Goal: Transaction & Acquisition: Purchase product/service

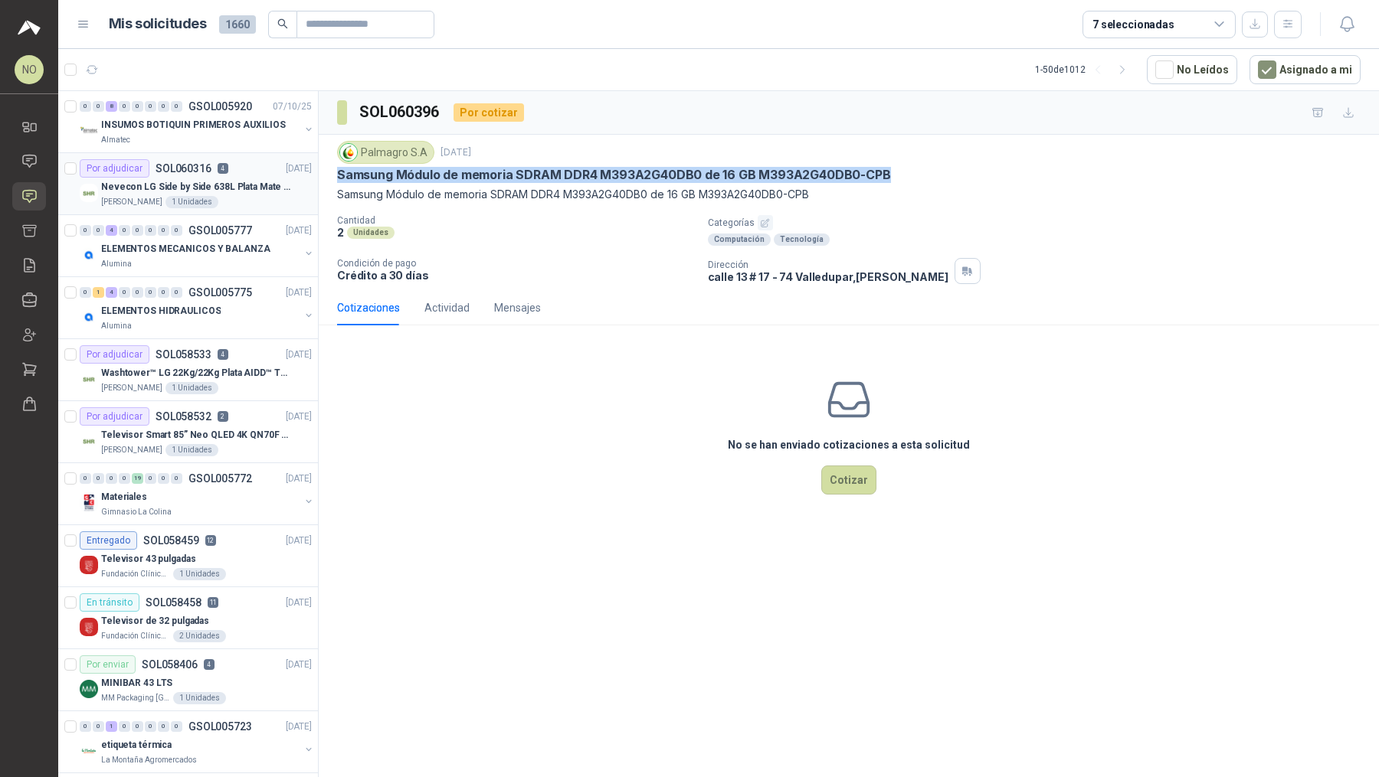
click at [214, 185] on p "Nevecon LG Side by Side 638L Plata Mate Disp. de agua/hielo MOD GS66SPY" at bounding box center [196, 187] width 191 height 15
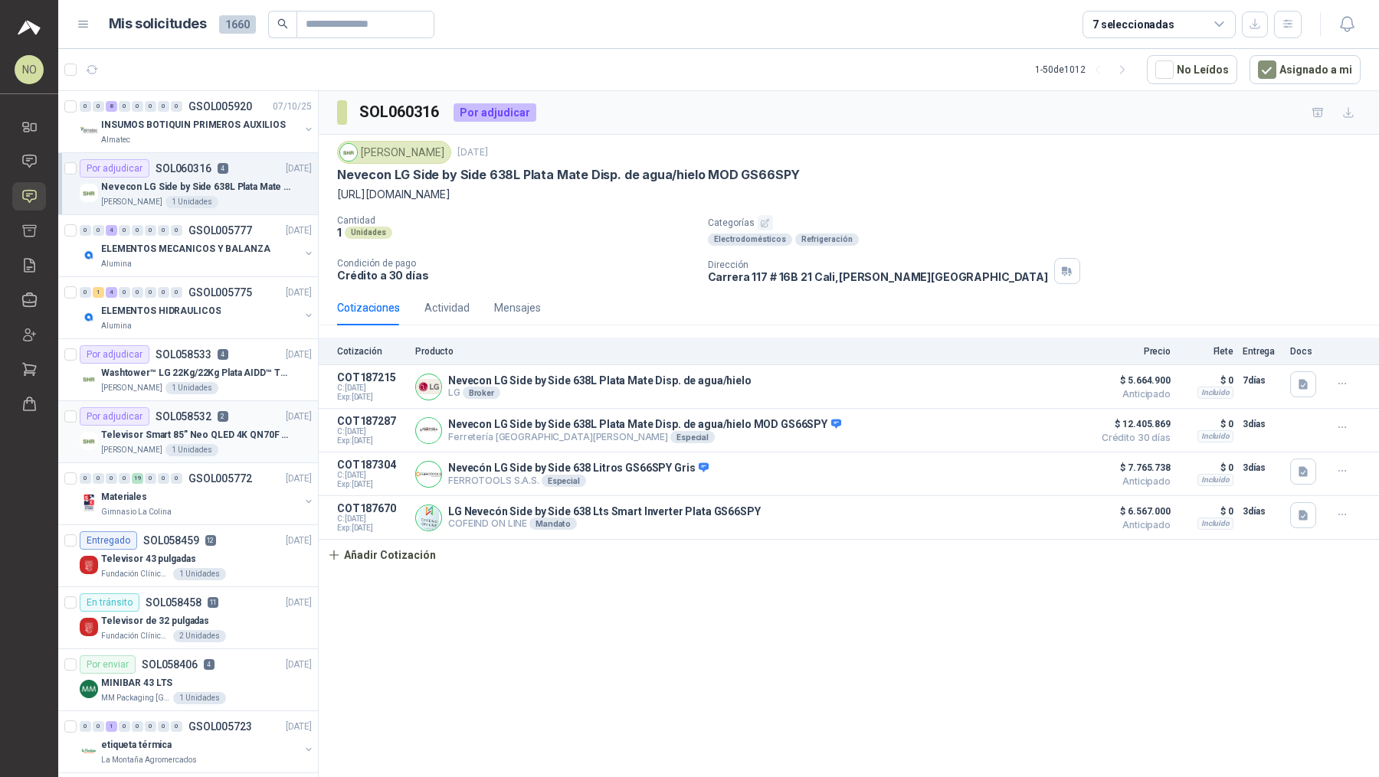
click at [268, 434] on p "Televisor Smart 85” Neo QLED 4K QN70F (2025) Modelo QN85QN70FAKXZL" at bounding box center [196, 435] width 191 height 15
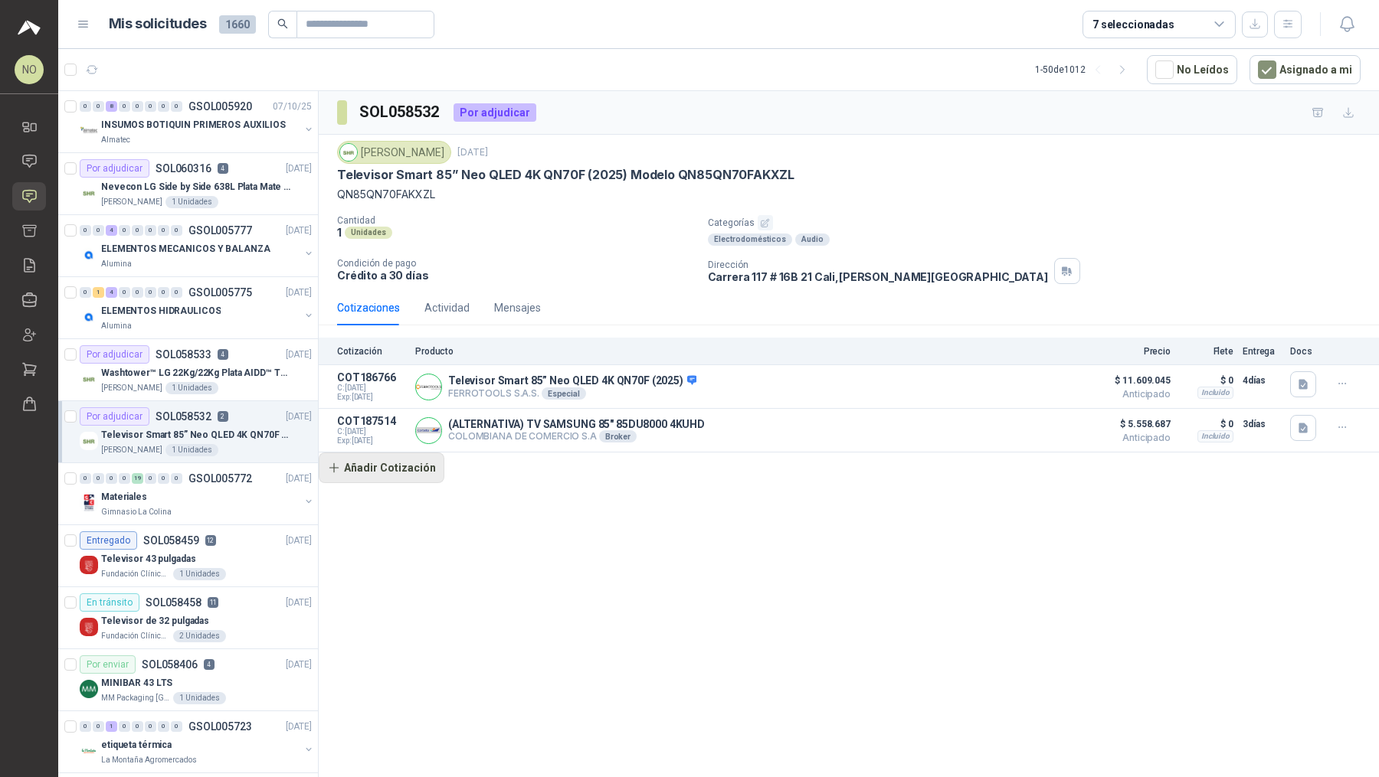
click at [406, 471] on button "Añadir Cotización" at bounding box center [382, 468] width 126 height 31
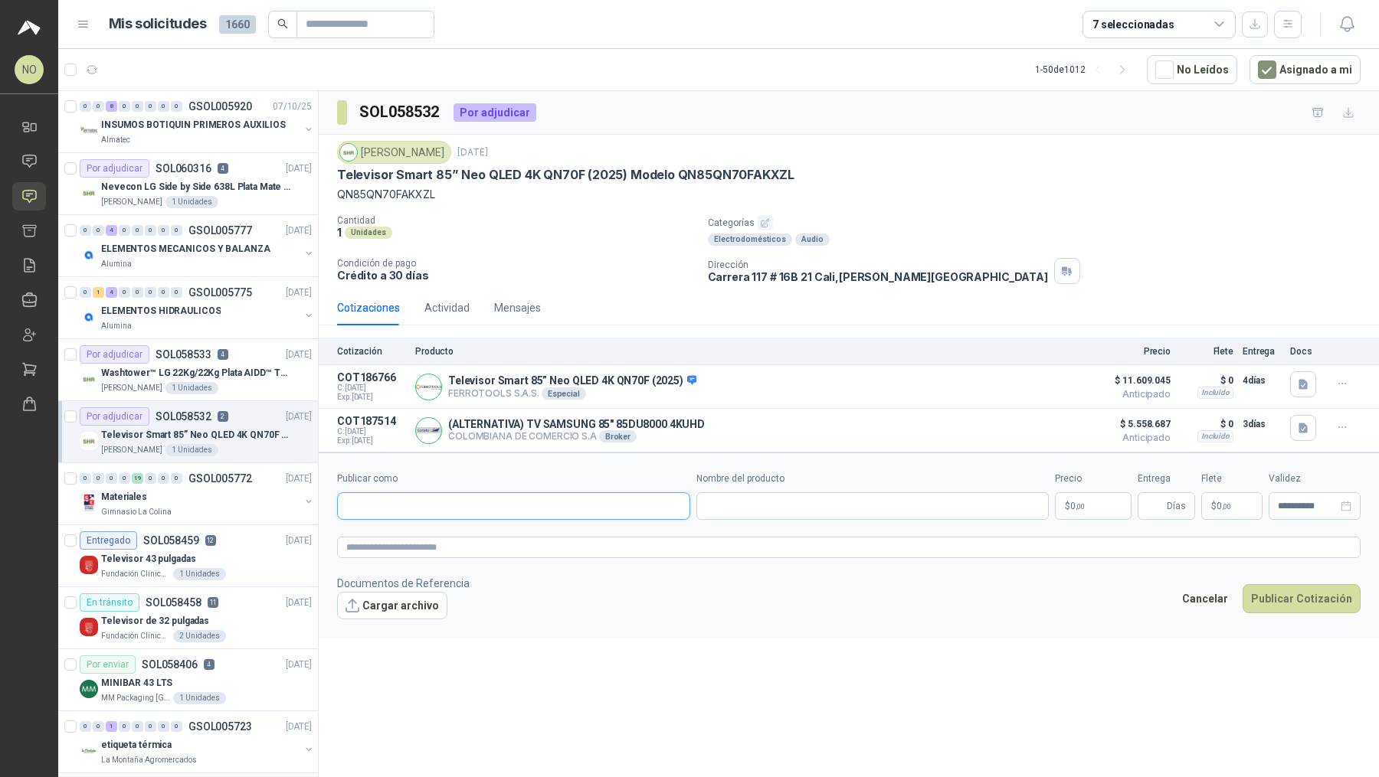
click at [440, 495] on input "Publicar como" at bounding box center [514, 506] width 352 height 26
type input "******"
click at [463, 539] on div "SAMSUNG NIT : 000000001" at bounding box center [513, 539] width 327 height 17
type input "**********"
click at [756, 511] on input "Nombre del producto" at bounding box center [872, 506] width 353 height 28
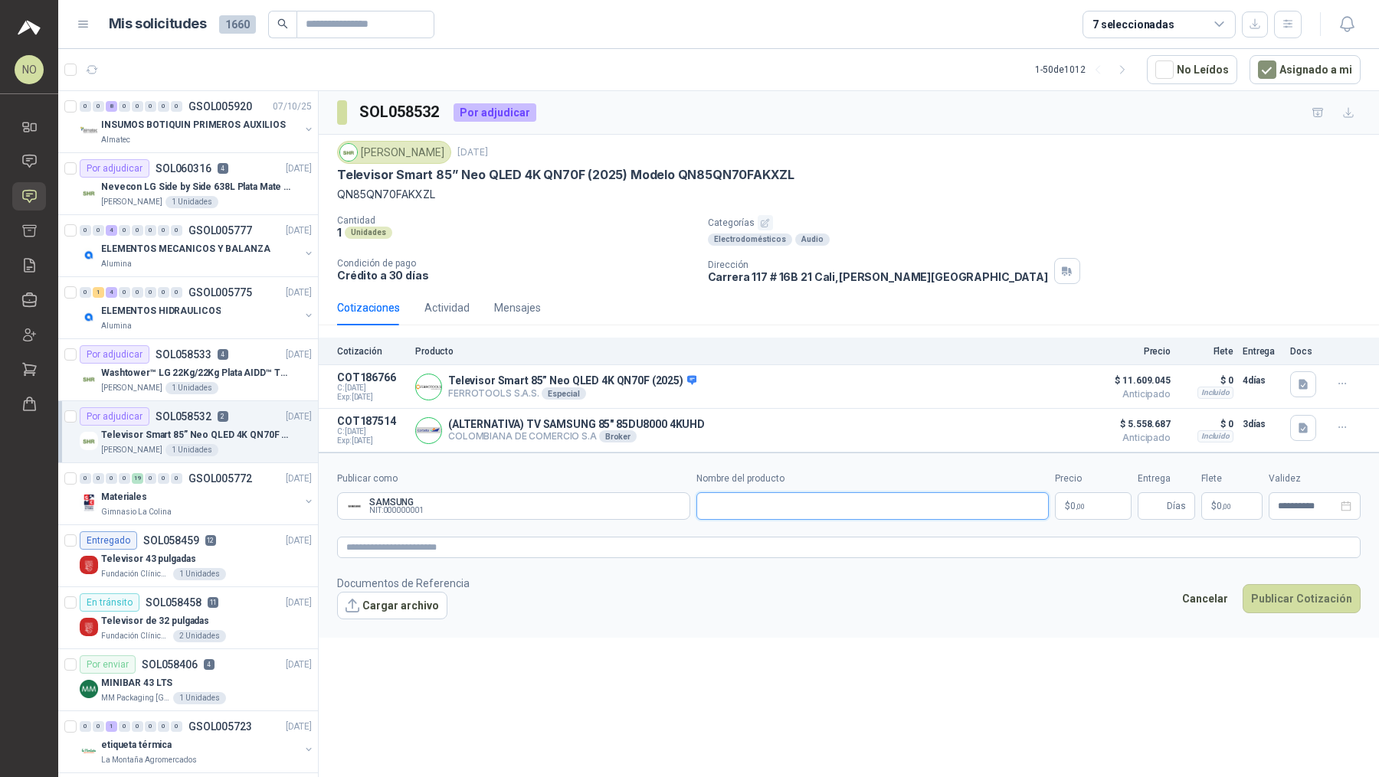
paste input "**********"
type input "**********"
click at [1090, 494] on body "NO Nathalia Ortega Inicio Chat Solicitudes Cotizar Remisiones Compañías Invitac…" at bounding box center [689, 388] width 1379 height 777
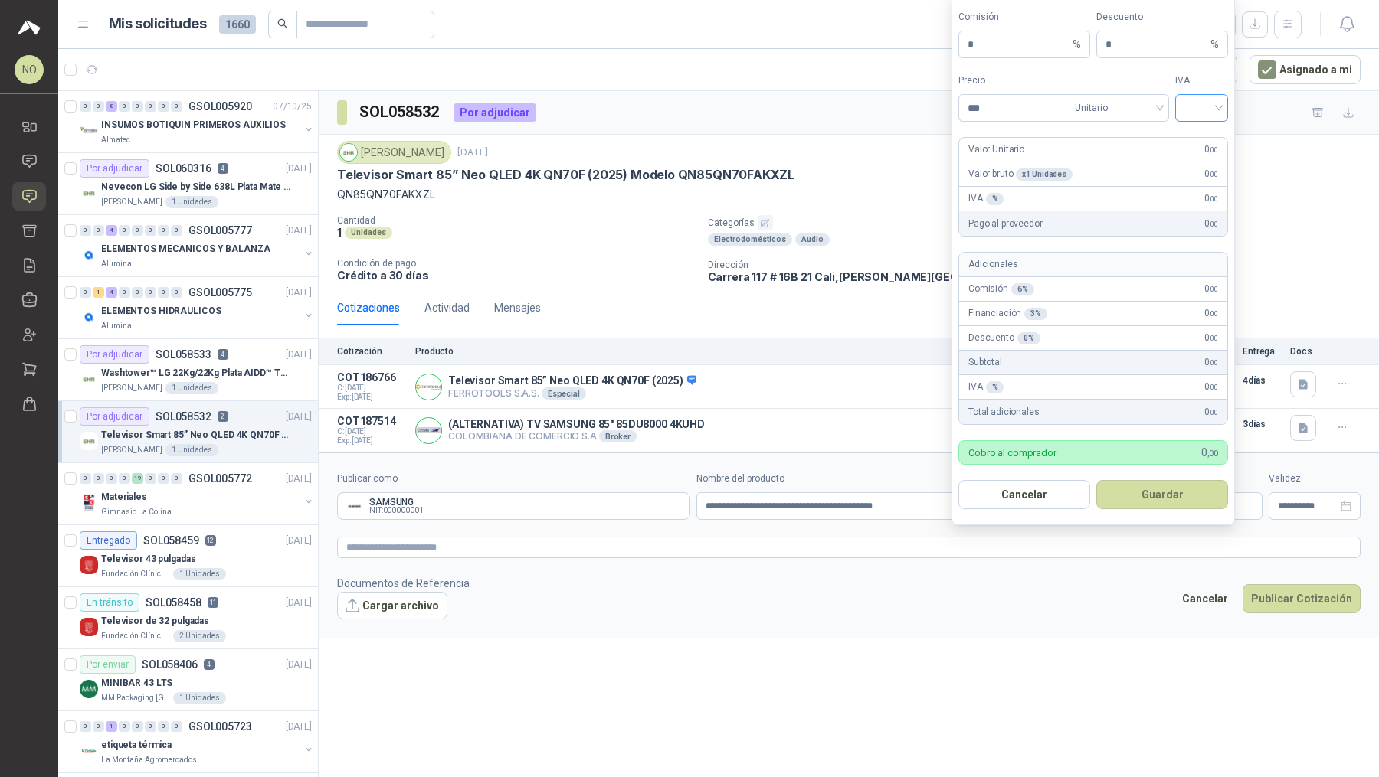
click at [1202, 116] on input "search" at bounding box center [1201, 106] width 34 height 23
click at [1205, 136] on div "19%" at bounding box center [1201, 142] width 28 height 17
click at [1140, 104] on span "Unitario" at bounding box center [1116, 107] width 85 height 23
click at [1142, 162] on div "Unitario con IVA" at bounding box center [1117, 167] width 79 height 17
click at [1025, 113] on input "***" at bounding box center [1012, 108] width 106 height 26
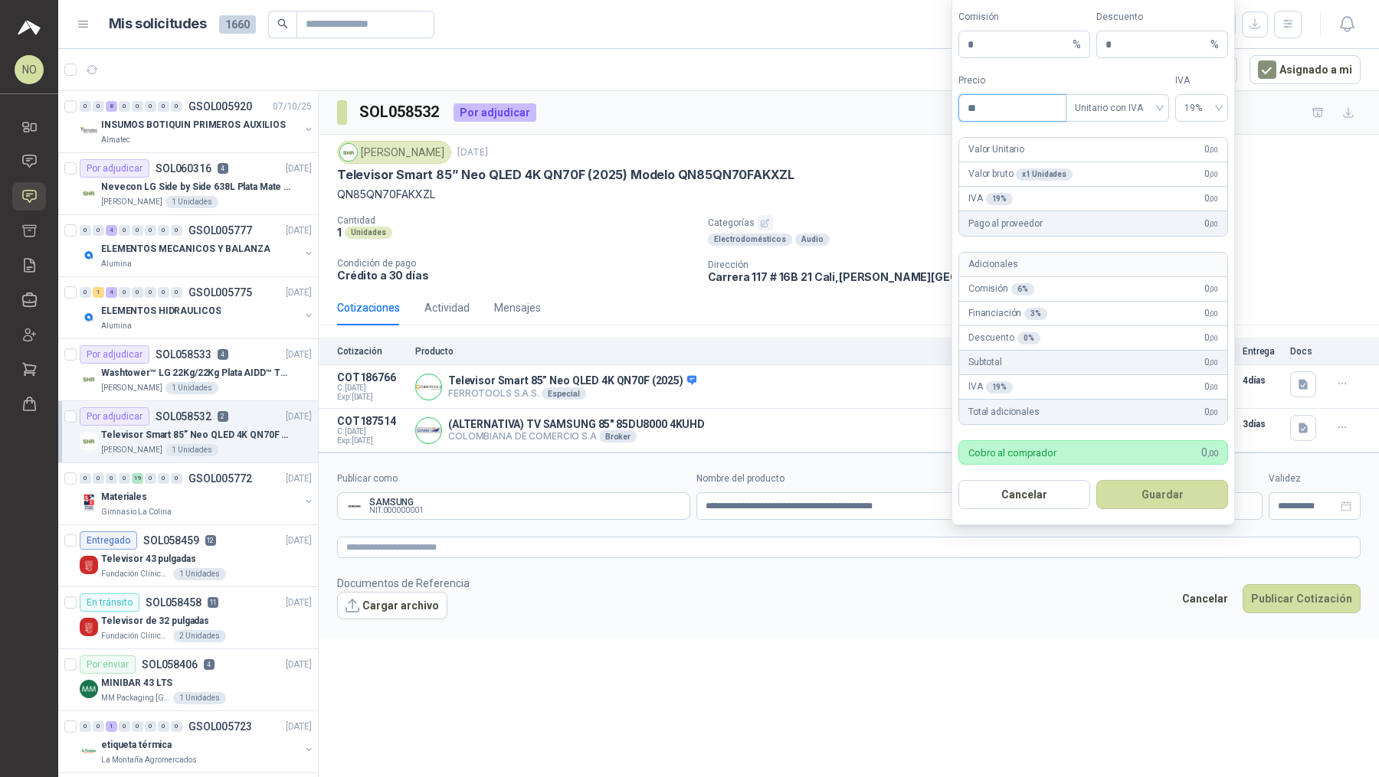
type input "*"
type input "**********"
click at [1118, 46] on input "*" at bounding box center [1156, 44] width 102 height 26
type input "*"
click at [1152, 492] on button "Guardar" at bounding box center [1162, 494] width 132 height 29
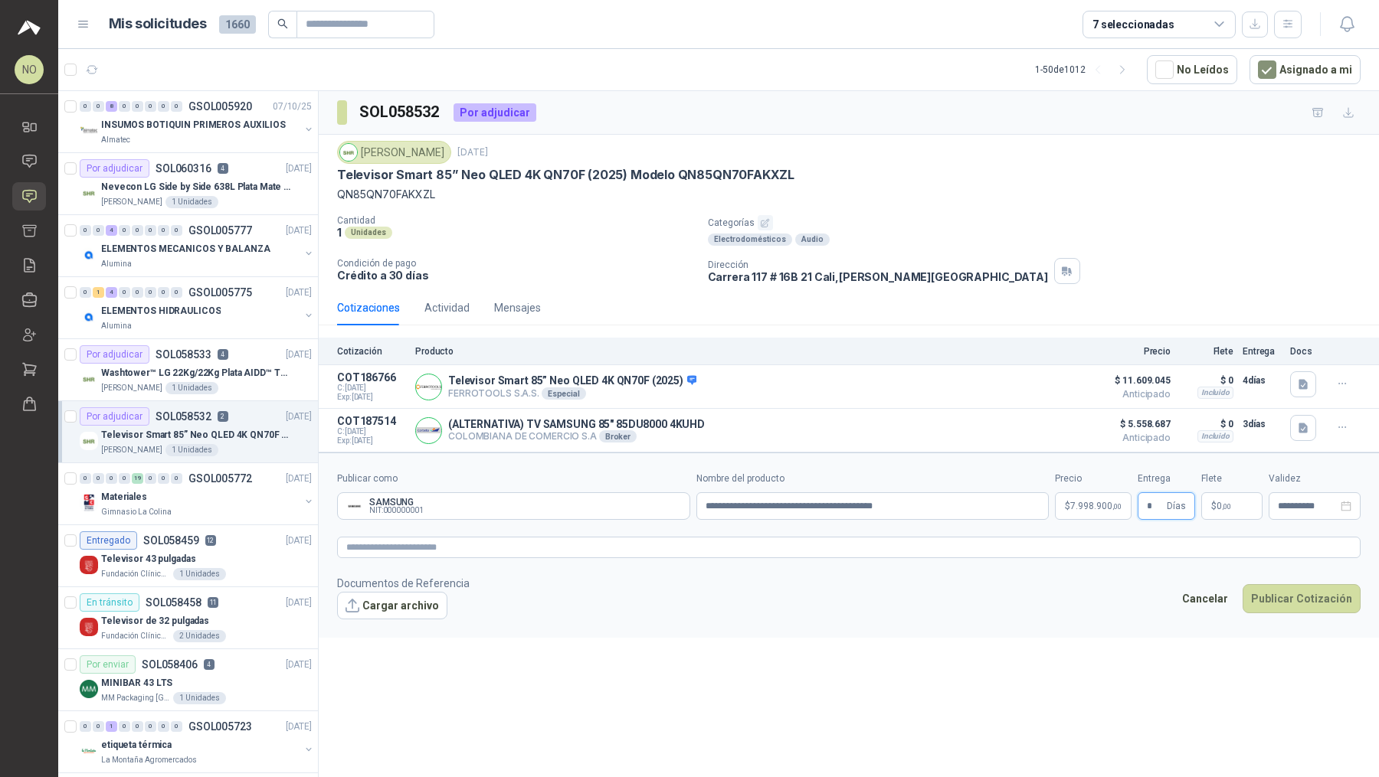
type input "*"
click at [960, 652] on div "**********" at bounding box center [849, 437] width 1060 height 692
click at [401, 604] on button "Cargar archivo" at bounding box center [392, 606] width 110 height 28
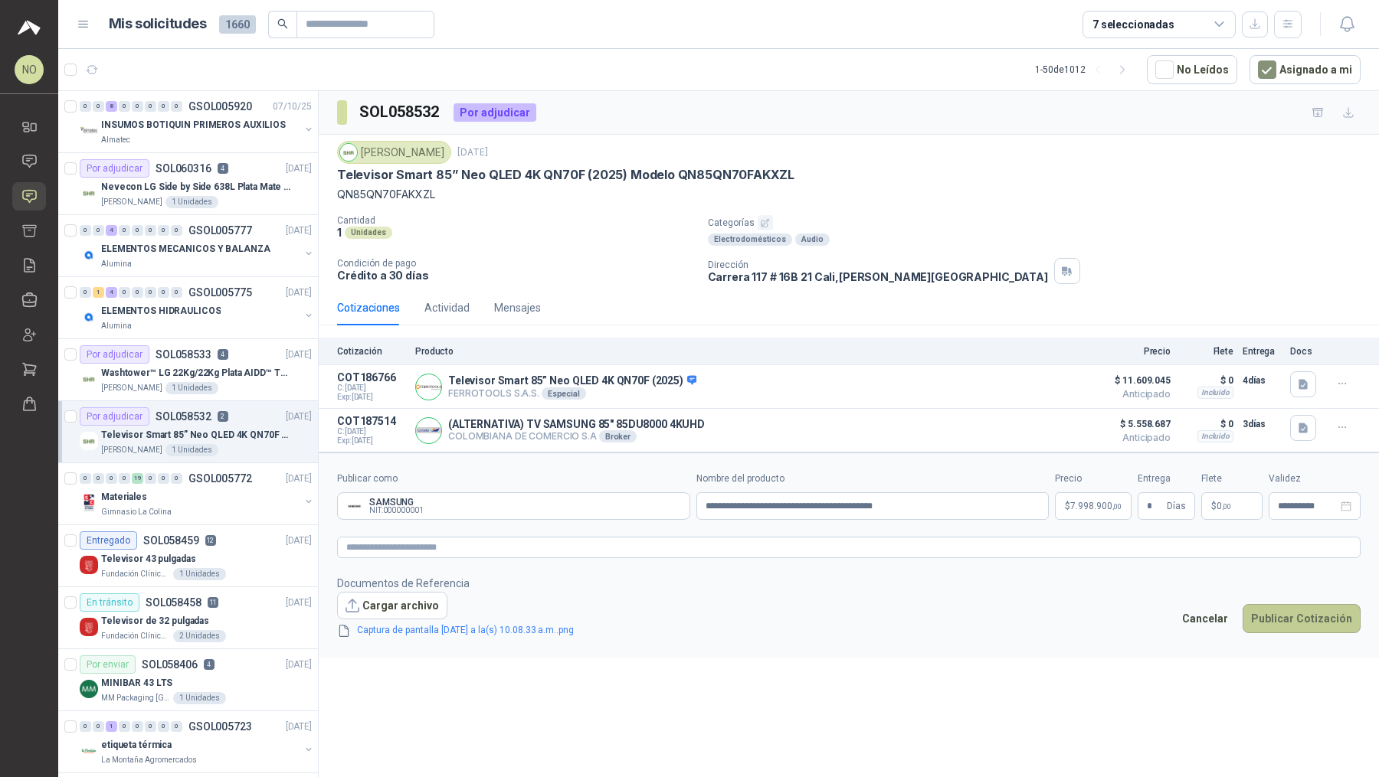
click at [1316, 607] on button "Publicar Cotización" at bounding box center [1301, 618] width 118 height 29
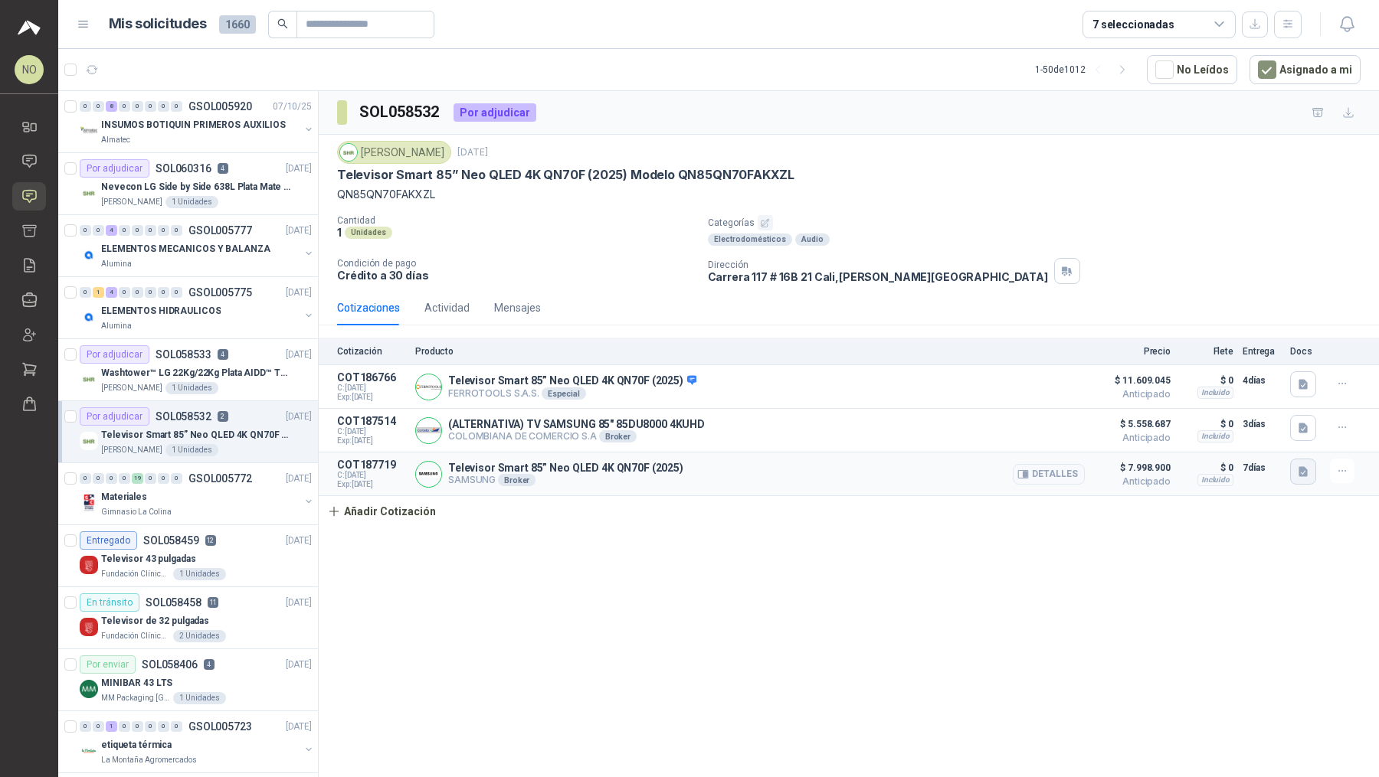
click at [1311, 466] on button "button" at bounding box center [1303, 472] width 26 height 26
click at [355, 175] on p "Televisor Smart 85” Neo QLED 4K QN70F (2025) Modelo QN85QN70FAKXZL" at bounding box center [565, 175] width 457 height 16
drag, startPoint x: 449, startPoint y: 464, endPoint x: 711, endPoint y: 463, distance: 261.9
click at [711, 463] on div "Televisor Smart 85” Neo QLED 4K QN70F (2025) SAMSUNG Broker Detalles" at bounding box center [749, 474] width 669 height 31
copy p "Televisor Smart 85” Neo QLED 4K QN70F (2025)"
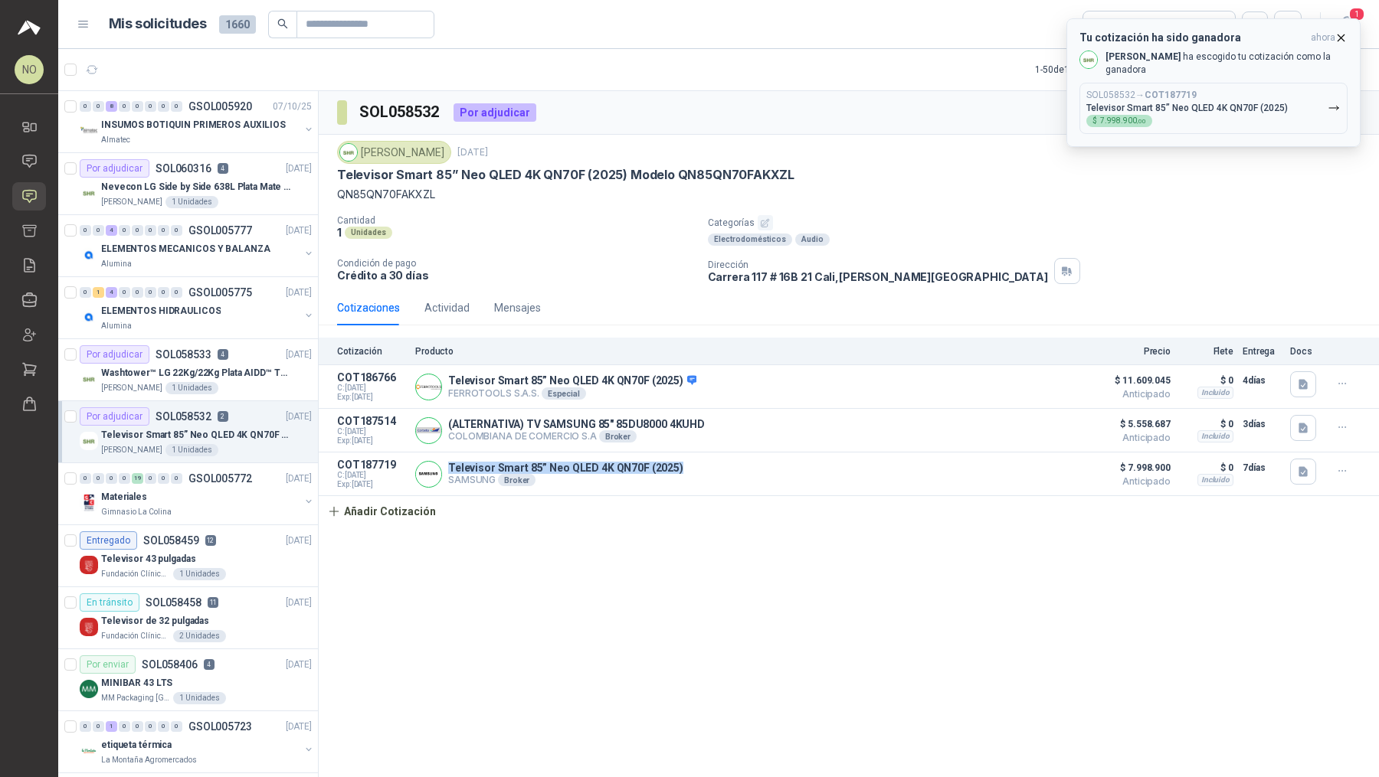
click at [1345, 36] on icon "button" at bounding box center [1340, 37] width 13 height 13
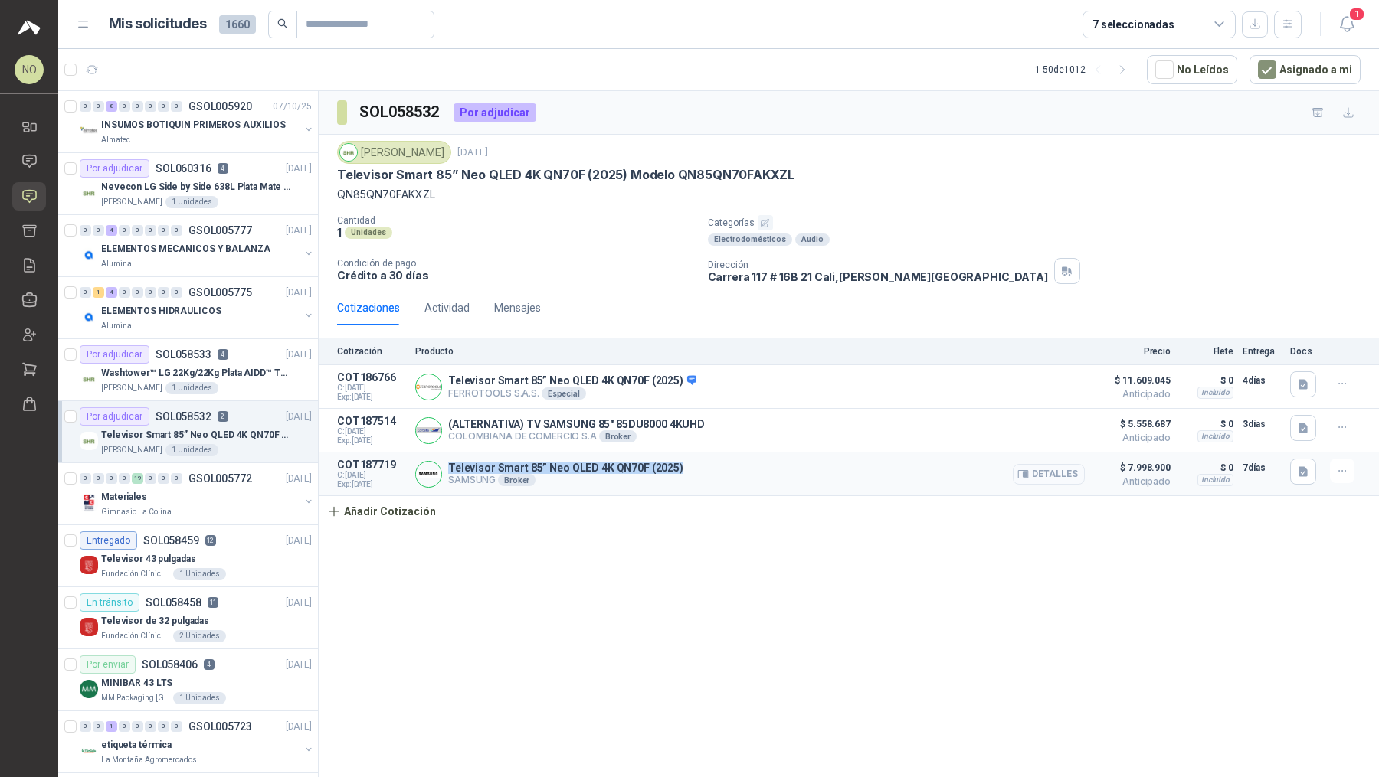
click at [1045, 467] on button "Detalles" at bounding box center [1048, 474] width 72 height 21
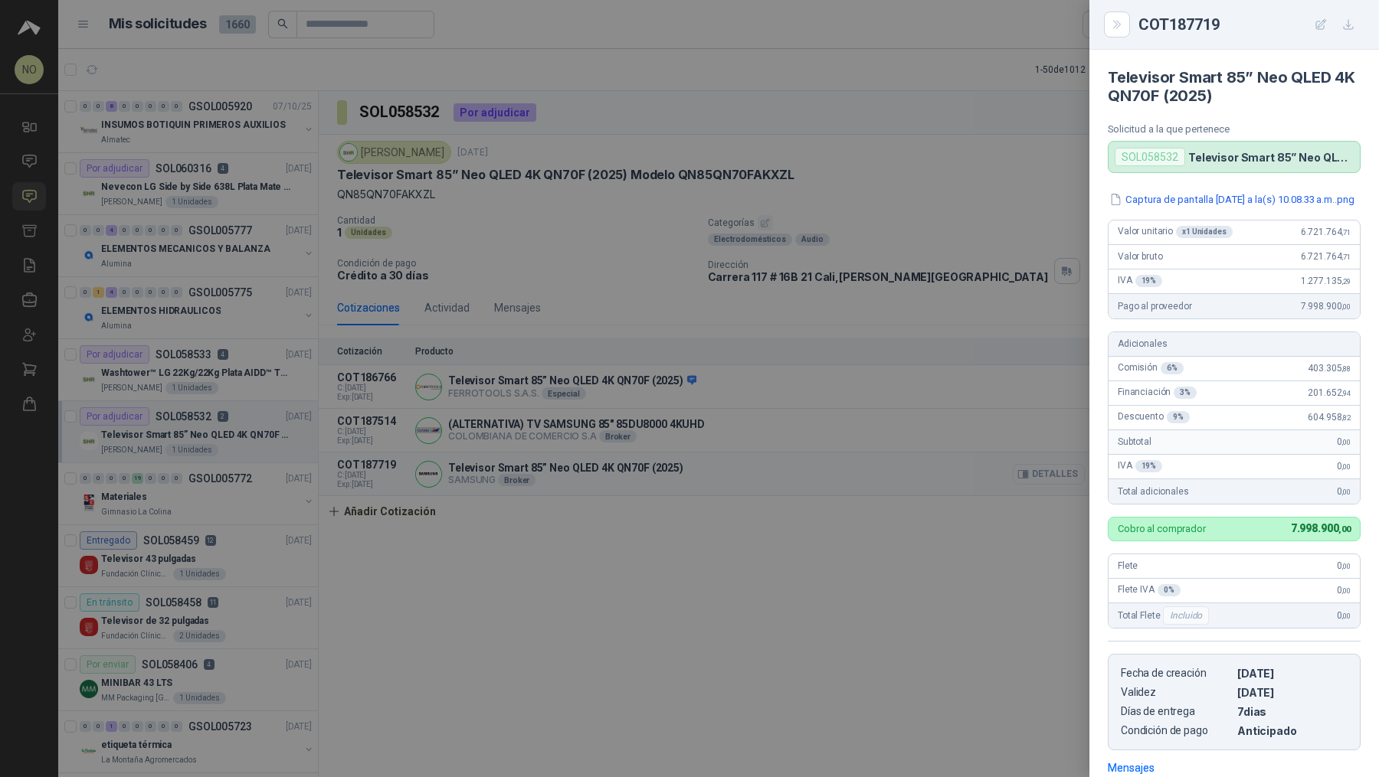
scroll to position [226, 0]
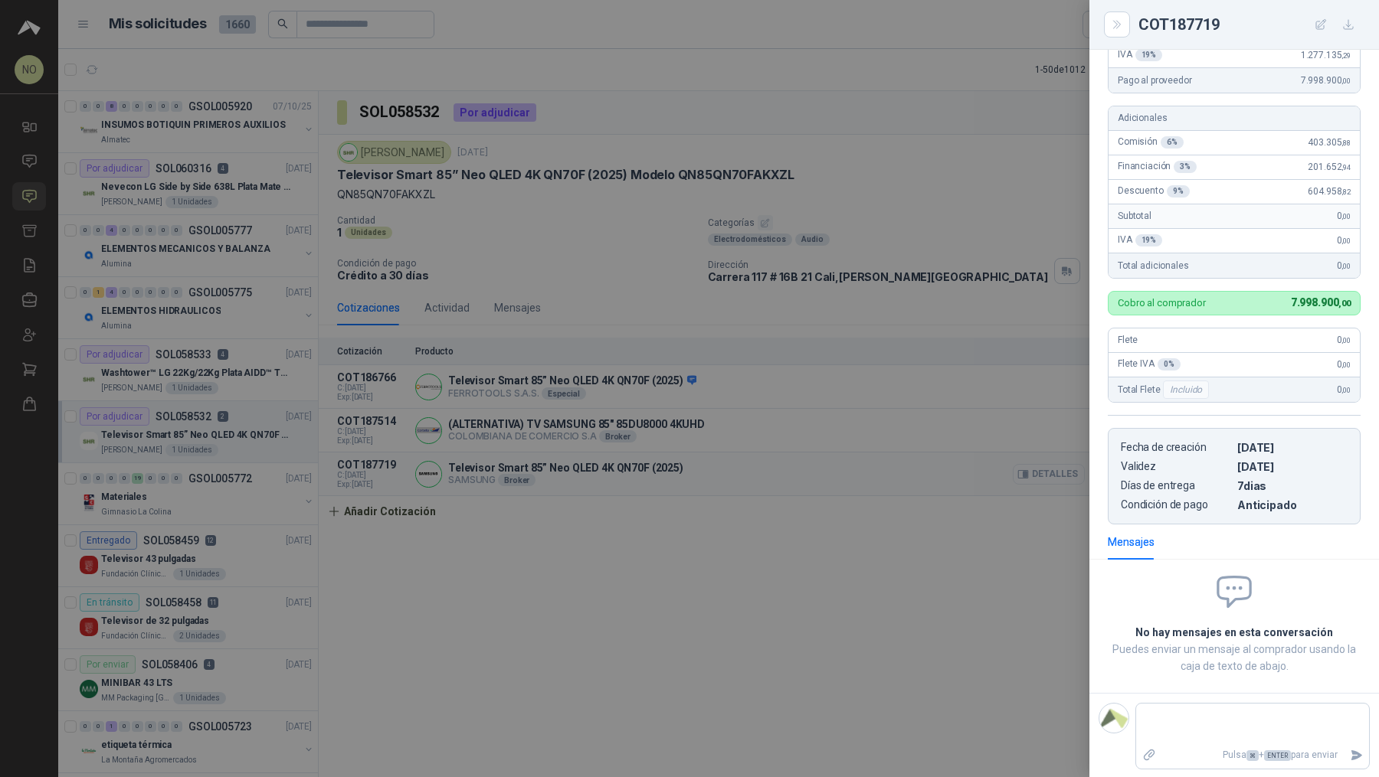
click at [1045, 467] on div at bounding box center [689, 388] width 1379 height 777
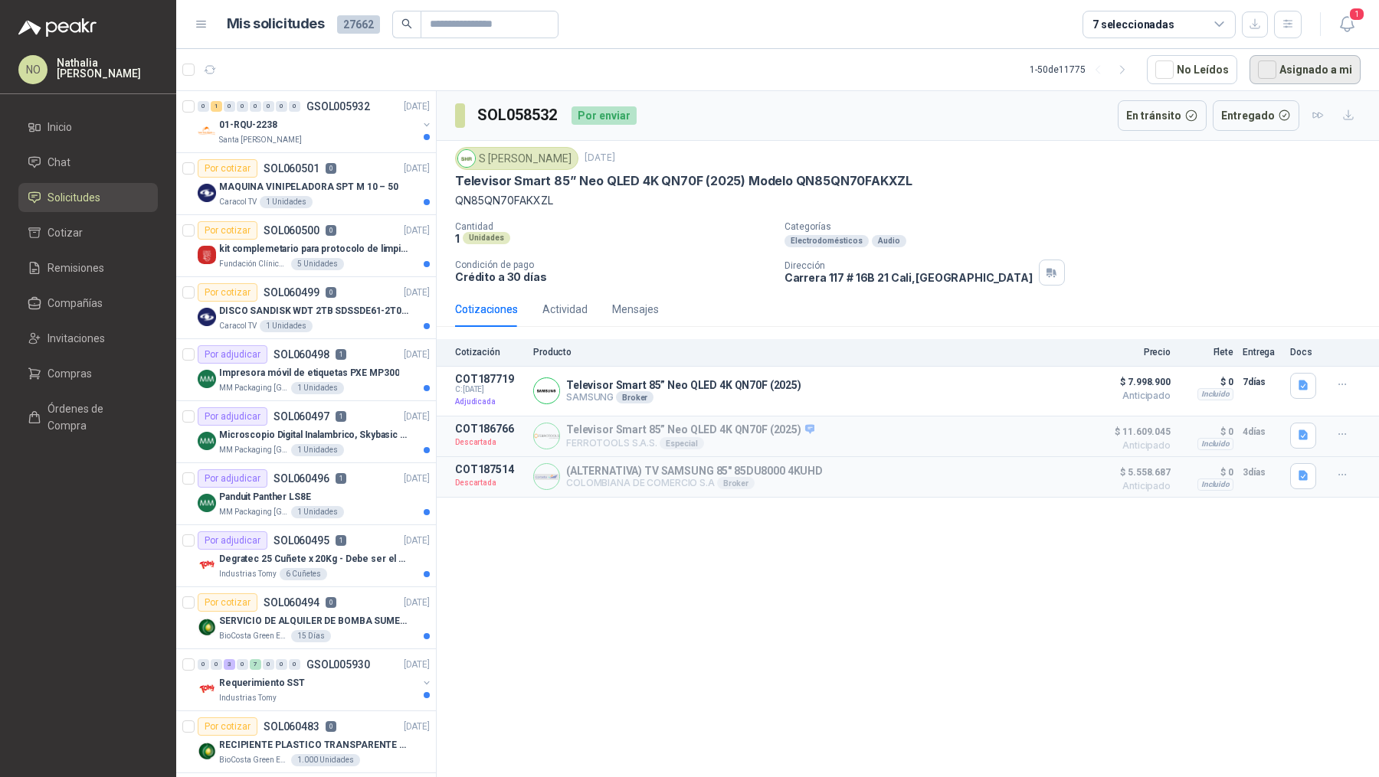
click at [1308, 70] on button "Asignado a mi" at bounding box center [1304, 69] width 111 height 29
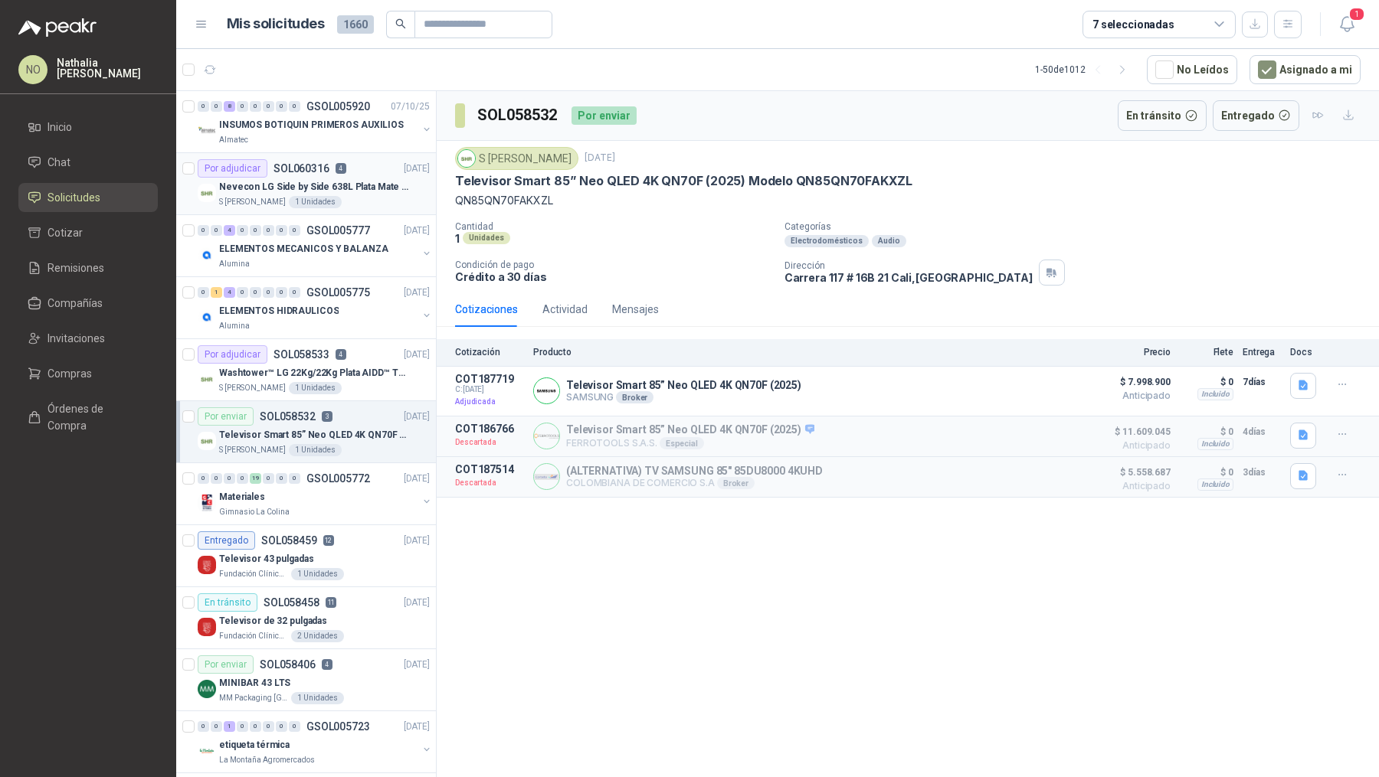
click at [375, 182] on p "Nevecon LG Side by Side 638L Plata Mate Disp. de agua/hielo MOD GS66SPY" at bounding box center [314, 187] width 191 height 15
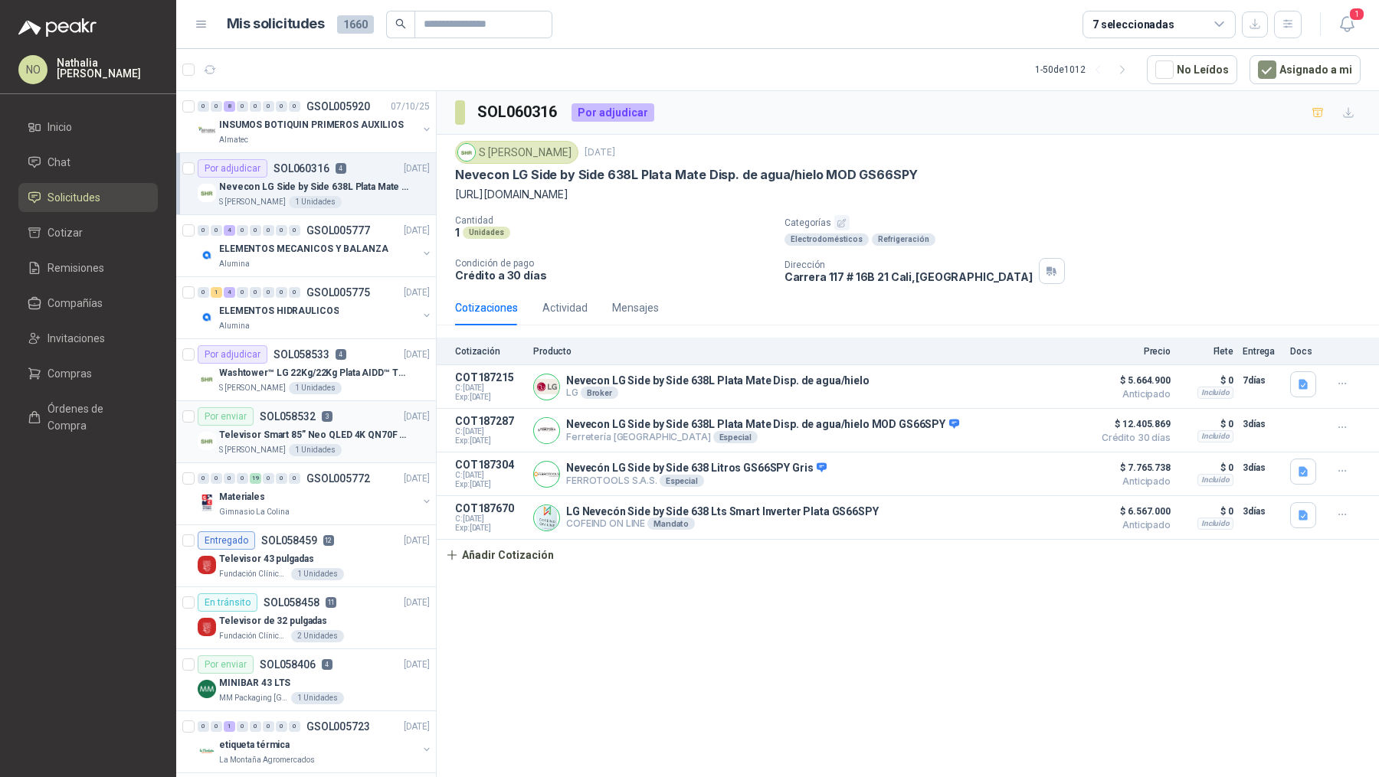
click at [391, 435] on p "Televisor Smart 85” Neo QLED 4K QN70F (2025) Modelo QN85QN70FAKXZL" at bounding box center [314, 435] width 191 height 15
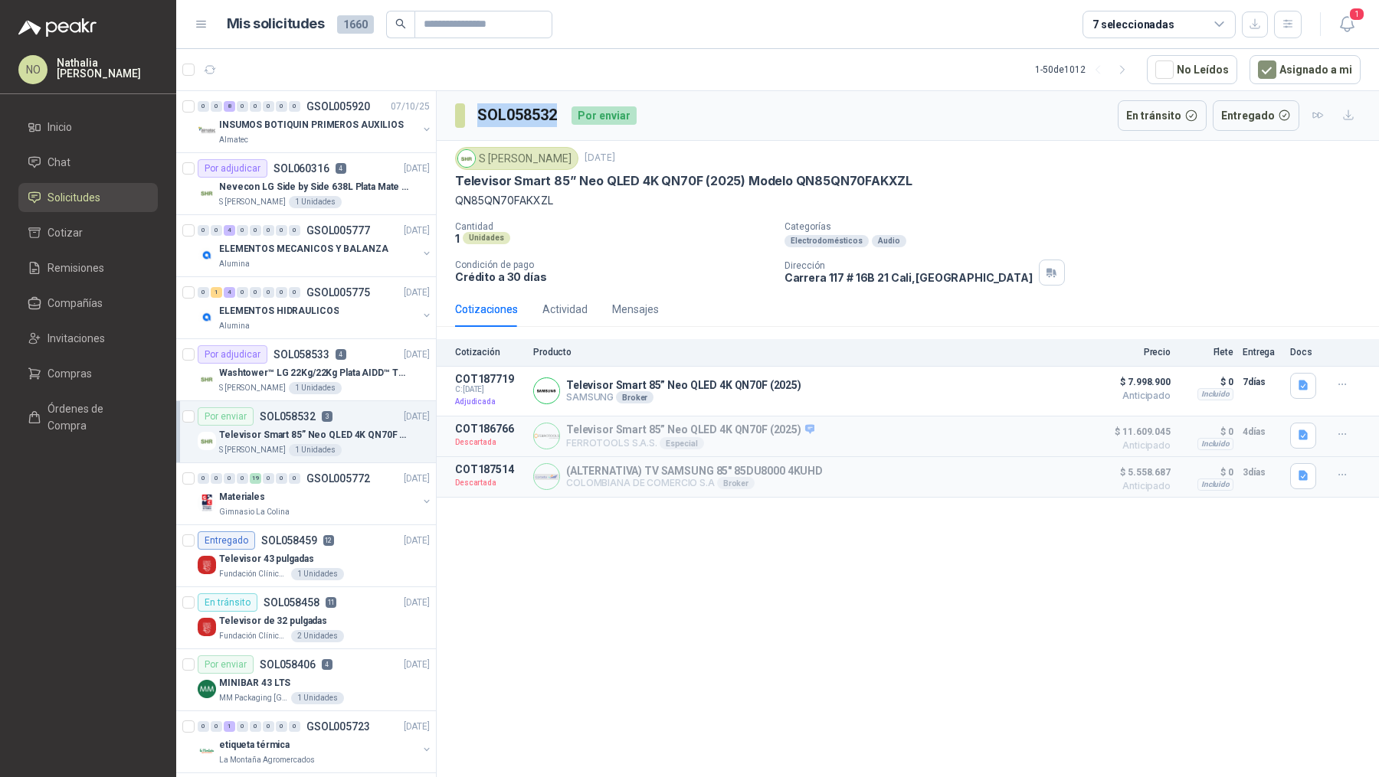
drag, startPoint x: 475, startPoint y: 119, endPoint x: 558, endPoint y: 125, distance: 83.7
click at [558, 125] on section "SOL058532" at bounding box center [507, 115] width 104 height 25
copy h3 "SOL058532"
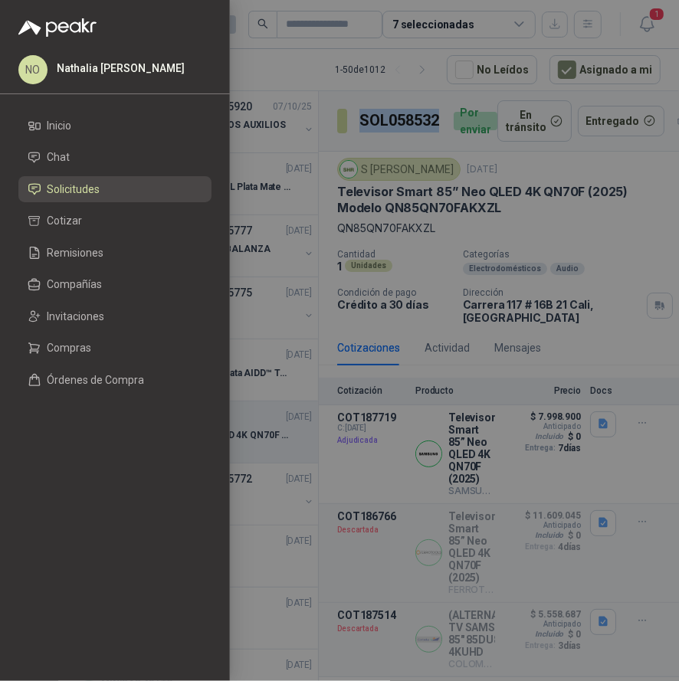
click at [460, 443] on div at bounding box center [339, 340] width 679 height 681
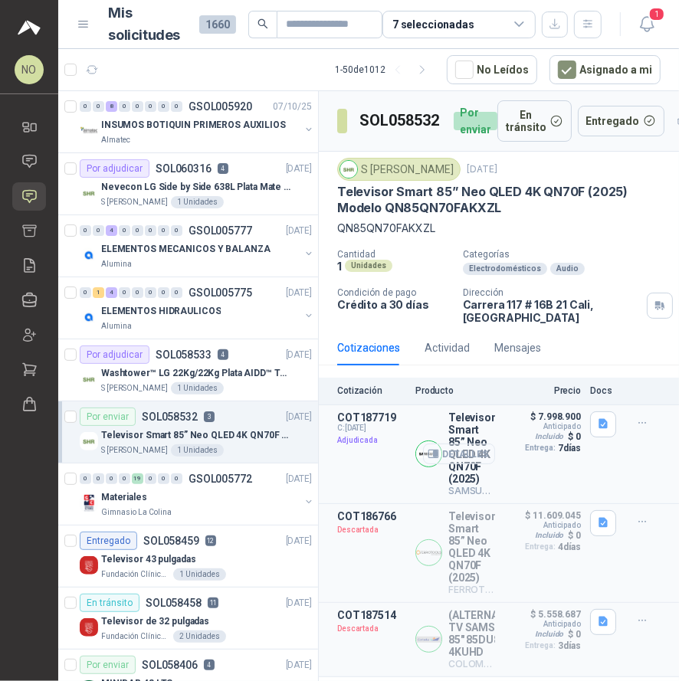
click at [460, 461] on button "Detalles" at bounding box center [459, 453] width 72 height 21
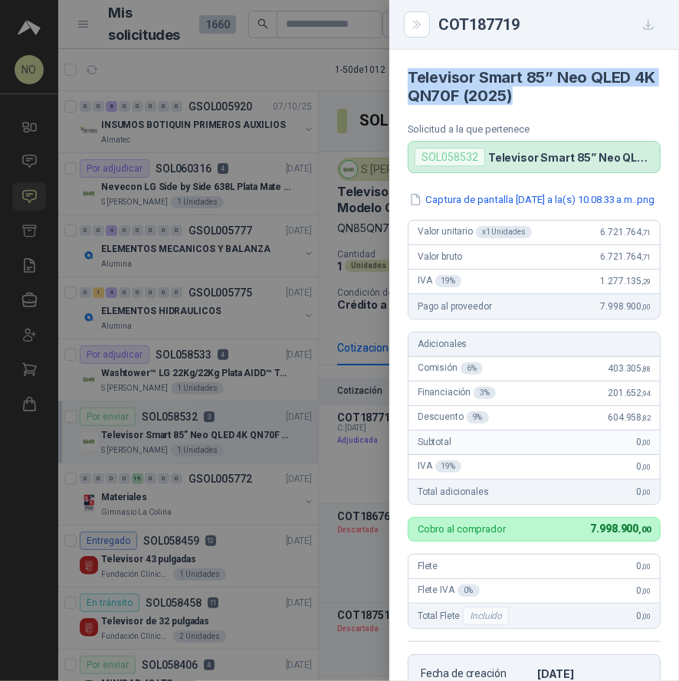
drag, startPoint x: 407, startPoint y: 75, endPoint x: 584, endPoint y: 102, distance: 179.7
click at [584, 102] on article "Televisor Smart 85” Neo QLED 4K QN70F (2025) Solicitud a la que pertenece SOL05…" at bounding box center [533, 111] width 289 height 123
copy h4 "Televisor Smart 85” Neo QLED 4K QN70F (2025)"
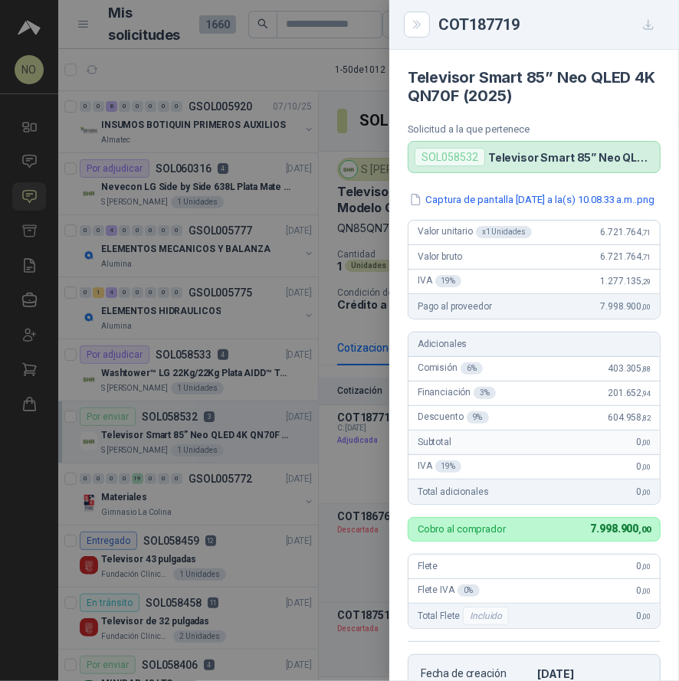
click at [347, 338] on div at bounding box center [339, 340] width 679 height 681
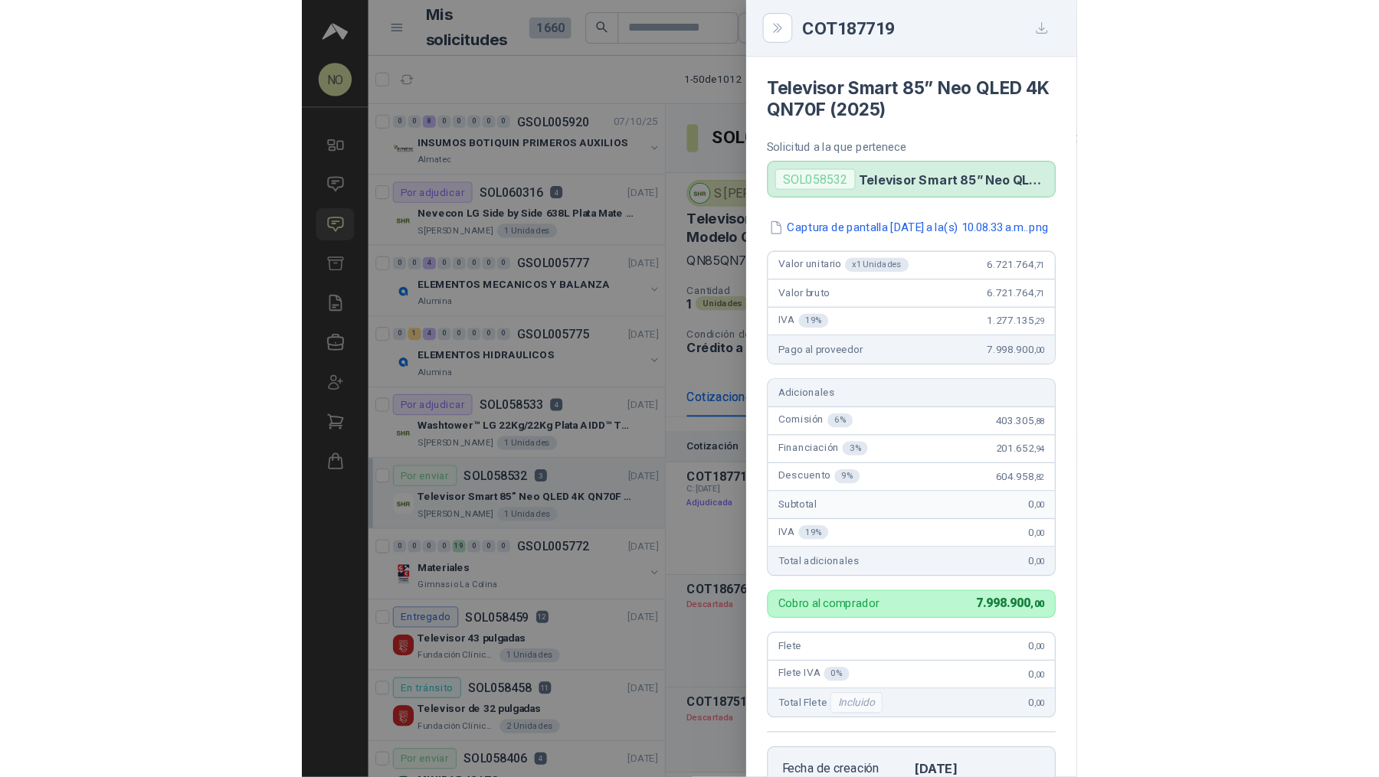
scroll to position [330, 0]
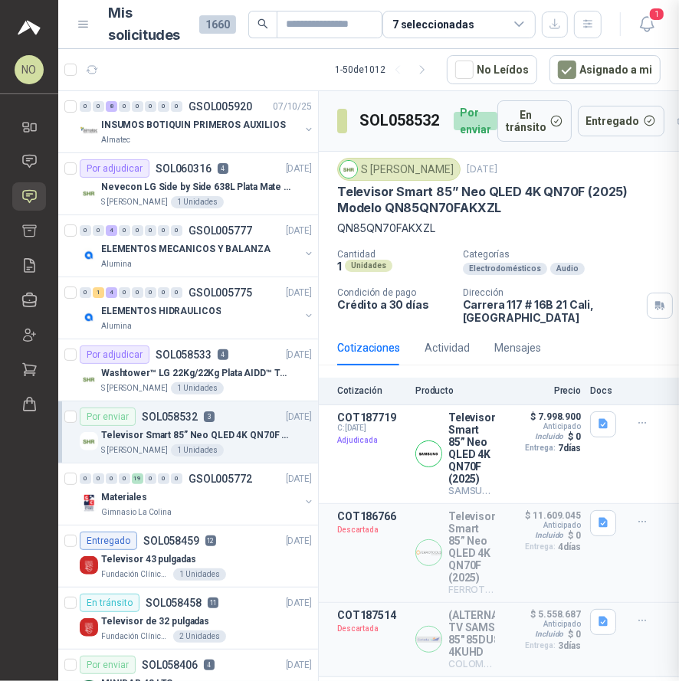
click at [347, 338] on div at bounding box center [339, 340] width 679 height 681
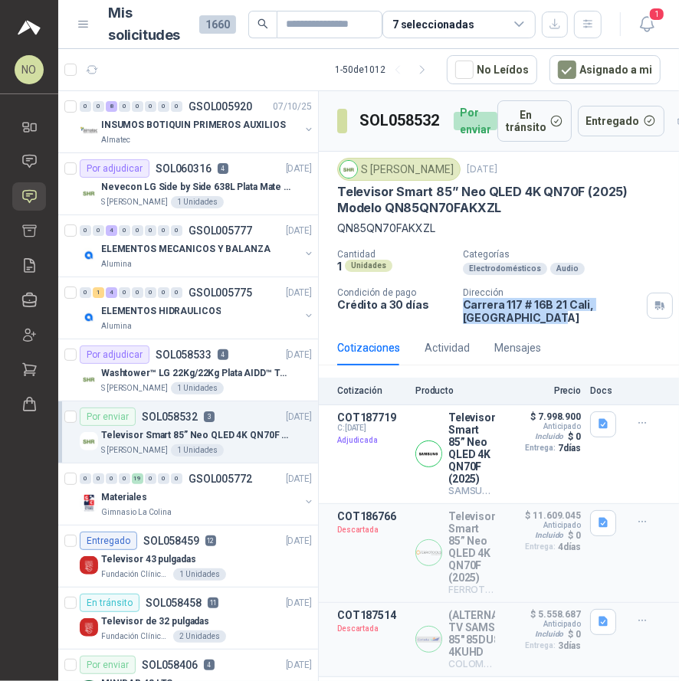
drag, startPoint x: 460, startPoint y: 303, endPoint x: 537, endPoint y: 311, distance: 77.0
click at [537, 311] on p "[STREET_ADDRESS]" at bounding box center [552, 311] width 178 height 26
copy p "[STREET_ADDRESS]"
drag, startPoint x: 361, startPoint y: 168, endPoint x: 440, endPoint y: 168, distance: 78.1
click at [440, 168] on div "S [PERSON_NAME]" at bounding box center [398, 169] width 123 height 23
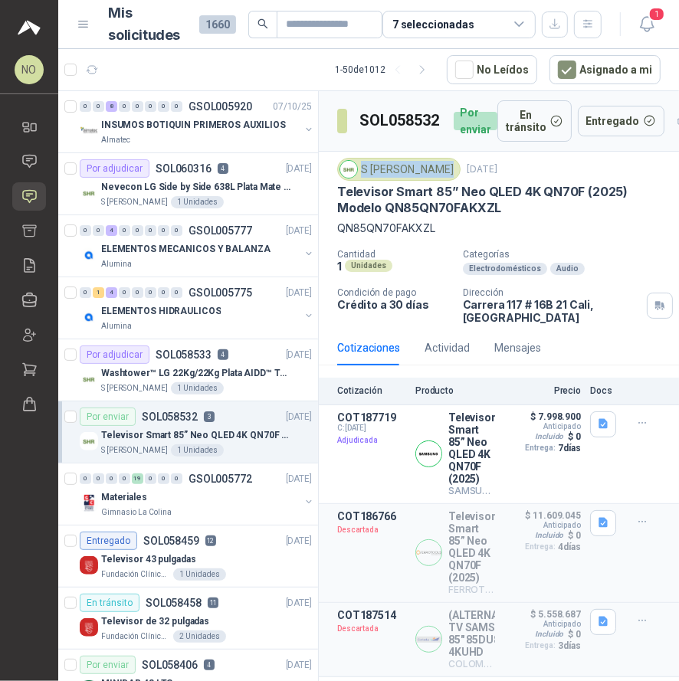
copy div "S [PERSON_NAME]"
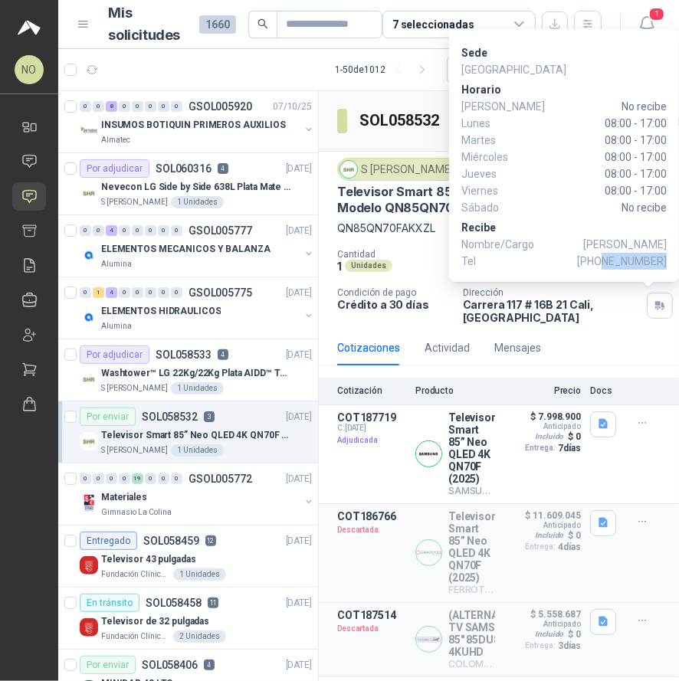
drag, startPoint x: 607, startPoint y: 260, endPoint x: 665, endPoint y: 261, distance: 57.4
click at [665, 261] on span "[PHONE_NUMBER]" at bounding box center [622, 261] width 90 height 17
copy span "3174314878"
drag, startPoint x: 594, startPoint y: 244, endPoint x: 664, endPoint y: 242, distance: 69.7
click at [664, 242] on p "Nombre/Cargo [PERSON_NAME]" at bounding box center [563, 244] width 205 height 17
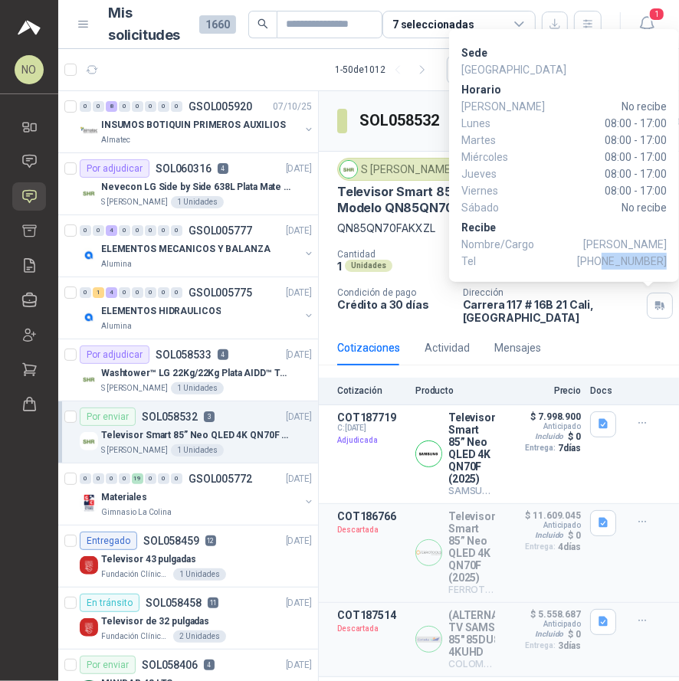
copy p "[PERSON_NAME]"
drag, startPoint x: 603, startPoint y: 126, endPoint x: 666, endPoint y: 125, distance: 62.0
click at [666, 125] on span "08:00 - 17:00" at bounding box center [594, 123] width 144 height 17
copy span "08:00 - 17:00"
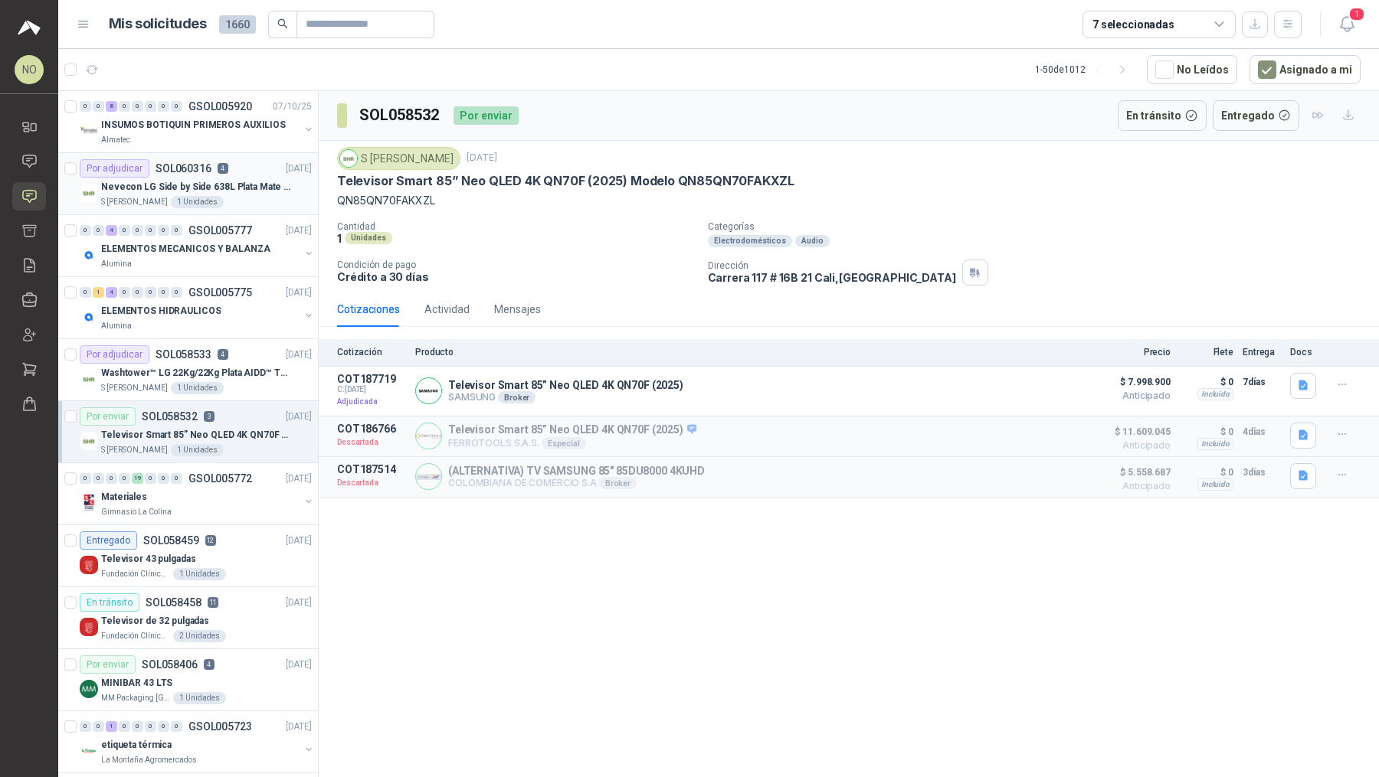
click at [242, 199] on div "S [PERSON_NAME] 1 Unidades" at bounding box center [206, 202] width 211 height 12
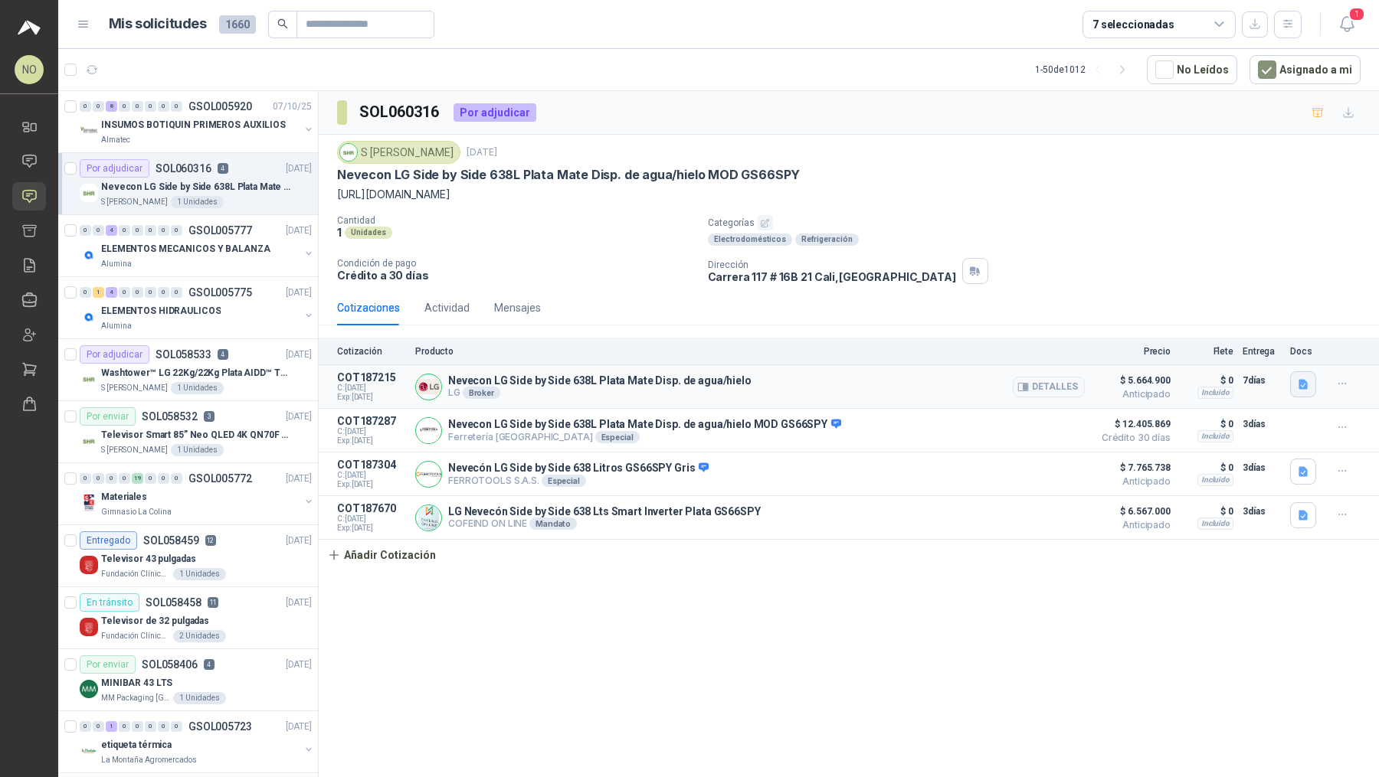
click at [1305, 385] on icon "button" at bounding box center [1302, 385] width 9 height 10
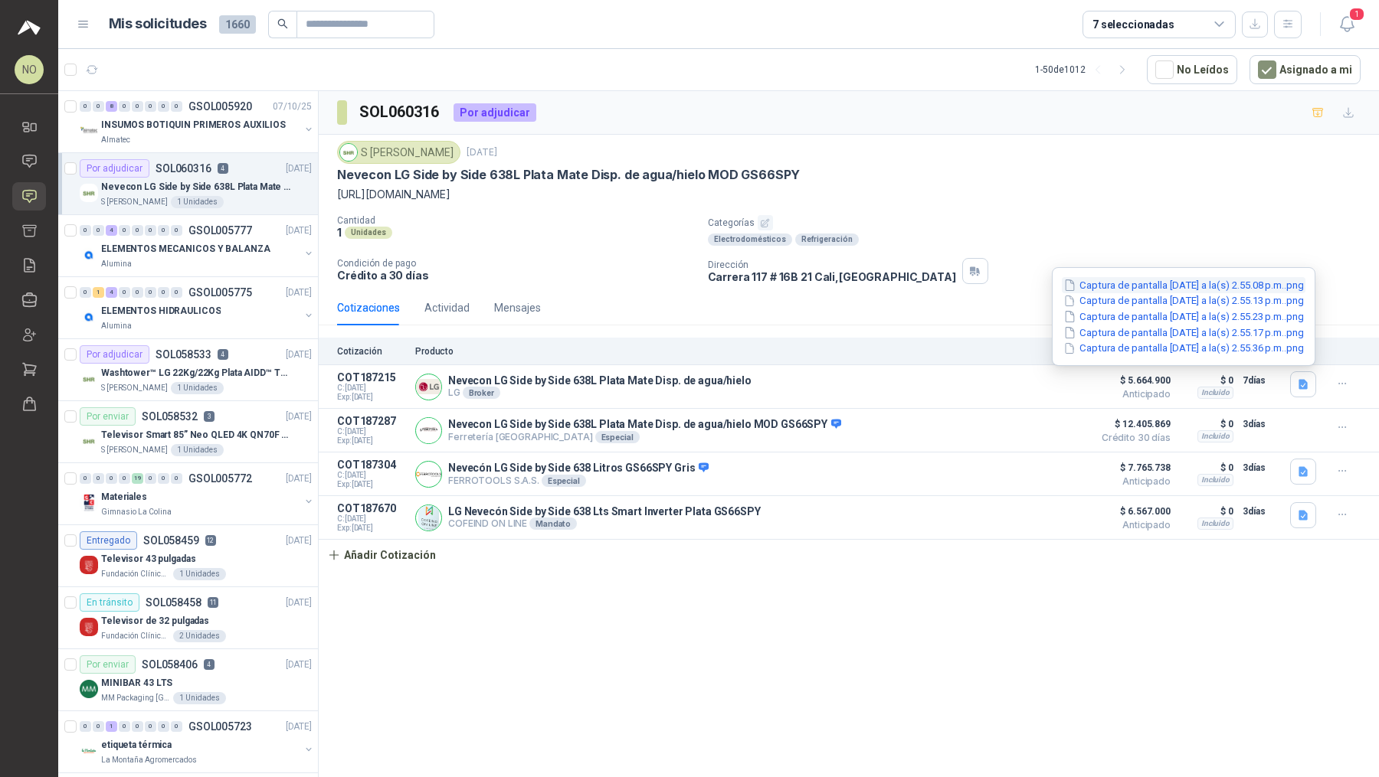
click at [1209, 288] on button "Captura de pantalla [DATE] a la(s) 2.55.08 p.m..png" at bounding box center [1183, 285] width 244 height 16
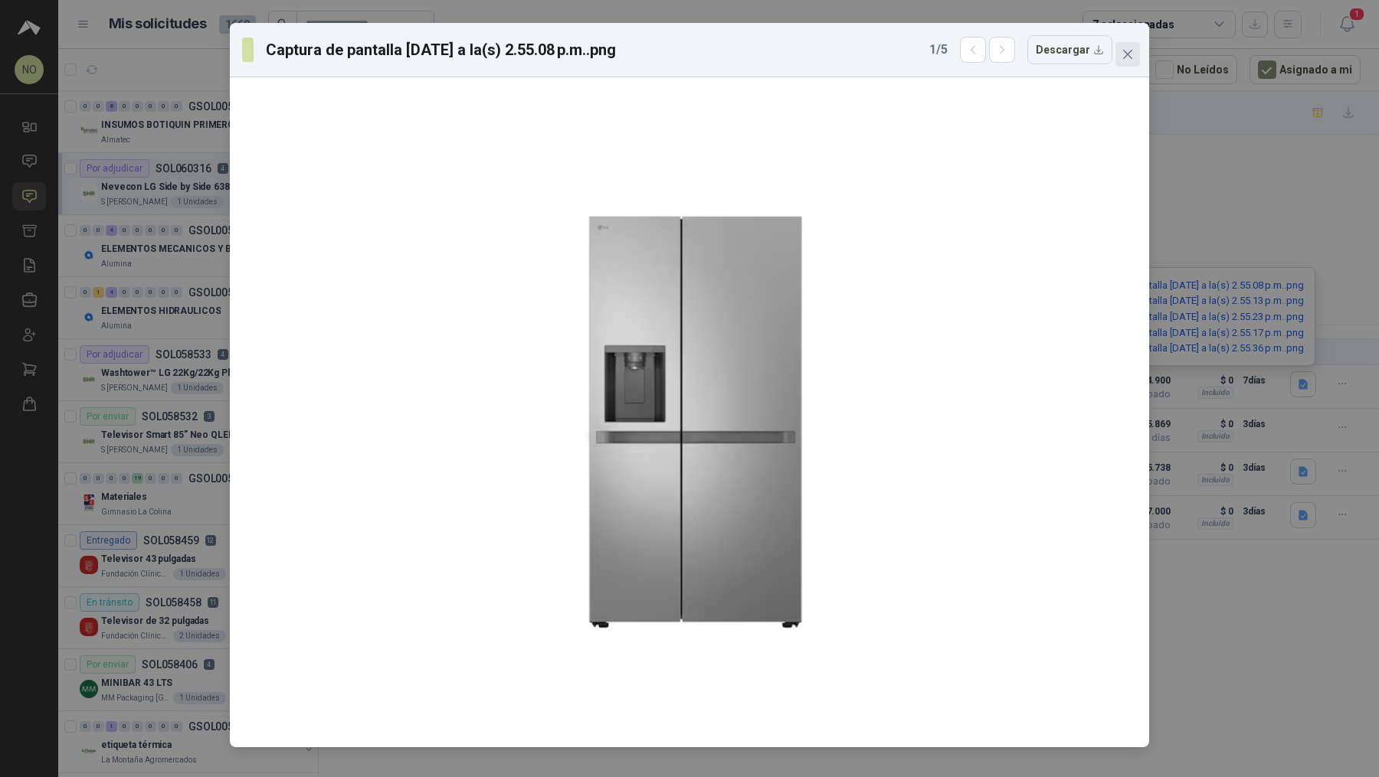
click at [1121, 56] on icon "close" at bounding box center [1127, 54] width 12 height 12
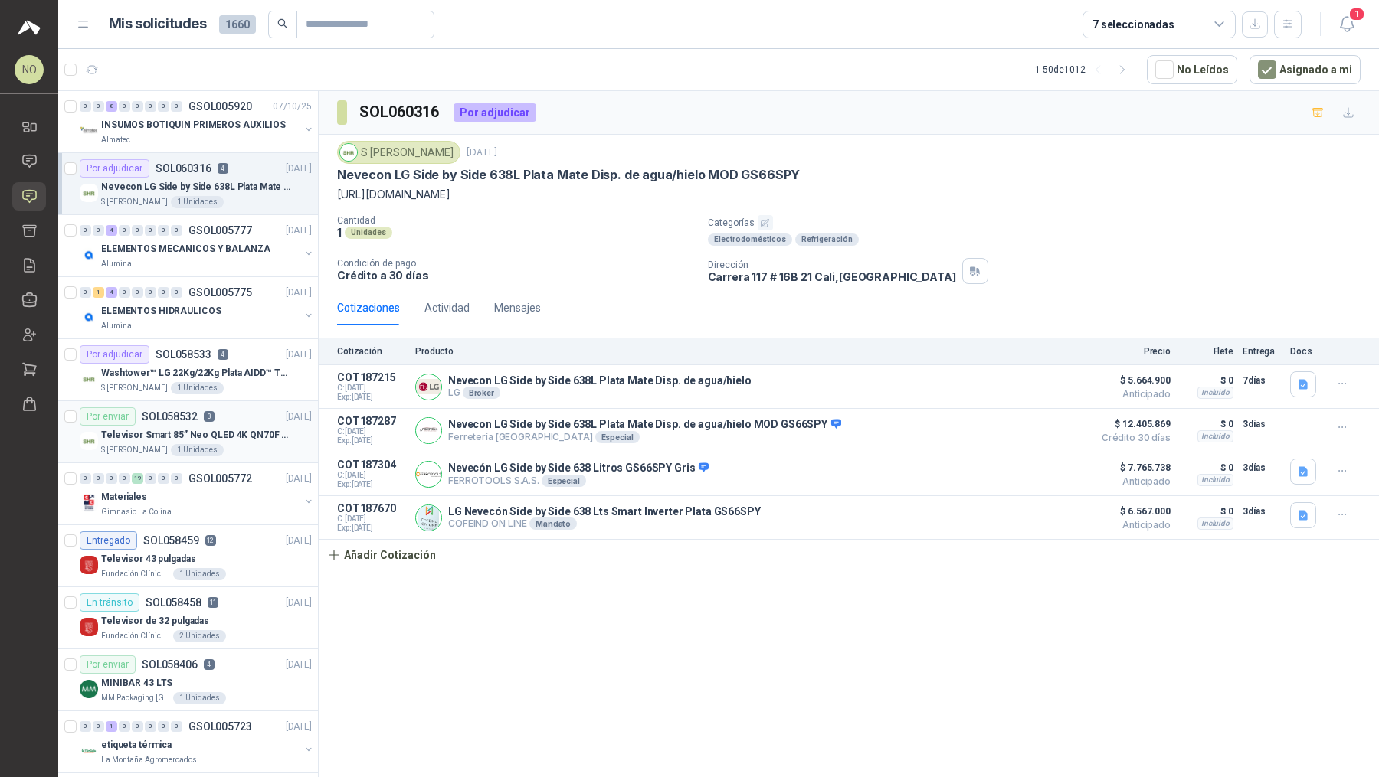
click at [224, 428] on p "Televisor Smart 85” Neo QLED 4K QN70F (2025) Modelo QN85QN70FAKXZL" at bounding box center [196, 435] width 191 height 15
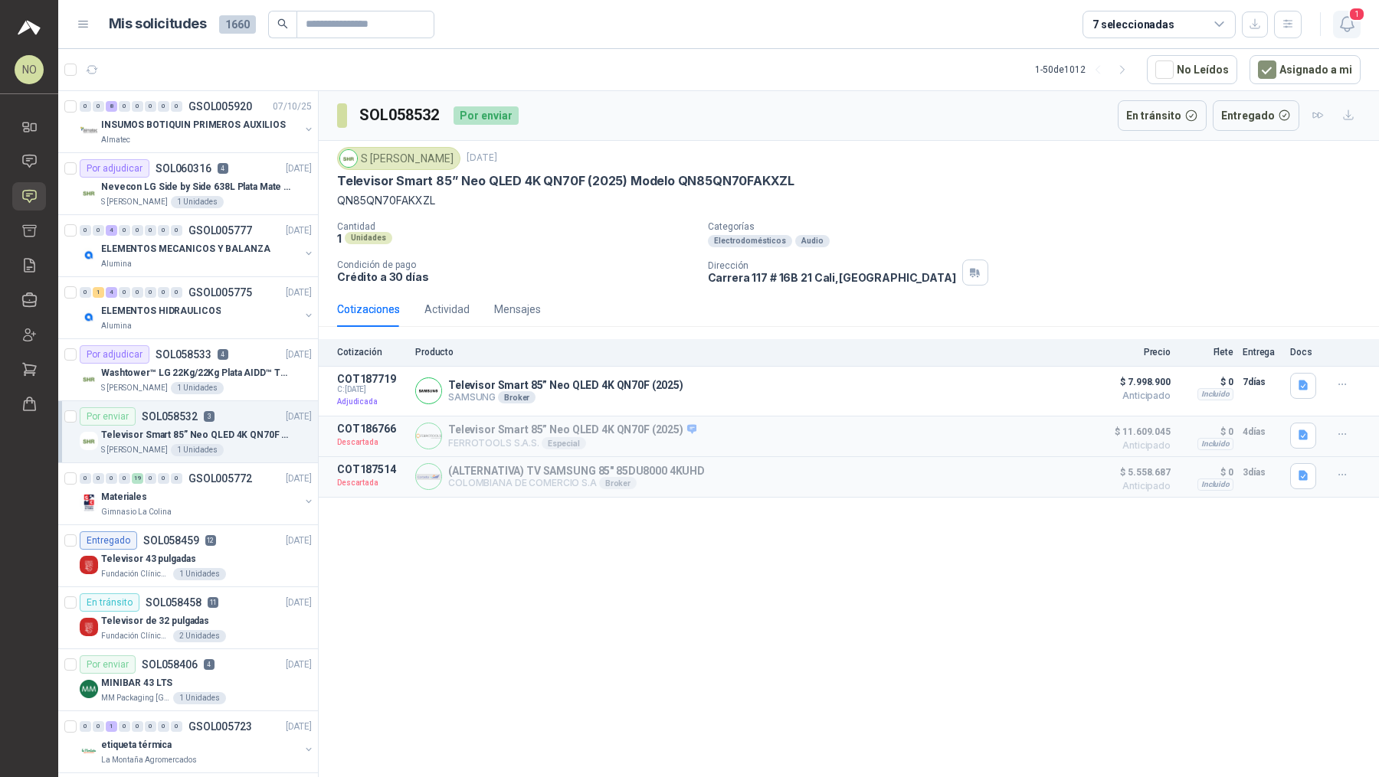
click at [1353, 23] on icon "button" at bounding box center [1346, 24] width 19 height 19
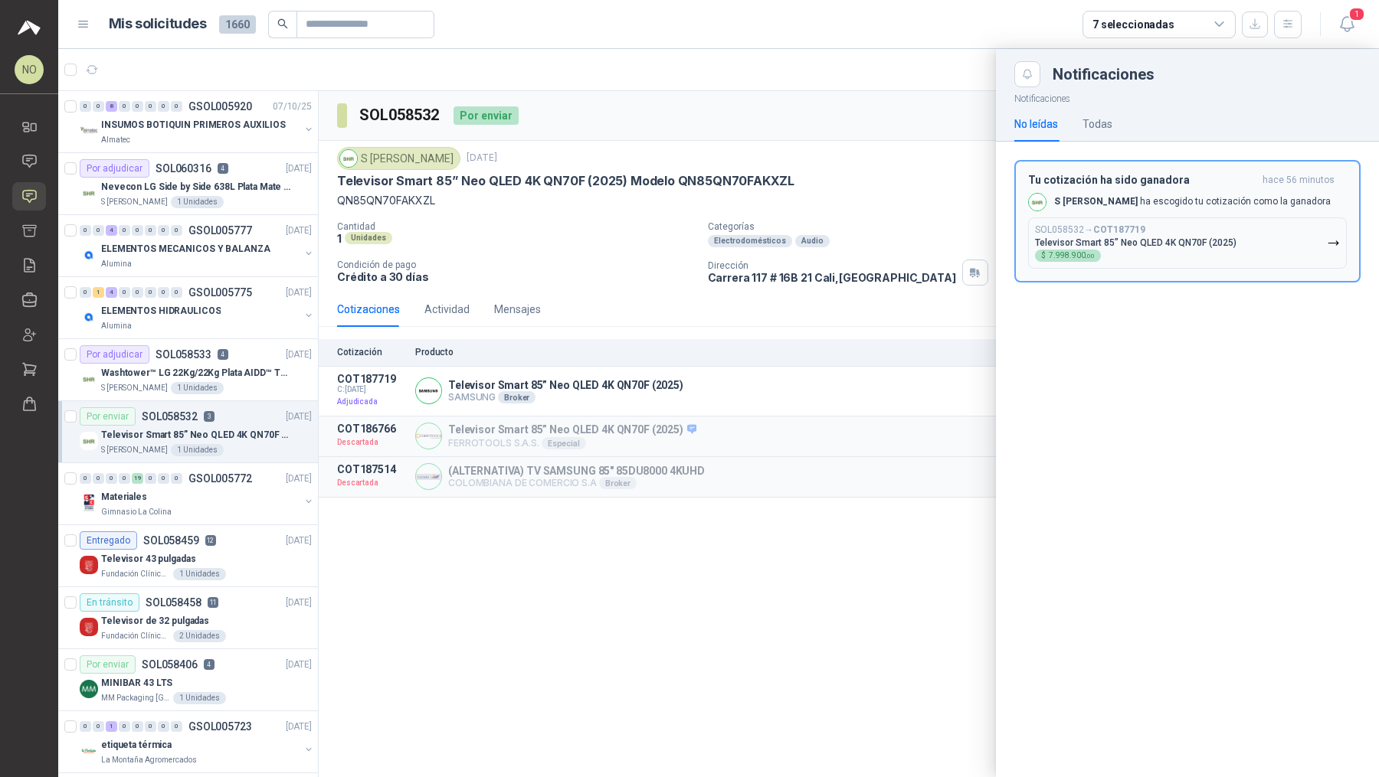
click at [1189, 231] on div "SOL058532 → COT187719 Televisor Smart 85” Neo QLED 4K QN70F (2025) $ 7.998.900 …" at bounding box center [1135, 243] width 201 height 38
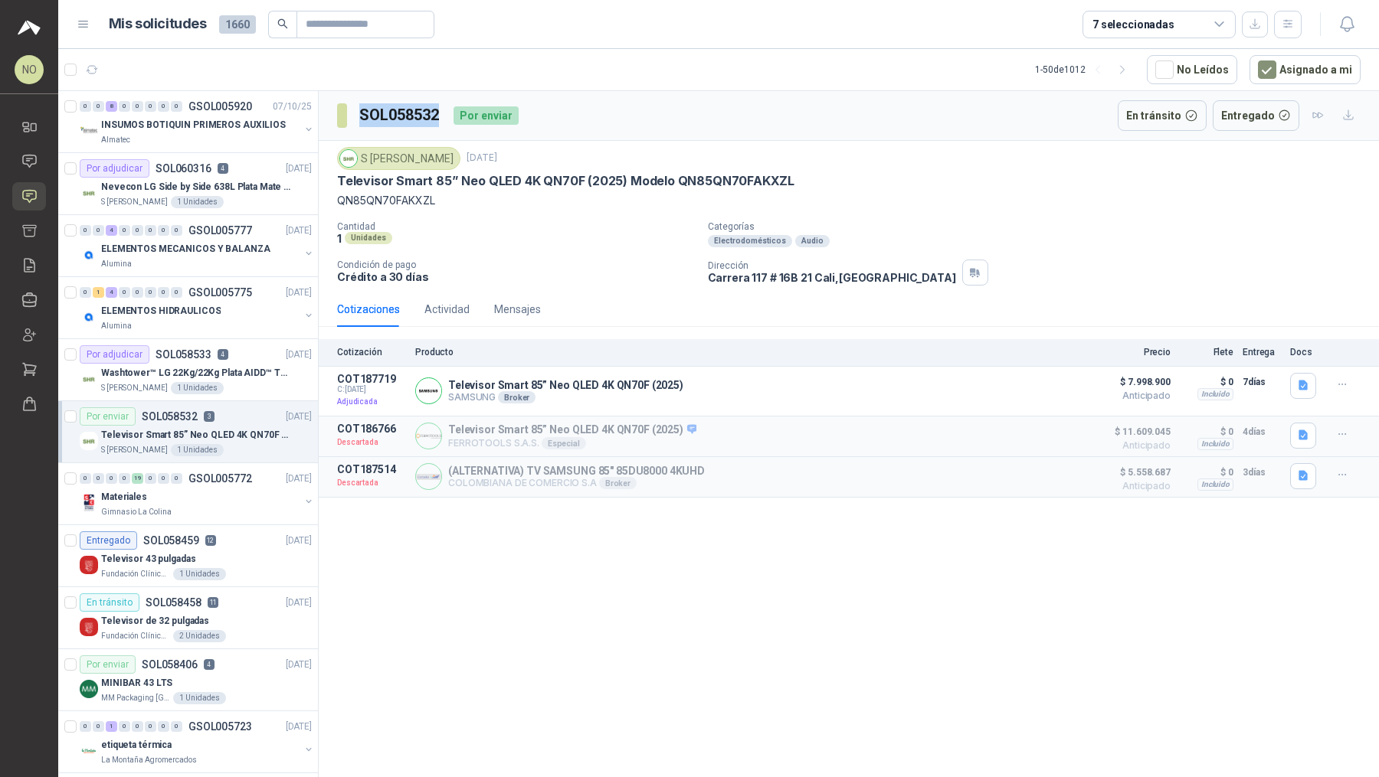
drag, startPoint x: 359, startPoint y: 110, endPoint x: 436, endPoint y: 113, distance: 76.7
click at [436, 113] on h3 "SOL058532" at bounding box center [400, 115] width 82 height 24
copy h3 "SOL058532"
drag, startPoint x: 360, startPoint y: 156, endPoint x: 442, endPoint y: 159, distance: 82.0
click at [442, 159] on div "S [PERSON_NAME]" at bounding box center [398, 158] width 123 height 23
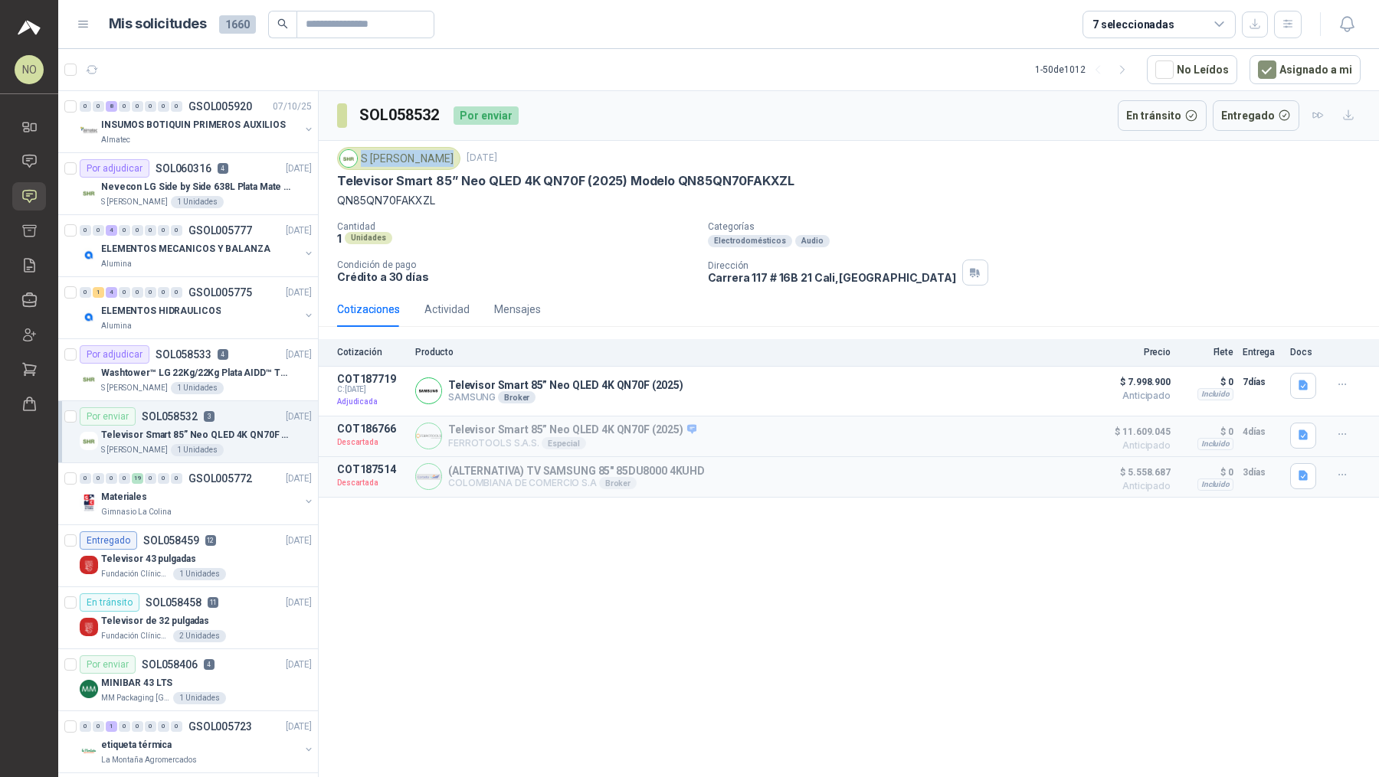
drag, startPoint x: 360, startPoint y: 155, endPoint x: 440, endPoint y: 155, distance: 80.4
click at [440, 155] on div "S [PERSON_NAME]" at bounding box center [398, 158] width 123 height 23
copy div "S [PERSON_NAME]"
drag, startPoint x: 342, startPoint y: 182, endPoint x: 800, endPoint y: 187, distance: 458.0
click at [800, 187] on div "S [PERSON_NAME] [DATE] Televisor Smart 85” Neo QLED 4K QN70F (2025) Modelo QN85…" at bounding box center [848, 178] width 1023 height 62
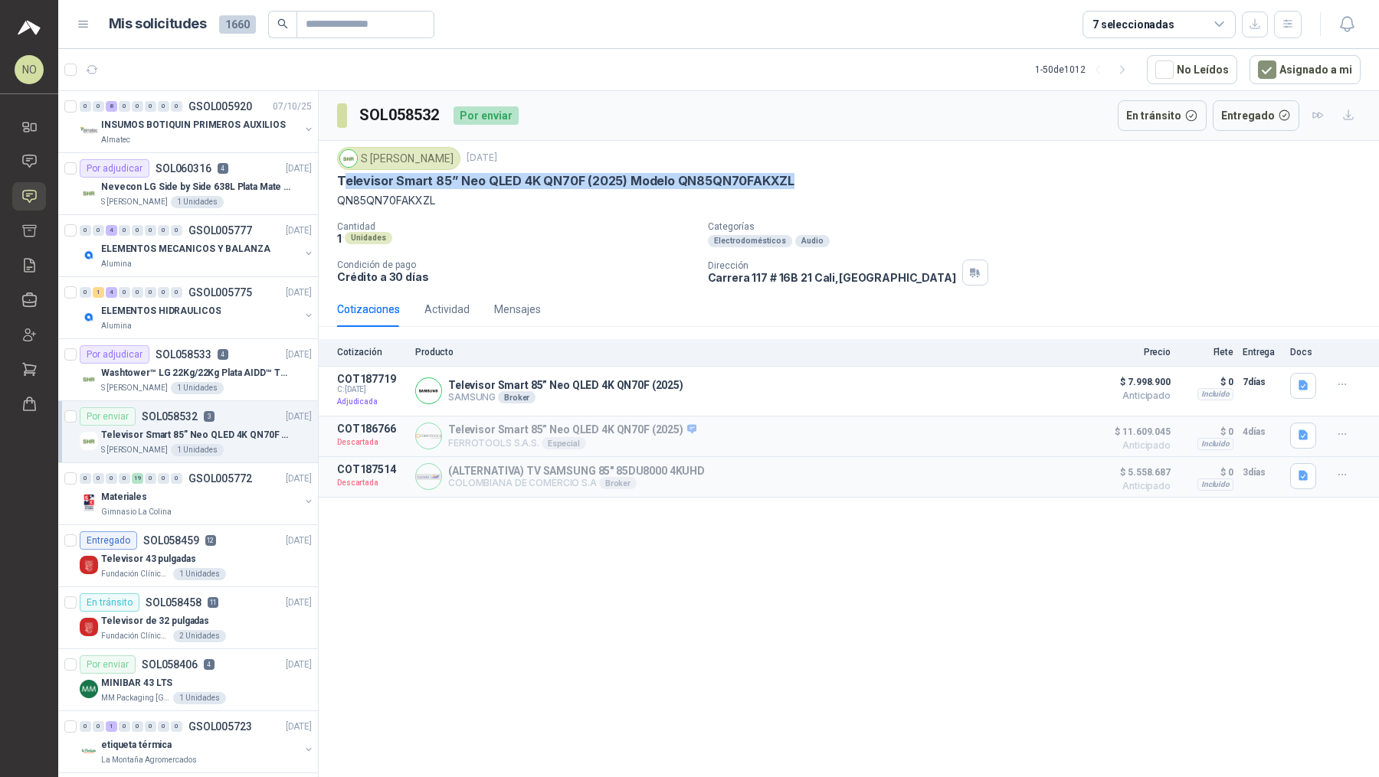
copy p "elevisor Smart 85” Neo QLED 4K QN70F (2025) Modelo QN85QN70FAKXZL"
click at [195, 682] on div "MINIBAR 43 LTS" at bounding box center [206, 683] width 211 height 18
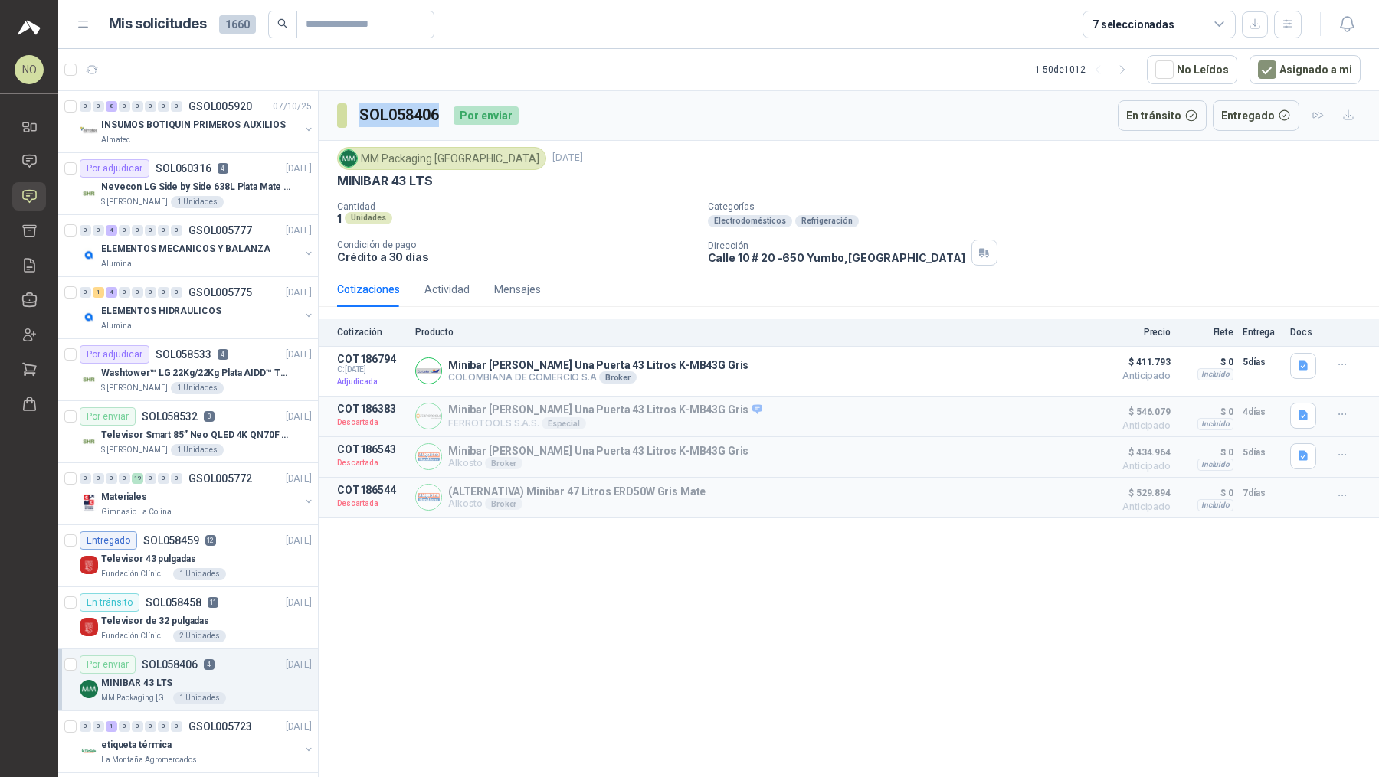
drag, startPoint x: 361, startPoint y: 113, endPoint x: 437, endPoint y: 116, distance: 75.9
click at [437, 116] on h3 "SOL058406" at bounding box center [400, 115] width 82 height 24
drag, startPoint x: 339, startPoint y: 176, endPoint x: 467, endPoint y: 180, distance: 128.0
click at [467, 180] on div "MINIBAR 43 LTS" at bounding box center [848, 181] width 1023 height 16
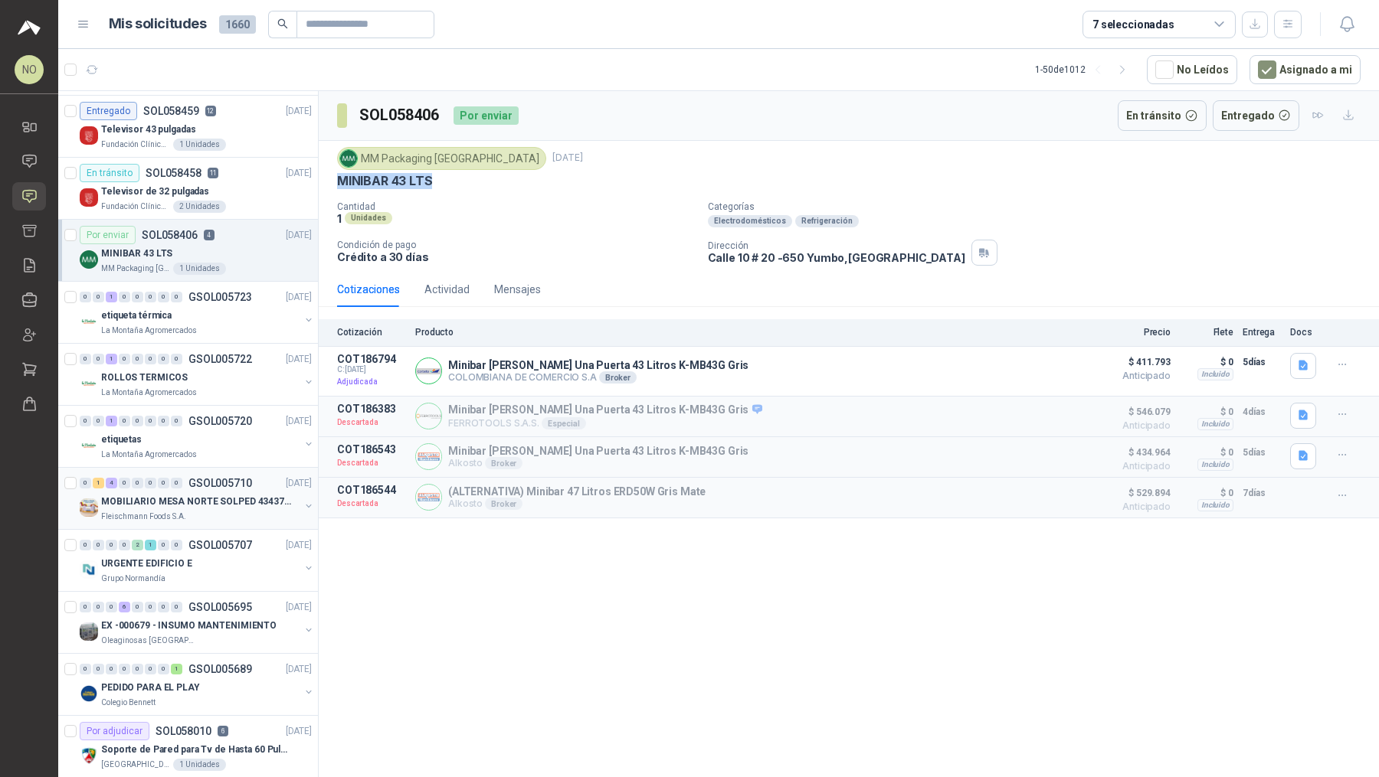
scroll to position [430, 0]
click at [241, 331] on div "La Montaña Agromercados" at bounding box center [200, 330] width 198 height 12
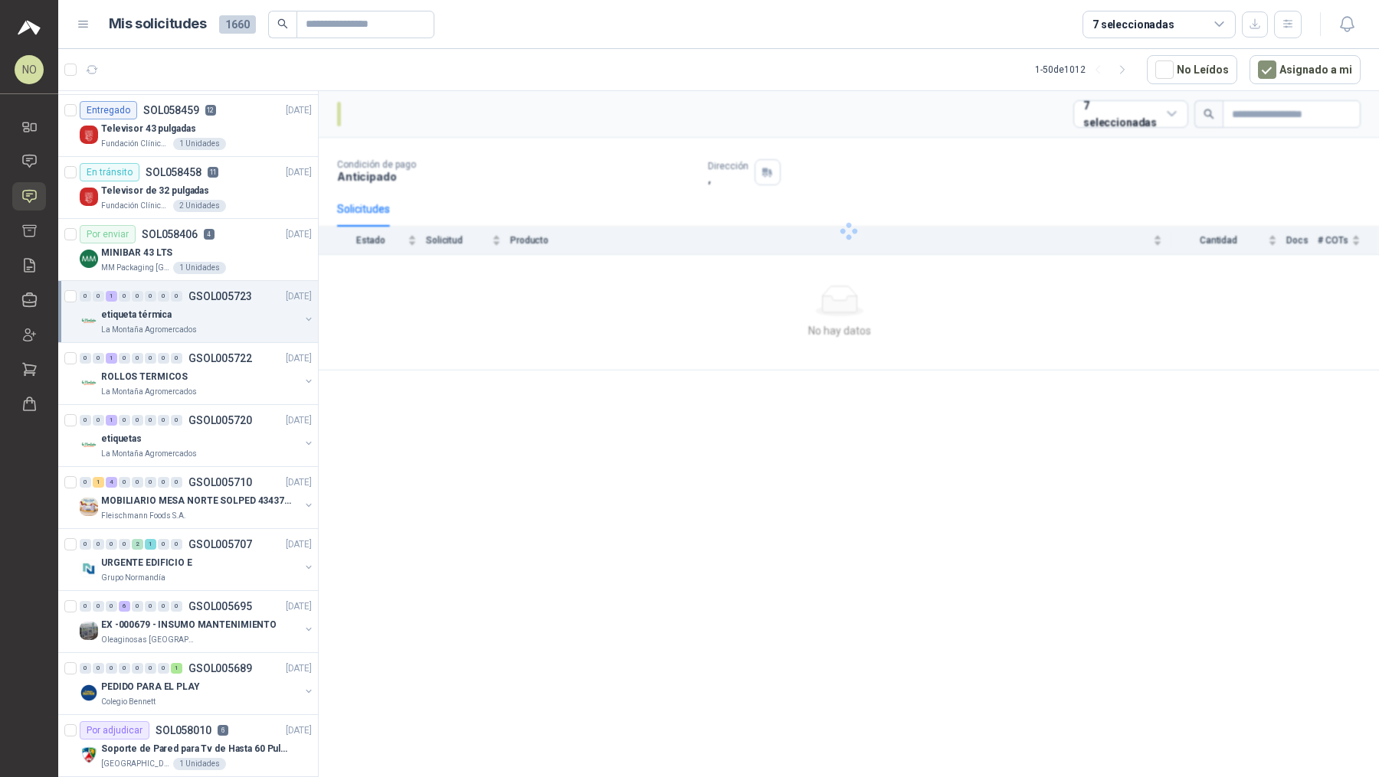
click at [241, 331] on div "La Montaña Agromercados" at bounding box center [200, 330] width 198 height 12
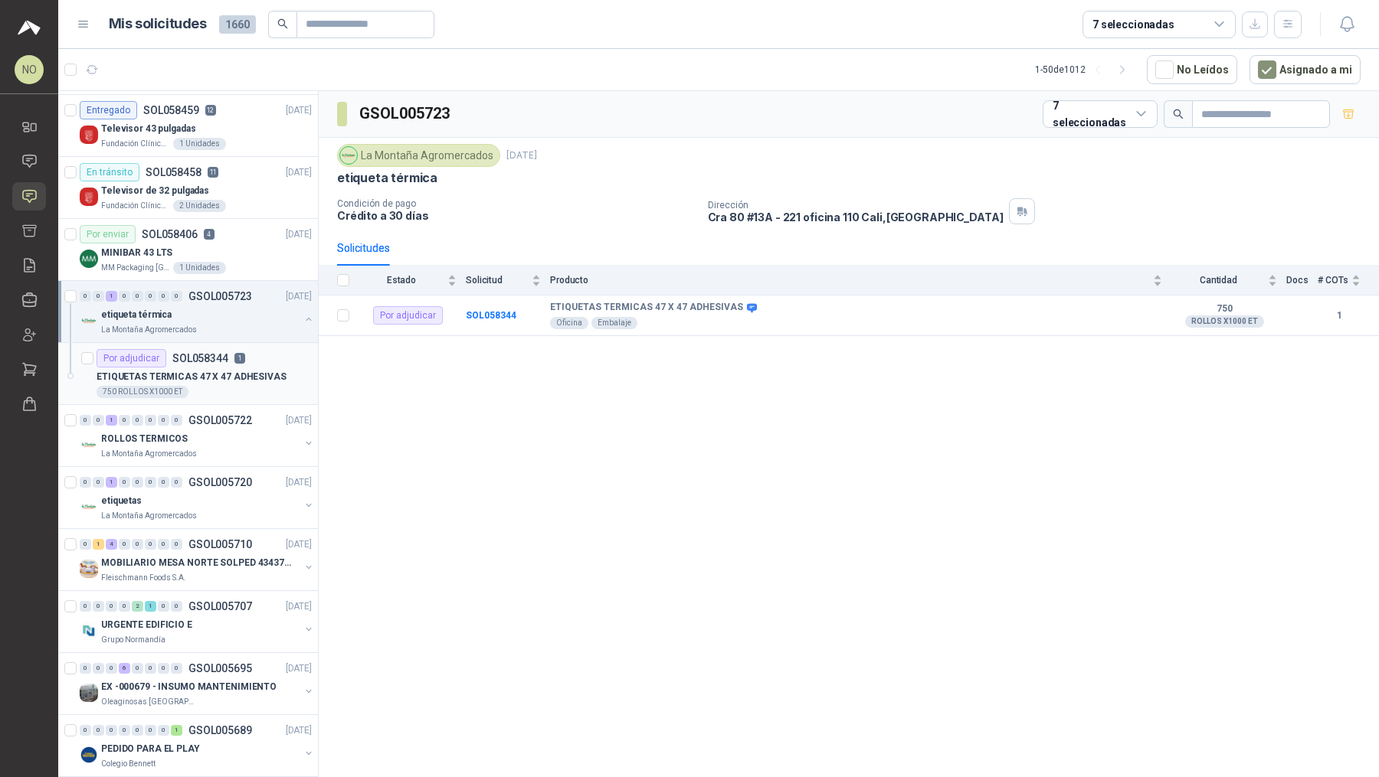
click at [233, 374] on p "ETIQUETAS TERMICAS 47 X 47 ADHESIVAS" at bounding box center [191, 377] width 190 height 15
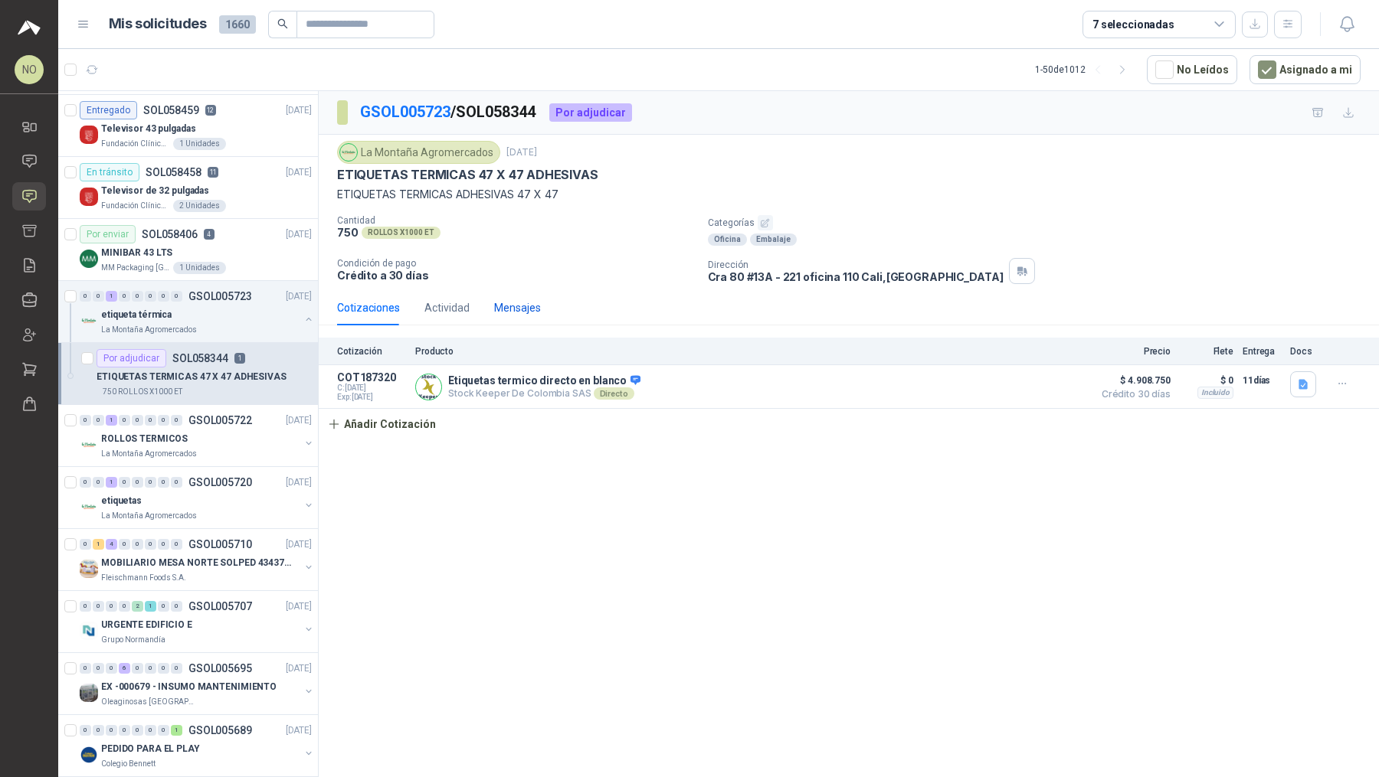
click at [505, 306] on div "Mensajes" at bounding box center [517, 307] width 47 height 17
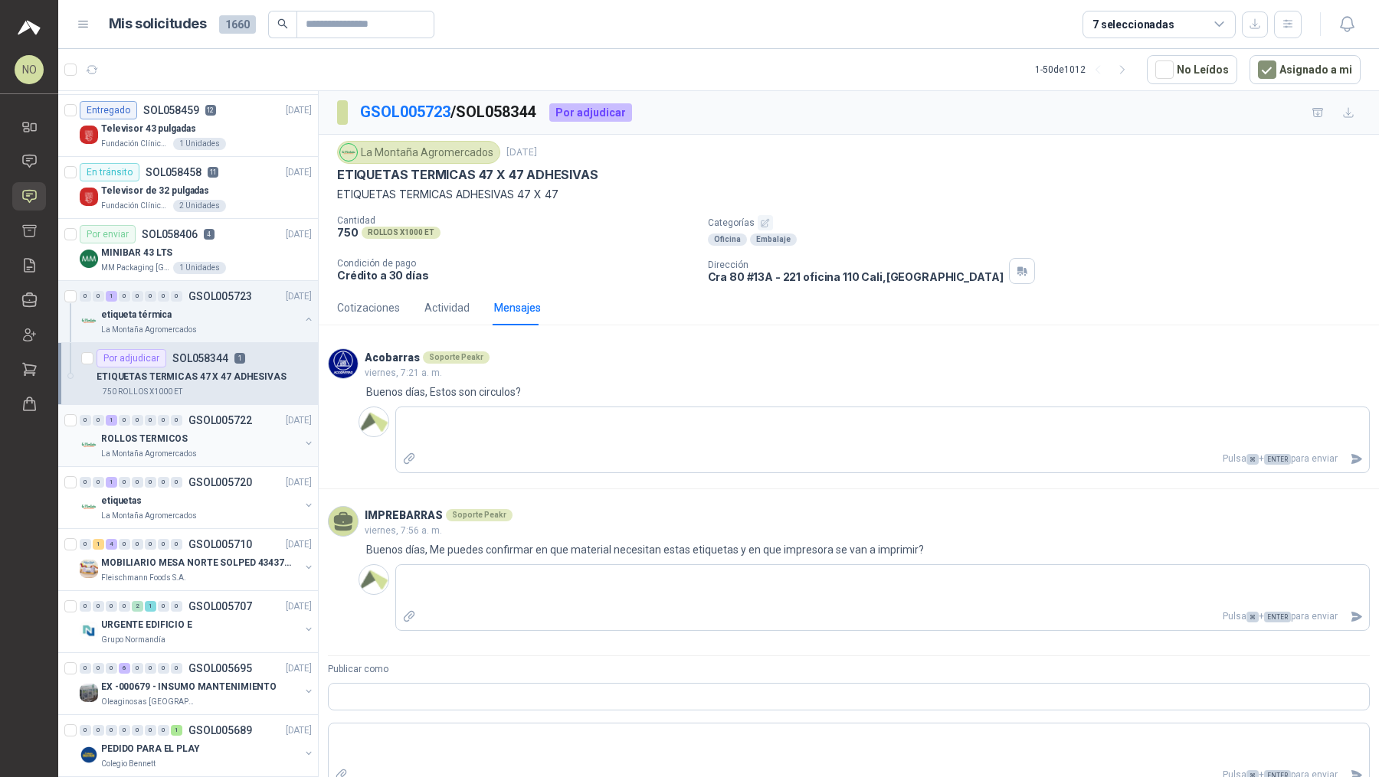
click at [172, 448] on p "La Montaña Agromercados" at bounding box center [149, 454] width 96 height 12
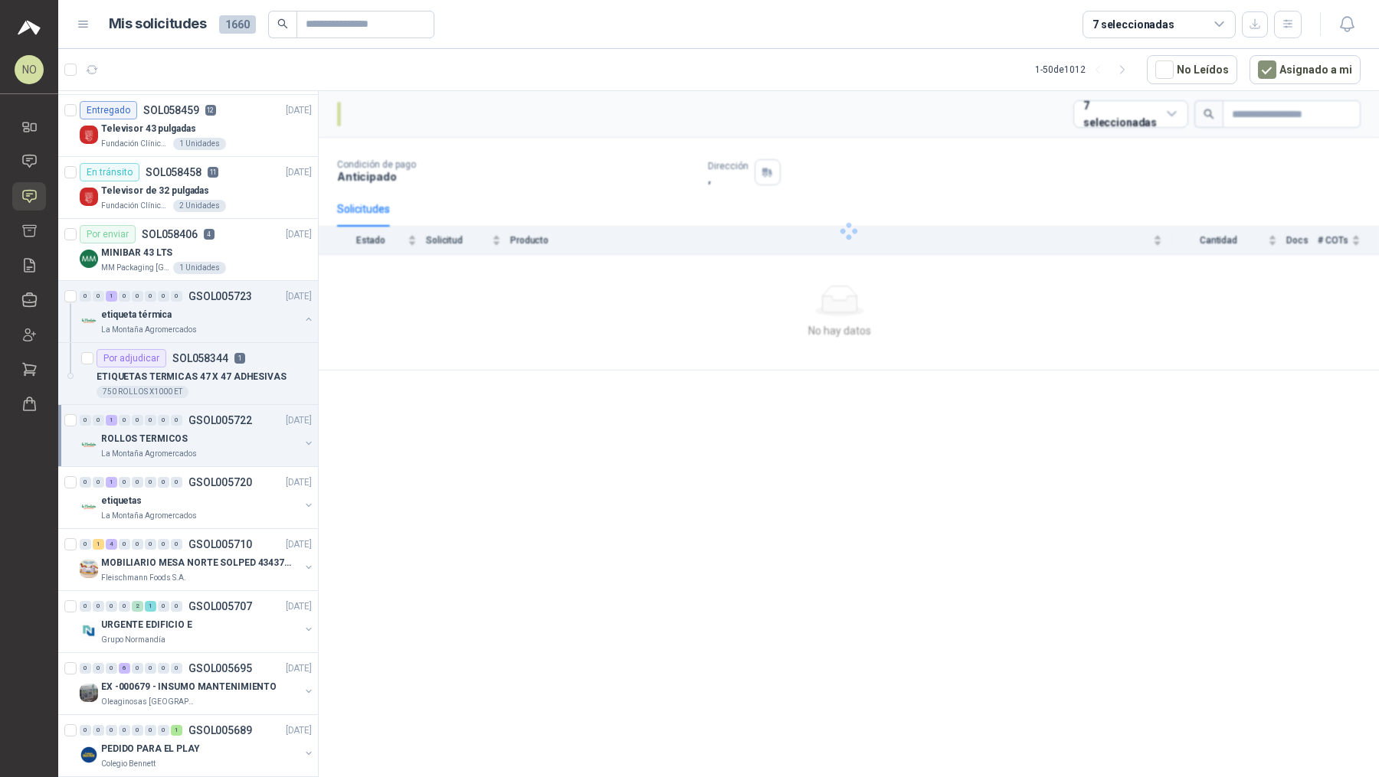
click at [172, 448] on p "La Montaña Agromercados" at bounding box center [149, 454] width 96 height 12
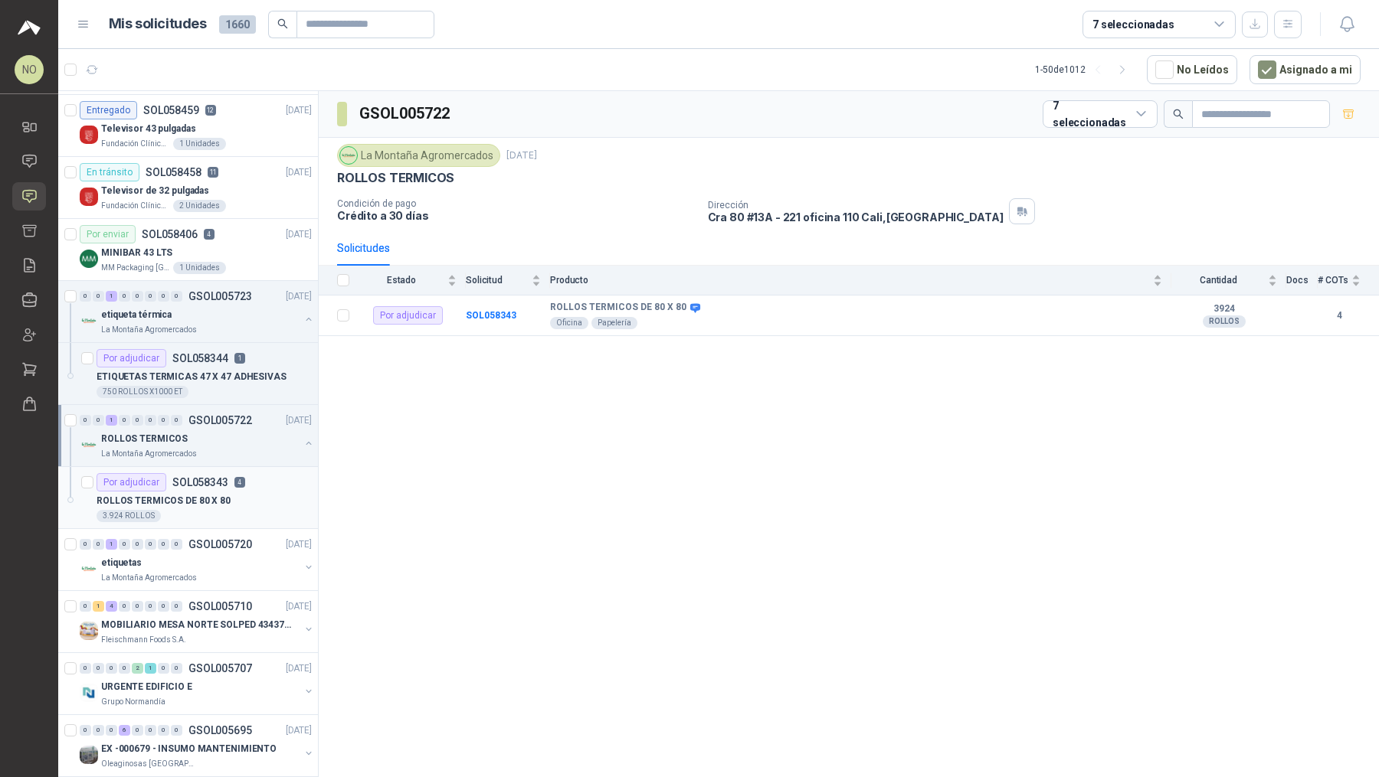
click at [171, 514] on div "3.924 ROLLOS" at bounding box center [203, 516] width 215 height 12
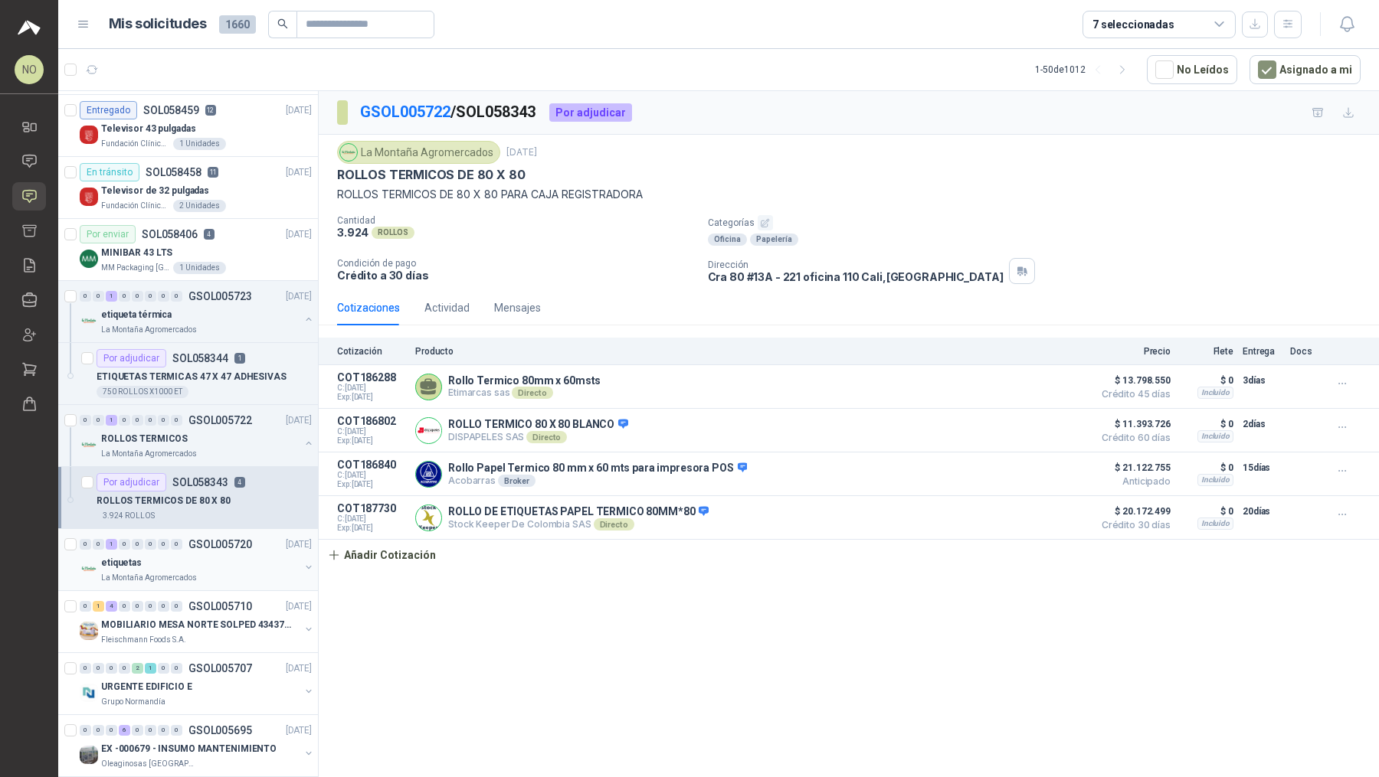
click at [236, 544] on p "GSOL005720" at bounding box center [220, 544] width 64 height 11
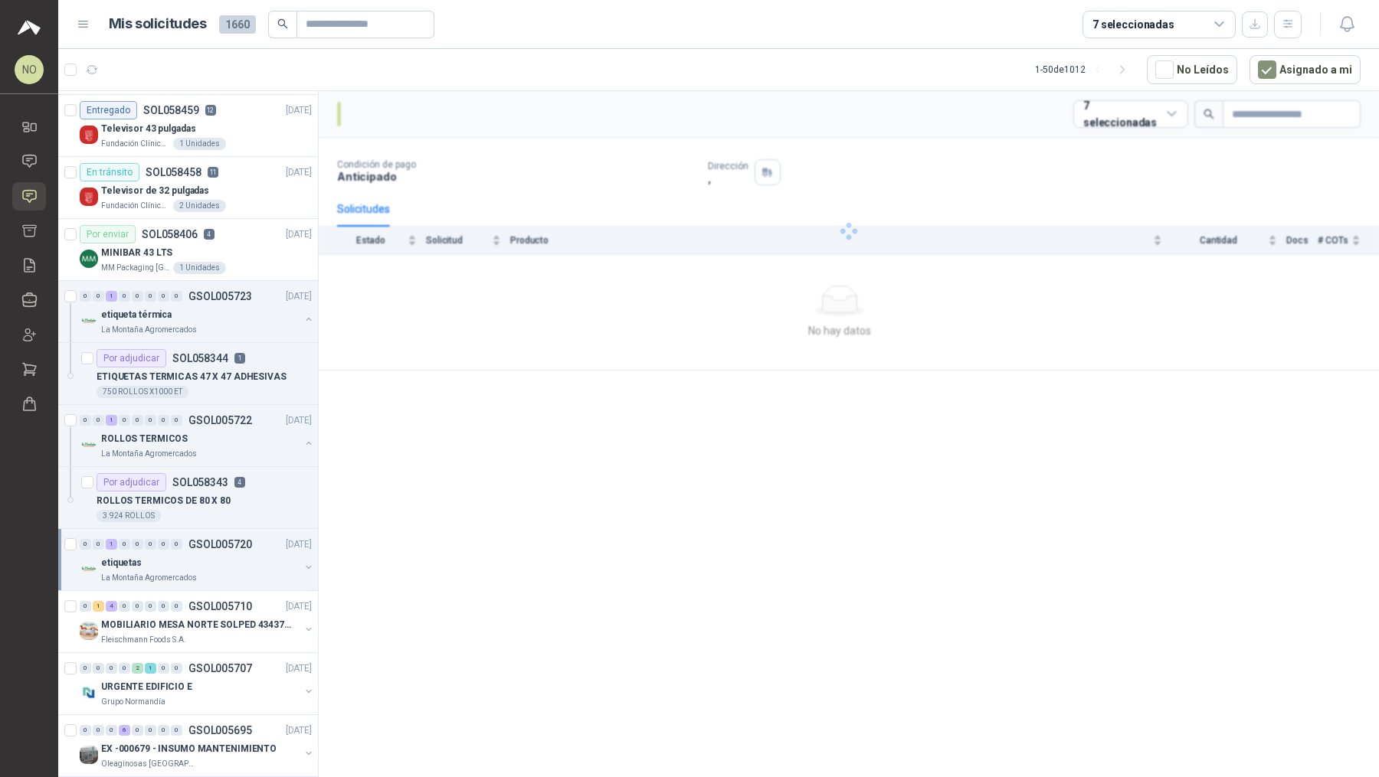
click at [236, 544] on p "GSOL005720" at bounding box center [220, 544] width 64 height 11
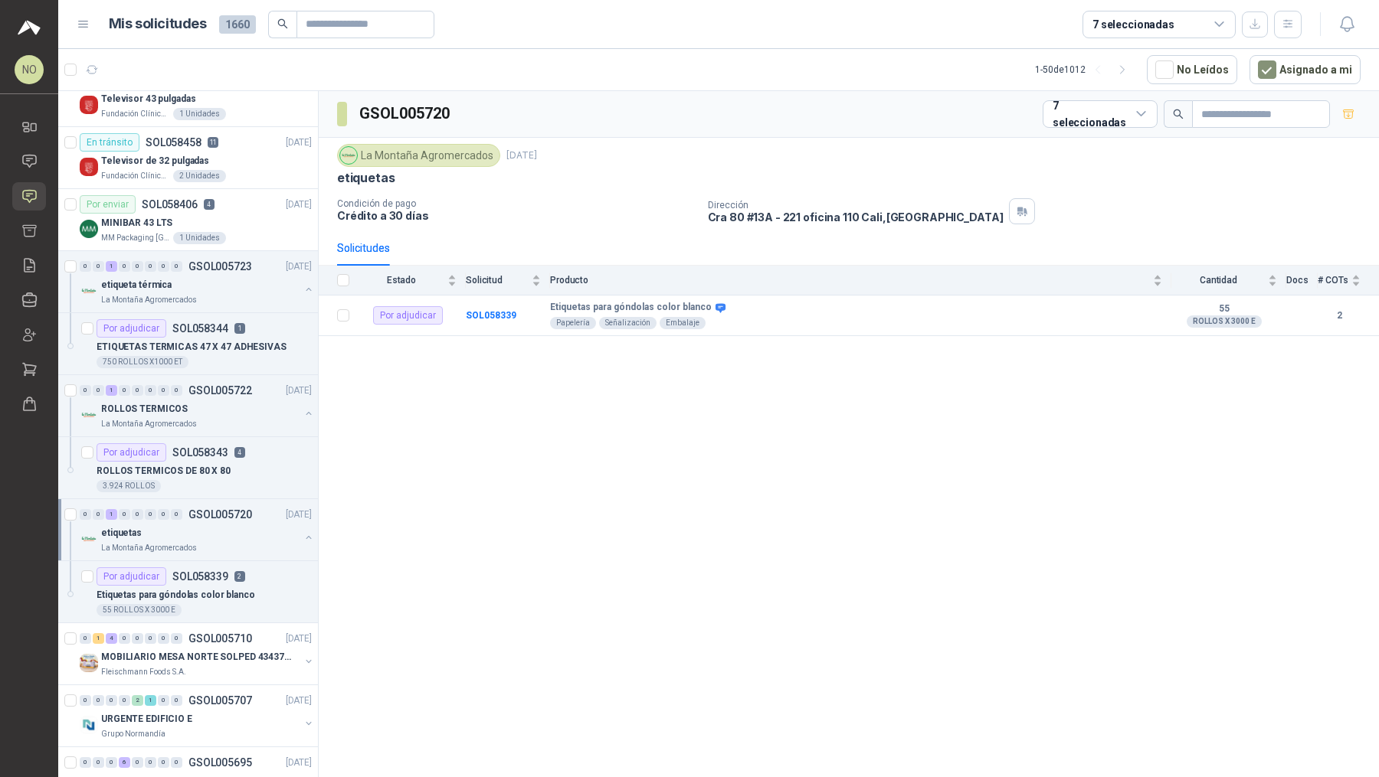
scroll to position [472, 0]
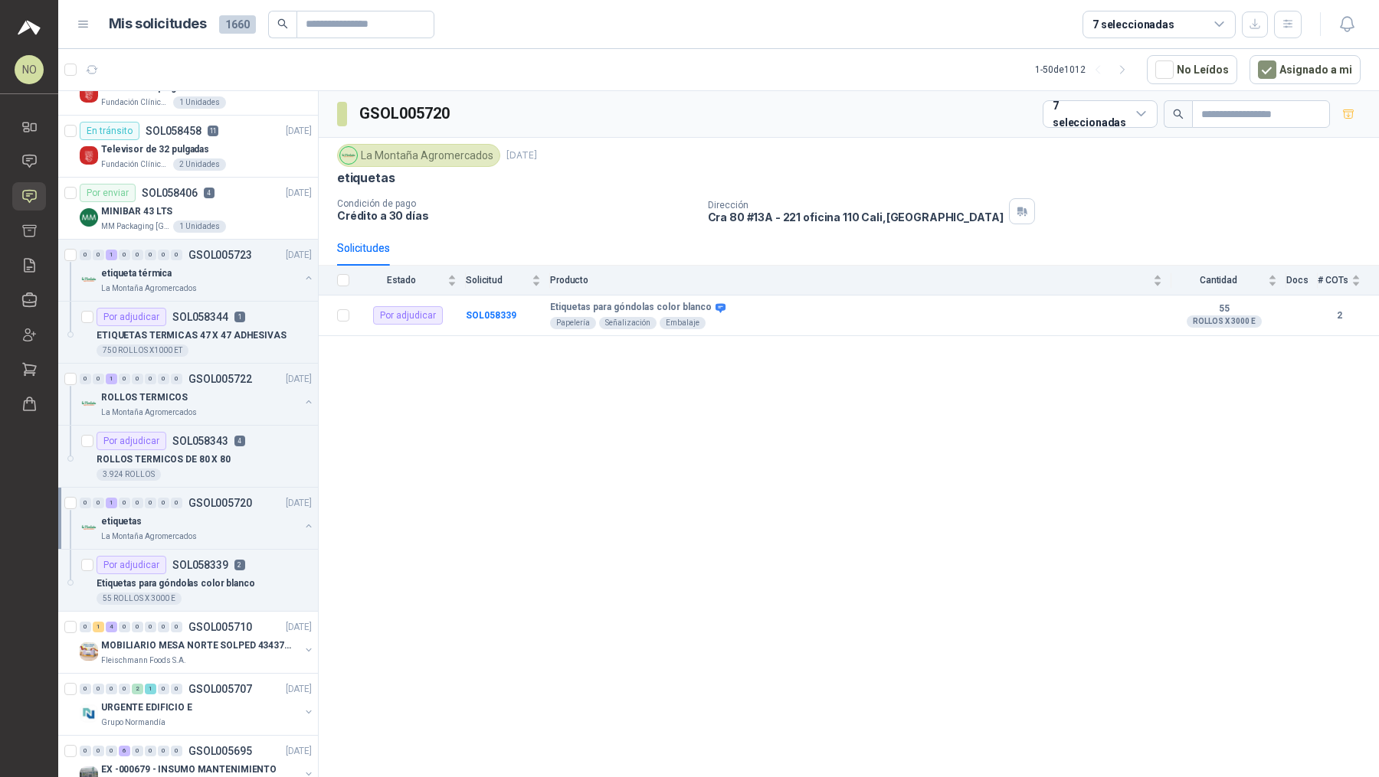
click at [236, 550] on article "Por adjudicar SOL058339 2 Etiquetas para góndolas color blanco 55 ROLLOS X 3000…" at bounding box center [188, 581] width 260 height 62
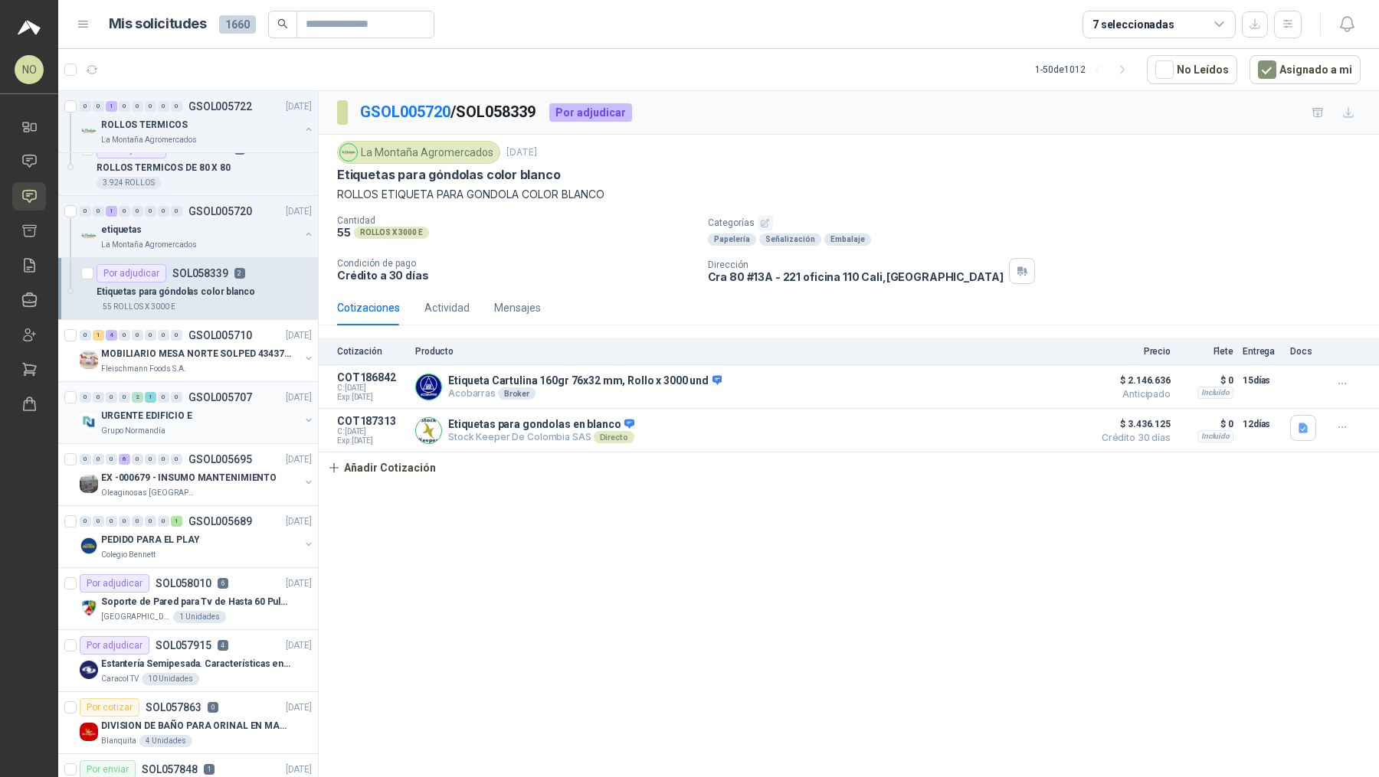
scroll to position [785, 0]
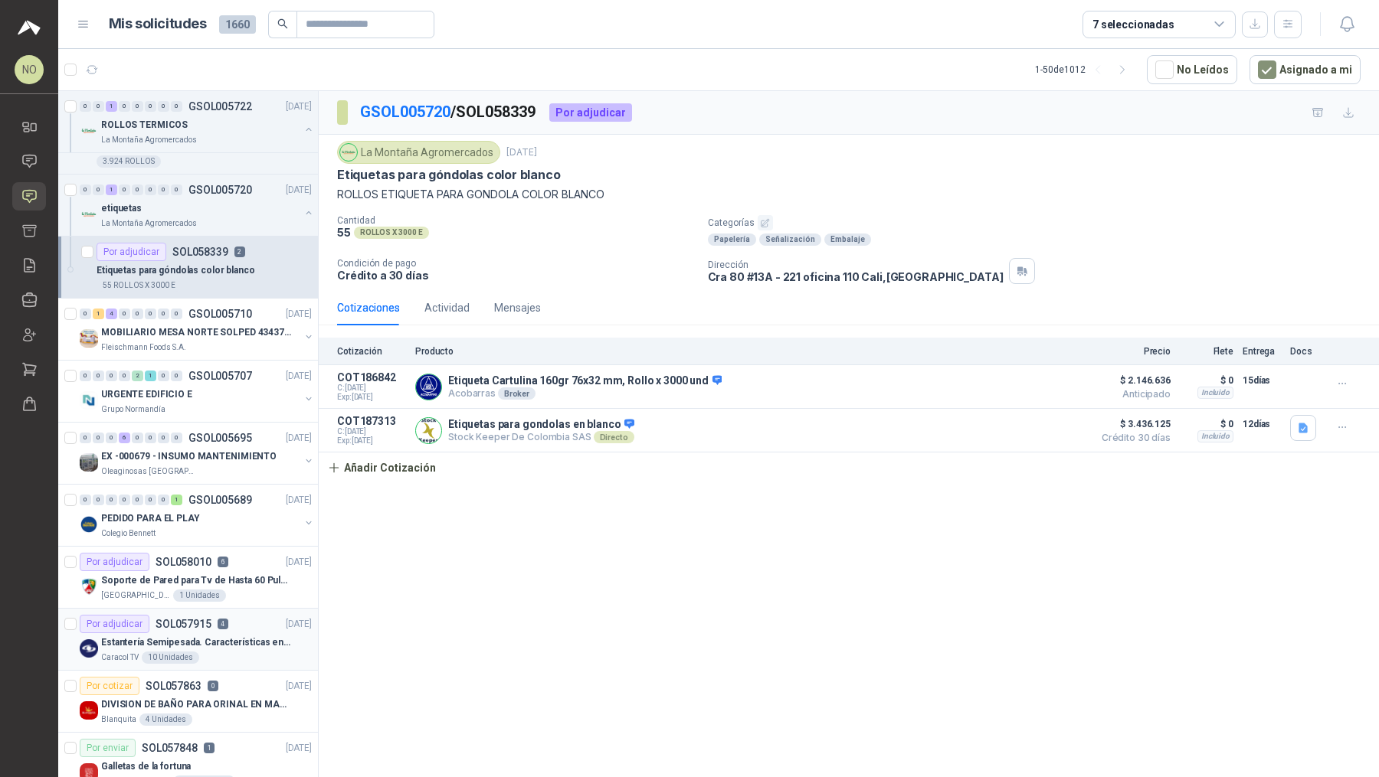
click at [231, 641] on p "Estantería Semipesada. Características en el adjunto" at bounding box center [196, 643] width 191 height 15
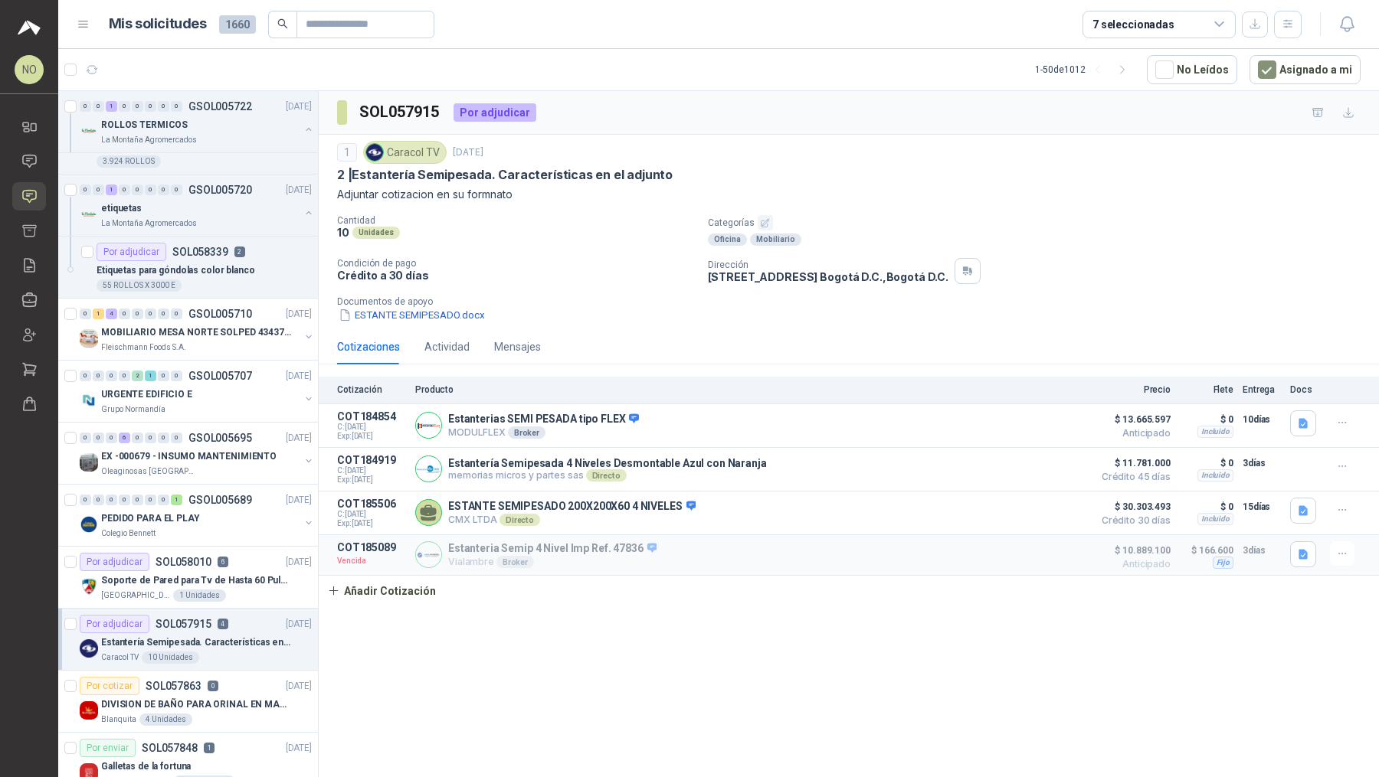
scroll to position [845, 0]
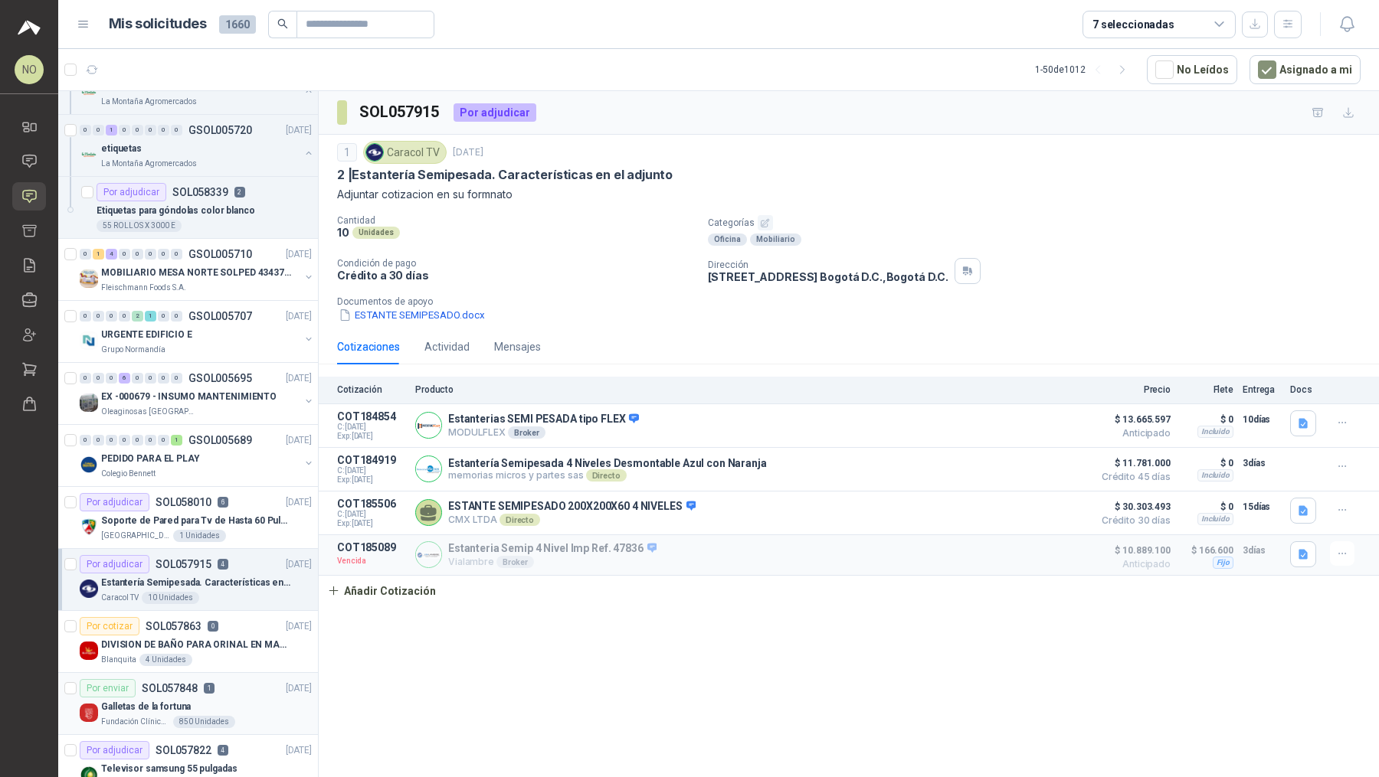
click at [228, 687] on div "Por enviar SOL057848 1 [DATE]" at bounding box center [196, 688] width 232 height 18
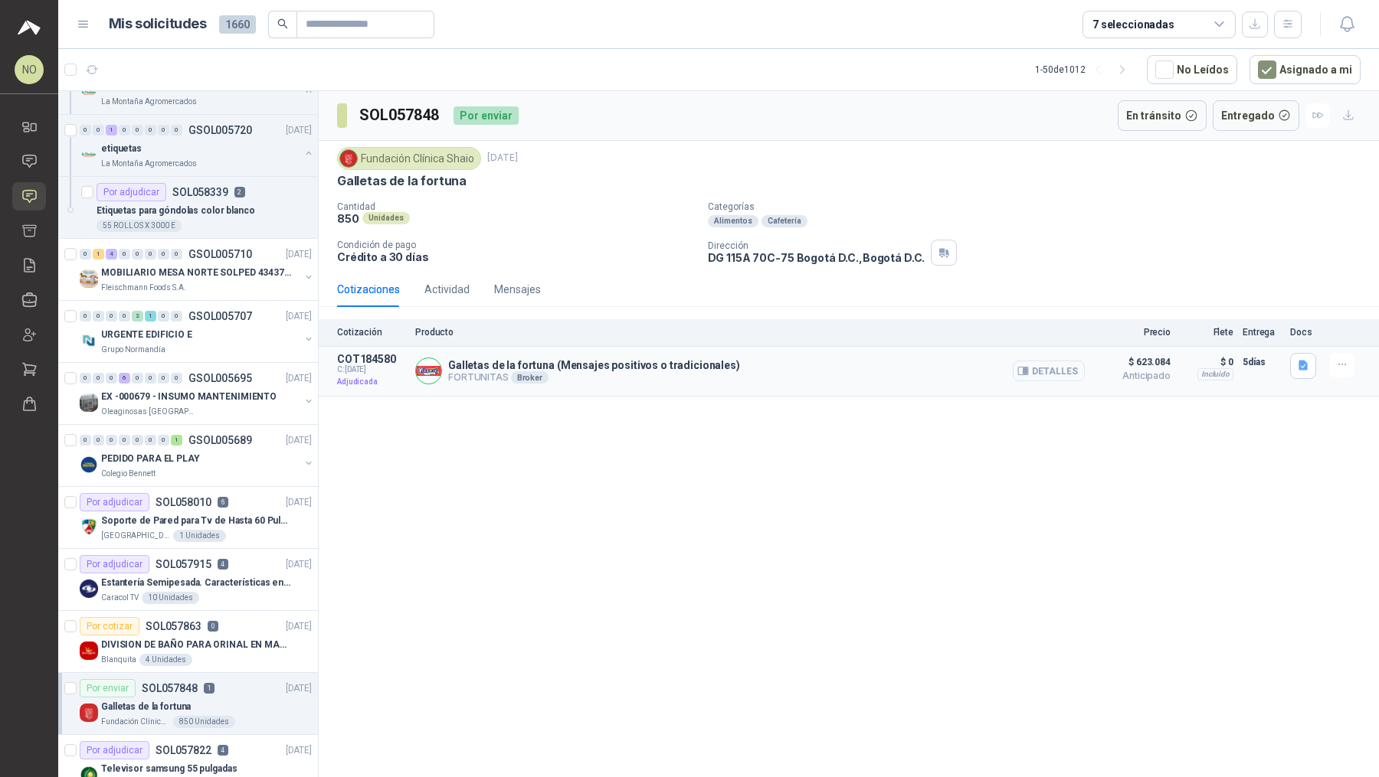
click at [1064, 368] on button "Detalles" at bounding box center [1048, 371] width 72 height 21
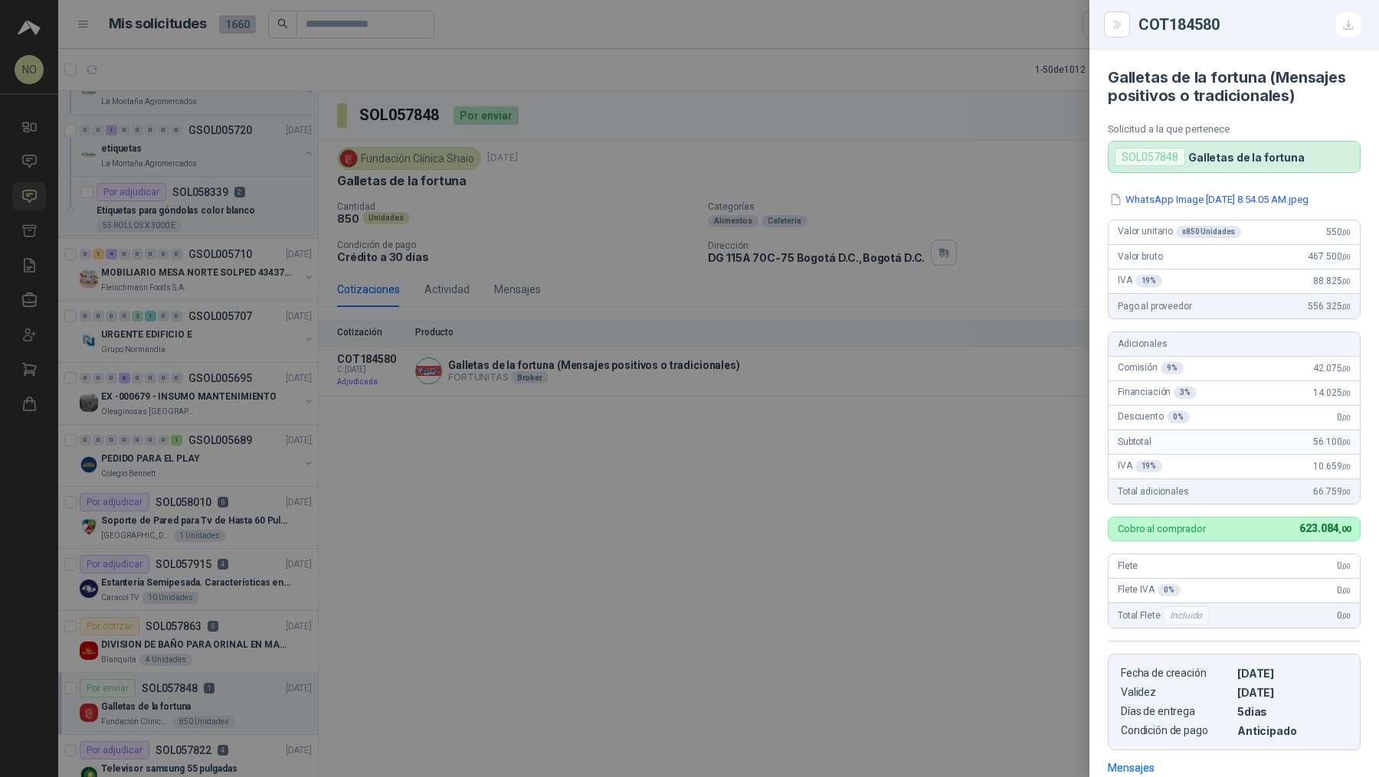
scroll to position [797, 0]
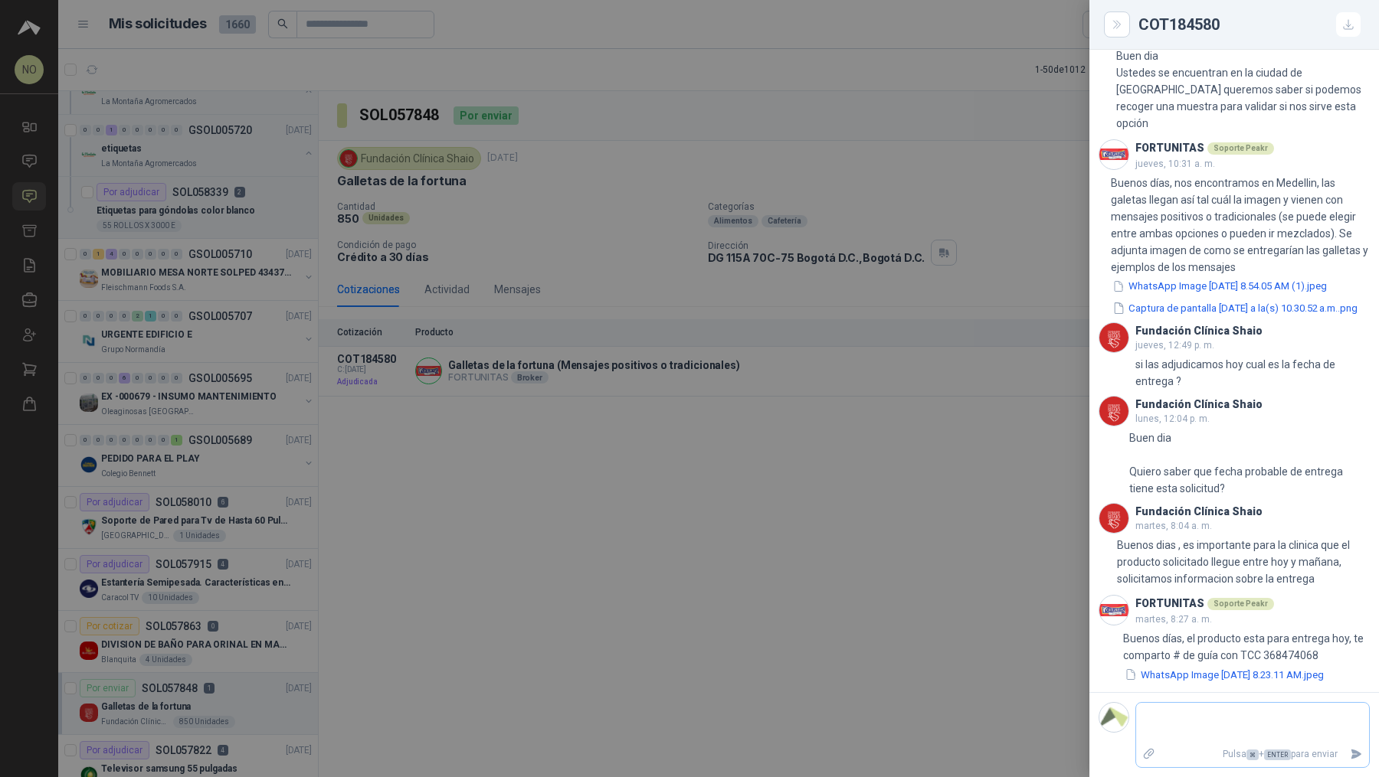
type textarea "*"
type textarea "**"
type textarea "***"
type textarea "****"
type textarea "*****"
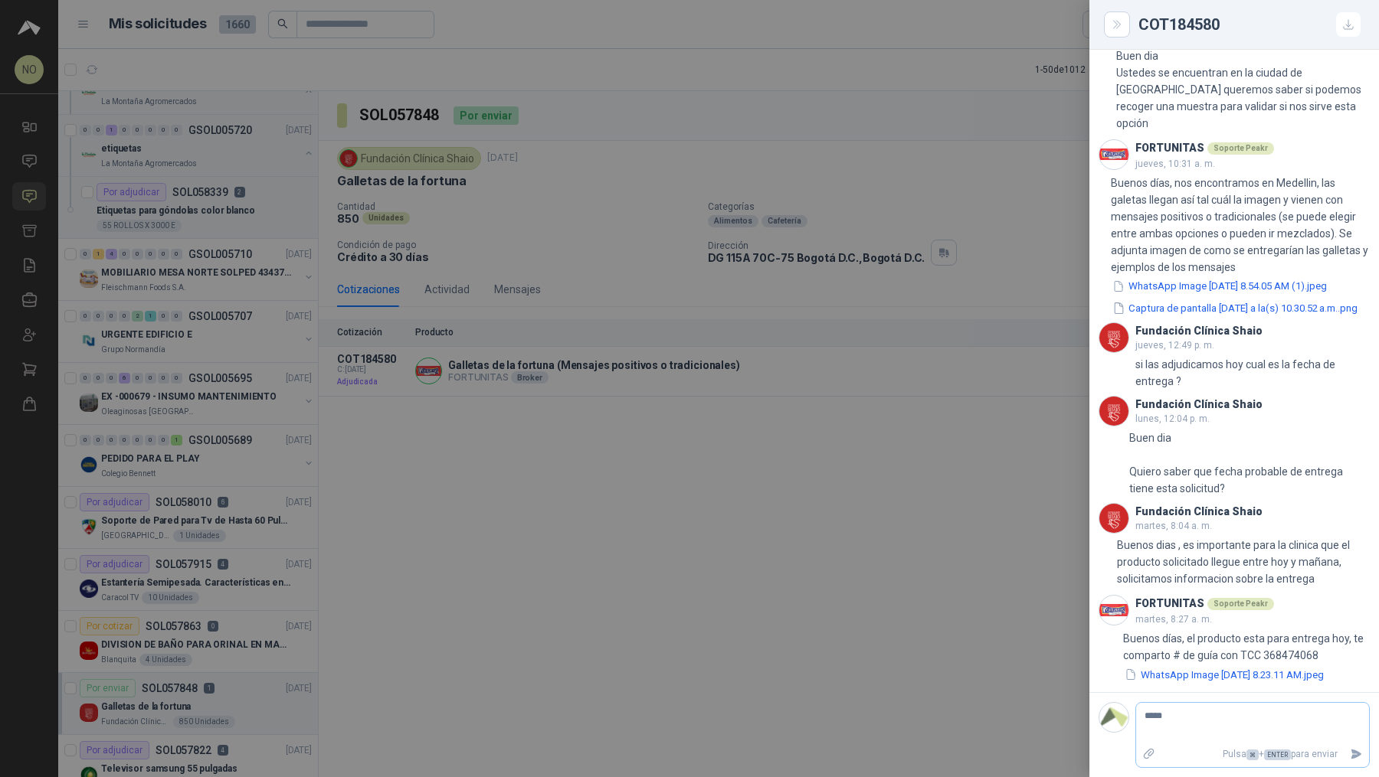
type textarea "****"
type textarea "*****"
type textarea "******"
type textarea "*********"
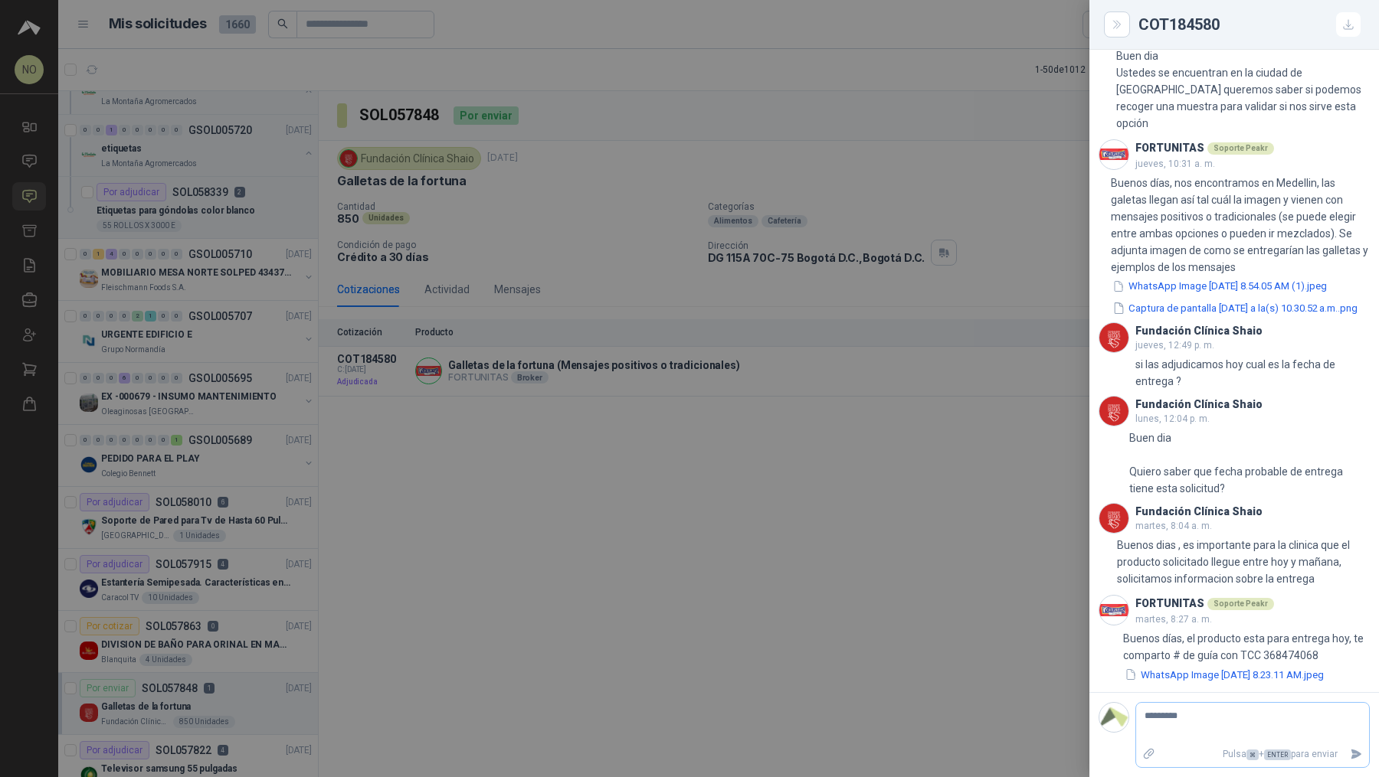
type textarea "*********"
type textarea "**********"
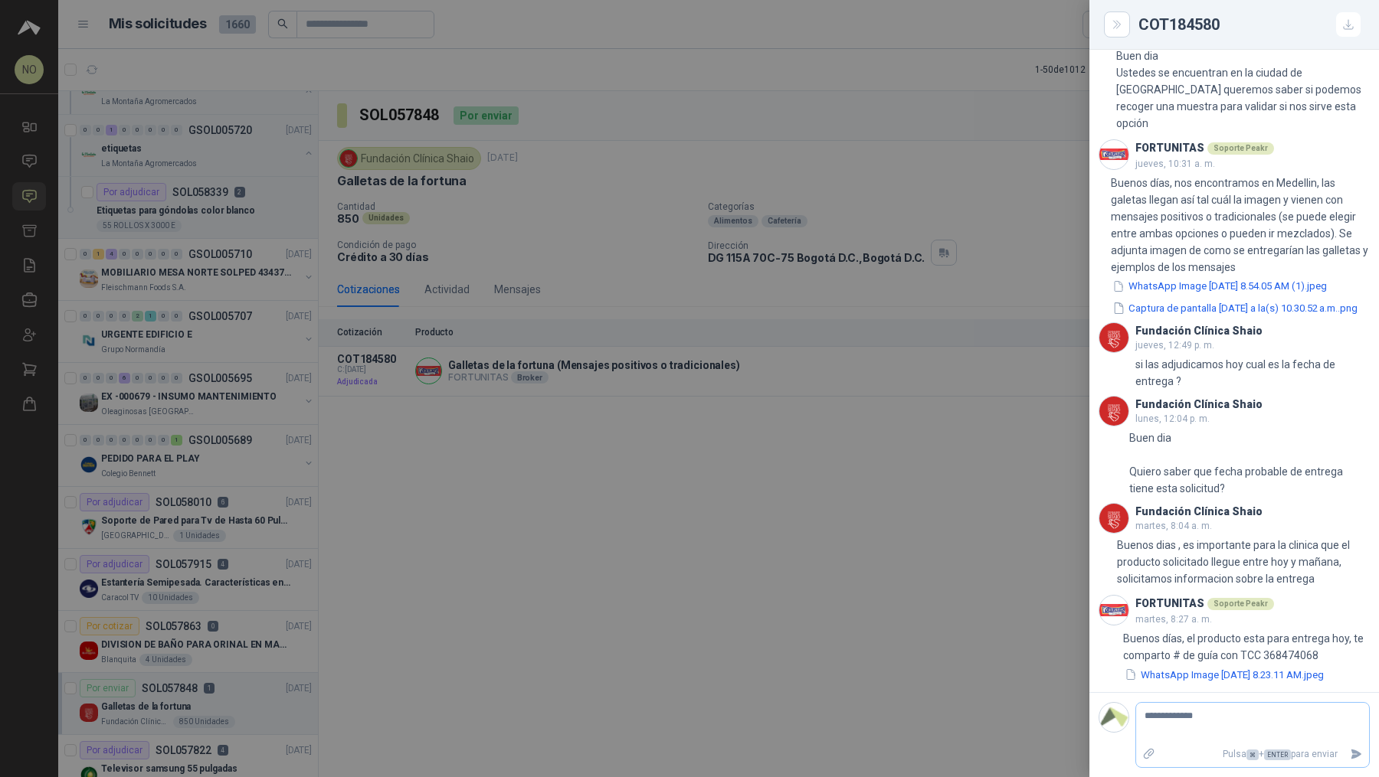
type textarea "**********"
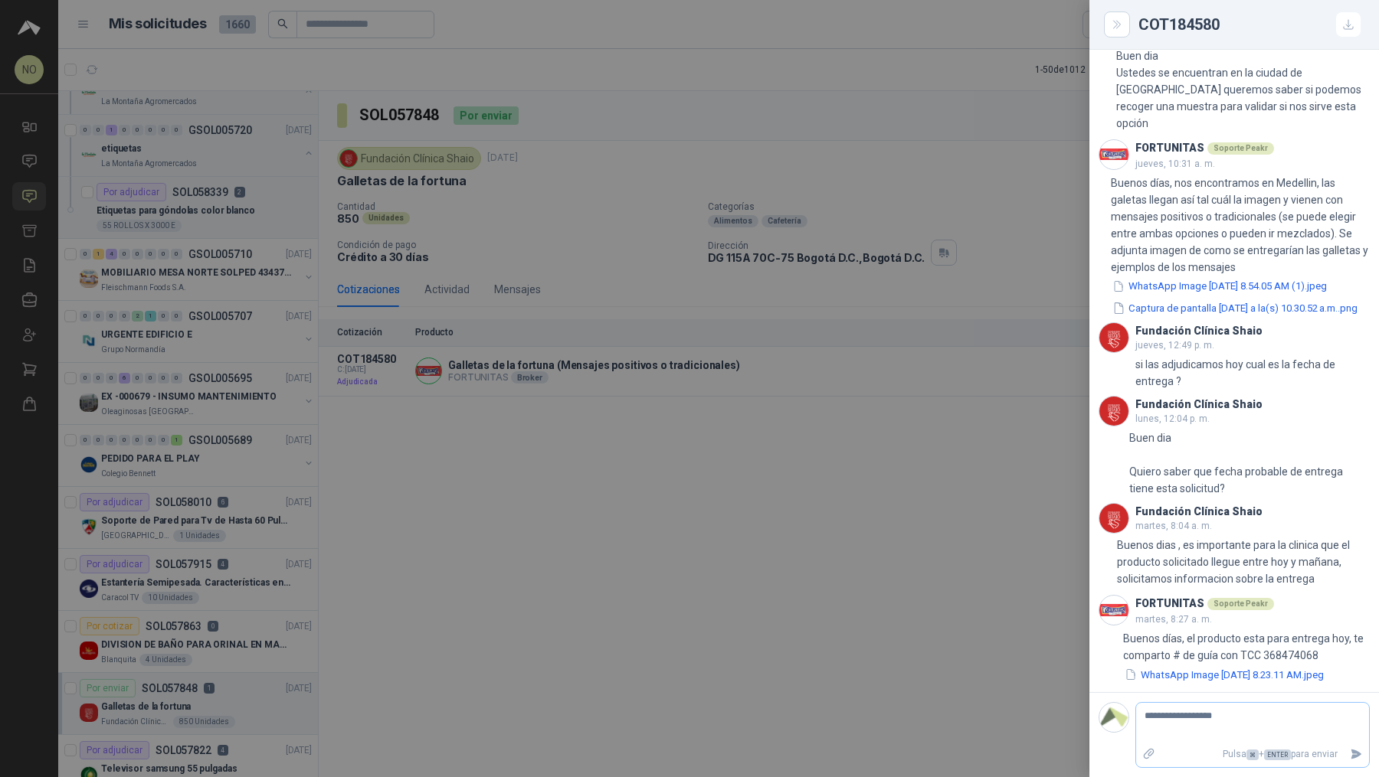
type textarea "**********"
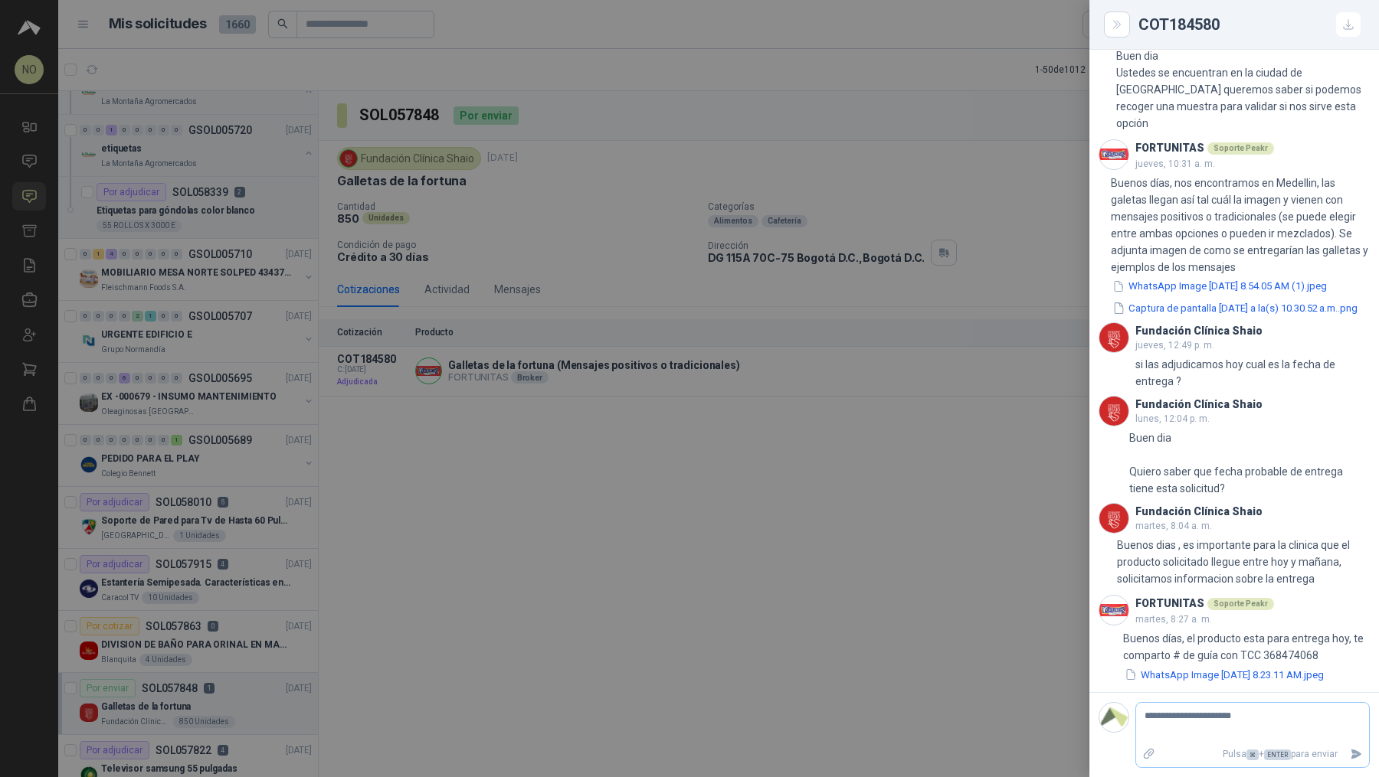
type textarea "**********"
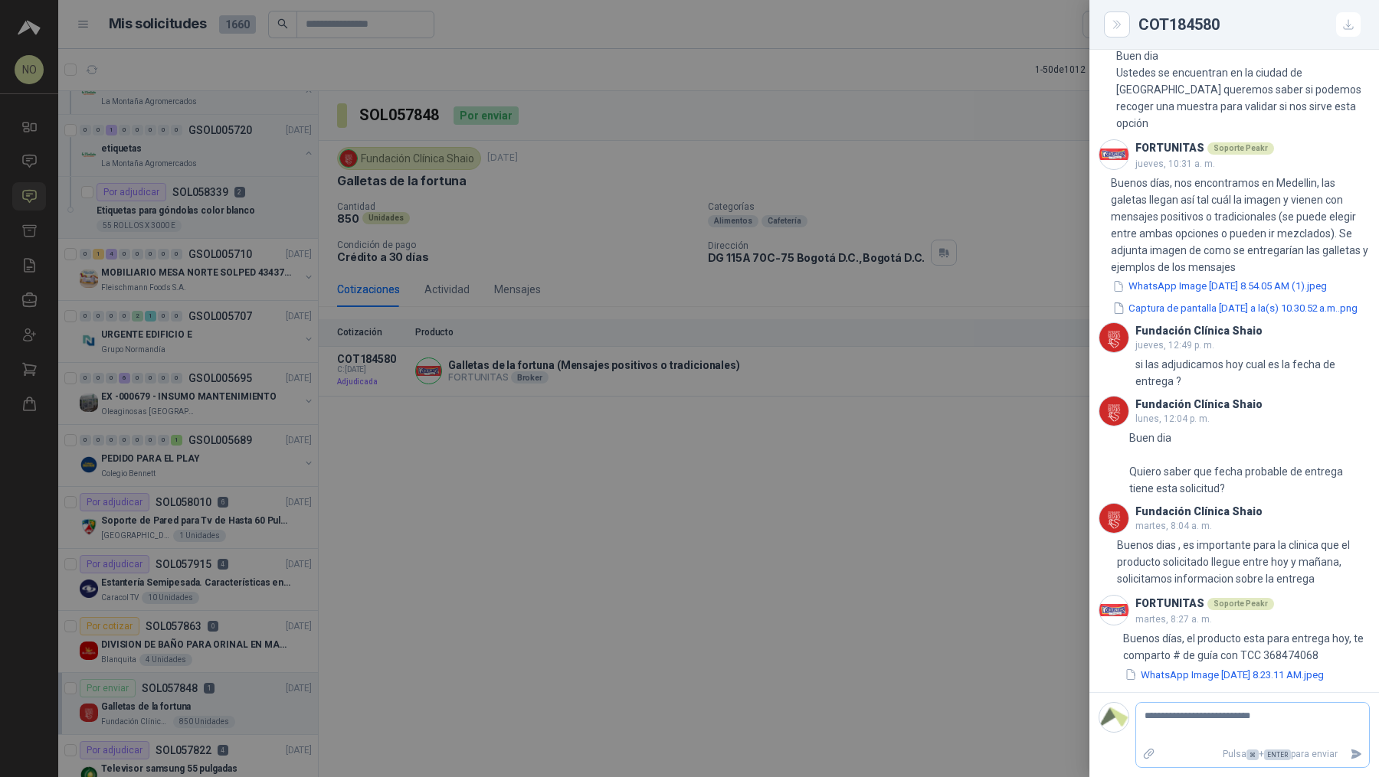
type textarea "**********"
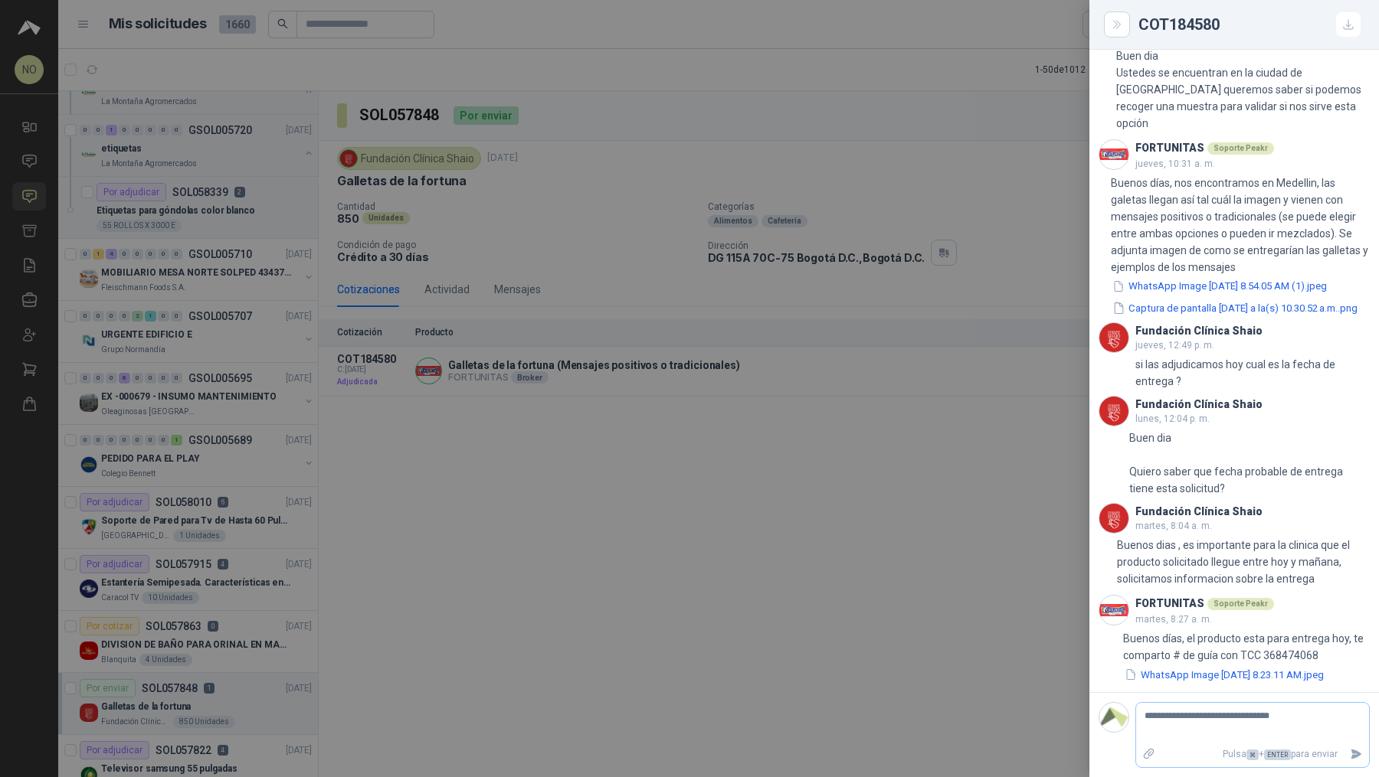
type textarea "**********"
drag, startPoint x: 1274, startPoint y: 652, endPoint x: 1330, endPoint y: 651, distance: 56.7
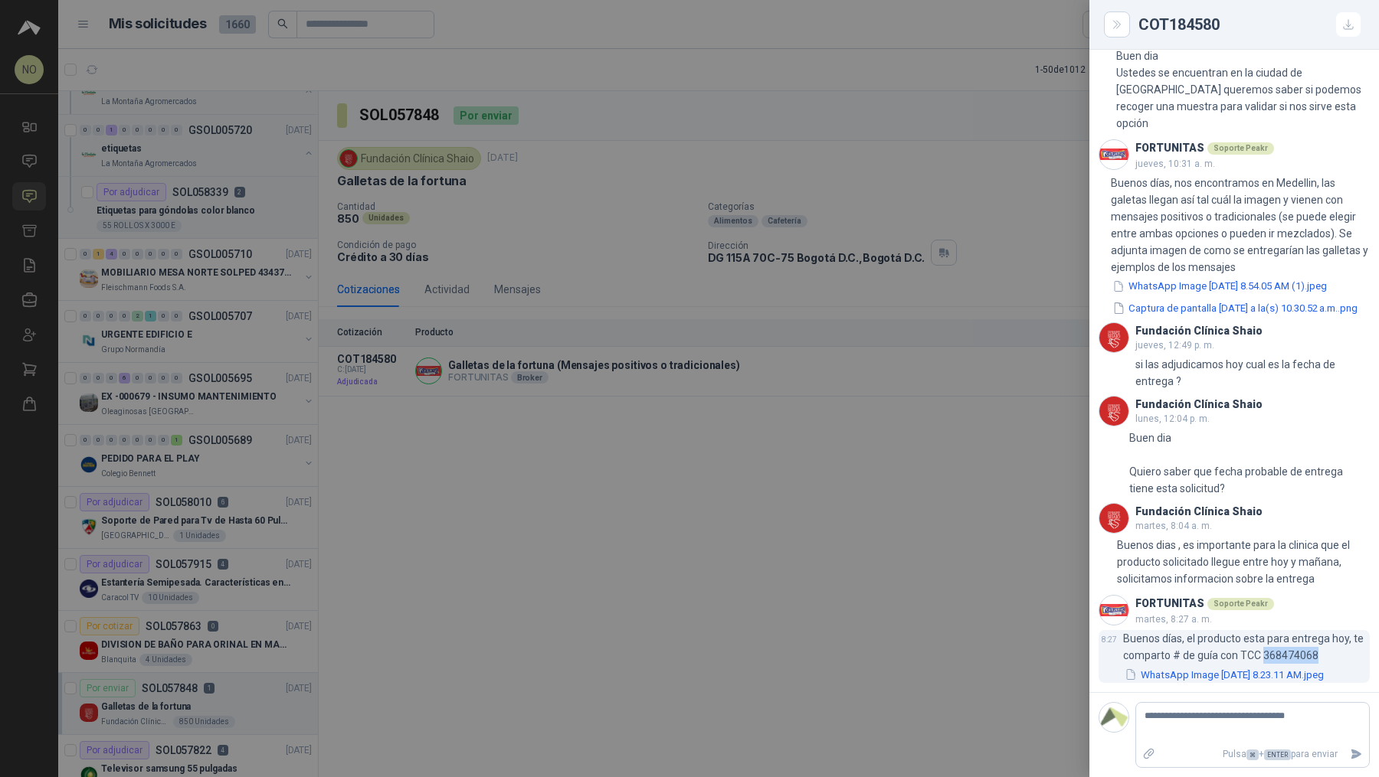
click at [1330, 652] on p "Buenos días, el producto esta para entrega hoy, te comparto # de guía con TCC 3…" at bounding box center [1246, 647] width 247 height 34
click at [1307, 723] on textarea "**********" at bounding box center [1246, 723] width 221 height 35
type textarea "**********"
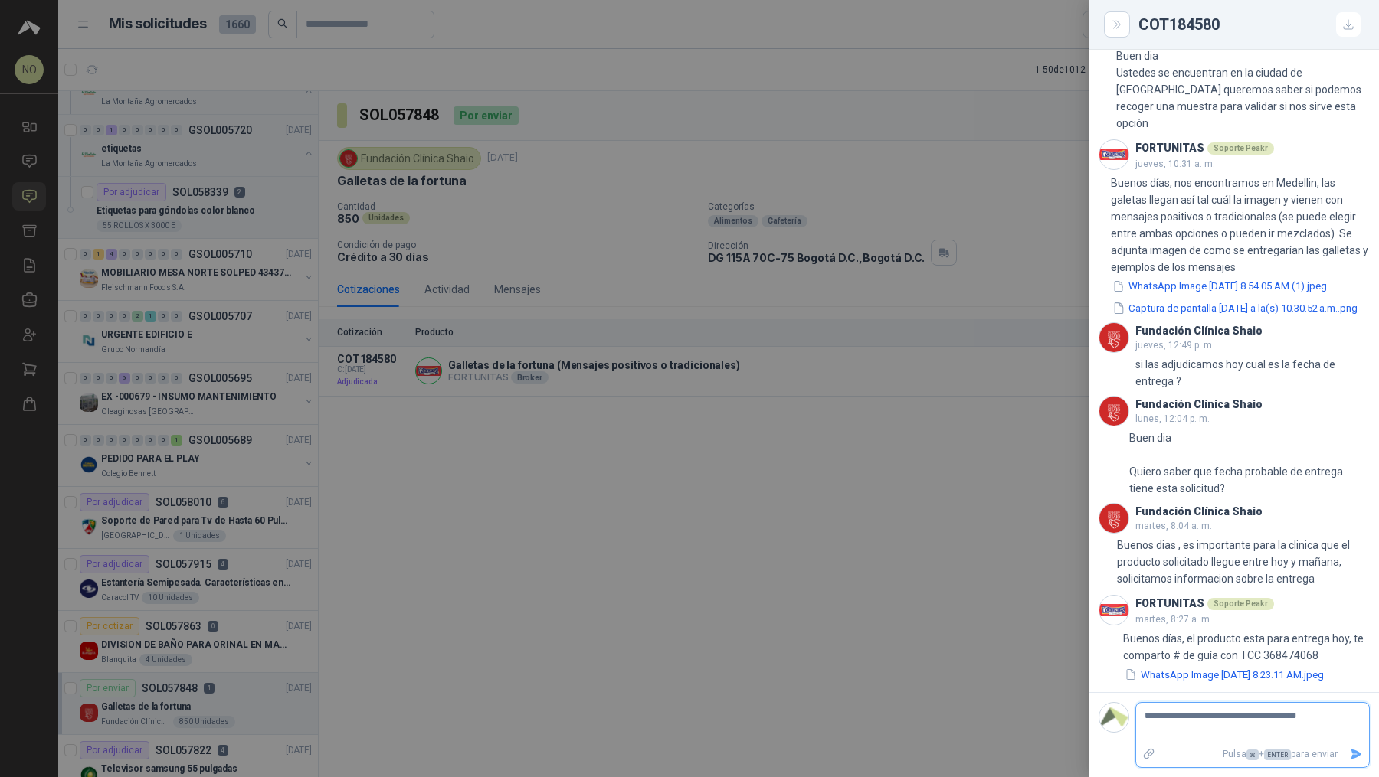
type textarea "**********"
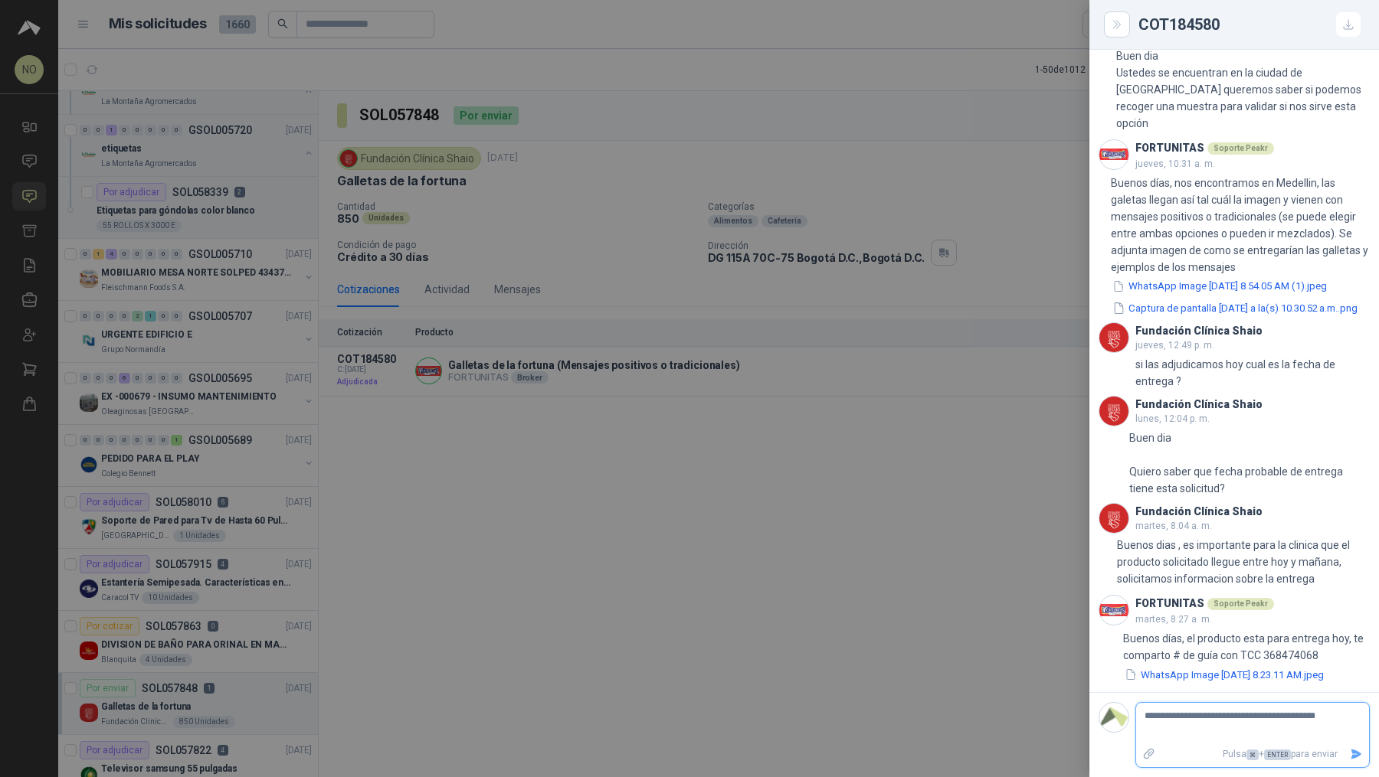
type textarea "**********"
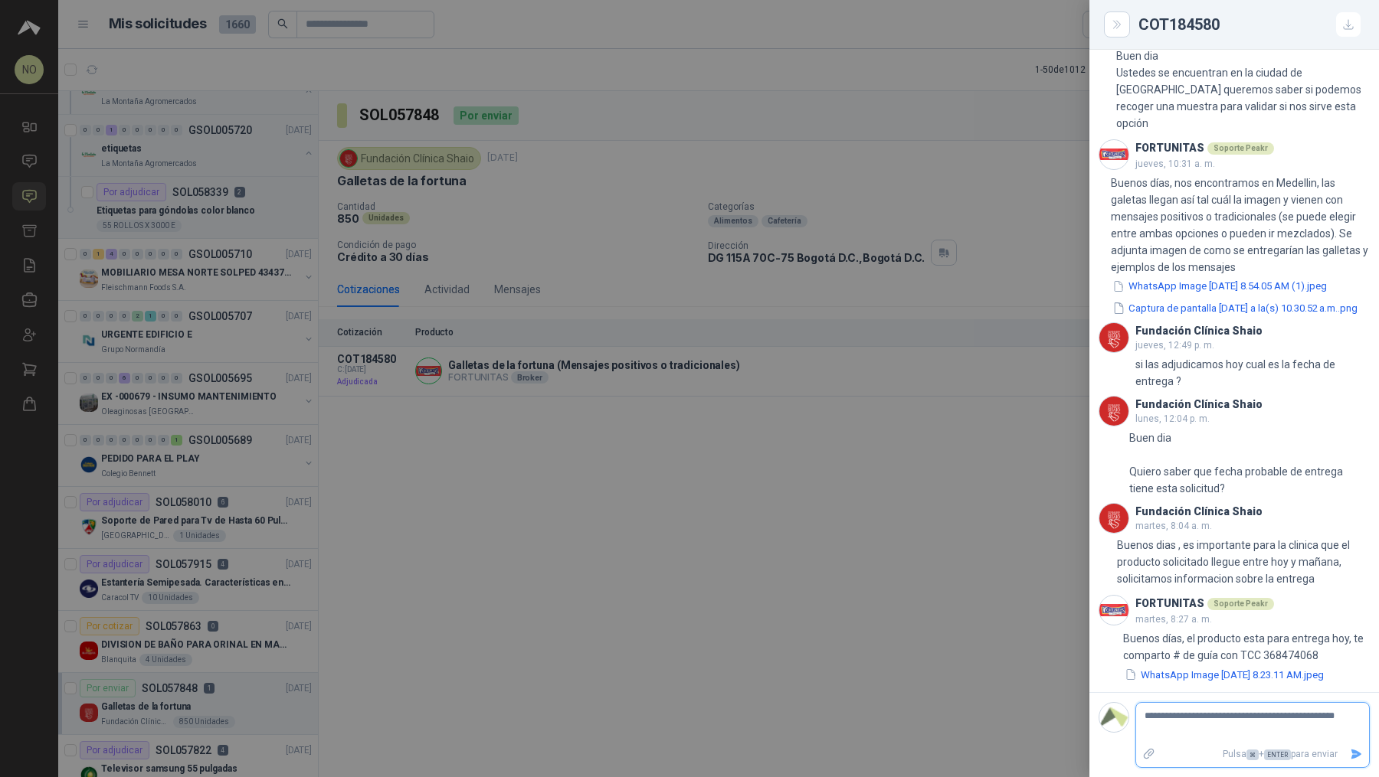
type textarea "**********"
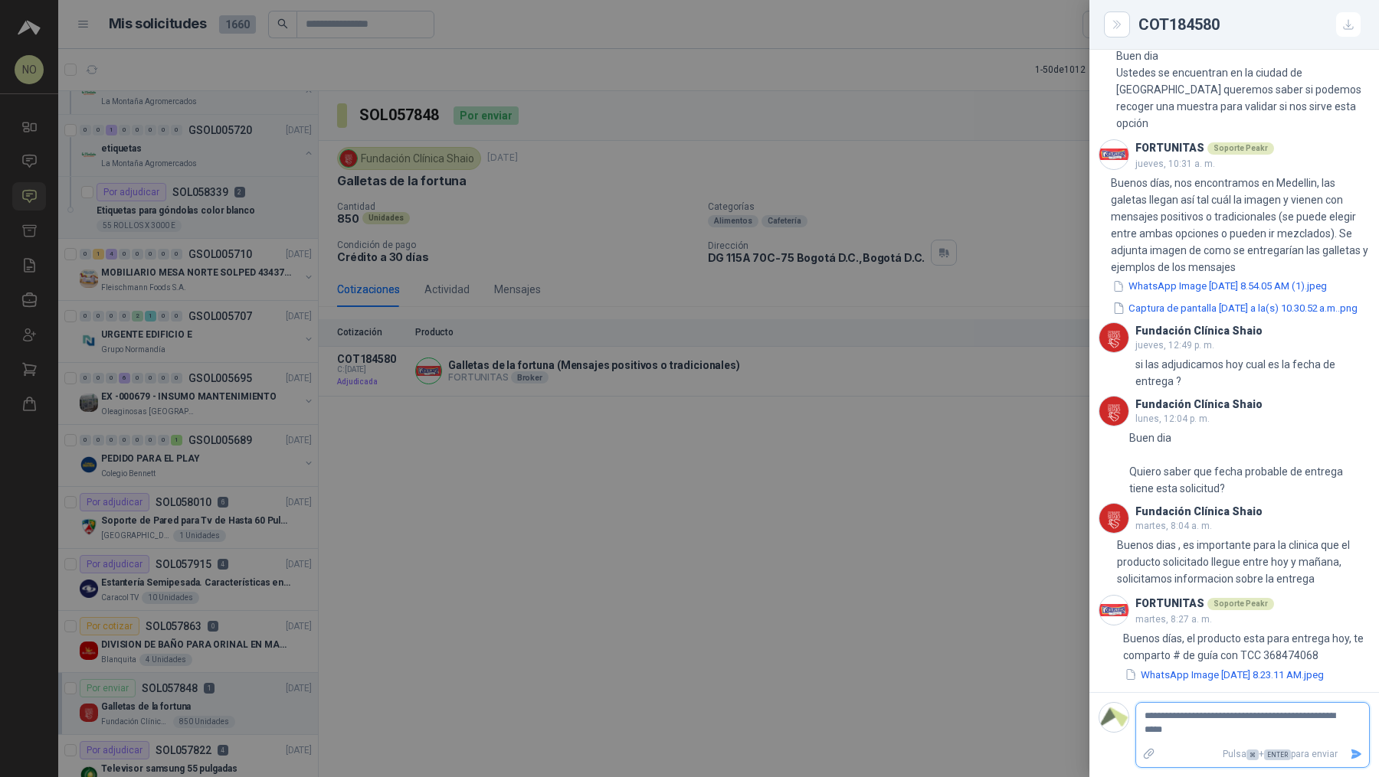
type textarea "**********"
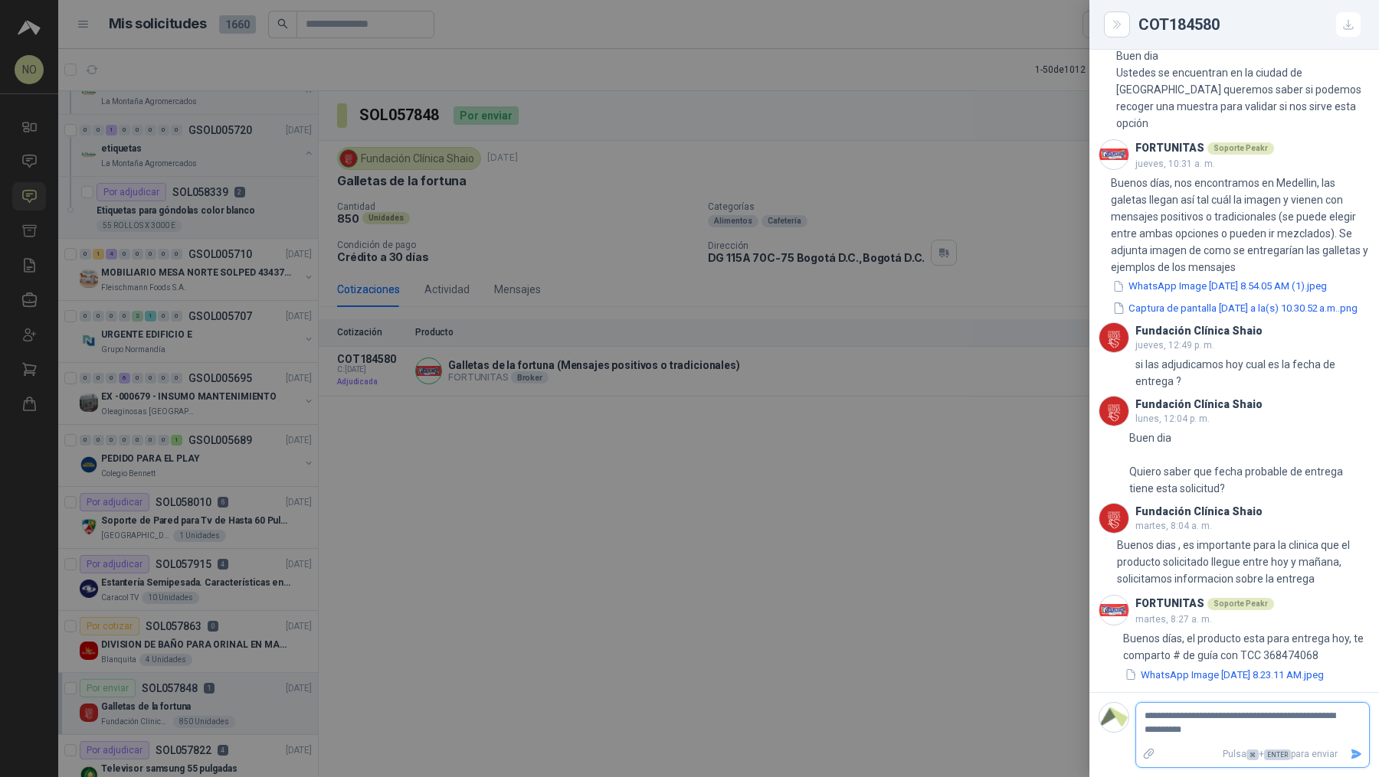
type textarea "**********"
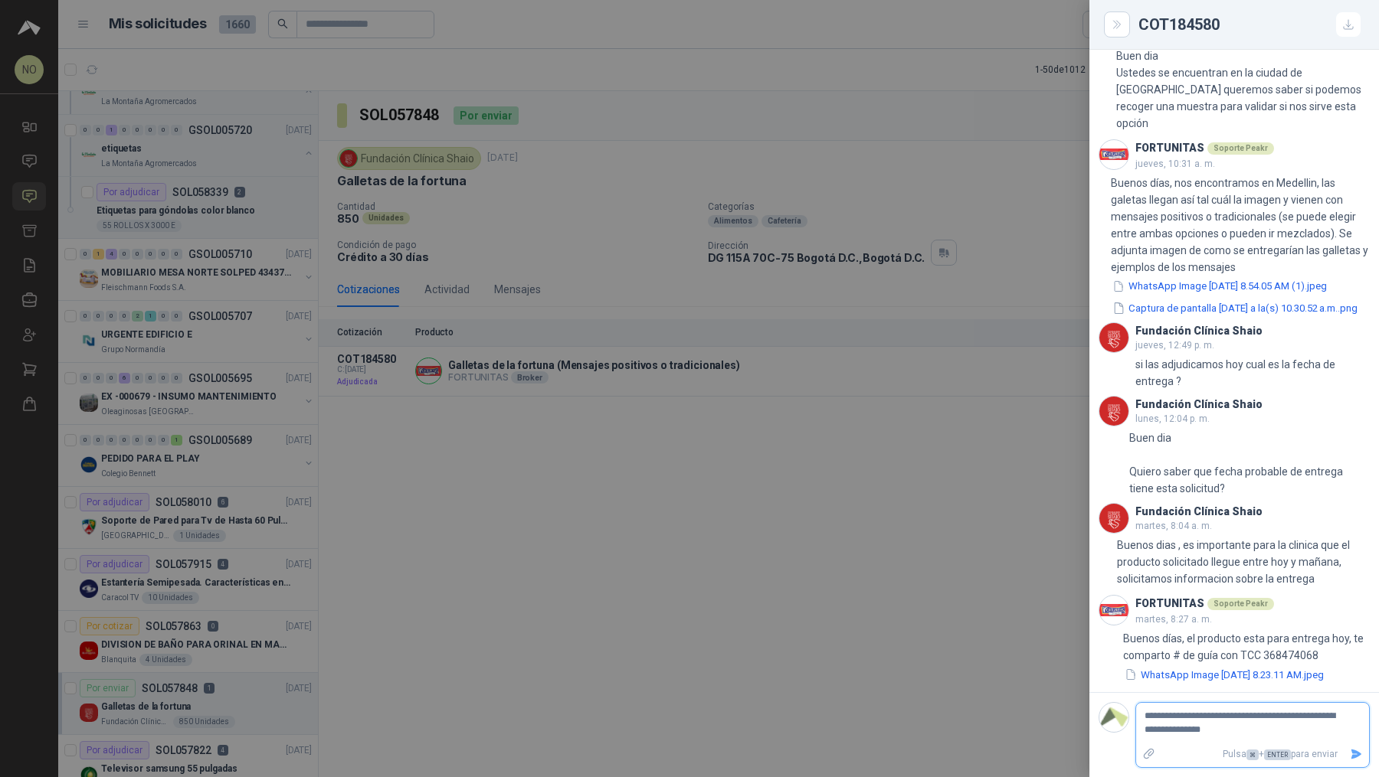
type textarea "**********"
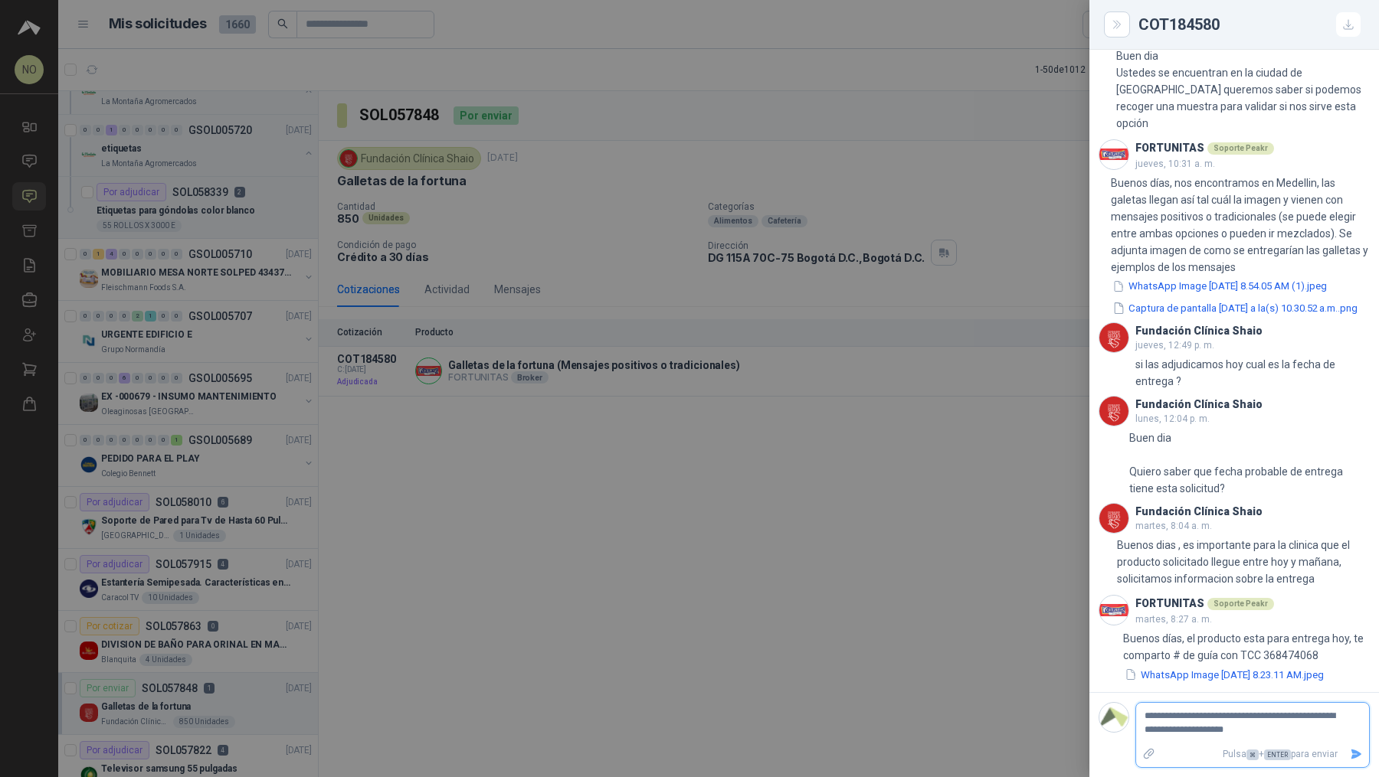
type textarea "**********"
click at [1349, 761] on icon "Enviar" at bounding box center [1355, 754] width 13 height 13
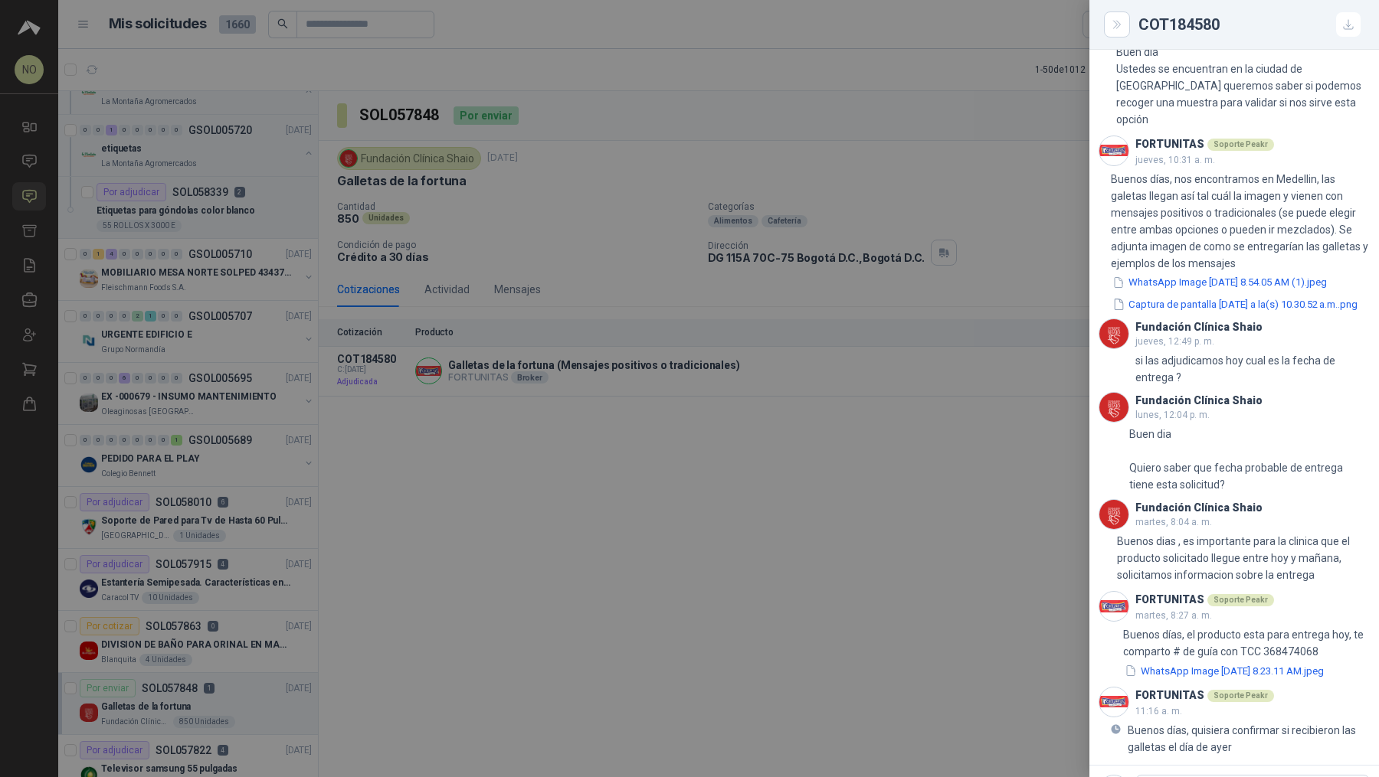
click at [483, 307] on div at bounding box center [689, 388] width 1379 height 777
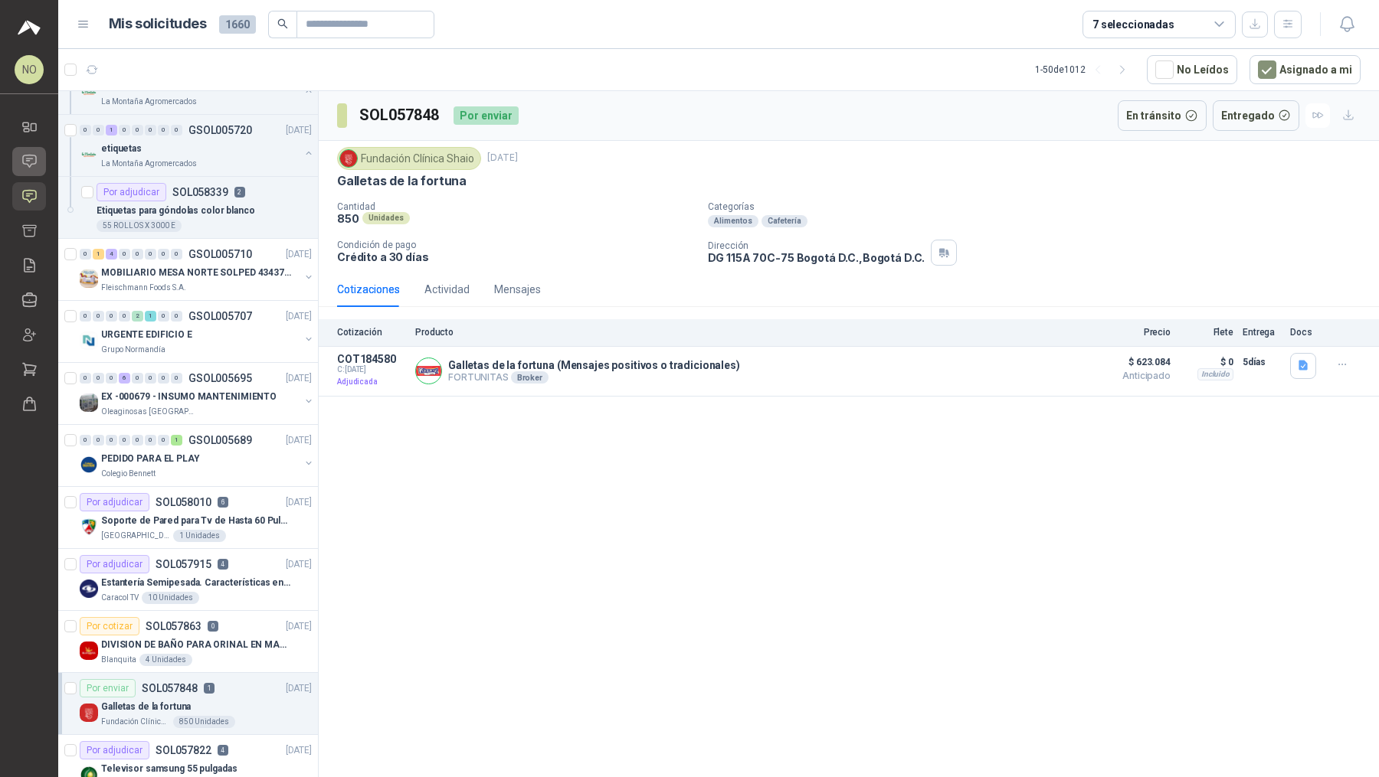
click at [38, 164] on link "Chat" at bounding box center [29, 161] width 34 height 28
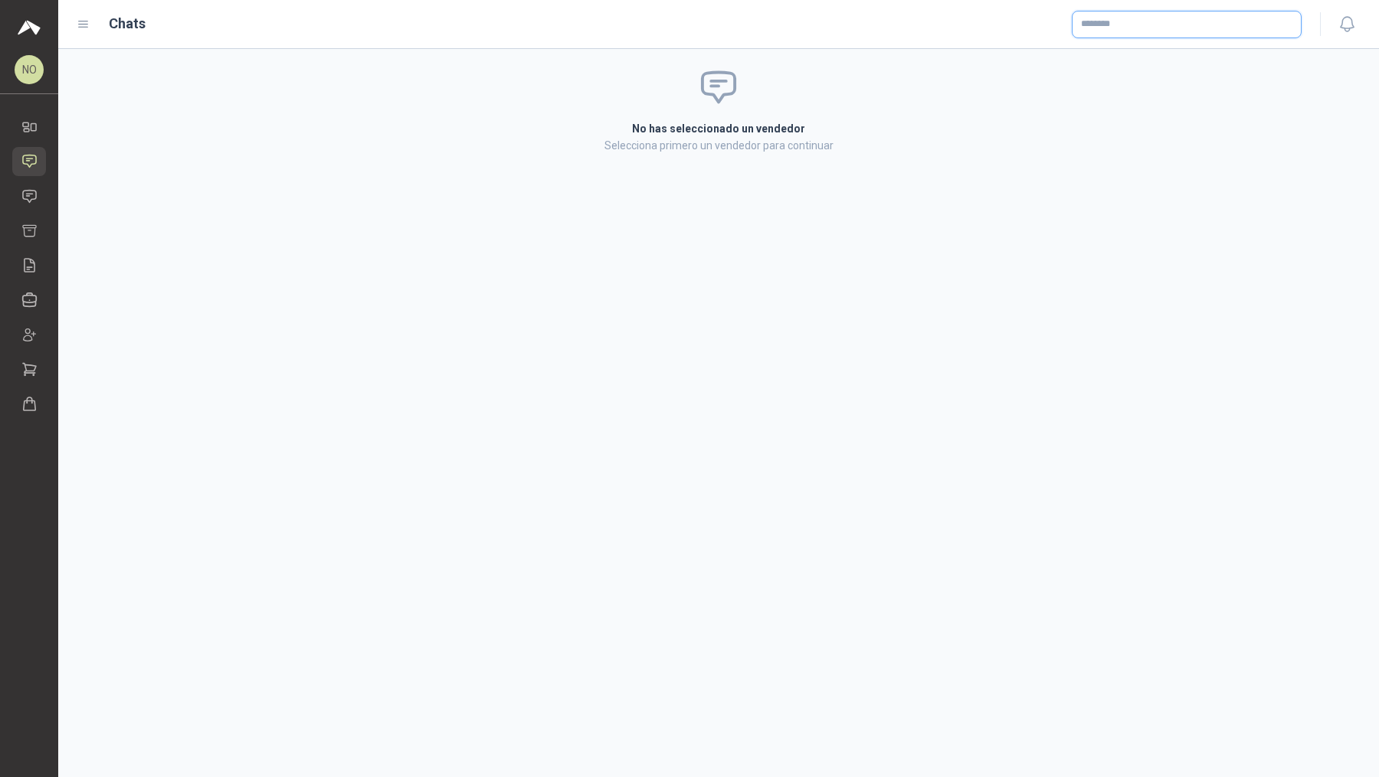
click at [1166, 28] on input "text" at bounding box center [1186, 24] width 228 height 26
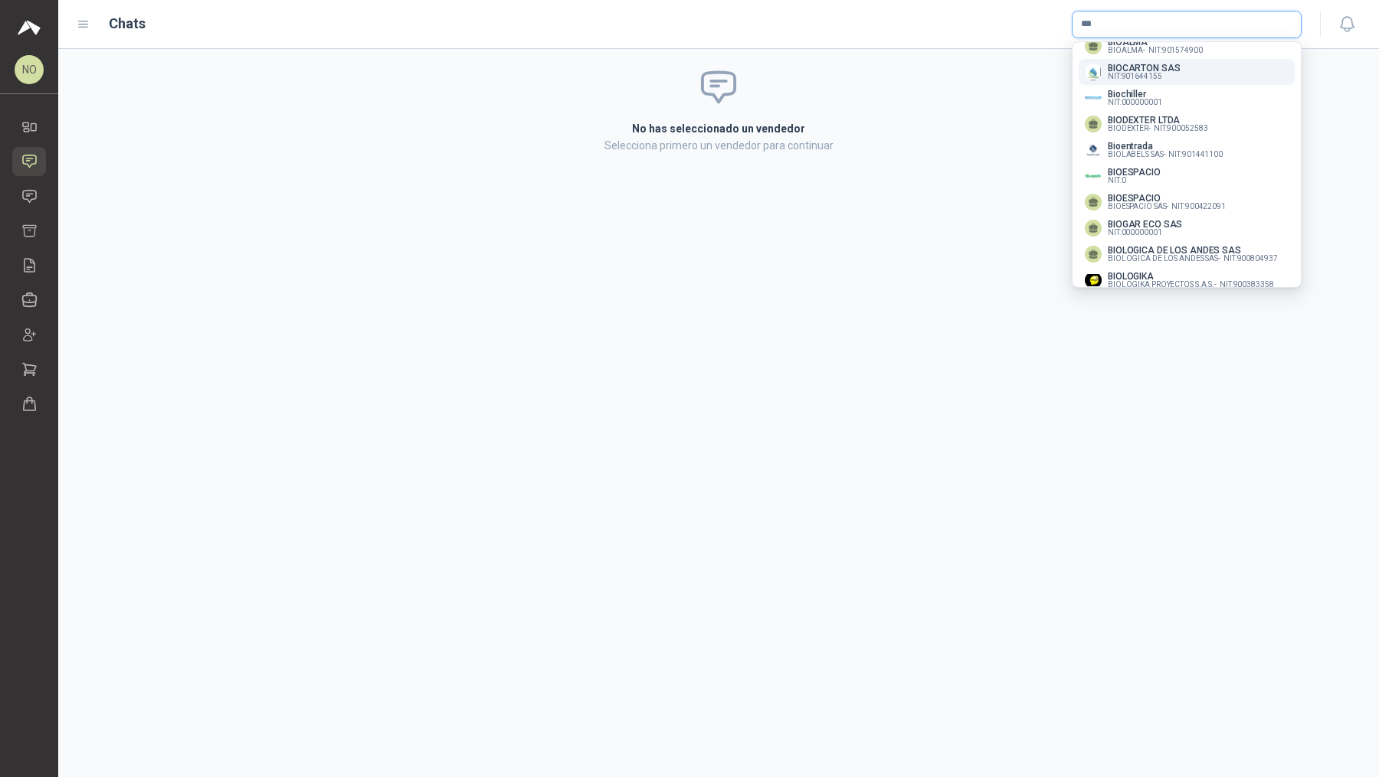
scroll to position [100, 0]
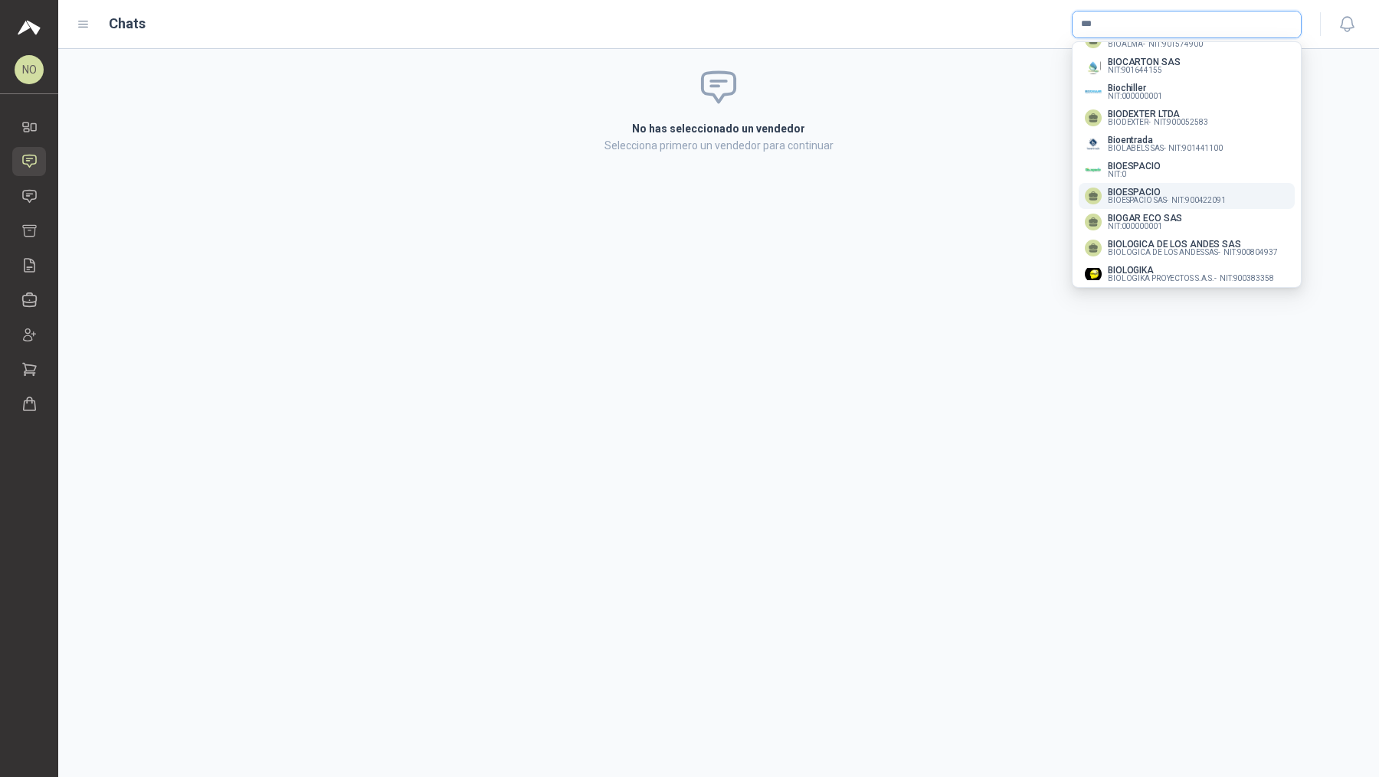
type input "***"
click at [1185, 195] on p "BIOESPACIO" at bounding box center [1166, 192] width 118 height 9
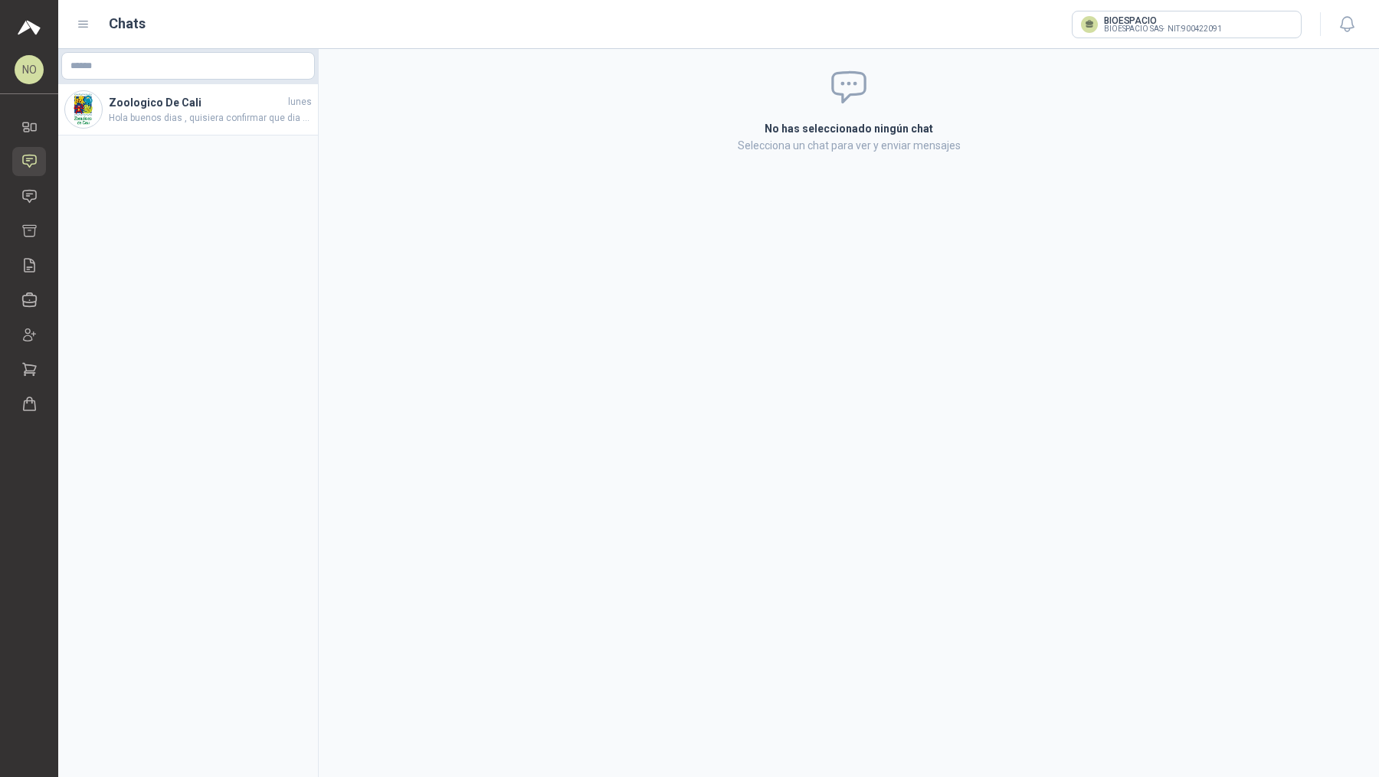
click at [225, 126] on div "Zoologico De Cali lunes Hola buenos dias , quisiera confirmar que dia me llegan…" at bounding box center [188, 109] width 260 height 51
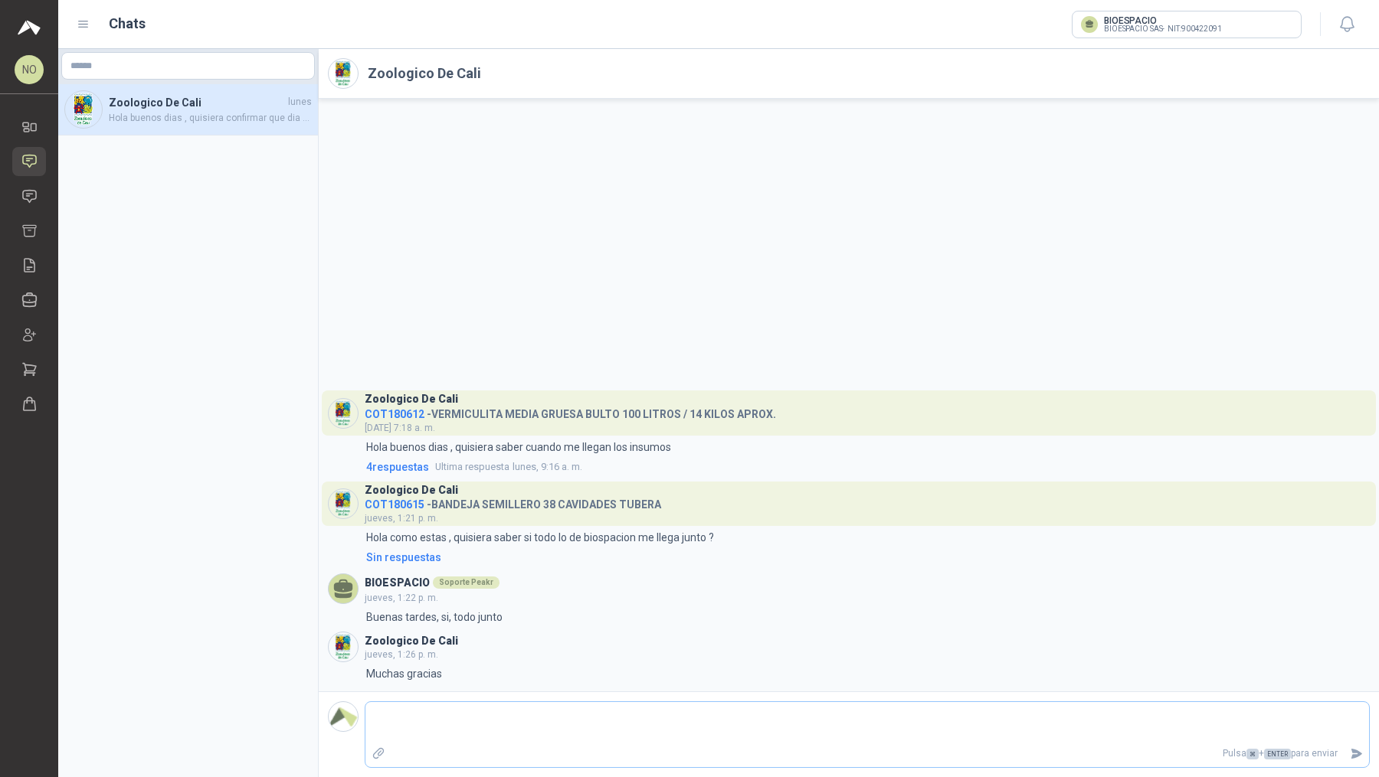
click at [490, 731] on textarea at bounding box center [866, 722] width 1003 height 35
type textarea "*"
type textarea "**"
type textarea "****"
type textarea "*****"
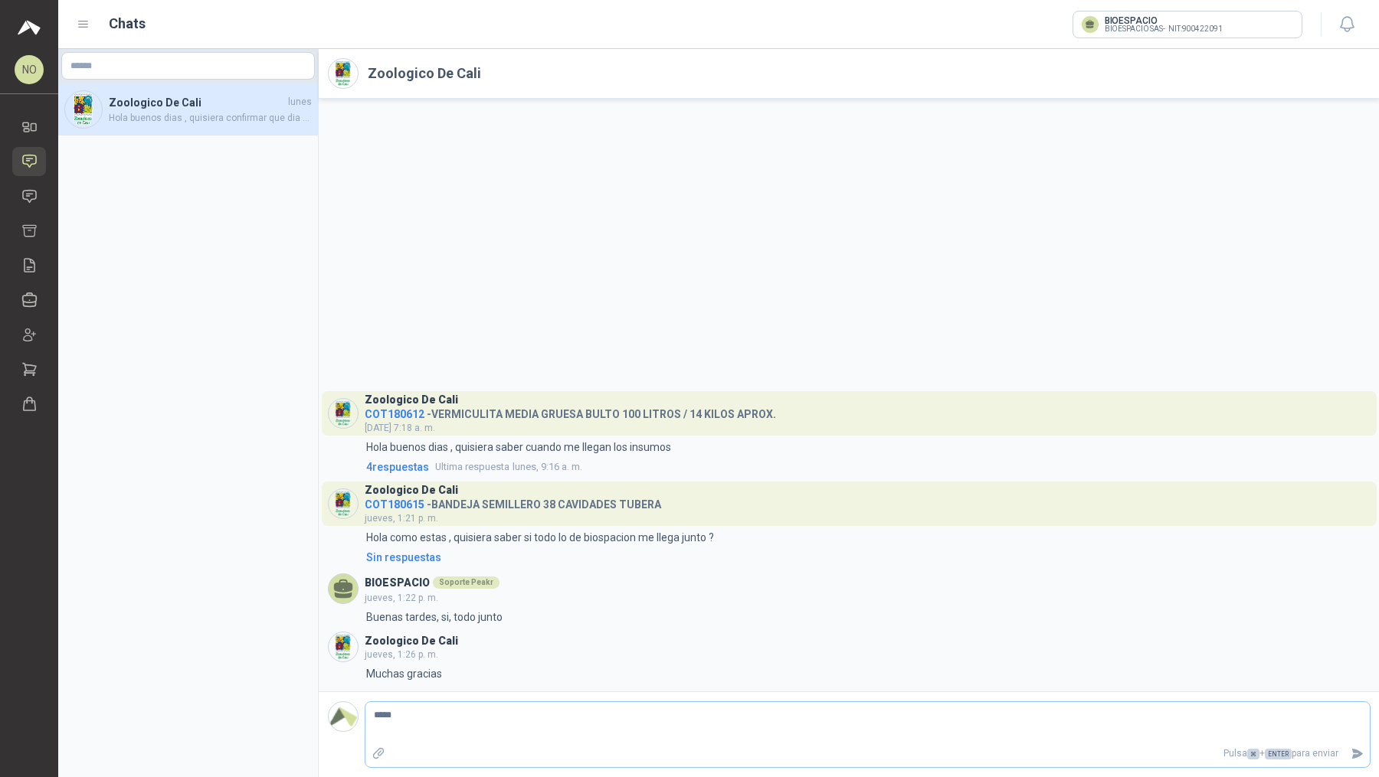
type textarea "******"
type textarea "********"
type textarea "*********"
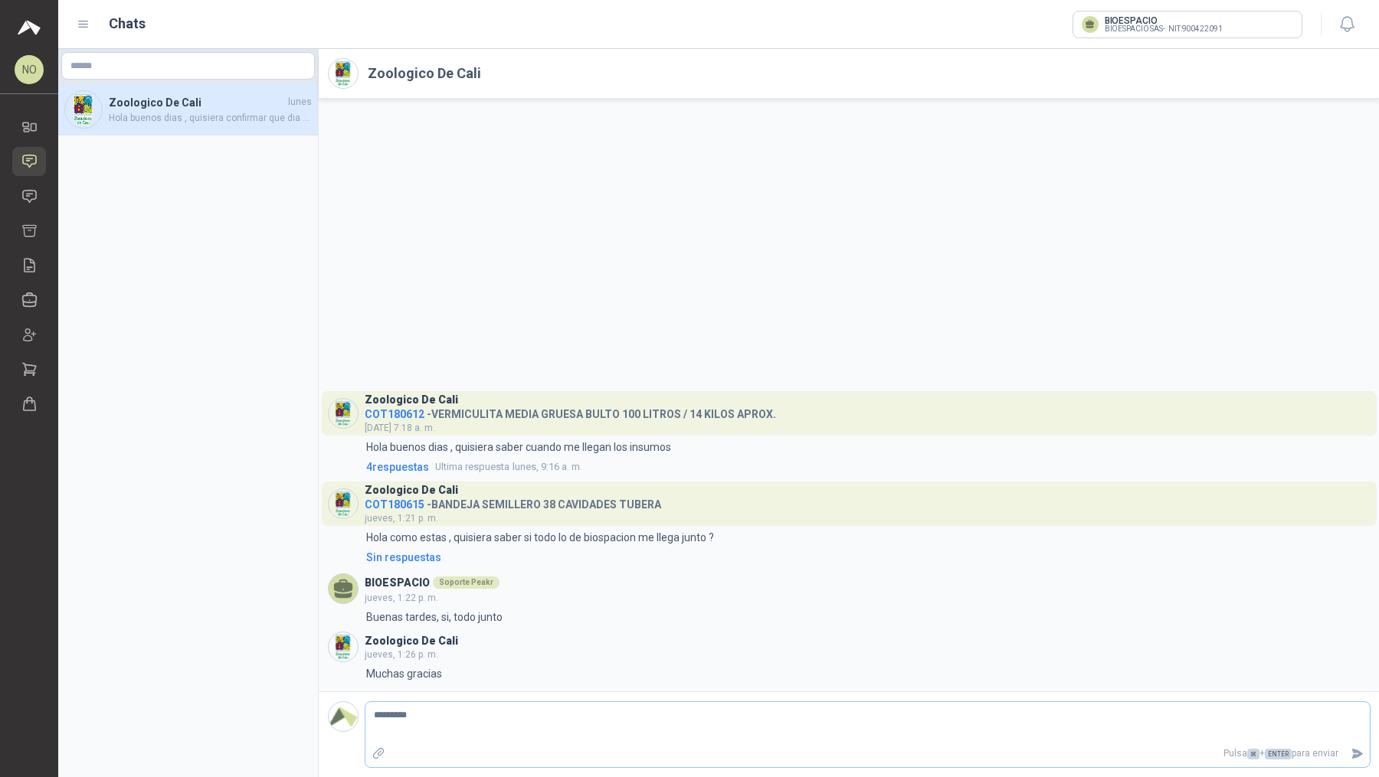
type textarea "**********"
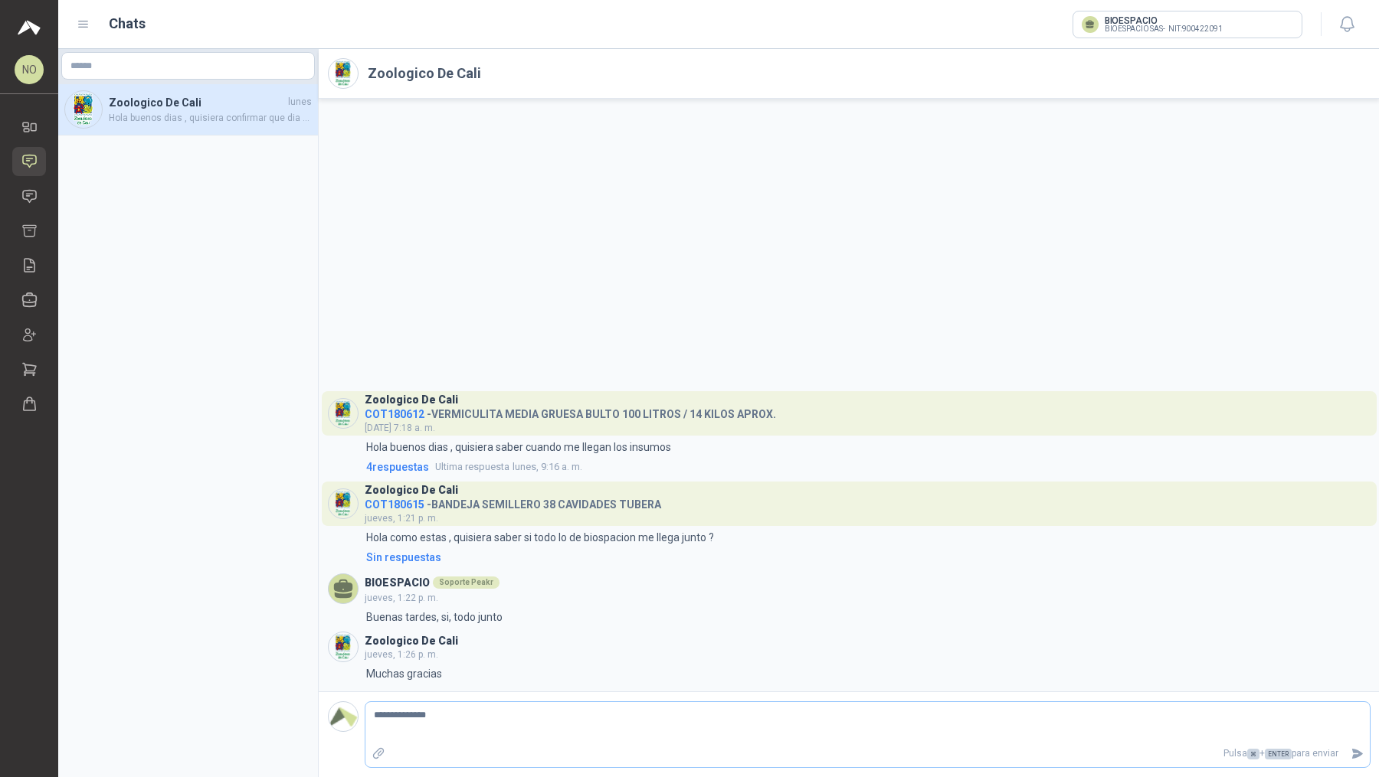
type textarea "**********"
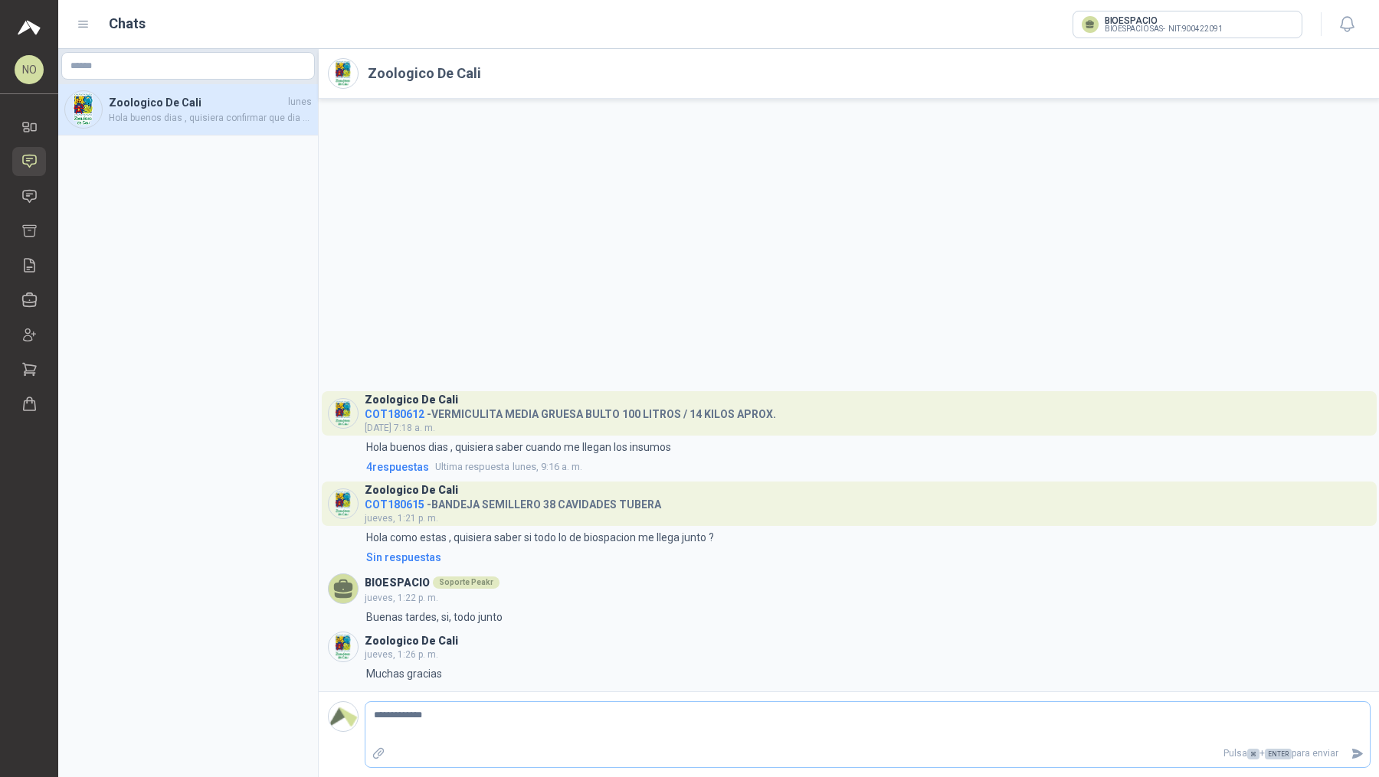
type textarea "**********"
click at [1353, 754] on icon "Enviar" at bounding box center [1356, 753] width 13 height 13
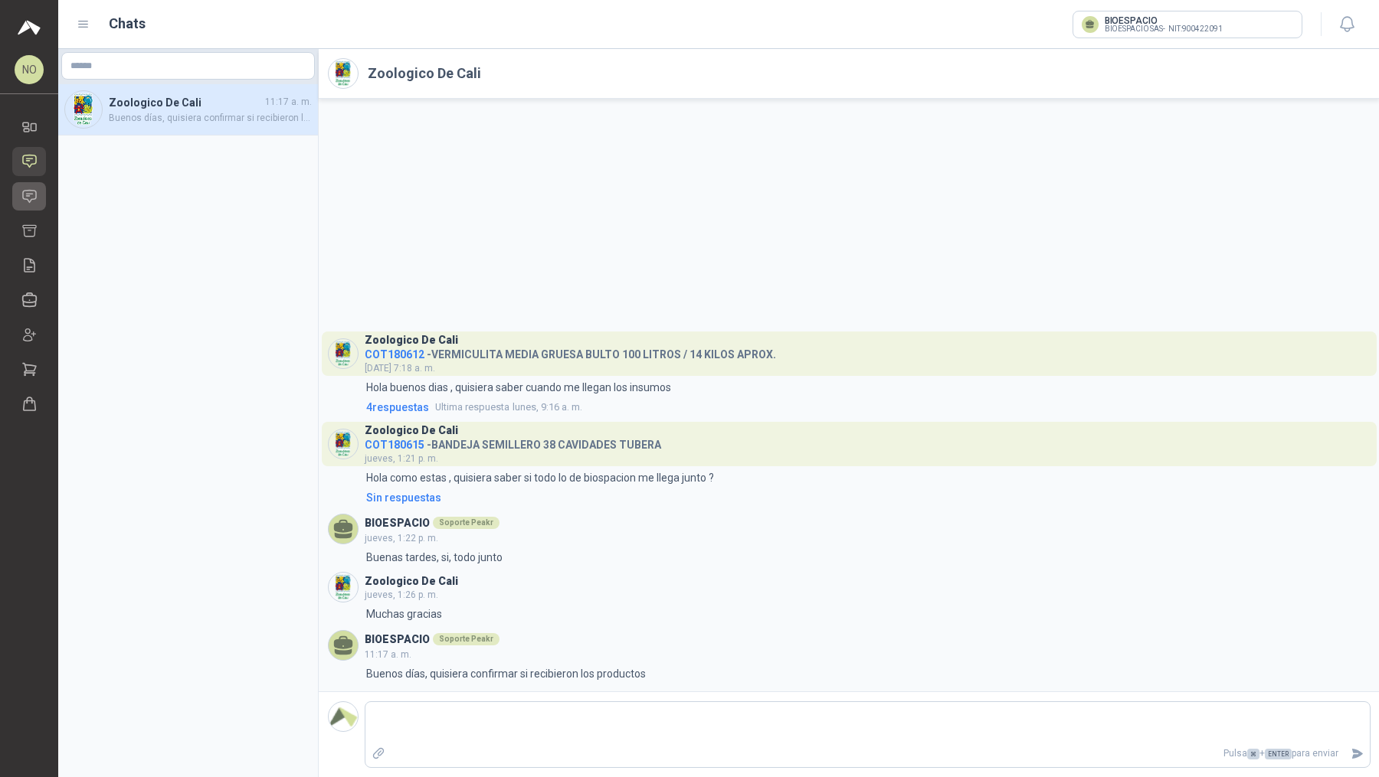
click at [34, 197] on icon at bounding box center [29, 196] width 16 height 16
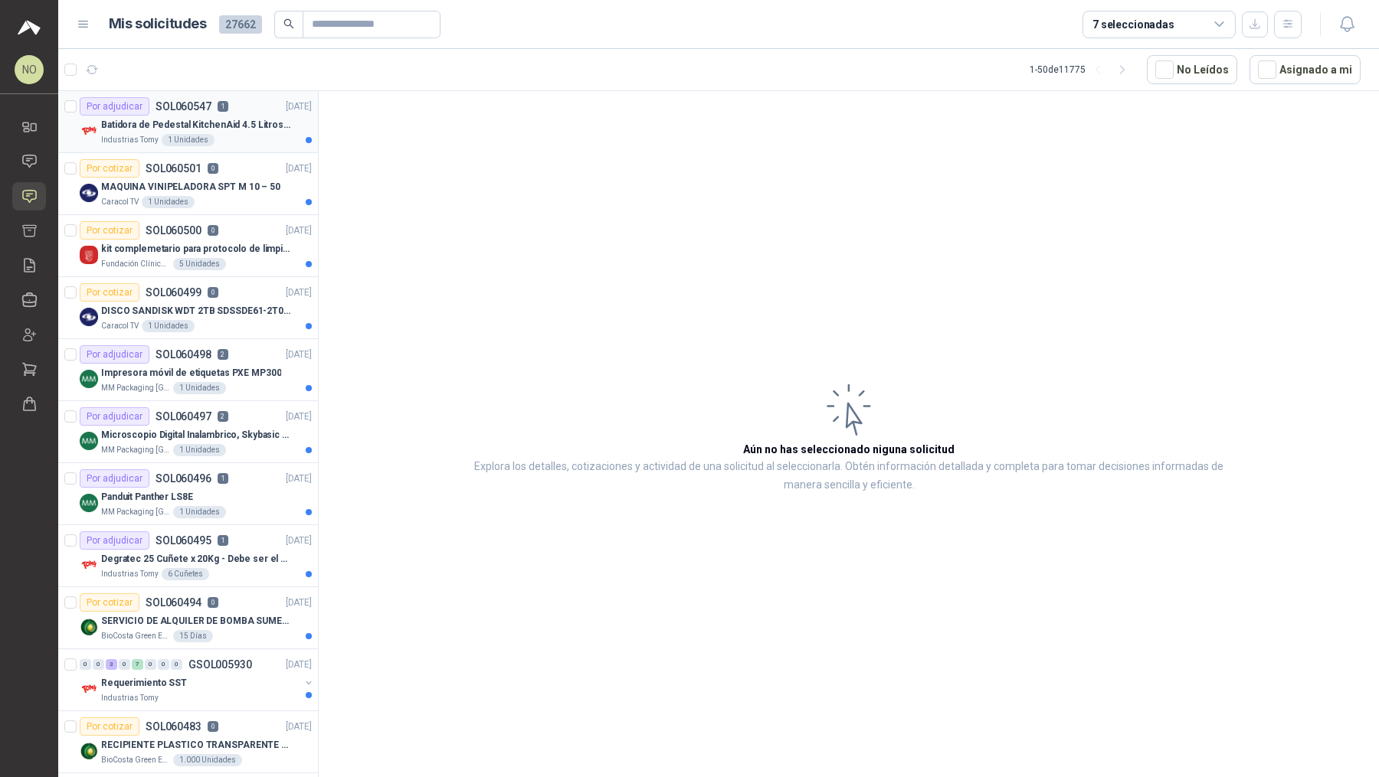
click at [237, 135] on div "Industrias Tomy 1 Unidades" at bounding box center [206, 140] width 211 height 12
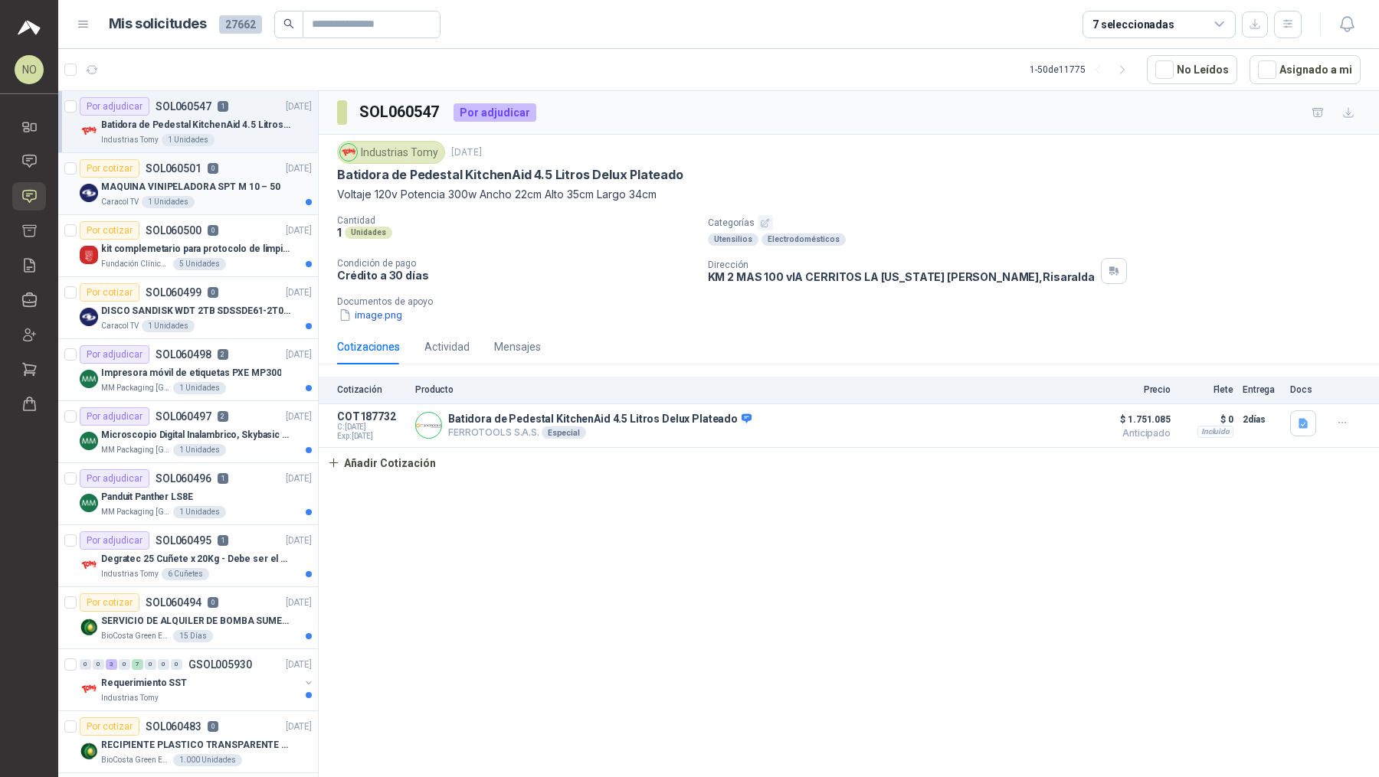
click at [240, 172] on div "Por cotizar SOL060501 0 [DATE]" at bounding box center [196, 168] width 232 height 18
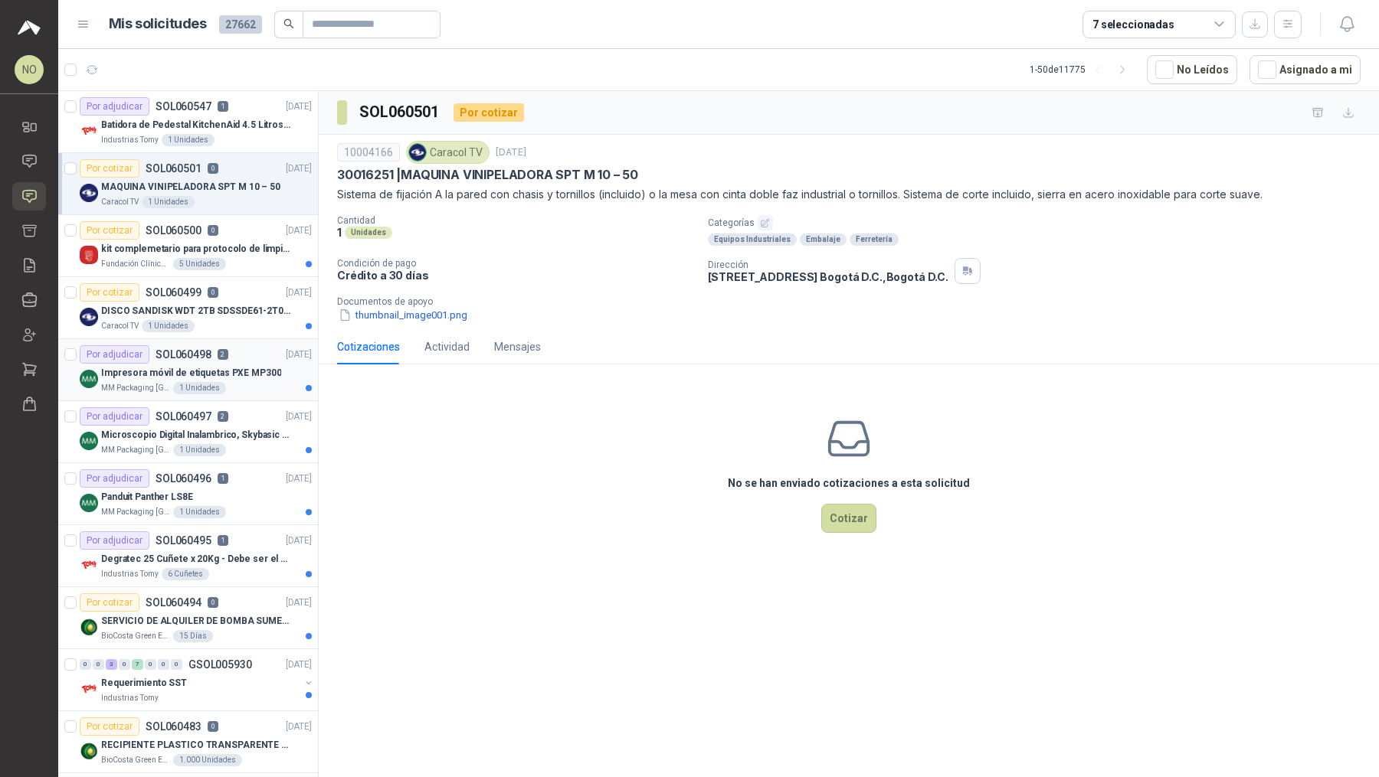
click at [234, 360] on div "Por adjudicar SOL060498 2 [DATE]" at bounding box center [196, 354] width 232 height 18
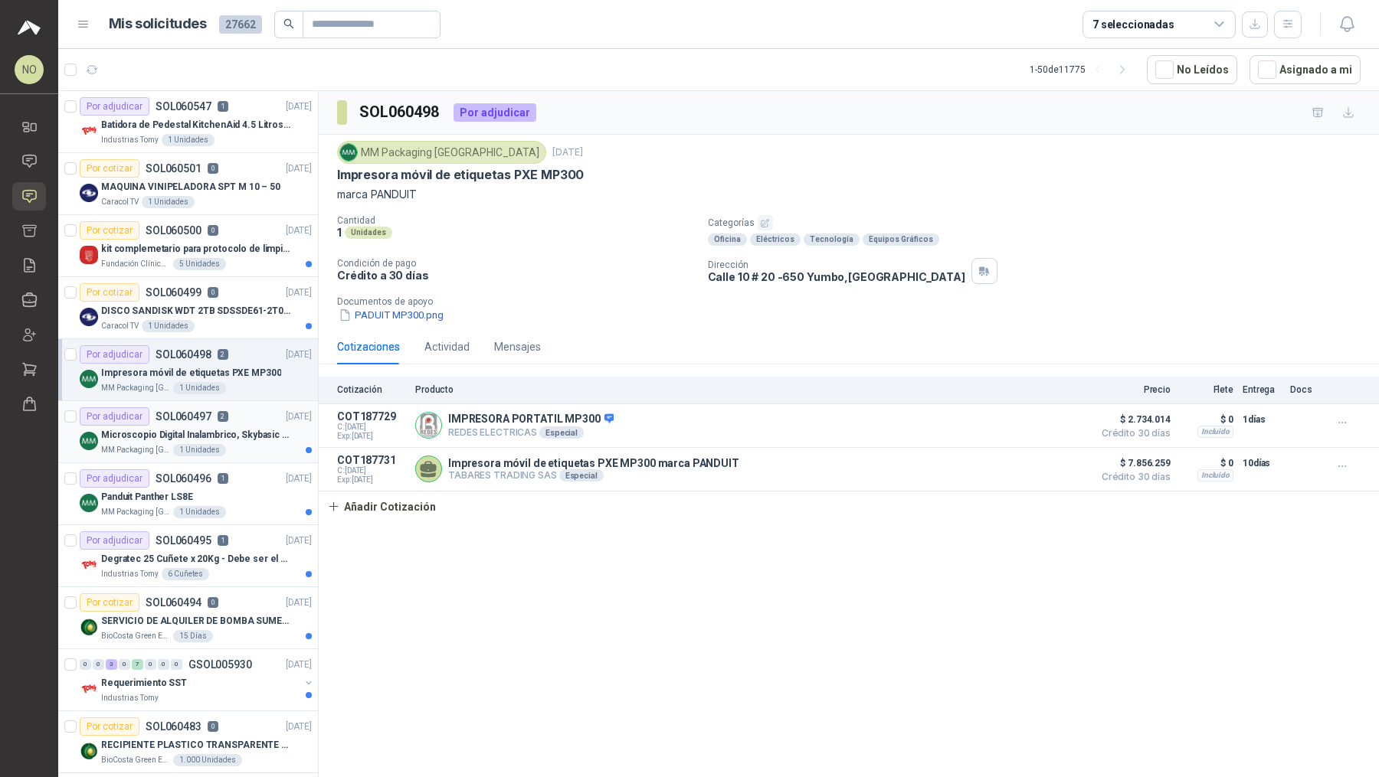
click at [244, 431] on p "Microscopio Digital Inalambrico, Skybasic 50x-1000x, Ampliac" at bounding box center [196, 435] width 191 height 15
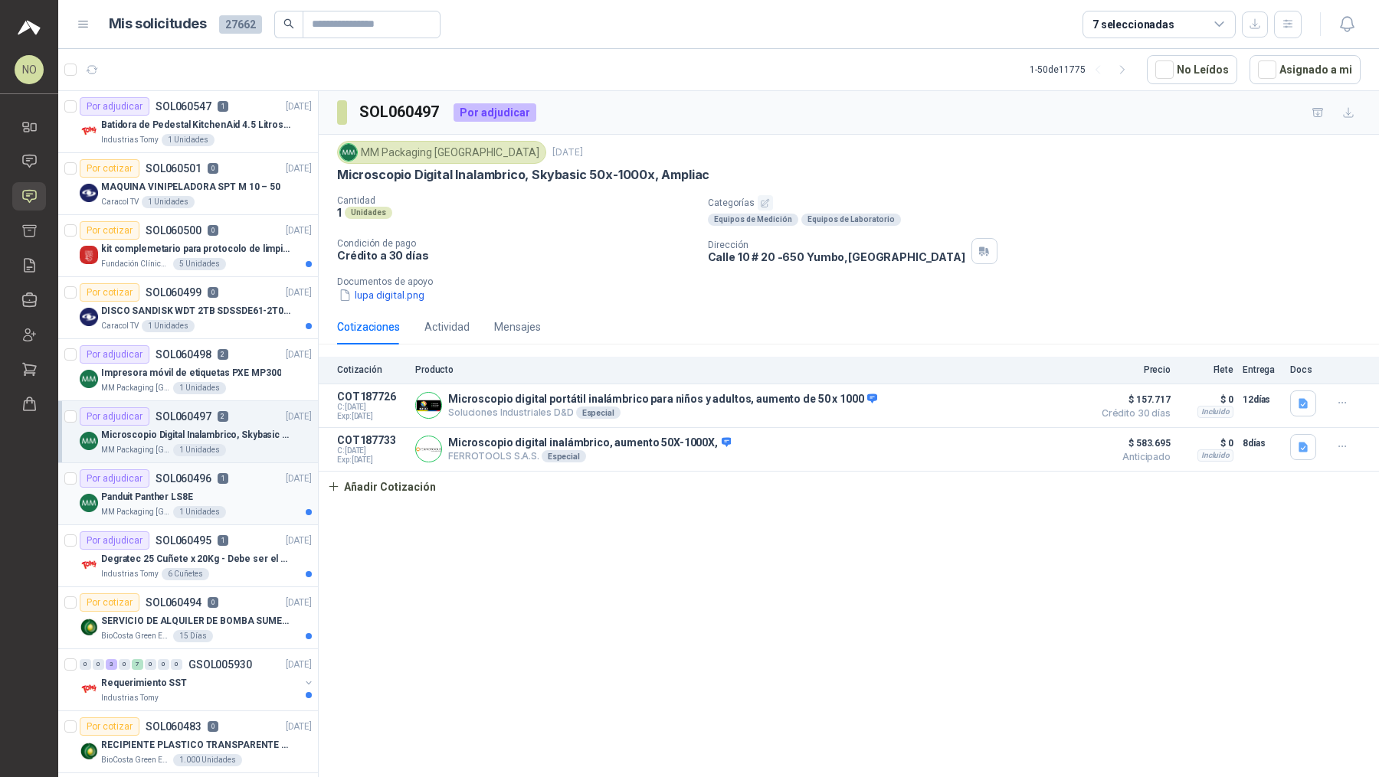
click at [224, 492] on div "Panduit Panther LS8E" at bounding box center [206, 497] width 211 height 18
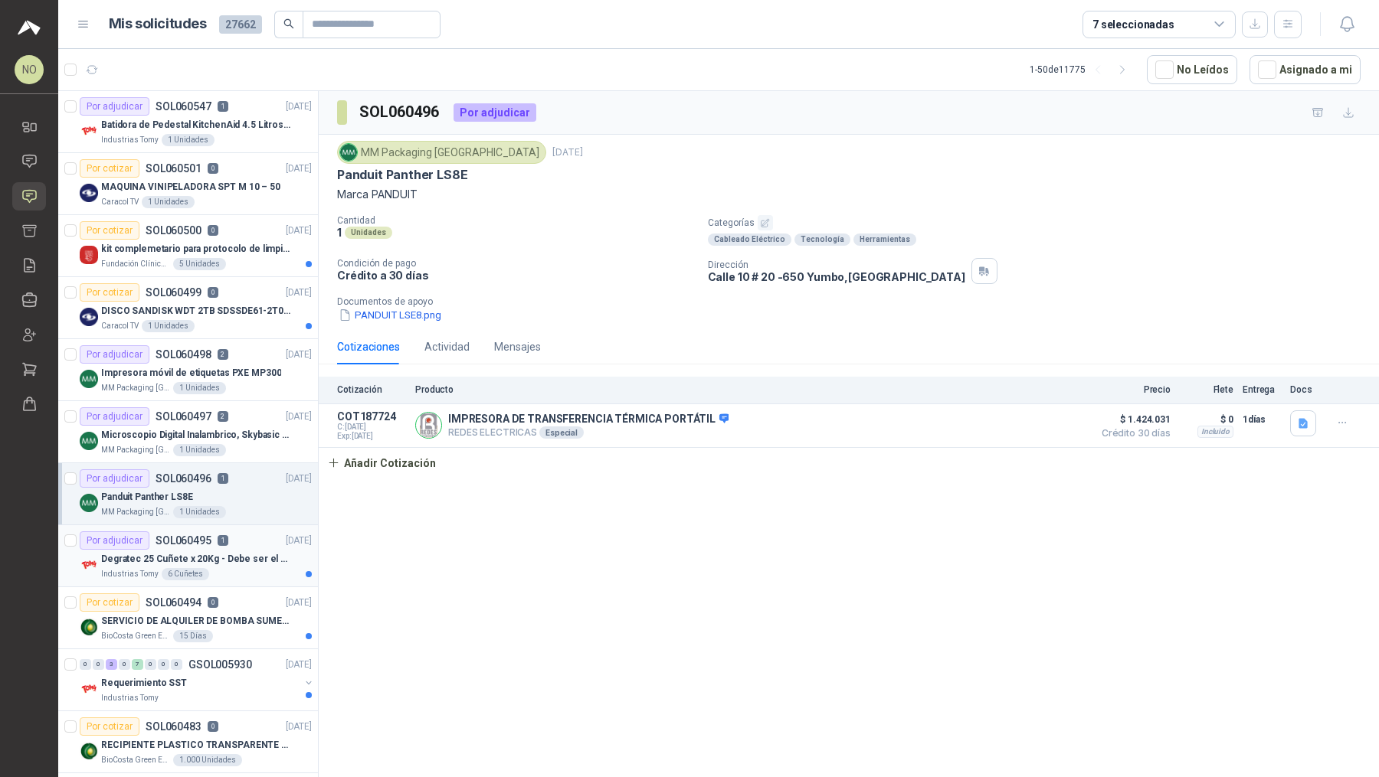
click at [218, 540] on p "1" at bounding box center [222, 540] width 11 height 11
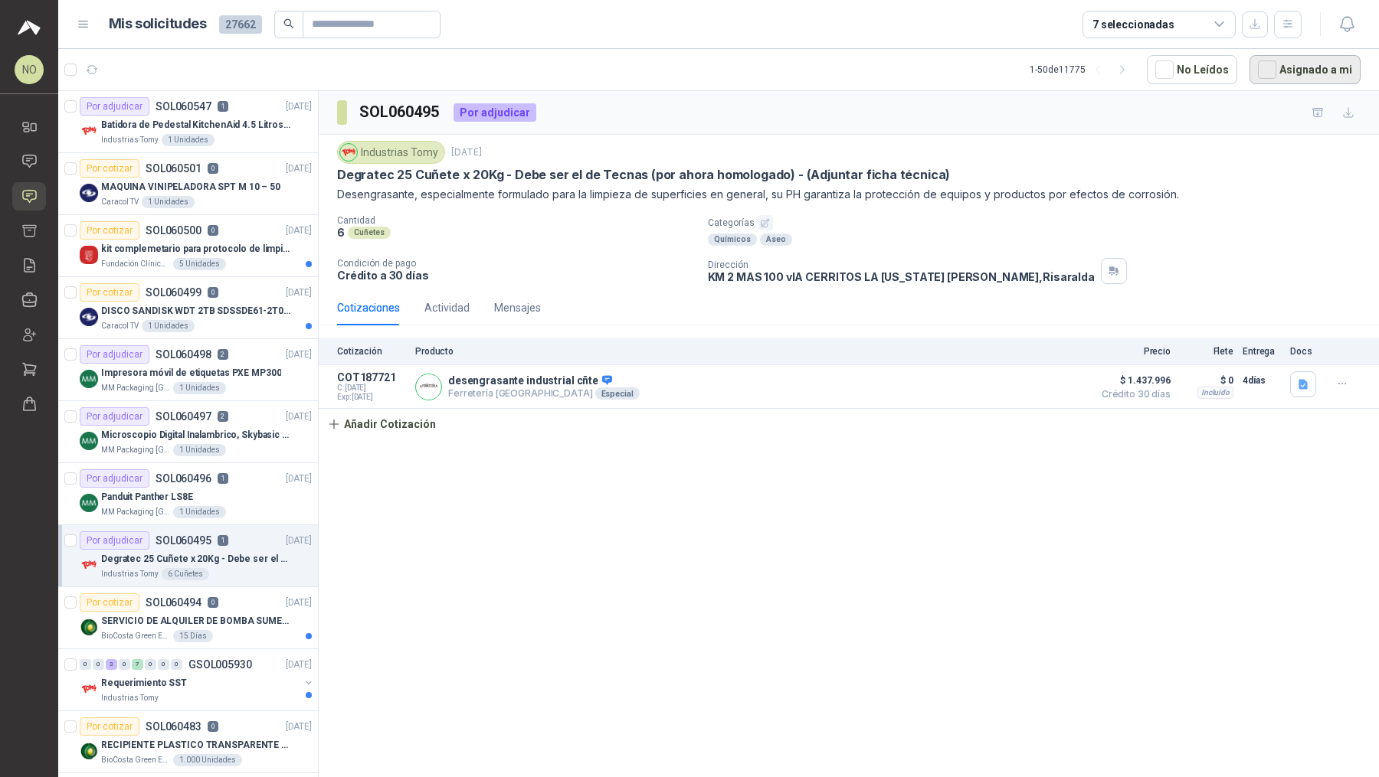
click at [1313, 60] on button "Asignado a mi" at bounding box center [1304, 69] width 111 height 29
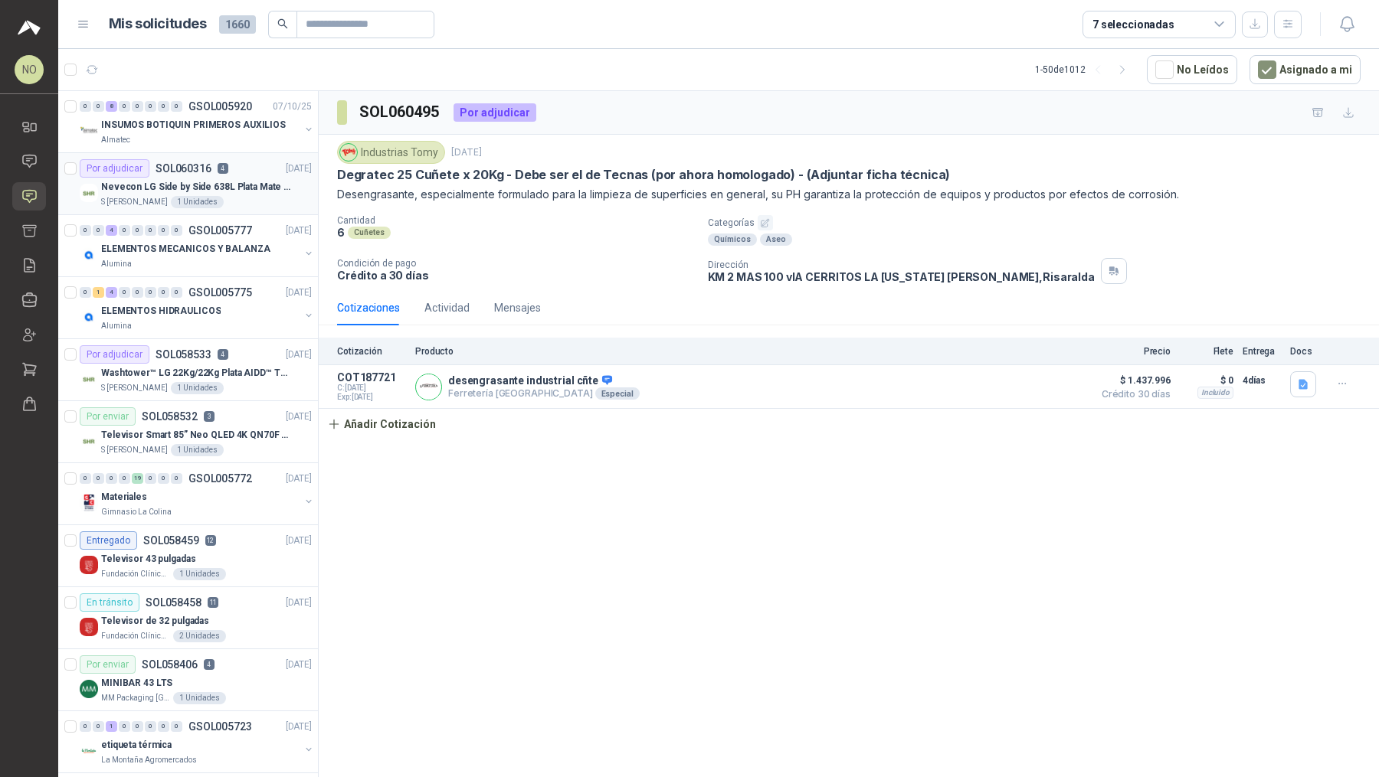
click at [252, 172] on div "Por adjudicar SOL060316 4 [DATE]" at bounding box center [196, 168] width 232 height 18
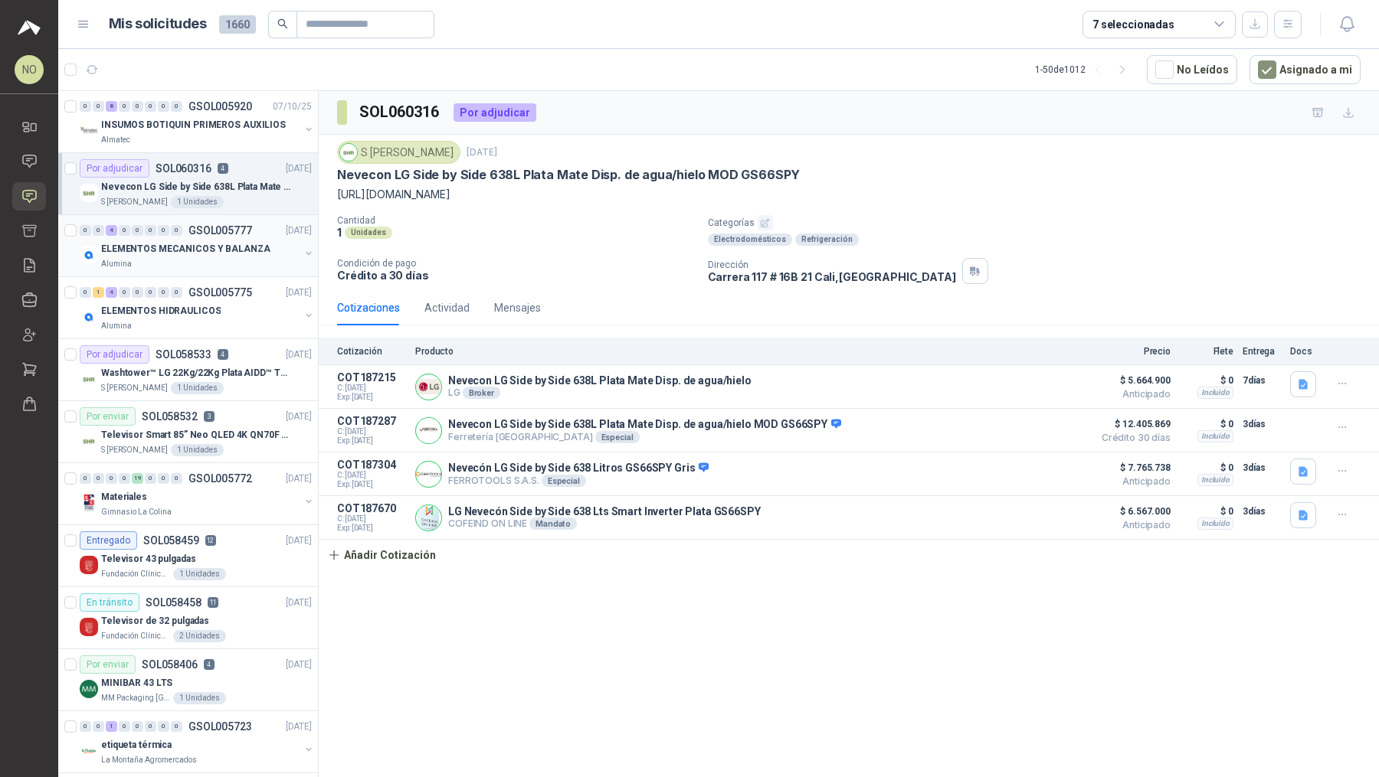
click at [246, 243] on p "ELEMENTOS MECANICOS Y BALANZA" at bounding box center [185, 249] width 169 height 15
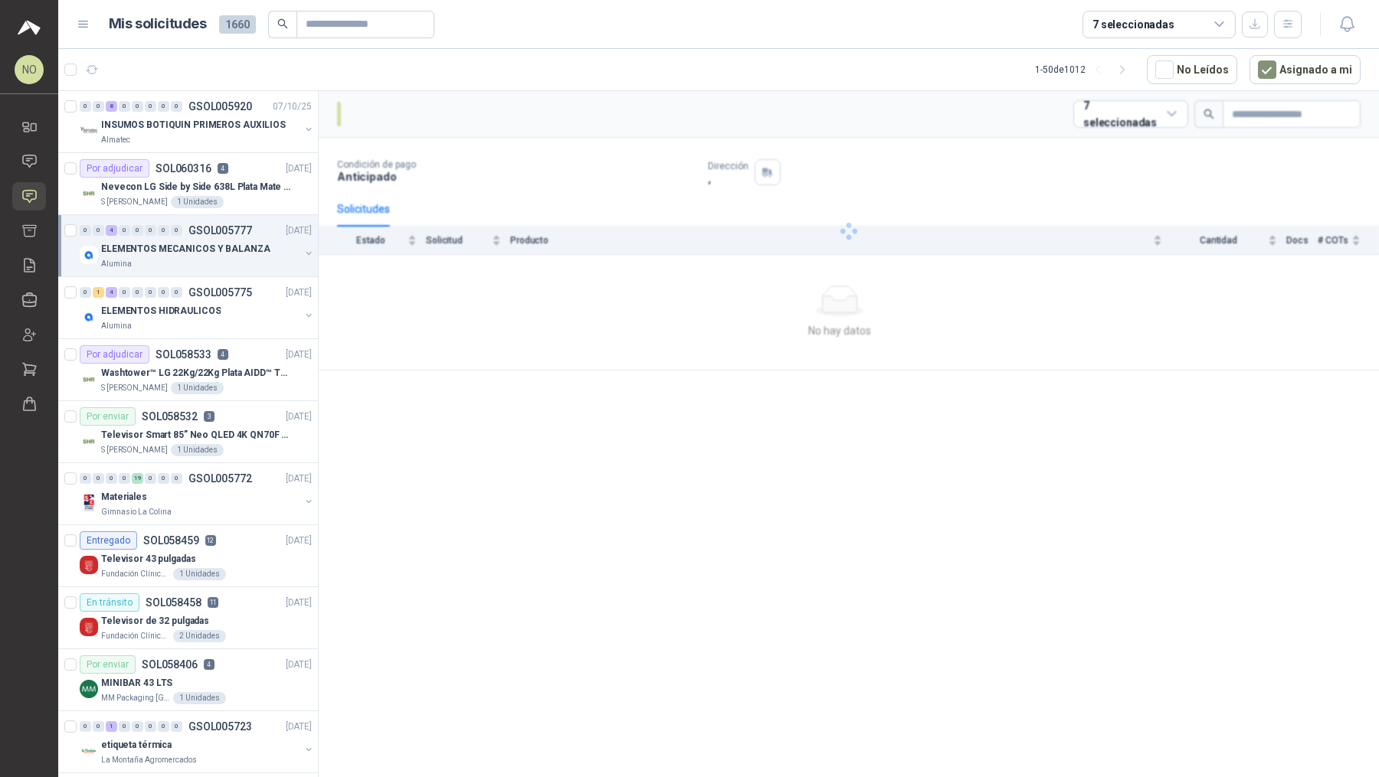
click at [246, 243] on p "ELEMENTOS MECANICOS Y BALANZA" at bounding box center [185, 249] width 169 height 15
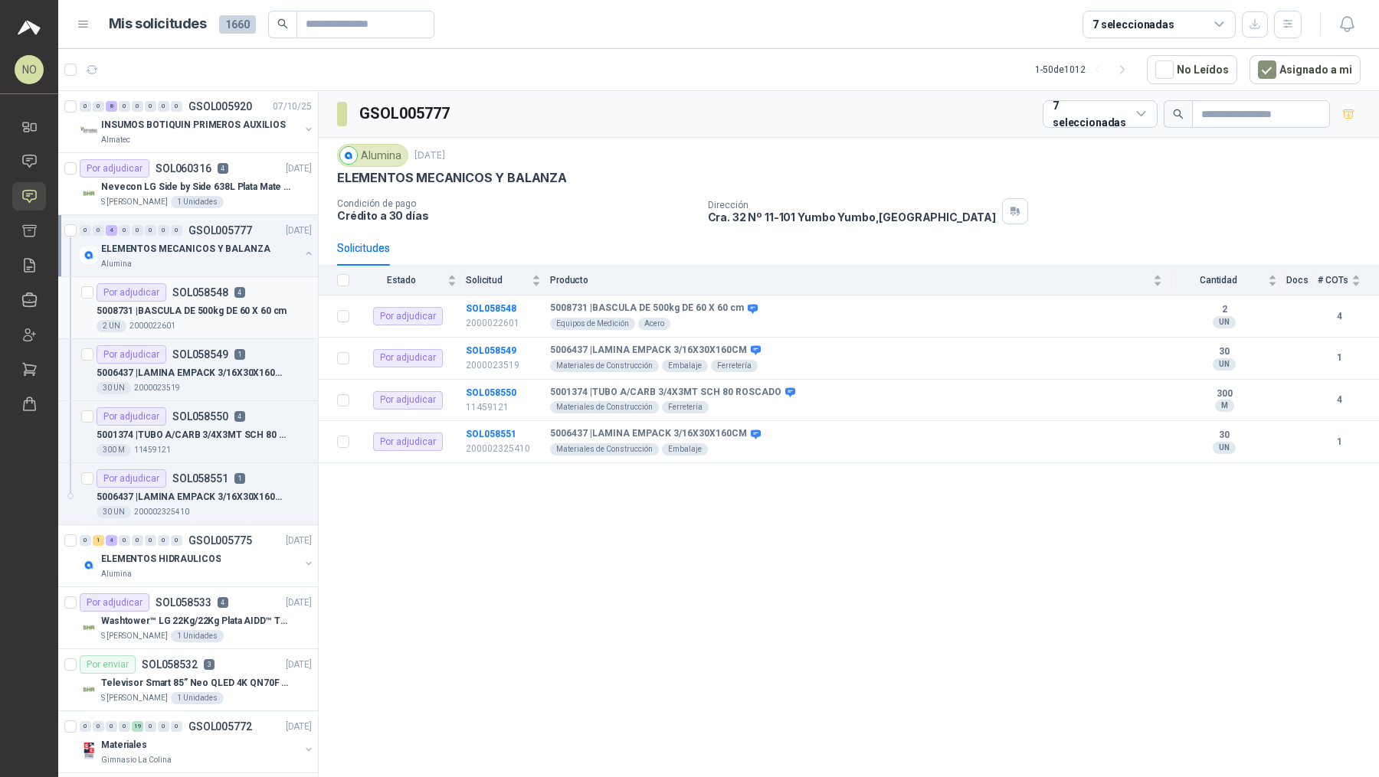
click at [219, 315] on p "5008731 | BASCULA DE 500kg DE 60 X 60 cm" at bounding box center [191, 311] width 190 height 15
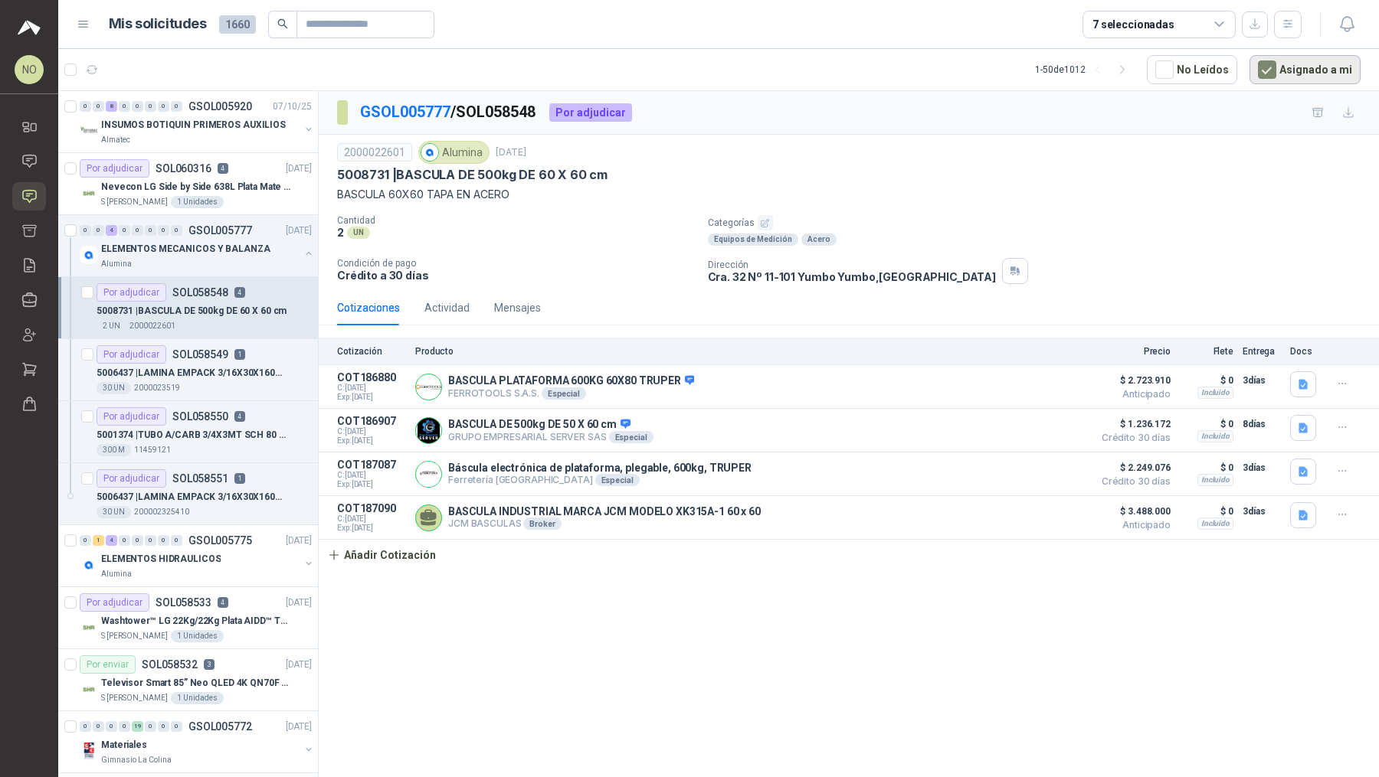
click at [1331, 69] on button "Asignado a mi" at bounding box center [1304, 69] width 111 height 29
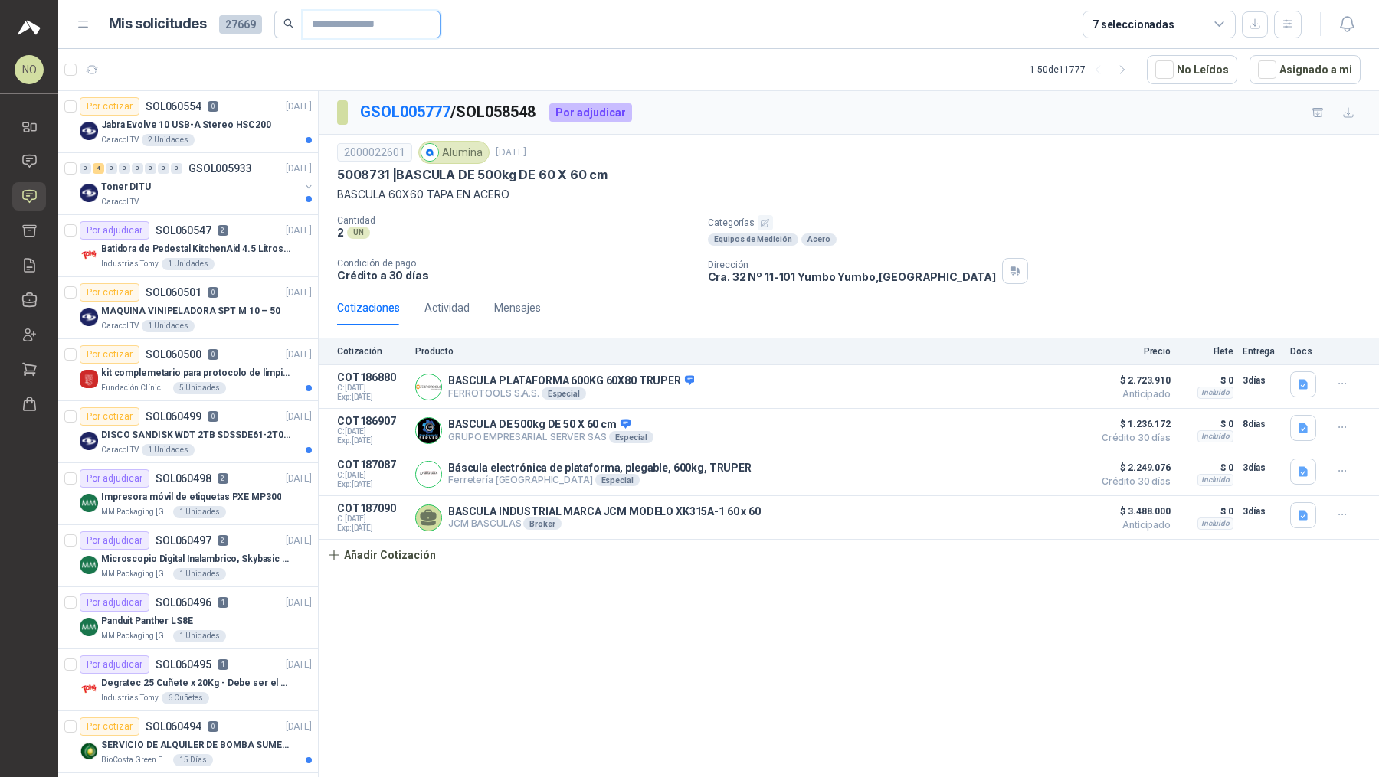
click at [394, 36] on input "text" at bounding box center [365, 24] width 107 height 26
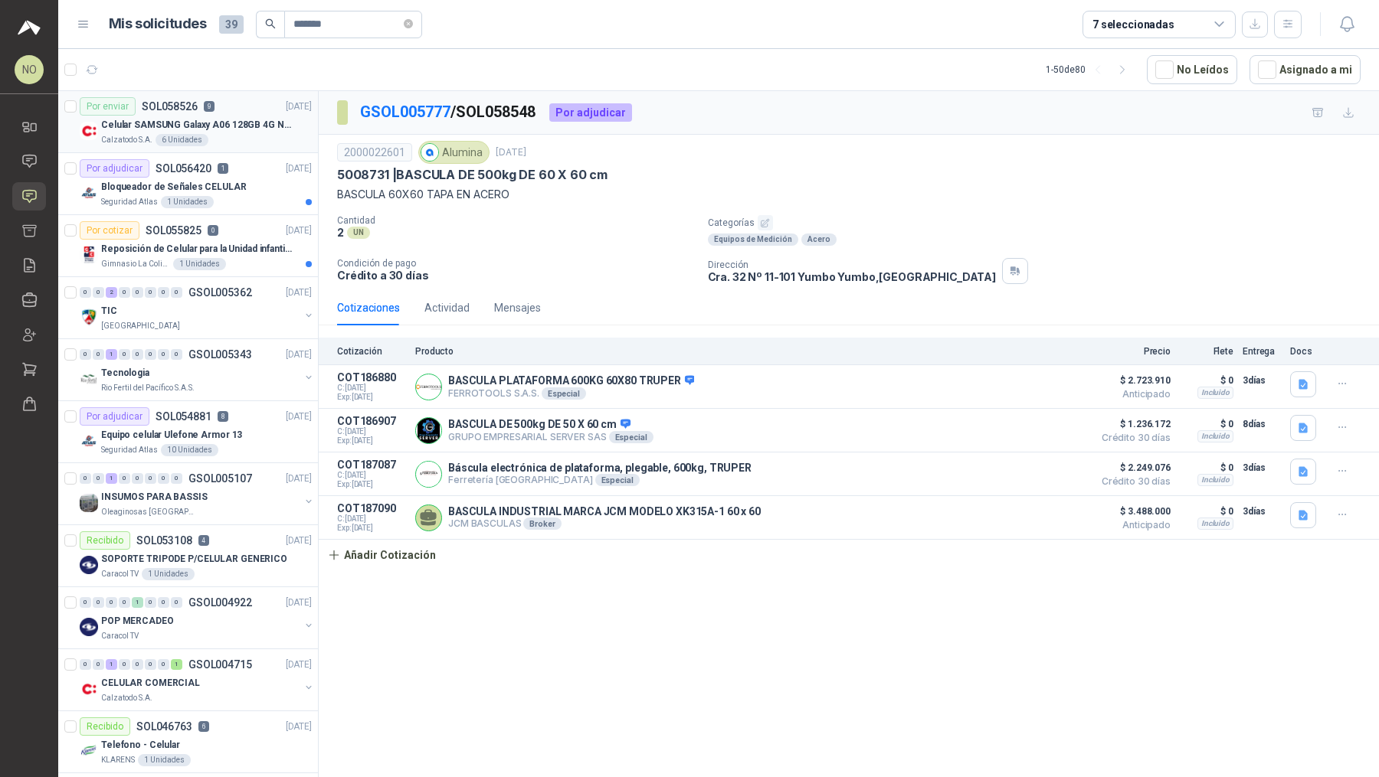
click at [244, 122] on p "Celular SAMSUNG Galaxy A06 128GB 4G Negro" at bounding box center [196, 125] width 191 height 15
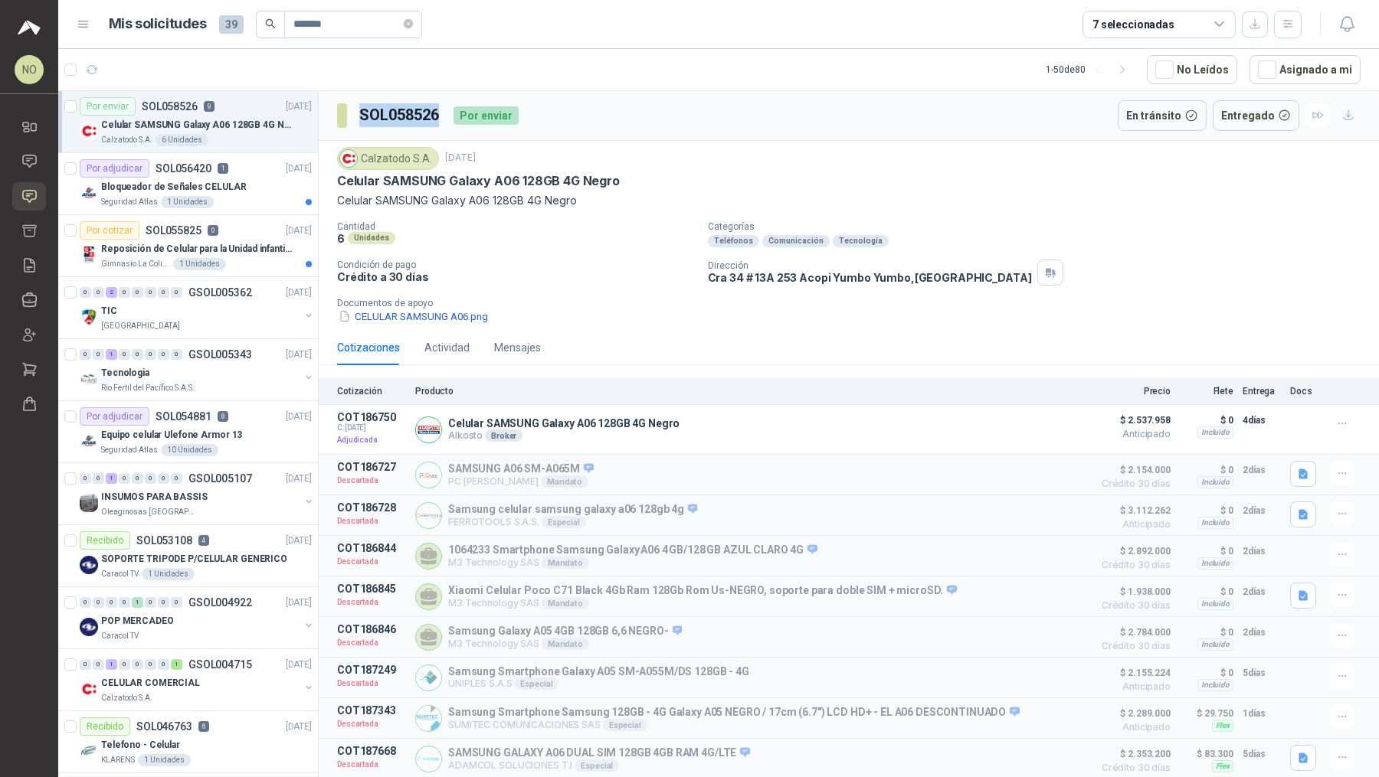
drag, startPoint x: 360, startPoint y: 117, endPoint x: 439, endPoint y: 120, distance: 78.9
click at [439, 120] on h3 "SOL058526" at bounding box center [400, 115] width 82 height 24
click at [1051, 426] on button "Detalles" at bounding box center [1048, 430] width 72 height 21
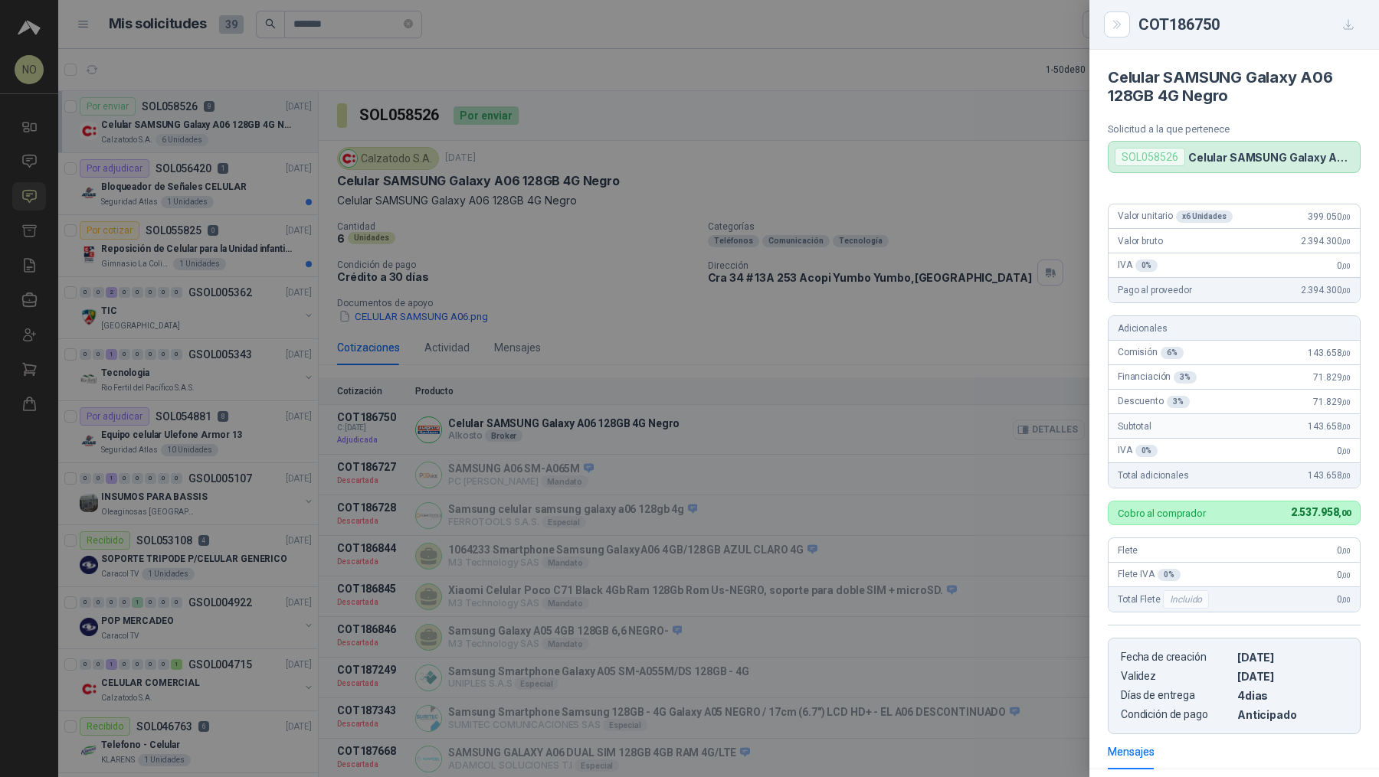
scroll to position [259, 0]
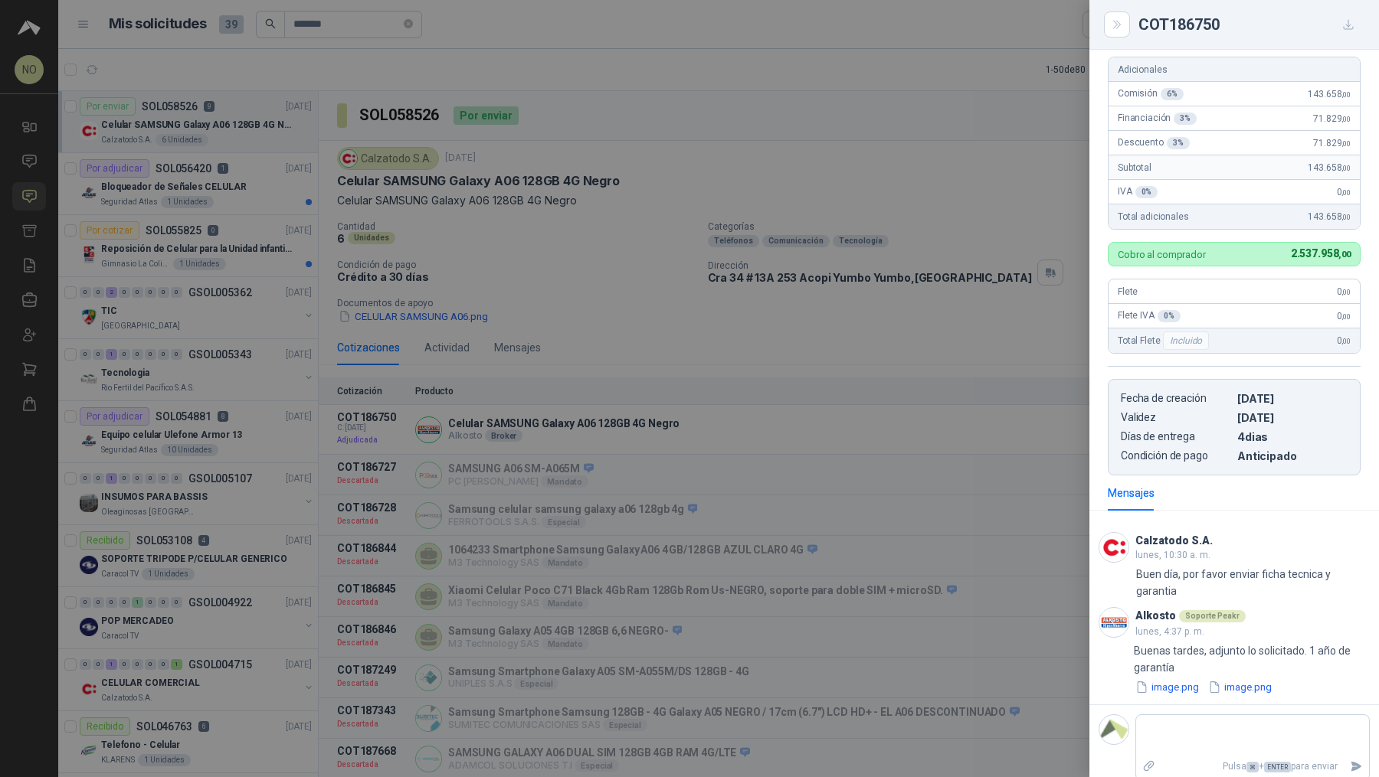
click at [1009, 388] on div at bounding box center [689, 388] width 1379 height 777
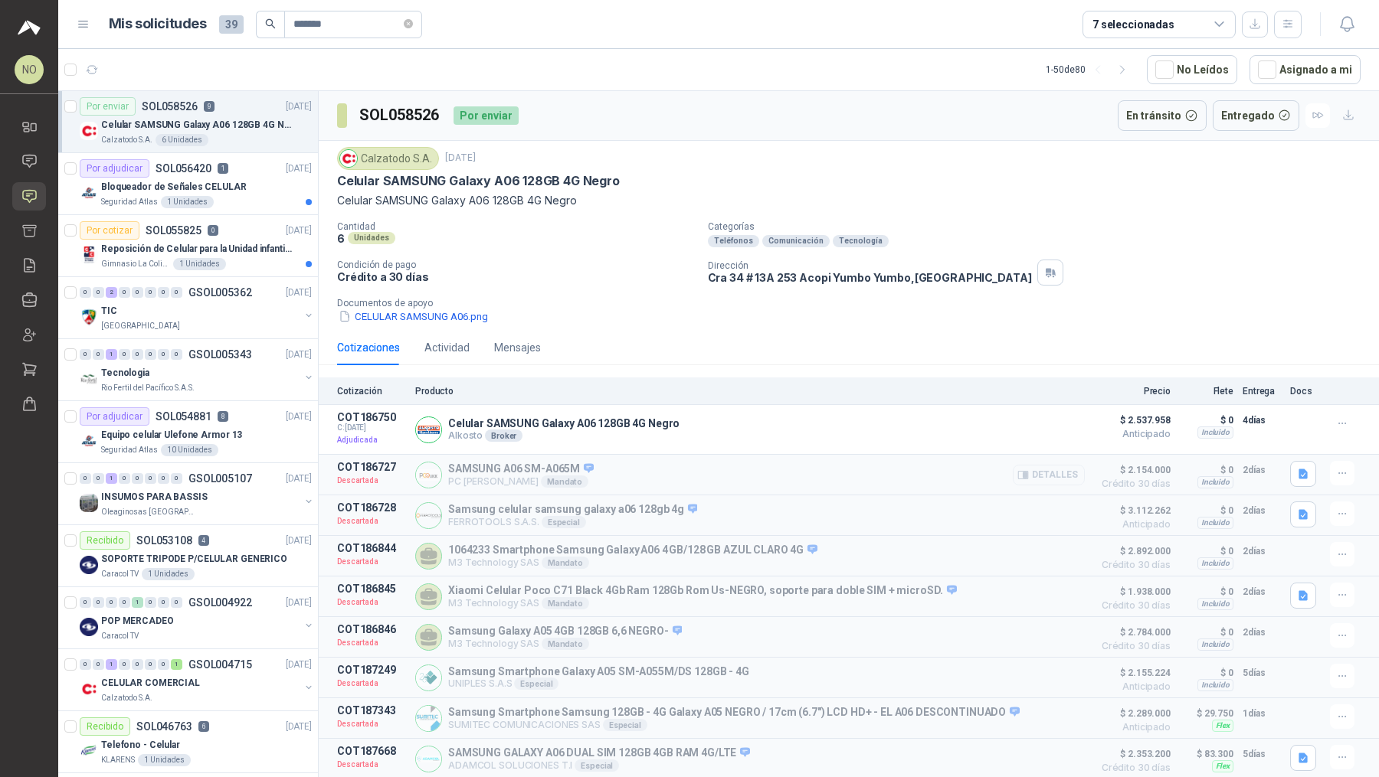
click at [1041, 475] on button "Detalles" at bounding box center [1048, 475] width 72 height 21
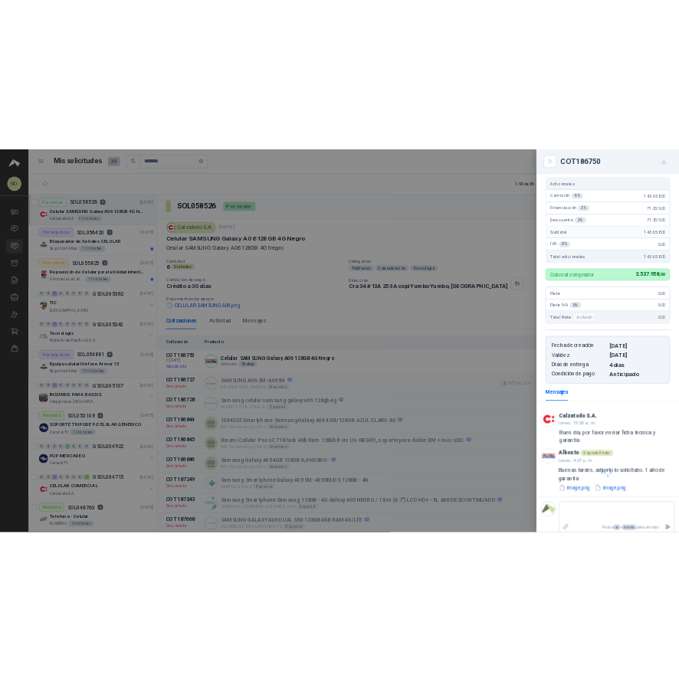
scroll to position [96, 0]
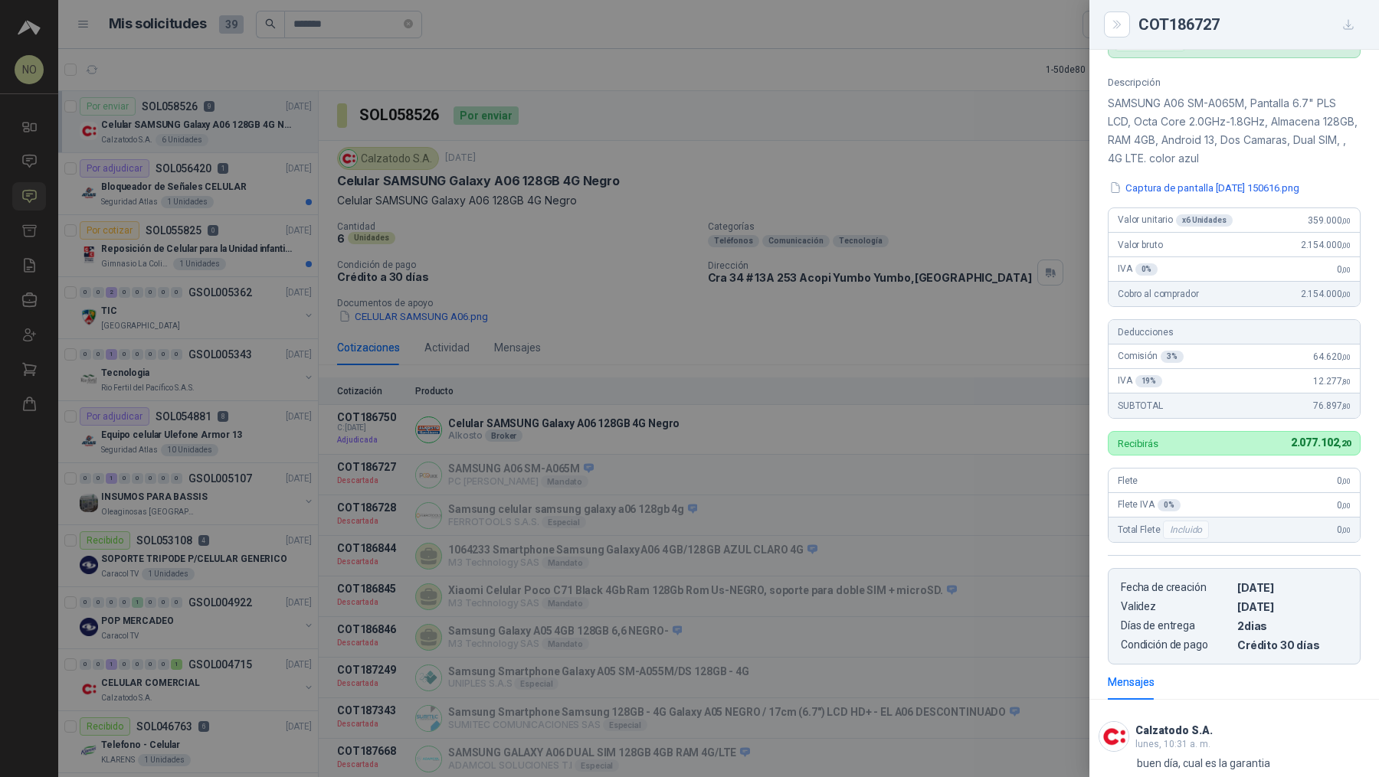
click at [895, 349] on div at bounding box center [689, 388] width 1379 height 777
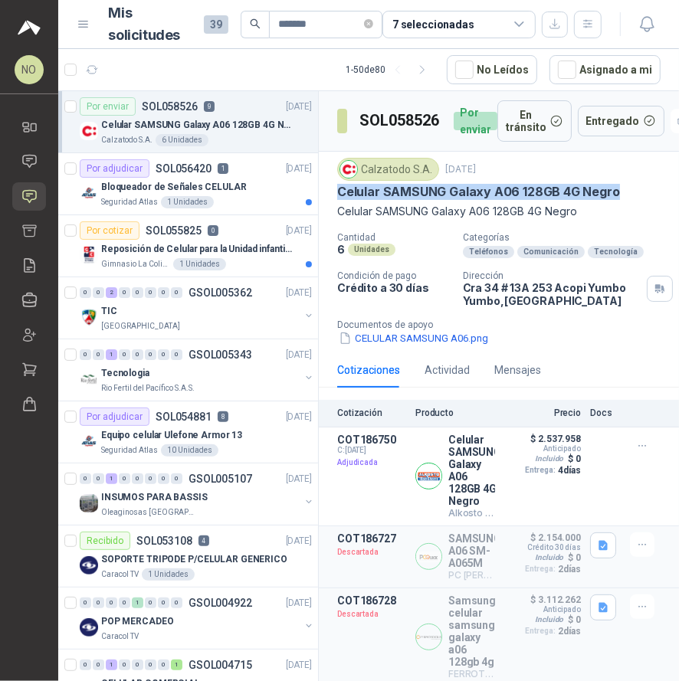
drag, startPoint x: 338, startPoint y: 188, endPoint x: 617, endPoint y: 188, distance: 278.8
click at [617, 188] on div "Celular SAMSUNG Galaxy A06 128GB 4G Negro" at bounding box center [498, 192] width 323 height 16
click at [3, 503] on menu "NO [PERSON_NAME] Inicio Chat Solicitudes Cotizar Remisiones Compañías Invitacio…" at bounding box center [29, 340] width 58 height 681
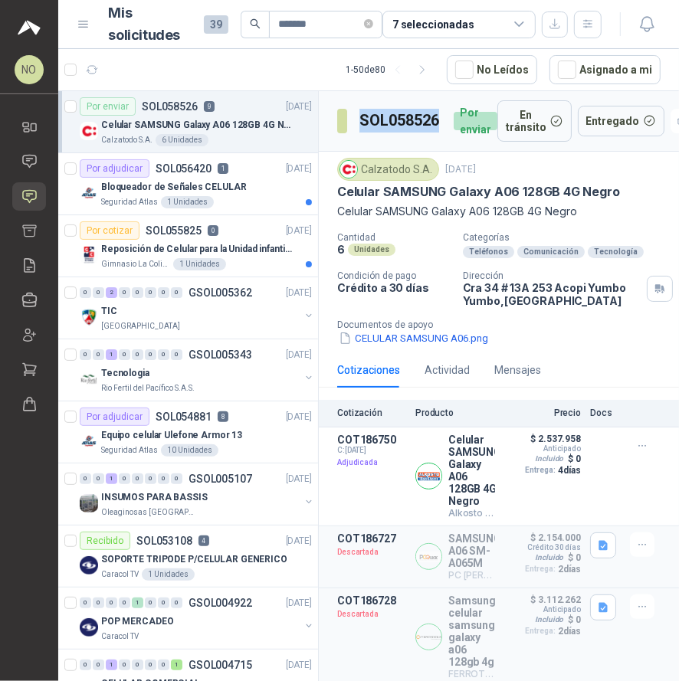
drag, startPoint x: 361, startPoint y: 119, endPoint x: 444, endPoint y: 119, distance: 83.5
click at [444, 119] on div "SOL058526 Por enviar" at bounding box center [417, 120] width 160 height 41
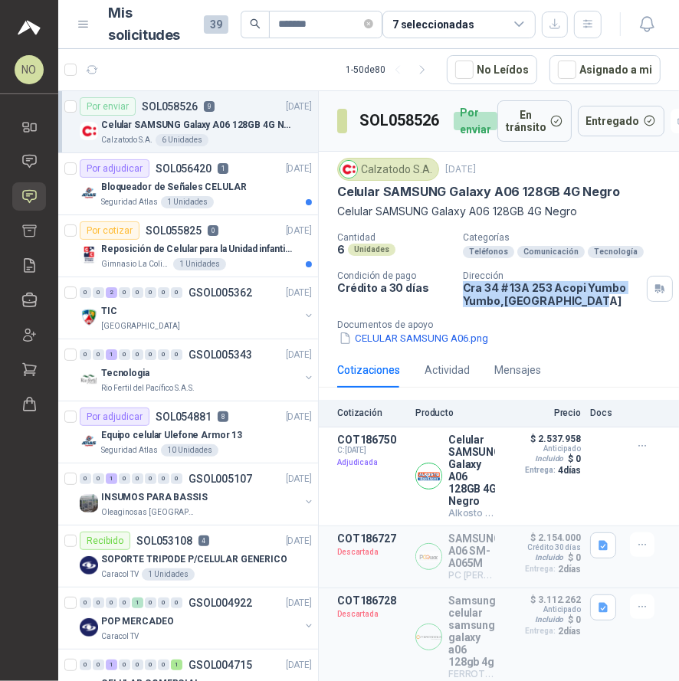
drag, startPoint x: 460, startPoint y: 288, endPoint x: 593, endPoint y: 298, distance: 133.6
click at [593, 298] on p "[STREET_ADDRESS]" at bounding box center [552, 294] width 178 height 26
click at [463, 301] on p "[STREET_ADDRESS]" at bounding box center [552, 294] width 178 height 26
drag, startPoint x: 460, startPoint y: 301, endPoint x: 598, endPoint y: 299, distance: 138.6
click at [599, 299] on p "[STREET_ADDRESS]" at bounding box center [552, 294] width 178 height 26
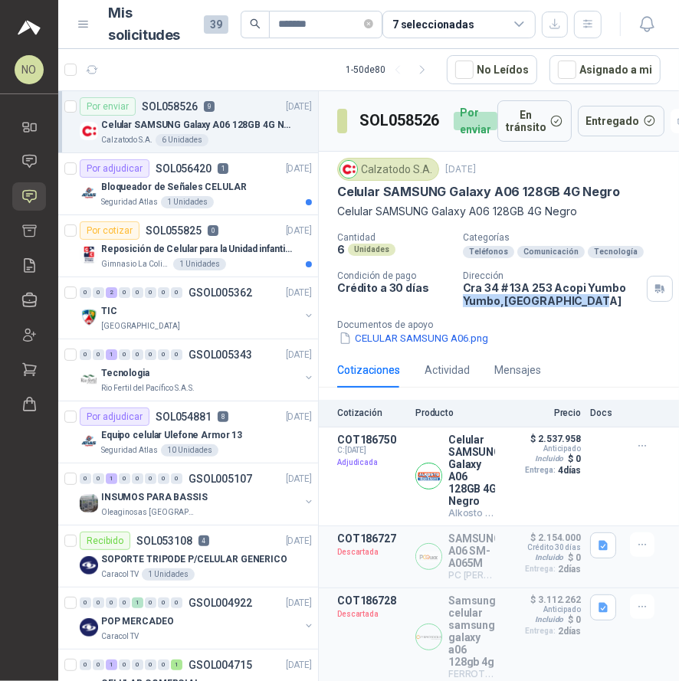
click at [363, 165] on div "Calzatodo S.A." at bounding box center [388, 169] width 102 height 23
drag, startPoint x: 361, startPoint y: 165, endPoint x: 430, endPoint y: 168, distance: 68.2
click at [430, 168] on div "Calzatodo S.A." at bounding box center [388, 169] width 102 height 23
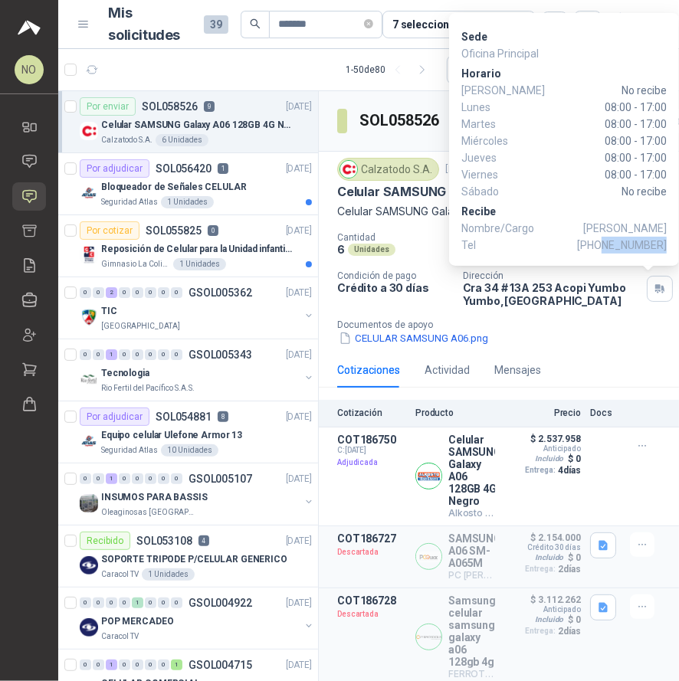
drag, startPoint x: 607, startPoint y: 247, endPoint x: 664, endPoint y: 247, distance: 56.7
click at [664, 247] on span "[PHONE_NUMBER]" at bounding box center [622, 245] width 90 height 17
drag, startPoint x: 563, startPoint y: 229, endPoint x: 665, endPoint y: 227, distance: 101.9
click at [665, 227] on span "[PERSON_NAME]" at bounding box center [624, 228] width 83 height 17
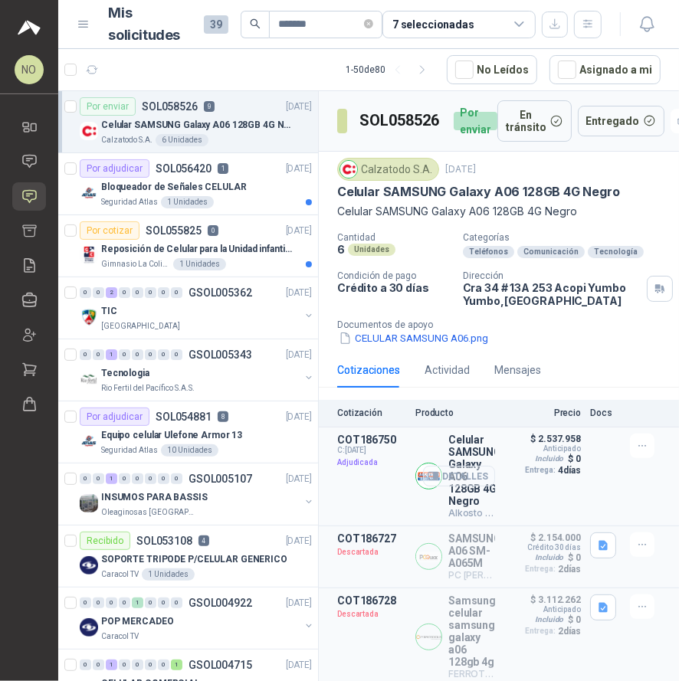
click at [453, 476] on button "Detalles" at bounding box center [459, 476] width 72 height 21
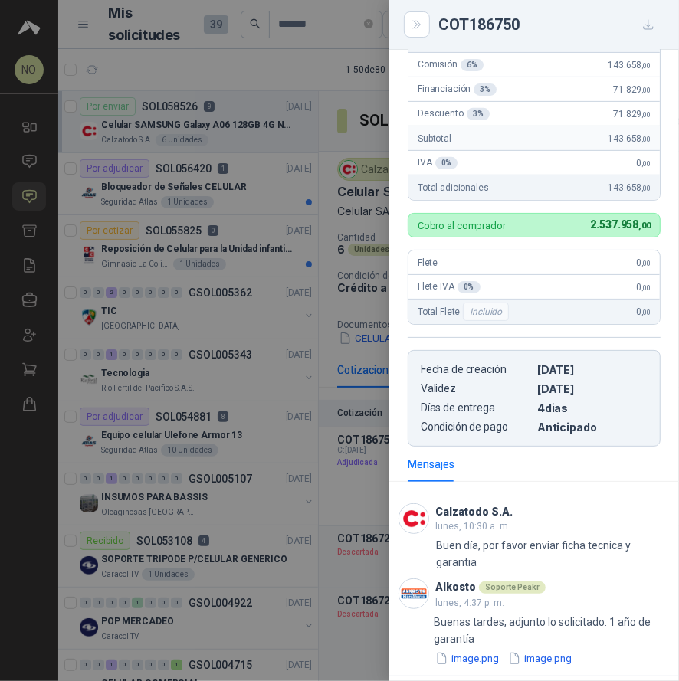
scroll to position [0, 0]
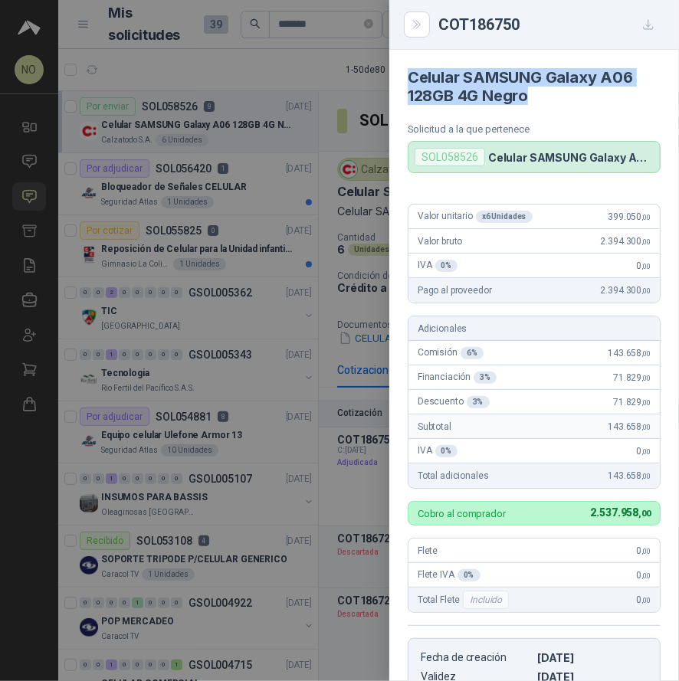
drag, startPoint x: 407, startPoint y: 76, endPoint x: 541, endPoint y: 91, distance: 134.9
click at [542, 92] on h4 "Celular SAMSUNG Galaxy A06 128GB 4G Negro" at bounding box center [533, 86] width 253 height 37
click at [195, 216] on div at bounding box center [339, 340] width 679 height 681
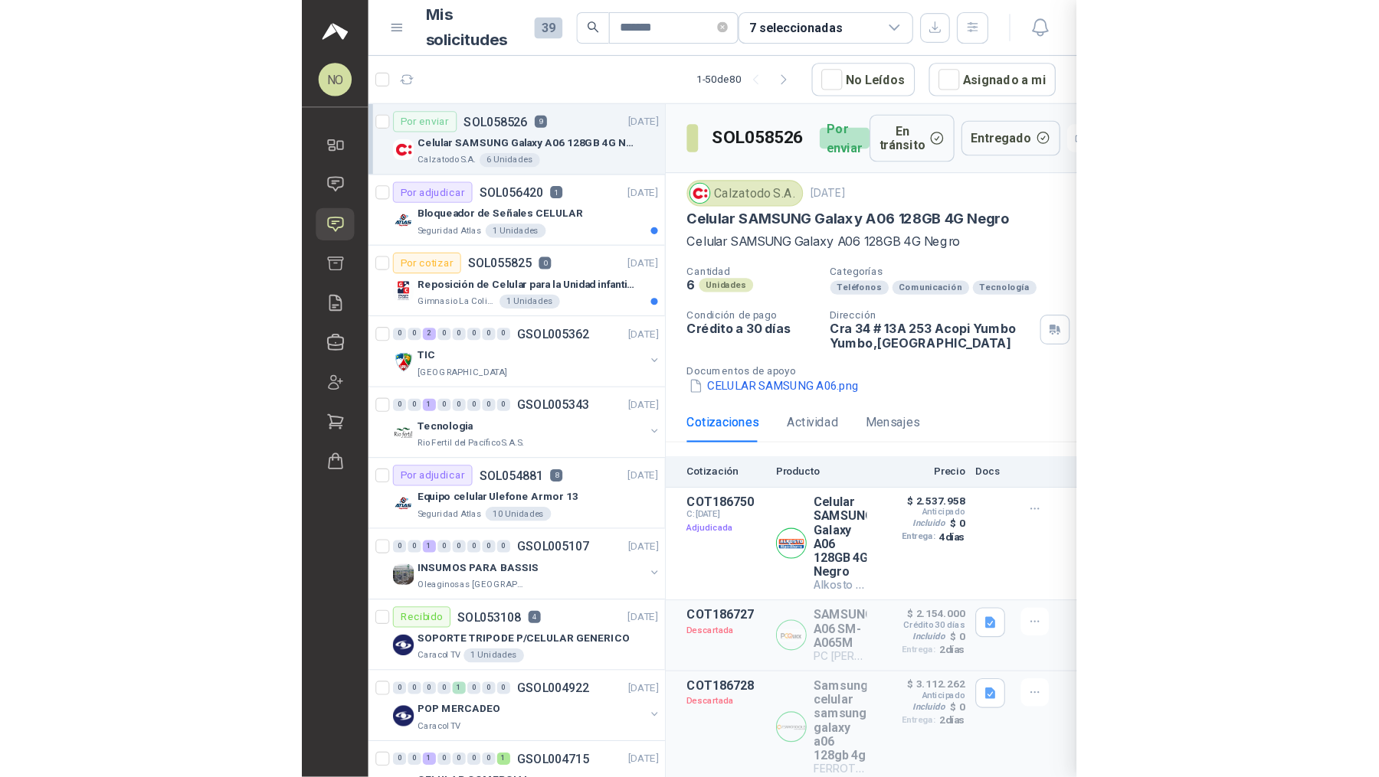
scroll to position [363, 0]
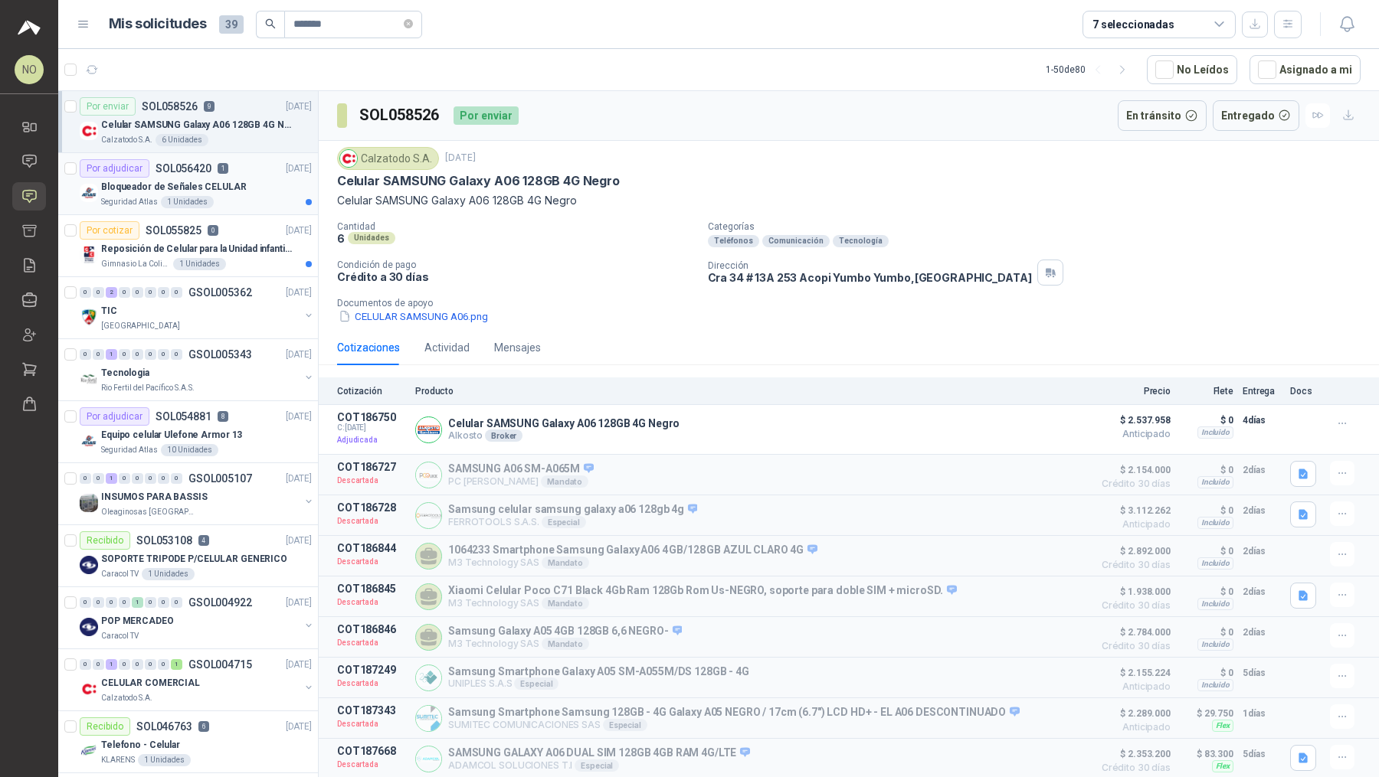
click at [244, 174] on div "Por adjudicar SOL056420 1 [DATE]" at bounding box center [196, 168] width 232 height 18
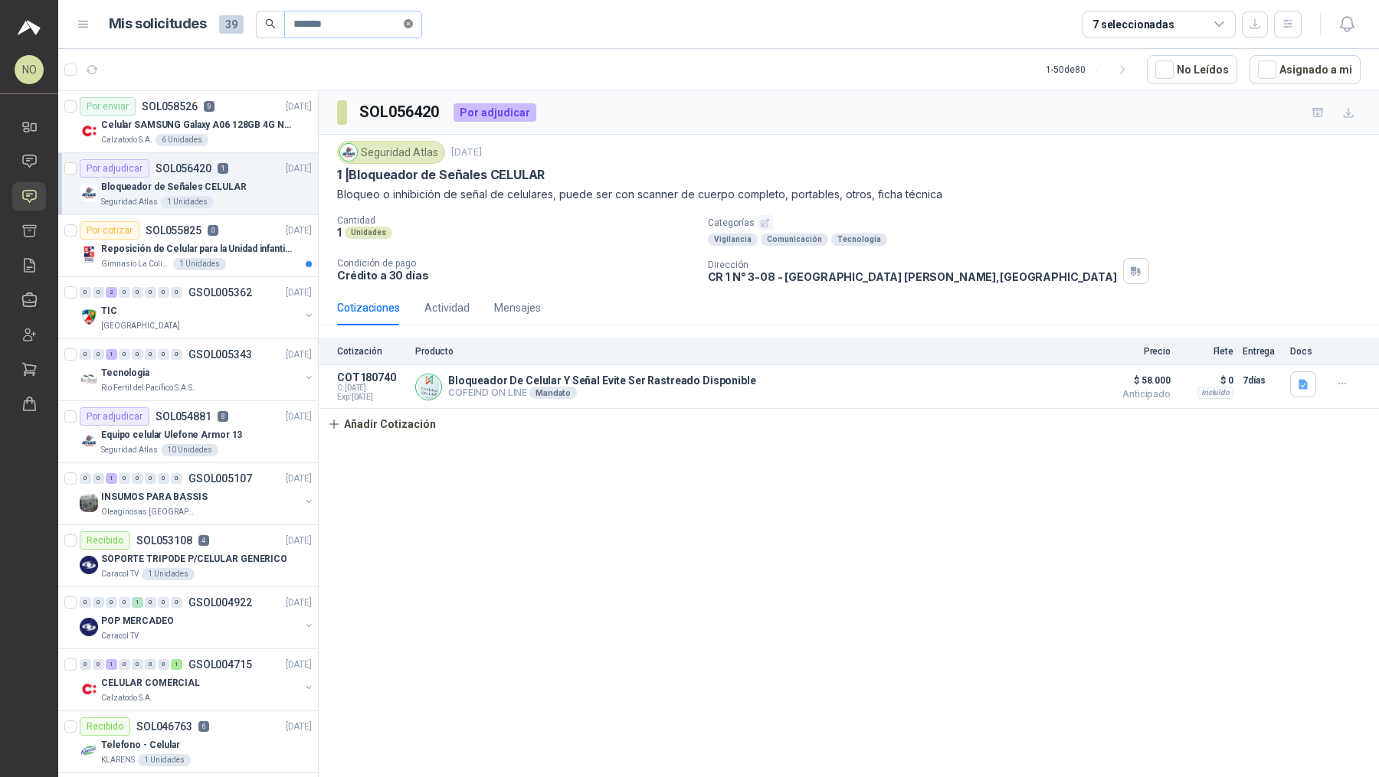
click at [409, 26] on icon "close-circle" at bounding box center [408, 23] width 9 height 9
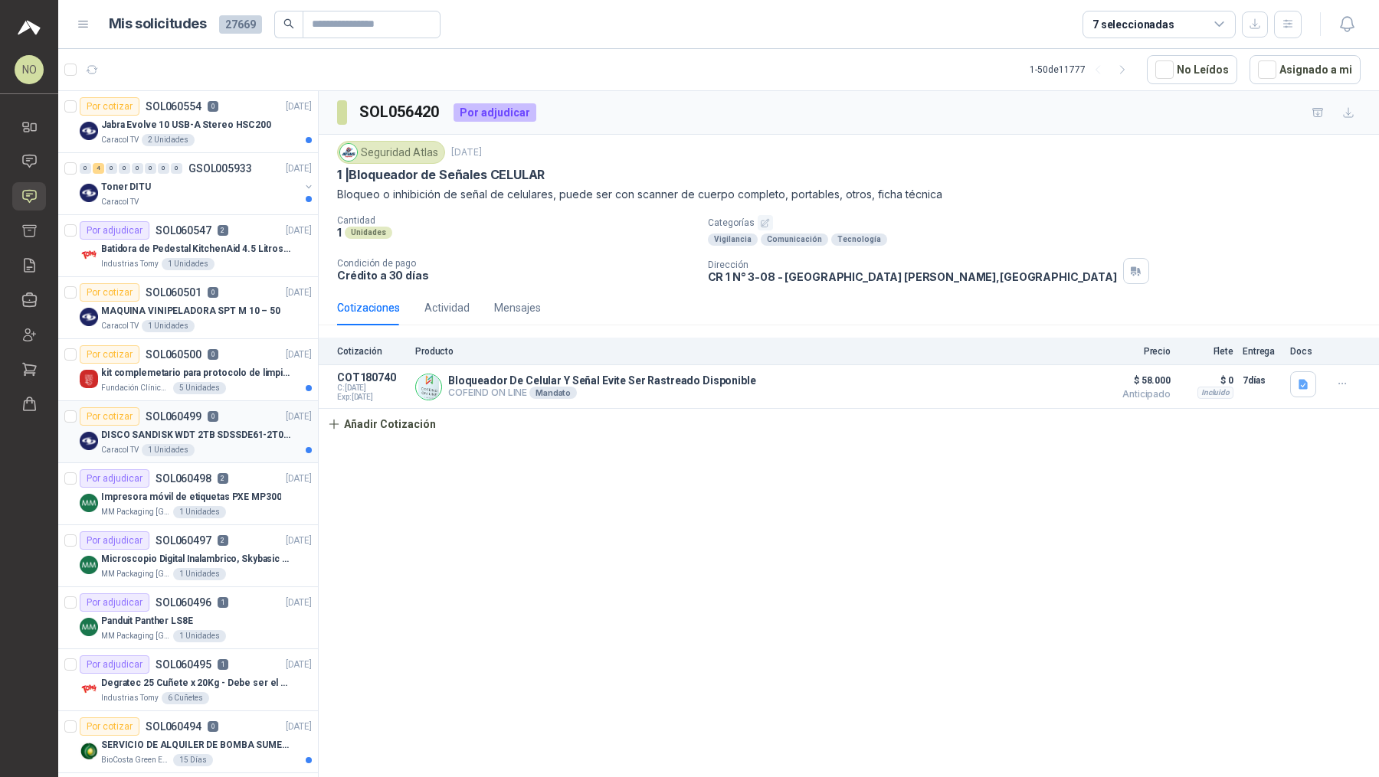
click at [237, 444] on div "Caracol TV 1 Unidades" at bounding box center [206, 450] width 211 height 12
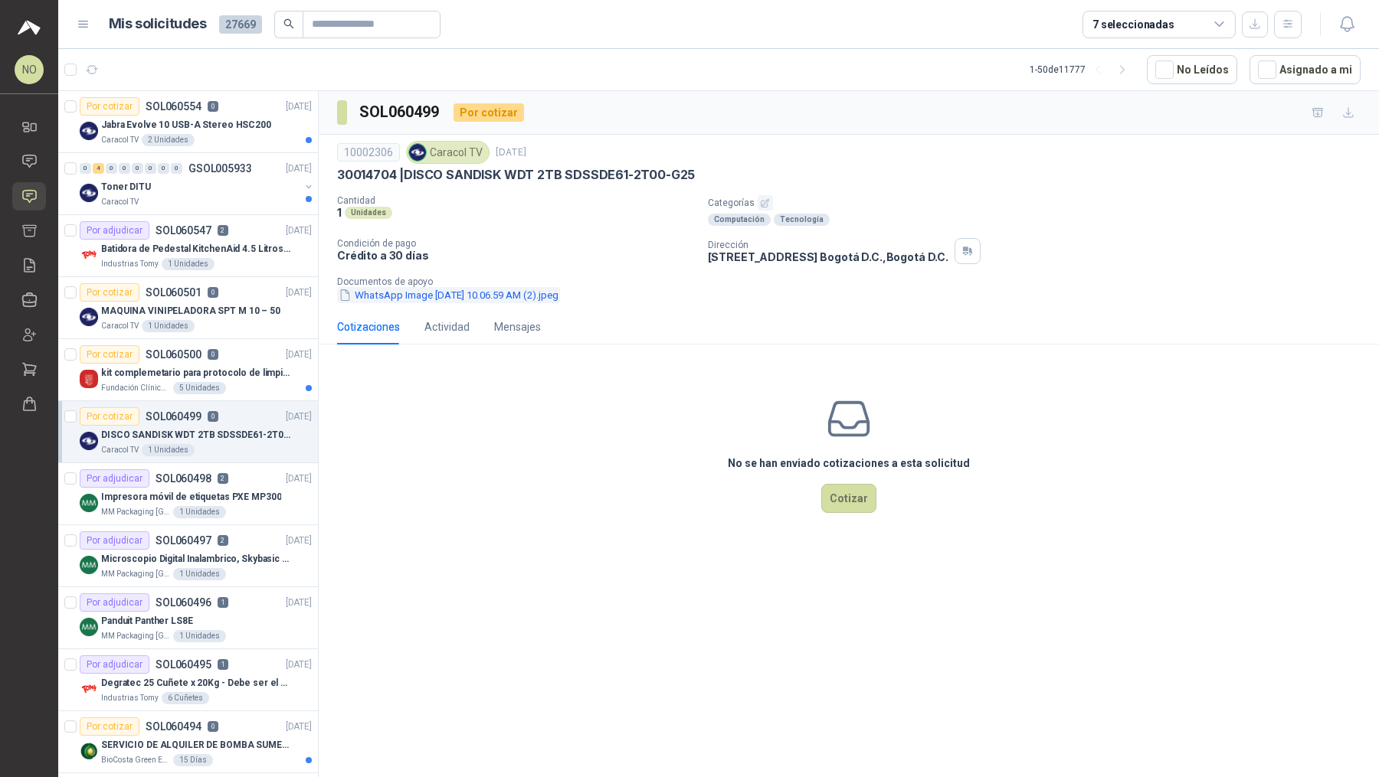
click at [442, 293] on button "WhatsApp Image [DATE] 10.06.59 AM (2).jpeg" at bounding box center [448, 295] width 223 height 16
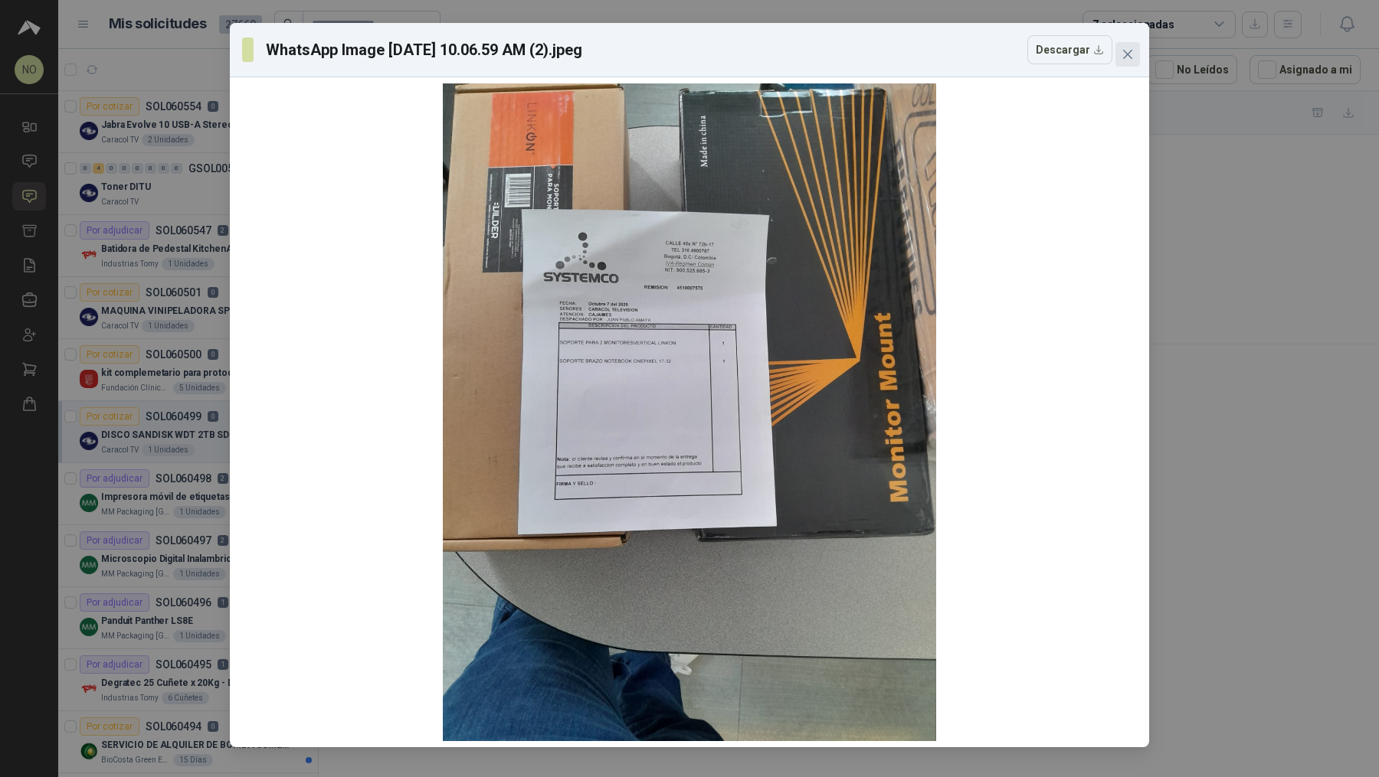
click at [1128, 54] on icon "close" at bounding box center [1127, 54] width 12 height 12
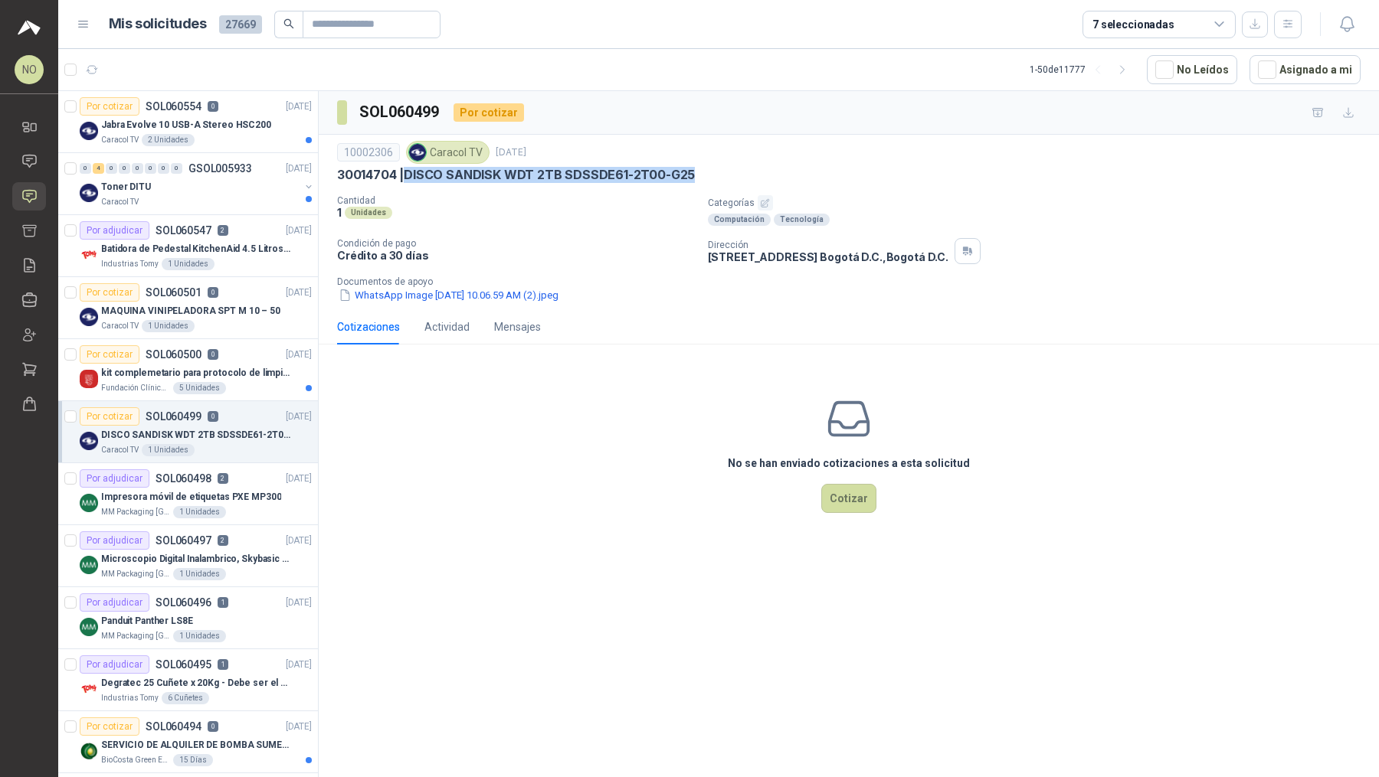
drag, startPoint x: 408, startPoint y: 170, endPoint x: 715, endPoint y: 170, distance: 307.1
click at [715, 170] on div "30014704 | DISCO SANDISK WDT 2TB SDSSDE61-2T00-G25" at bounding box center [848, 175] width 1023 height 16
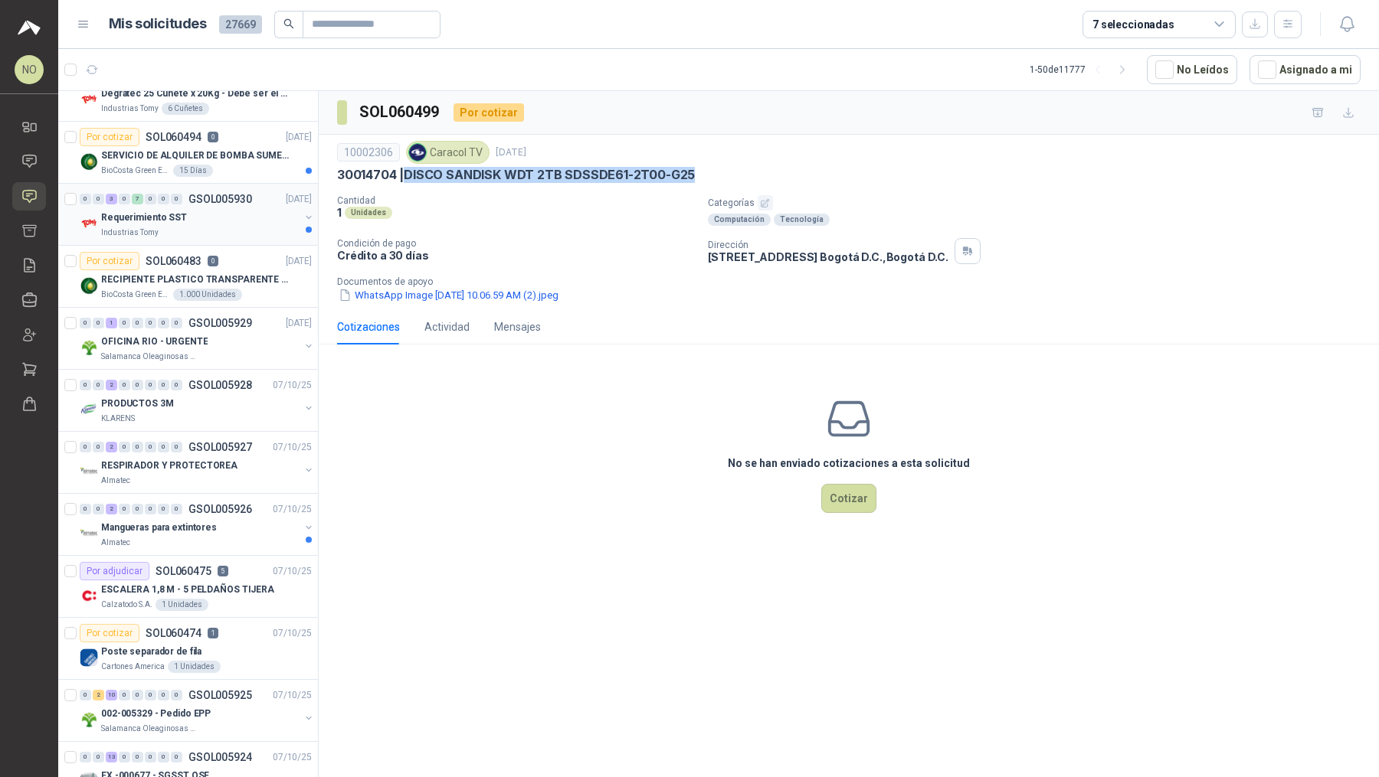
scroll to position [572, 0]
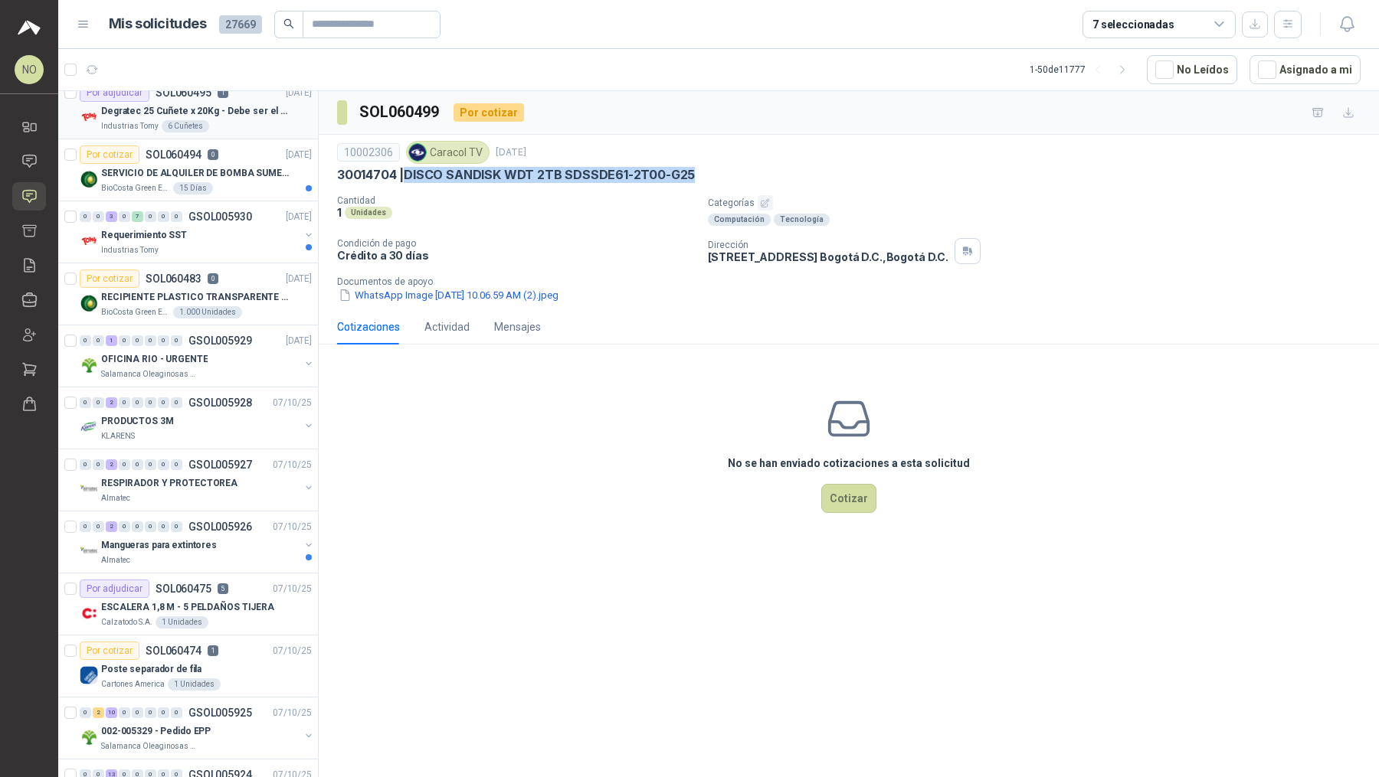
click at [241, 120] on div "Industrias Tomy 6 Cuñetes" at bounding box center [206, 126] width 211 height 12
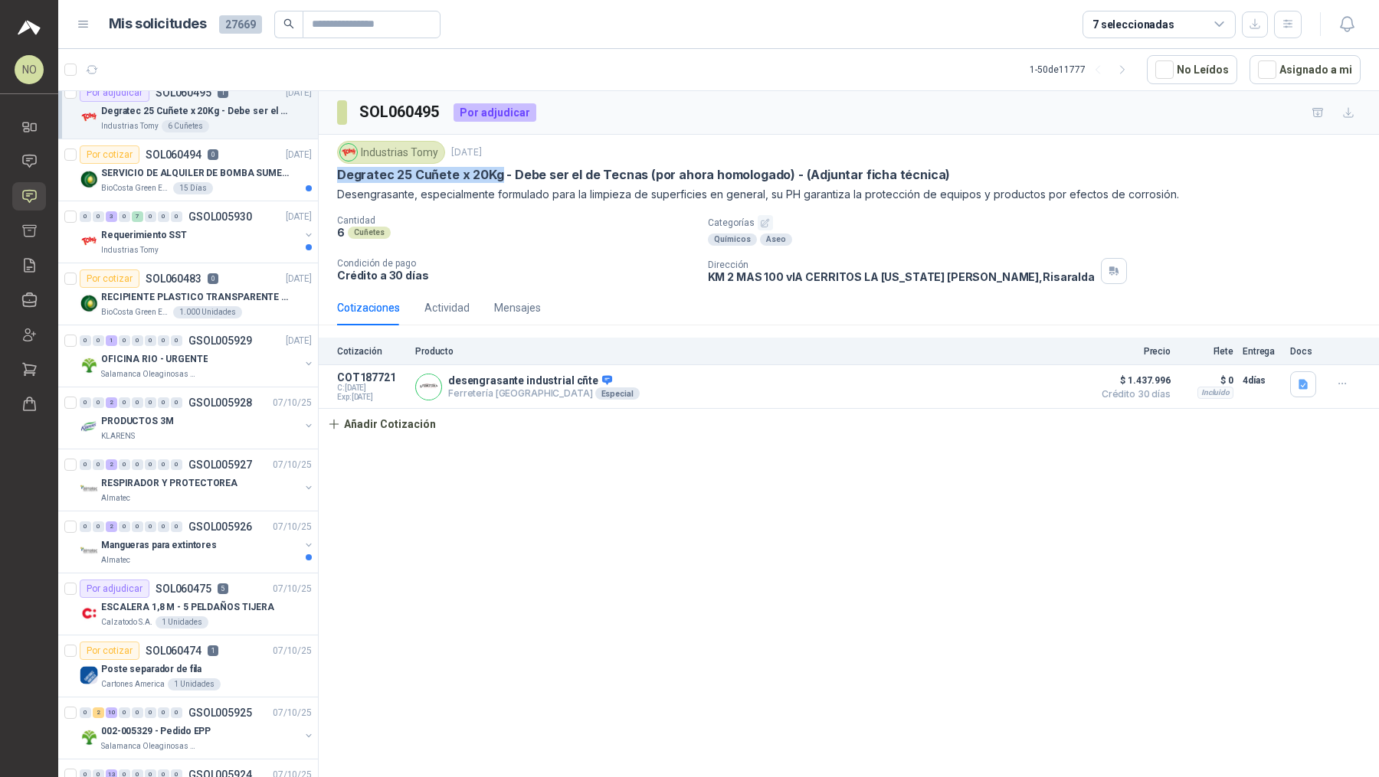
drag, startPoint x: 339, startPoint y: 180, endPoint x: 498, endPoint y: 180, distance: 158.5
click at [498, 180] on p "Degratec 25 Cuñete x 20Kg - Debe ser el de Tecnas (por ahora homologado) - (Adj…" at bounding box center [643, 175] width 613 height 16
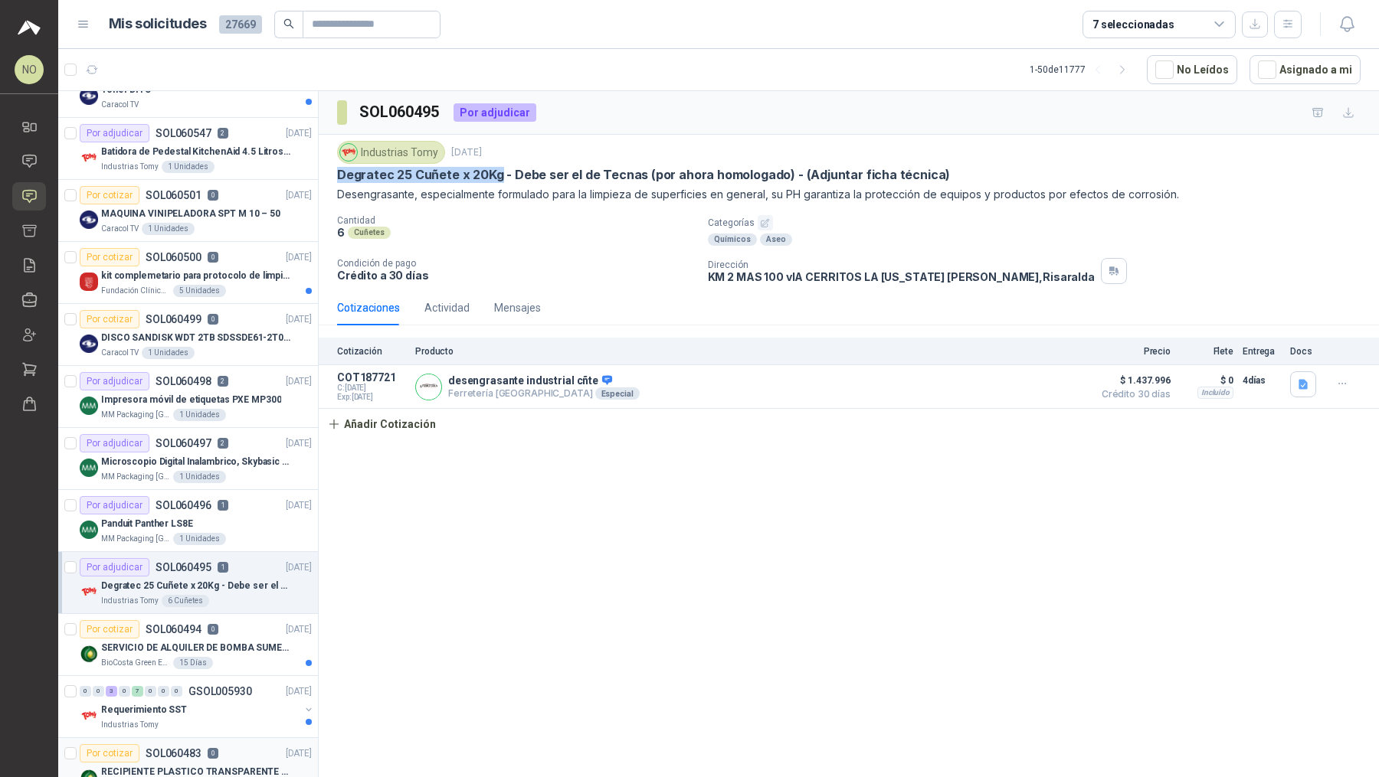
scroll to position [92, 0]
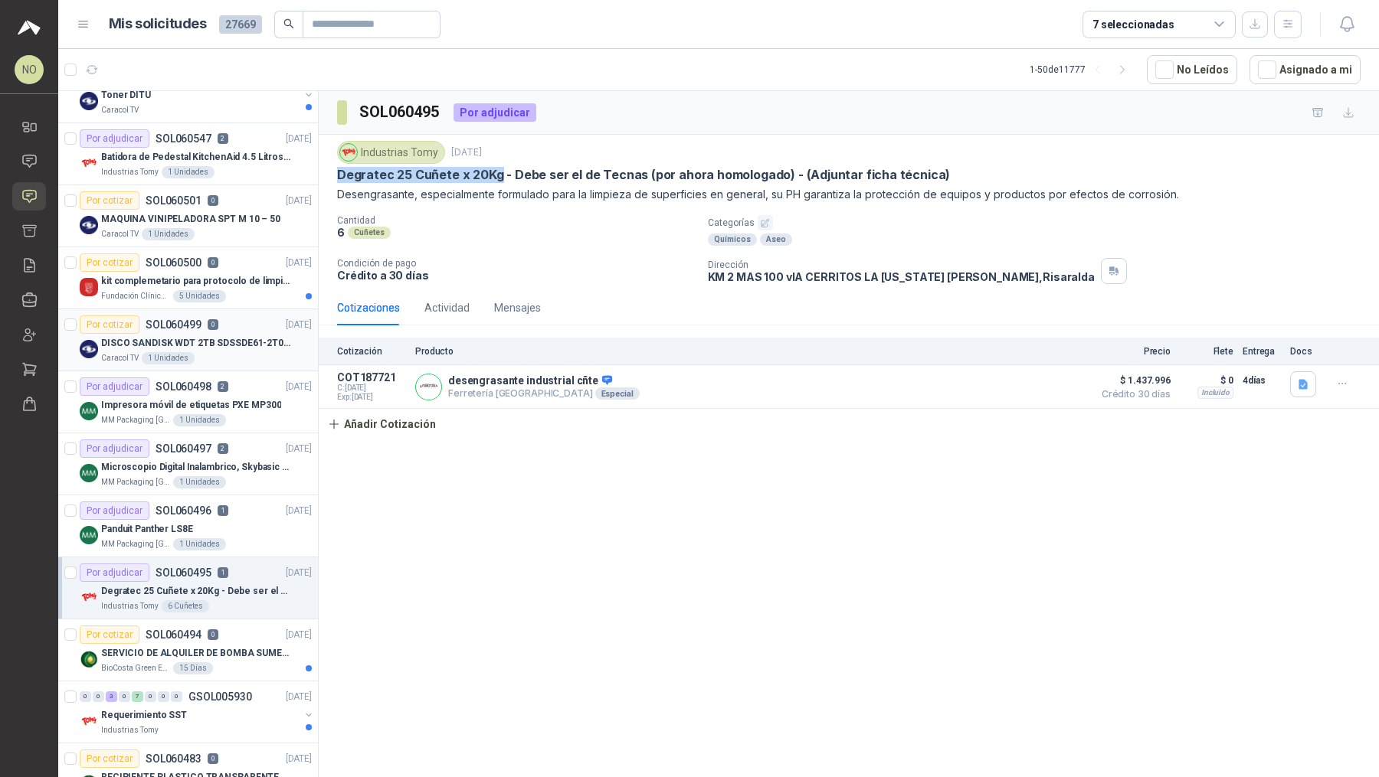
click at [247, 358] on div "Caracol TV 1 Unidades" at bounding box center [206, 358] width 211 height 12
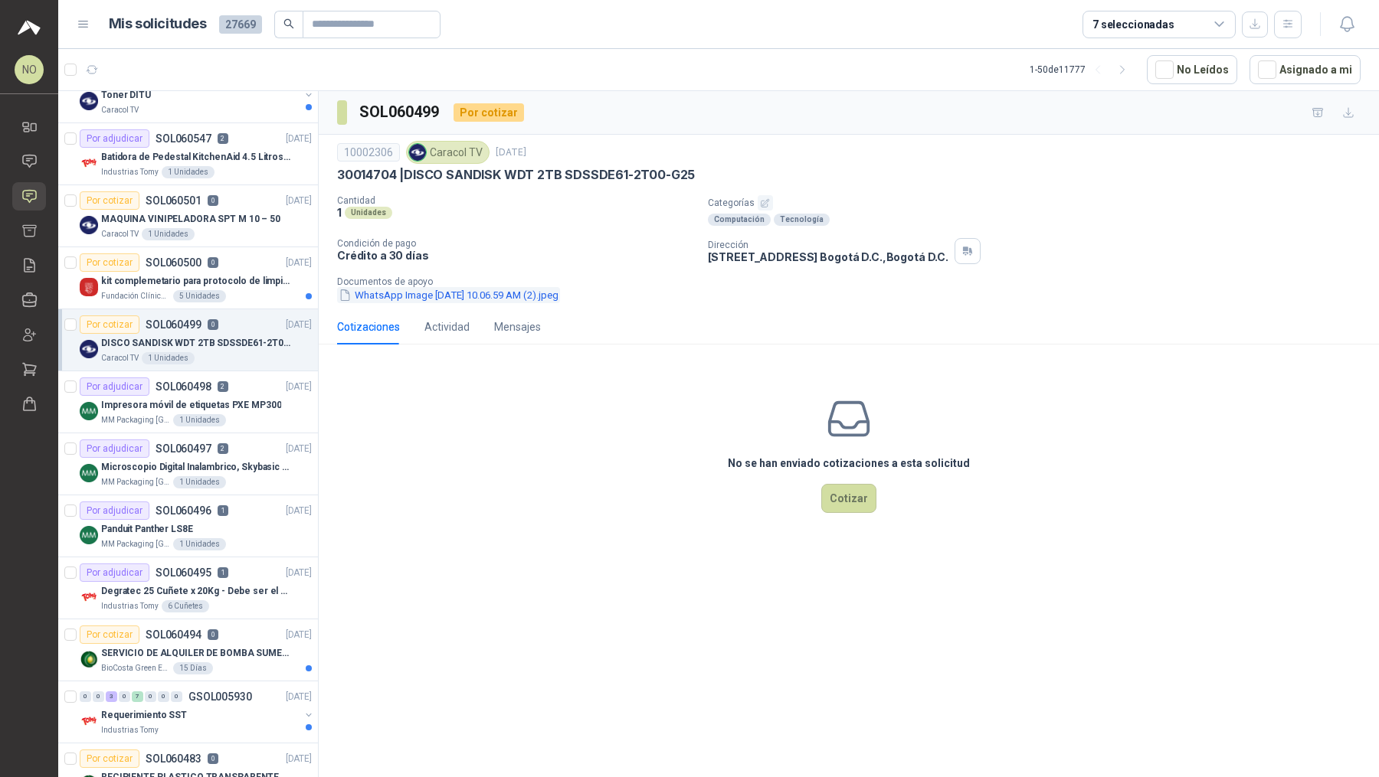
click at [527, 291] on button "WhatsApp Image [DATE] 10.06.59 AM (2).jpeg" at bounding box center [448, 295] width 223 height 16
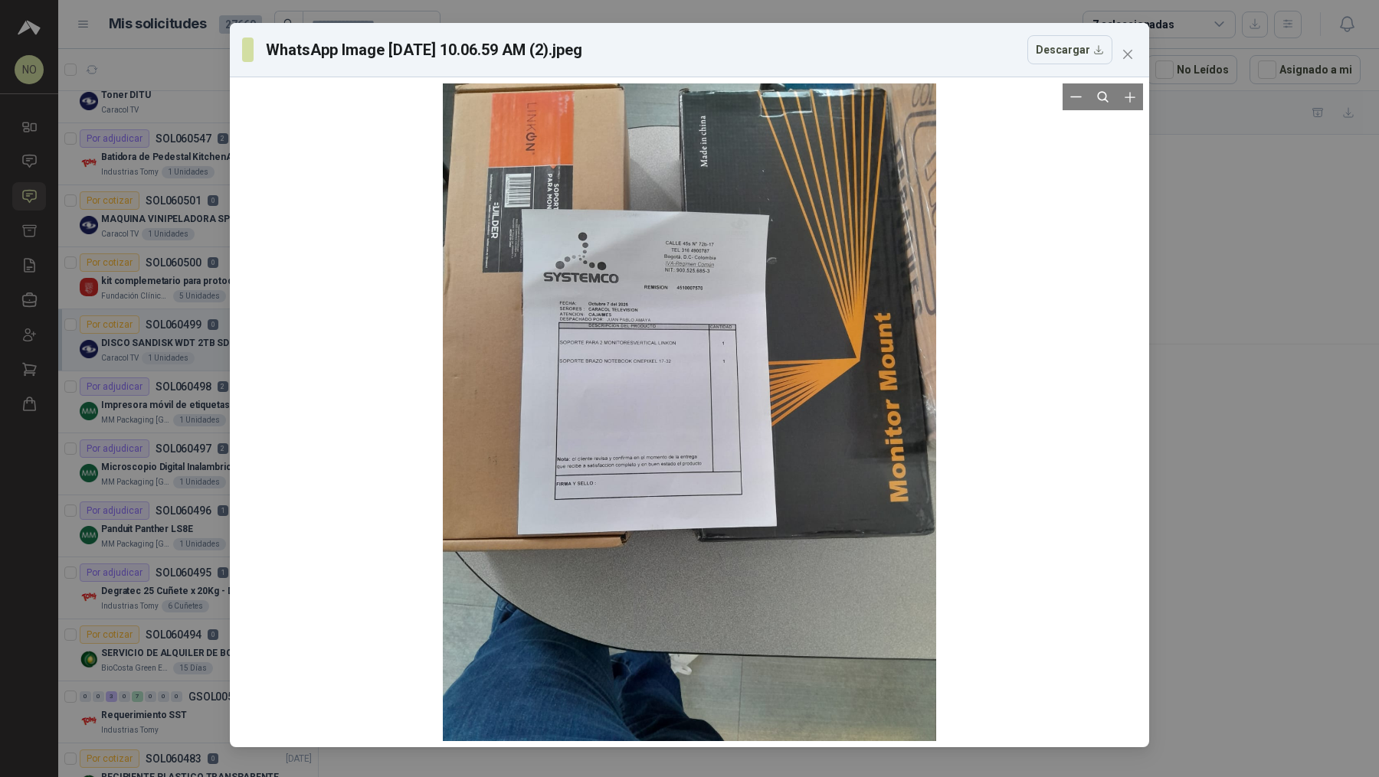
click at [630, 295] on div at bounding box center [689, 412] width 493 height 658
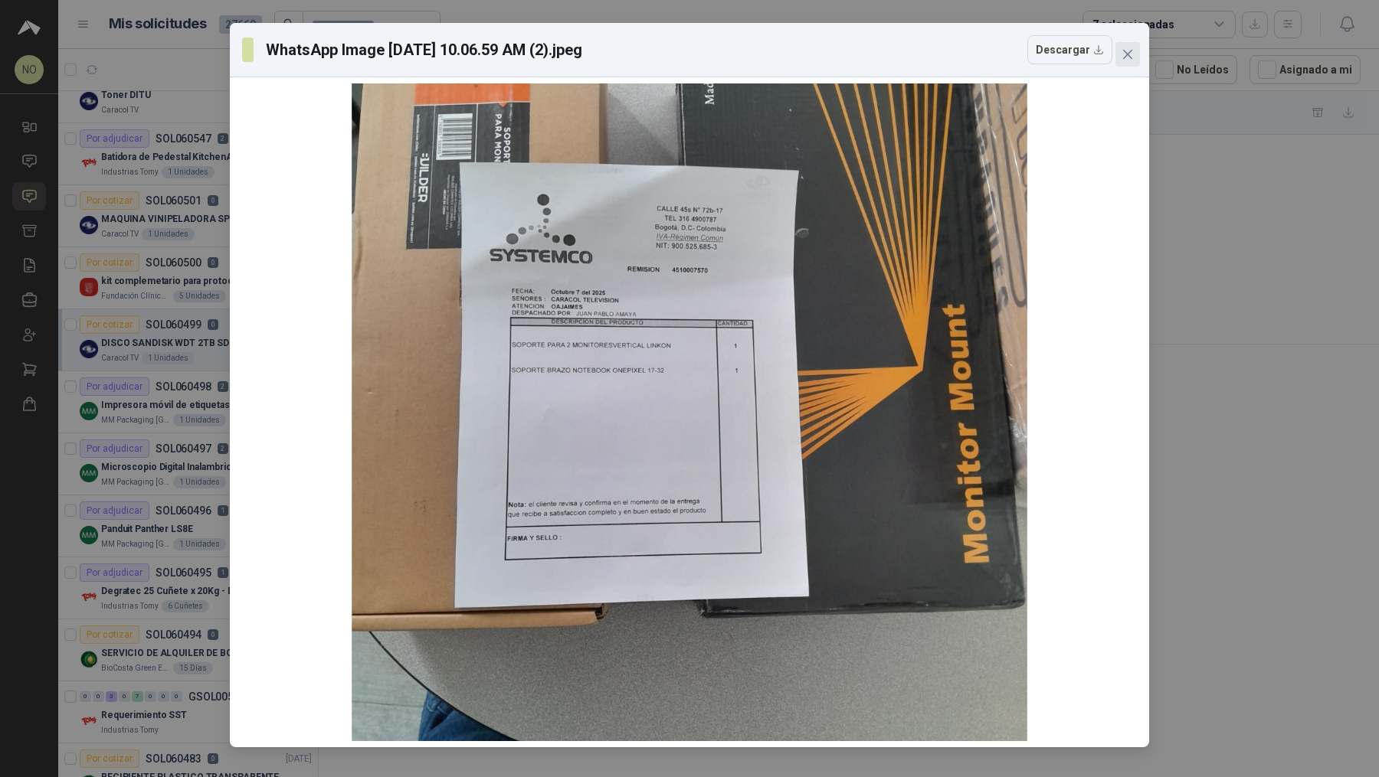
click at [1125, 52] on icon "close" at bounding box center [1127, 54] width 9 height 9
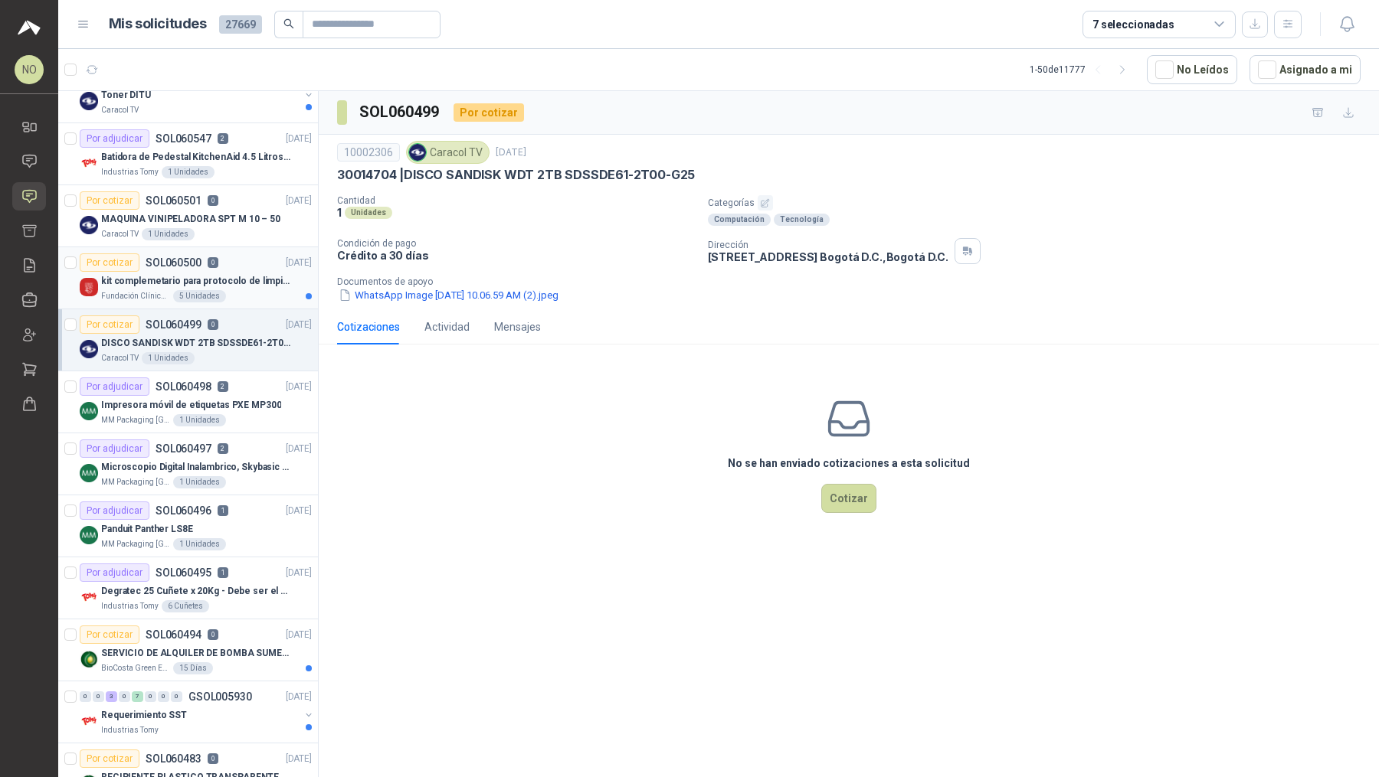
click at [222, 296] on div "Fundación Clínica Shaio 5 Unidades" at bounding box center [206, 296] width 211 height 12
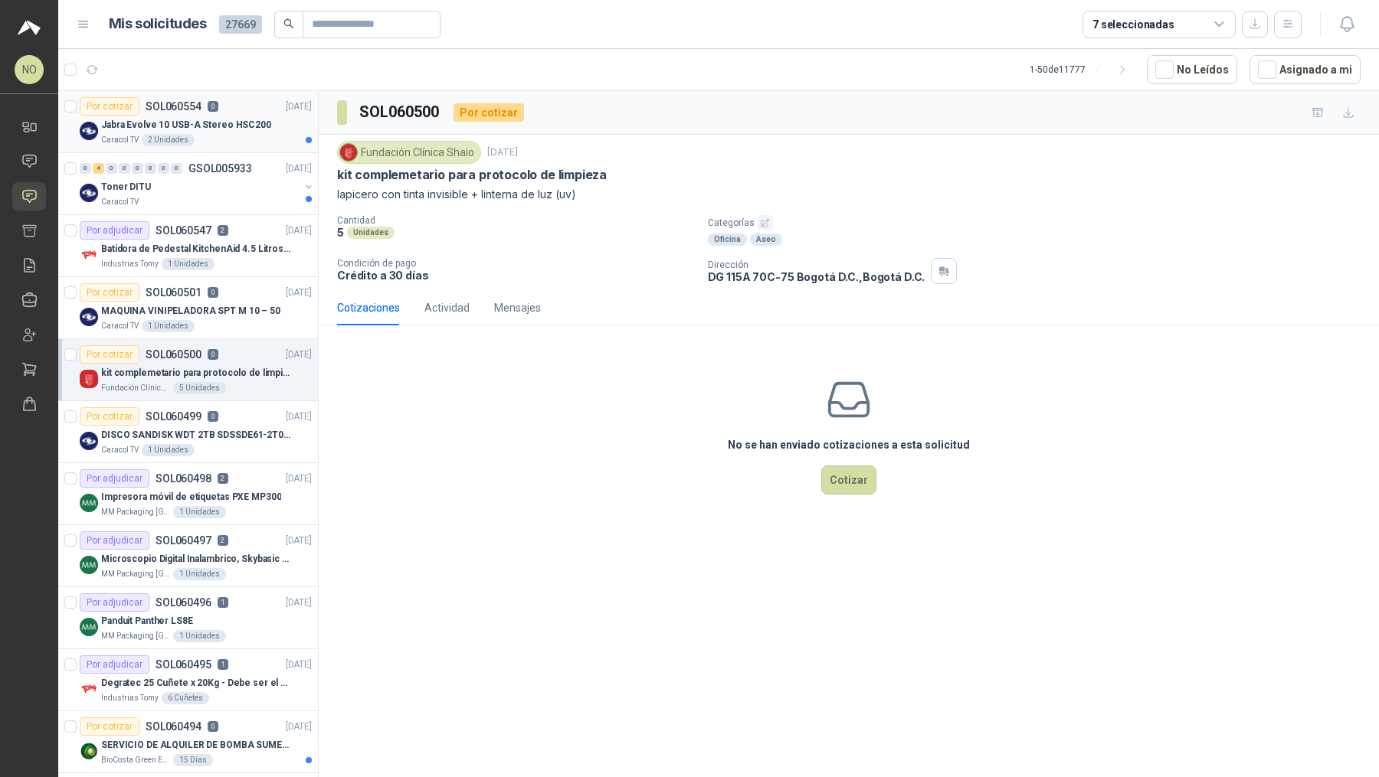
click at [245, 128] on p "Jabra Evolve 10 USB-A Stereo HSC200" at bounding box center [186, 125] width 170 height 15
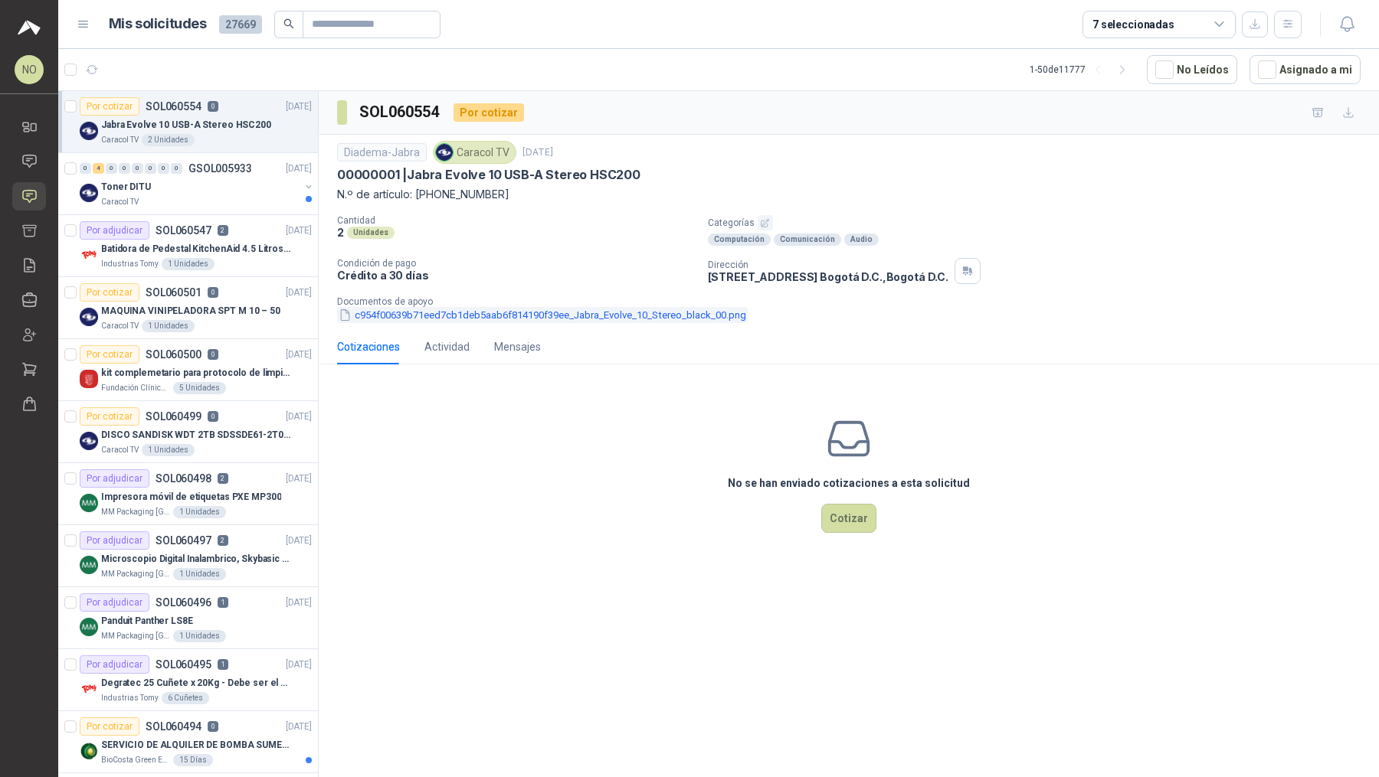
click at [456, 315] on button "c954f00639b71eed7cb1deb5aab6f814190f39ee_Jabra_Evolve_10_Stereo_black_00.png" at bounding box center [542, 315] width 410 height 16
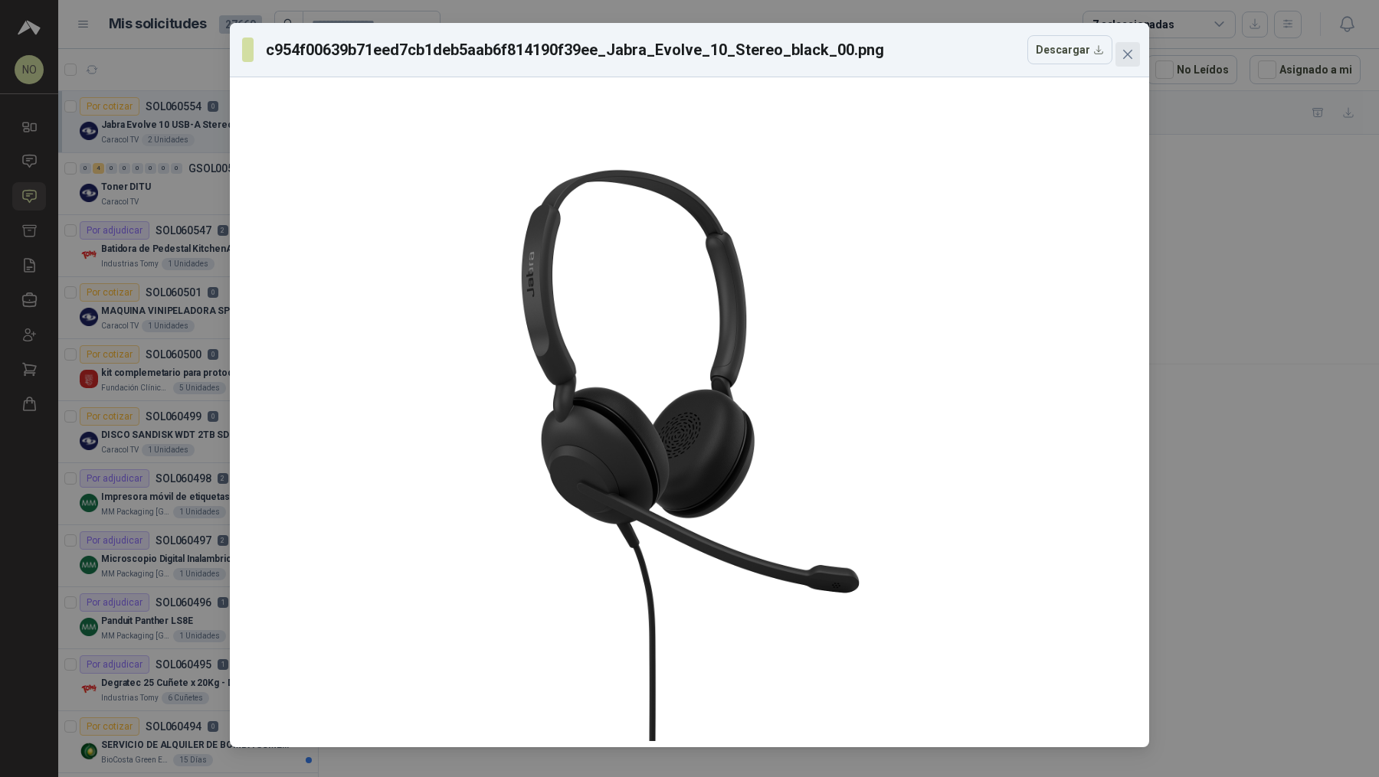
click at [1122, 50] on icon "close" at bounding box center [1127, 54] width 12 height 12
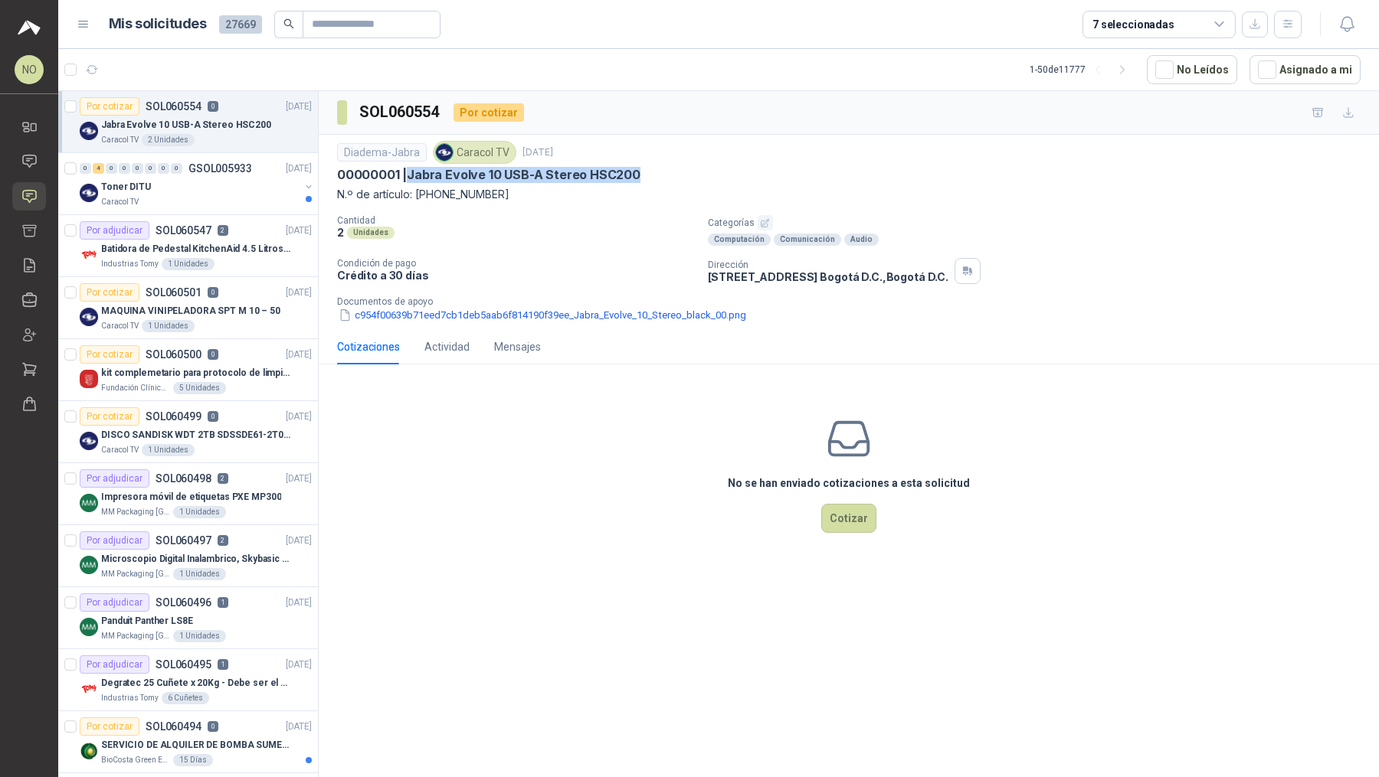
drag, startPoint x: 410, startPoint y: 172, endPoint x: 639, endPoint y: 172, distance: 229.0
click at [639, 172] on div "00000001 | Jabra Evolve 10 USB-A Stereo HSC200" at bounding box center [848, 175] width 1023 height 16
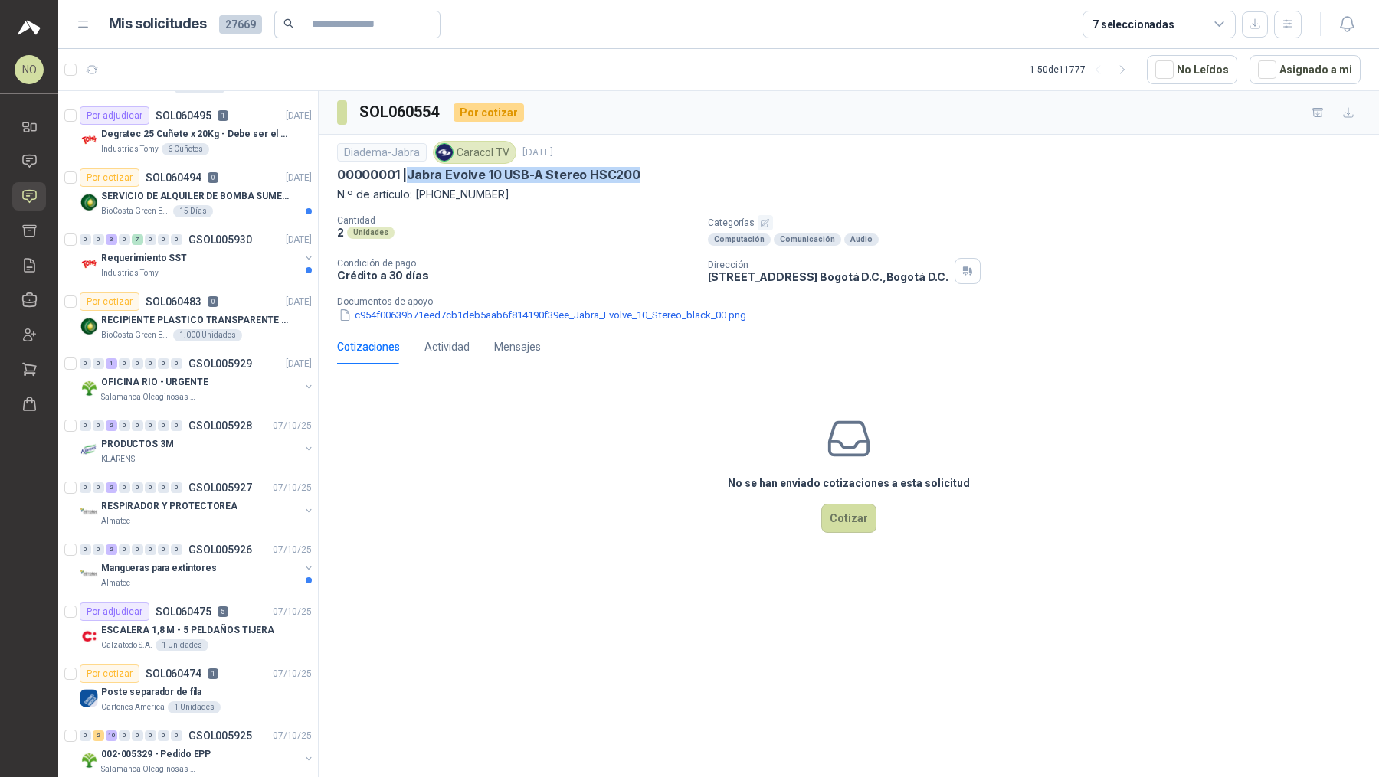
scroll to position [571, 0]
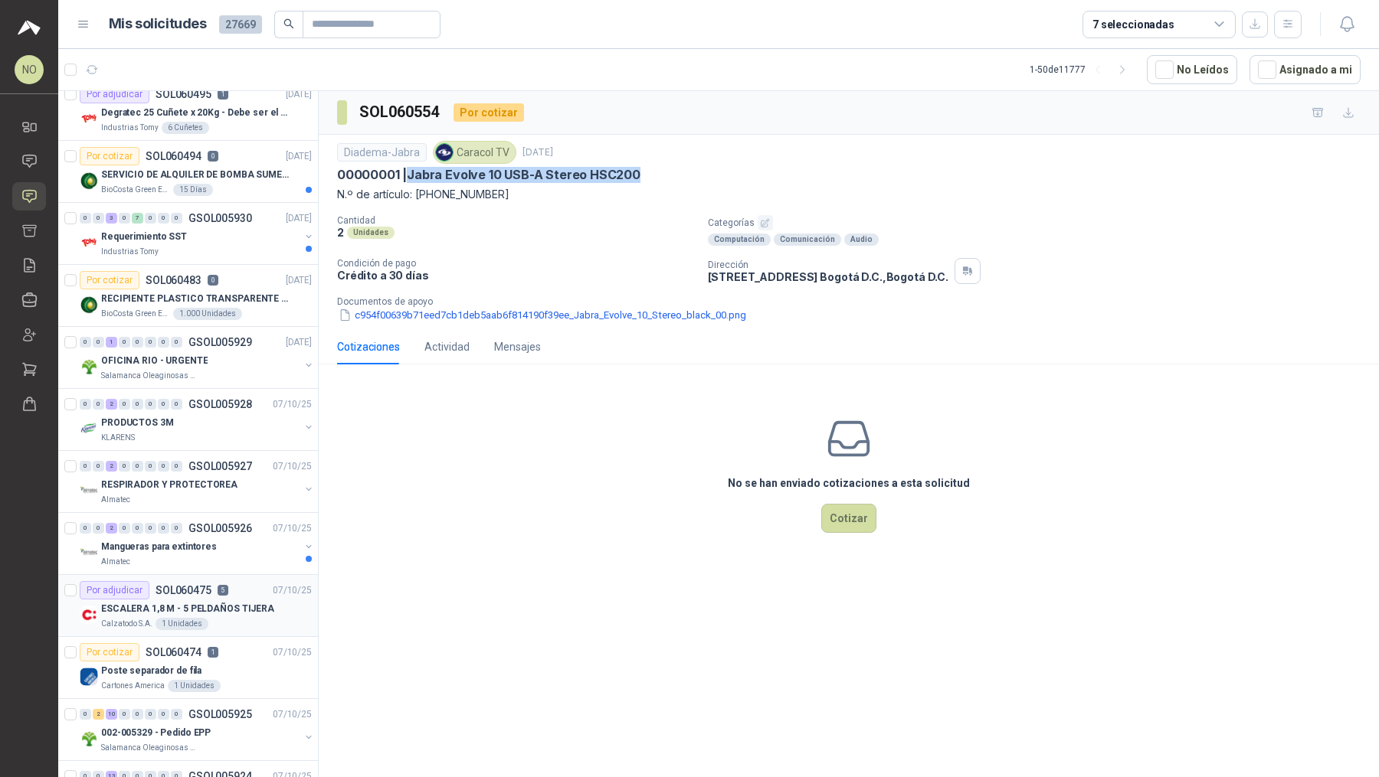
click at [237, 621] on div "Calzatodo S.A. 1 Unidades" at bounding box center [206, 624] width 211 height 12
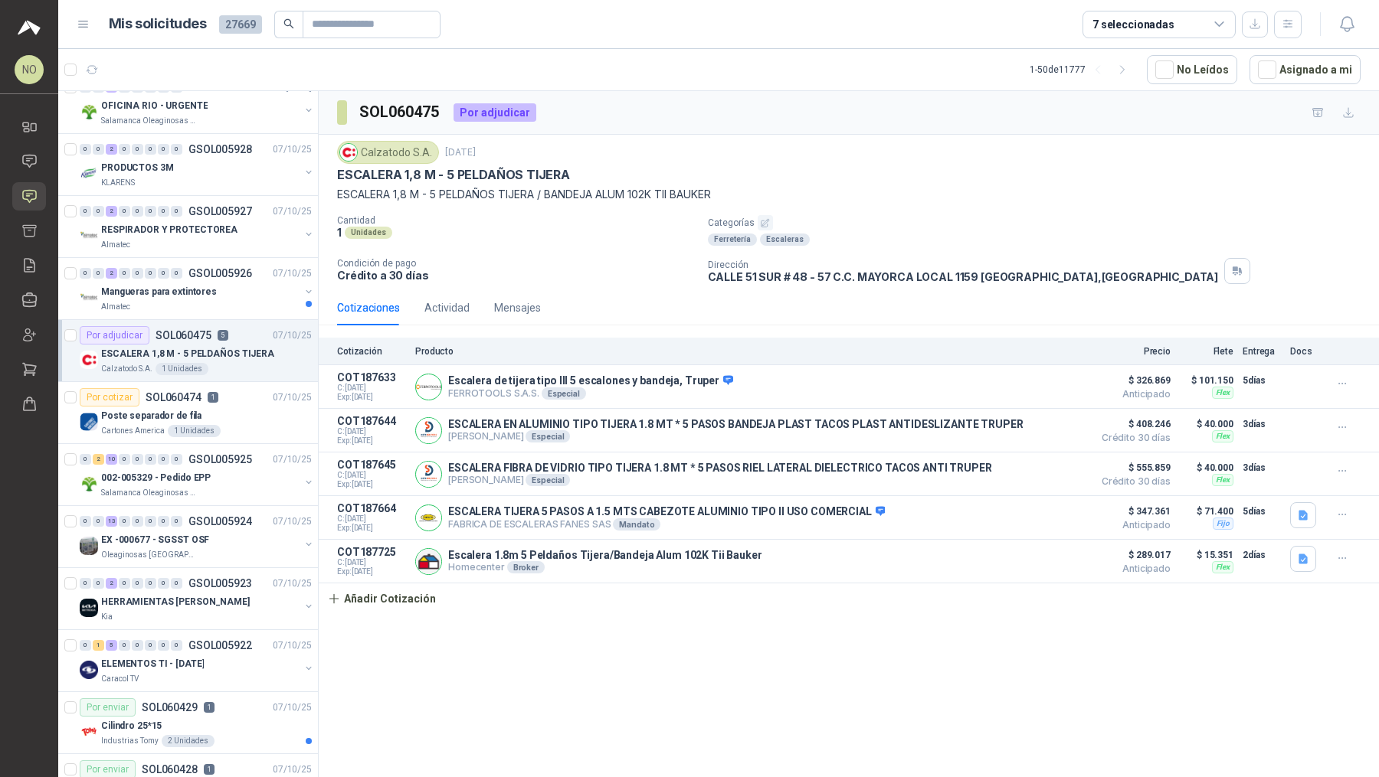
scroll to position [829, 0]
click at [240, 594] on div "HERRAMIENTAS [PERSON_NAME]" at bounding box center [200, 599] width 198 height 18
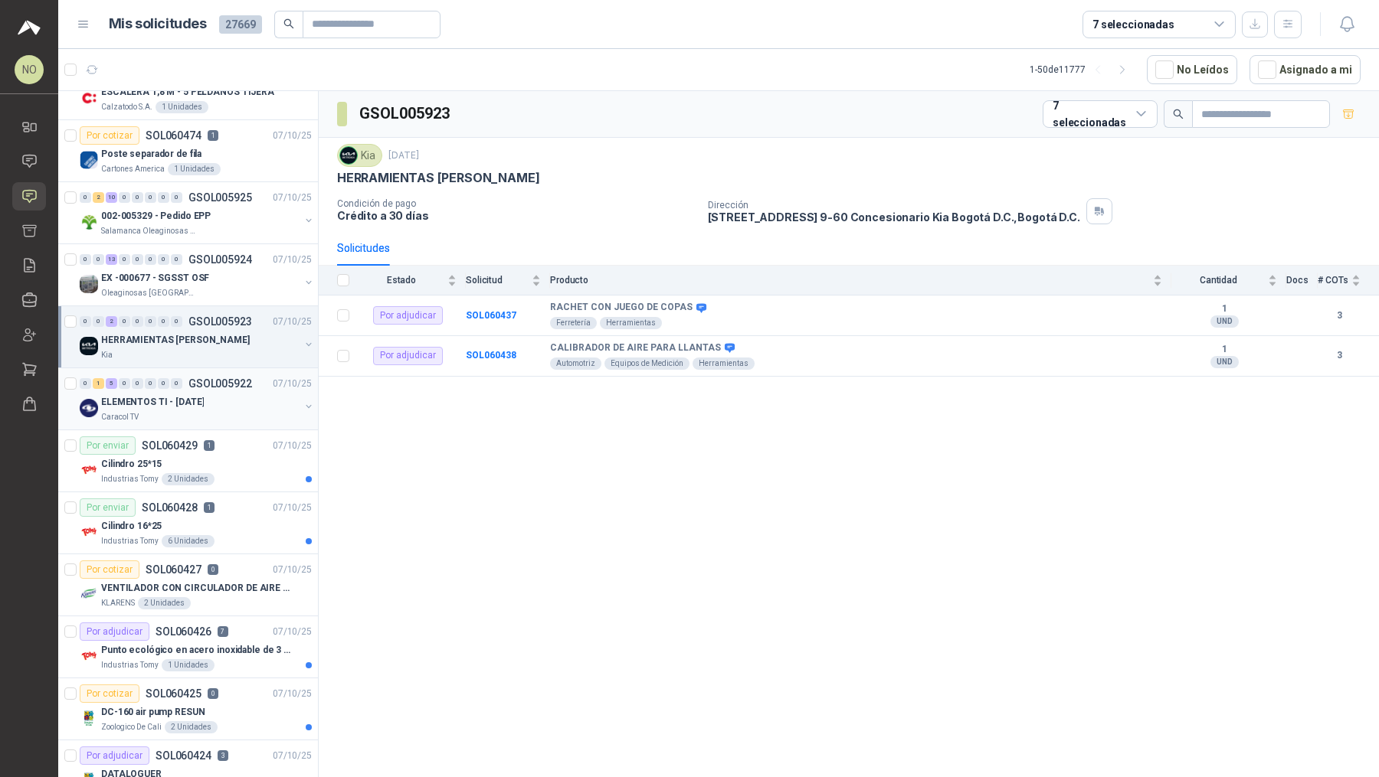
scroll to position [1105, 0]
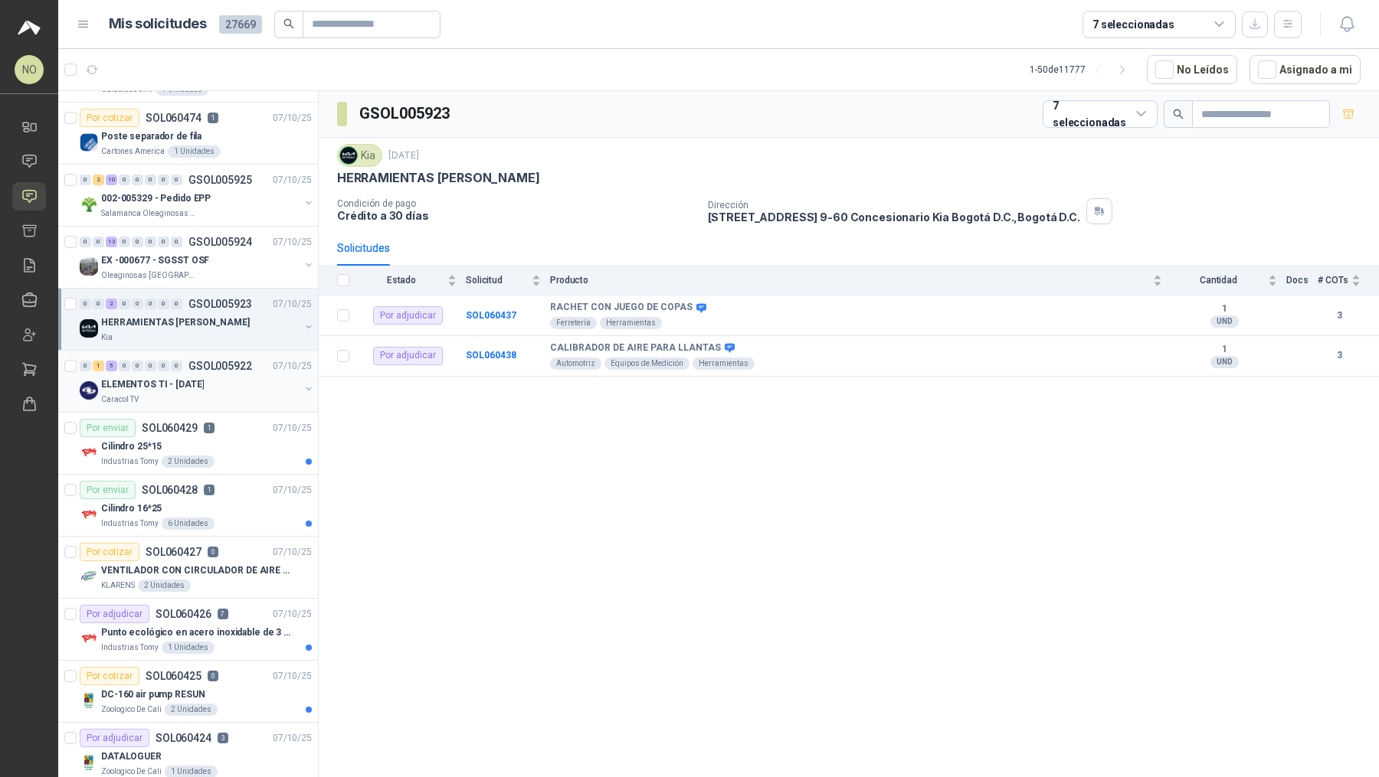
click at [249, 568] on div "VENTILADOR CON CIRCULADOR DE AIRE MULTIPROPOSITO XPOWER DE 14"" at bounding box center [206, 570] width 211 height 18
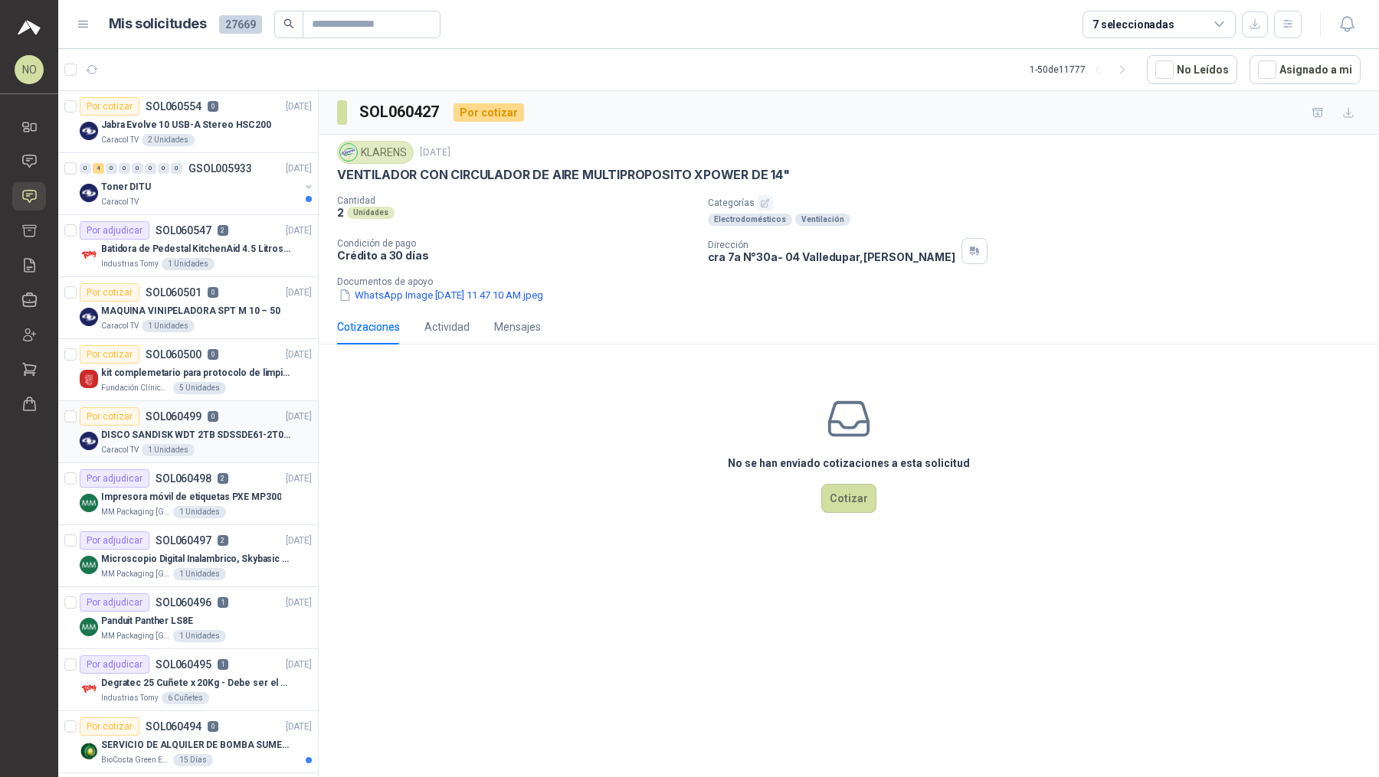
click at [247, 440] on div "DISCO SANDISK WDT 2TB SDSSDE61-2T00-G25" at bounding box center [206, 435] width 211 height 18
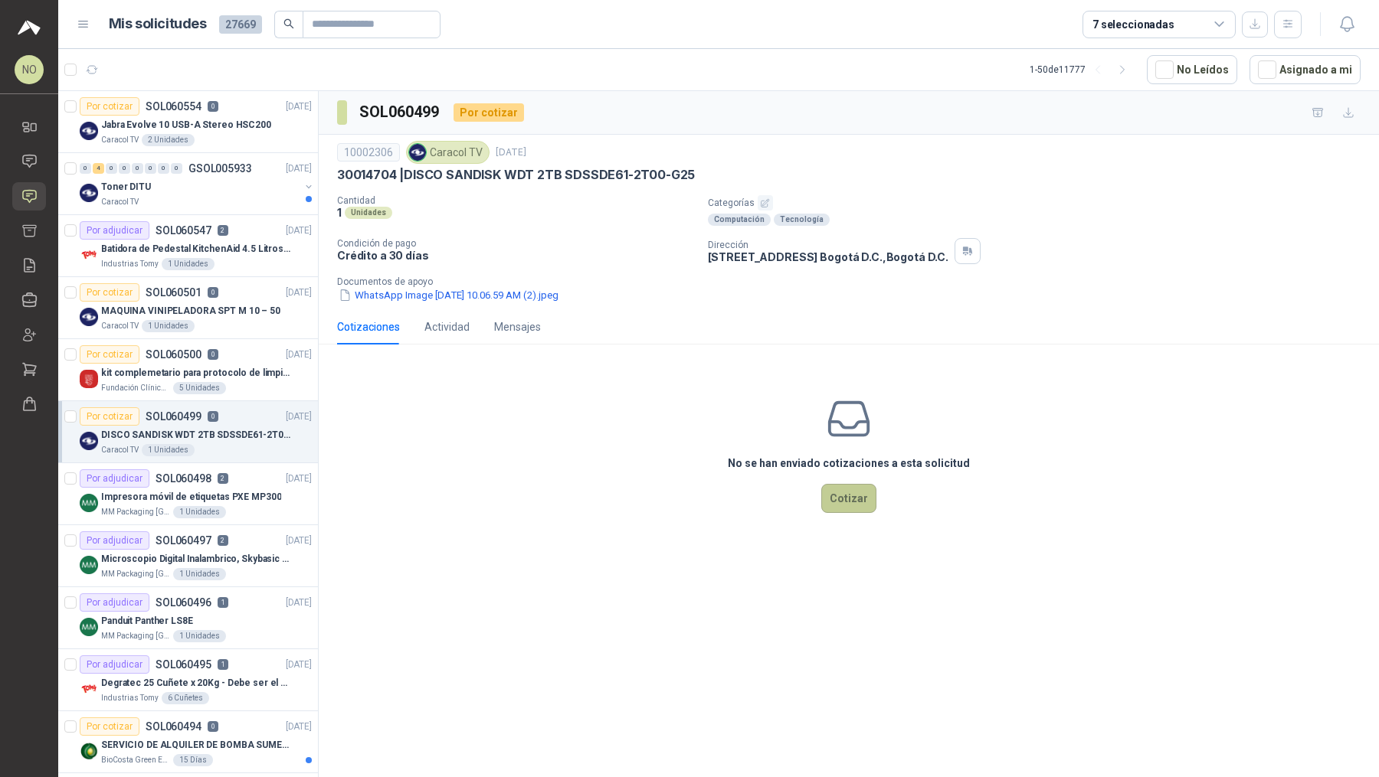
click at [869, 506] on button "Cotizar" at bounding box center [848, 498] width 55 height 29
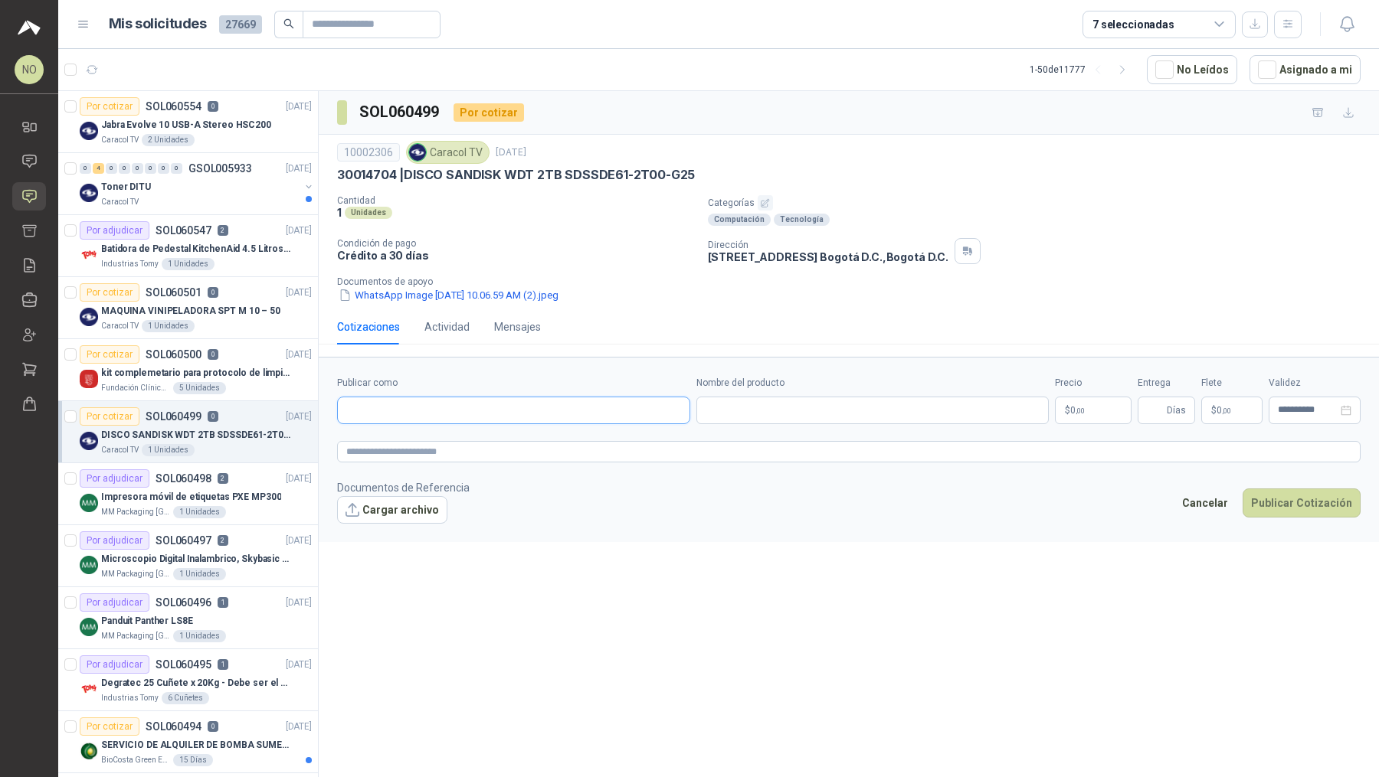
click at [659, 404] on input "Publicar como" at bounding box center [514, 410] width 352 height 26
click at [594, 442] on div "SYSTORE [GEOGRAPHIC_DATA] DIGITAL WORLD [GEOGRAPHIC_DATA] S A S - NIT : 9008734…" at bounding box center [513, 445] width 327 height 17
click at [745, 416] on input "Nombre del producto" at bounding box center [872, 411] width 353 height 28
paste input "**********"
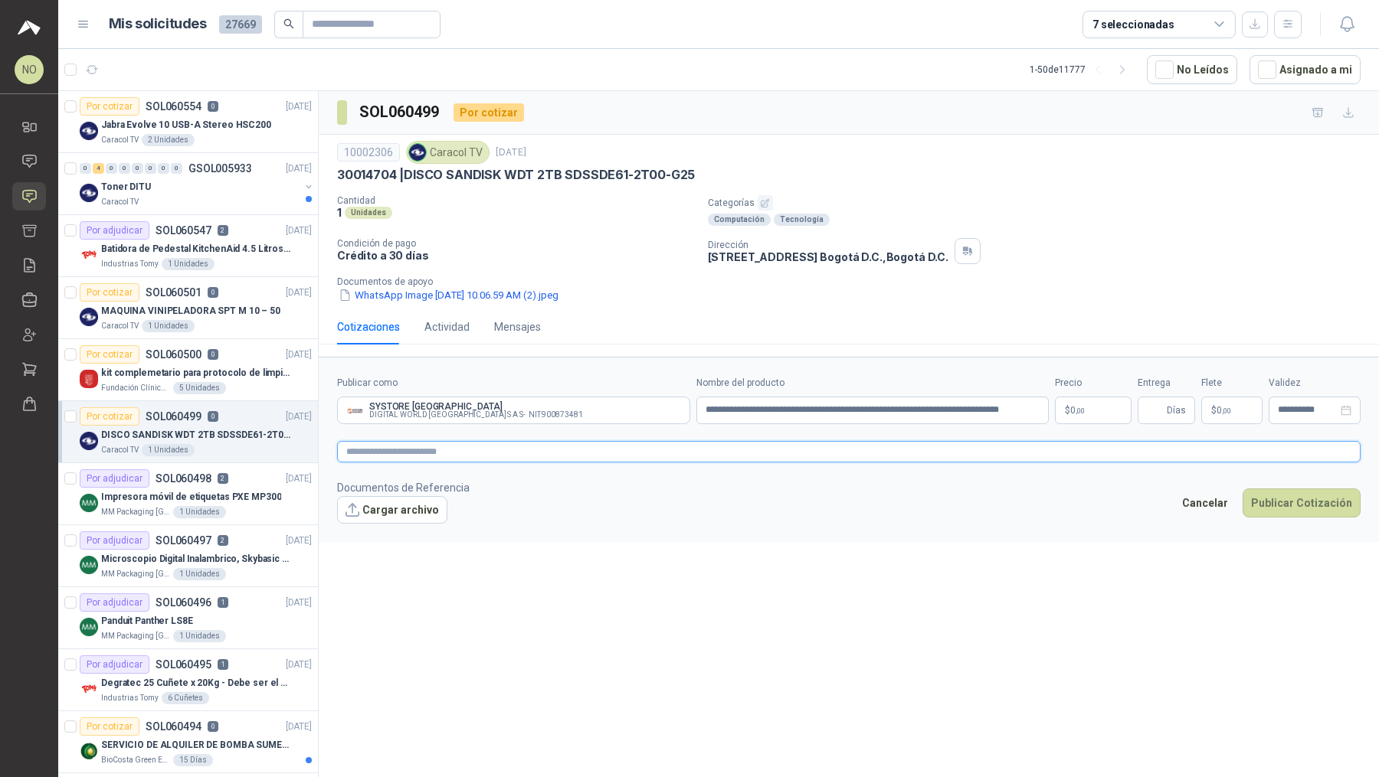
click at [687, 442] on textarea at bounding box center [848, 451] width 1023 height 21
paste textarea "**********"
click at [1078, 407] on body "NO [PERSON_NAME] Inicio Chat Solicitudes Cotizar Remisiones Compañías Invitacio…" at bounding box center [689, 388] width 1379 height 777
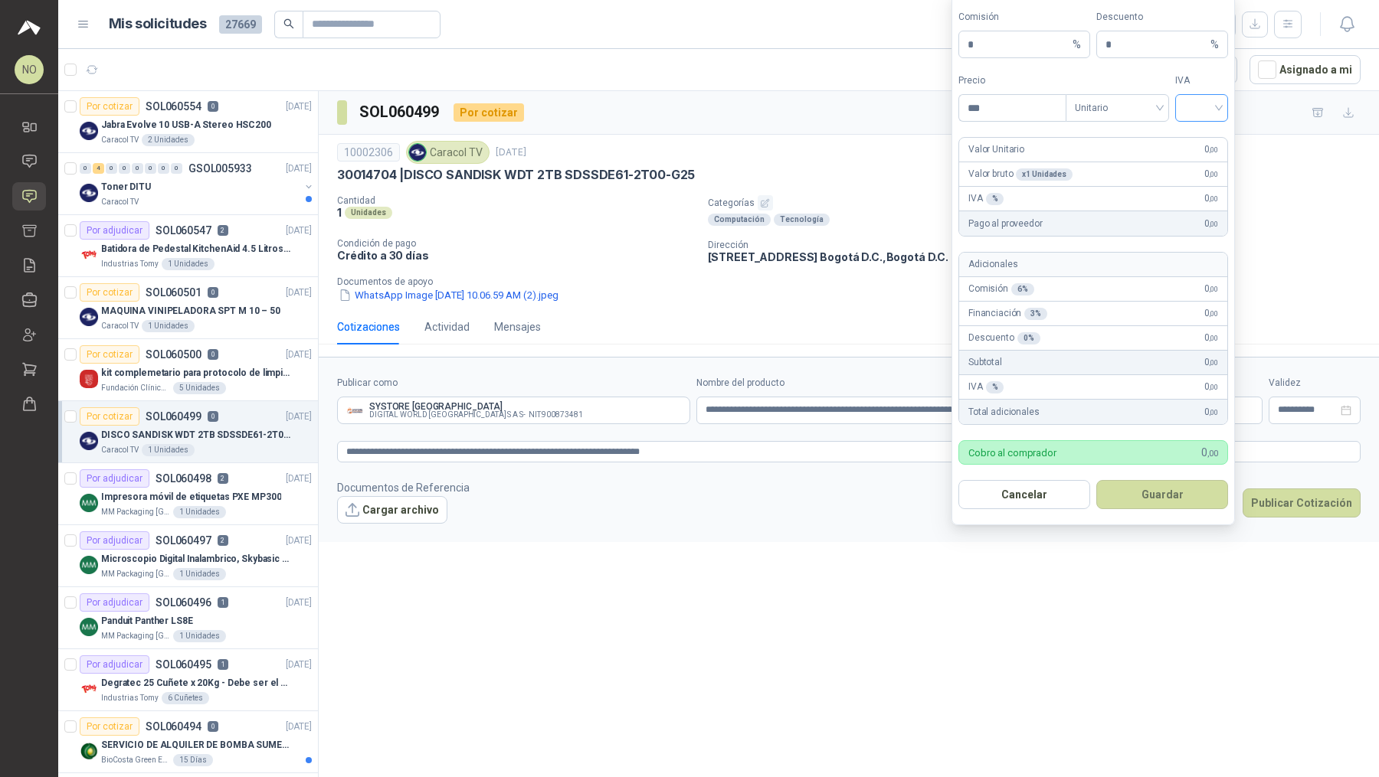
click at [1191, 108] on input "search" at bounding box center [1201, 106] width 34 height 23
click at [1197, 131] on div "19%" at bounding box center [1201, 142] width 47 height 25
click at [1135, 108] on span "Unitario" at bounding box center [1116, 107] width 85 height 23
click at [1135, 164] on div "Unitario con IVA" at bounding box center [1117, 167] width 79 height 17
click at [1012, 116] on input "***" at bounding box center [1012, 108] width 106 height 26
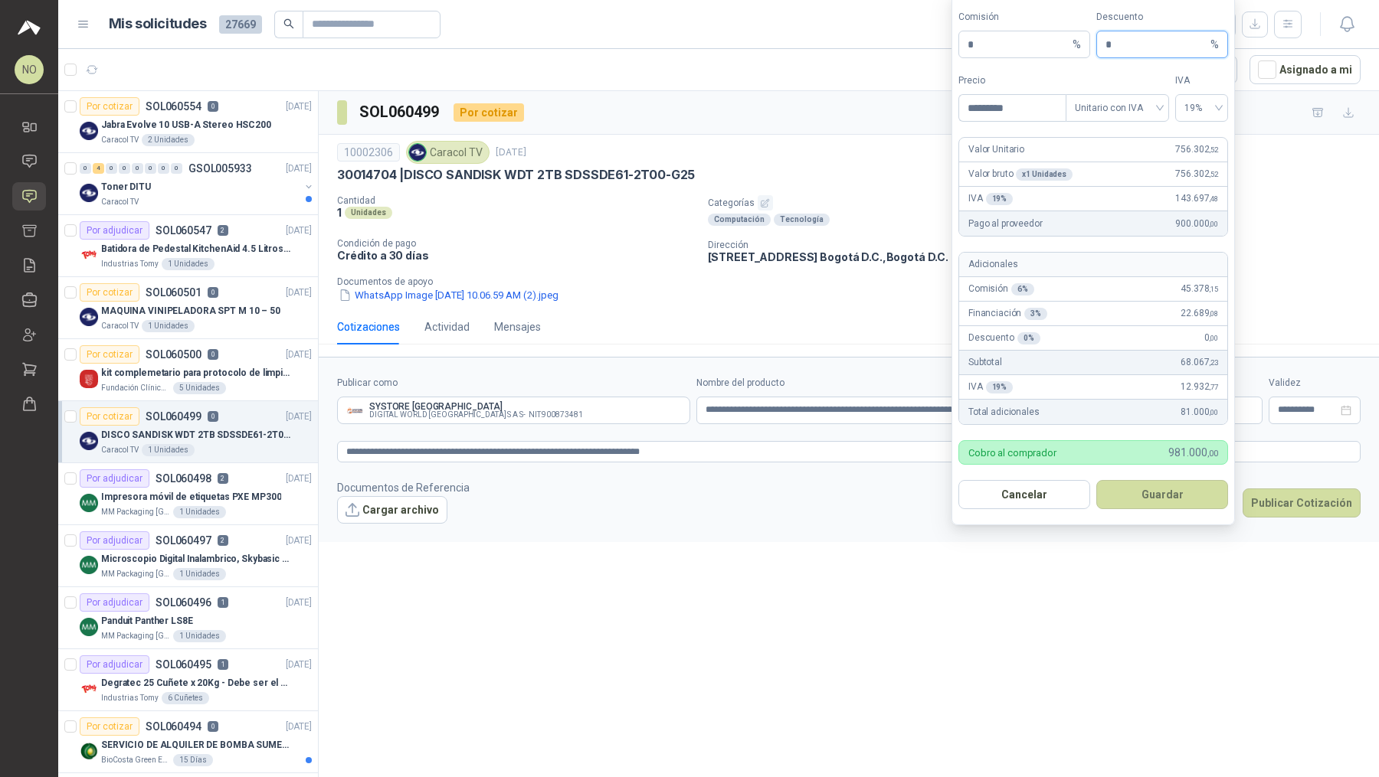
click at [1120, 54] on input "*" at bounding box center [1156, 44] width 102 height 26
click at [1161, 502] on button "Guardar" at bounding box center [1162, 494] width 132 height 29
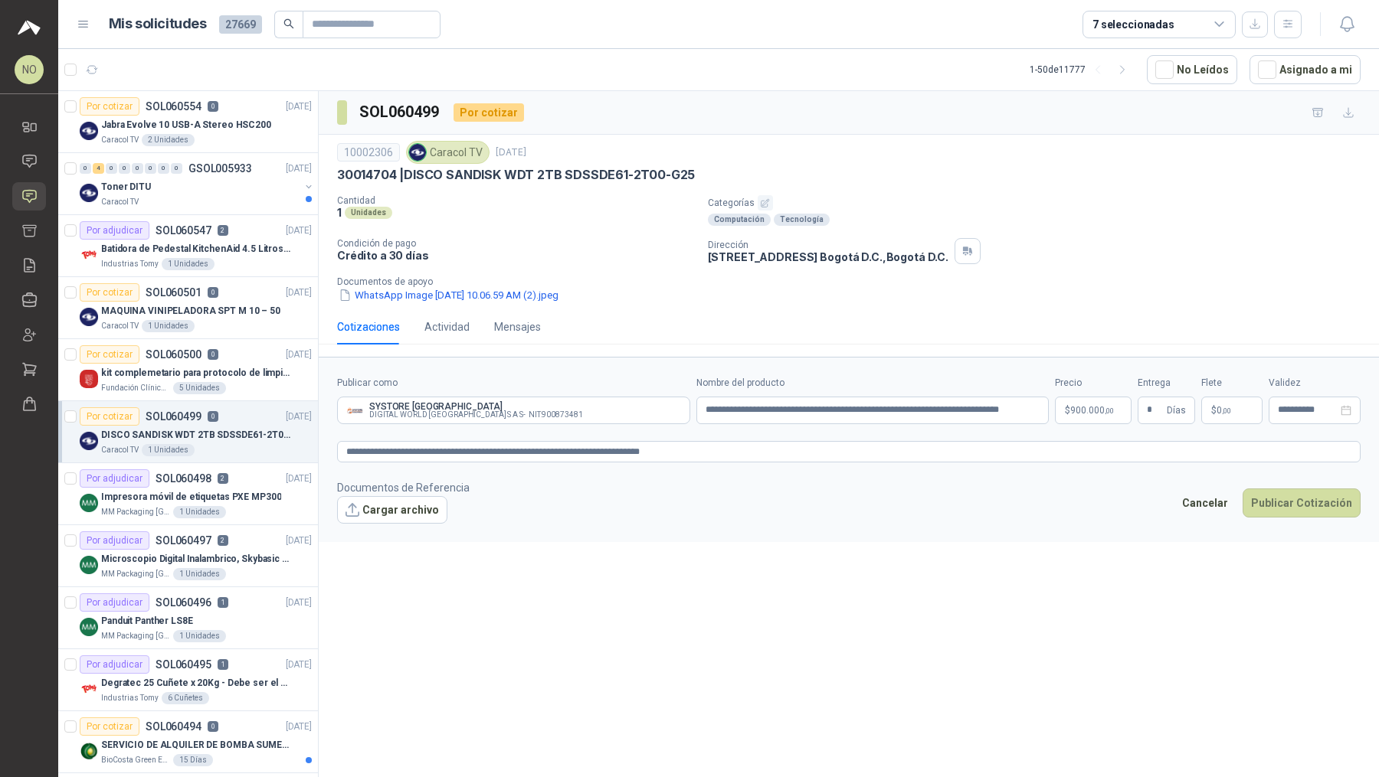
click at [1105, 512] on footer "Documentos de Referencia Cargar archivo Cancelar Publicar Cotización" at bounding box center [848, 501] width 1023 height 44
click at [1218, 413] on span "0 ,00" at bounding box center [1223, 410] width 15 height 9
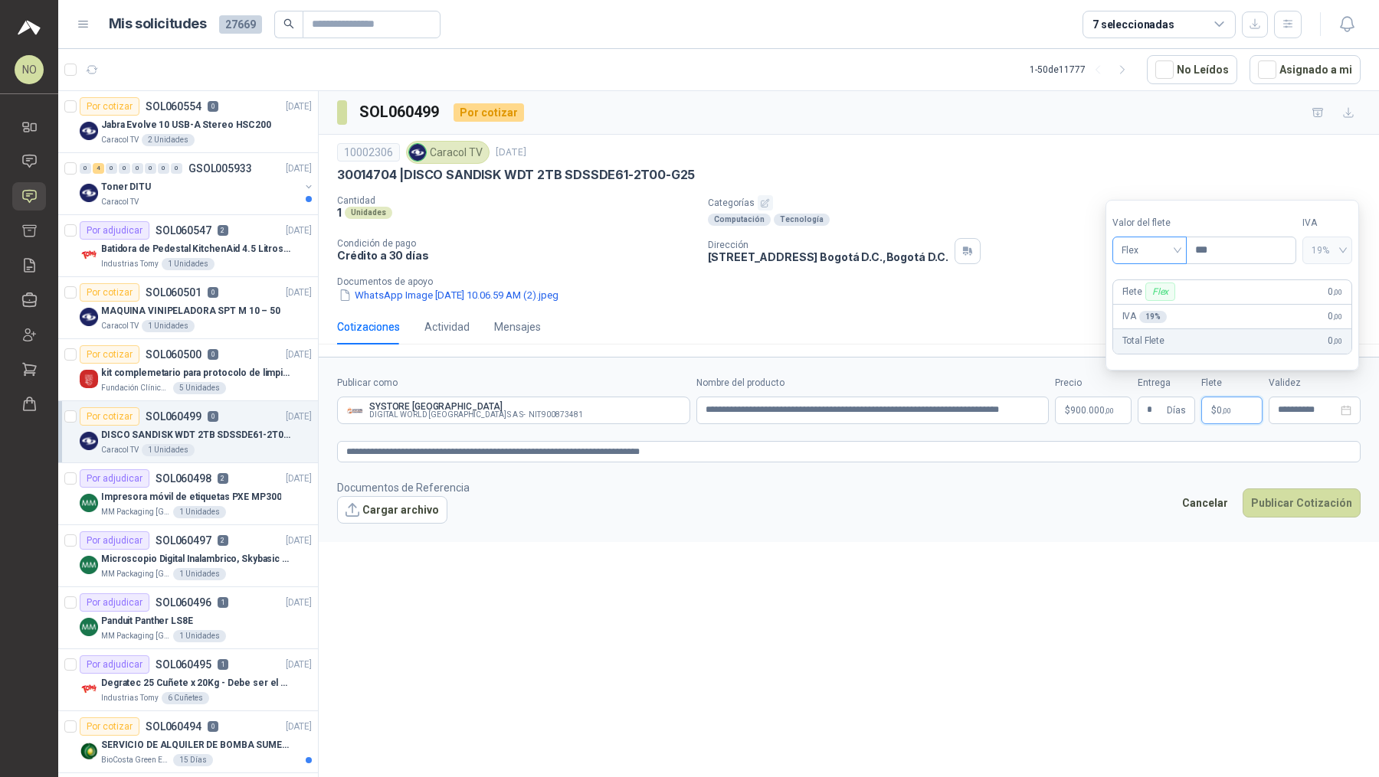
click at [1143, 254] on span "Flex" at bounding box center [1149, 250] width 56 height 23
click at [1149, 340] on div "Fijo" at bounding box center [1148, 332] width 51 height 17
click at [1218, 247] on input "***" at bounding box center [1240, 250] width 109 height 26
click at [1294, 409] on input "**********" at bounding box center [1307, 410] width 60 height 10
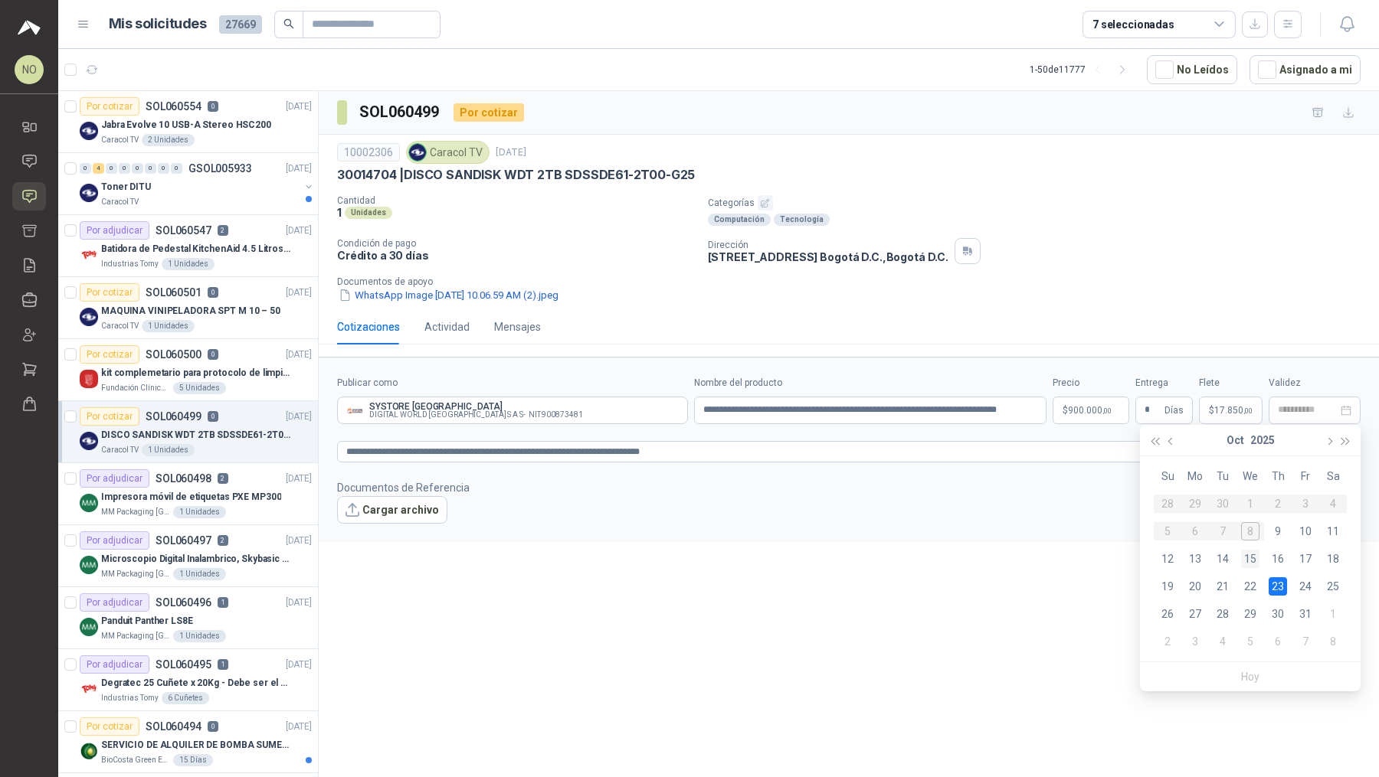
click at [1253, 558] on div "15" at bounding box center [1250, 559] width 18 height 18
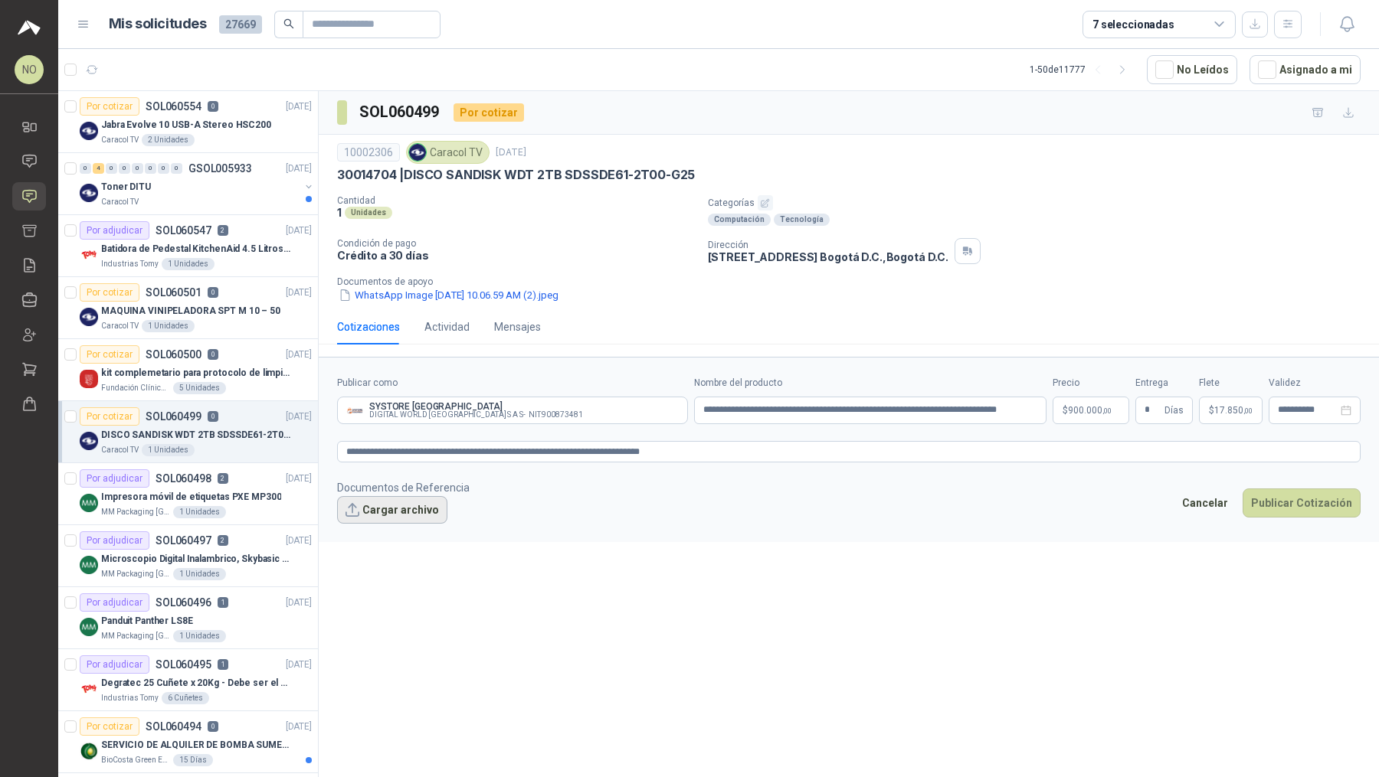
click at [381, 512] on button "Cargar archivo" at bounding box center [392, 510] width 110 height 28
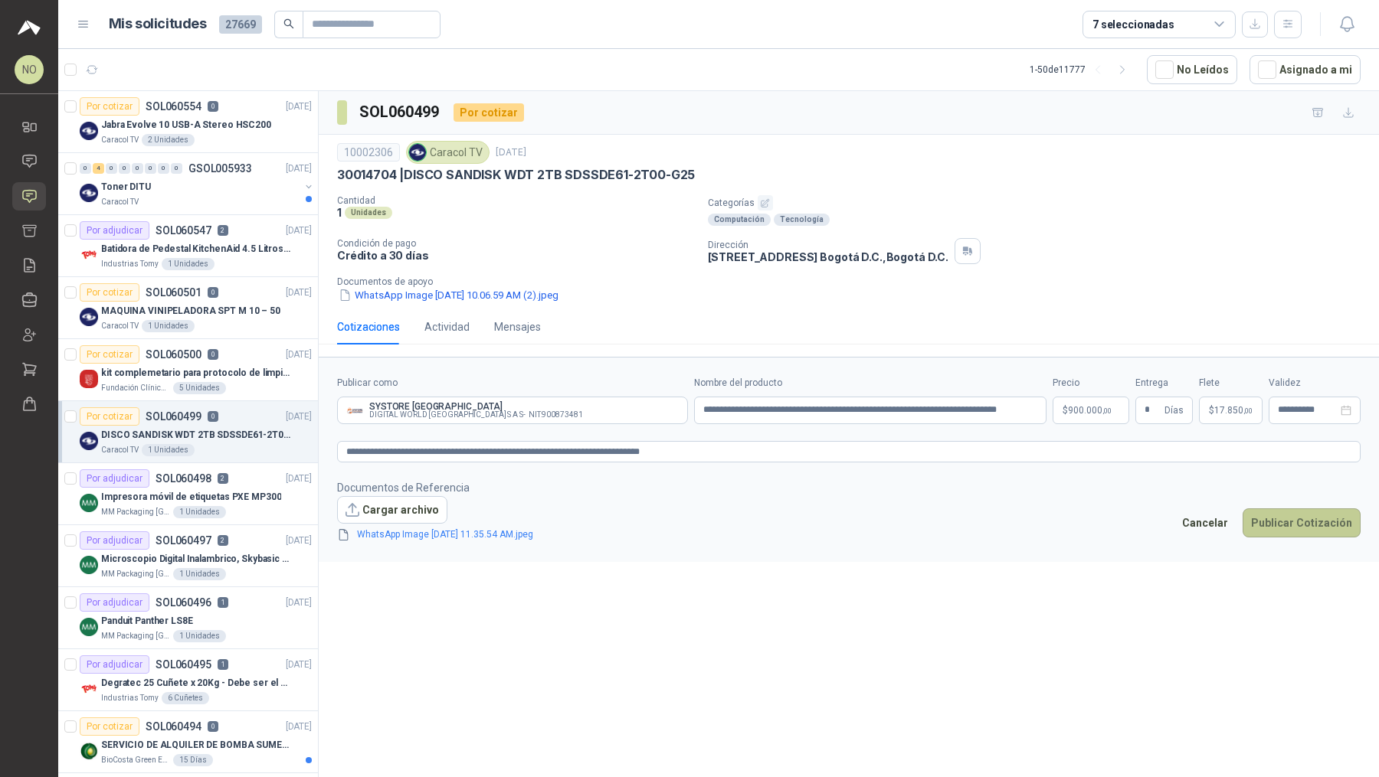
click at [1313, 518] on button "Publicar Cotización" at bounding box center [1301, 523] width 118 height 29
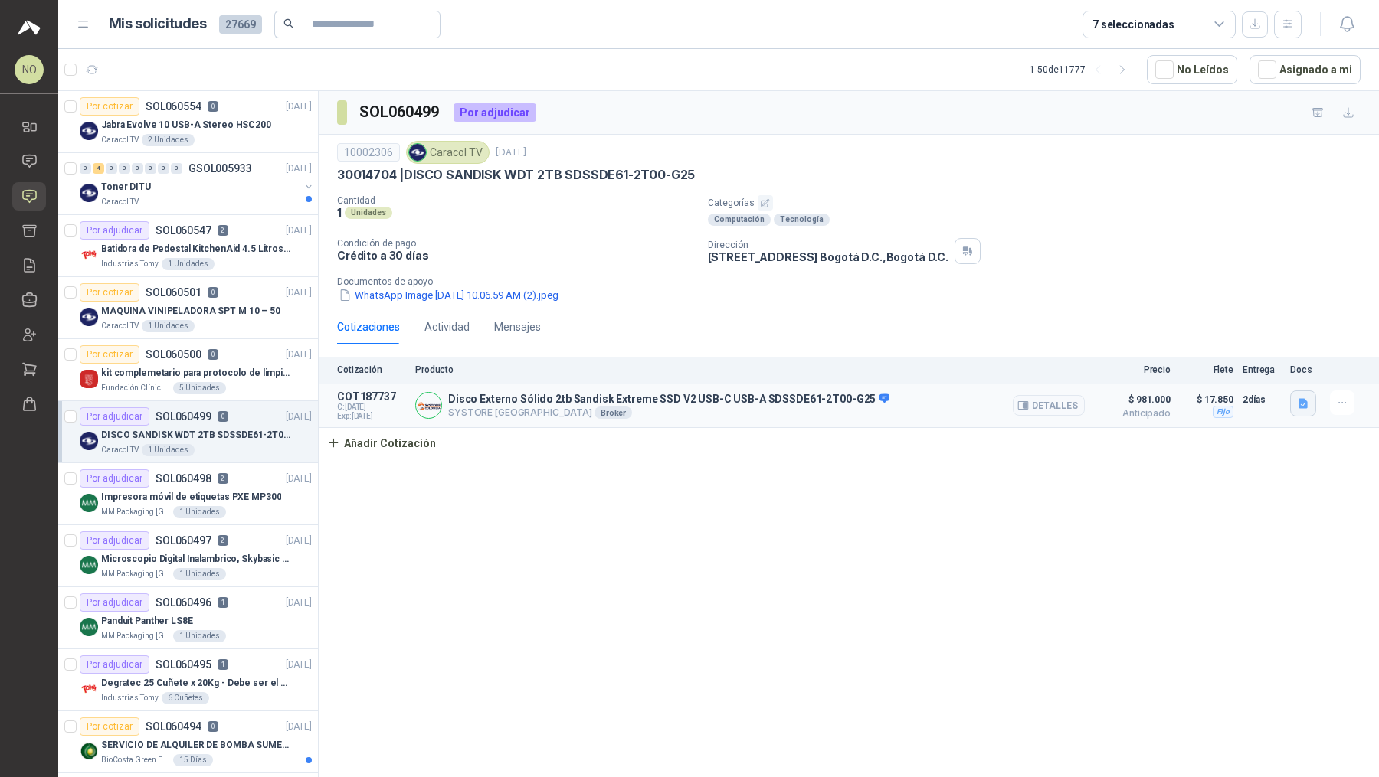
click at [1301, 409] on button "button" at bounding box center [1303, 404] width 26 height 26
click at [1274, 375] on button "WhatsApp Image [DATE] 11.35.54 AM.jpeg" at bounding box center [1201, 368] width 208 height 16
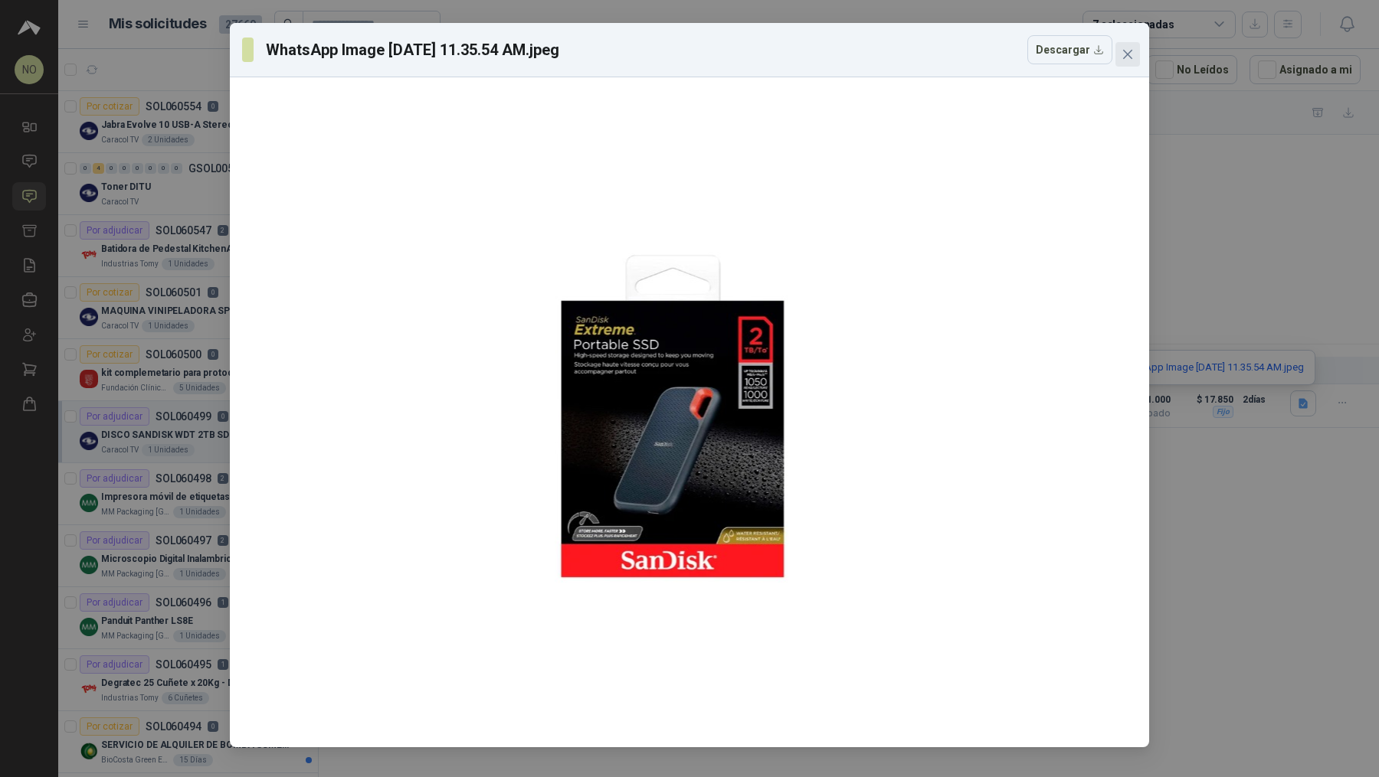
click at [1127, 54] on icon "close" at bounding box center [1127, 54] width 9 height 9
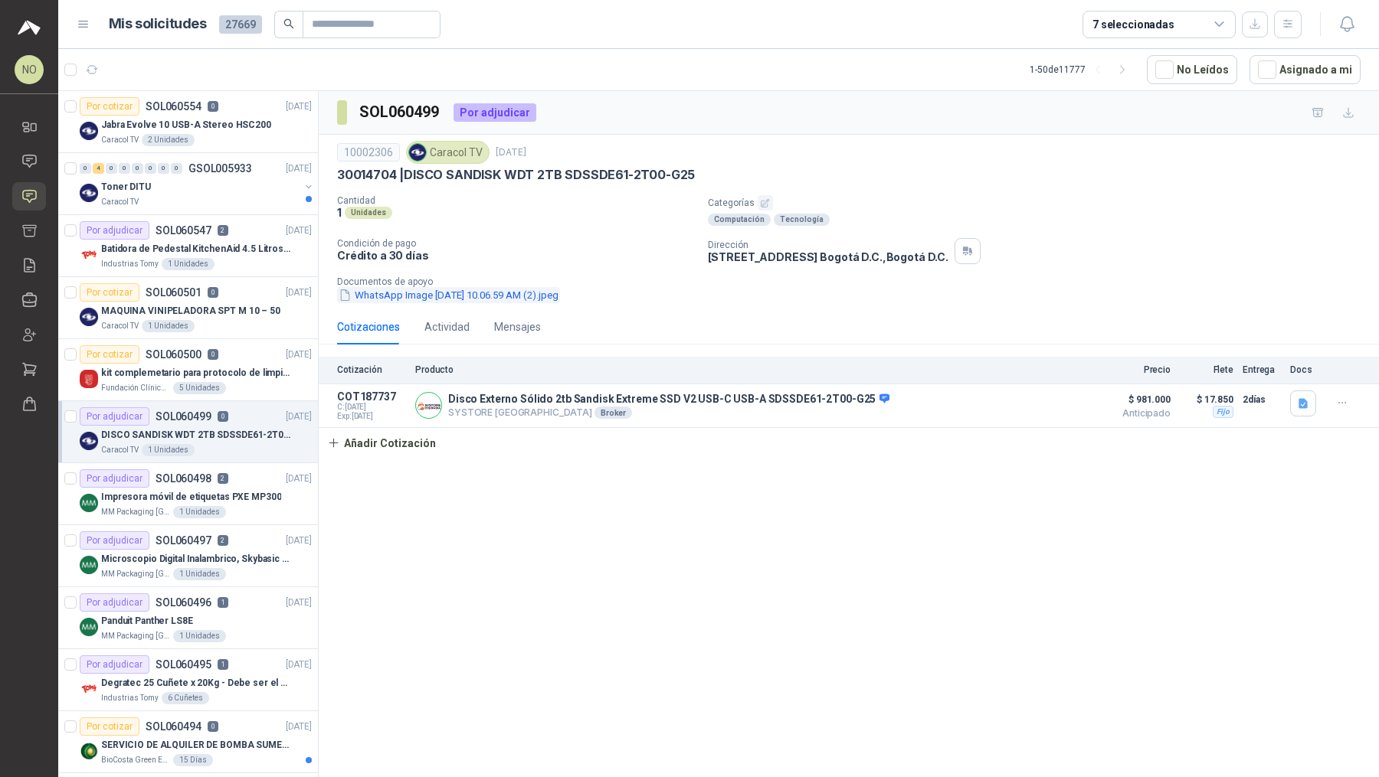
click at [560, 296] on button "WhatsApp Image [DATE] 10.06.59 AM (2).jpeg" at bounding box center [448, 295] width 223 height 16
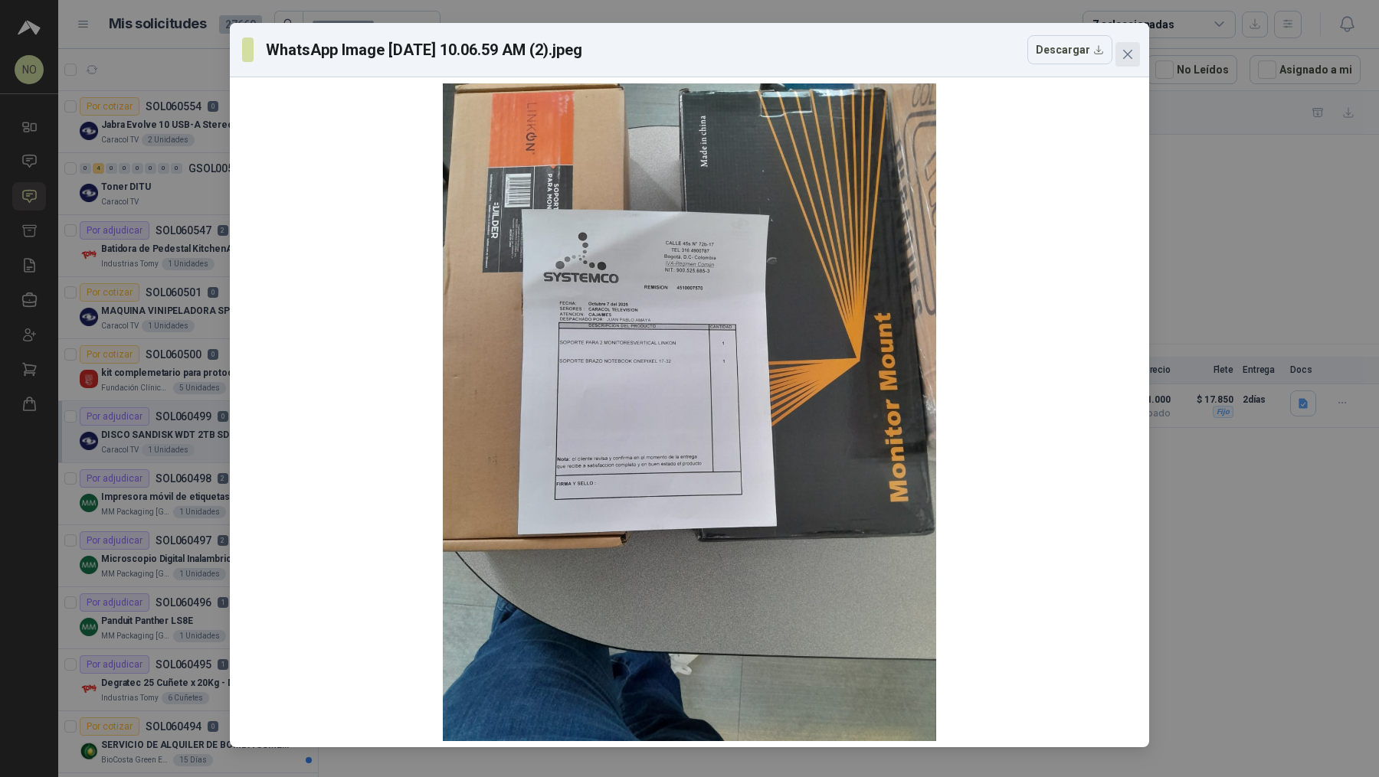
click at [1124, 48] on icon "close" at bounding box center [1127, 54] width 12 height 12
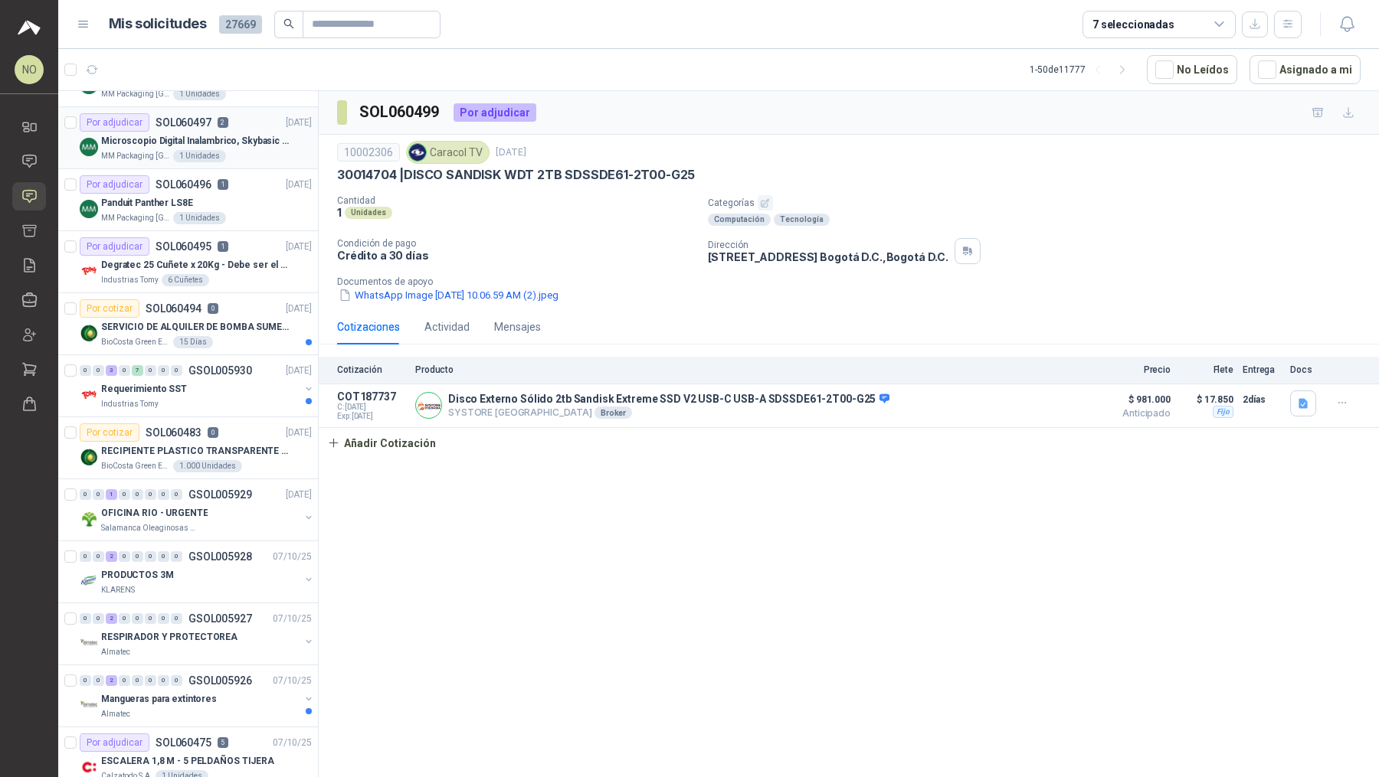
scroll to position [460, 0]
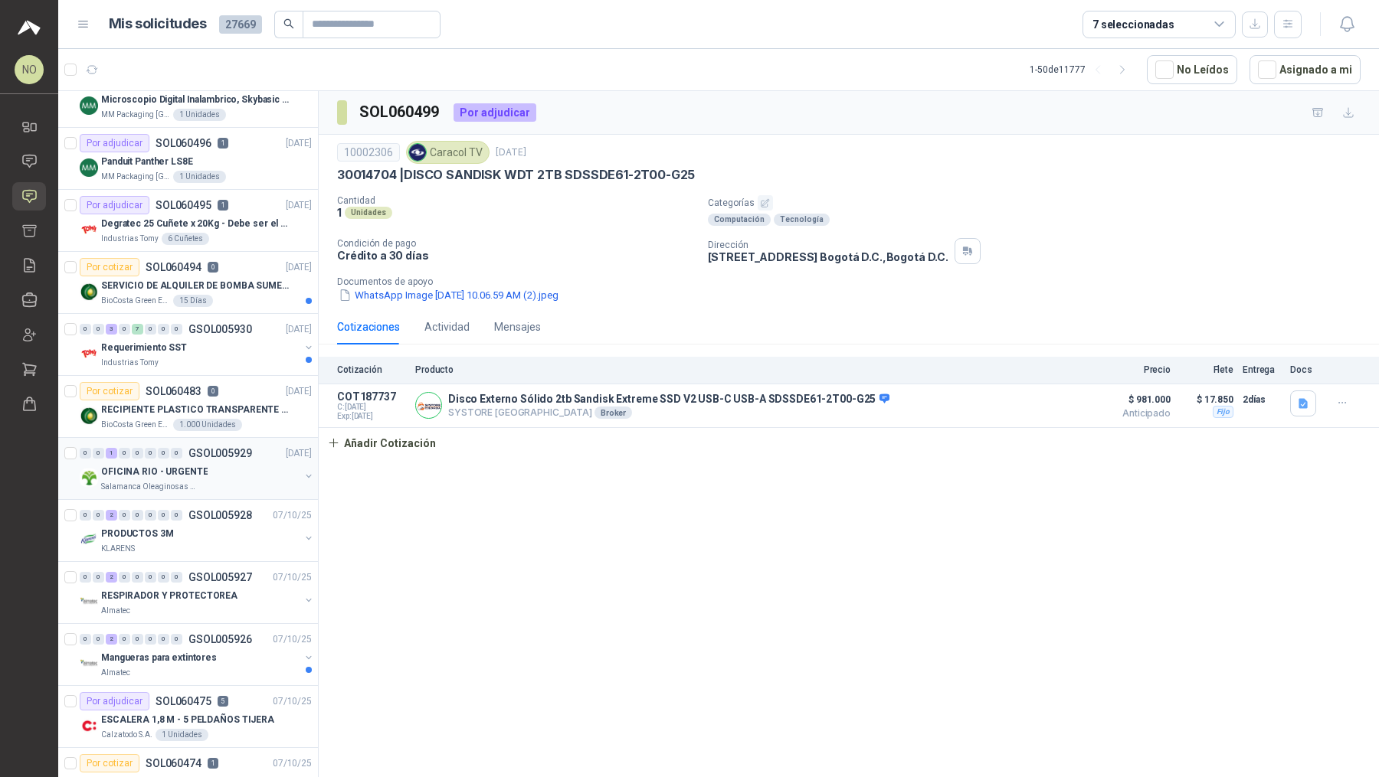
click at [230, 469] on div "OFICINA RIO - URGENTE" at bounding box center [200, 472] width 198 height 18
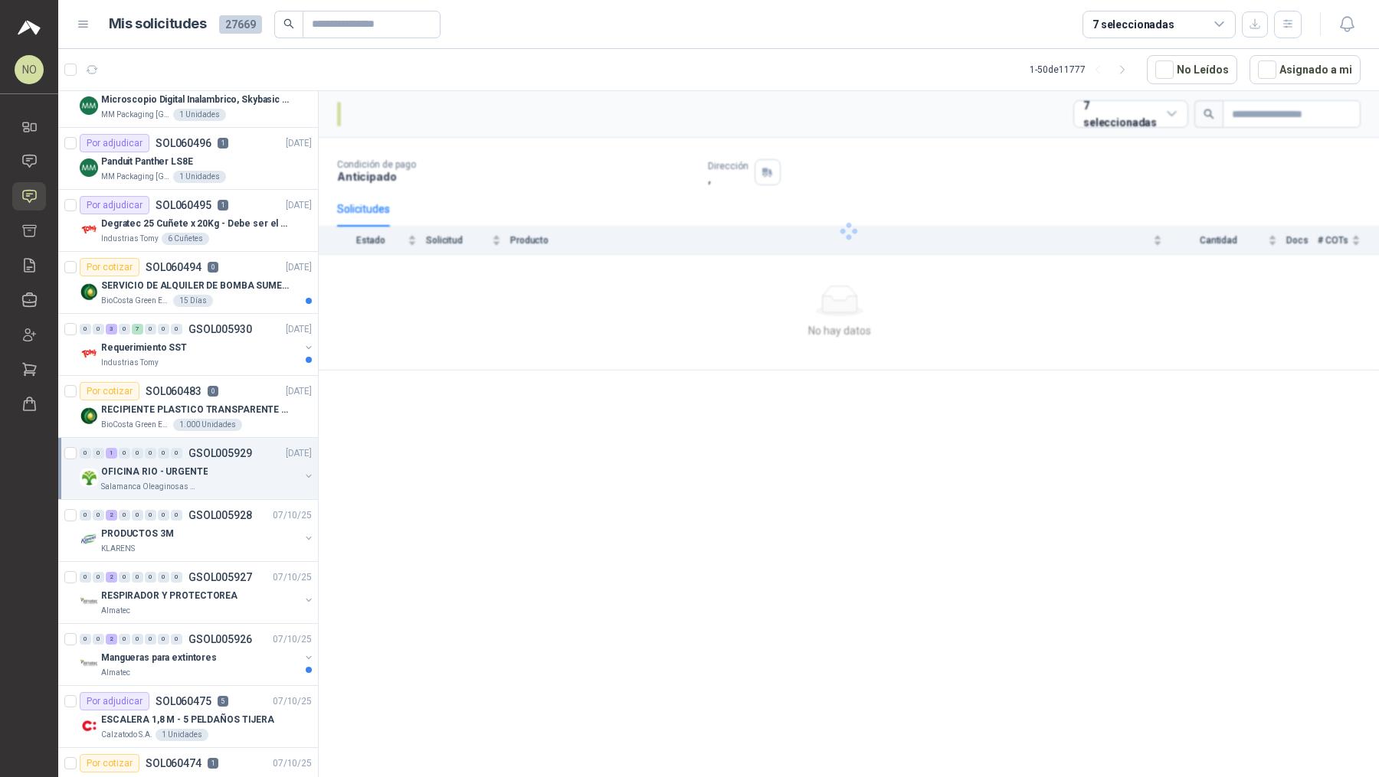
click at [230, 469] on div "OFICINA RIO - URGENTE" at bounding box center [200, 472] width 198 height 18
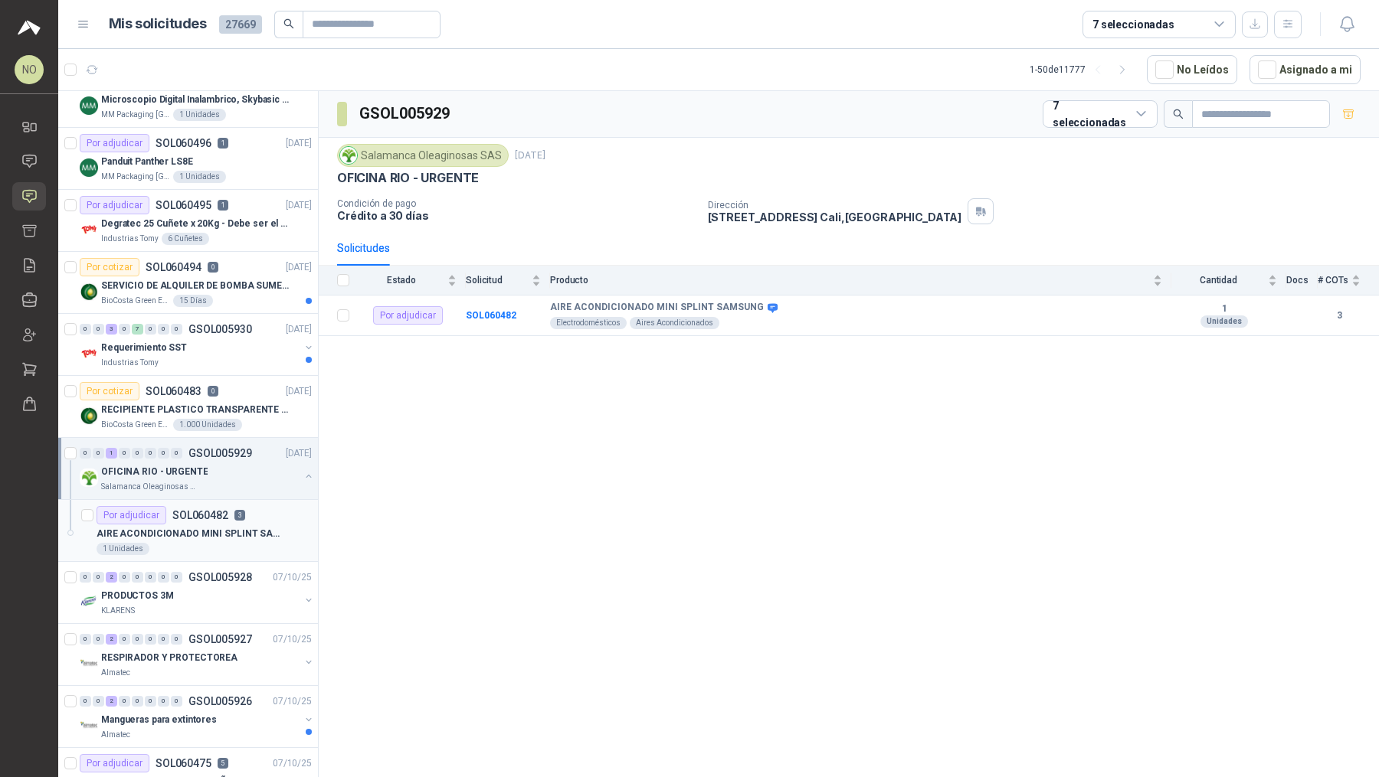
click at [211, 536] on div "AIRE ACONDICIONADO MINI SPLINT SAMSUNG" at bounding box center [203, 534] width 215 height 18
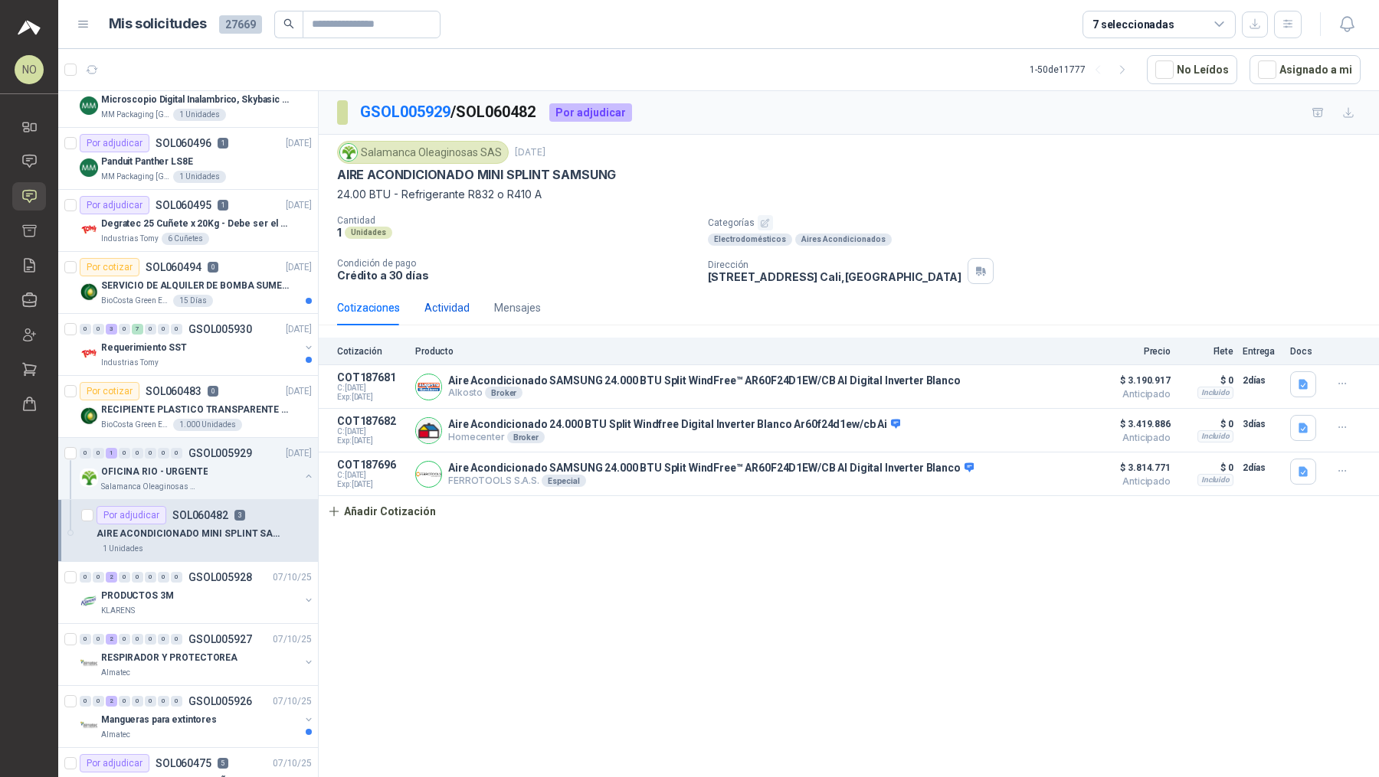
click at [463, 307] on div "Actividad" at bounding box center [446, 307] width 45 height 17
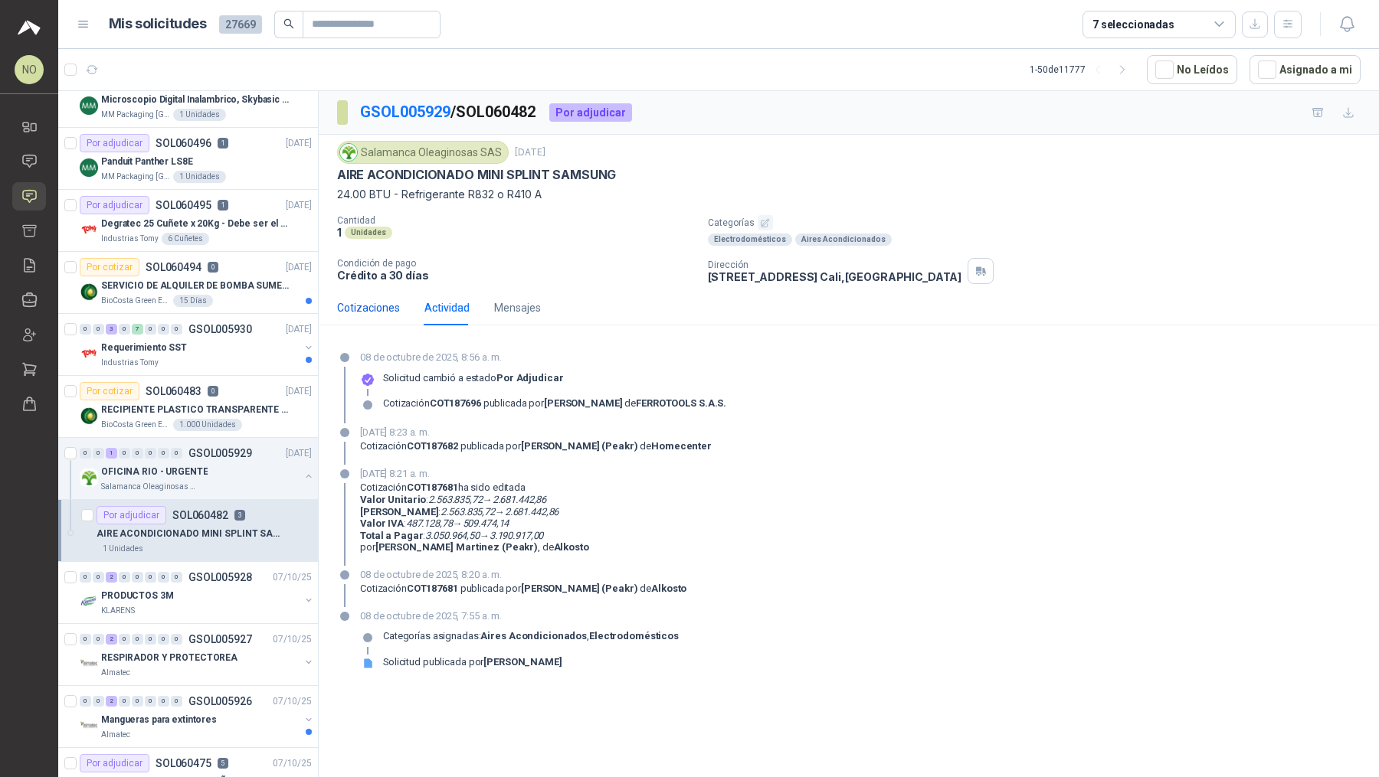
click at [381, 307] on div "Cotizaciones" at bounding box center [368, 307] width 63 height 17
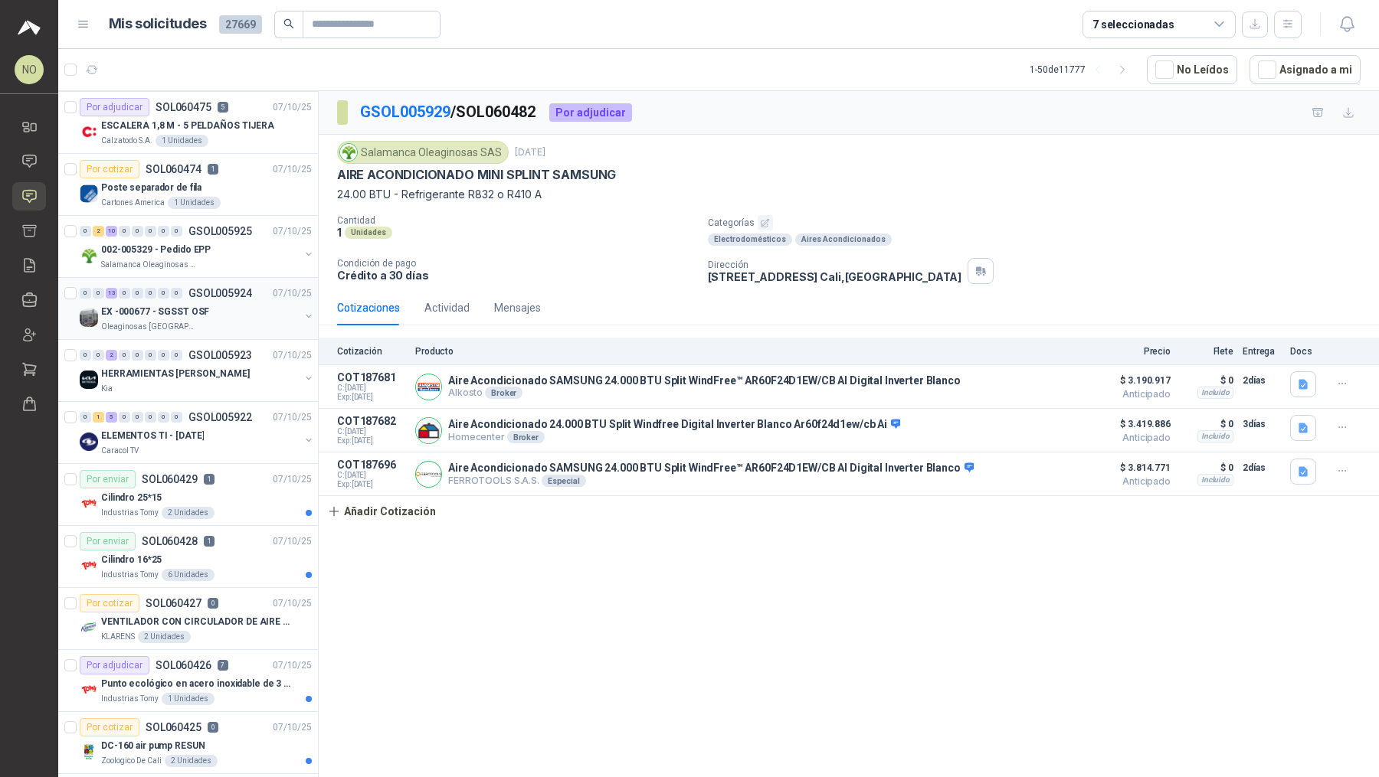
scroll to position [1256, 0]
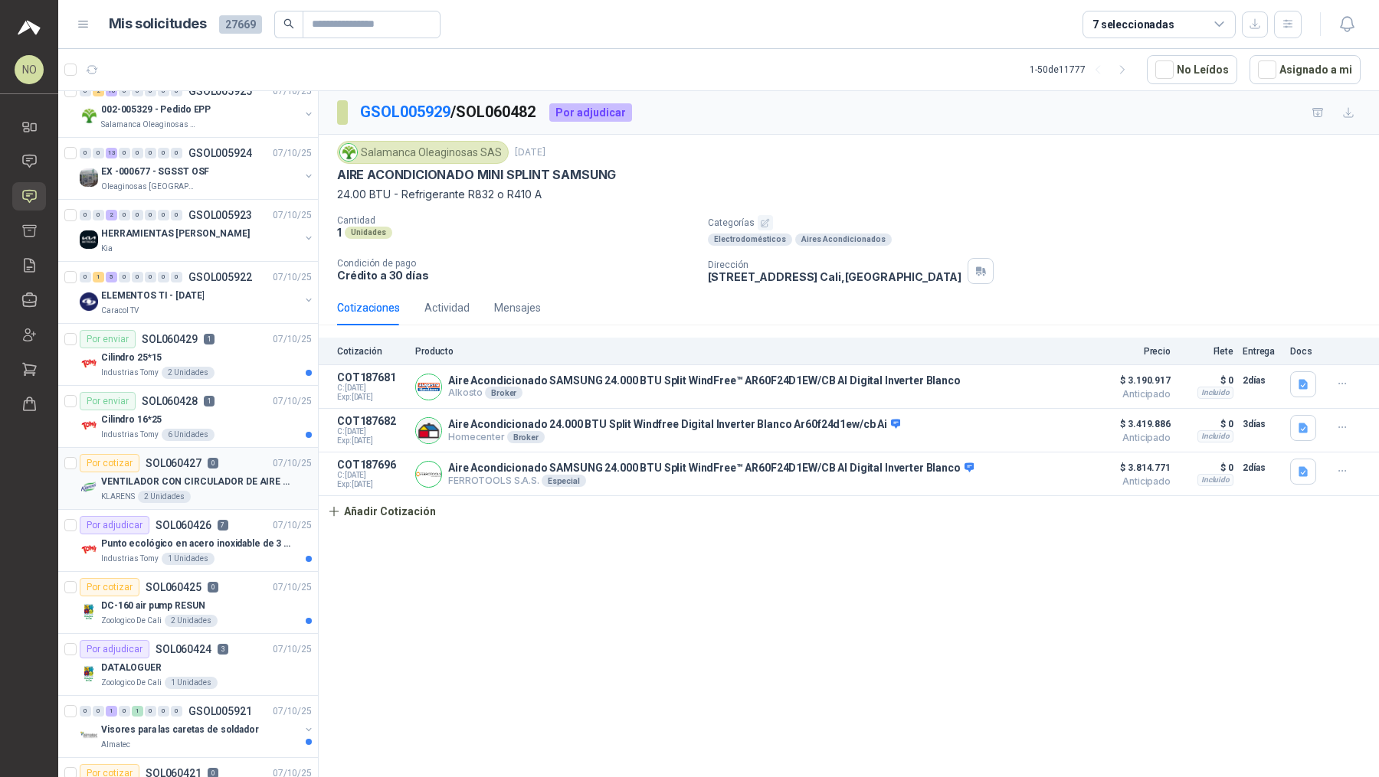
click at [263, 475] on p "VENTILADOR CON CIRCULADOR DE AIRE MULTIPROPOSITO XPOWER DE 14"" at bounding box center [196, 482] width 191 height 15
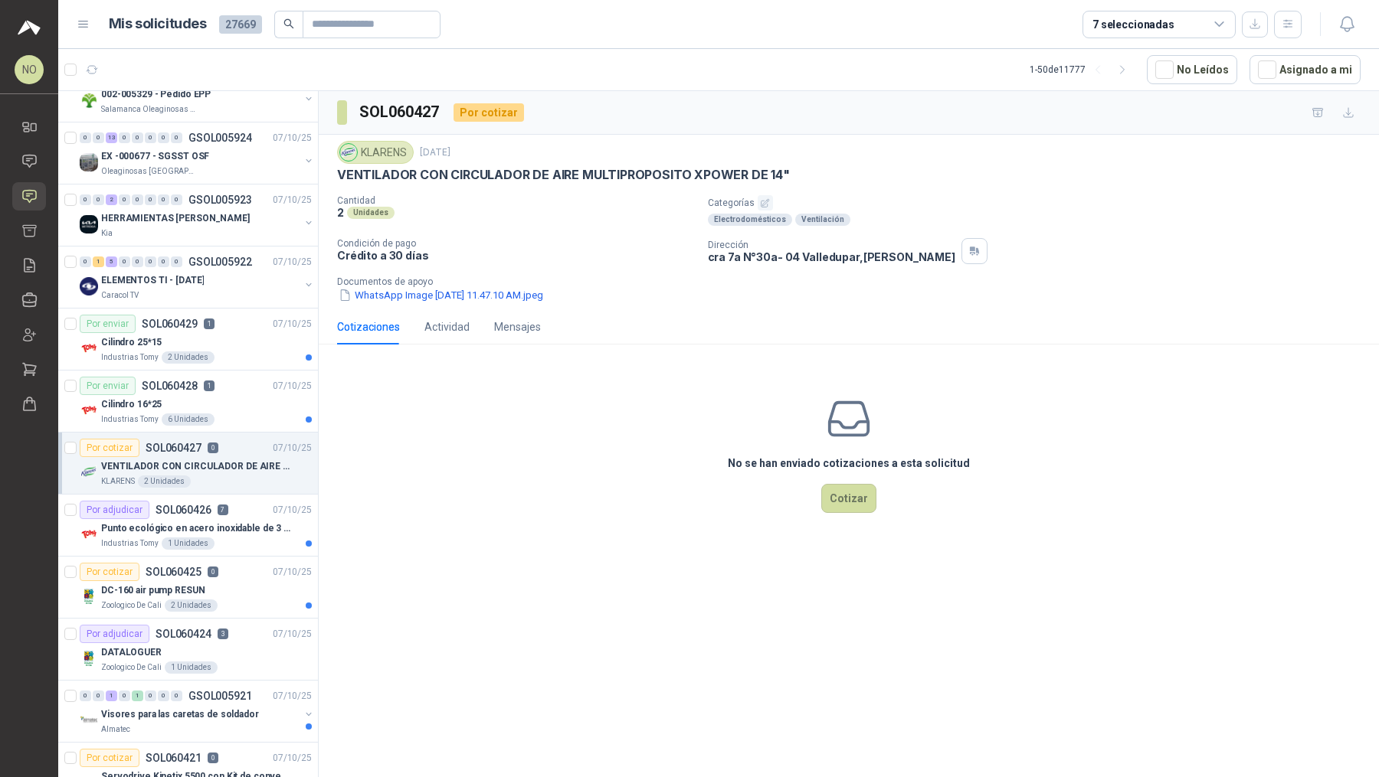
scroll to position [1272, 0]
drag, startPoint x: 336, startPoint y: 172, endPoint x: 796, endPoint y: 177, distance: 459.5
click at [796, 177] on div "VENTILADOR CON CIRCULADOR DE AIRE MULTIPROPOSITO XPOWER DE 14"" at bounding box center [848, 175] width 1023 height 16
click at [257, 646] on div "DATALOGUER" at bounding box center [206, 652] width 211 height 18
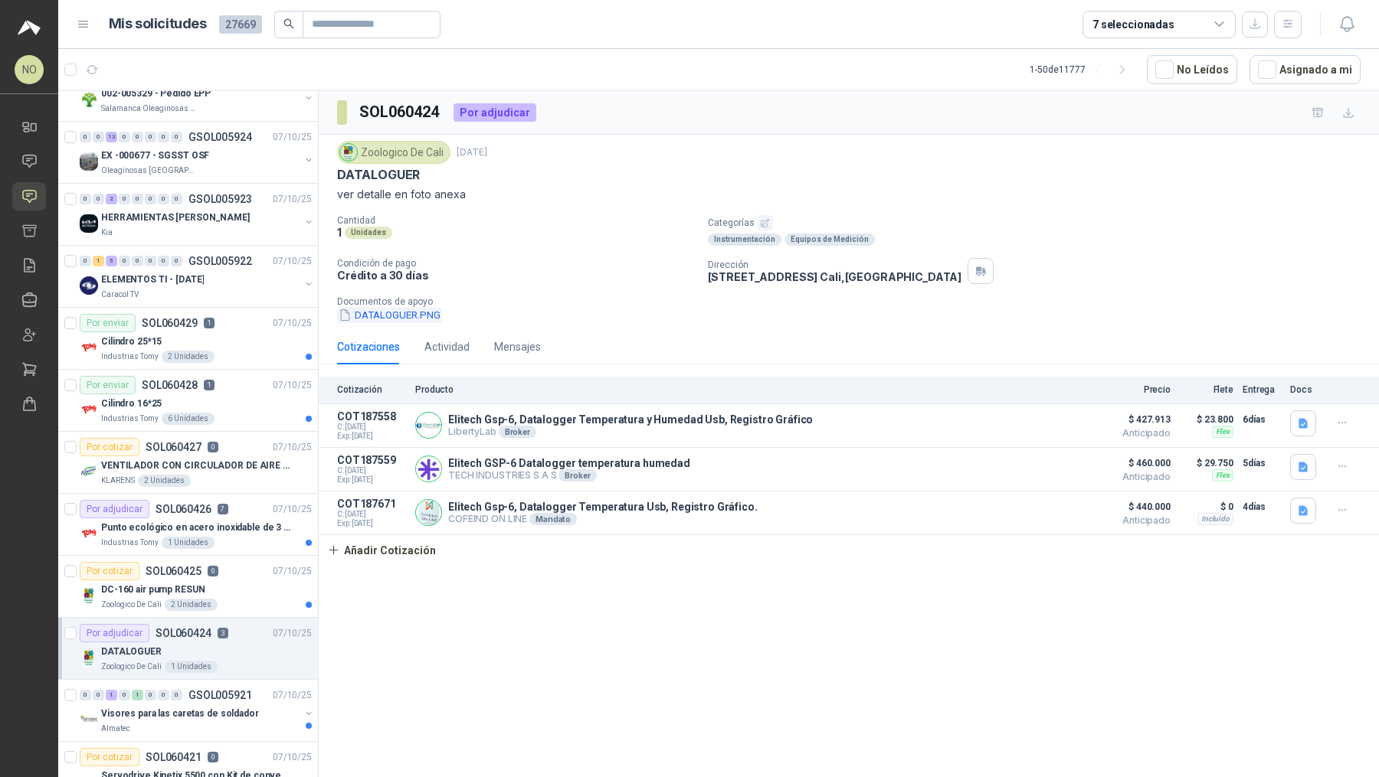
click at [404, 317] on button "DATALOGUER.PNG" at bounding box center [389, 315] width 105 height 16
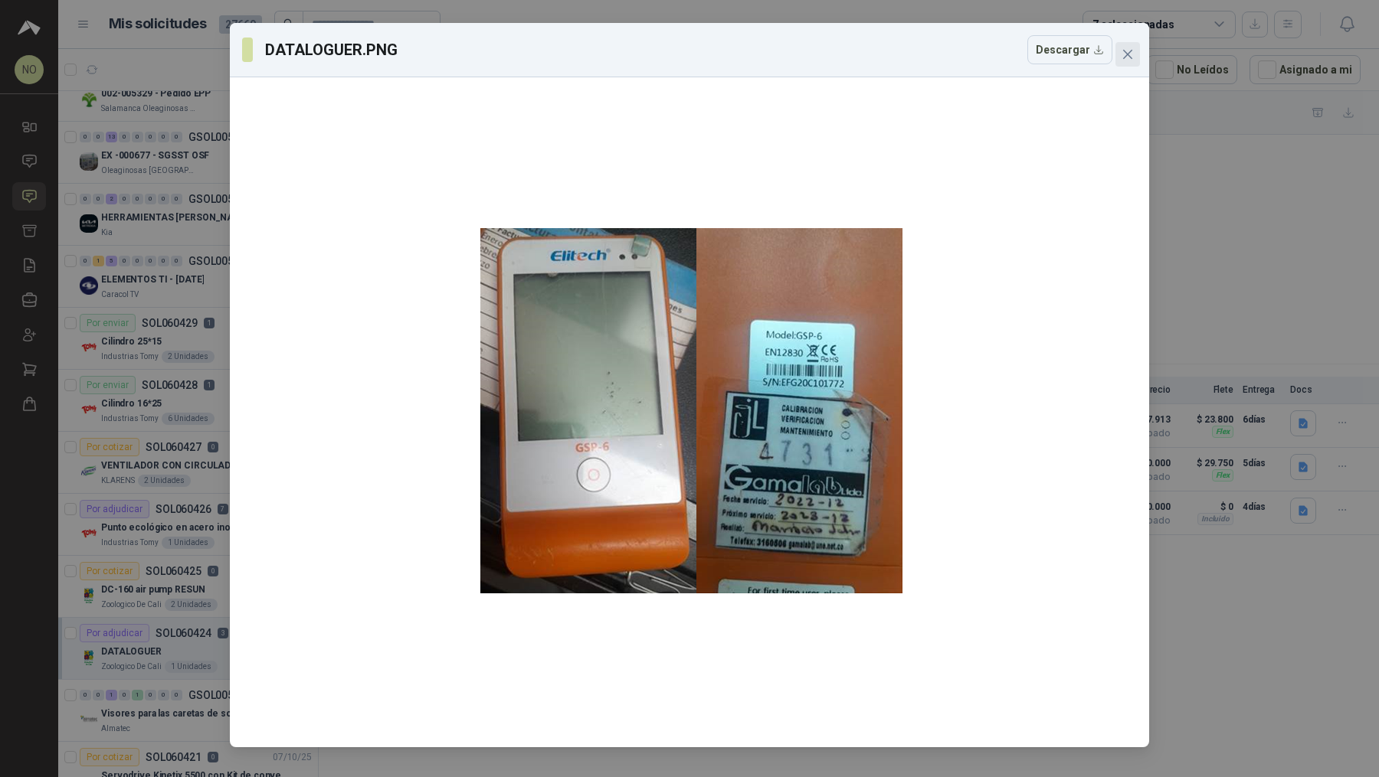
click at [1130, 52] on icon "close" at bounding box center [1127, 54] width 9 height 9
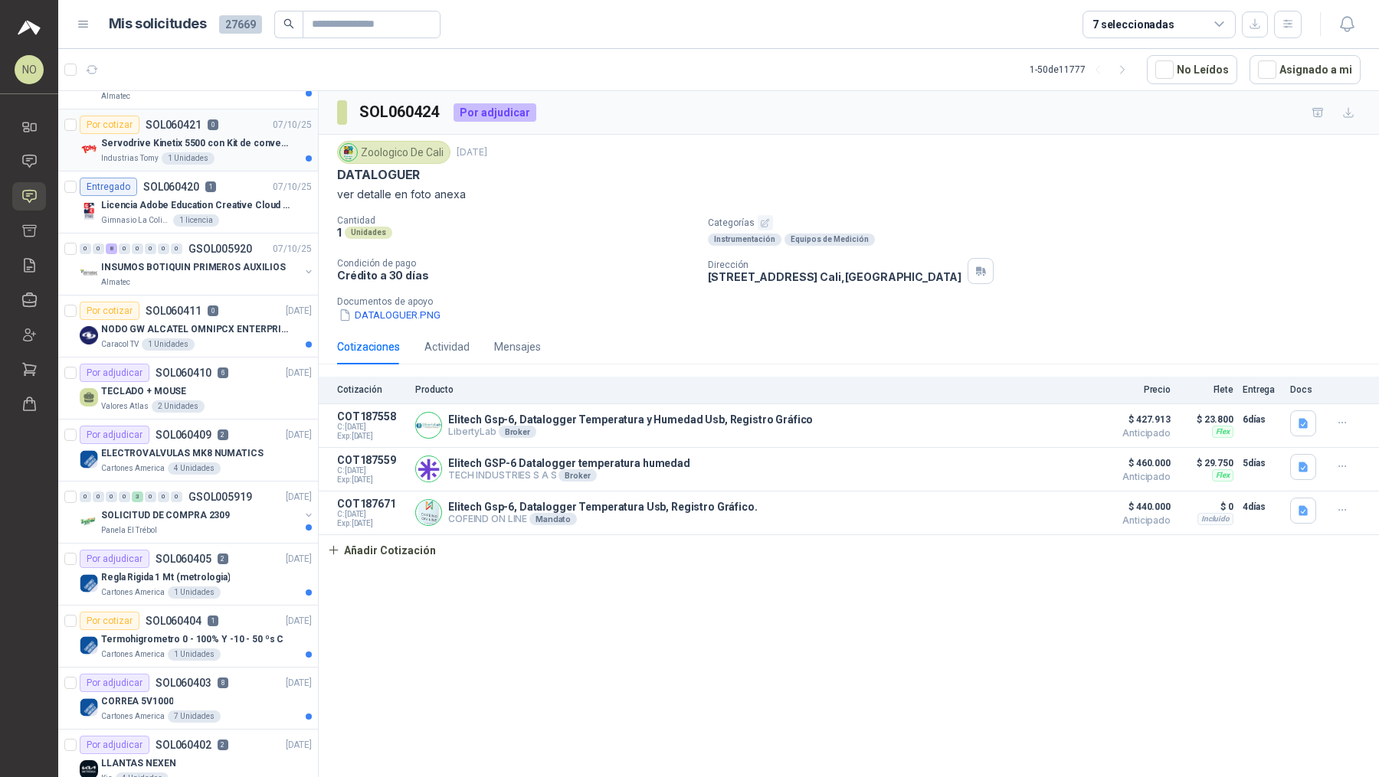
scroll to position [1901, 0]
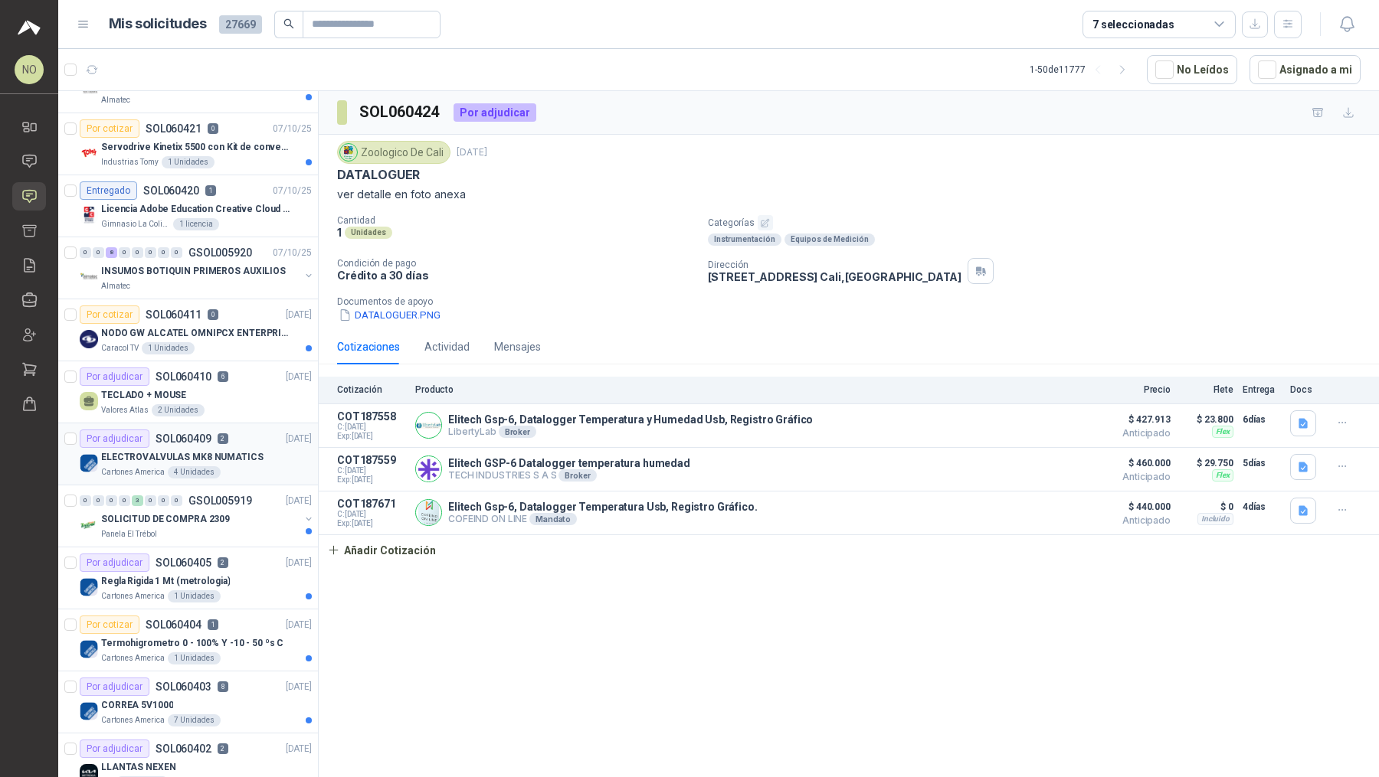
click at [247, 450] on p "ELECTROVALVULAS MK8 NUMATICS" at bounding box center [182, 457] width 162 height 15
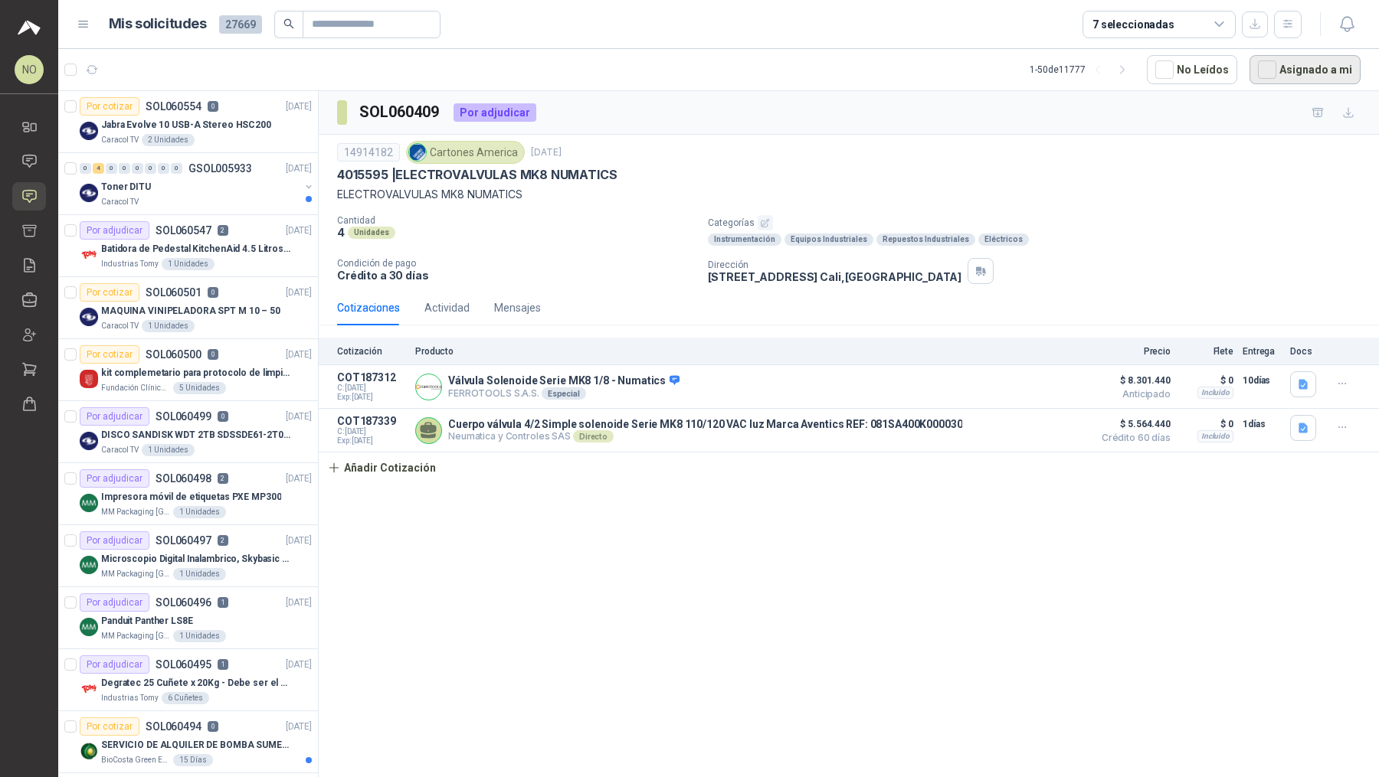
click at [1310, 64] on button "Asignado a mi" at bounding box center [1304, 69] width 111 height 29
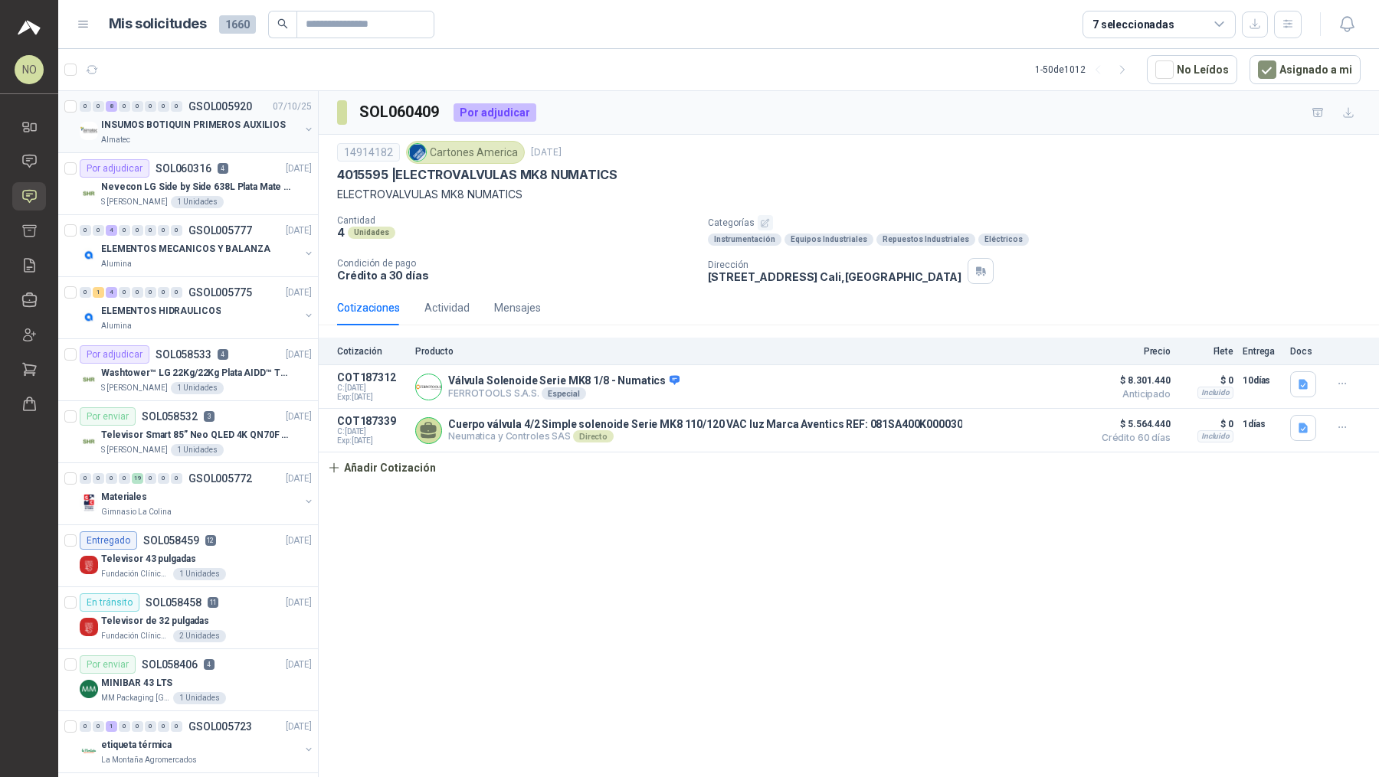
click at [220, 146] on div "0 0 8 0 0 0 0 0 GSOL005920 [DATE] INSUMOS BOTIQUIN PRIMEROS AUXILIOS Almatec" at bounding box center [188, 122] width 260 height 62
click at [221, 180] on p "Nevecon LG Side by Side 638L Plata Mate Disp. de agua/hielo MOD GS66SPY" at bounding box center [196, 187] width 191 height 15
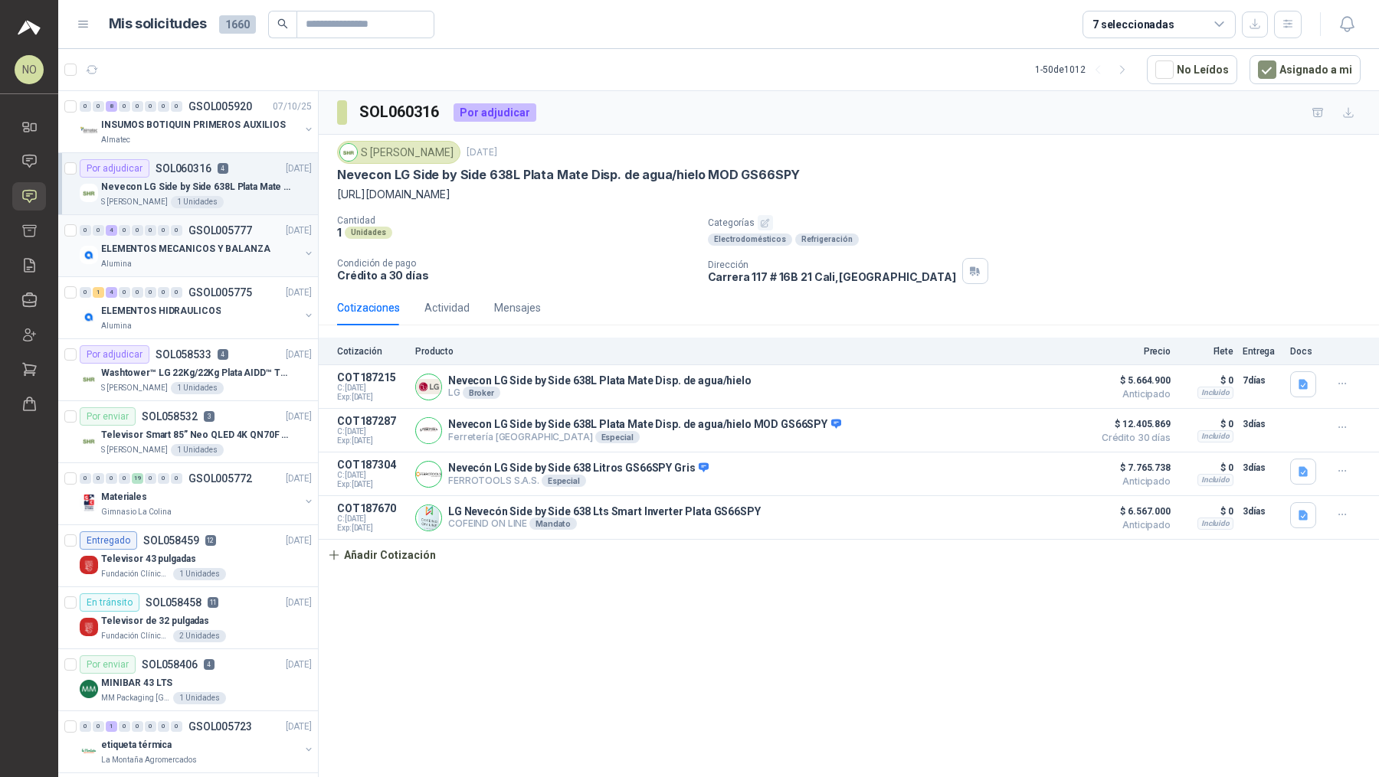
click at [209, 258] on div "Alumina" at bounding box center [200, 264] width 198 height 12
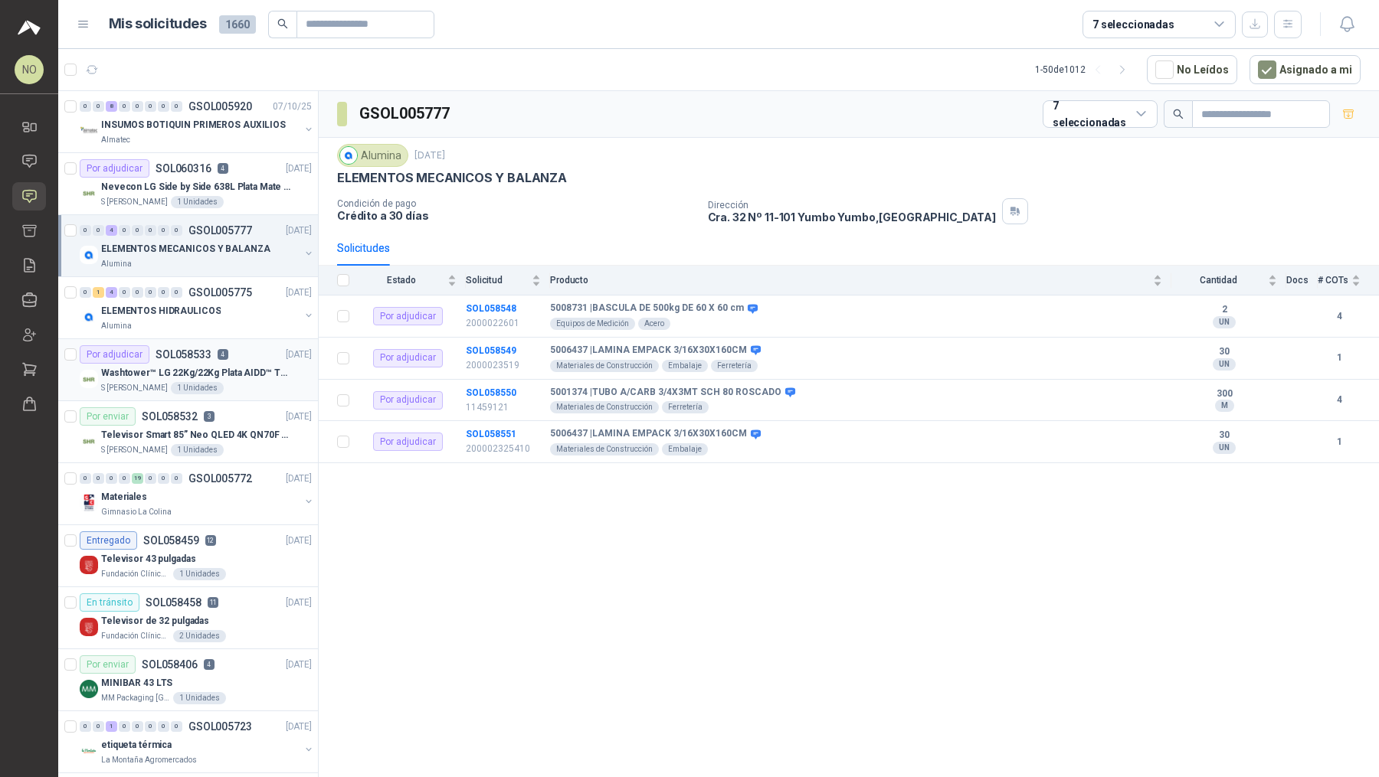
click at [189, 366] on p "Washtower™ LG 22Kg/22Kg Plata AIDD™ ThinQ™ Steam™ WK22VS6P" at bounding box center [196, 373] width 191 height 15
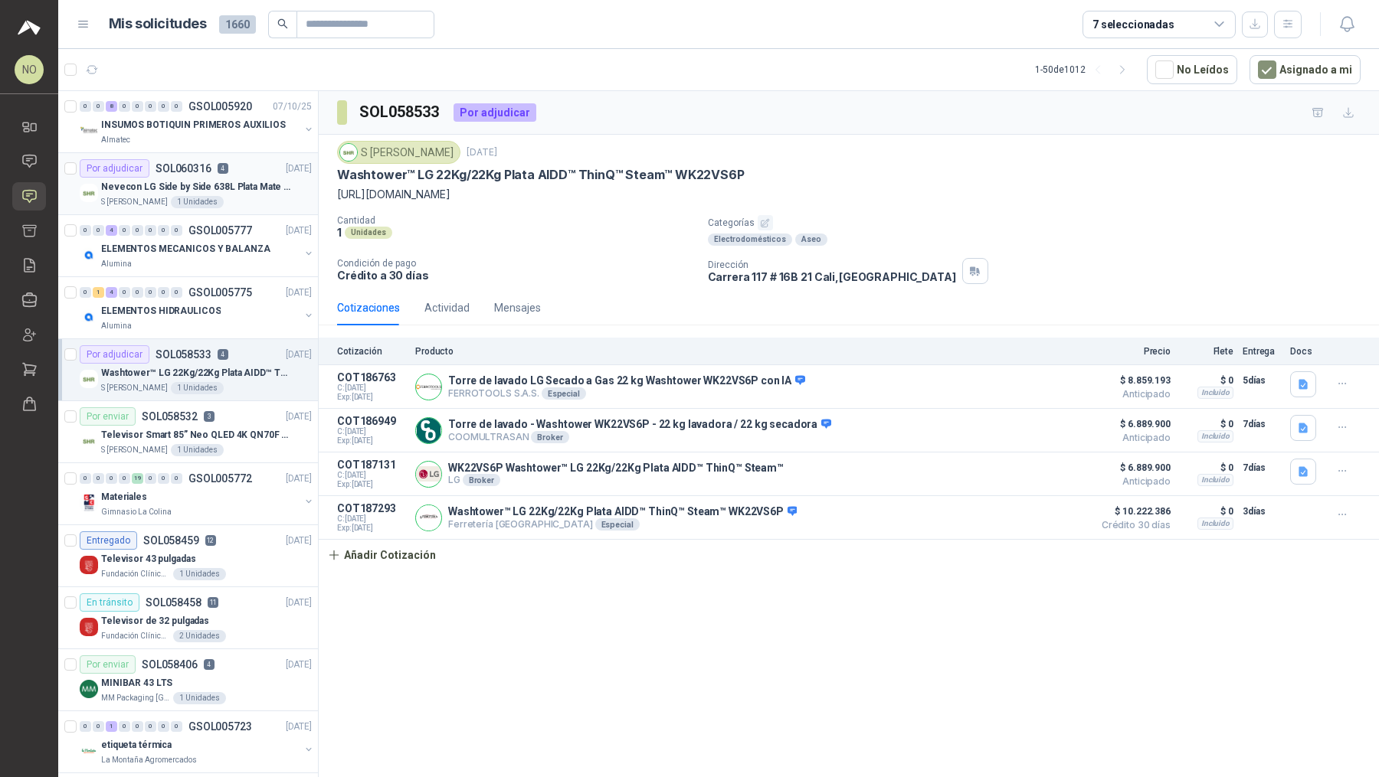
click at [254, 182] on p "Nevecon LG Side by Side 638L Plata Mate Disp. de agua/hielo MOD GS66SPY" at bounding box center [196, 187] width 191 height 15
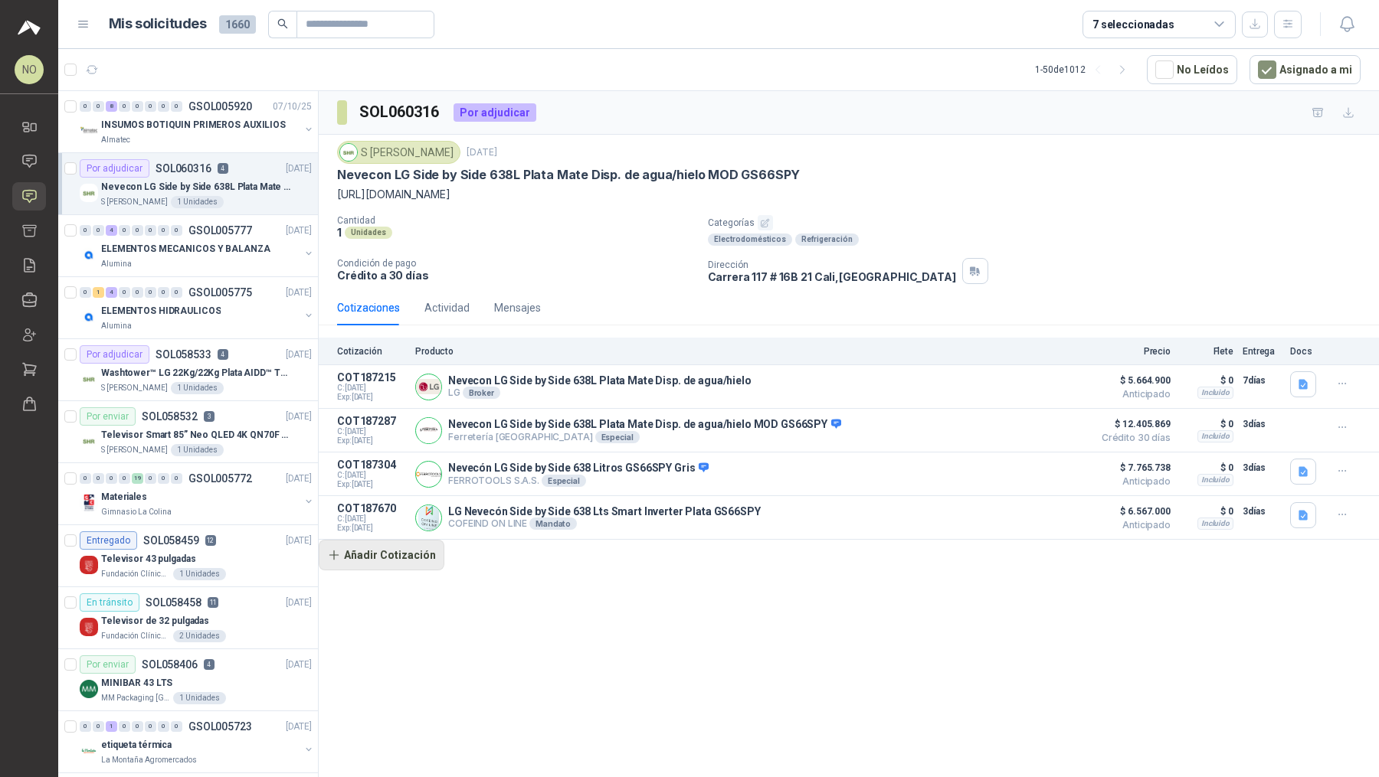
click at [391, 552] on button "Añadir Cotización" at bounding box center [382, 555] width 126 height 31
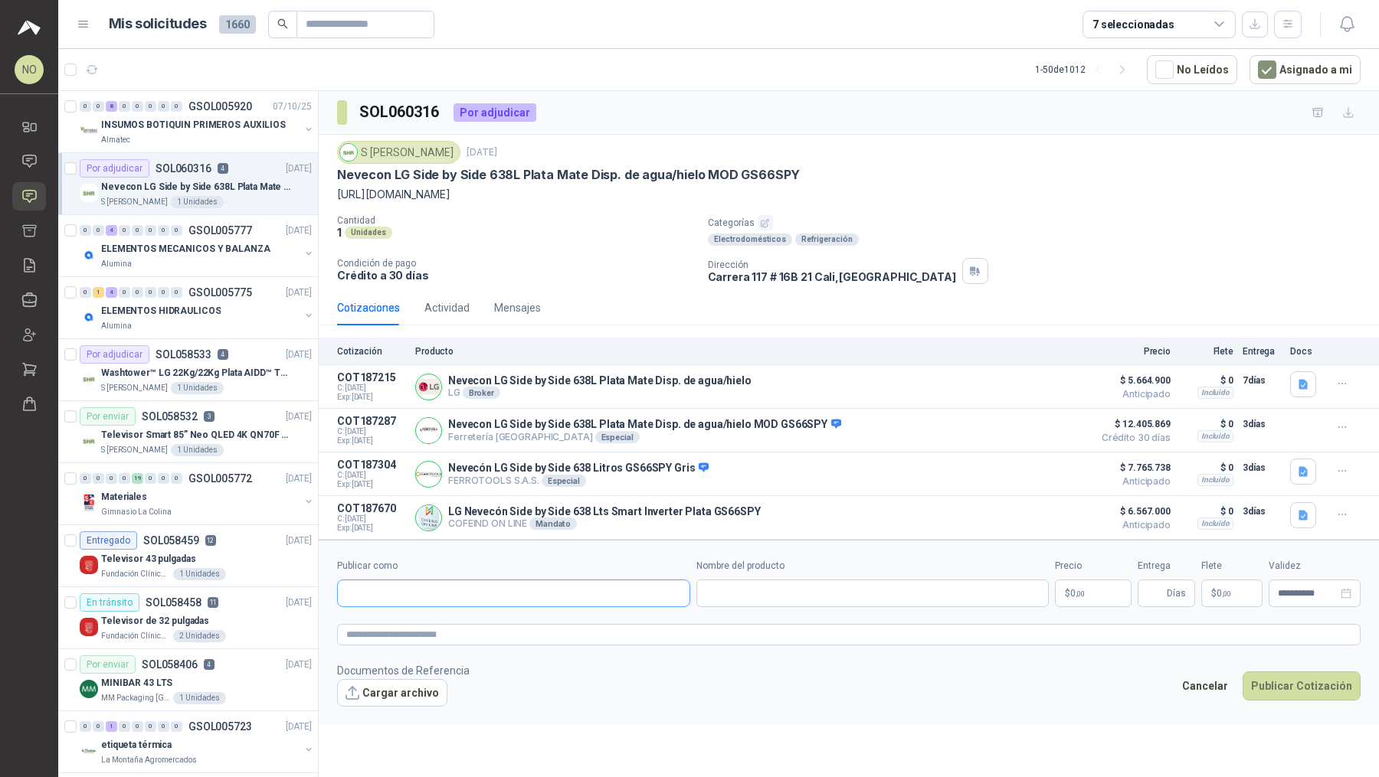
click at [404, 584] on input "Publicar como" at bounding box center [514, 594] width 352 height 26
click at [410, 628] on span "NIT : 000000001" at bounding box center [400, 632] width 54 height 8
click at [715, 599] on input "Nombre del producto" at bounding box center [872, 594] width 353 height 28
paste input "**********"
click at [701, 594] on input "**********" at bounding box center [872, 594] width 353 height 28
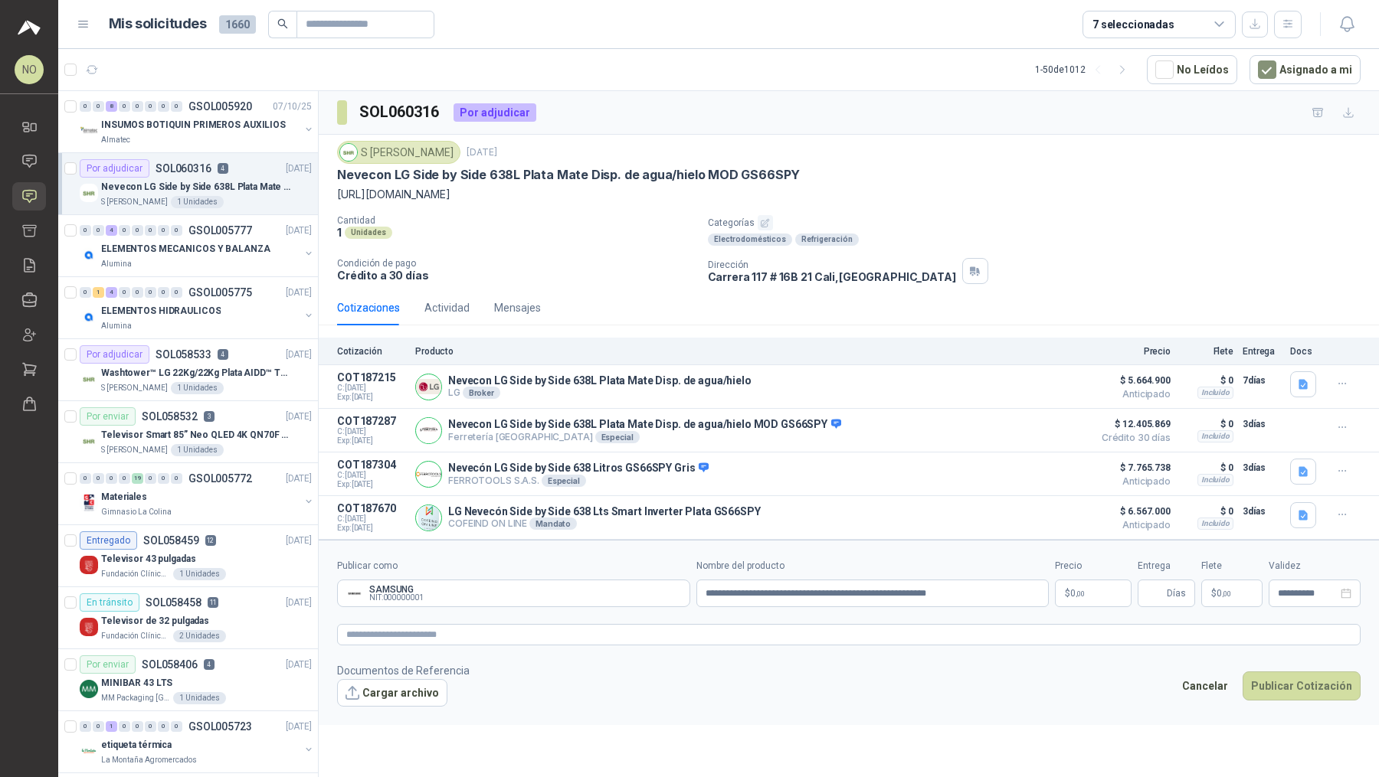
click at [1096, 592] on p "$ 0 ,00" at bounding box center [1093, 594] width 77 height 28
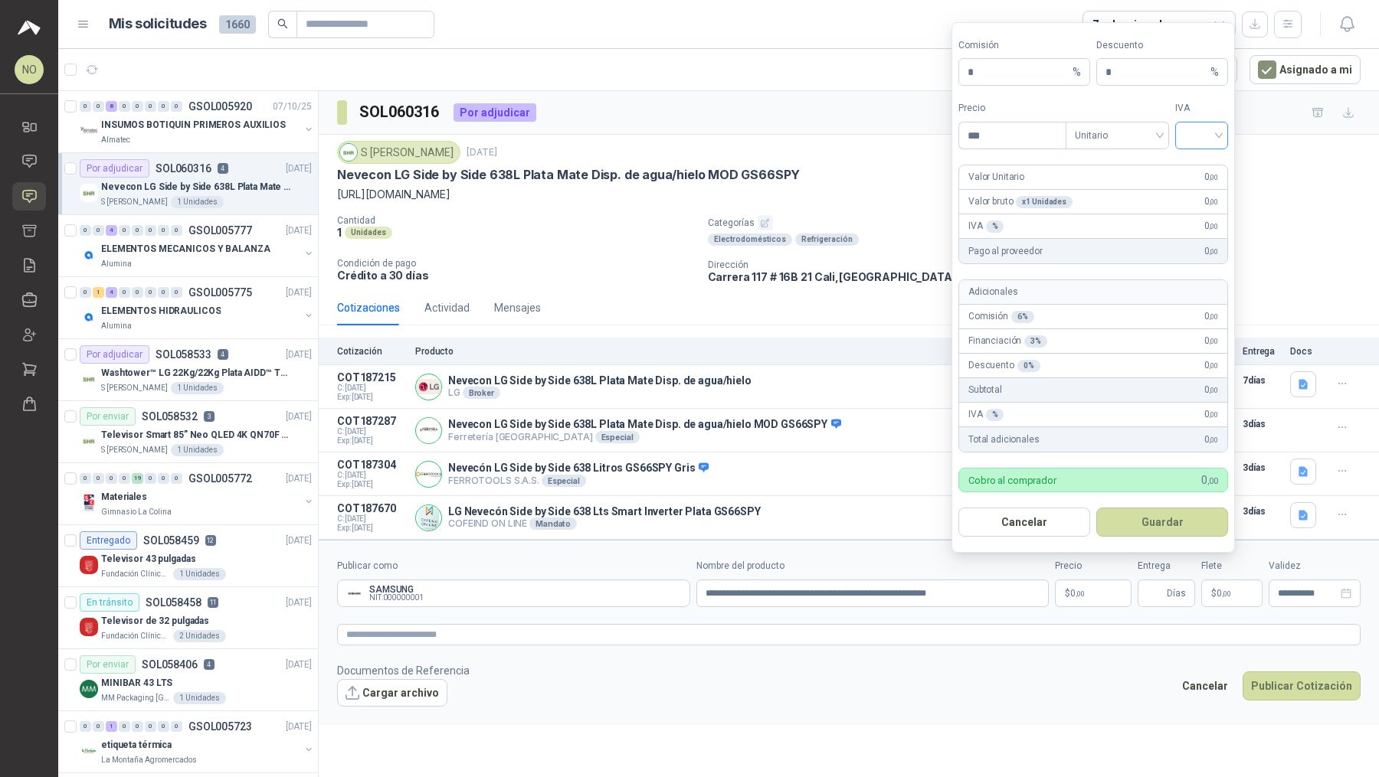
click at [1197, 134] on input "search" at bounding box center [1201, 134] width 34 height 23
click at [1197, 164] on div "19%" at bounding box center [1201, 170] width 28 height 17
click at [1152, 149] on span at bounding box center [1116, 136] width 85 height 26
click at [1138, 199] on div "Unitario con IVA" at bounding box center [1117, 194] width 79 height 17
click at [1176, 77] on input "*" at bounding box center [1156, 72] width 102 height 26
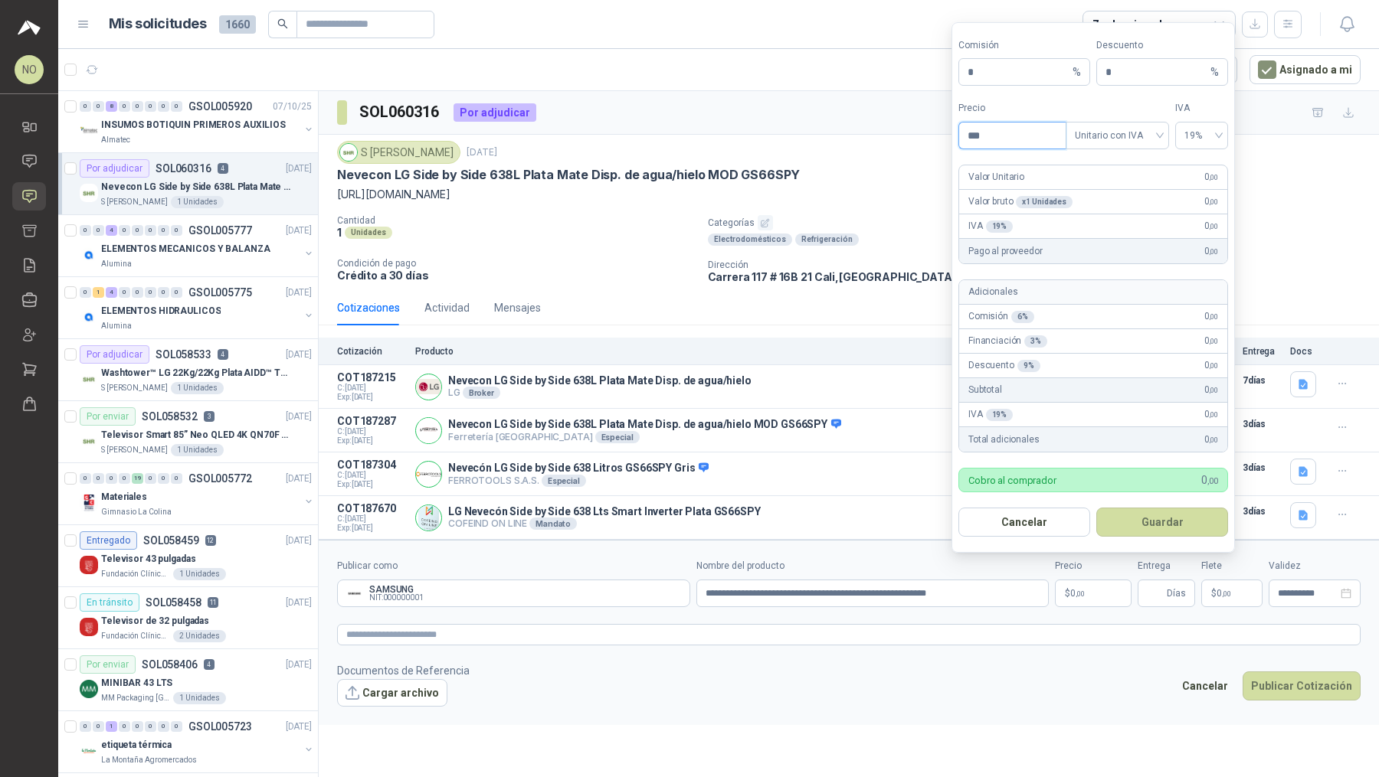
click at [997, 144] on input "***" at bounding box center [1012, 136] width 106 height 26
click at [1173, 526] on button "Guardar" at bounding box center [1162, 522] width 132 height 29
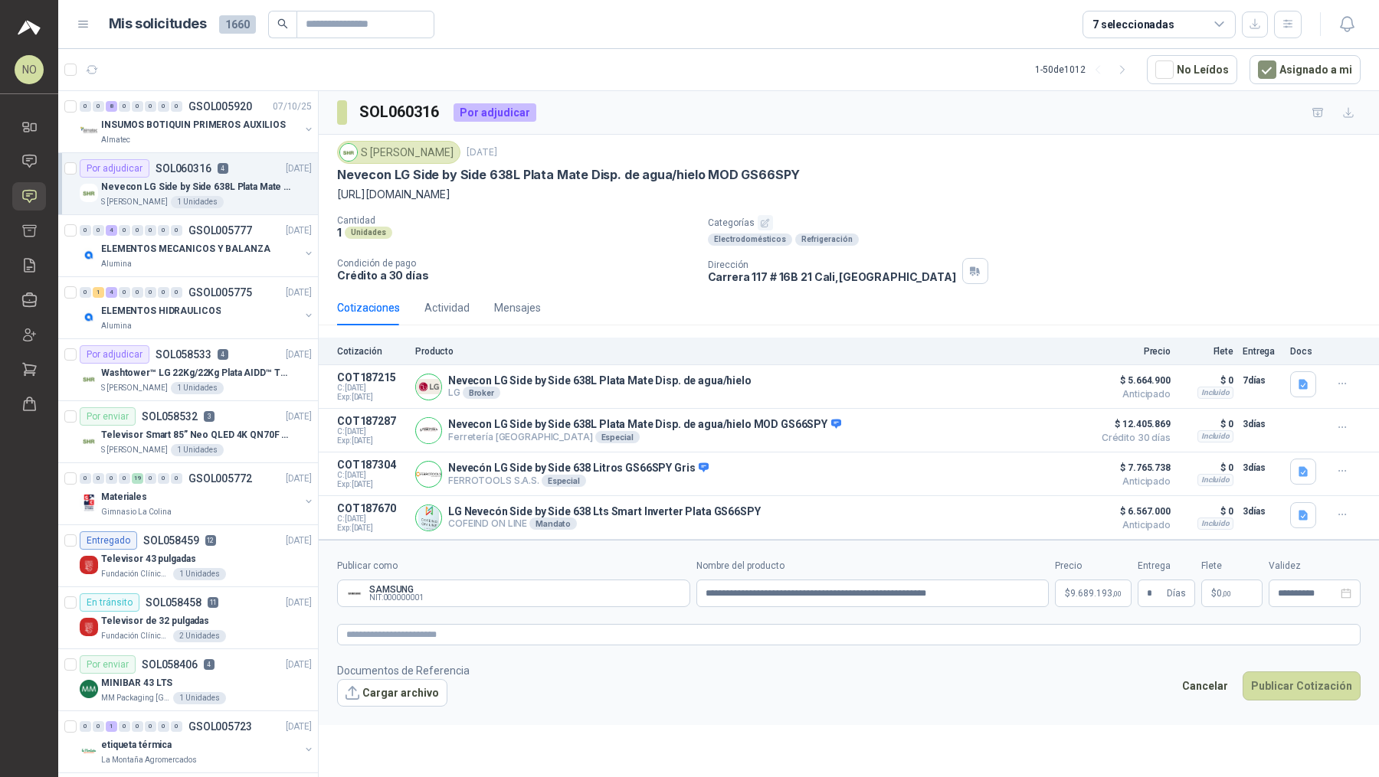
click at [1101, 699] on footer "Documentos de Referencia Cargar archivo Cancelar Publicar Cotización" at bounding box center [848, 684] width 1023 height 44
click at [1235, 591] on p "$ 0 ,00" at bounding box center [1231, 594] width 61 height 28
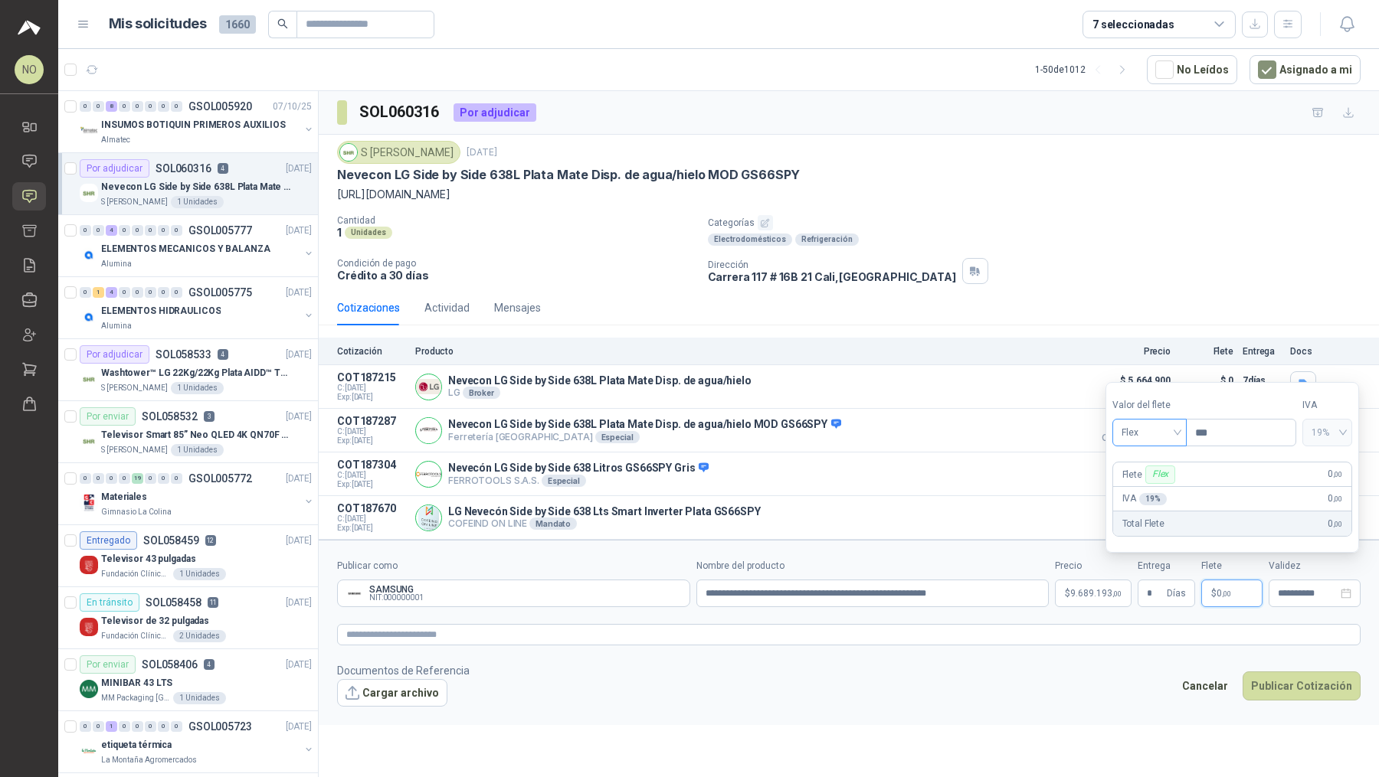
click at [1163, 446] on span at bounding box center [1149, 433] width 56 height 26
click at [1163, 496] on div "Incluido" at bounding box center [1148, 490] width 51 height 17
click at [1294, 591] on input "**********" at bounding box center [1307, 594] width 60 height 10
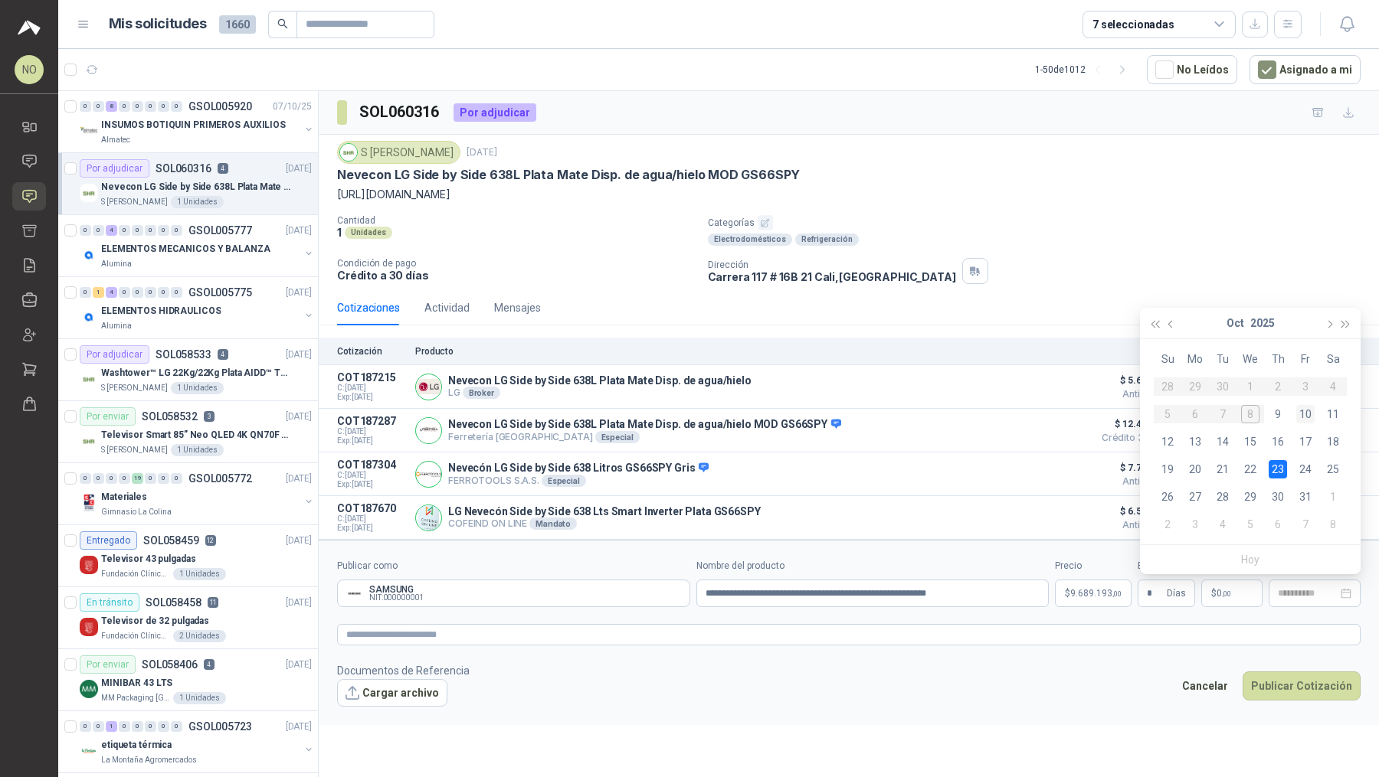
click at [1308, 410] on div "10" at bounding box center [1305, 414] width 18 height 18
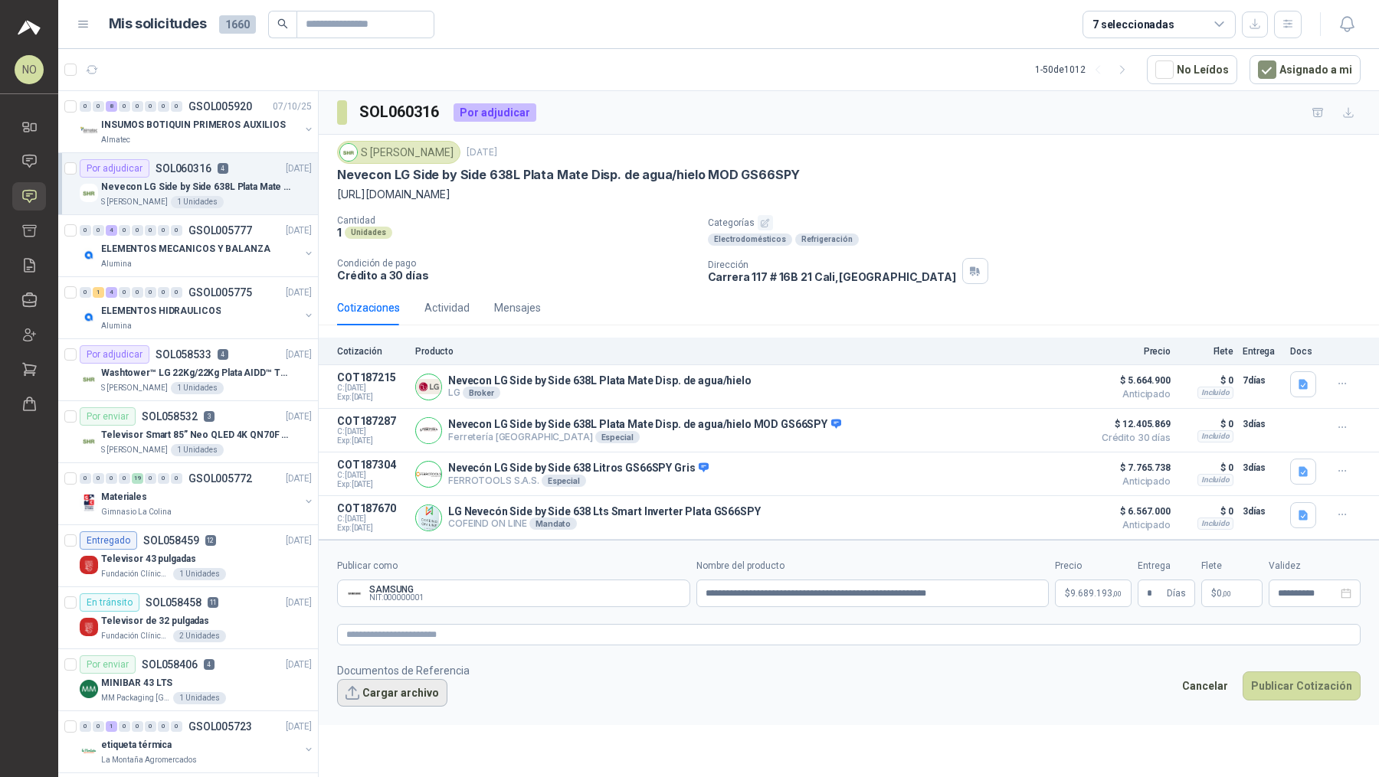
click at [397, 687] on button "Cargar archivo" at bounding box center [392, 693] width 110 height 28
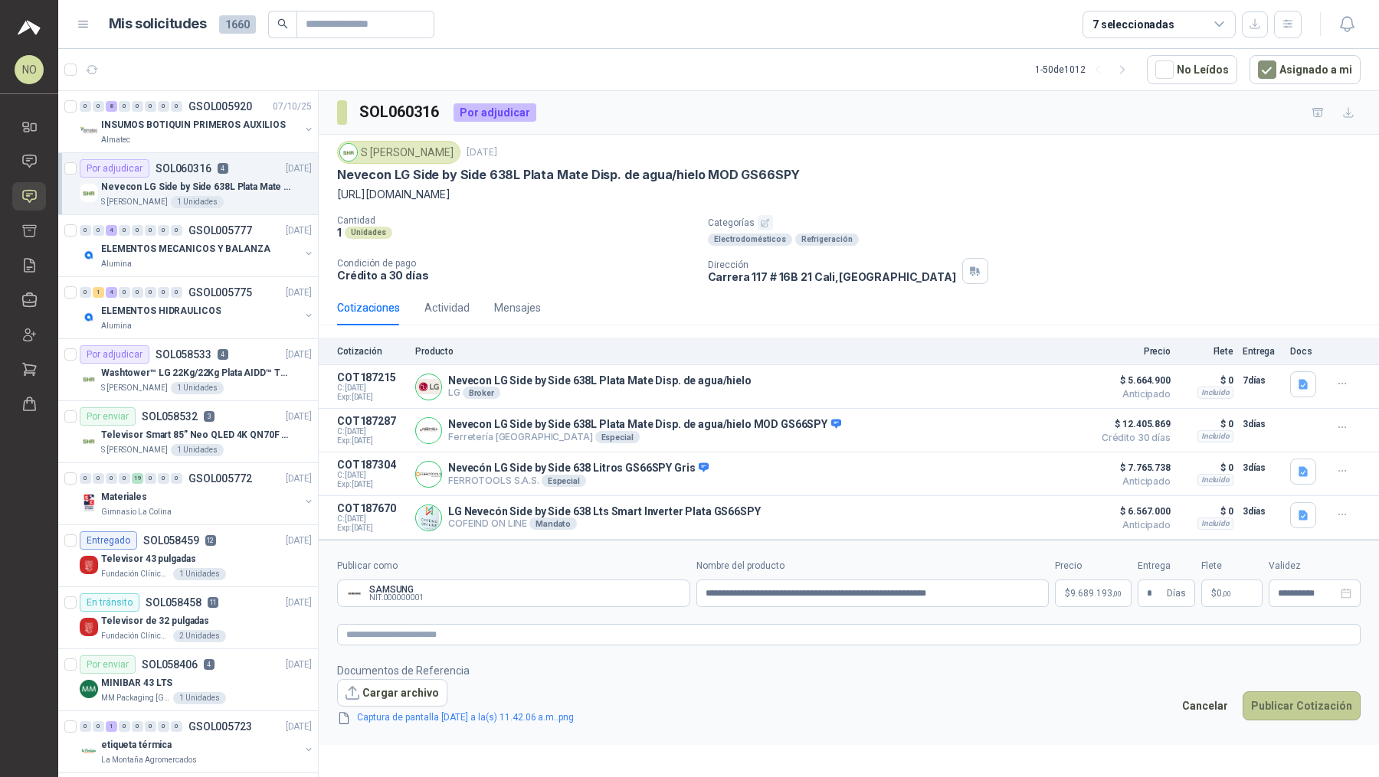
click at [1277, 698] on button "Publicar Cotización" at bounding box center [1301, 706] width 118 height 29
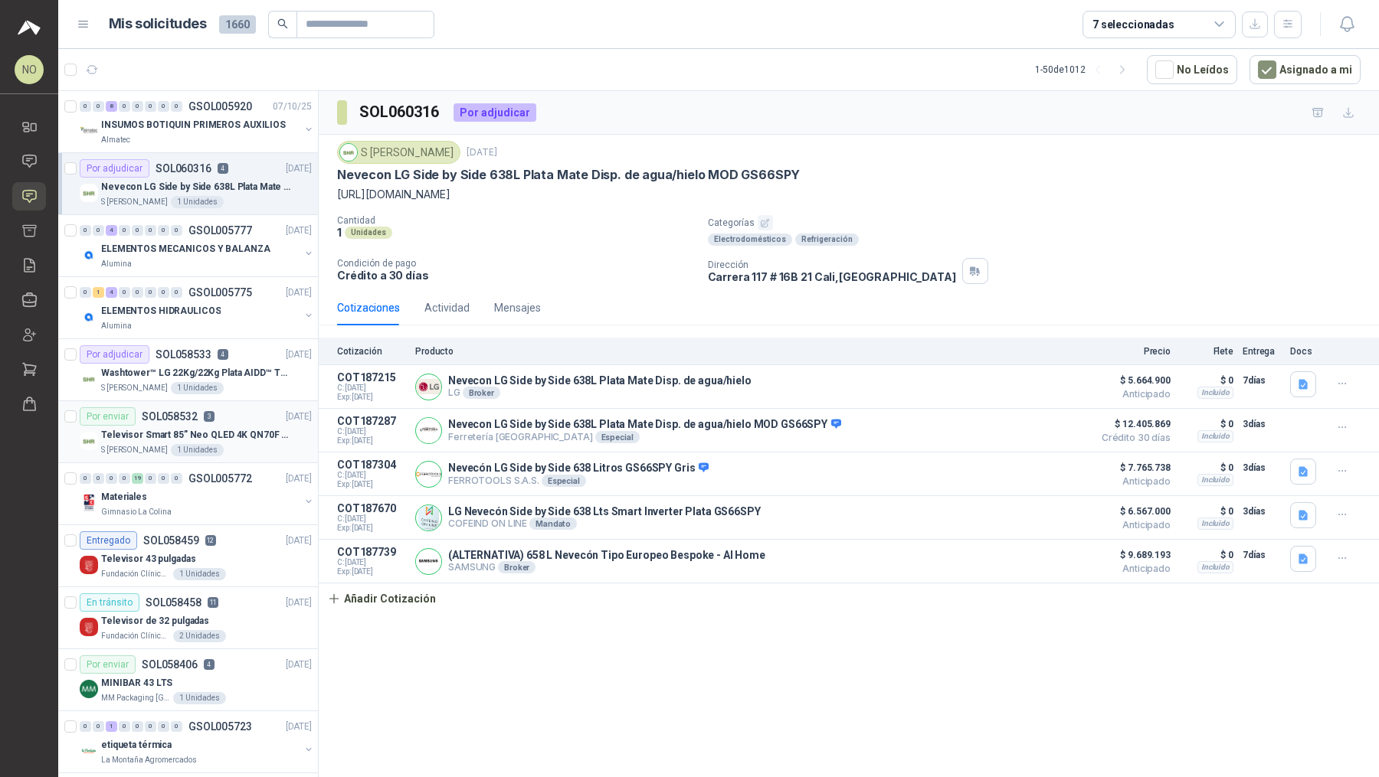
click at [238, 440] on div "Televisor Smart 85” Neo QLED 4K QN70F (2025) Modelo QN85QN70FAKXZL" at bounding box center [206, 435] width 211 height 18
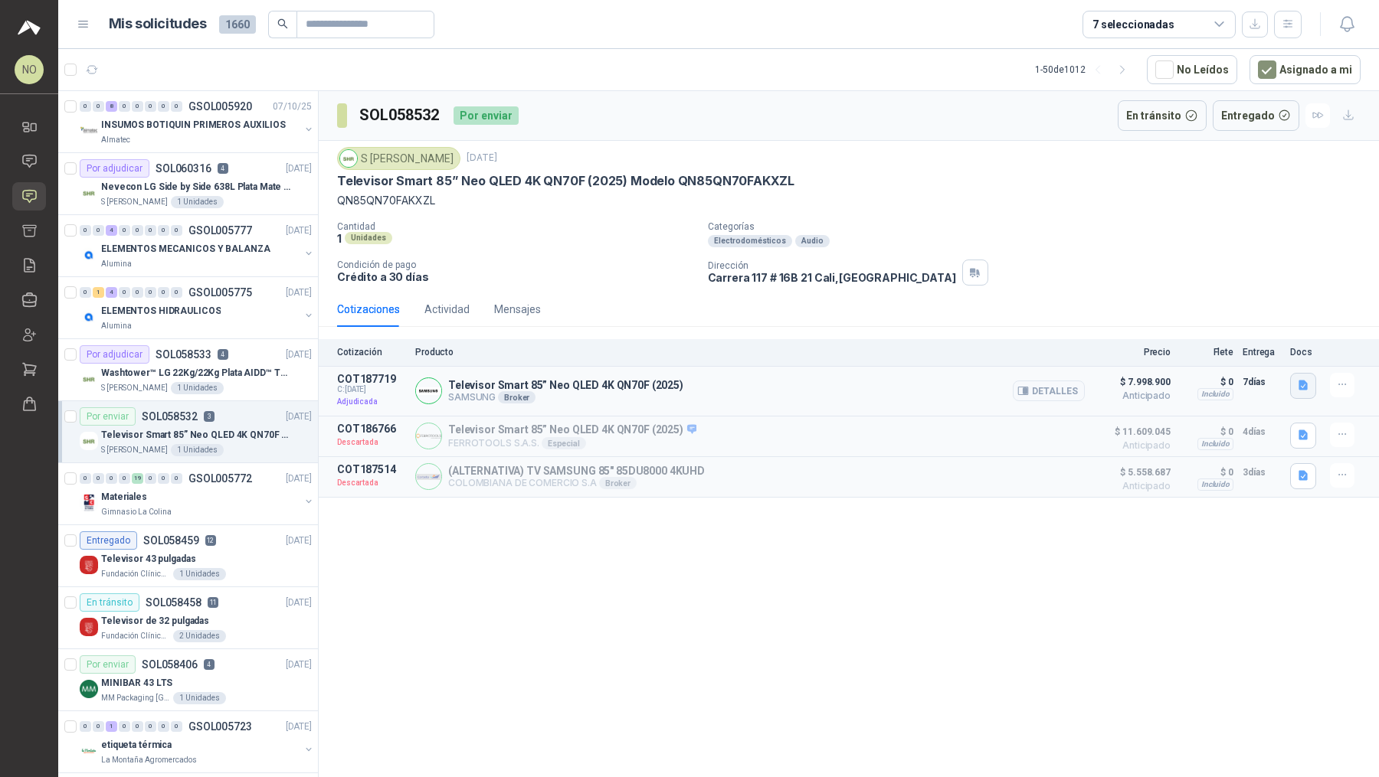
click at [1306, 380] on icon "button" at bounding box center [1303, 385] width 13 height 13
click at [1259, 349] on button "Captura de pantalla [DATE] a la(s) 10.08.33 a.m..png" at bounding box center [1181, 350] width 248 height 16
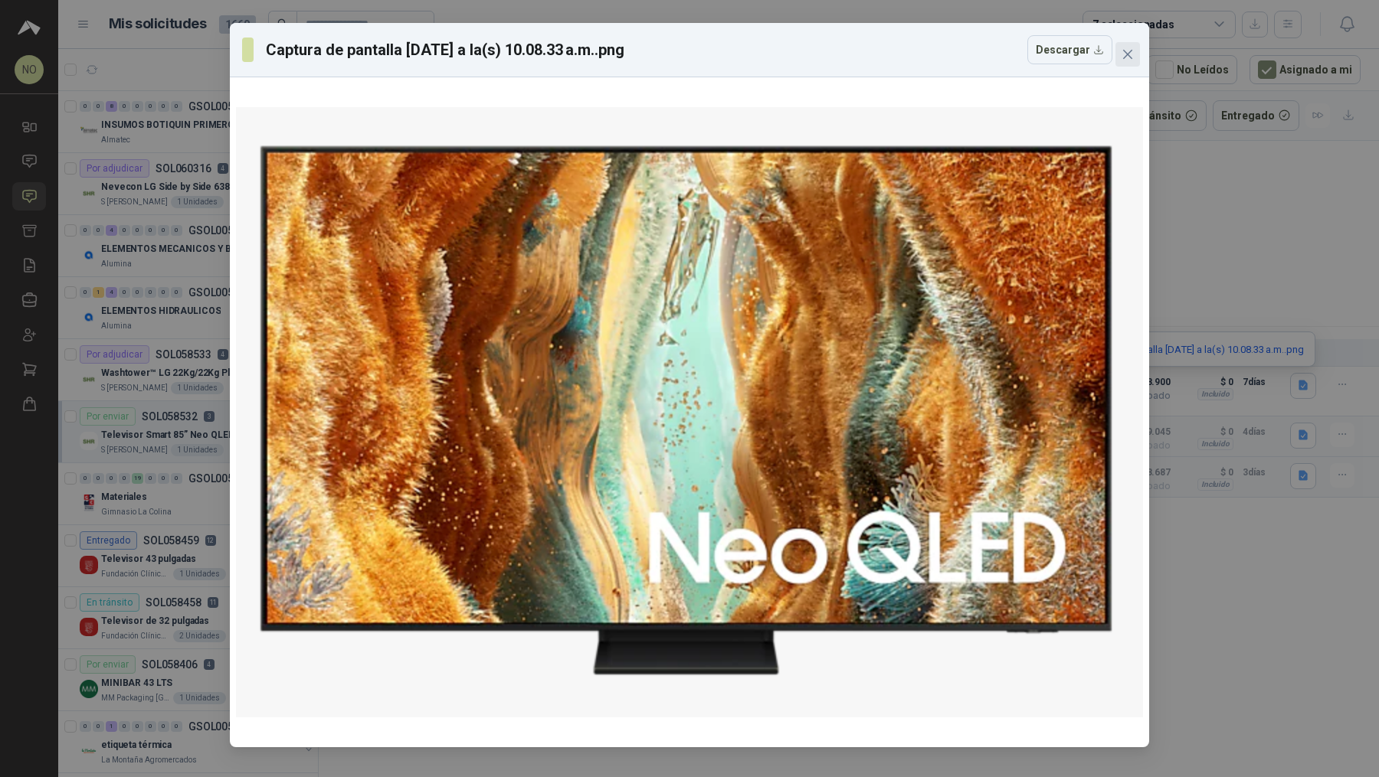
click at [1125, 50] on icon "close" at bounding box center [1127, 54] width 12 height 12
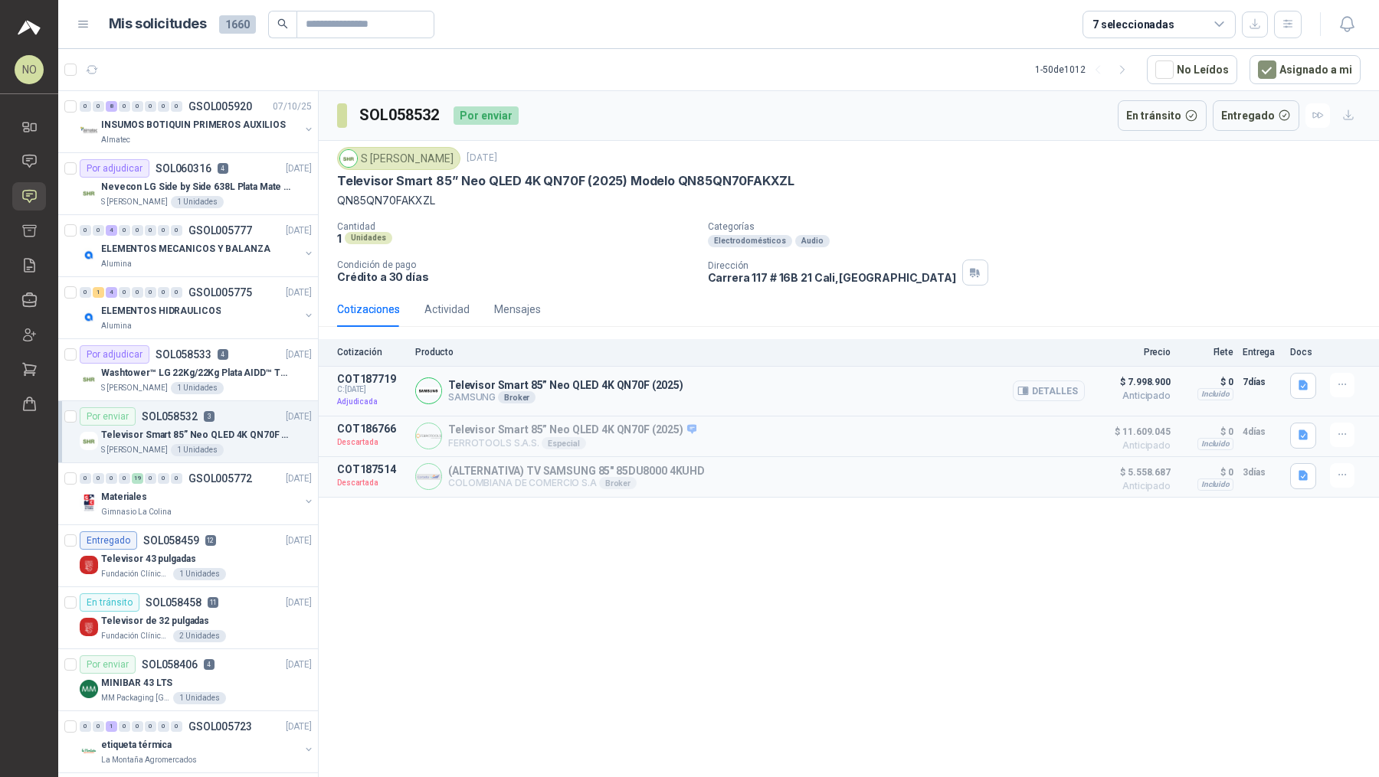
click at [1071, 394] on button "Detalles" at bounding box center [1048, 391] width 72 height 21
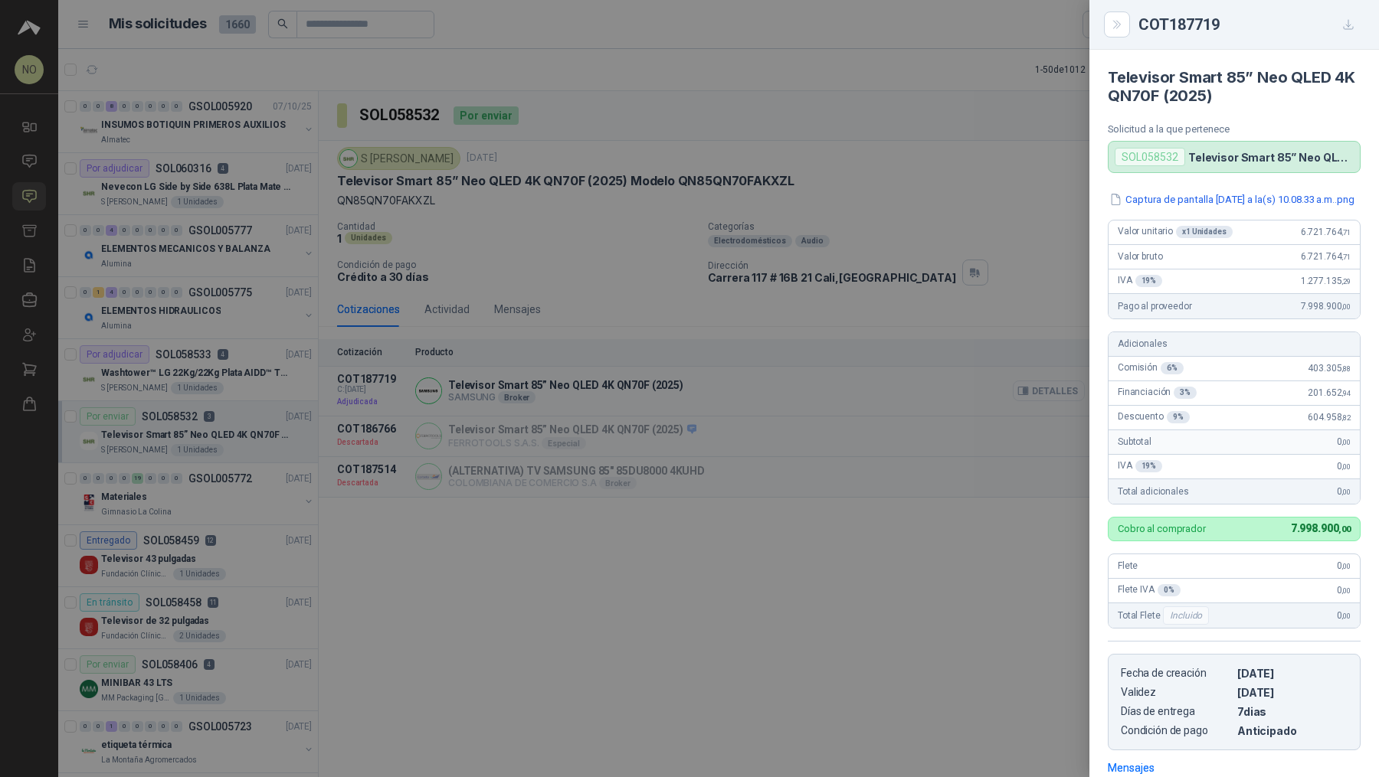
scroll to position [226, 0]
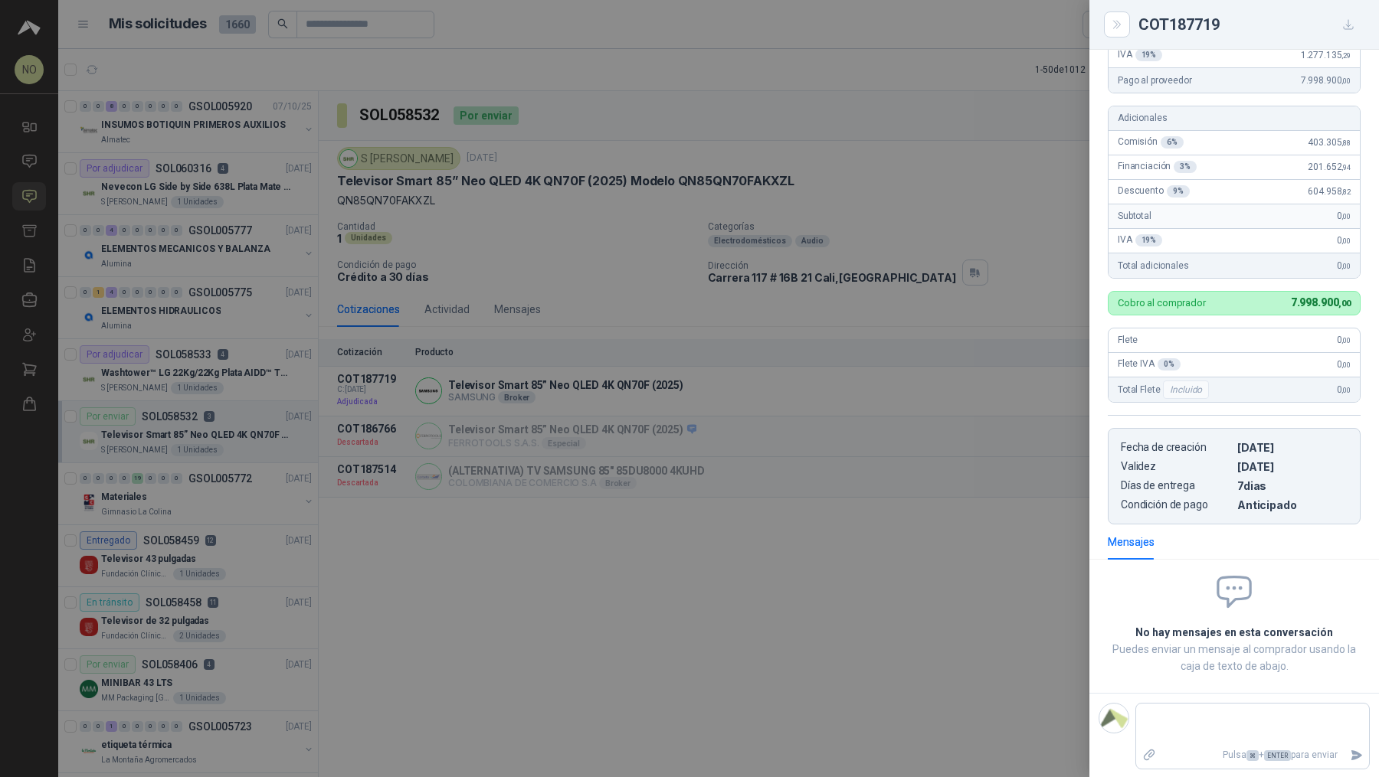
click at [965, 402] on div at bounding box center [689, 388] width 1379 height 777
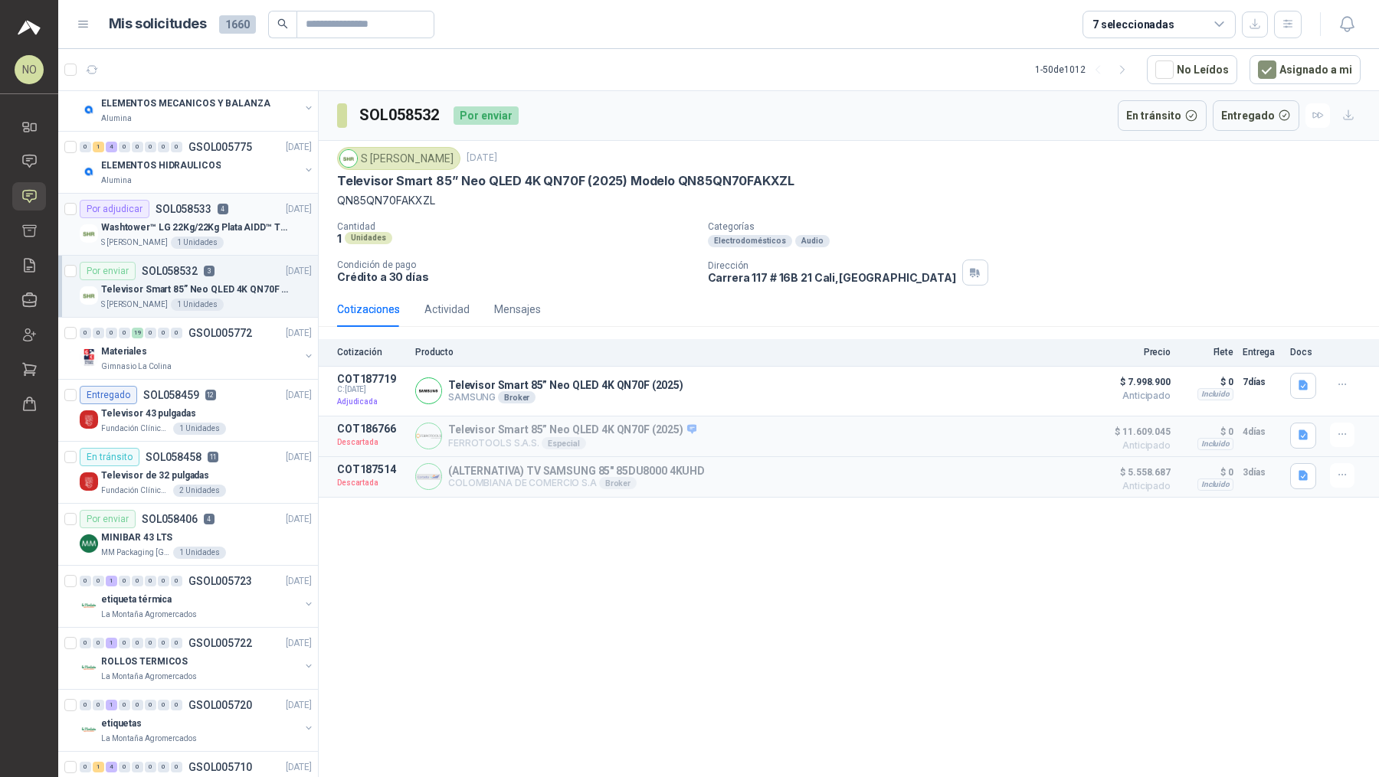
scroll to position [0, 0]
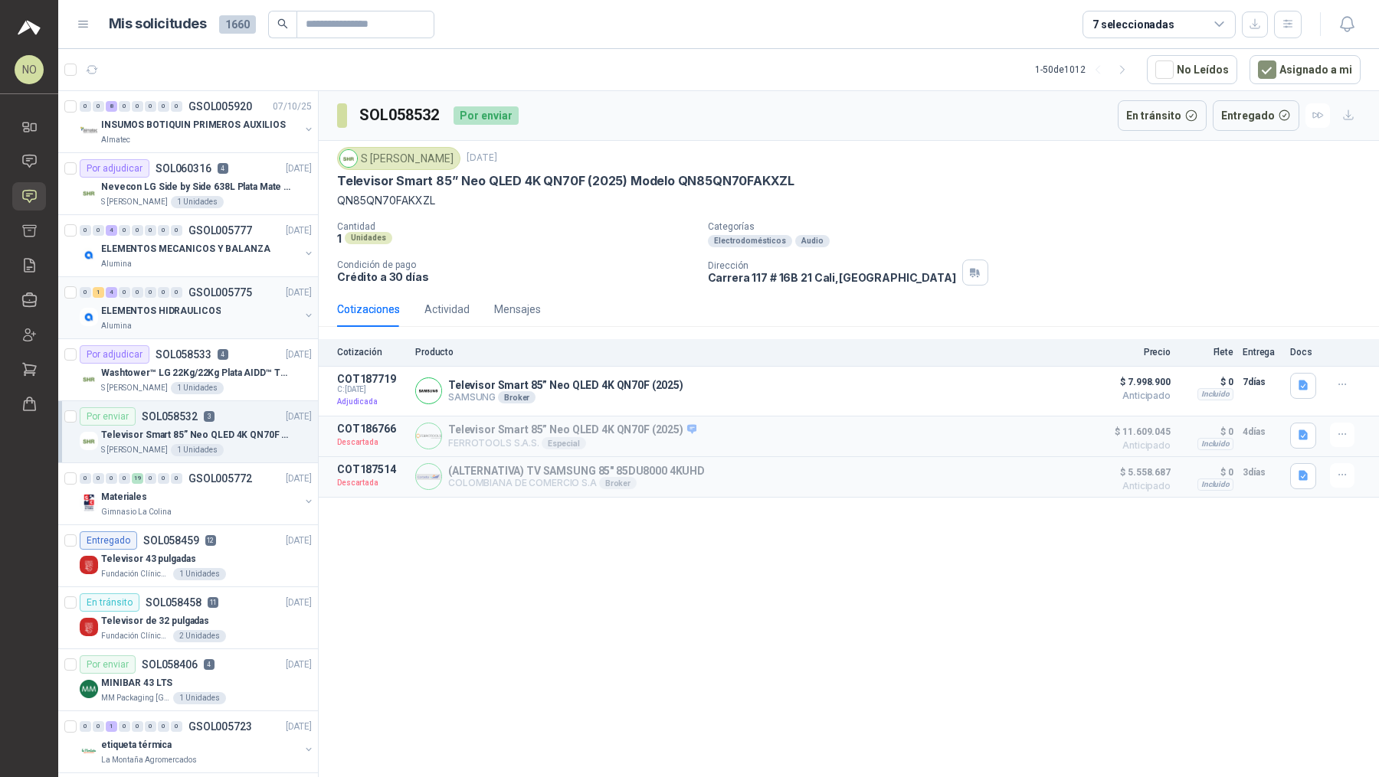
click at [303, 313] on button "button" at bounding box center [309, 315] width 12 height 12
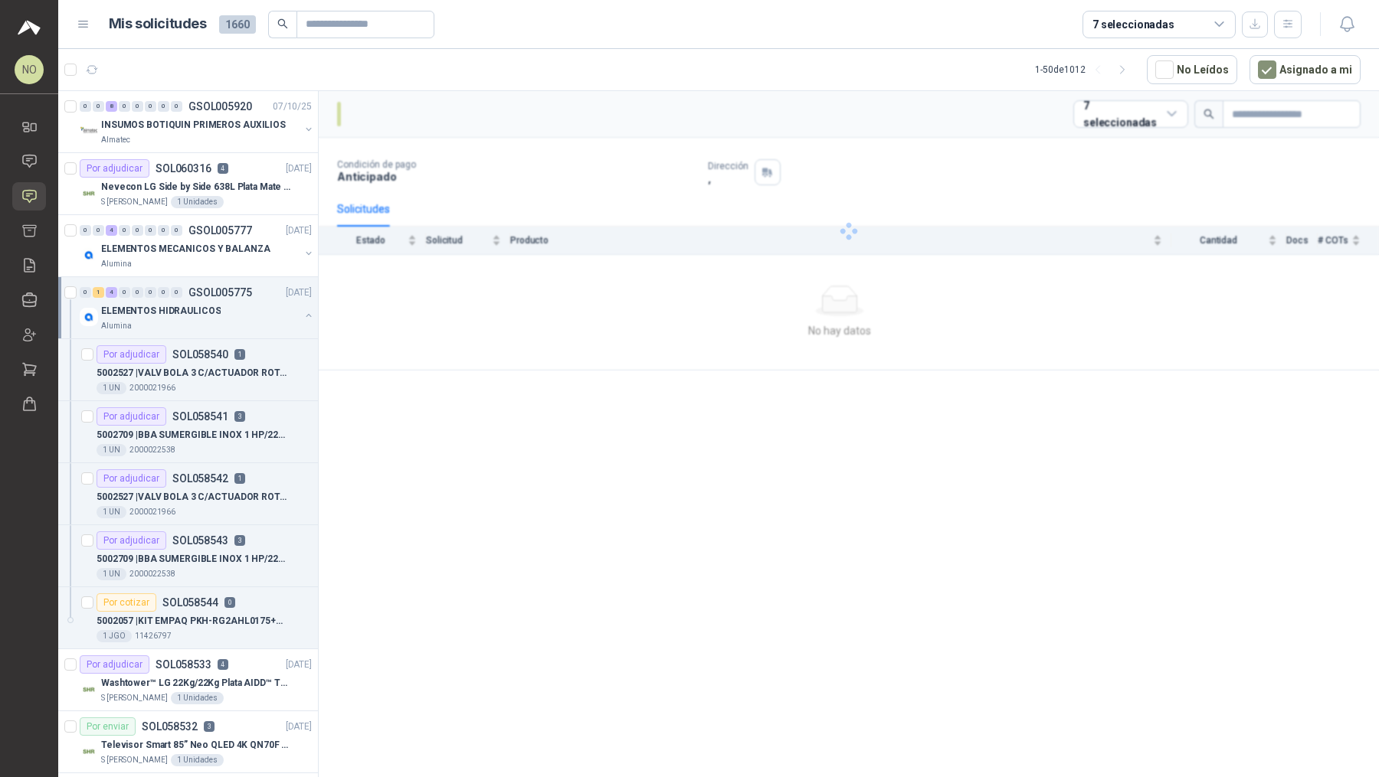
click at [303, 313] on button "button" at bounding box center [309, 315] width 12 height 12
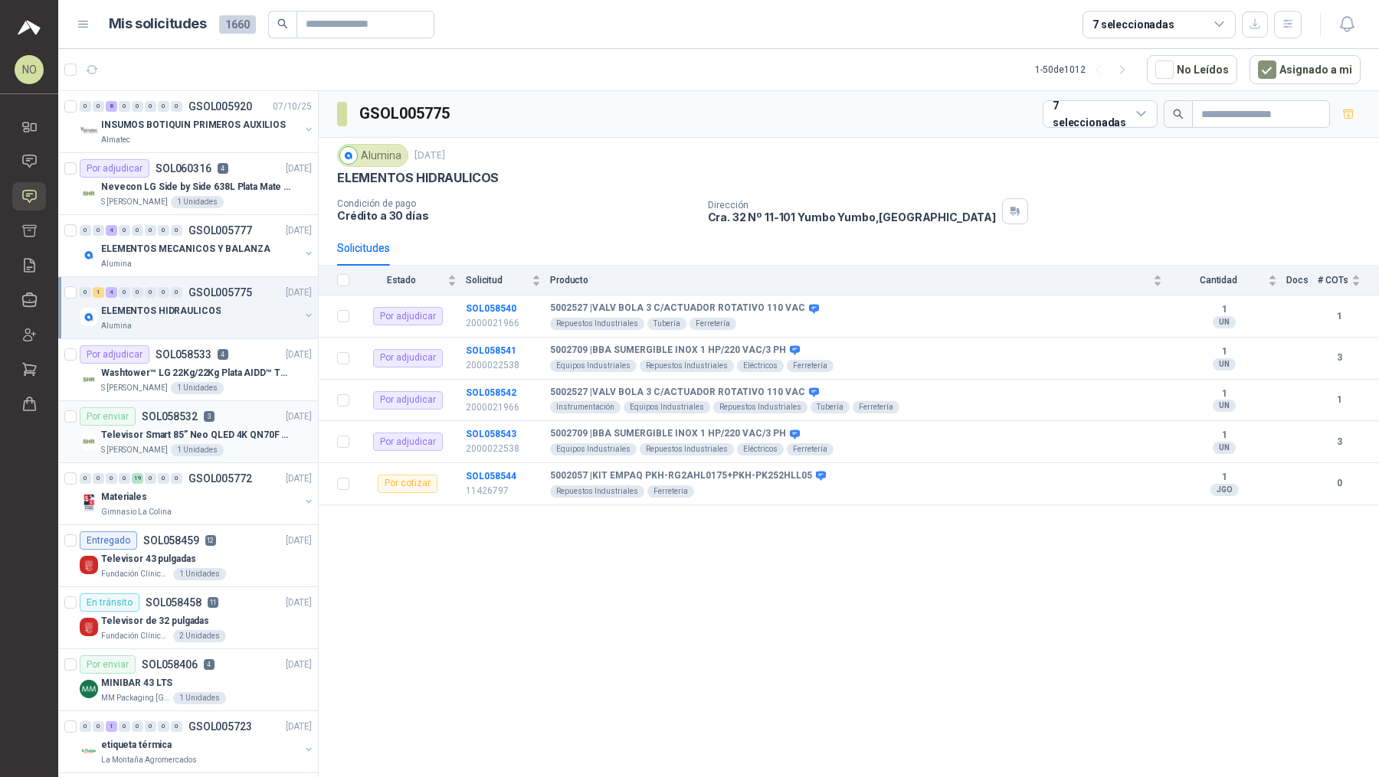
click at [244, 444] on div "S [PERSON_NAME] 1 Unidades" at bounding box center [206, 450] width 211 height 12
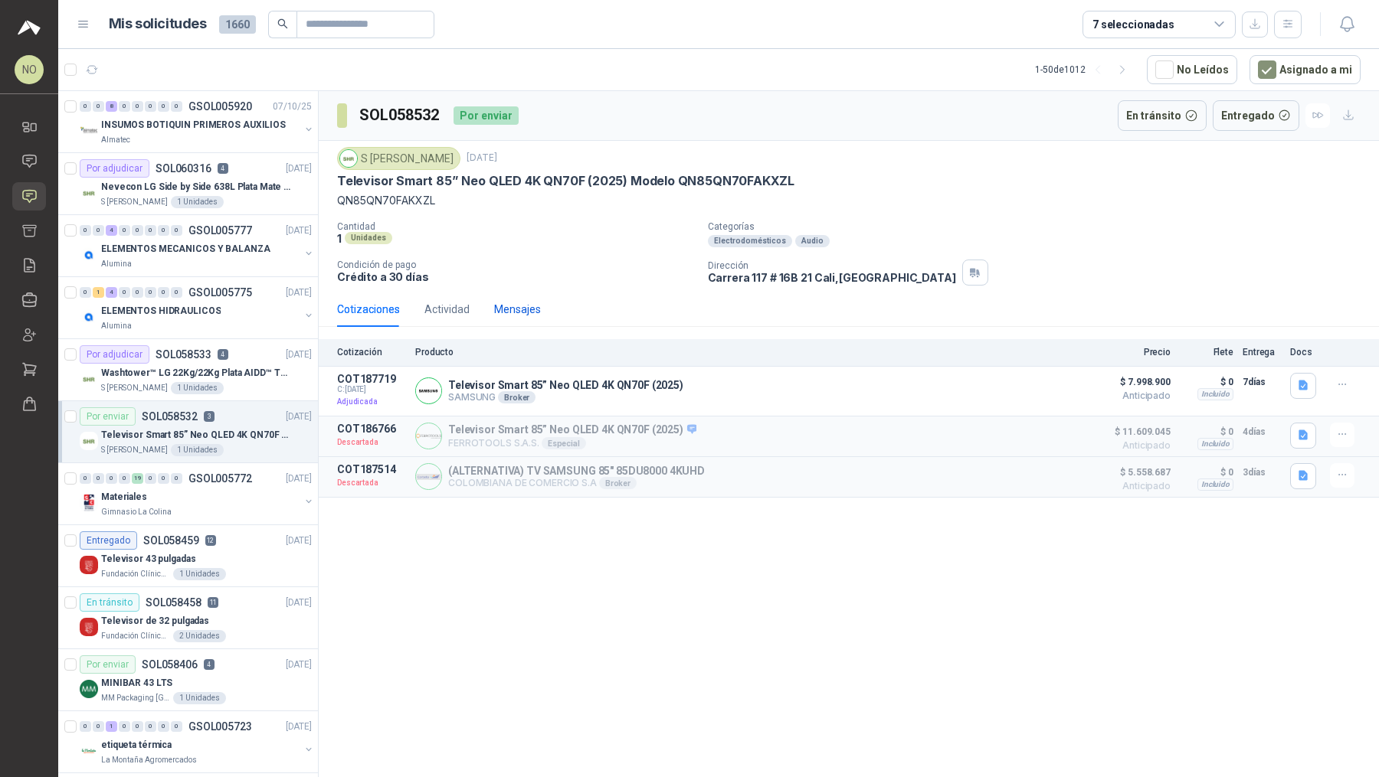
click at [518, 309] on div "Mensajes" at bounding box center [517, 309] width 47 height 17
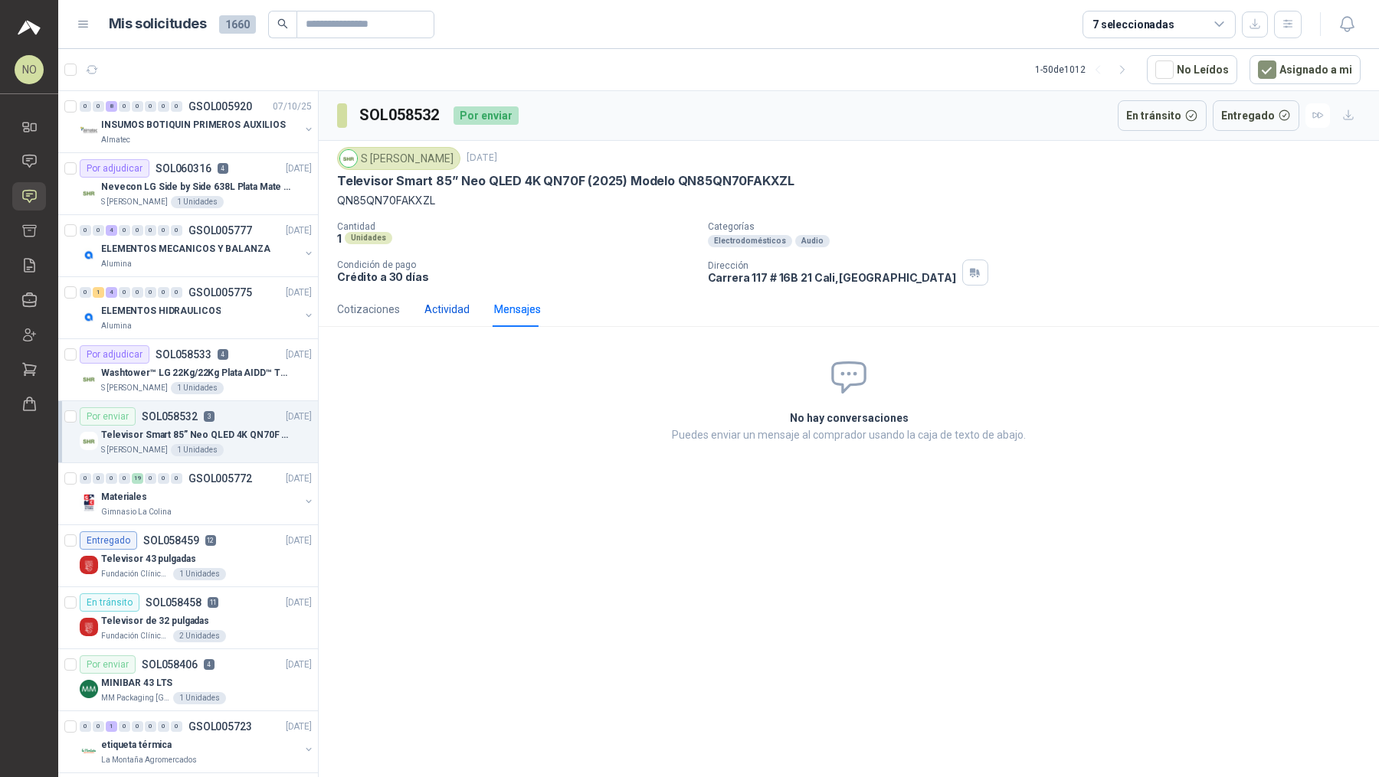
click at [451, 306] on div "Actividad" at bounding box center [446, 309] width 45 height 17
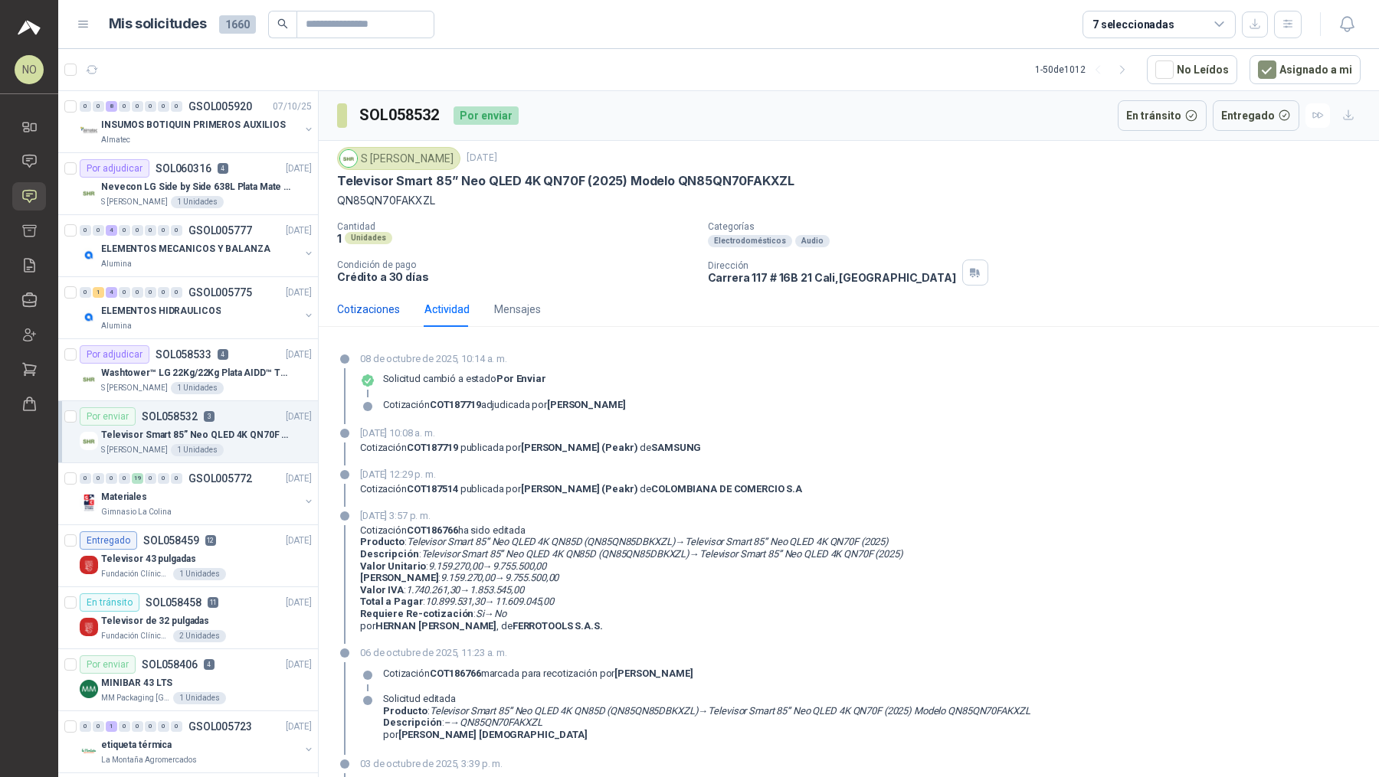
click at [381, 303] on div "Cotizaciones" at bounding box center [368, 309] width 63 height 17
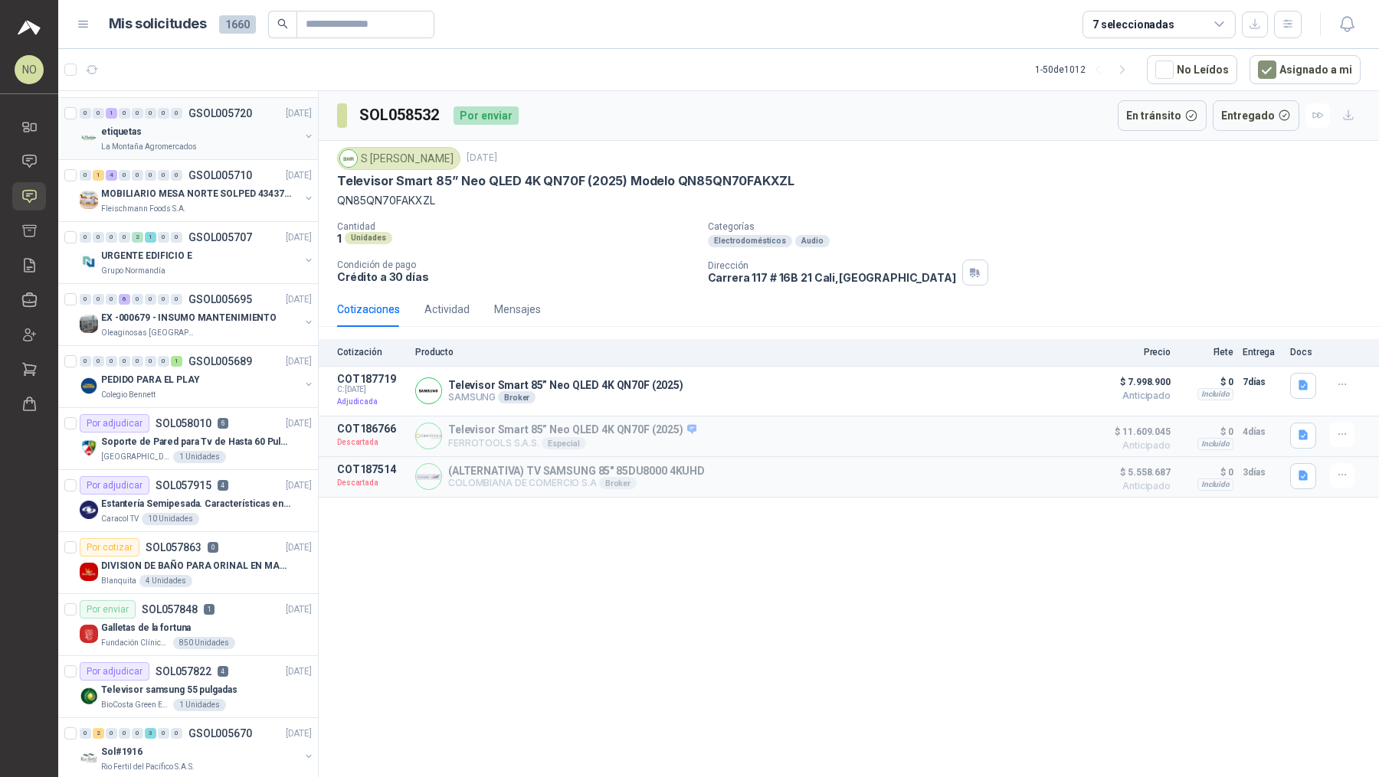
scroll to position [760, 0]
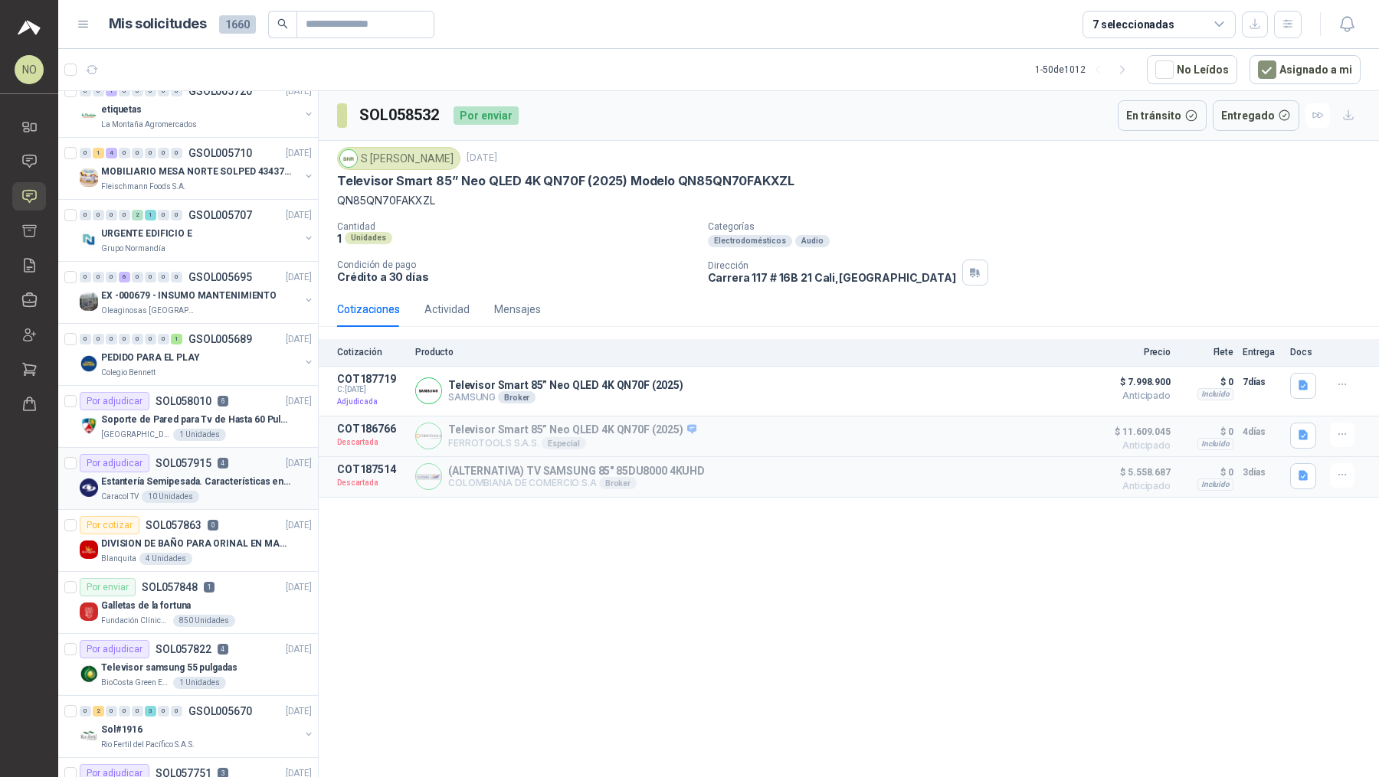
click at [241, 491] on div "Caracol TV 10 Unidades" at bounding box center [206, 497] width 211 height 12
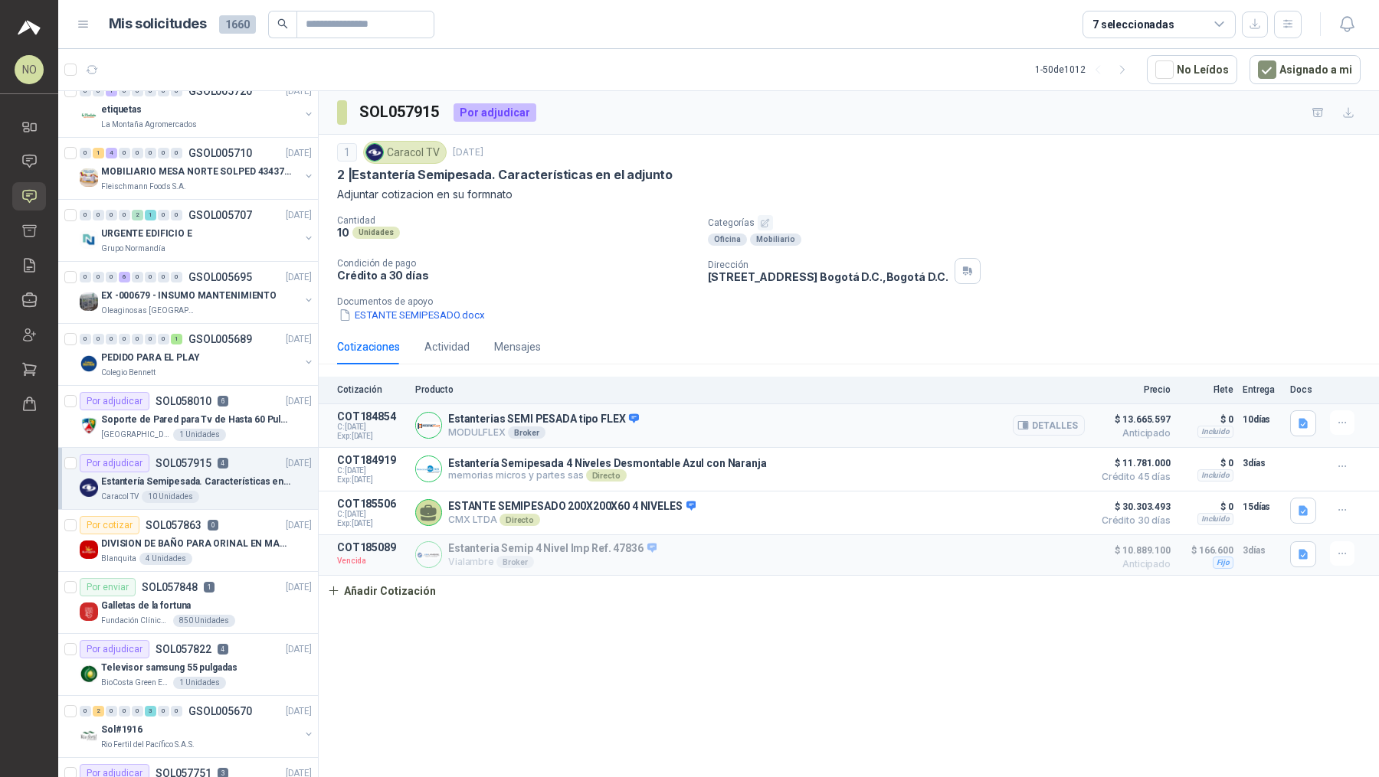
click at [1039, 436] on div "Detalles" at bounding box center [1048, 425] width 72 height 31
click at [1032, 430] on button "Detalles" at bounding box center [1048, 425] width 72 height 21
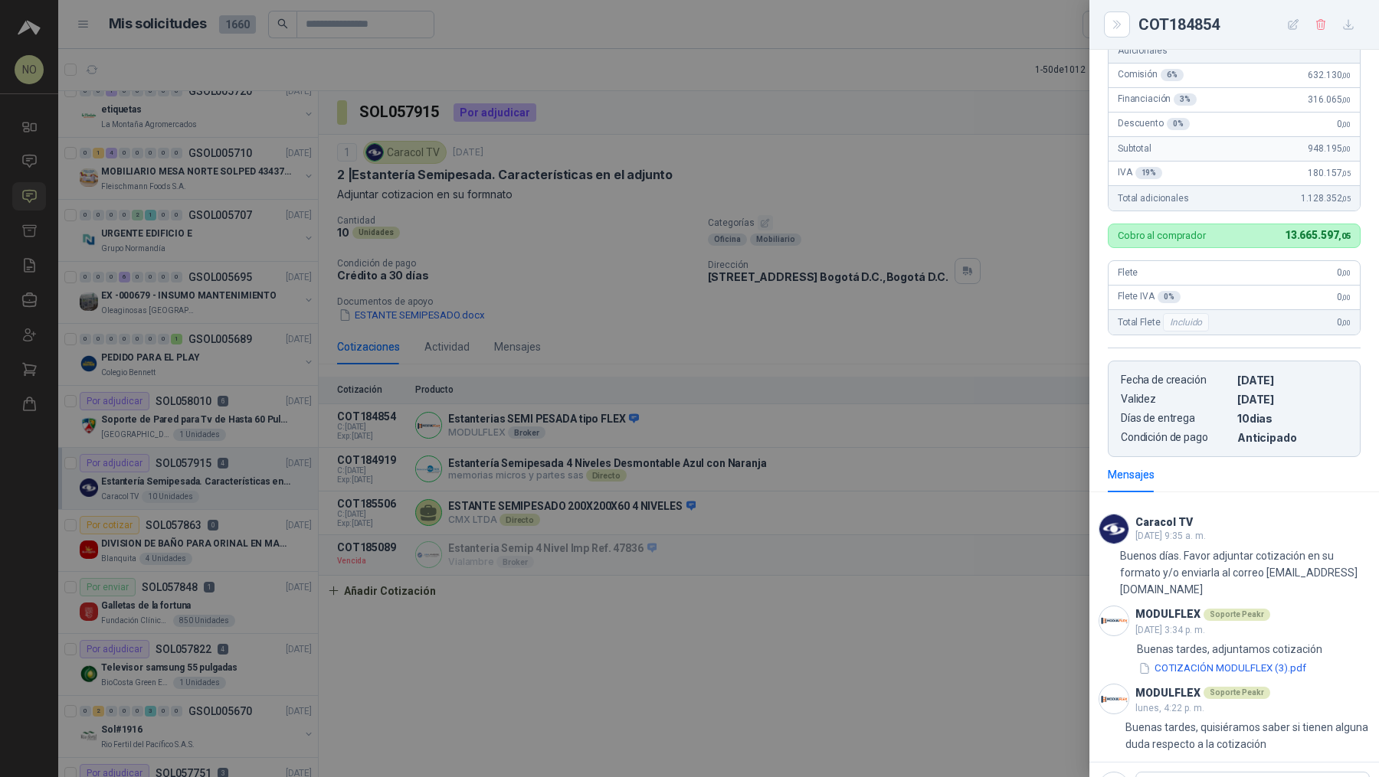
scroll to position [437, 0]
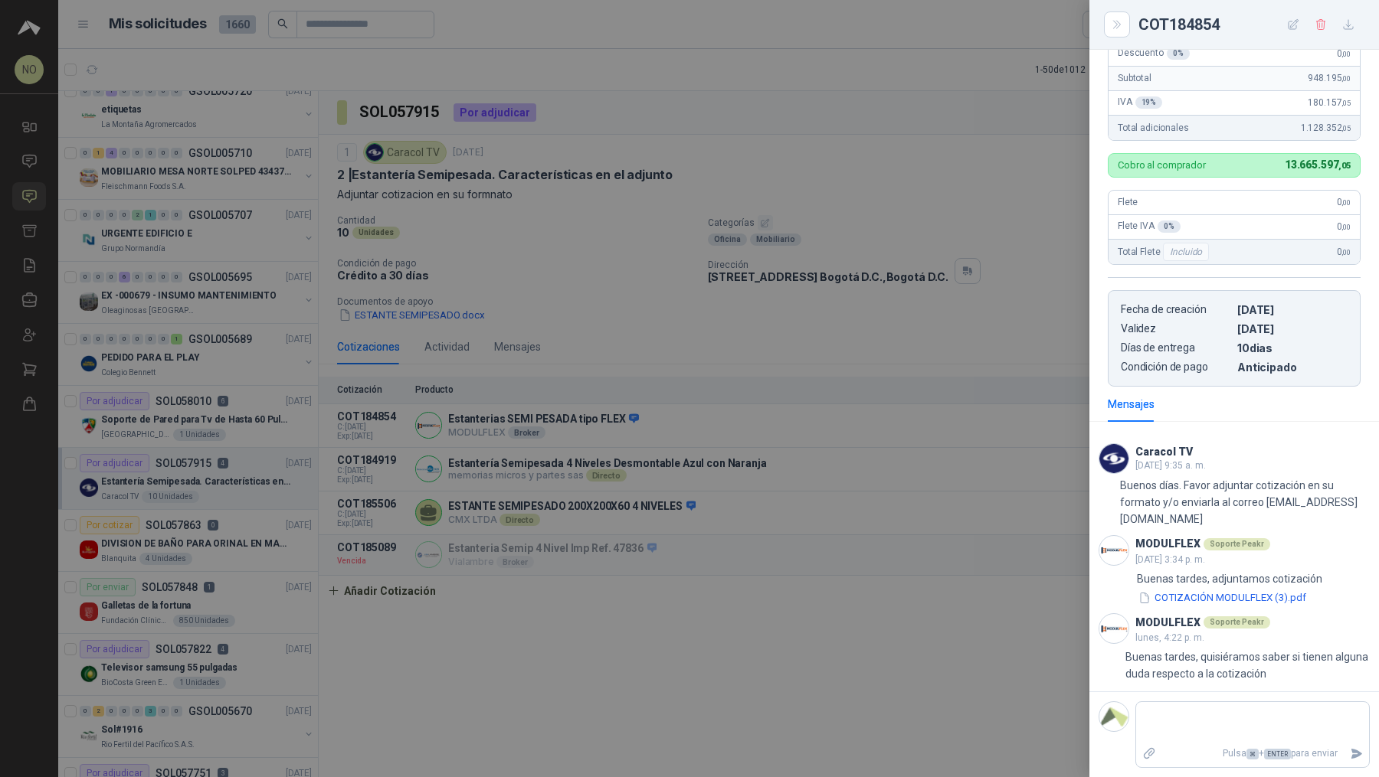
click at [901, 488] on div at bounding box center [689, 388] width 1379 height 777
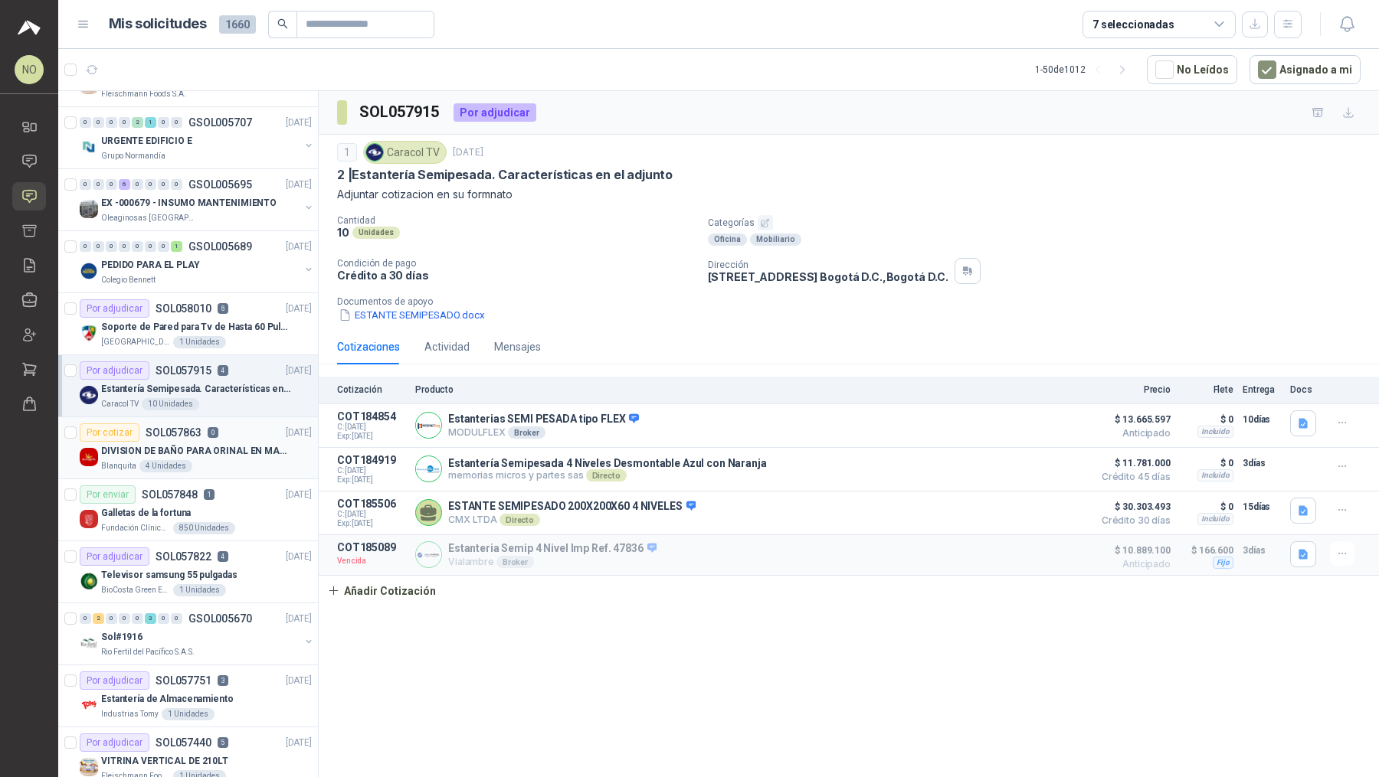
scroll to position [860, 0]
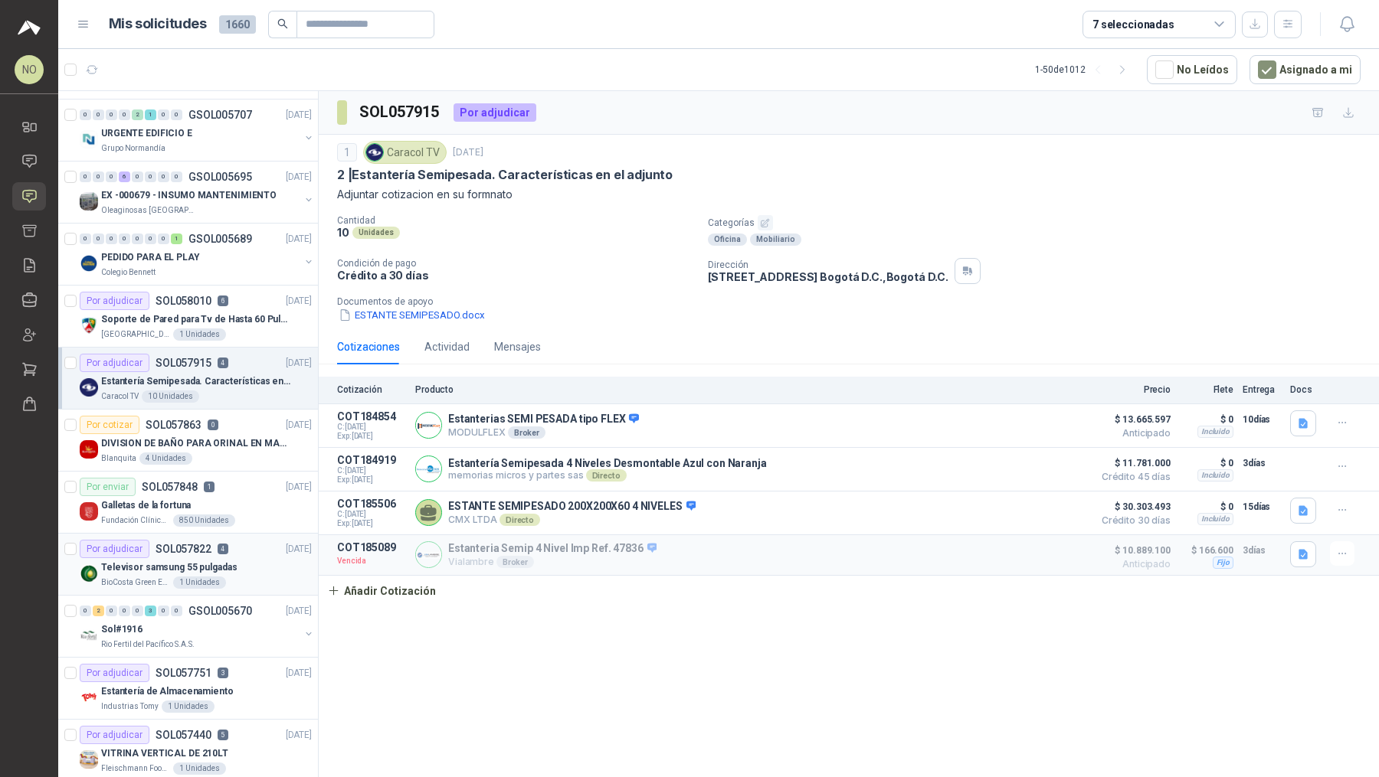
click at [238, 548] on div "Por adjudicar SOL057822 4 [DATE]" at bounding box center [196, 549] width 232 height 18
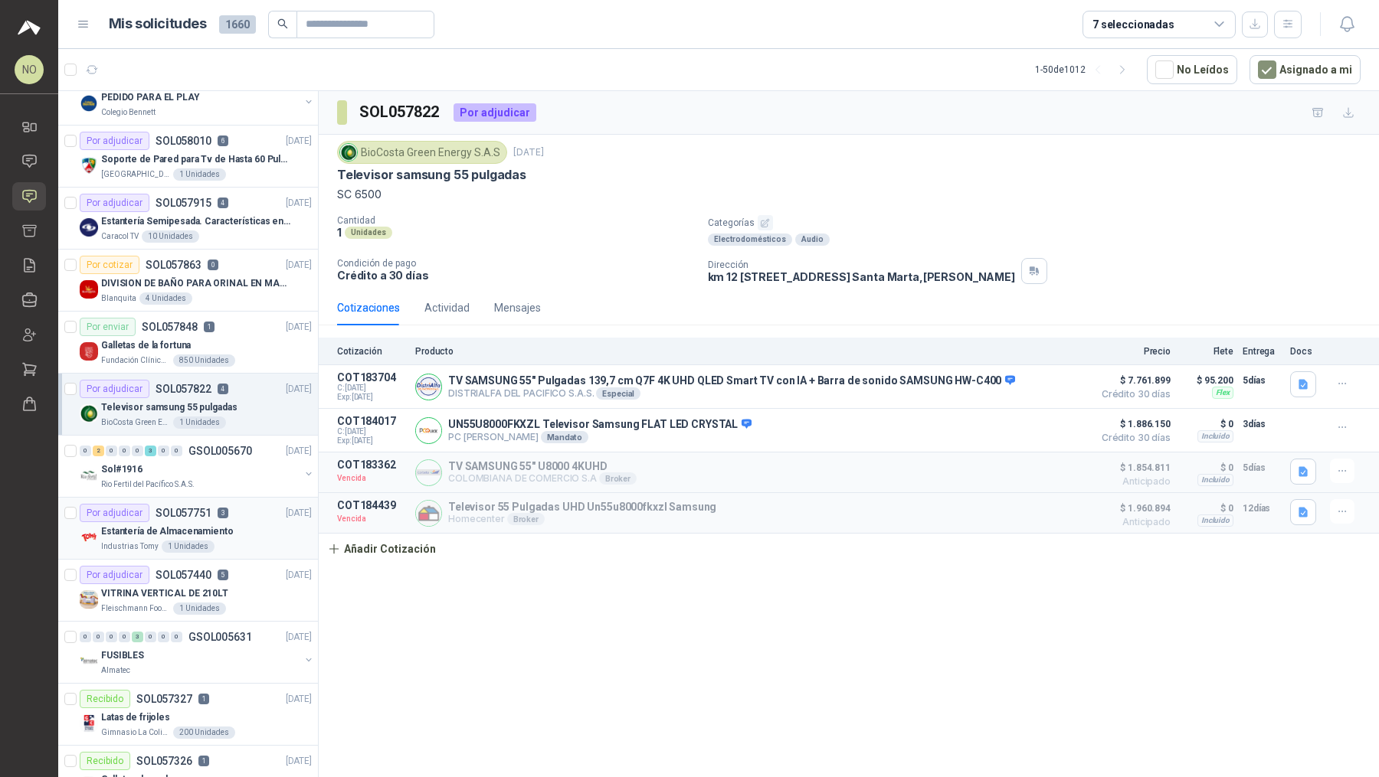
scroll to position [1022, 0]
click at [237, 584] on div "VITRINA VERTICAL DE 210LT" at bounding box center [206, 591] width 211 height 18
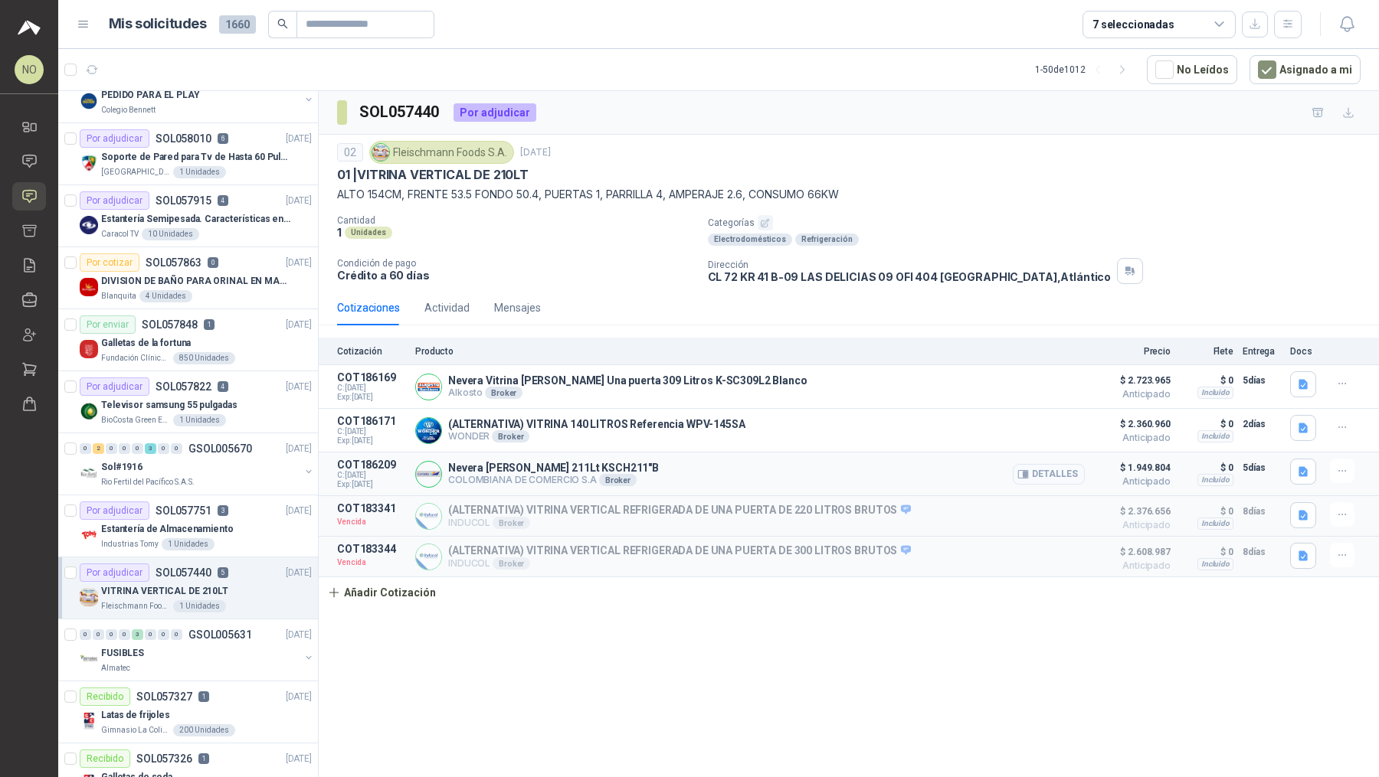
click at [1078, 467] on button "Detalles" at bounding box center [1048, 474] width 72 height 21
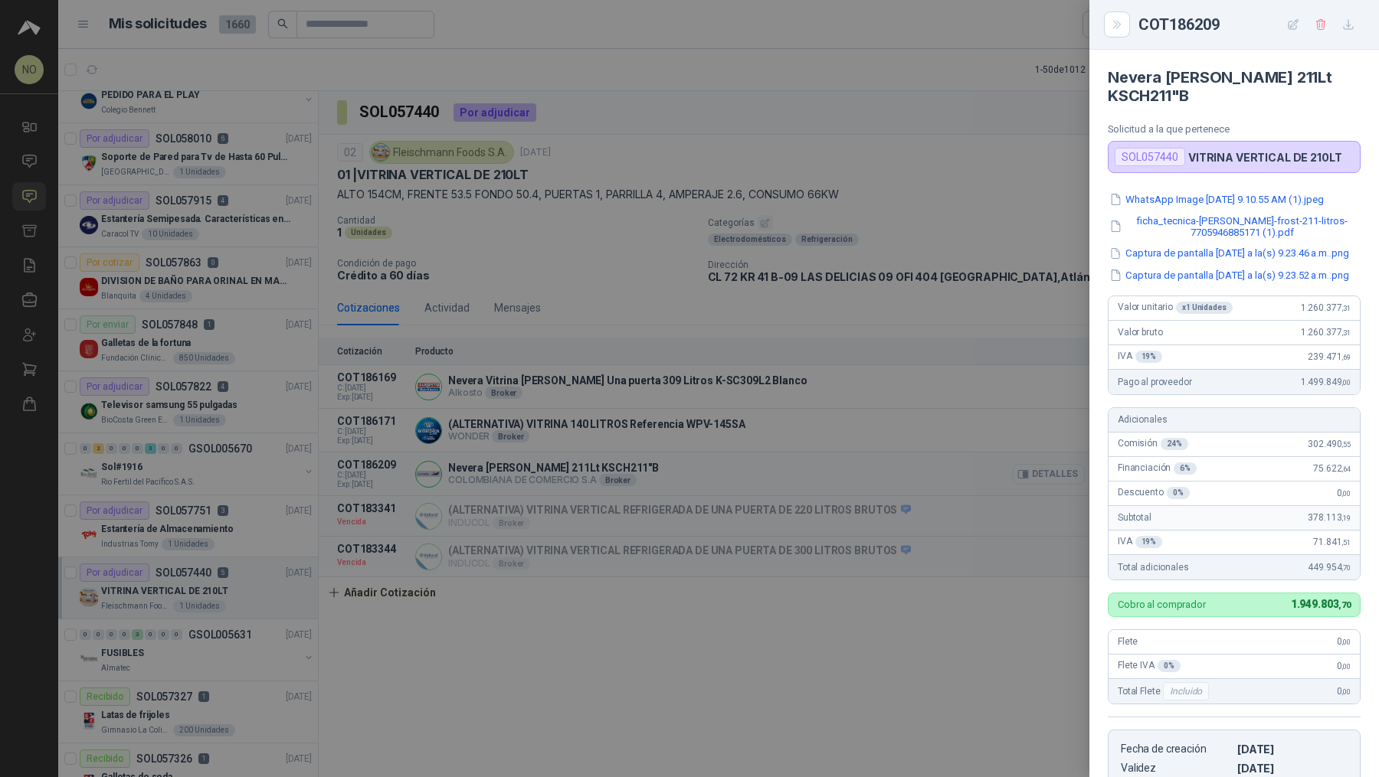
scroll to position [280, 0]
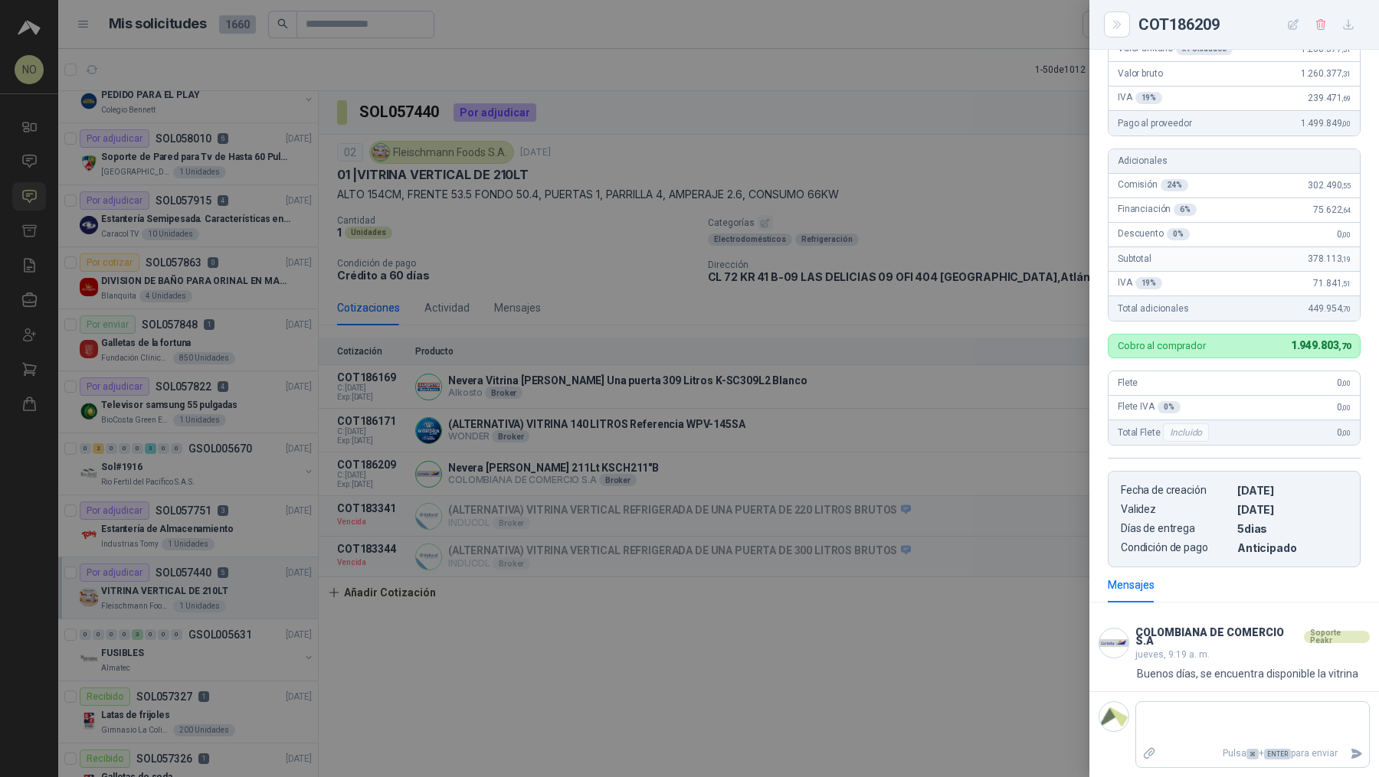
click at [905, 440] on div at bounding box center [689, 388] width 1379 height 777
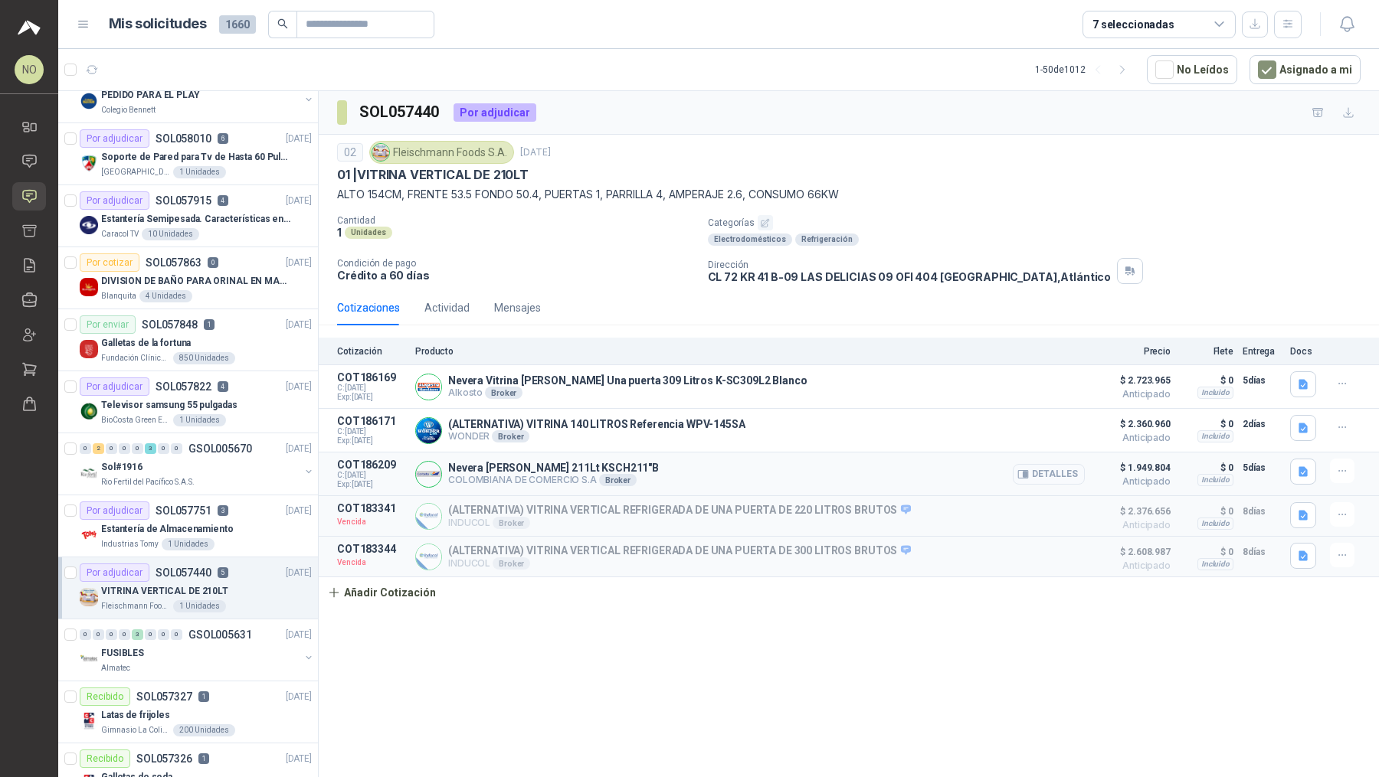
click at [1056, 469] on button "Detalles" at bounding box center [1048, 474] width 72 height 21
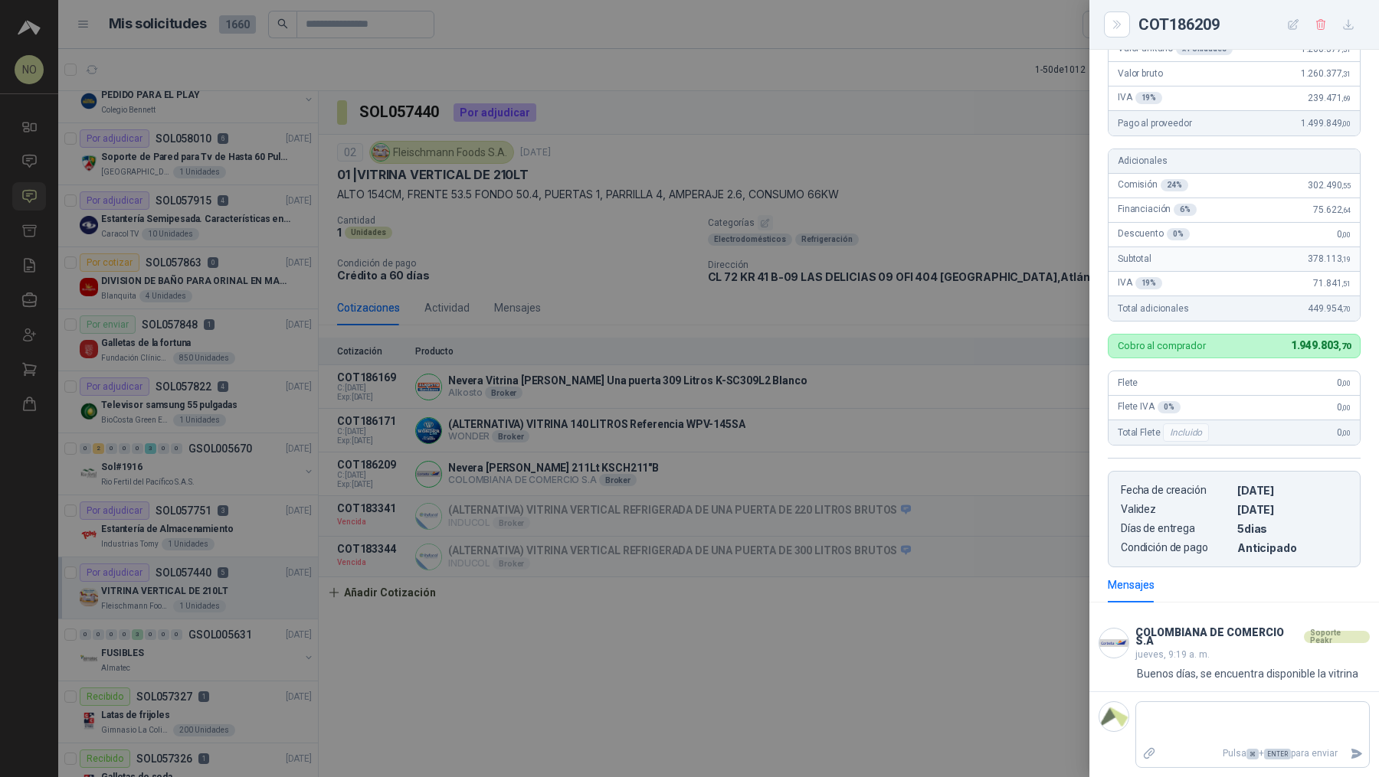
click at [214, 476] on div at bounding box center [689, 388] width 1379 height 777
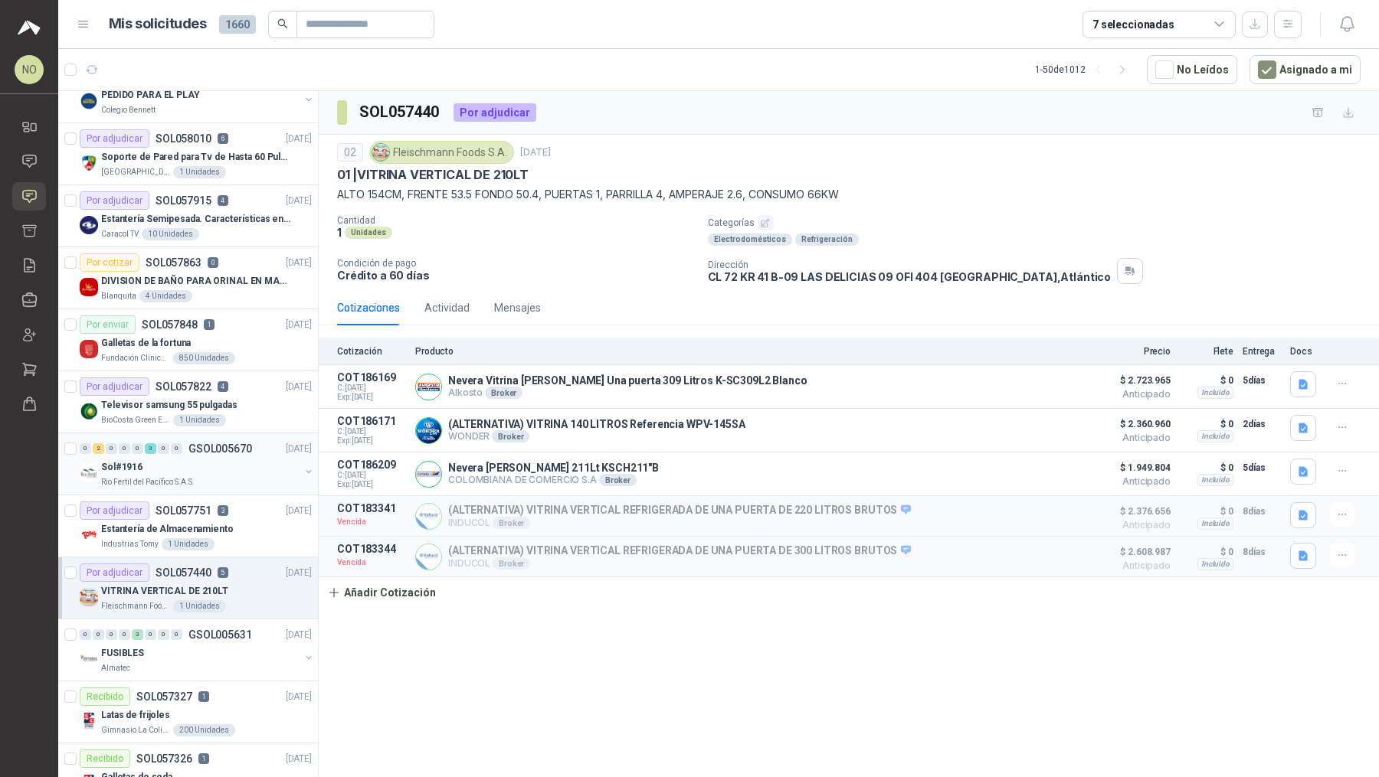
scroll to position [0, 0]
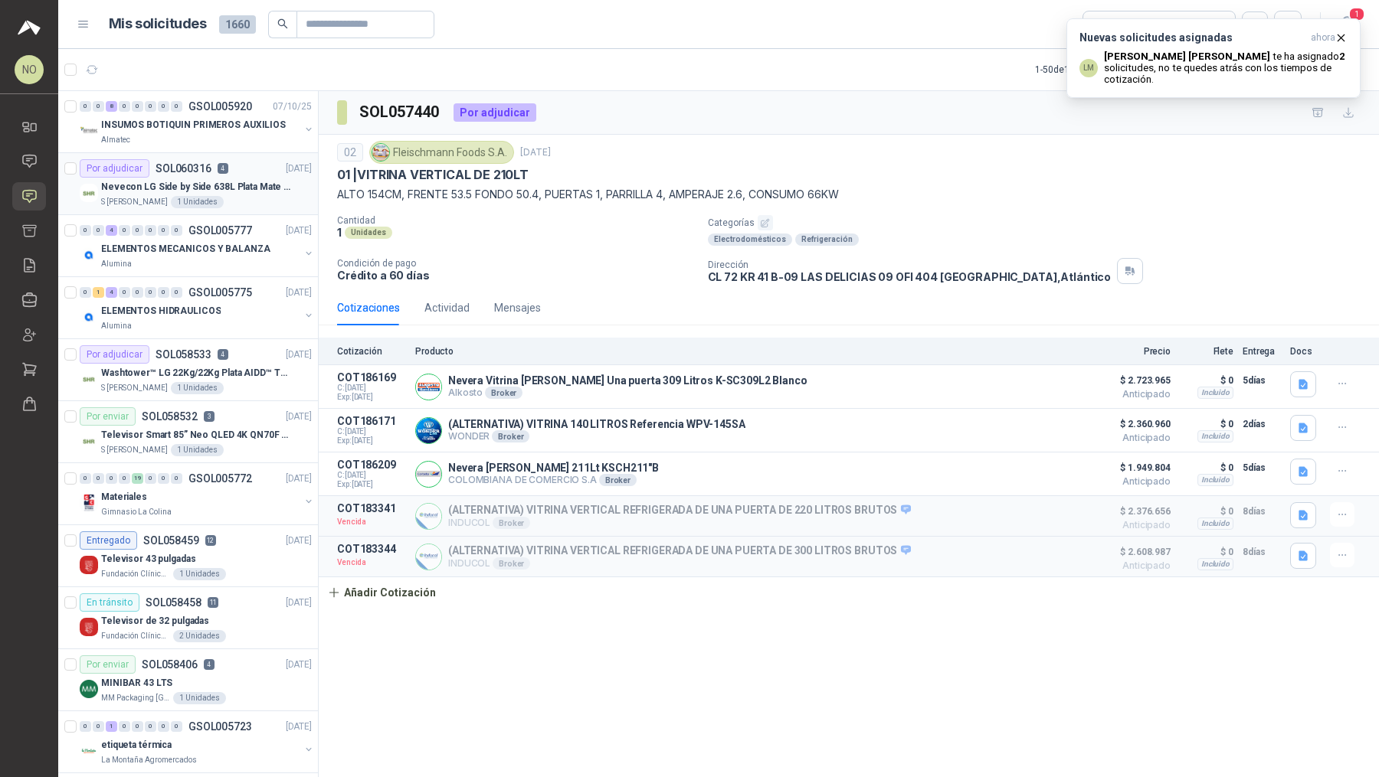
click at [245, 181] on p "Nevecon LG Side by Side 638L Plata Mate Disp. de agua/hielo MOD GS66SPY" at bounding box center [196, 187] width 191 height 15
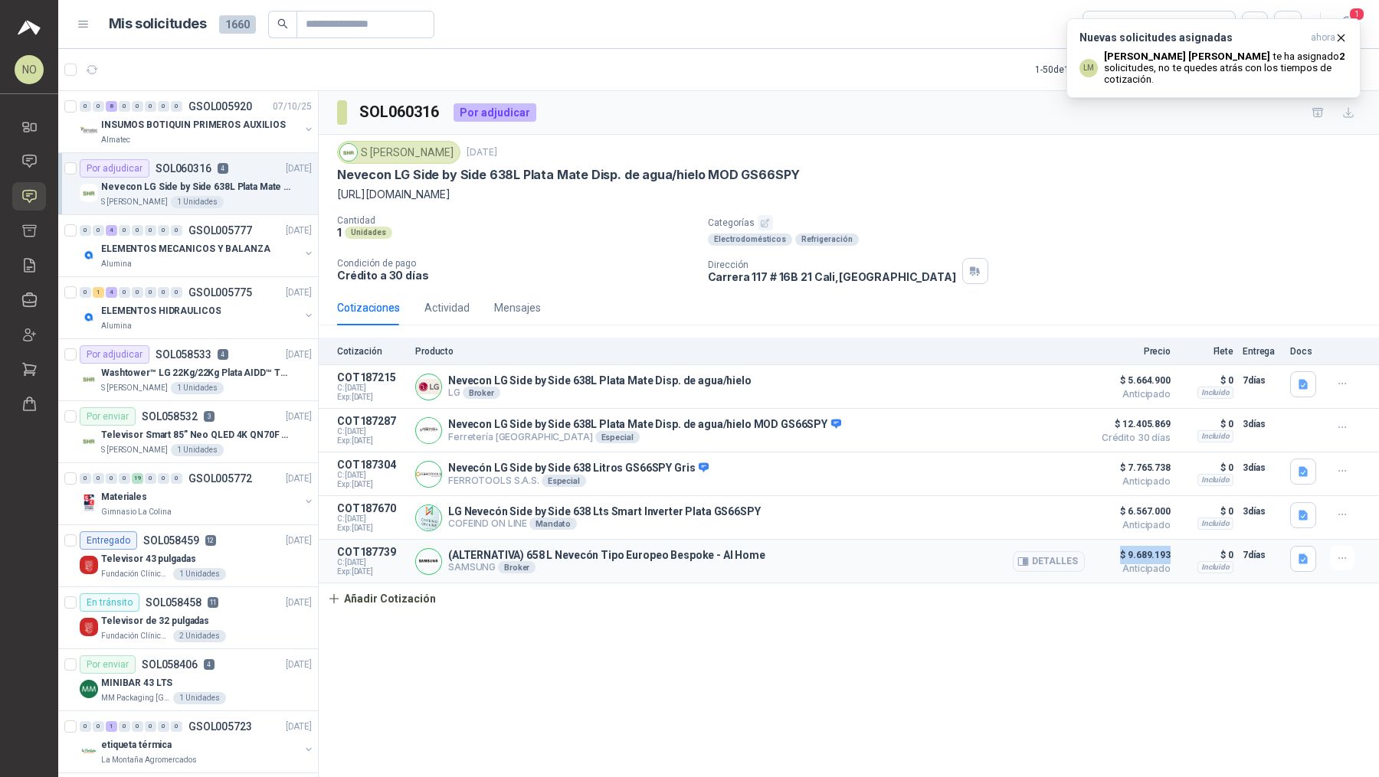
drag, startPoint x: 1122, startPoint y: 552, endPoint x: 1172, endPoint y: 549, distance: 49.9
click at [1172, 549] on article "COT187739 C: [DATE] Exp: [DATE] (ALTERNATIVA) 658 L Nevecón Tipo Europeo Bespok…" at bounding box center [849, 562] width 1060 height 44
click at [1336, 556] on icon "button" at bounding box center [1342, 558] width 13 height 13
click at [1309, 525] on button "Eliminar" at bounding box center [1311, 522] width 123 height 25
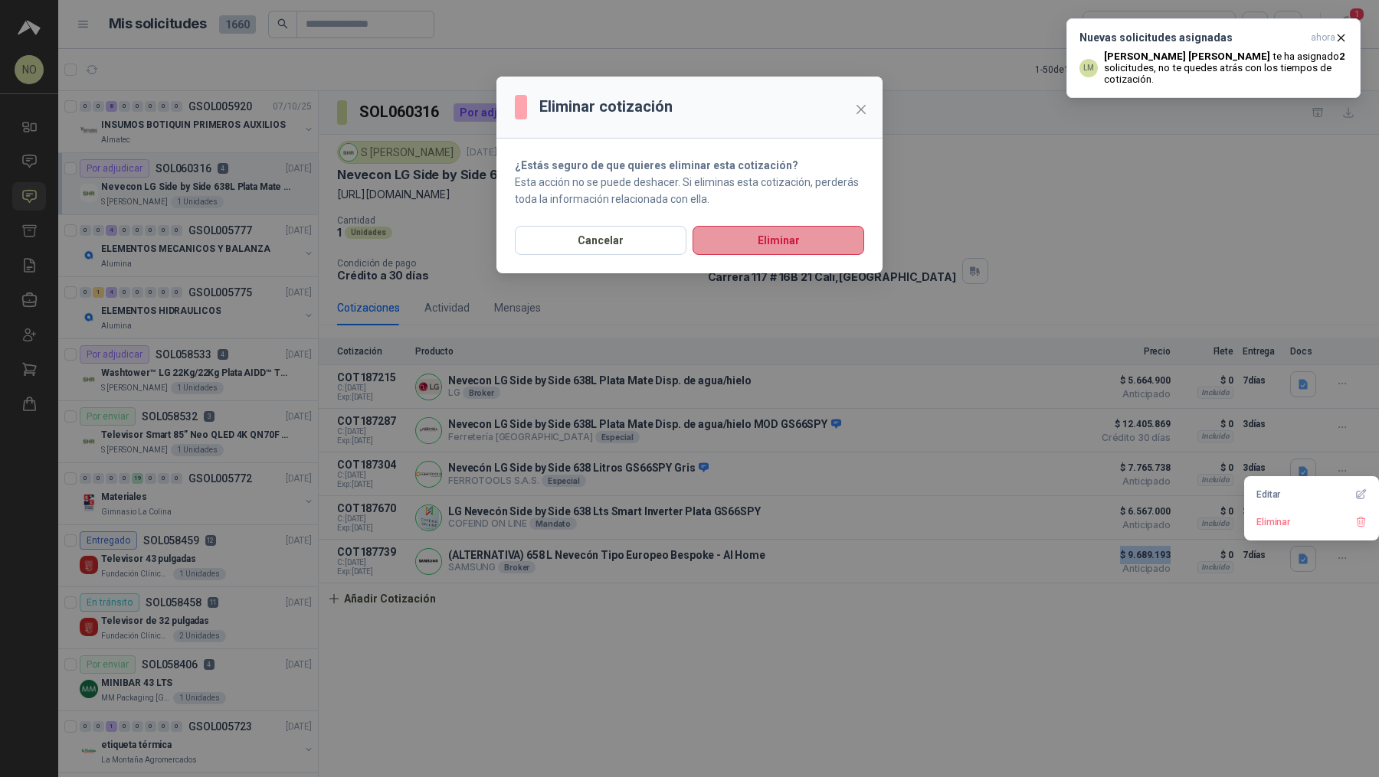
click at [767, 246] on button "Eliminar" at bounding box center [778, 240] width 172 height 29
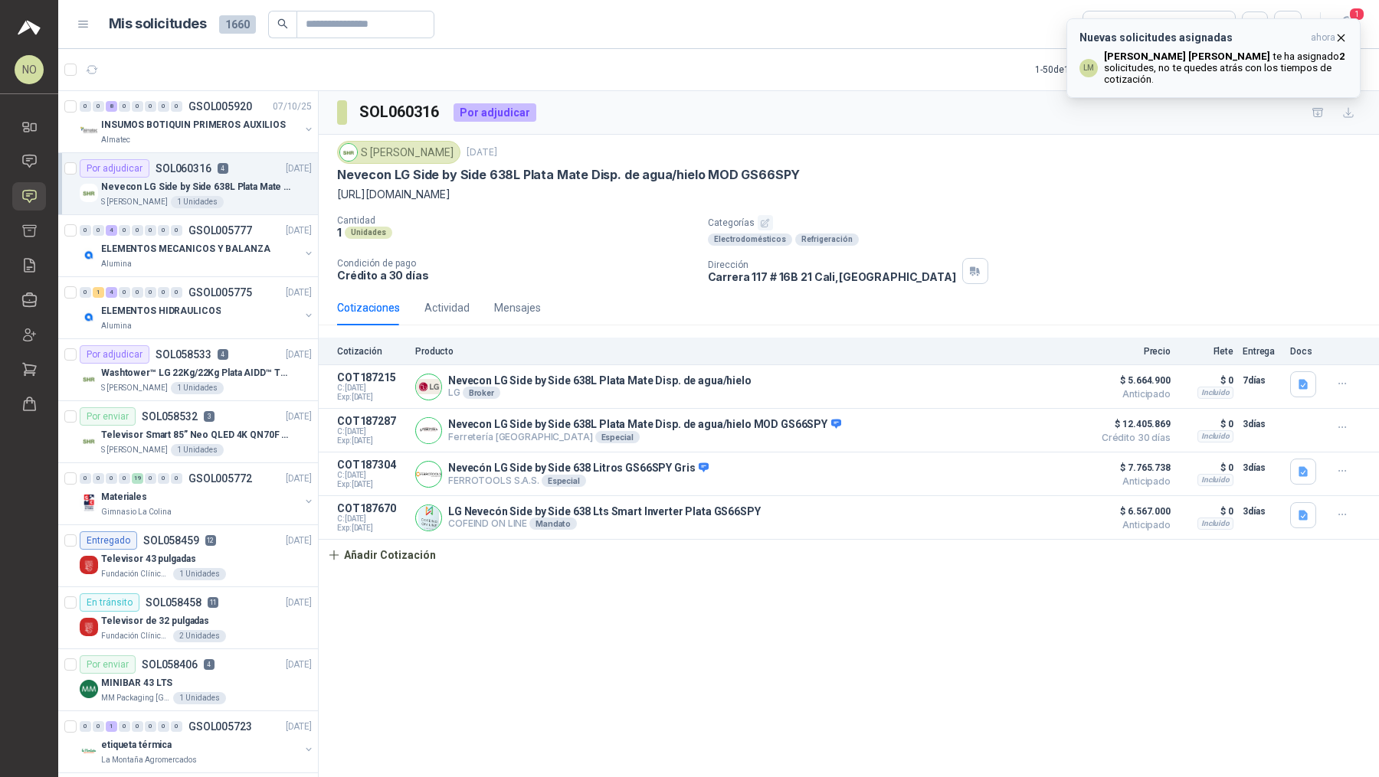
click at [1349, 40] on button "Nuevas solicitudes asignadas ahora LM [PERSON_NAME] te ha asignado 2 solicitude…" at bounding box center [1213, 58] width 294 height 80
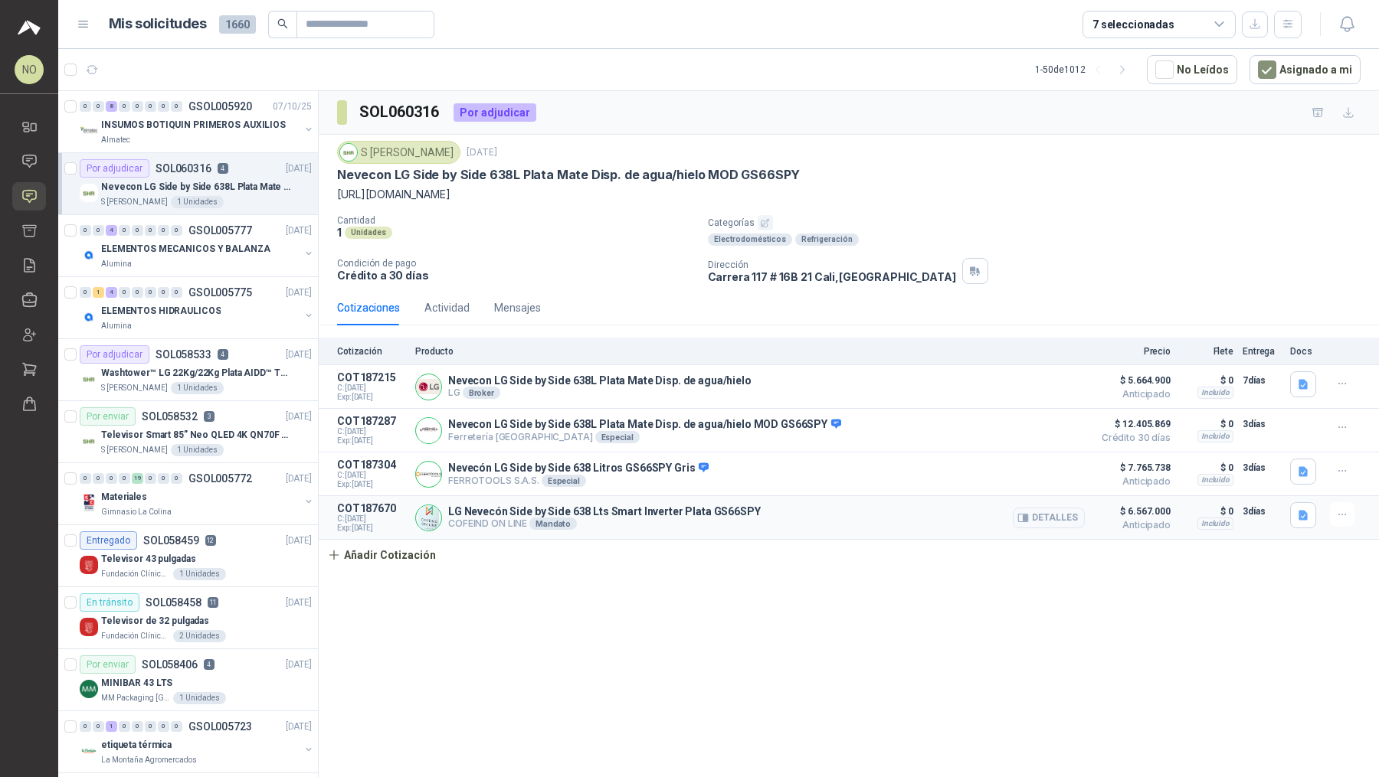
click at [425, 536] on article "COT187670 C: [DATE] Exp: [DATE] LG Nevecón Side by Side 638 Lts Smart Inverter …" at bounding box center [849, 518] width 1060 height 44
click at [417, 558] on button "Añadir Cotización" at bounding box center [382, 555] width 126 height 31
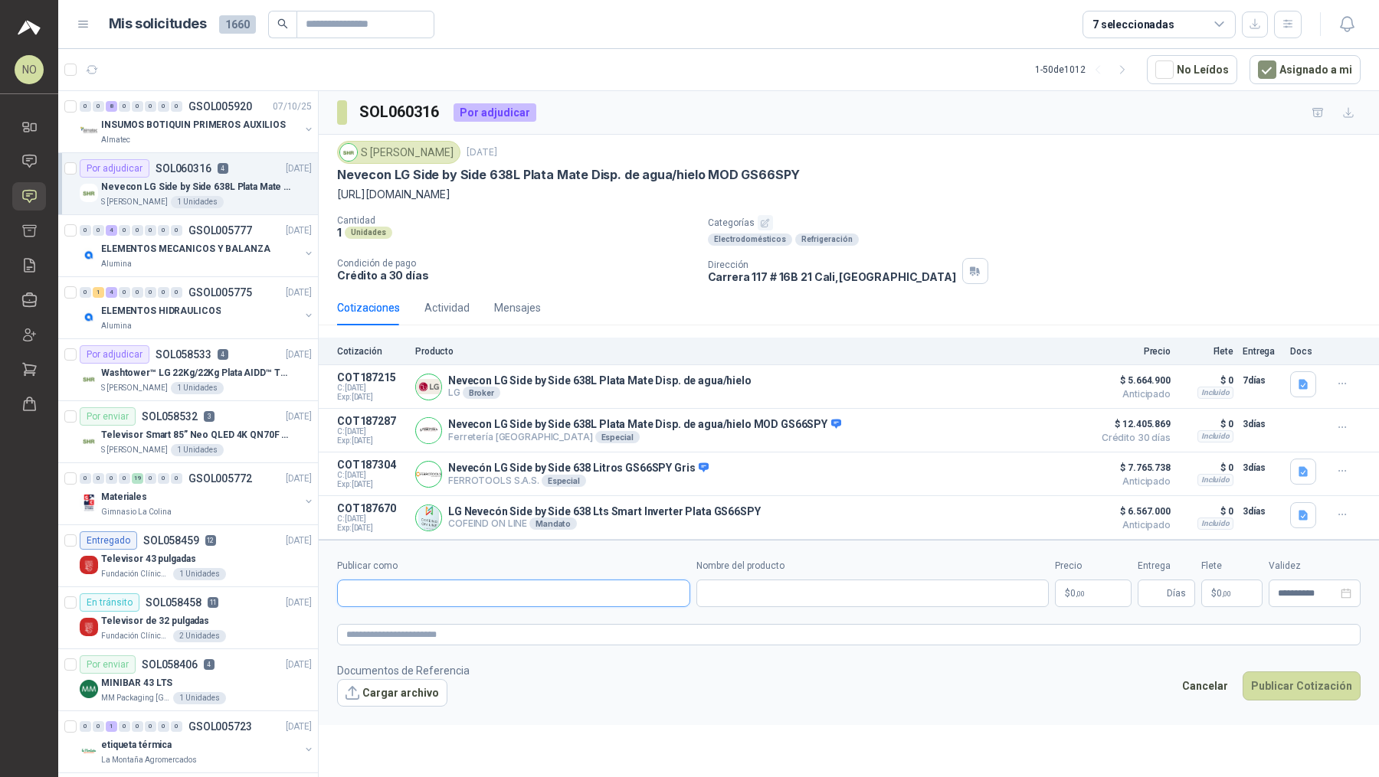
click at [458, 584] on input "Publicar como" at bounding box center [514, 594] width 352 height 26
click at [436, 622] on div "SAMSUNG NIT : 000000001" at bounding box center [513, 627] width 327 height 17
click at [741, 590] on input "Nombre del producto" at bounding box center [872, 594] width 353 height 28
paste input "**********"
click at [704, 594] on input "**********" at bounding box center [872, 594] width 353 height 28
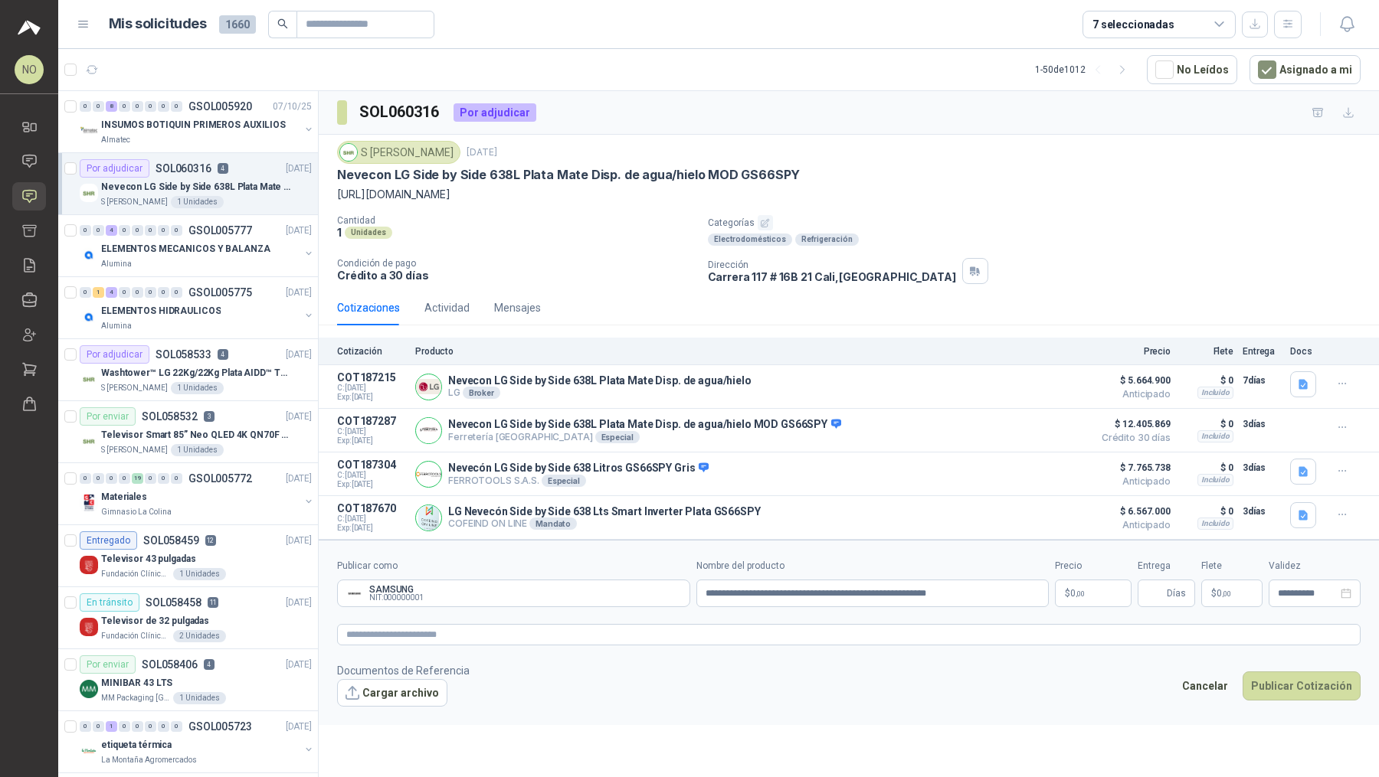
click at [1087, 583] on p "$ 0 ,00" at bounding box center [1093, 594] width 77 height 28
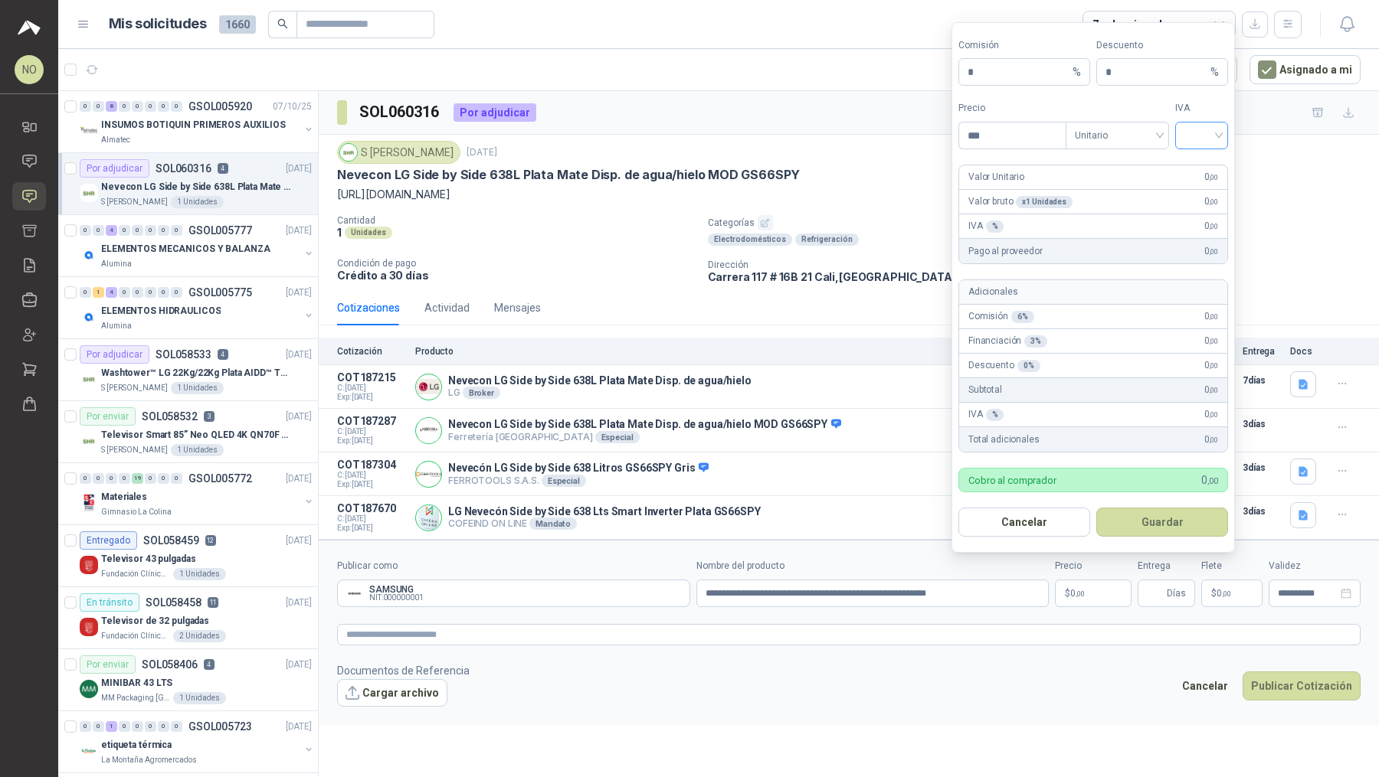
click at [1194, 131] on input "search" at bounding box center [1201, 134] width 34 height 23
click at [1199, 158] on div "19%" at bounding box center [1201, 170] width 47 height 25
click at [1127, 139] on span "Unitario" at bounding box center [1116, 135] width 85 height 23
click at [1127, 198] on div "Unitario con IVA" at bounding box center [1117, 194] width 79 height 17
click at [1038, 149] on input "***" at bounding box center [1012, 136] width 106 height 26
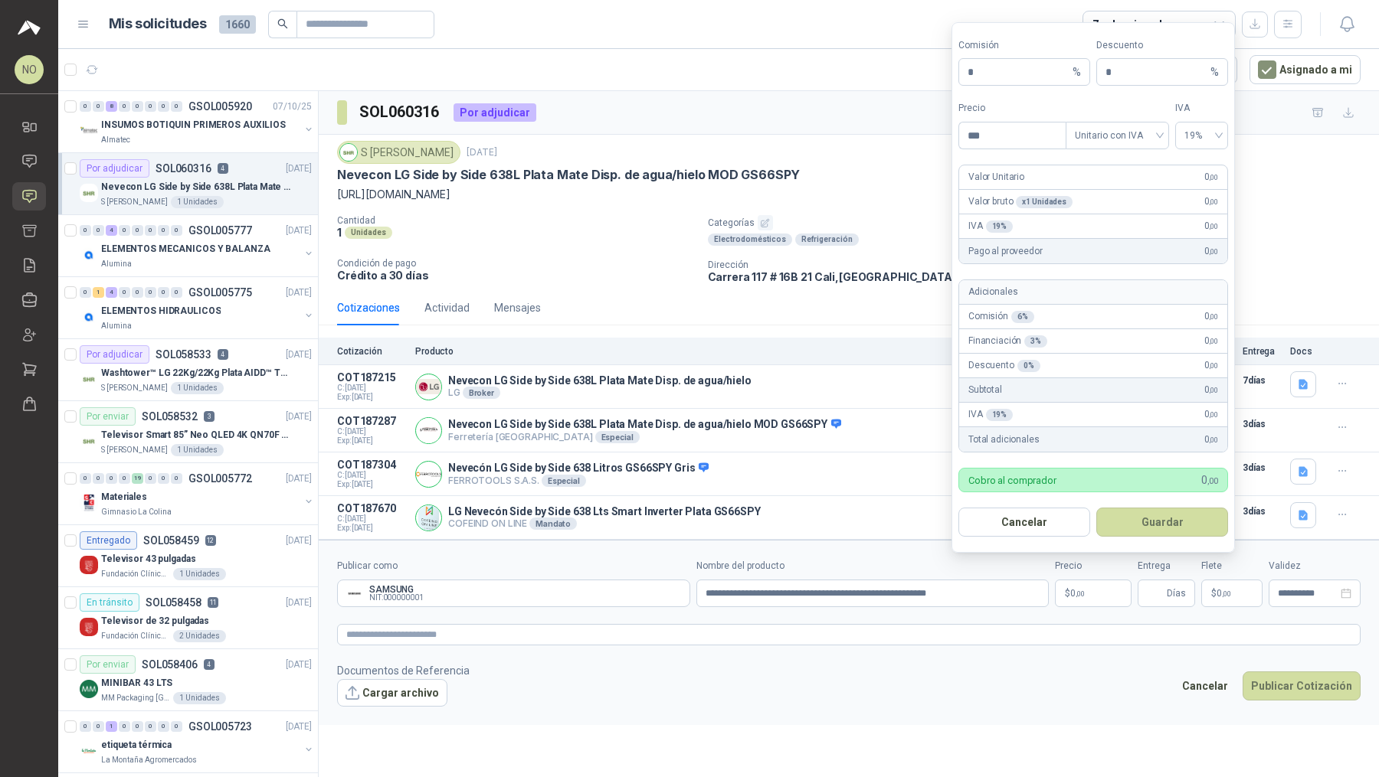
click at [1025, 682] on footer "Documentos de Referencia Cargar archivo Cancelar Publicar Cotización" at bounding box center [848, 684] width 1023 height 44
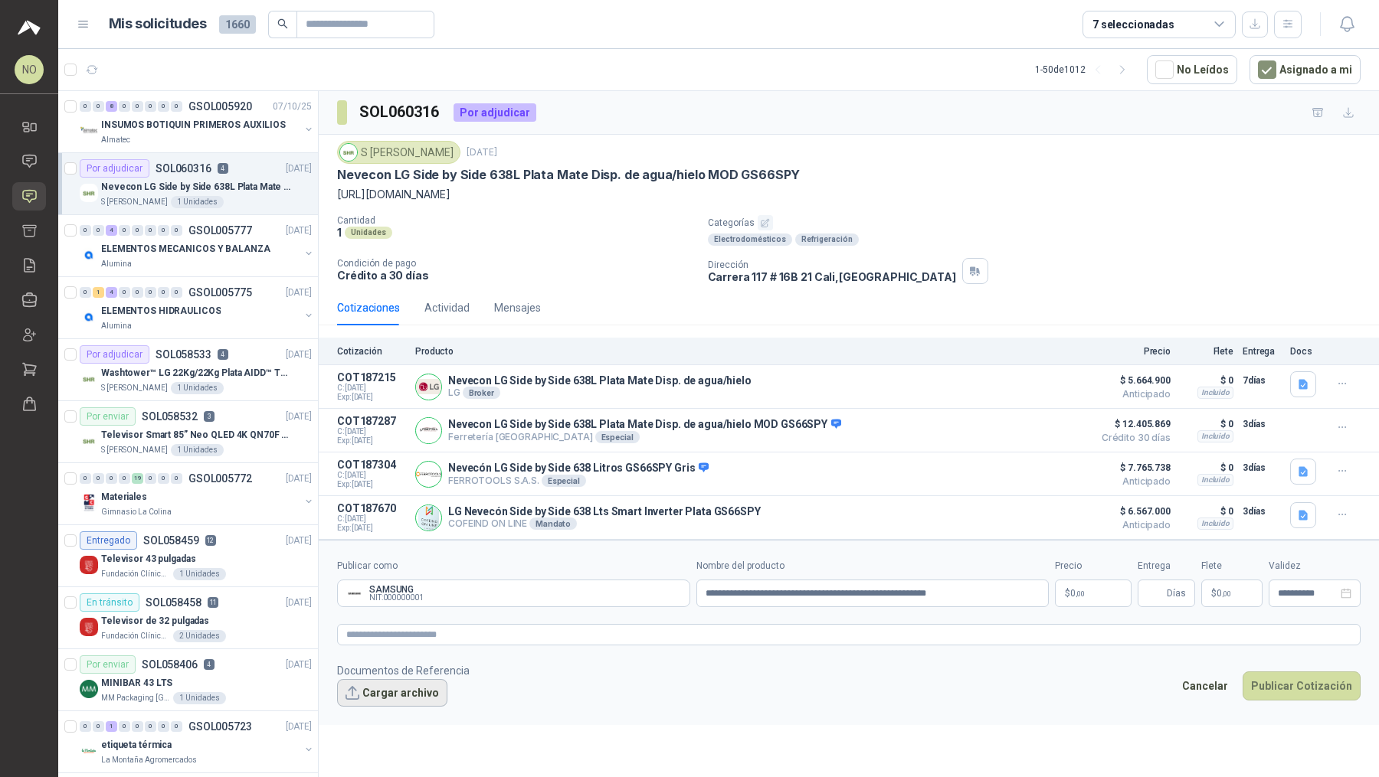
click at [401, 682] on button "Cargar archivo" at bounding box center [392, 693] width 110 height 28
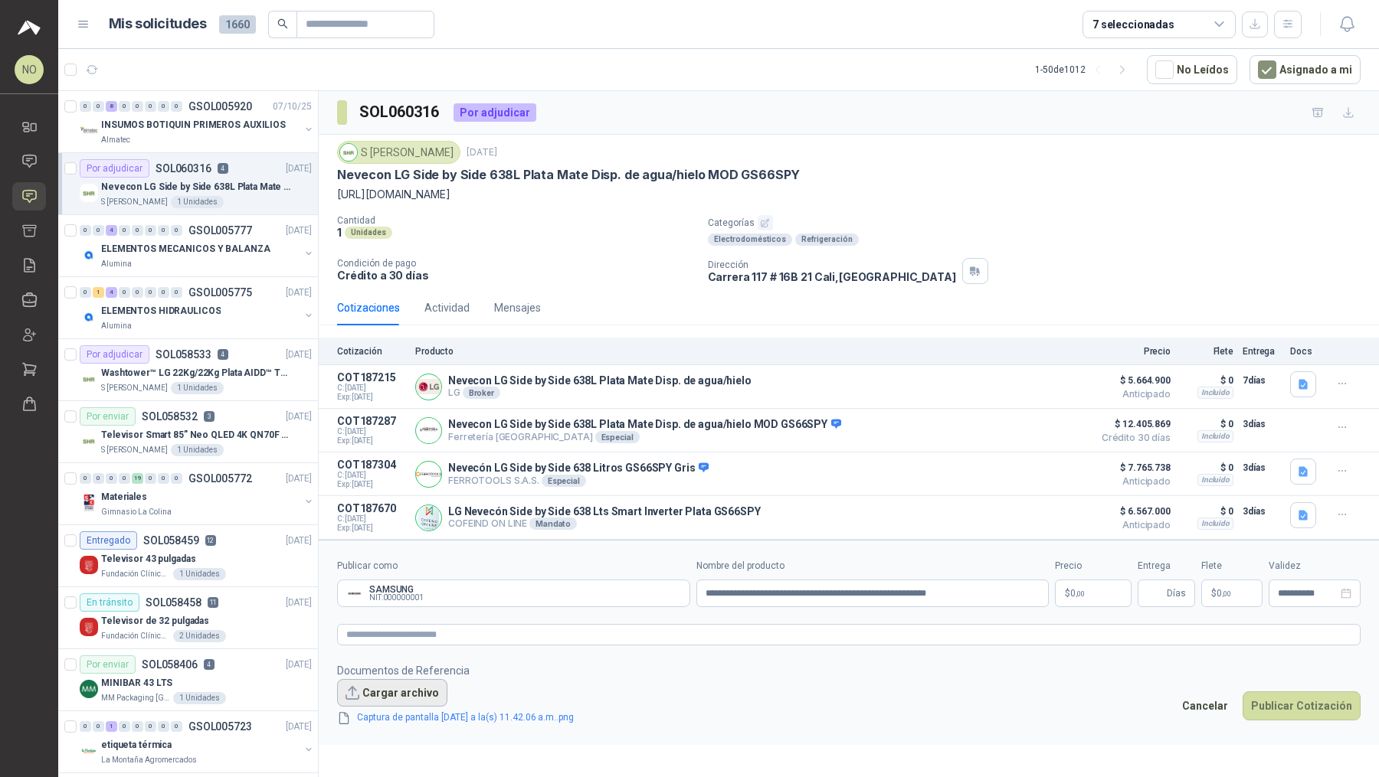
click at [406, 691] on button "Cargar archivo" at bounding box center [392, 693] width 110 height 28
click at [365, 682] on button "Cargar archivo" at bounding box center [392, 693] width 110 height 28
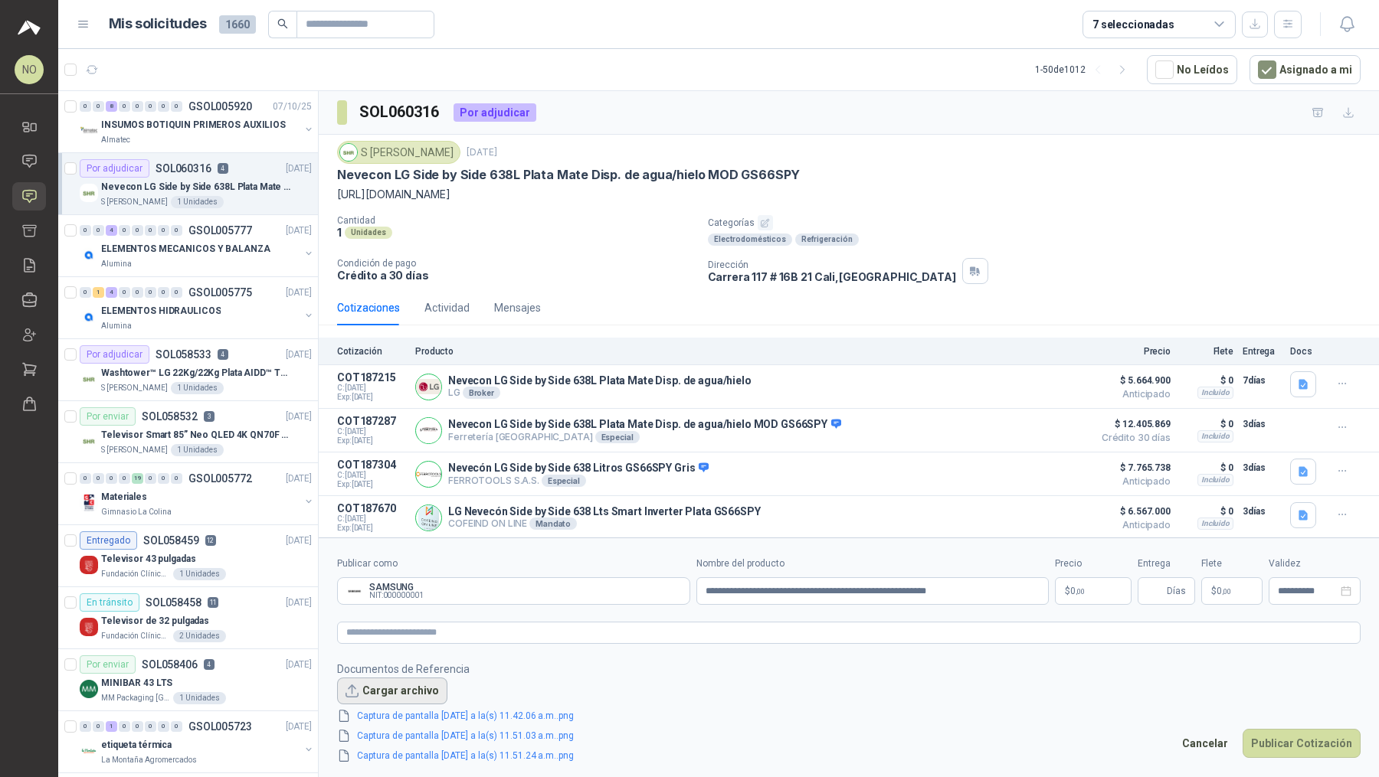
click at [380, 679] on button "Cargar archivo" at bounding box center [392, 692] width 110 height 28
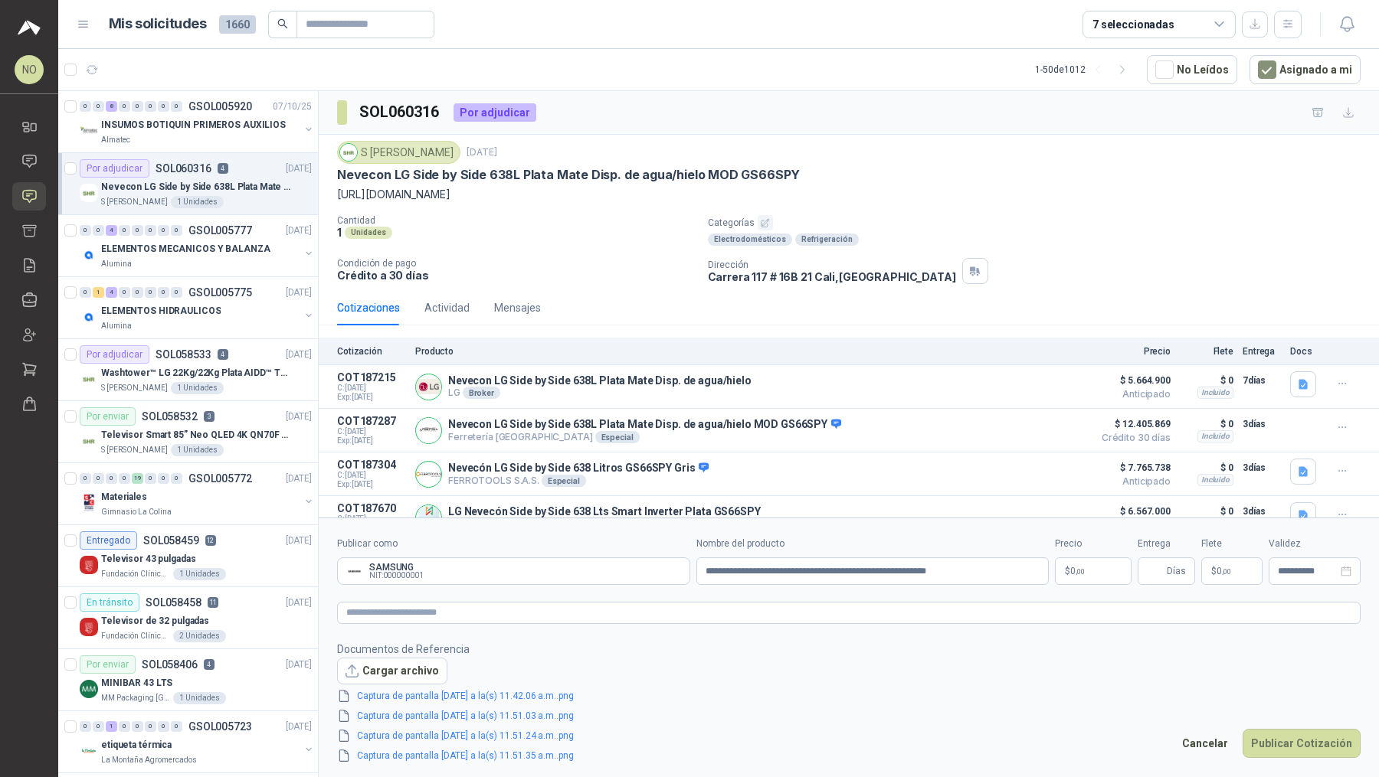
click at [1089, 585] on form "**********" at bounding box center [849, 650] width 1060 height 265
click at [1094, 566] on p "$ 0 ,00" at bounding box center [1093, 572] width 77 height 28
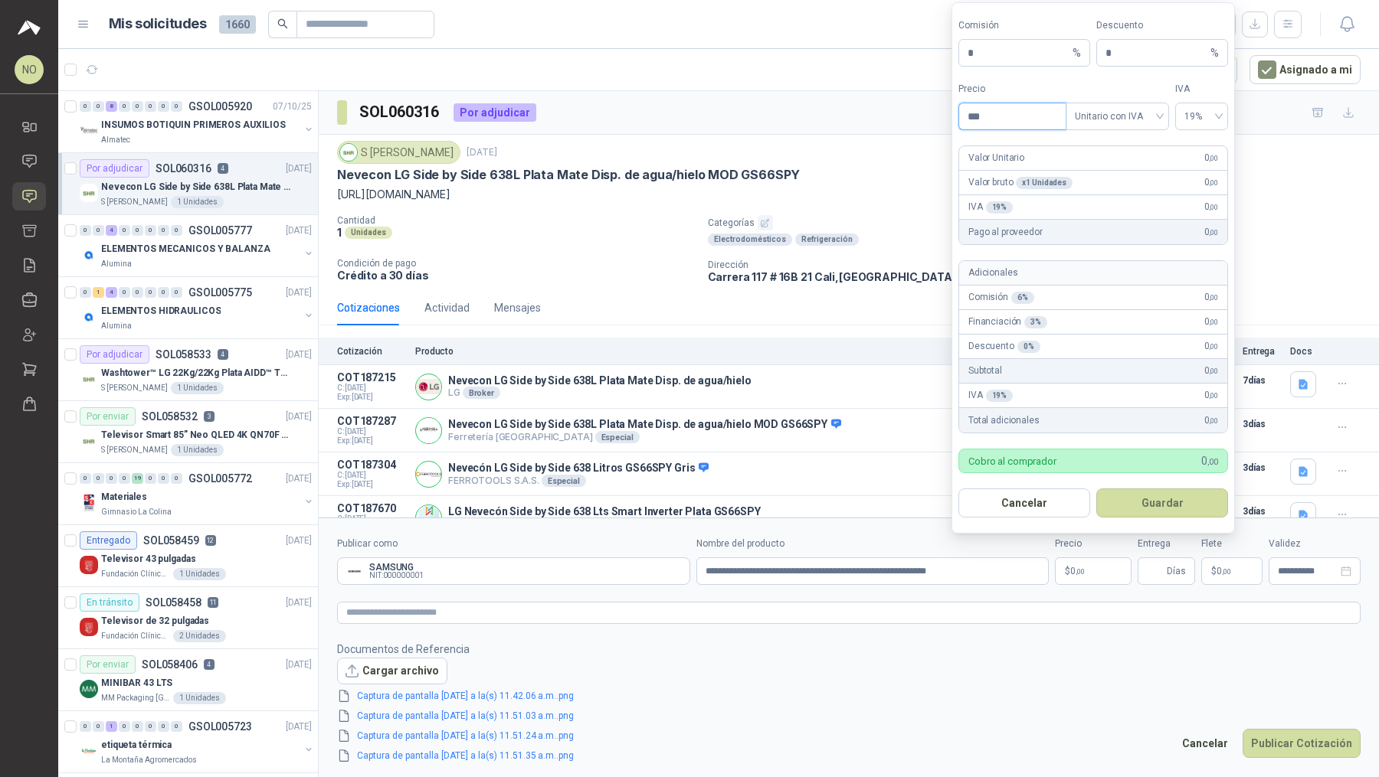
click at [1026, 119] on input "***" at bounding box center [1012, 116] width 106 height 26
click at [910, 686] on footer "Documentos de Referencia Cargar archivo Captura de pantalla [DATE] a la(s) 11.4…" at bounding box center [848, 703] width 1023 height 124
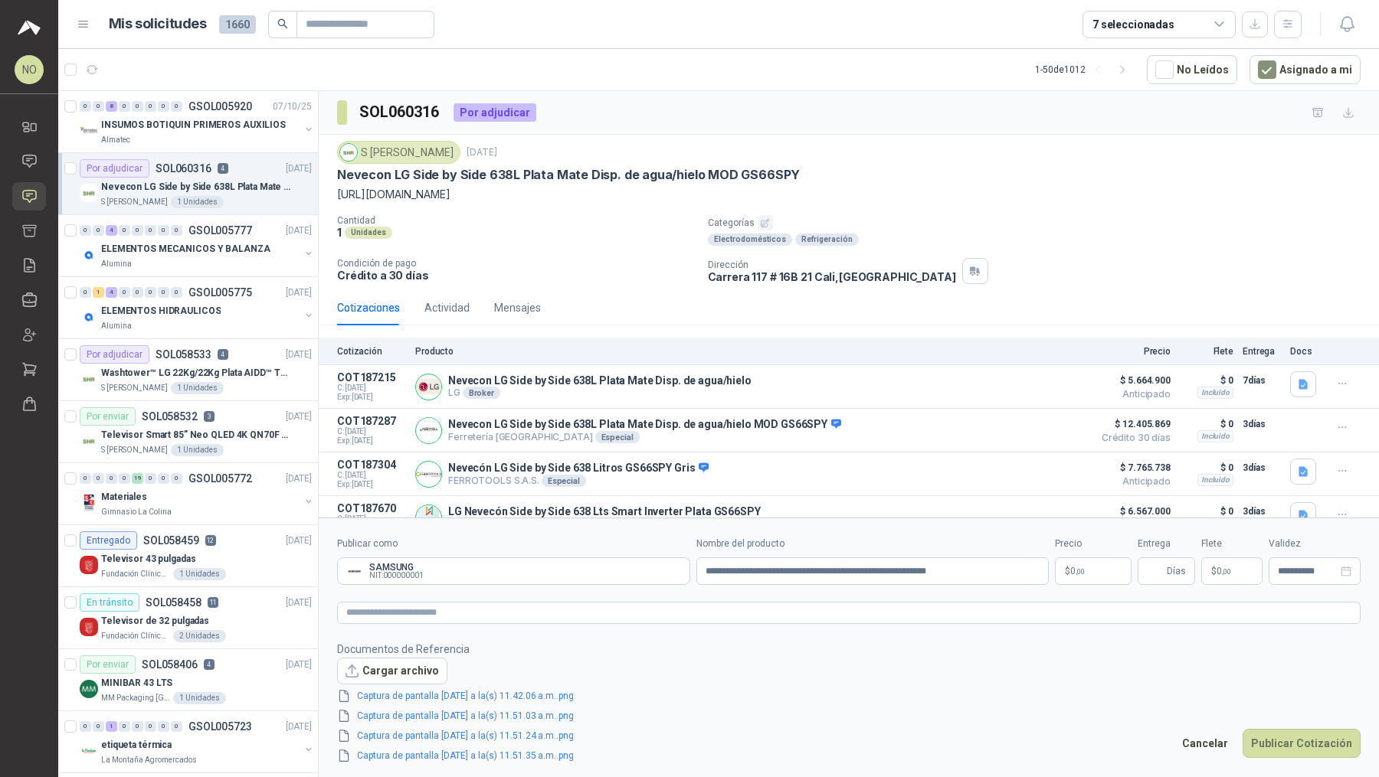
scroll to position [19, 0]
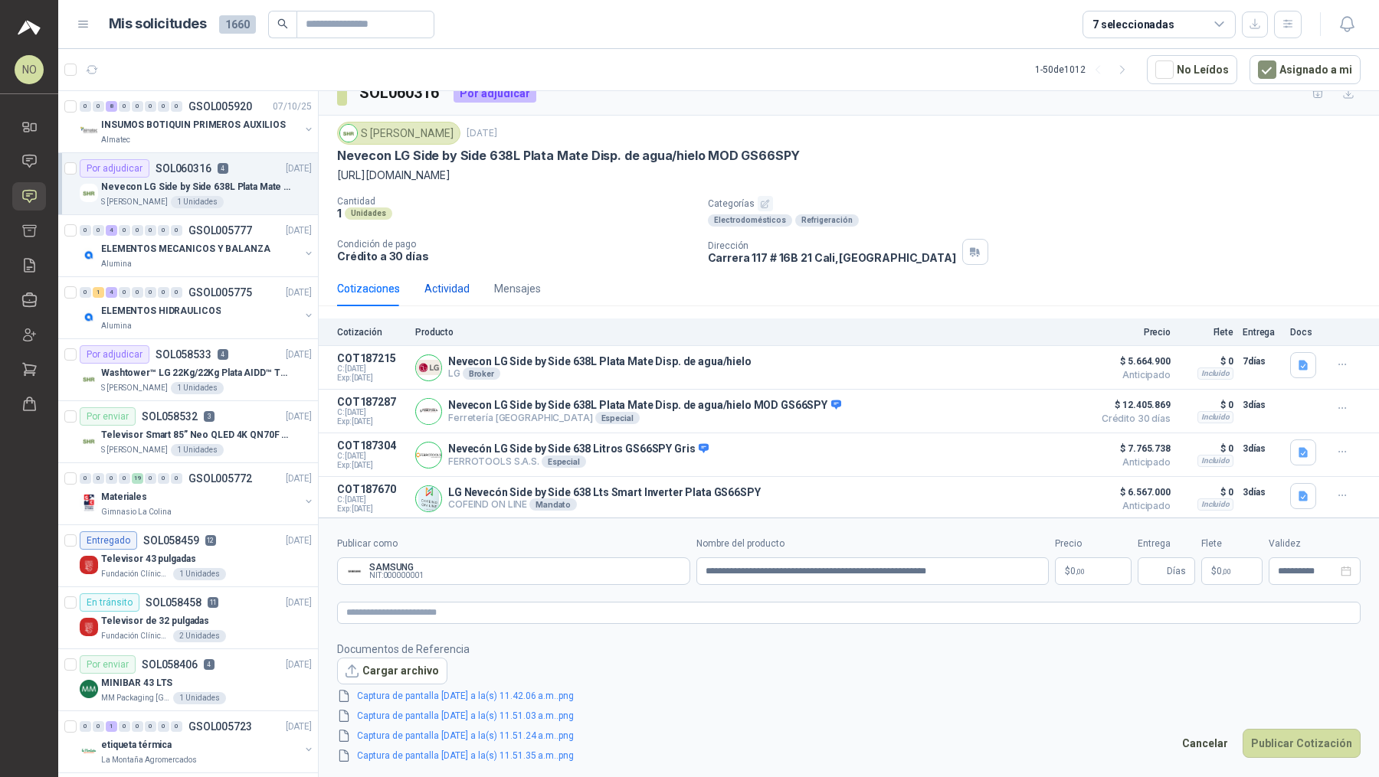
click at [443, 282] on div "Actividad" at bounding box center [446, 288] width 45 height 17
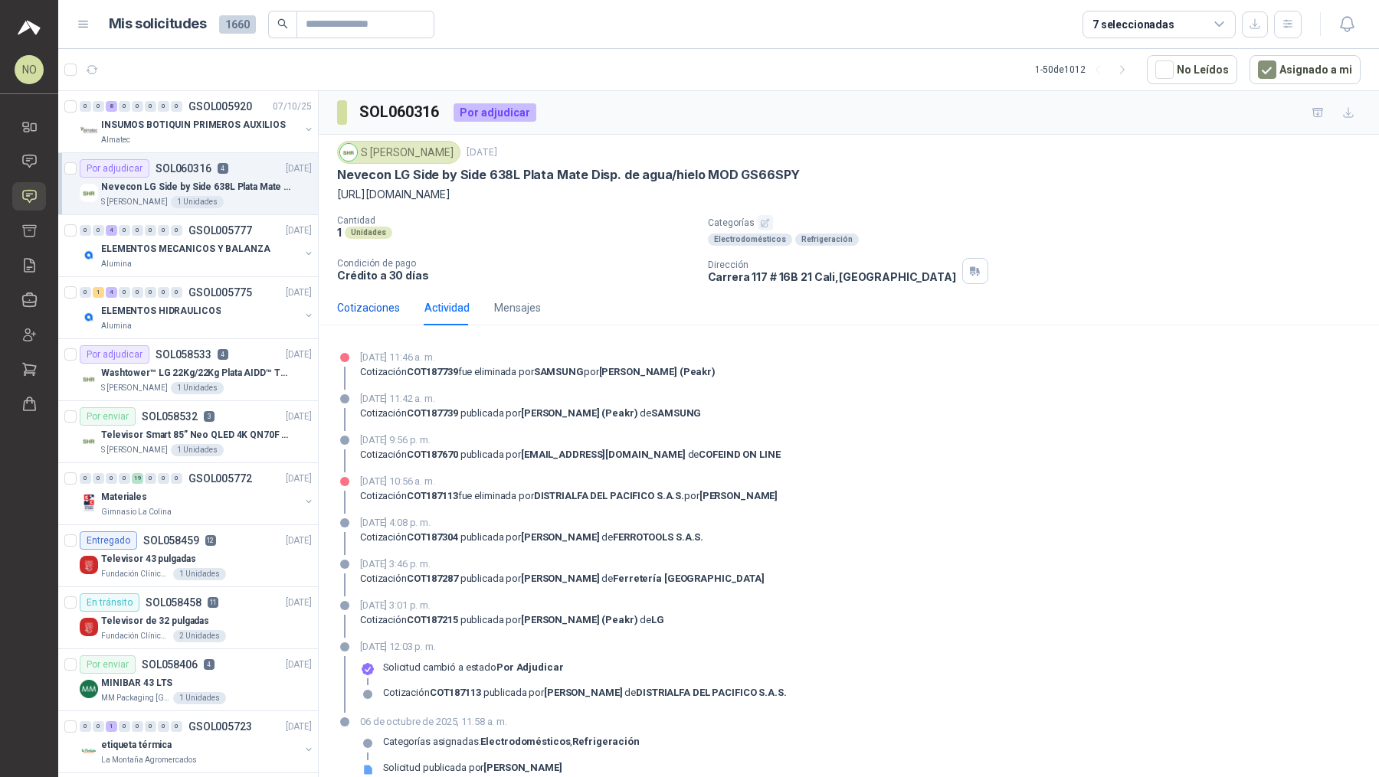
click at [377, 299] on div "Cotizaciones" at bounding box center [368, 307] width 63 height 17
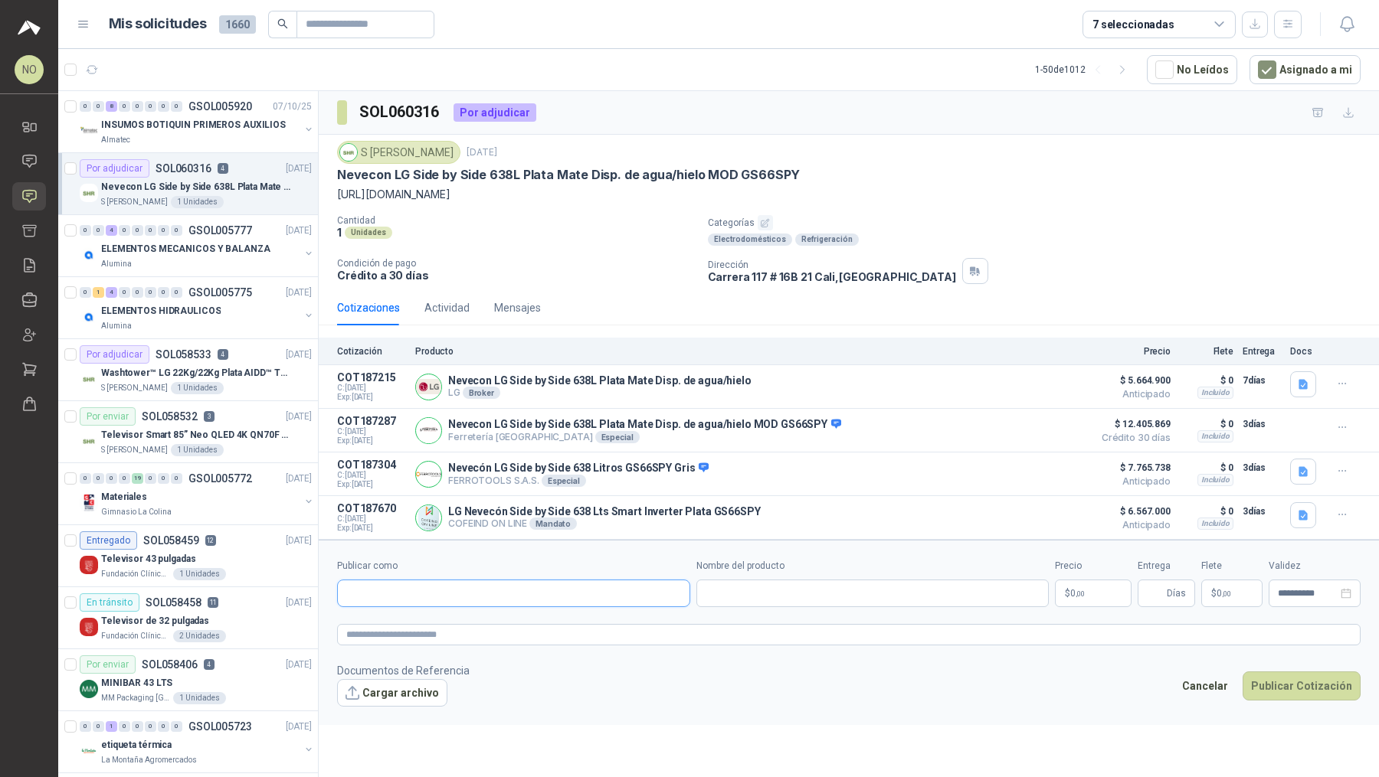
click at [522, 593] on input "Publicar como" at bounding box center [514, 594] width 352 height 26
click at [486, 620] on div "SAMSUNG NIT : 000000001" at bounding box center [513, 627] width 327 height 17
click at [715, 594] on input "Nombre del producto" at bounding box center [872, 594] width 353 height 28
paste input "**********"
click at [705, 592] on input "**********" at bounding box center [872, 594] width 353 height 28
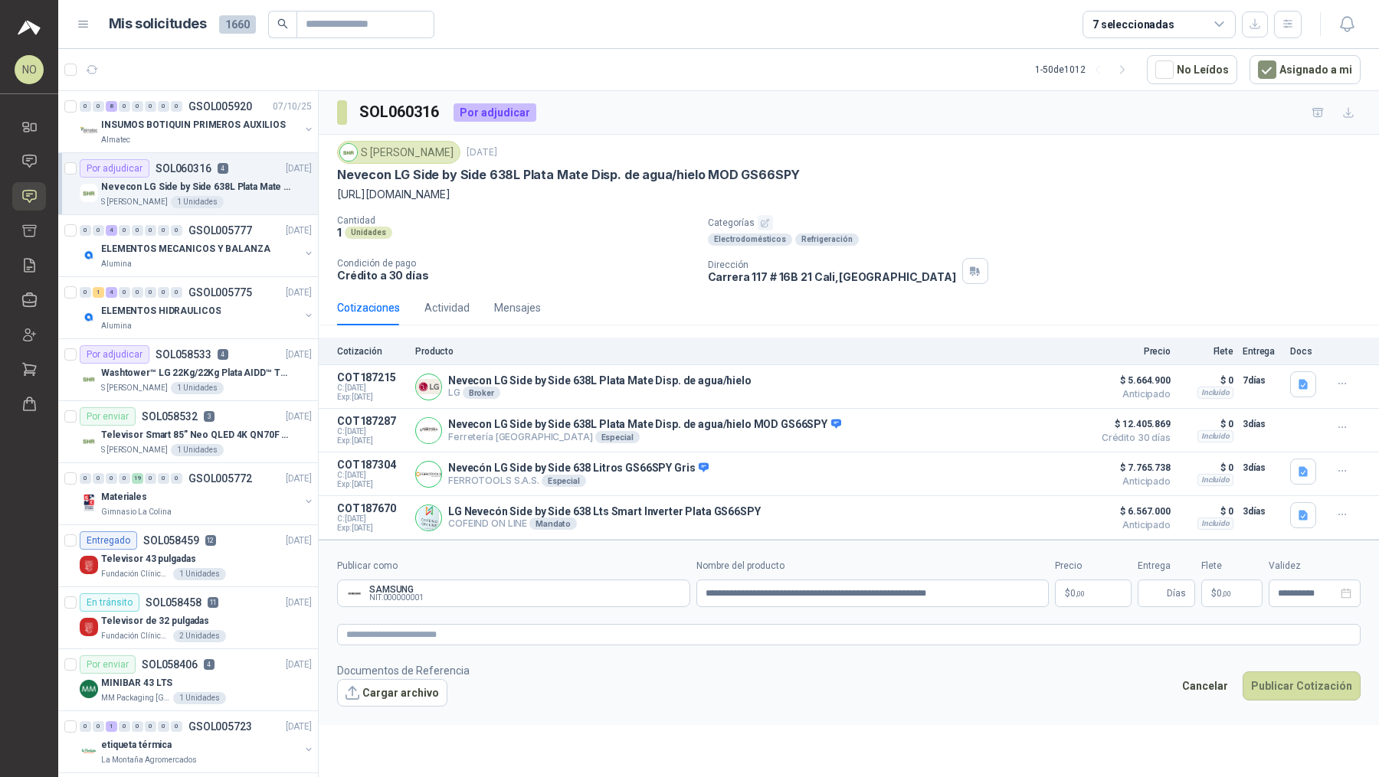
click at [1104, 591] on p "$ 0 ,00" at bounding box center [1093, 594] width 77 height 28
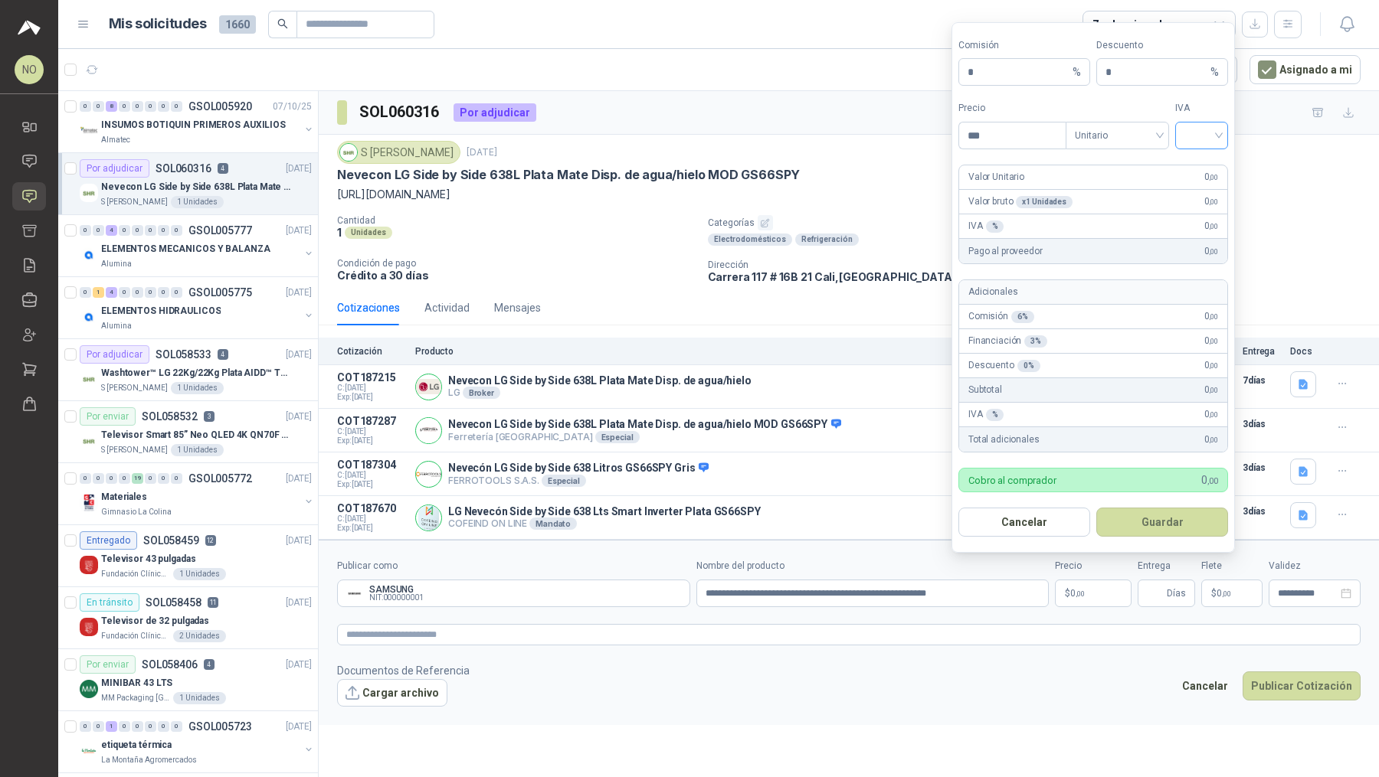
click at [1197, 149] on span at bounding box center [1201, 136] width 34 height 26
click at [1198, 139] on input "search" at bounding box center [1201, 134] width 34 height 23
click at [1204, 165] on div "19%" at bounding box center [1201, 170] width 28 height 17
click at [1120, 138] on span "Unitario" at bounding box center [1116, 135] width 85 height 23
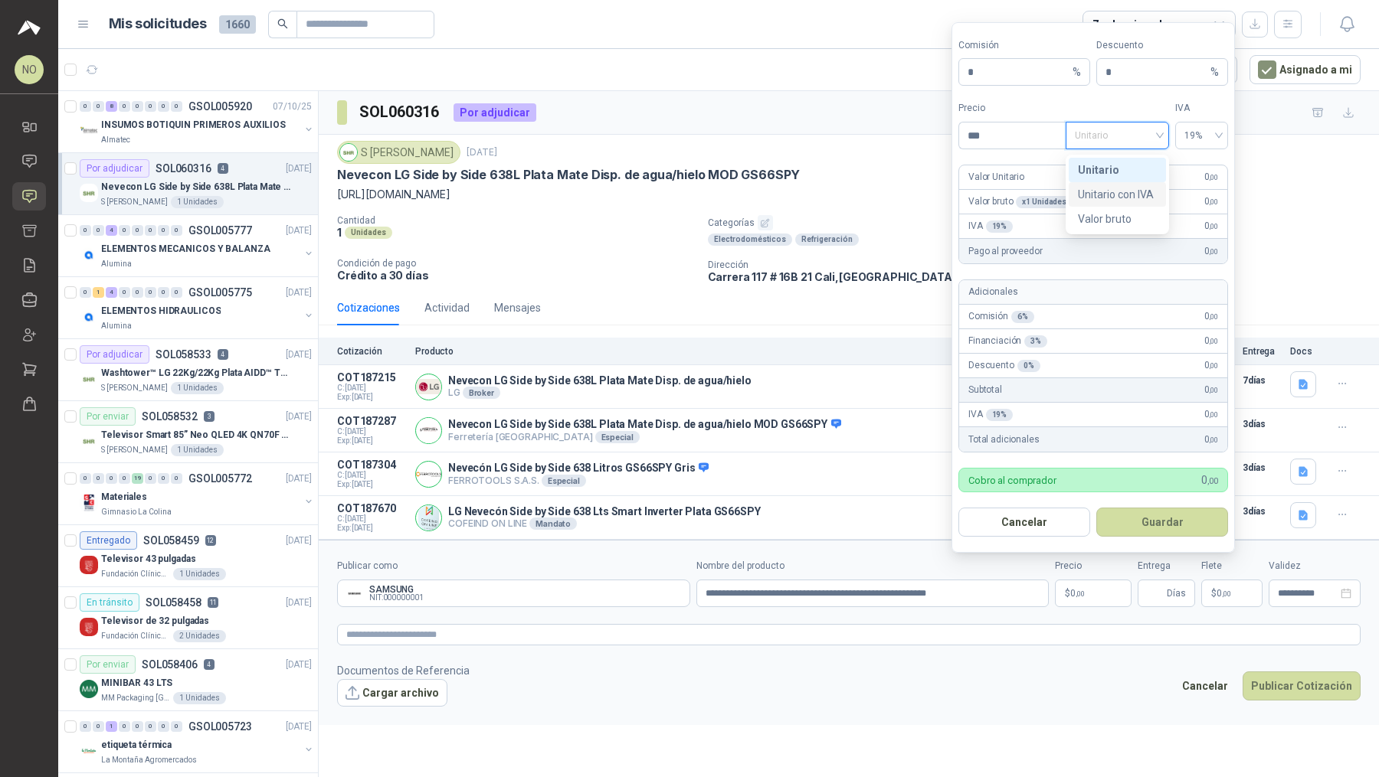
click at [1135, 205] on div "Unitario con IVA" at bounding box center [1116, 194] width 97 height 25
click at [1033, 141] on input "***" at bounding box center [1012, 136] width 106 height 26
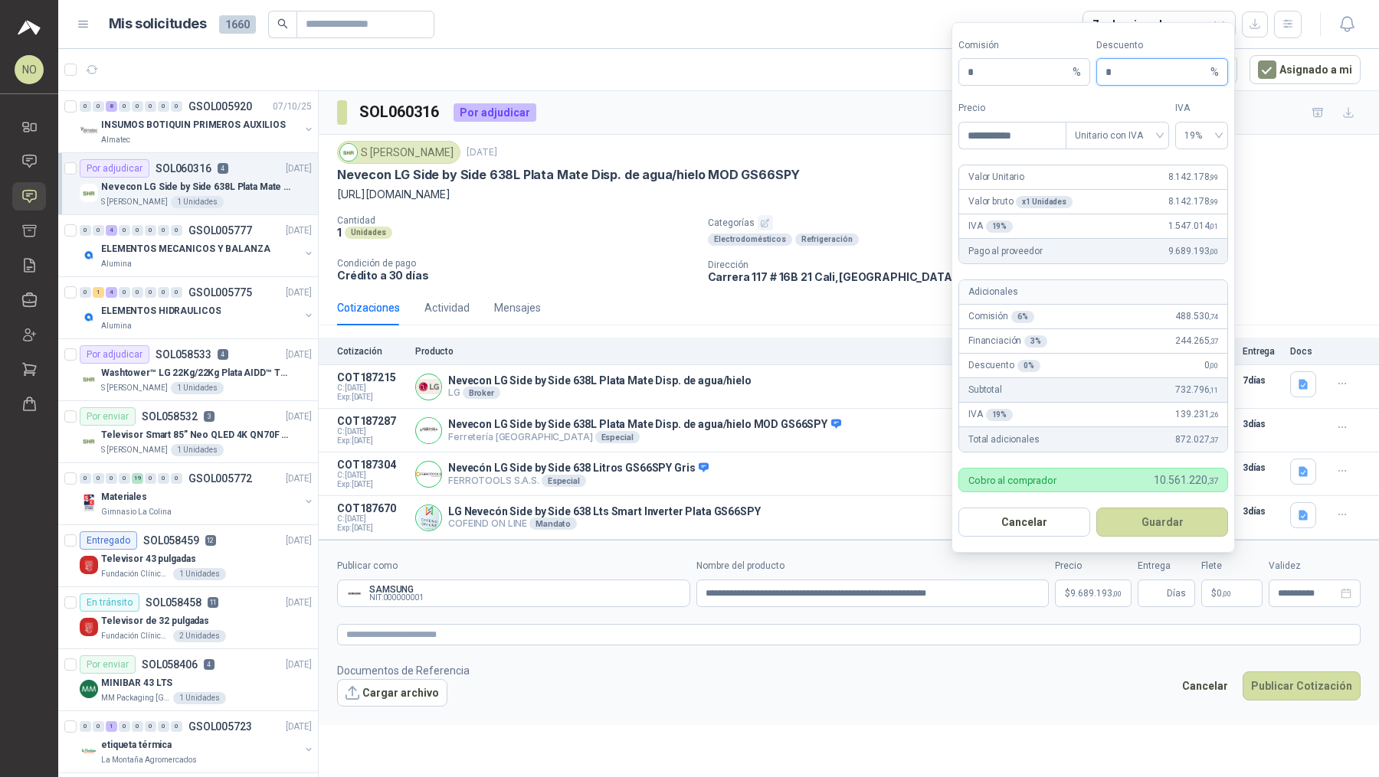
click at [1116, 79] on input "*" at bounding box center [1156, 72] width 102 height 26
click at [1190, 524] on button "Guardar" at bounding box center [1162, 522] width 132 height 29
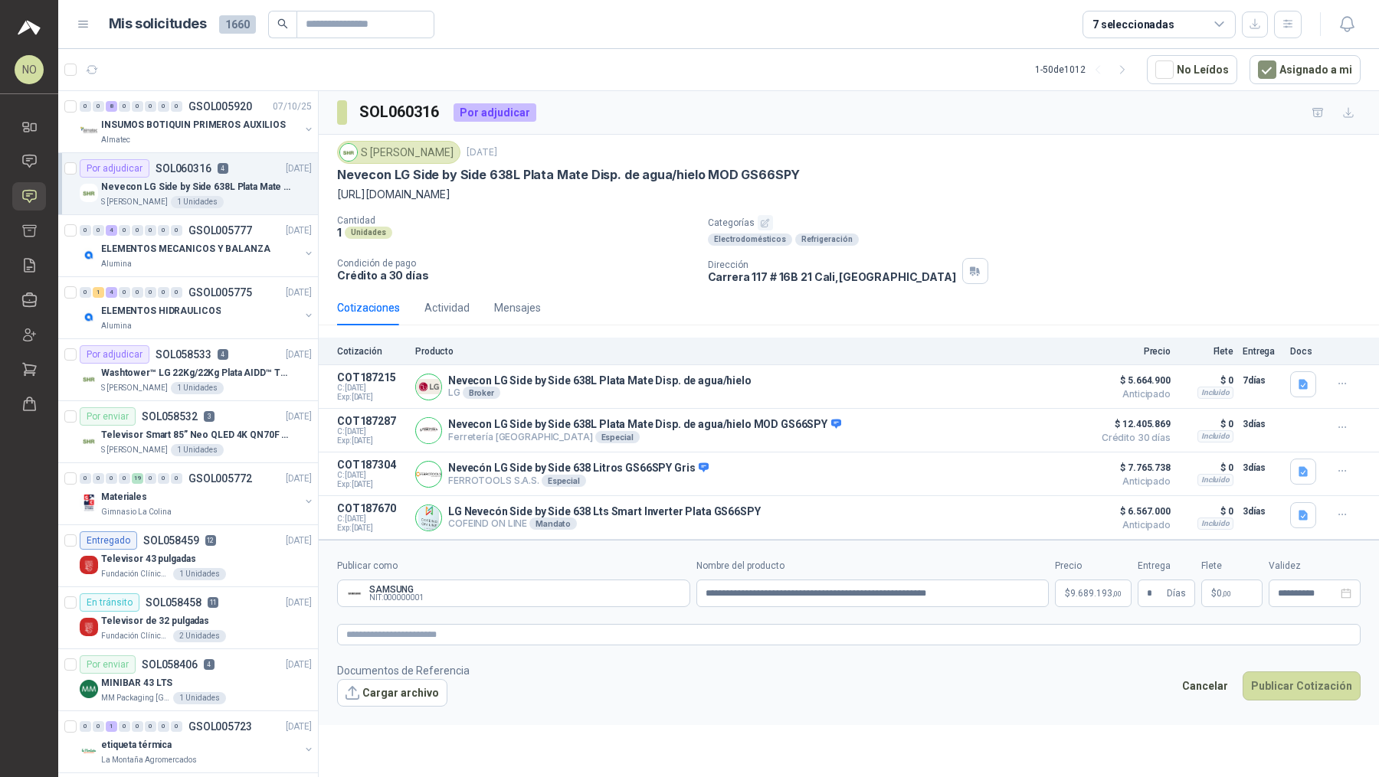
click at [988, 765] on div "SOL060316 Por adjudicar S [PERSON_NAME] [DATE] Nevecon LG Side by Side 638L Pla…" at bounding box center [849, 437] width 1060 height 692
click at [1244, 590] on p "$ 0 ,00" at bounding box center [1231, 594] width 61 height 28
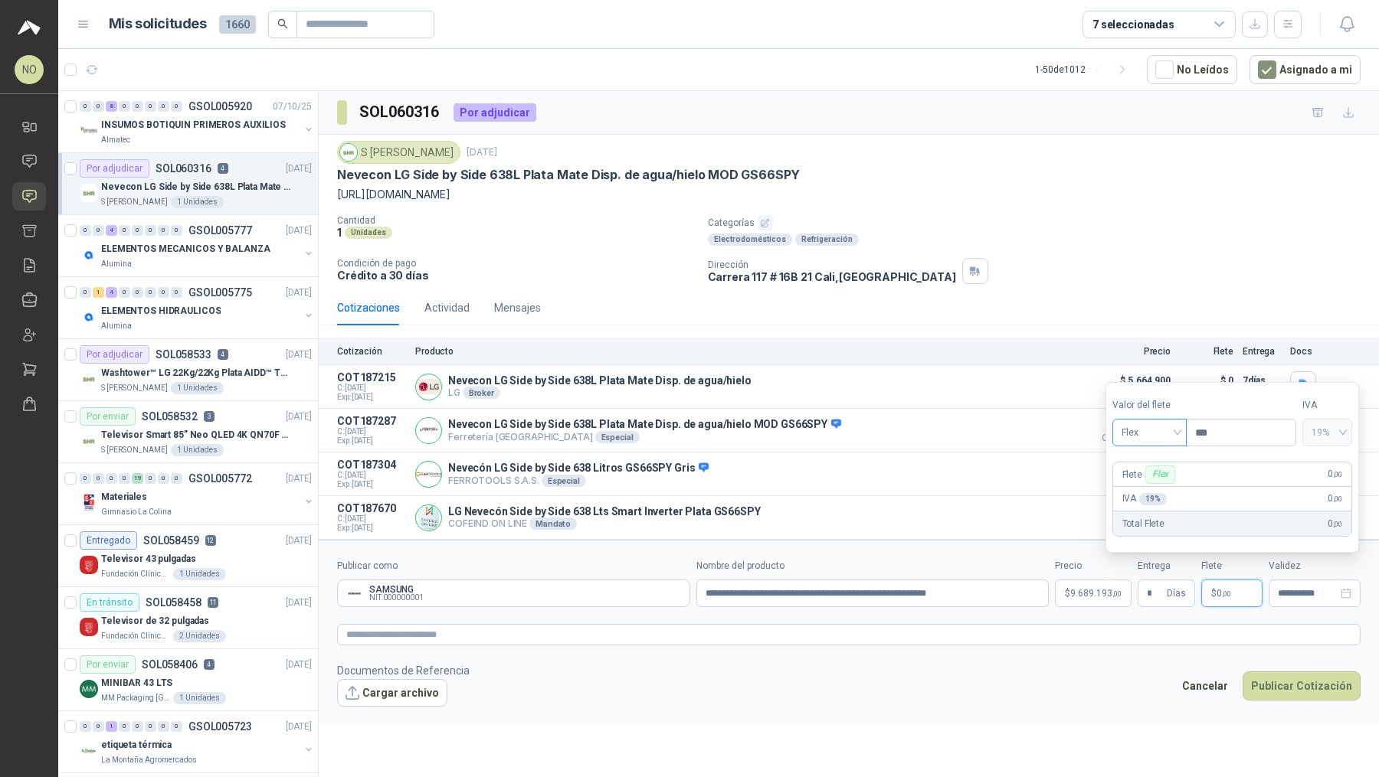
click at [1133, 437] on span "Flex" at bounding box center [1149, 432] width 56 height 23
click at [1156, 487] on div "Incluido" at bounding box center [1148, 490] width 51 height 17
click at [1303, 589] on input "**********" at bounding box center [1307, 594] width 60 height 10
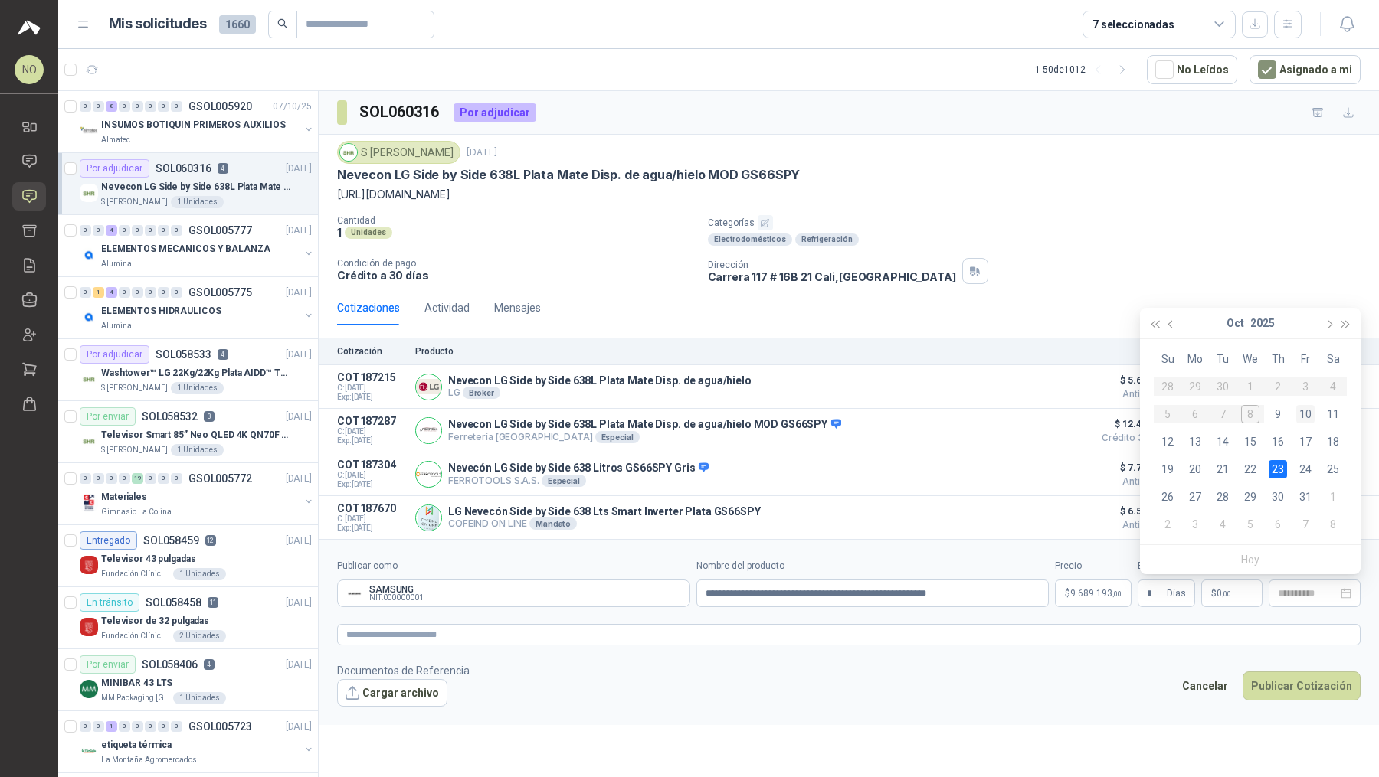
click at [1315, 404] on td "10" at bounding box center [1305, 415] width 28 height 28
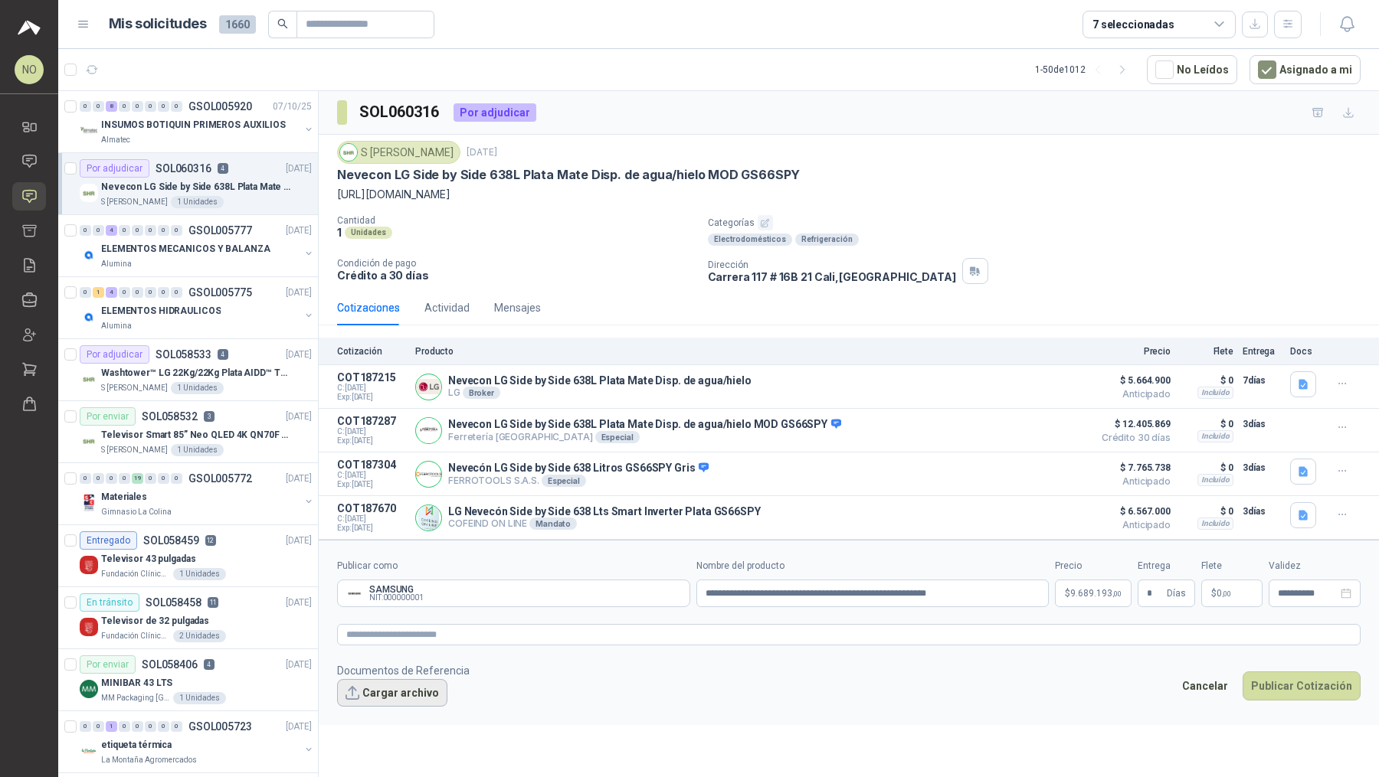
click at [388, 681] on button "Cargar archivo" at bounding box center [392, 693] width 110 height 28
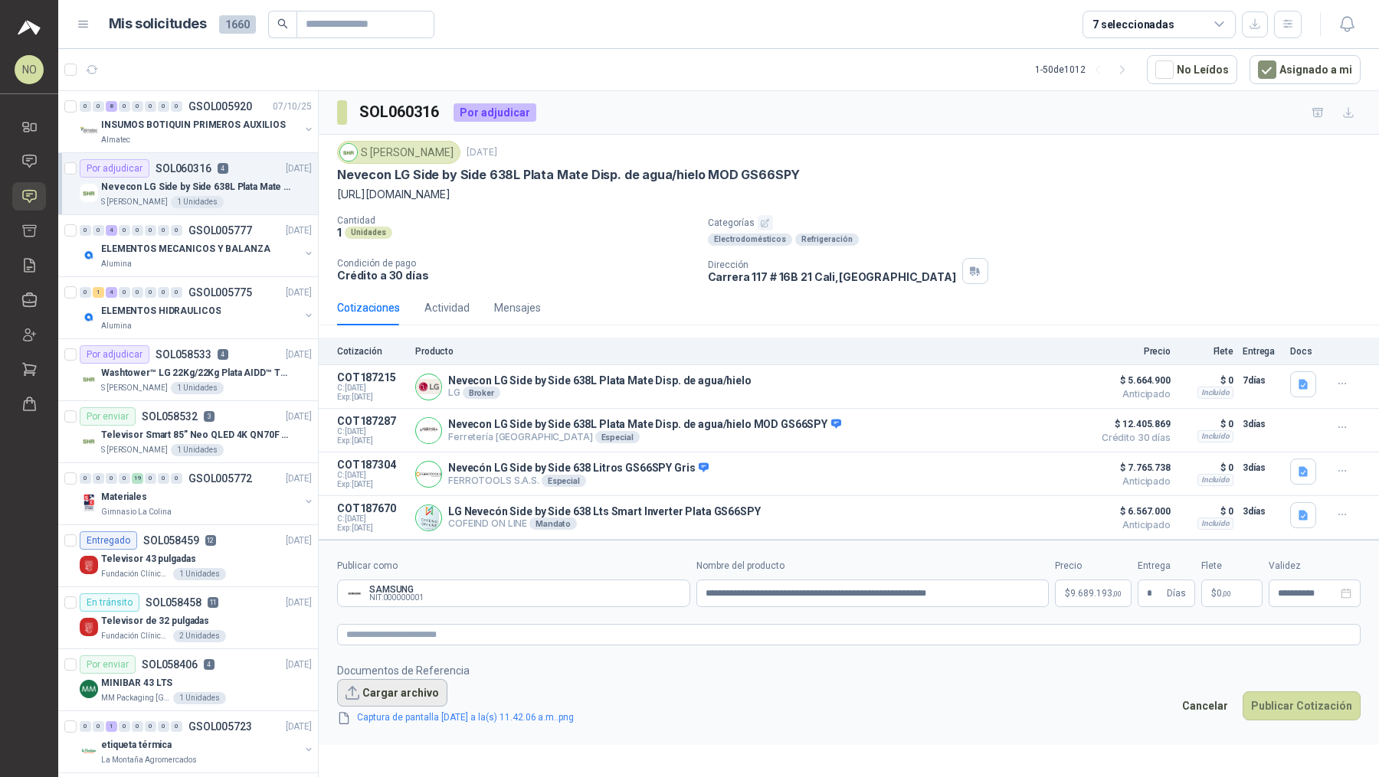
click at [391, 679] on button "Cargar archivo" at bounding box center [392, 693] width 110 height 28
click at [381, 691] on button "Cargar archivo" at bounding box center [392, 693] width 110 height 28
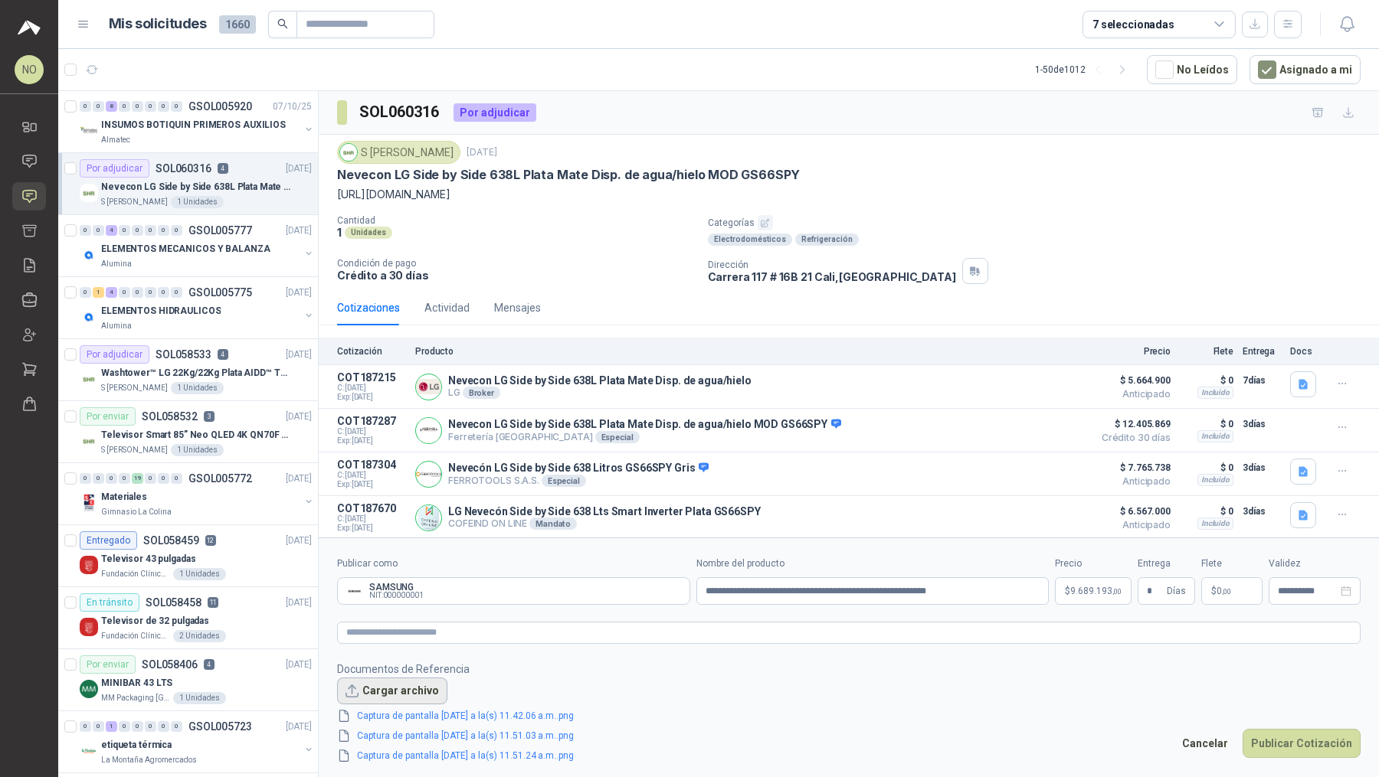
click at [404, 689] on button "Cargar archivo" at bounding box center [392, 692] width 110 height 28
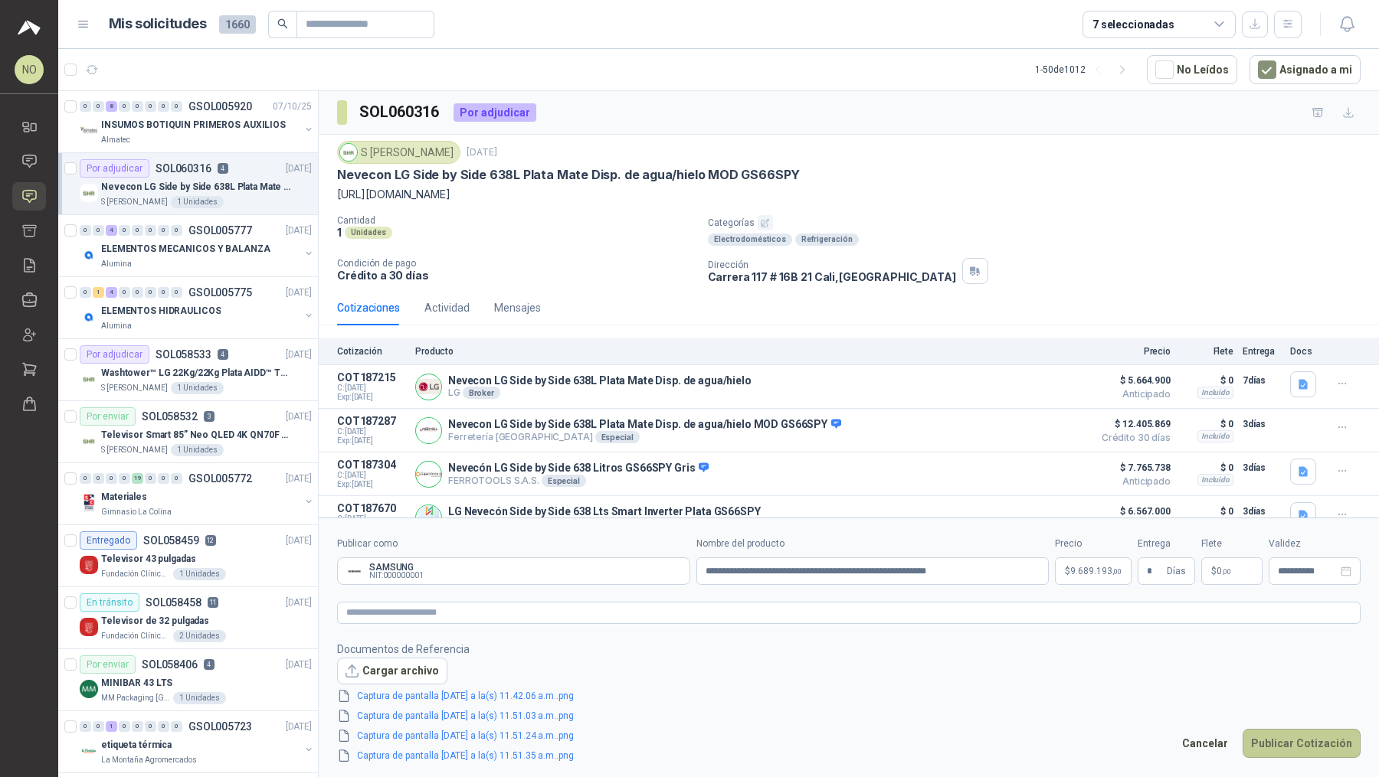
click at [1273, 732] on button "Publicar Cotización" at bounding box center [1301, 743] width 118 height 29
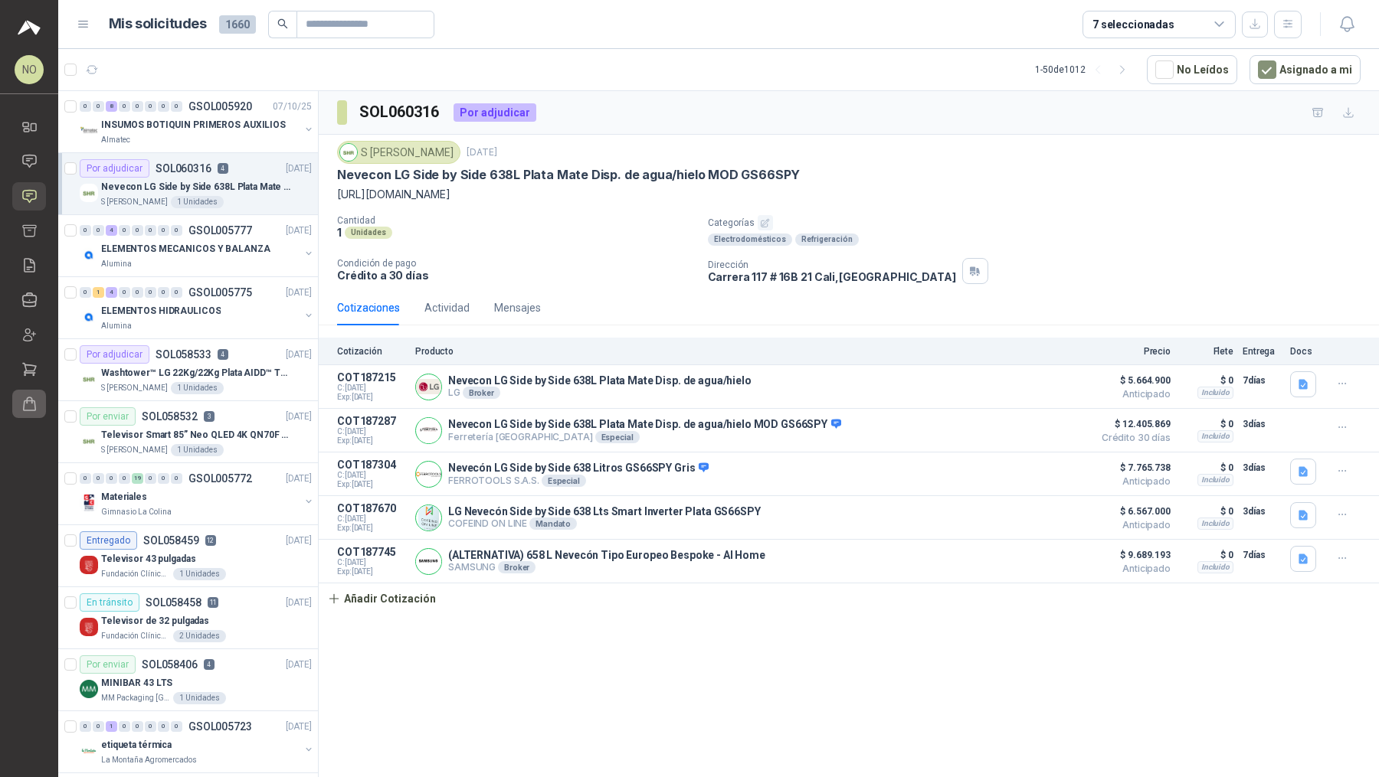
click at [34, 416] on link "Órdenes de Compra" at bounding box center [29, 404] width 34 height 28
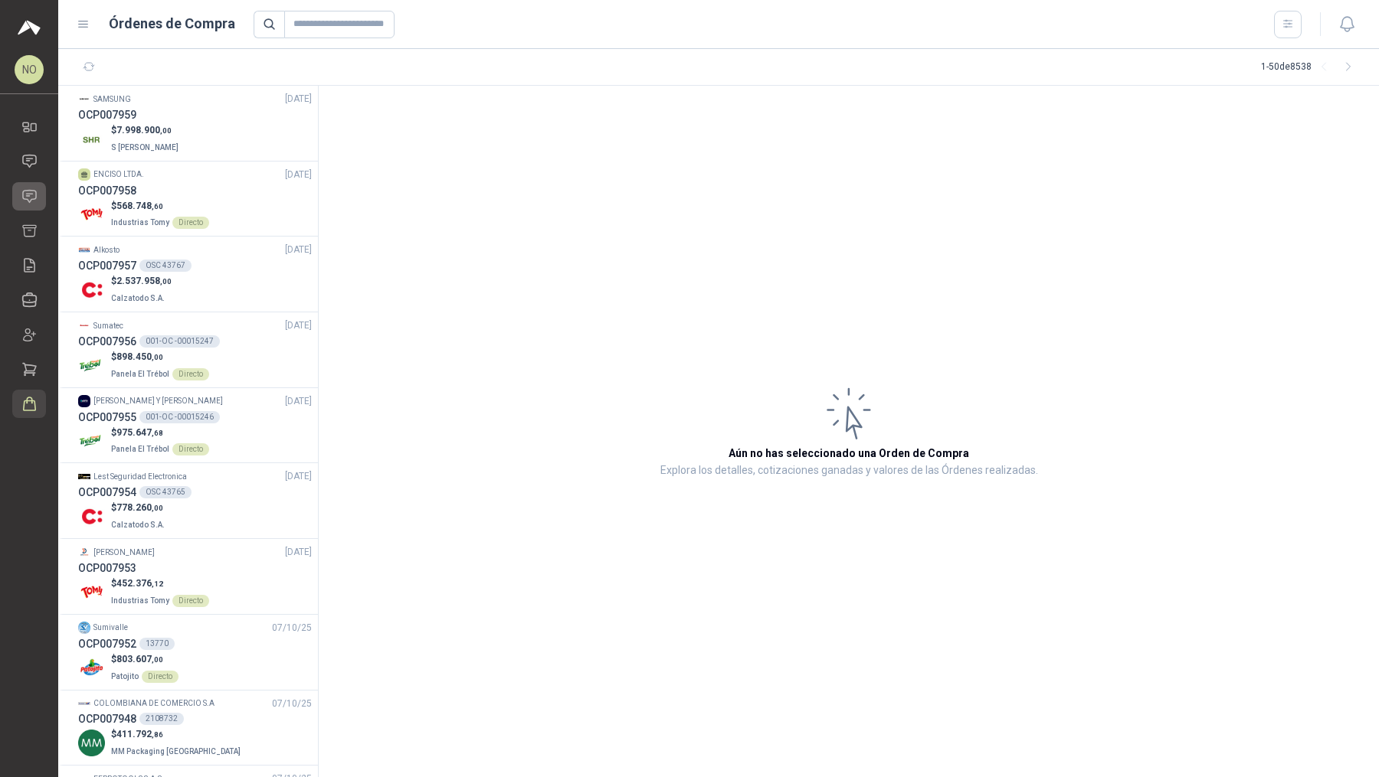
click at [34, 192] on icon at bounding box center [29, 196] width 16 height 16
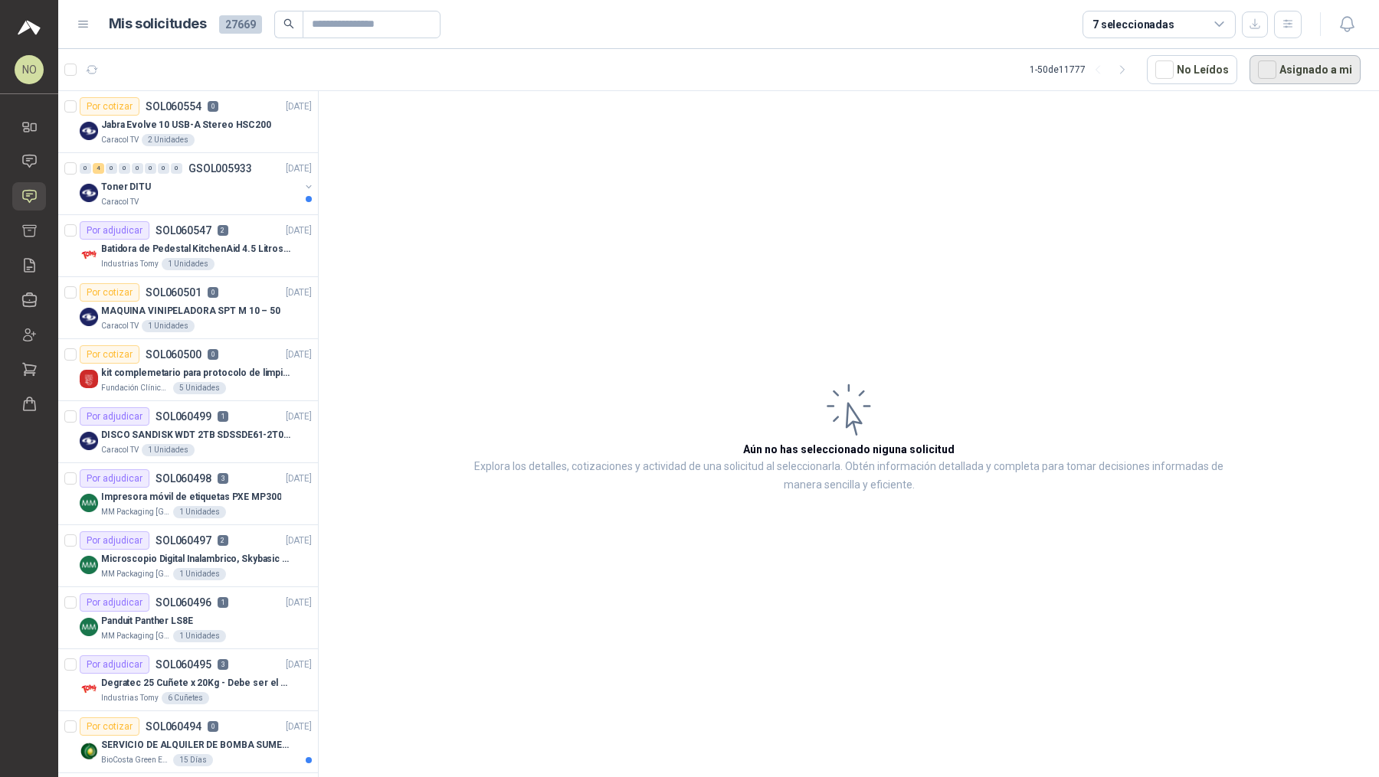
click at [1303, 74] on button "Asignado a mi" at bounding box center [1304, 69] width 111 height 29
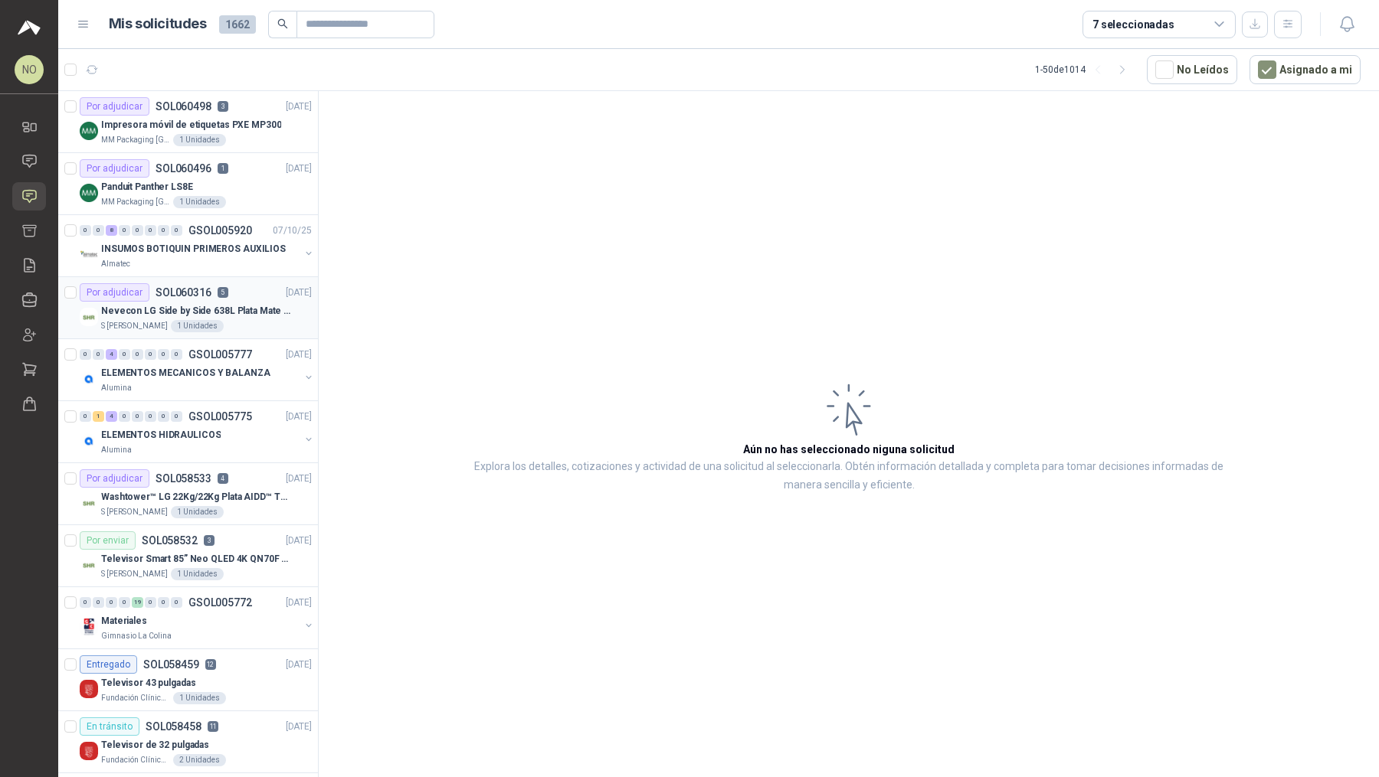
click at [254, 322] on div "S [PERSON_NAME] 1 Unidades" at bounding box center [206, 326] width 211 height 12
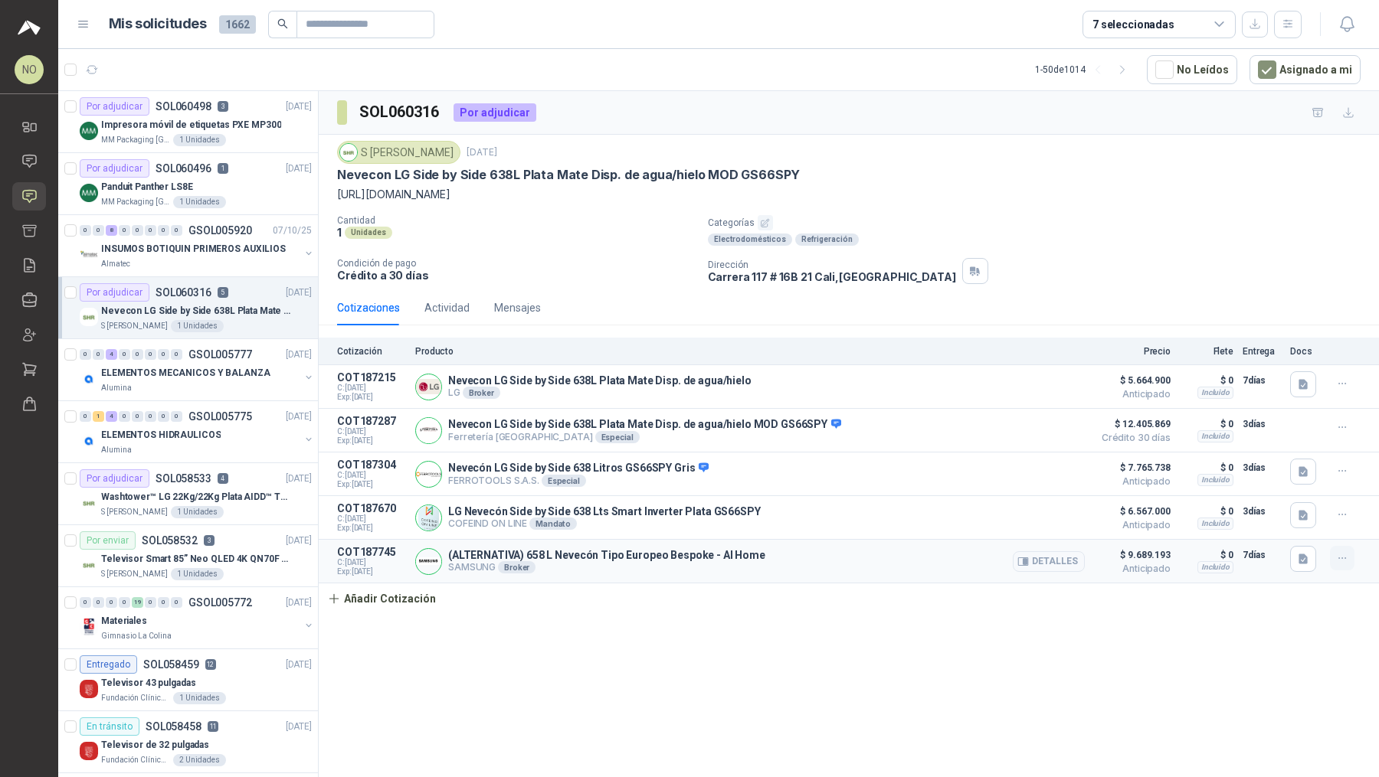
click at [1340, 559] on icon "button" at bounding box center [1342, 558] width 13 height 13
click at [1292, 490] on button "Editar" at bounding box center [1311, 494] width 123 height 25
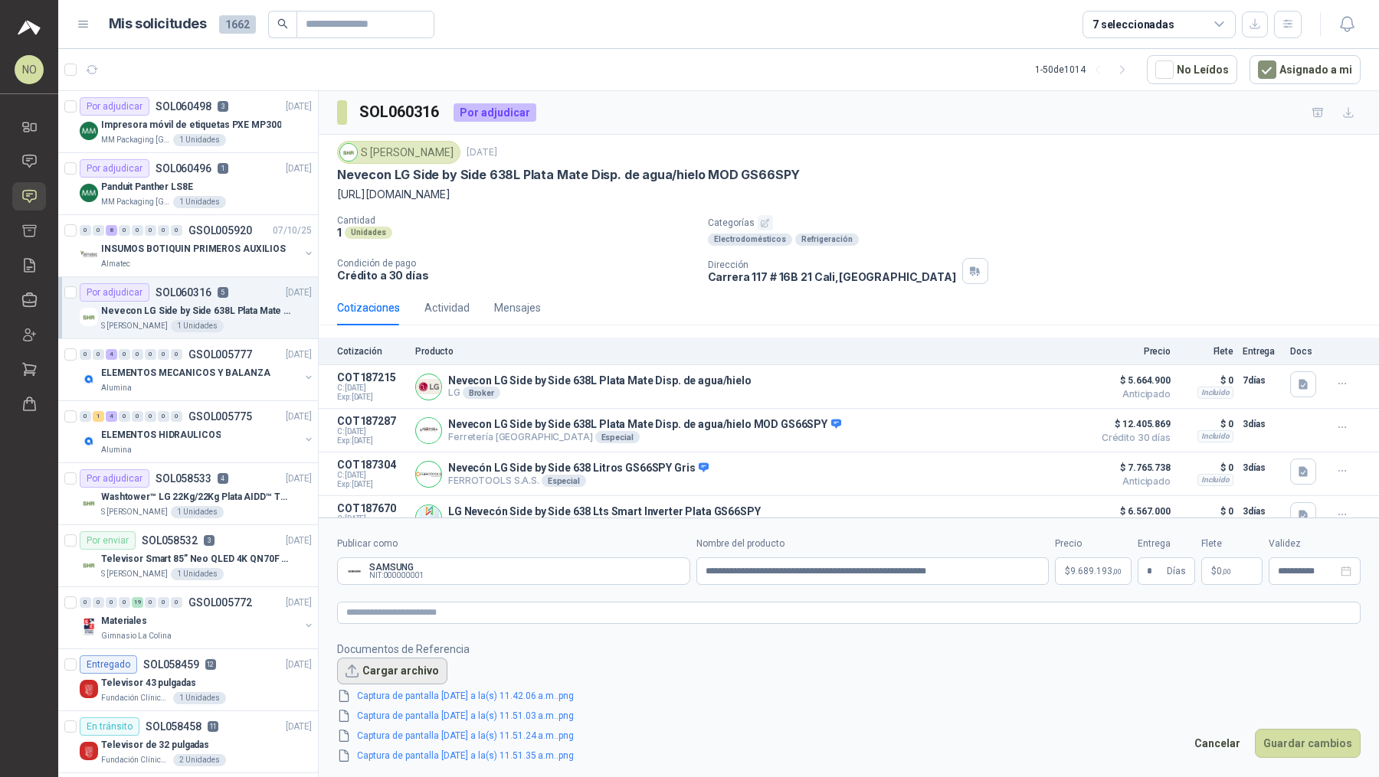
click at [410, 677] on button "Cargar archivo" at bounding box center [392, 672] width 110 height 28
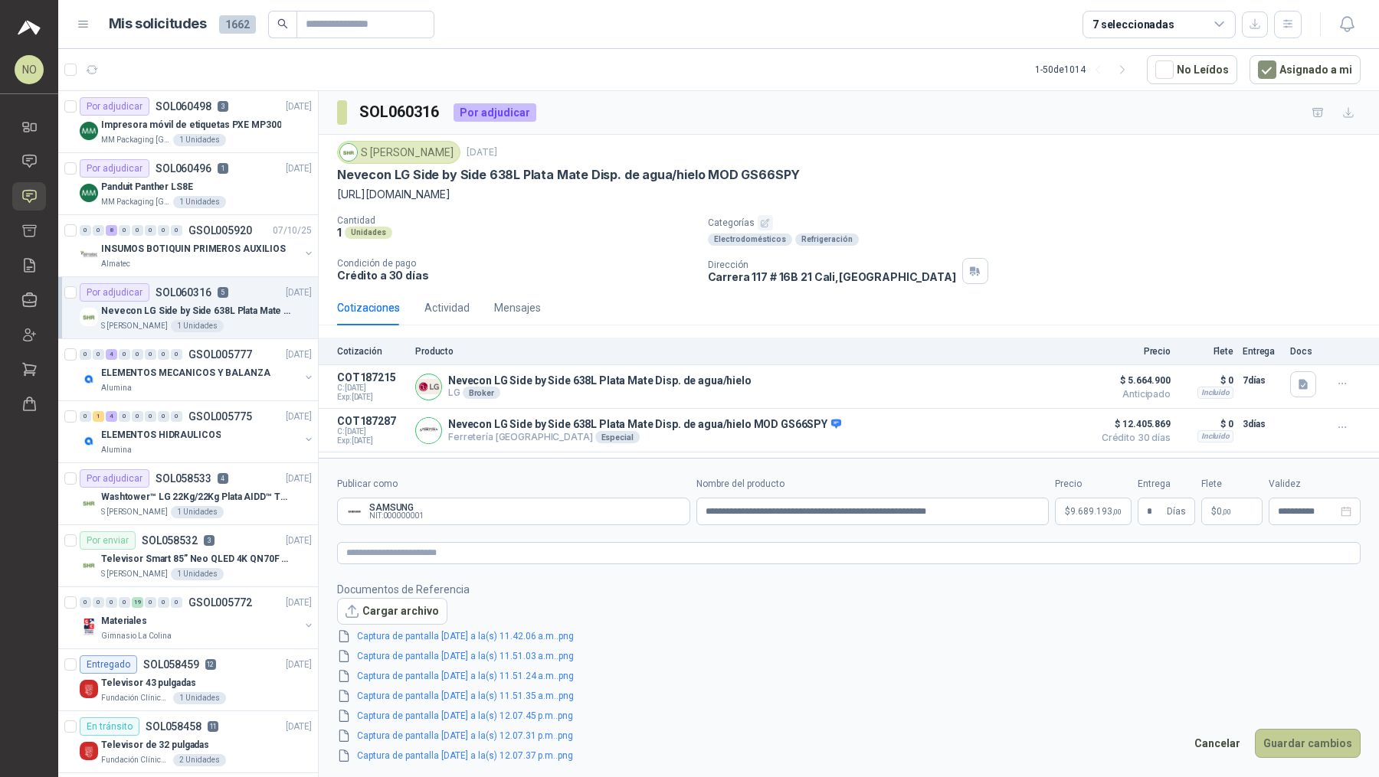
click at [1312, 744] on button "Guardar cambios" at bounding box center [1307, 743] width 106 height 29
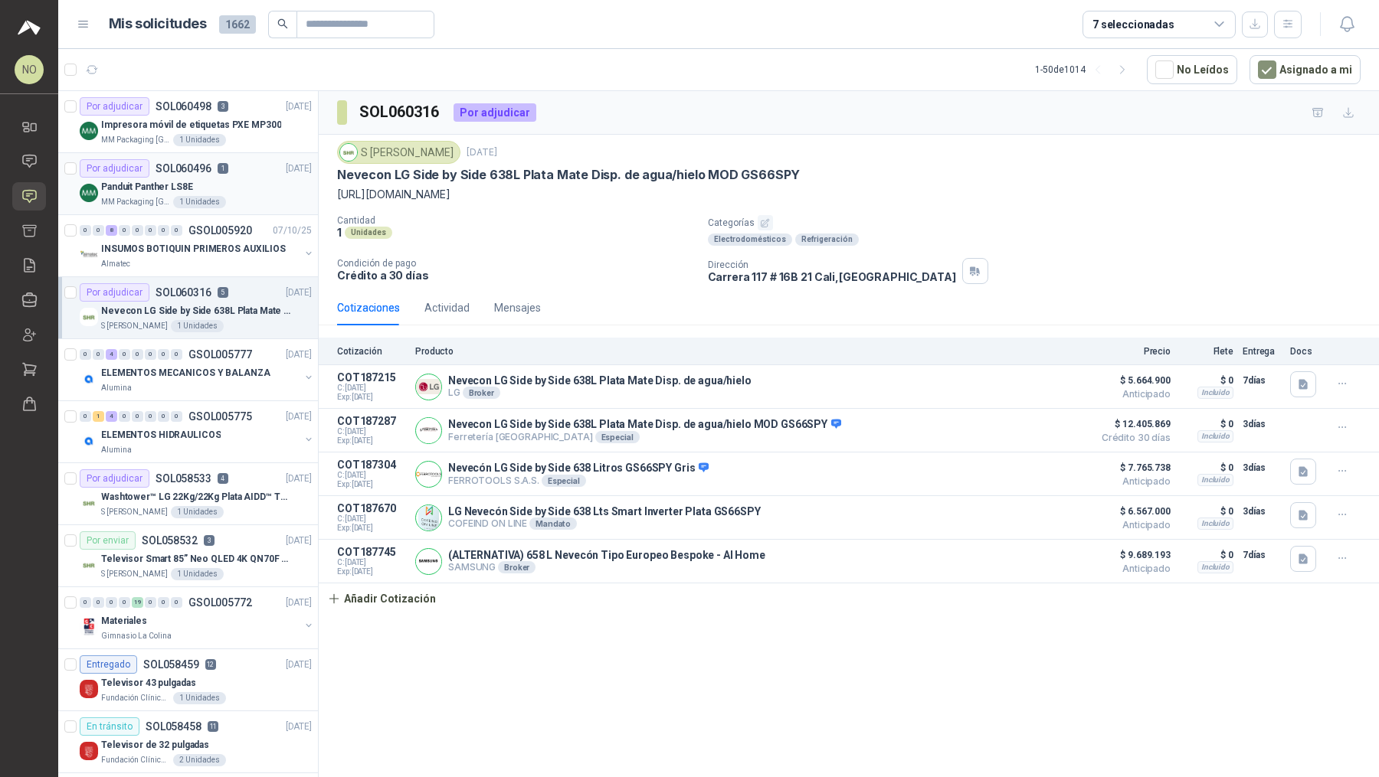
click at [227, 168] on div "Por adjudicar SOL060496 1 [DATE]" at bounding box center [196, 168] width 232 height 18
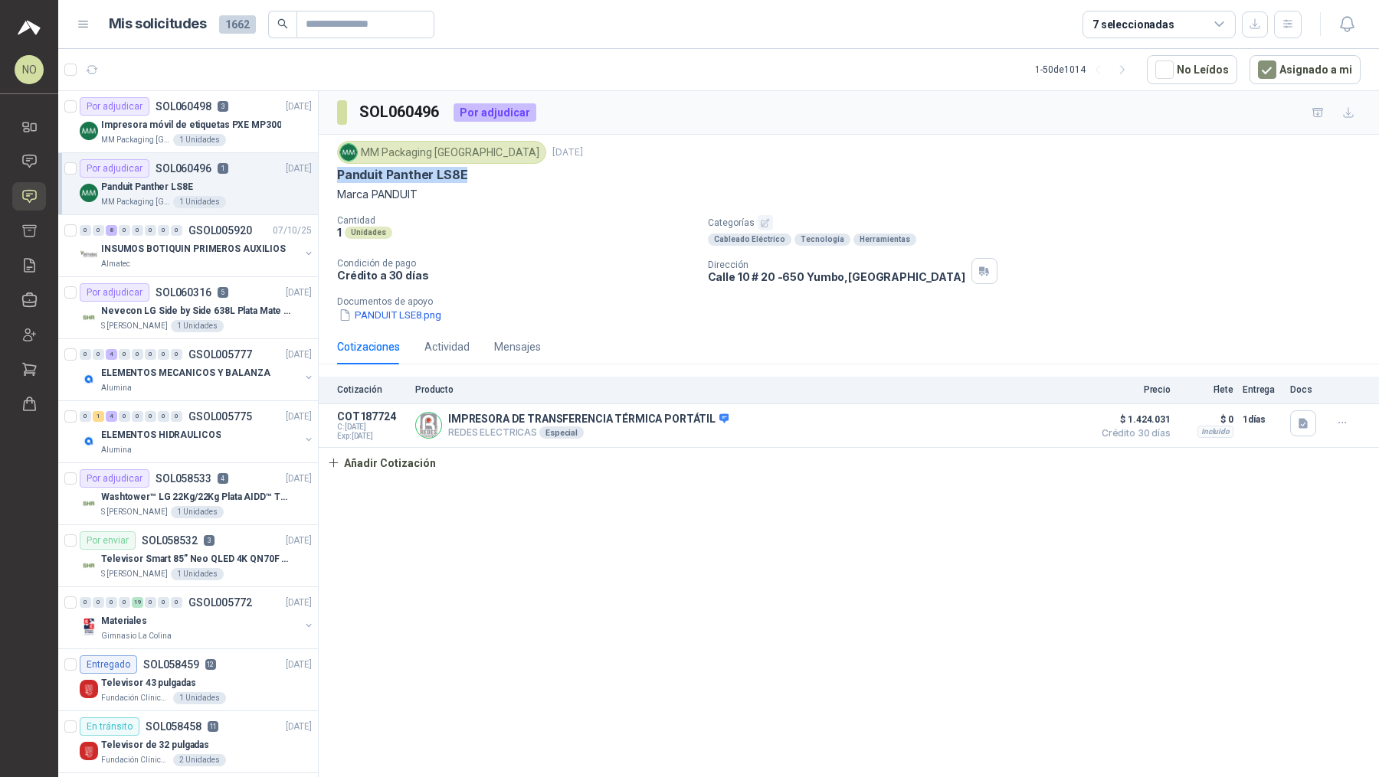
drag, startPoint x: 336, startPoint y: 175, endPoint x: 485, endPoint y: 175, distance: 148.6
click at [486, 175] on div "Panduit Panther LS8E" at bounding box center [848, 175] width 1023 height 16
click at [365, 186] on p "Marca PANDUIT" at bounding box center [848, 194] width 1023 height 17
drag, startPoint x: 340, startPoint y: 174, endPoint x: 434, endPoint y: 193, distance: 96.1
click at [434, 194] on div "MM Packaging [GEOGRAPHIC_DATA] [DATE] Panduit Panther LS8E Marca PANDUIT" at bounding box center [848, 172] width 1023 height 62
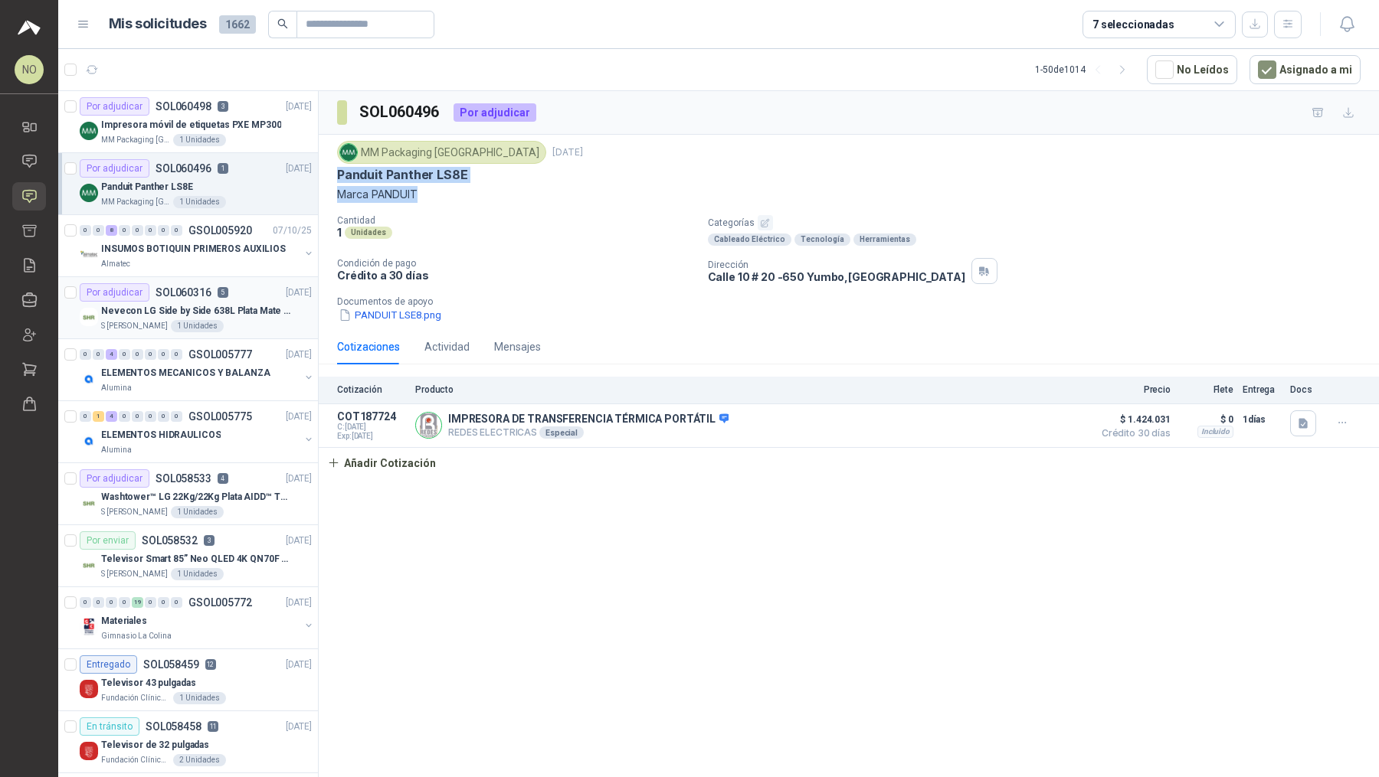
click at [219, 331] on article "Por adjudicar SOL060316 5 [DATE] Nevecon LG Side by Side 638L Plata Mate Disp. …" at bounding box center [188, 308] width 260 height 62
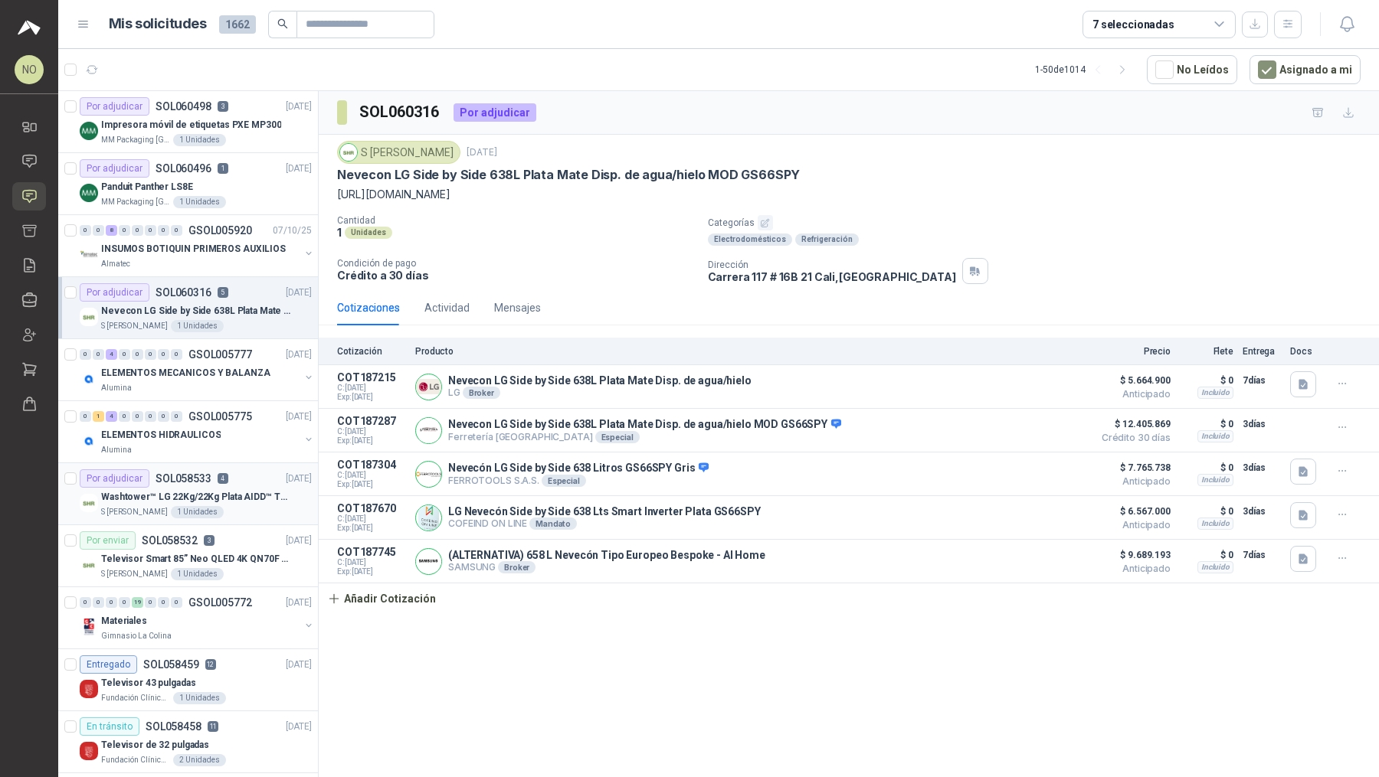
click at [266, 506] on div "S [PERSON_NAME] 1 Unidades" at bounding box center [206, 512] width 211 height 12
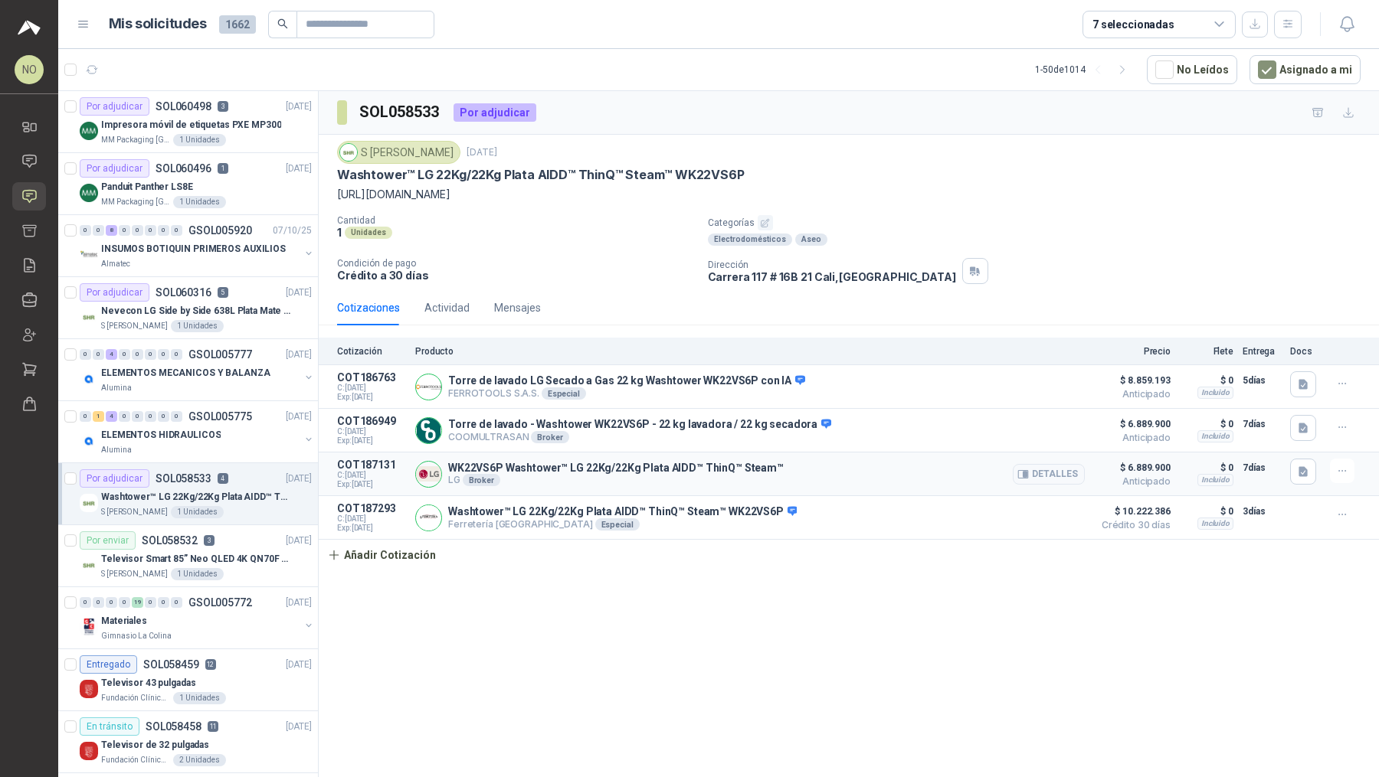
click at [636, 459] on div "WK22VS6P Washtower™ LG 22Kg/22Kg Plata AIDD™ ThinQ™ Steam™ LG Broker Detalles" at bounding box center [749, 474] width 669 height 31
click at [607, 486] on div "WK22VS6P Washtower™ LG 22Kg/22Kg Plata AIDD™ ThinQ™ Steam™ LG Broker Detalles" at bounding box center [749, 474] width 669 height 31
click at [35, 414] on link "Órdenes de Compra" at bounding box center [29, 404] width 34 height 28
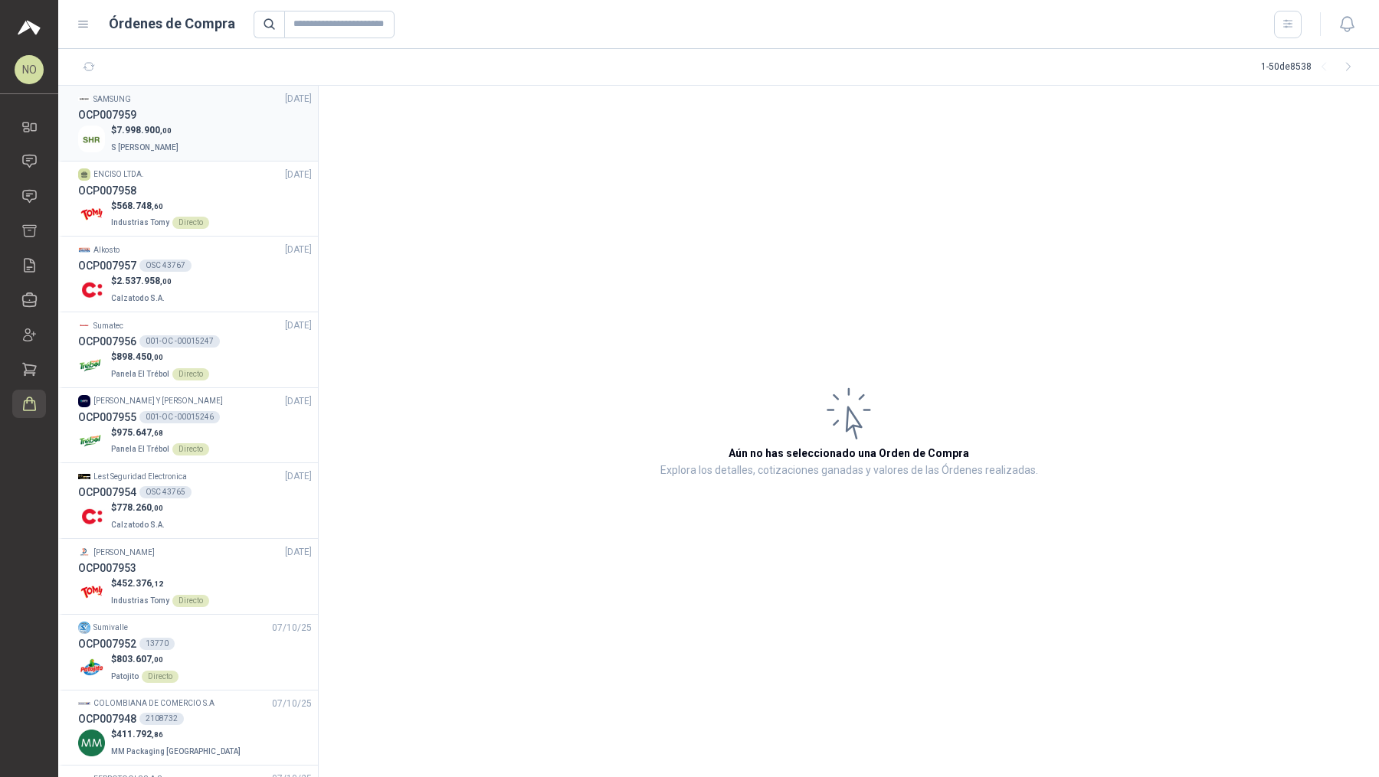
click at [214, 139] on div "$ 7.998.900 ,00 S [PERSON_NAME]" at bounding box center [195, 138] width 234 height 31
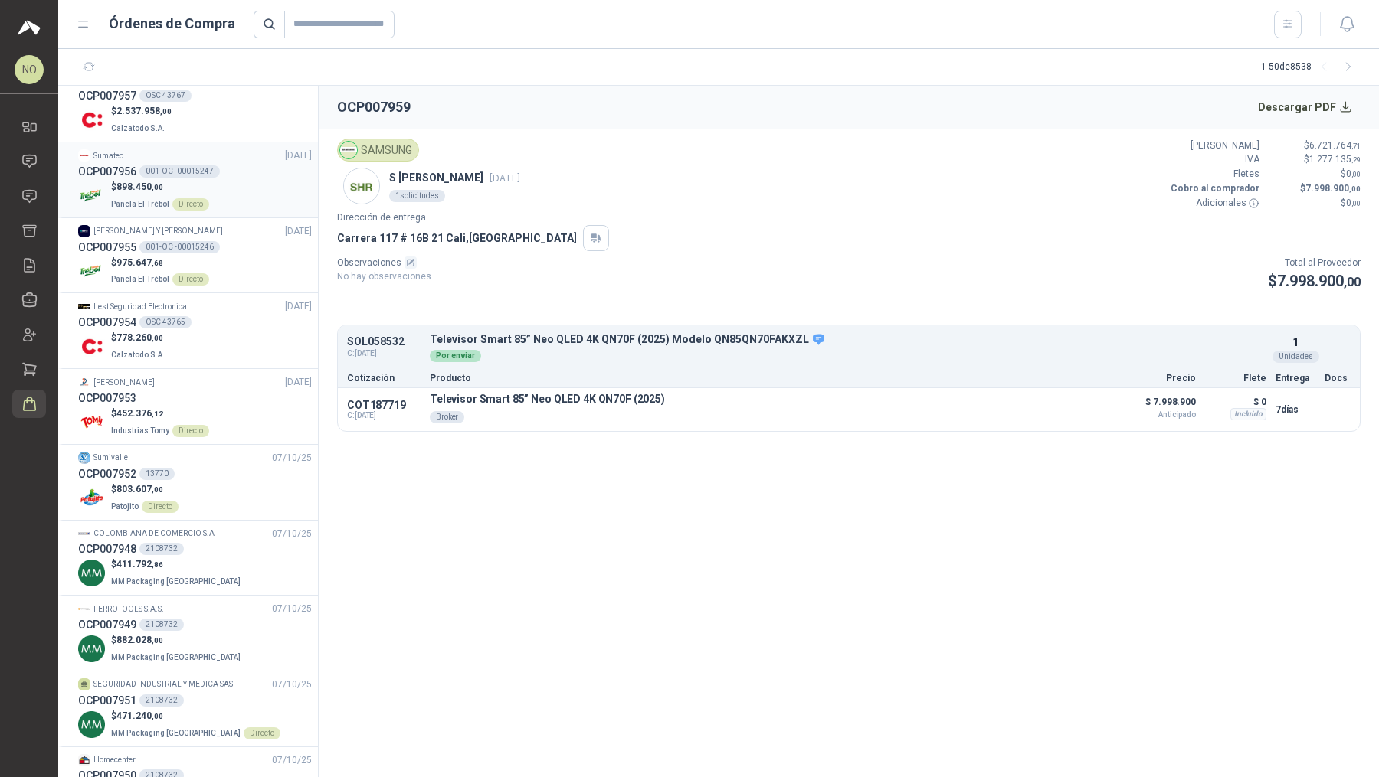
scroll to position [172, 0]
click at [253, 467] on div "OCP007952 13770" at bounding box center [195, 471] width 234 height 17
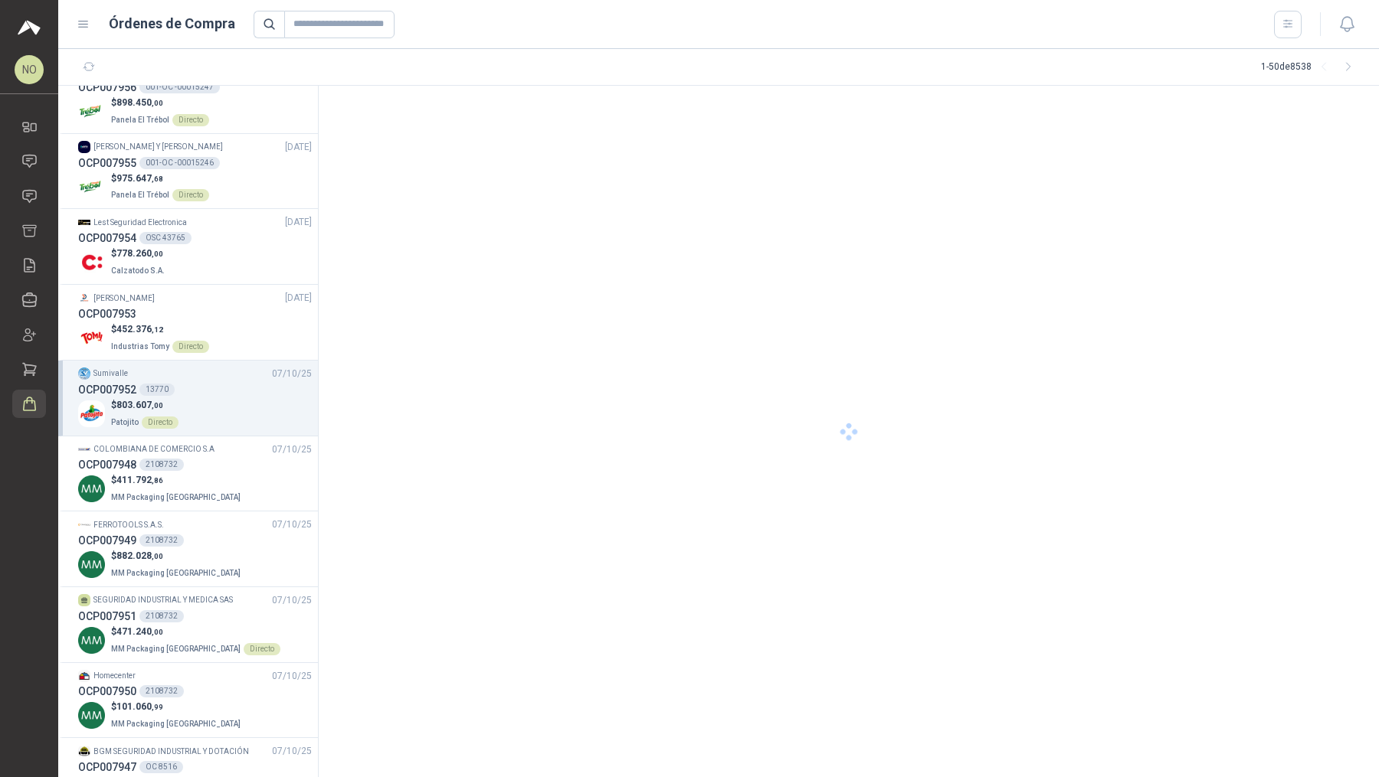
scroll to position [273, 0]
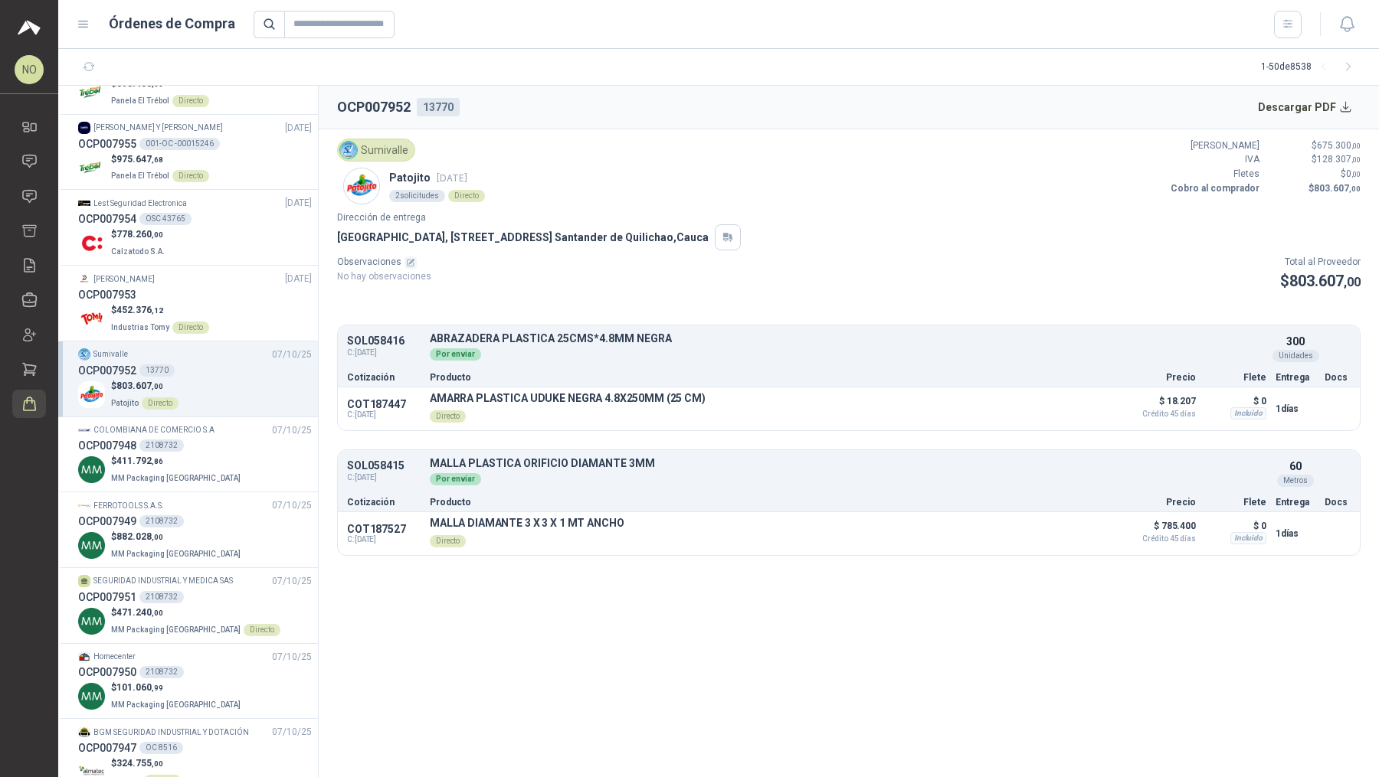
click at [253, 467] on div "$ 411.792 ,86 MM Packaging [GEOGRAPHIC_DATA]" at bounding box center [195, 469] width 234 height 31
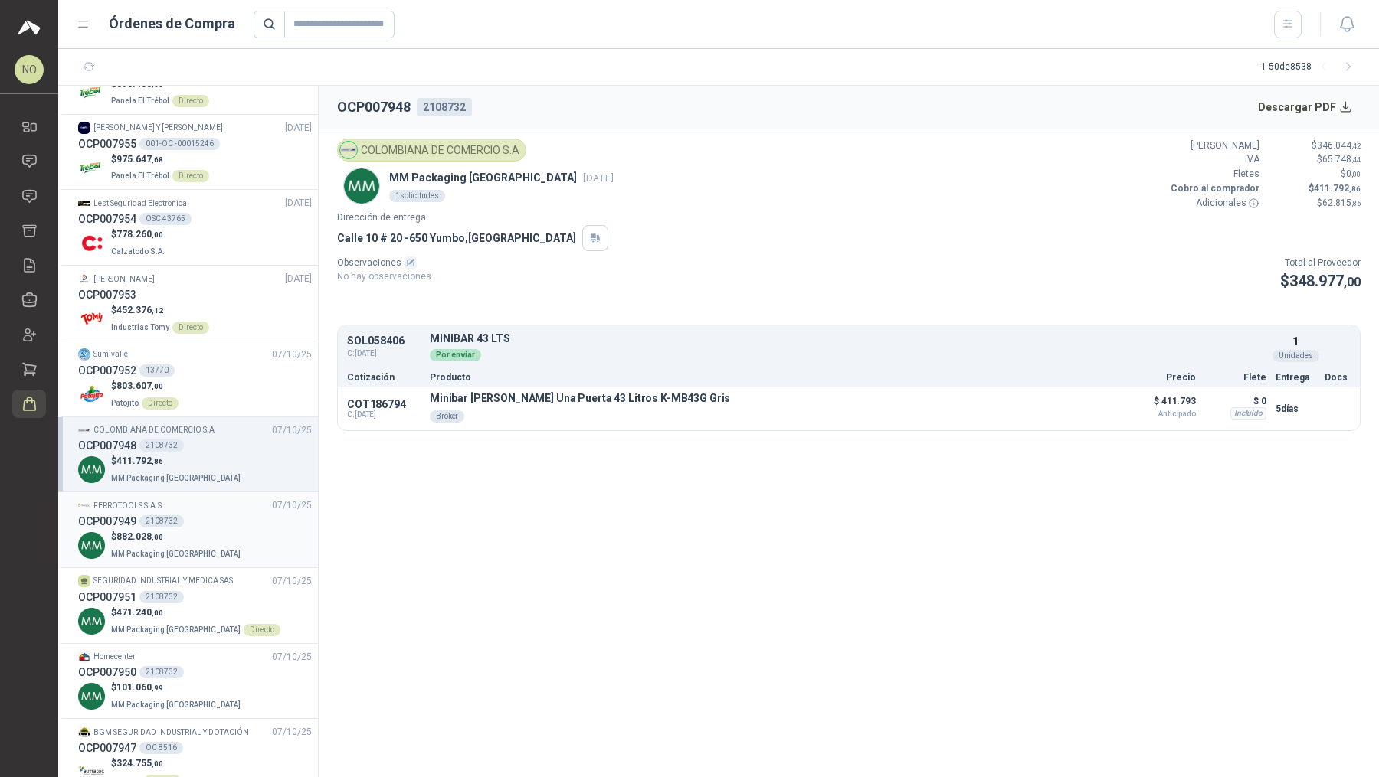
click at [249, 545] on div "$ 882.028 ,00 MM Packaging [GEOGRAPHIC_DATA]" at bounding box center [195, 545] width 234 height 31
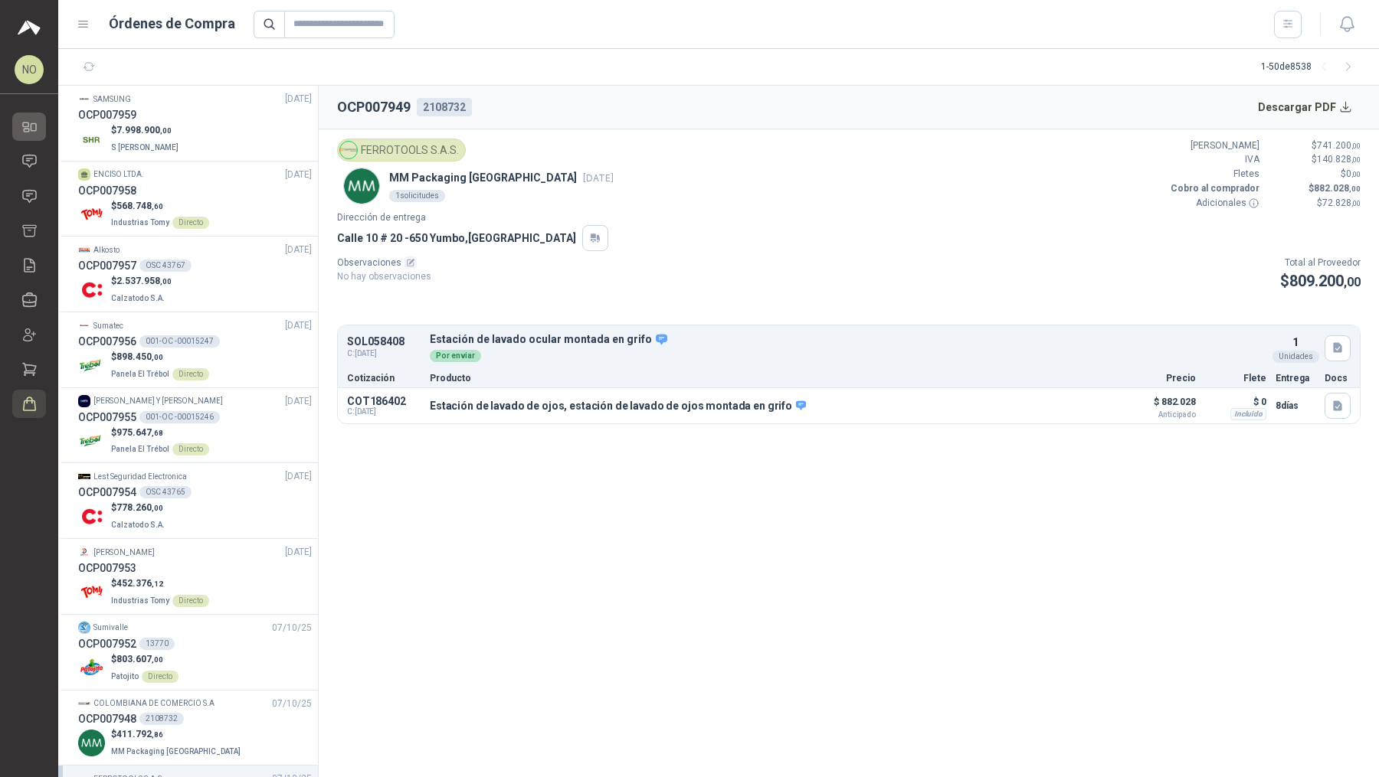
click at [41, 139] on link "Inicio" at bounding box center [29, 127] width 34 height 28
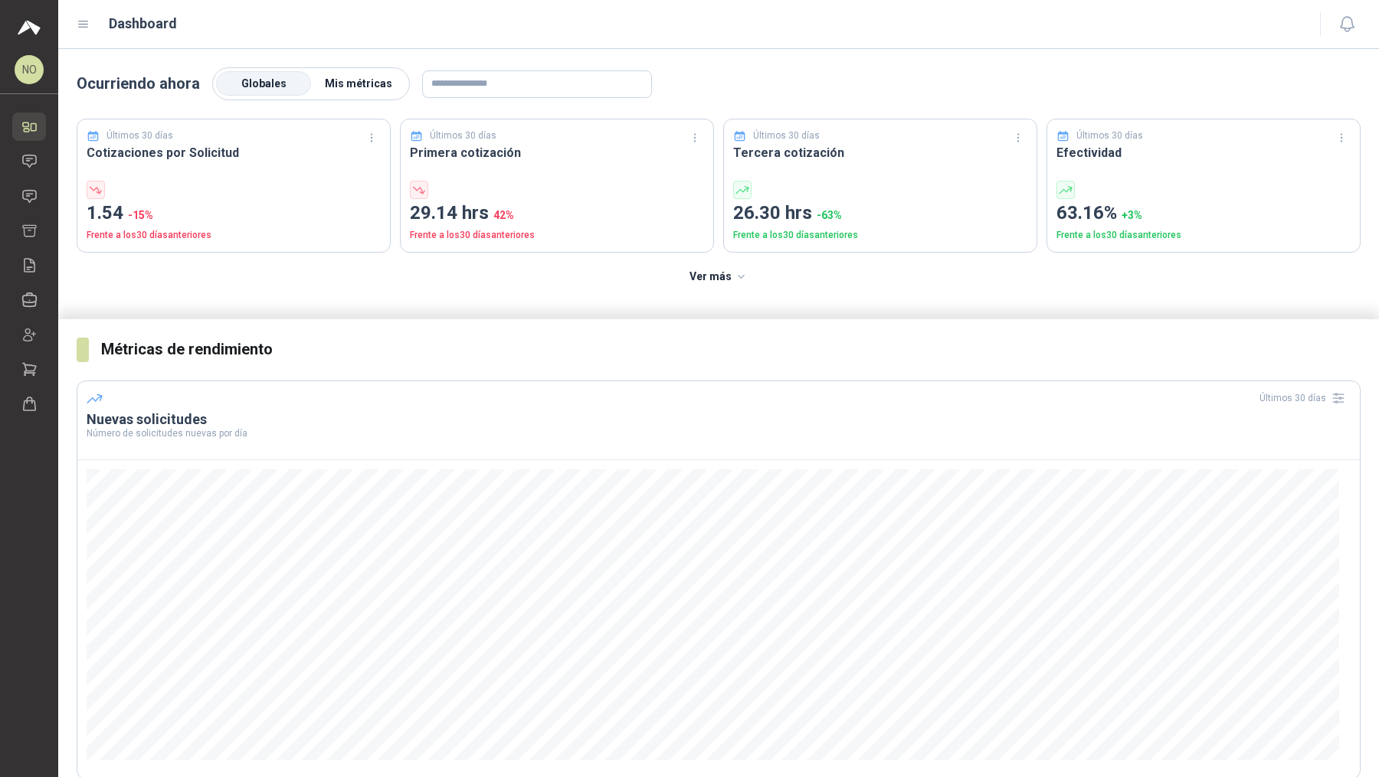
click at [365, 83] on span "Mis métricas" at bounding box center [358, 83] width 67 height 12
click at [279, 86] on span "Globales" at bounding box center [263, 83] width 45 height 12
click at [38, 201] on link "Solicitudes" at bounding box center [29, 196] width 34 height 28
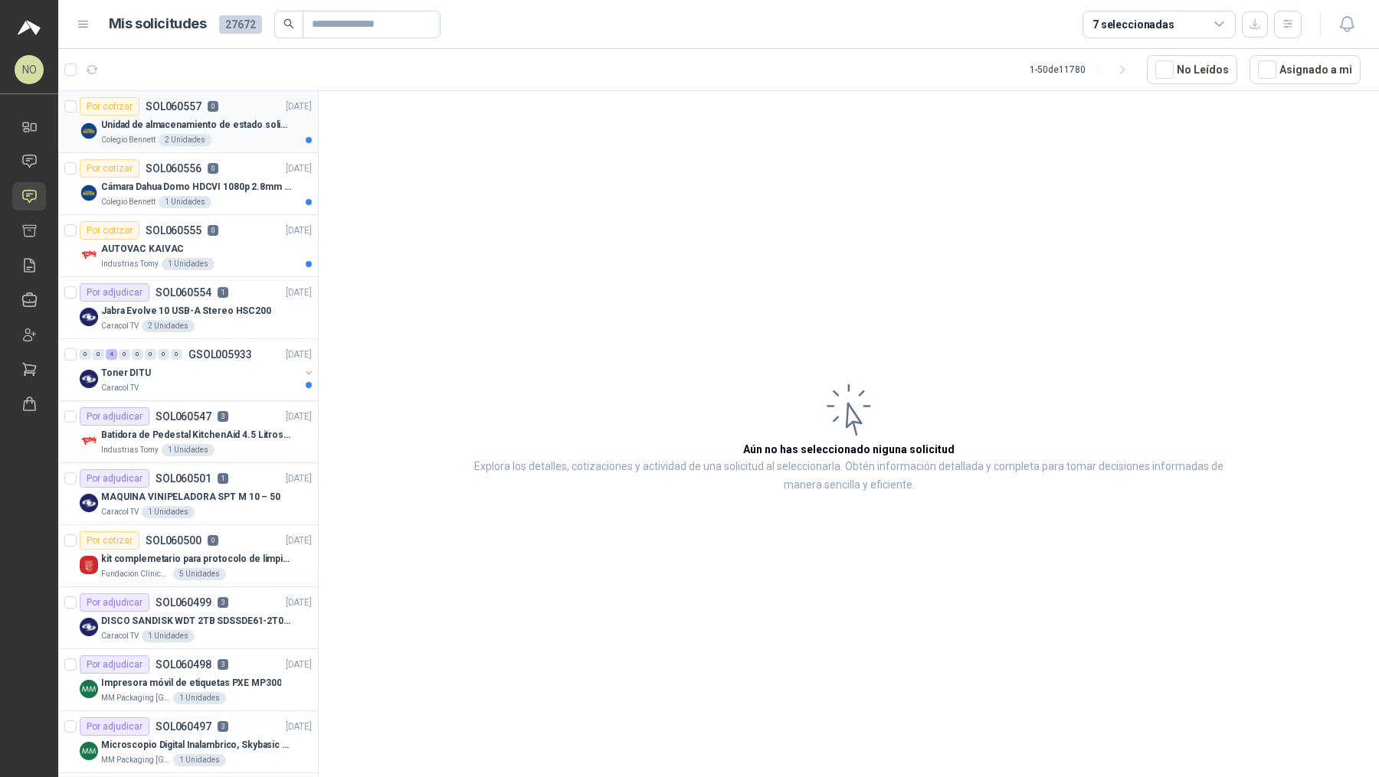
click at [256, 140] on div "Colegio Bennett 2 Unidades" at bounding box center [206, 140] width 211 height 12
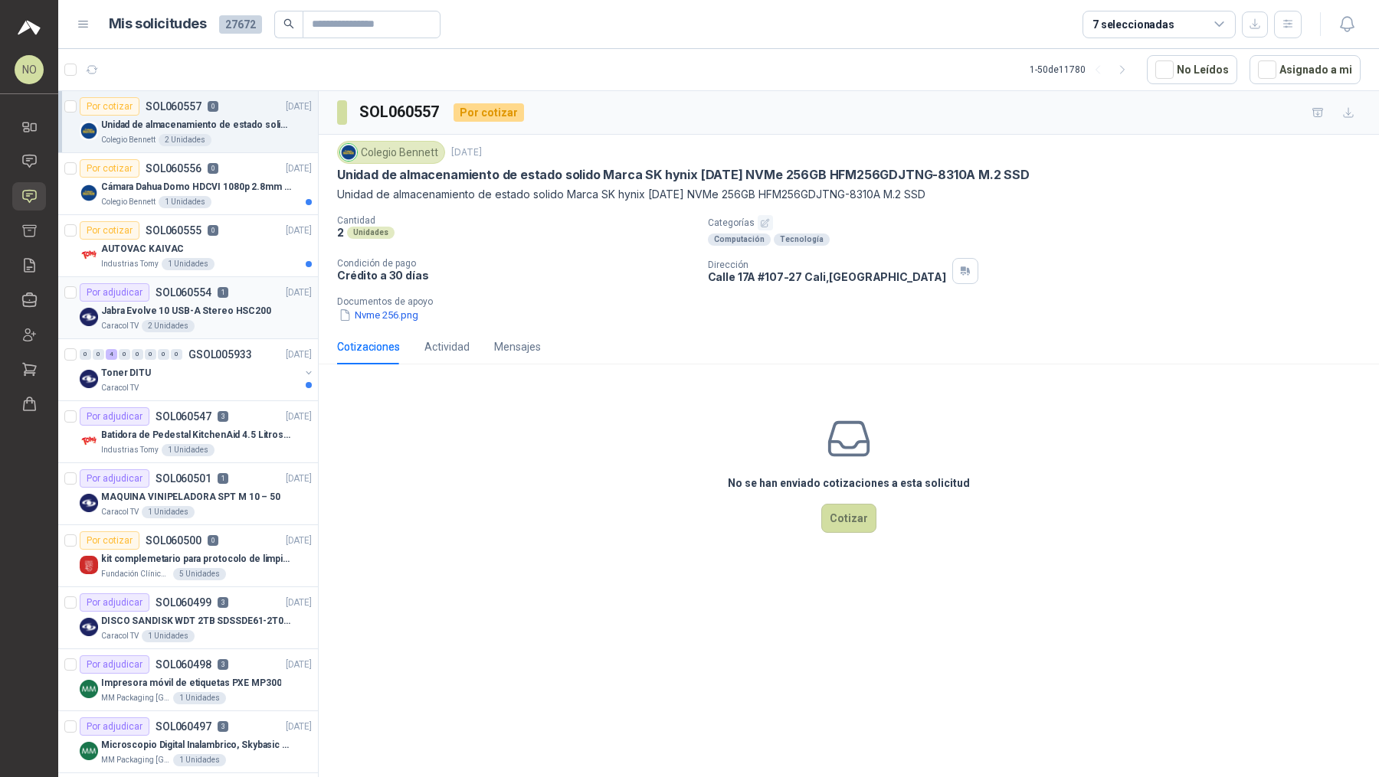
click at [246, 314] on p "Jabra Evolve 10 USB-A Stereo HSC200" at bounding box center [186, 311] width 170 height 15
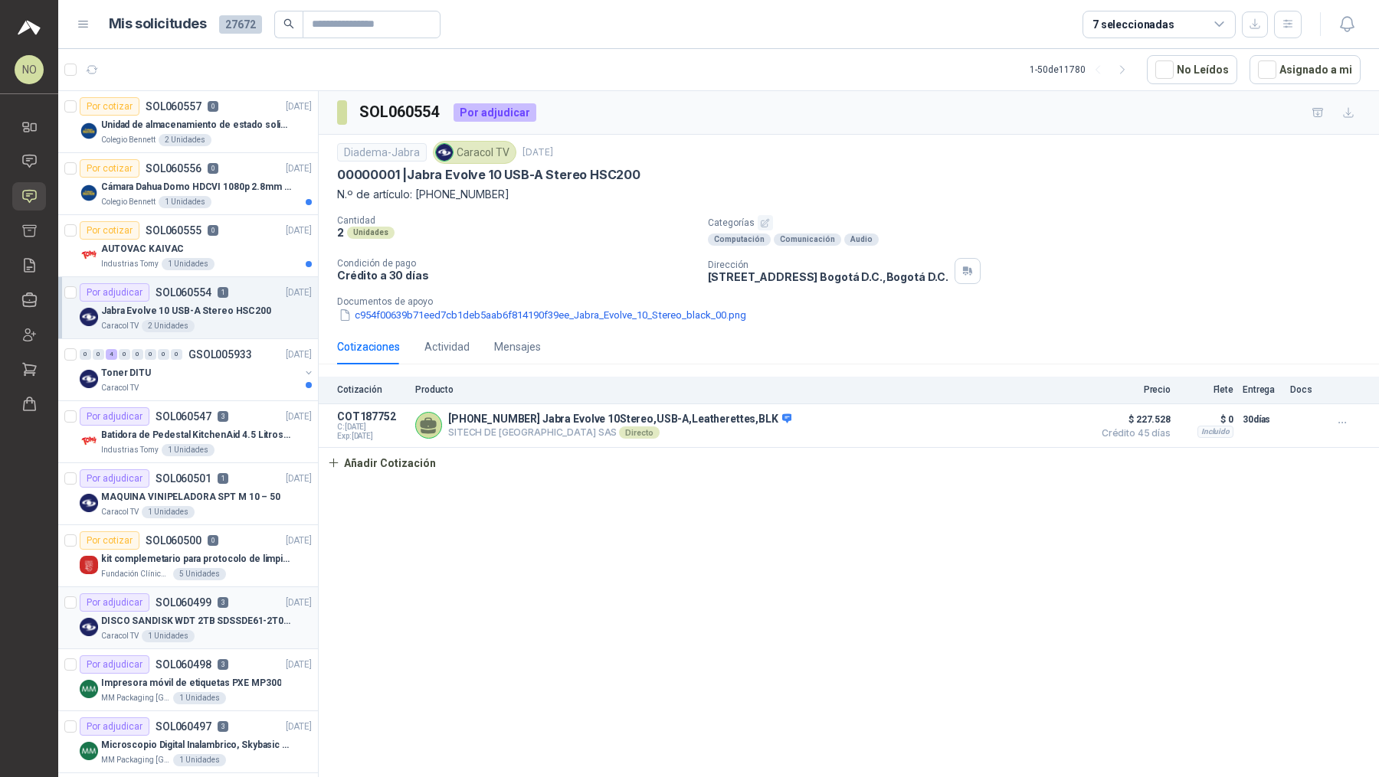
click at [261, 637] on div "Caracol TV 1 Unidades" at bounding box center [206, 636] width 211 height 12
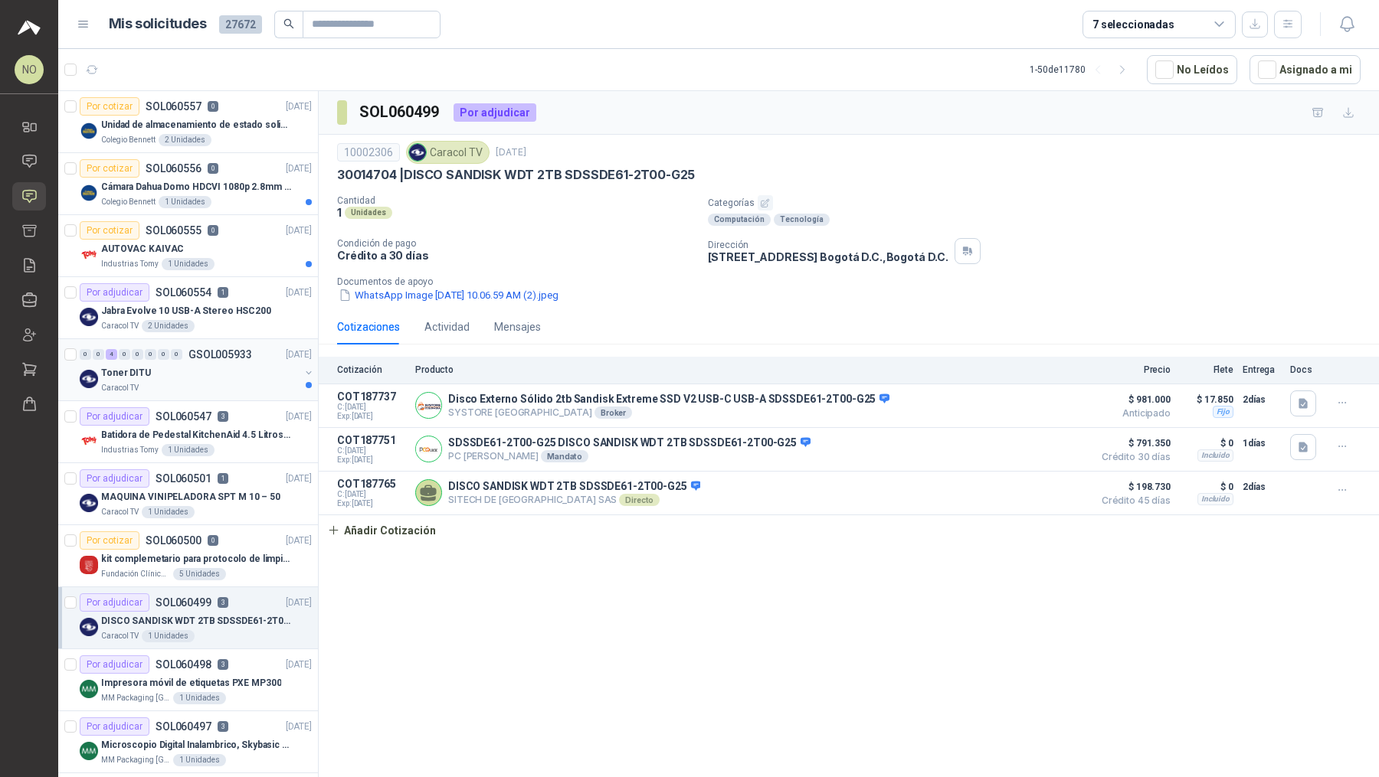
click at [200, 374] on div "Toner DITU" at bounding box center [200, 373] width 198 height 18
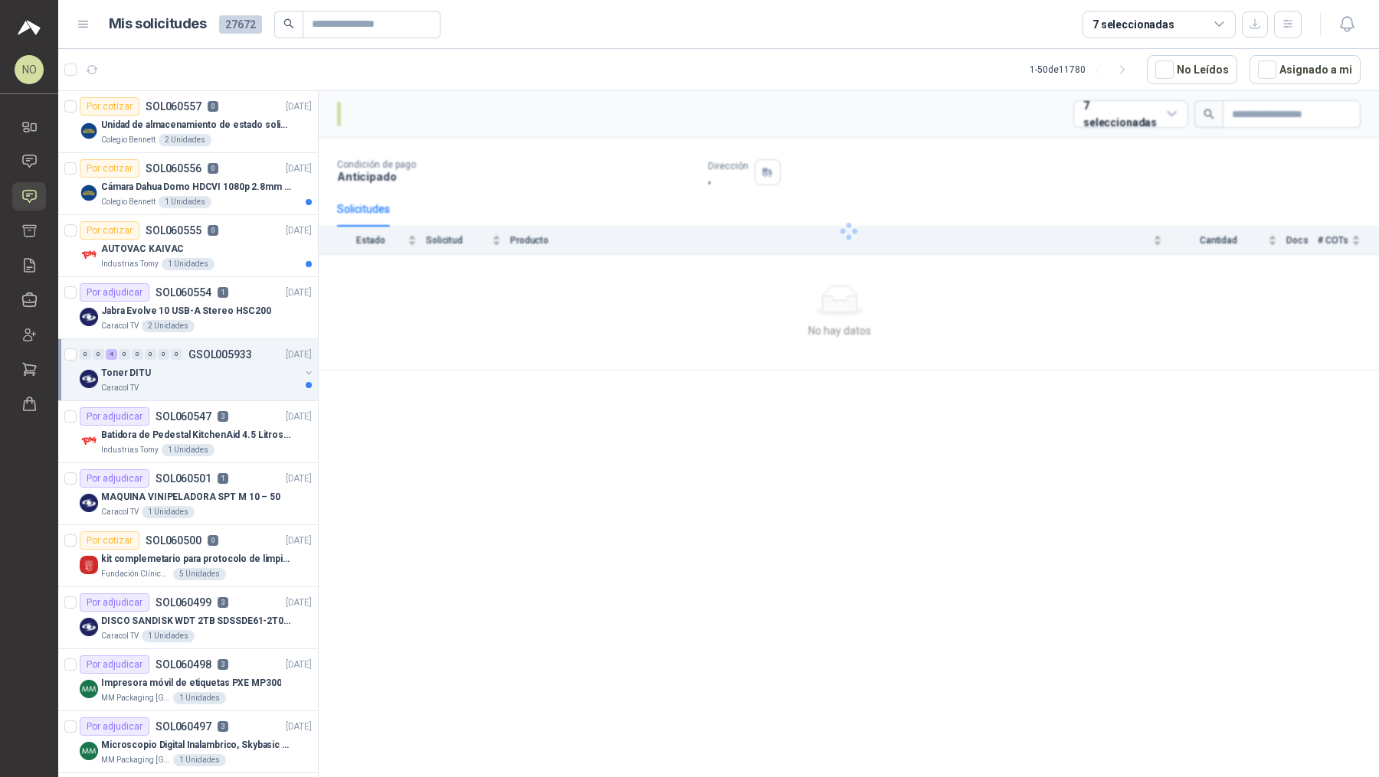
click at [200, 374] on div "Toner DITU" at bounding box center [200, 373] width 198 height 18
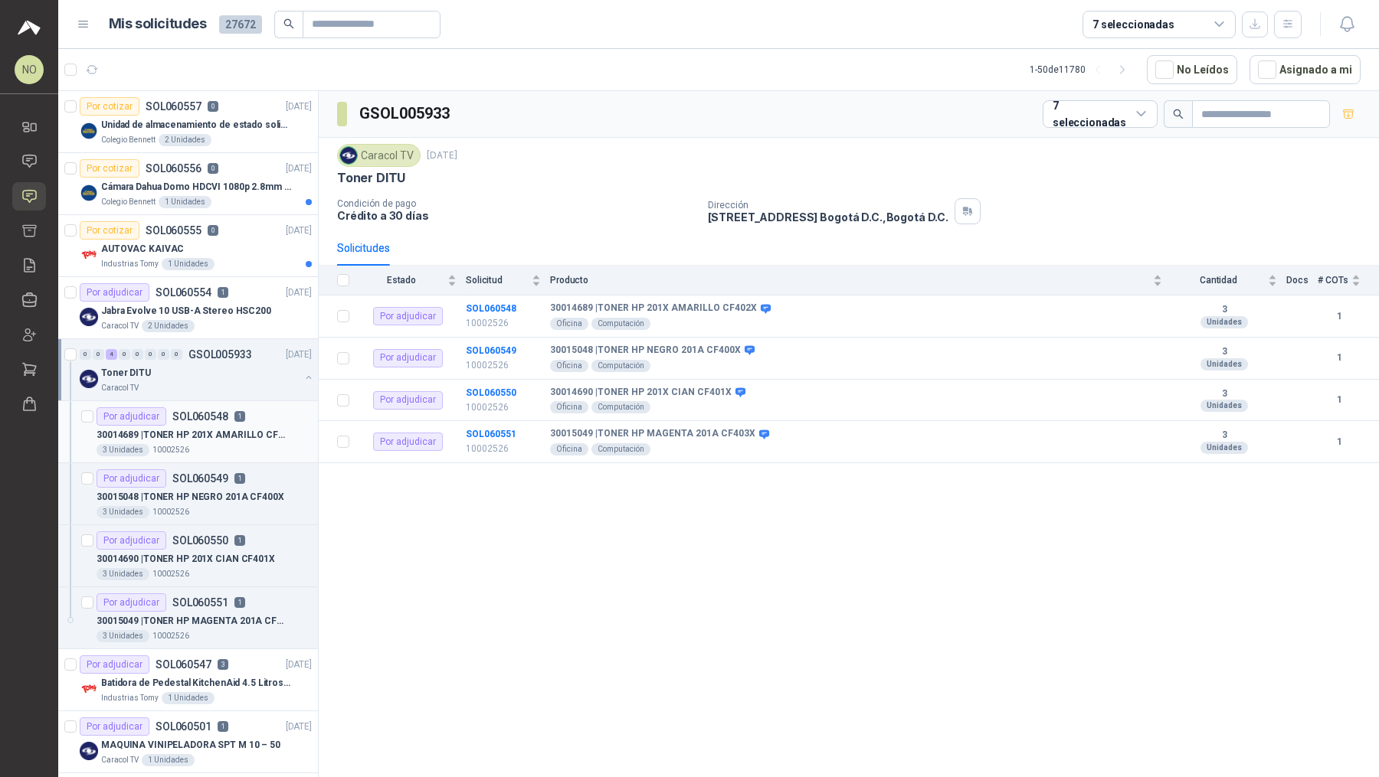
click at [201, 428] on p "30014689 | TONER HP 201X AMARILLO CF402X" at bounding box center [191, 435] width 191 height 15
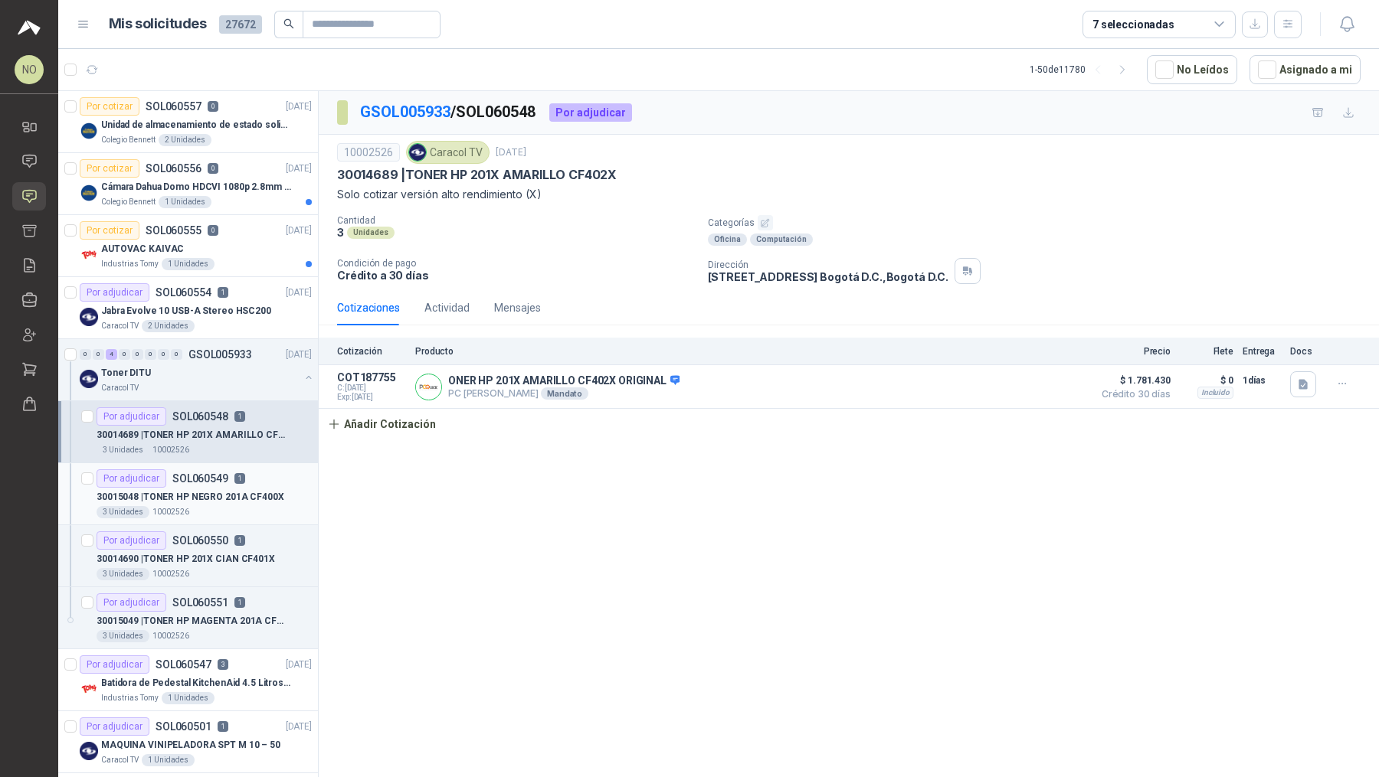
click at [210, 490] on p "30015048 | TONER HP NEGRO 201A CF400X" at bounding box center [190, 497] width 188 height 15
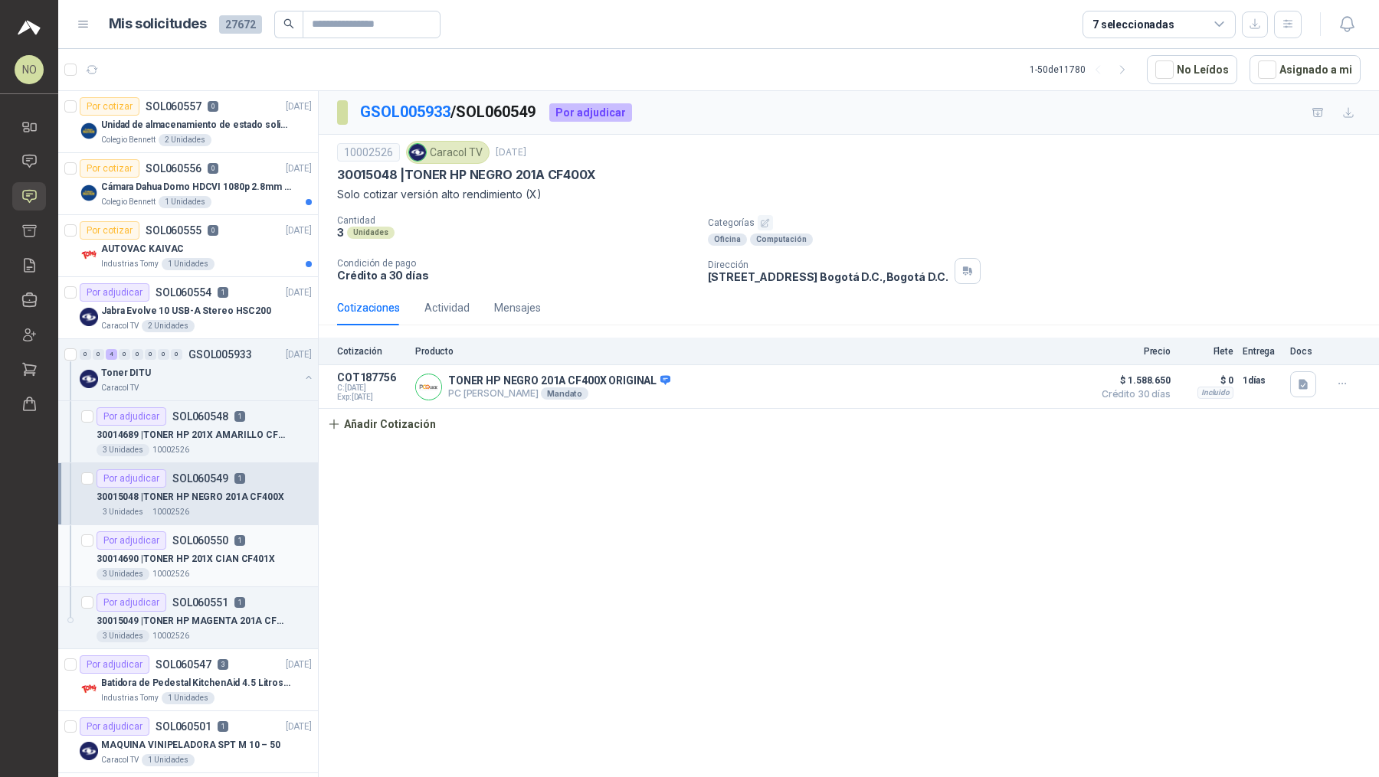
click at [205, 537] on p "SOL060550" at bounding box center [200, 540] width 56 height 11
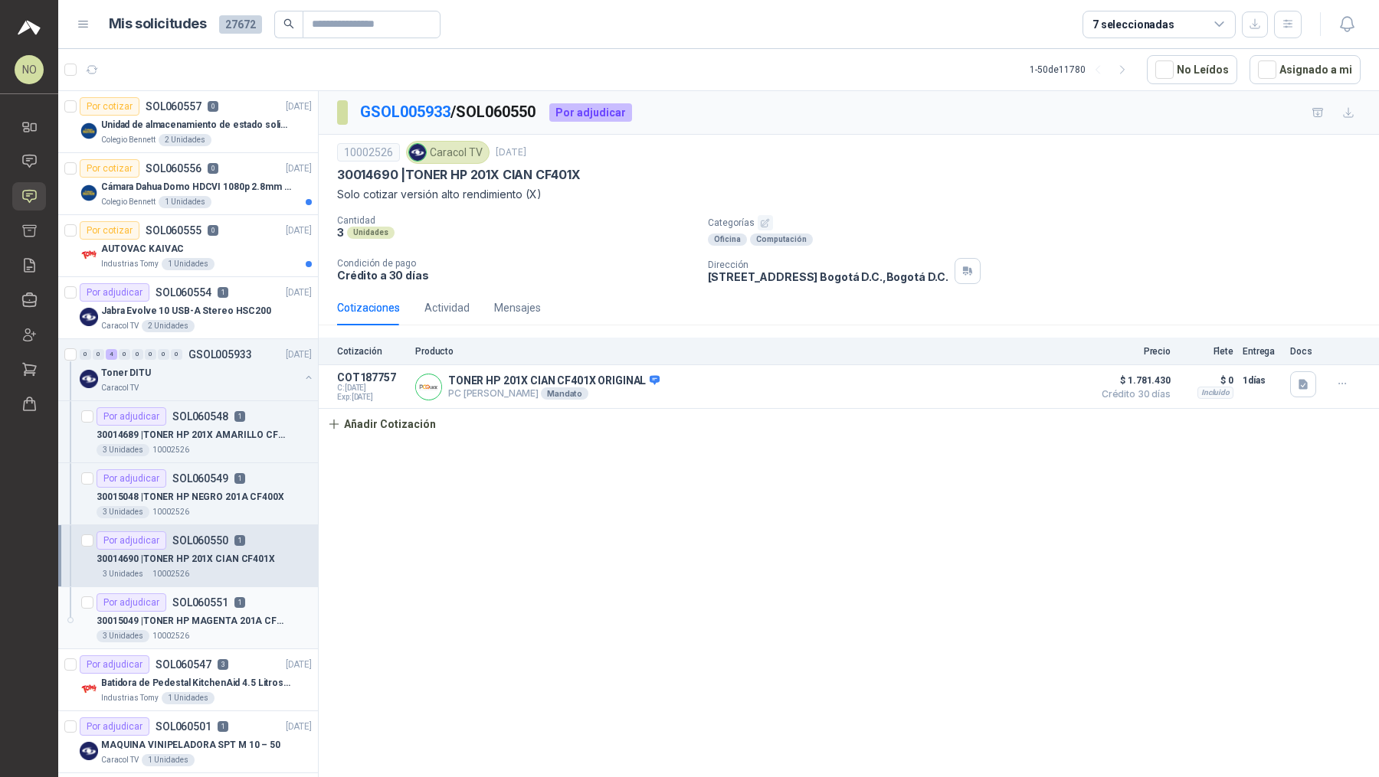
click at [202, 612] on div "30015049 | TONER HP MAGENTA 201A CF403X" at bounding box center [203, 621] width 215 height 18
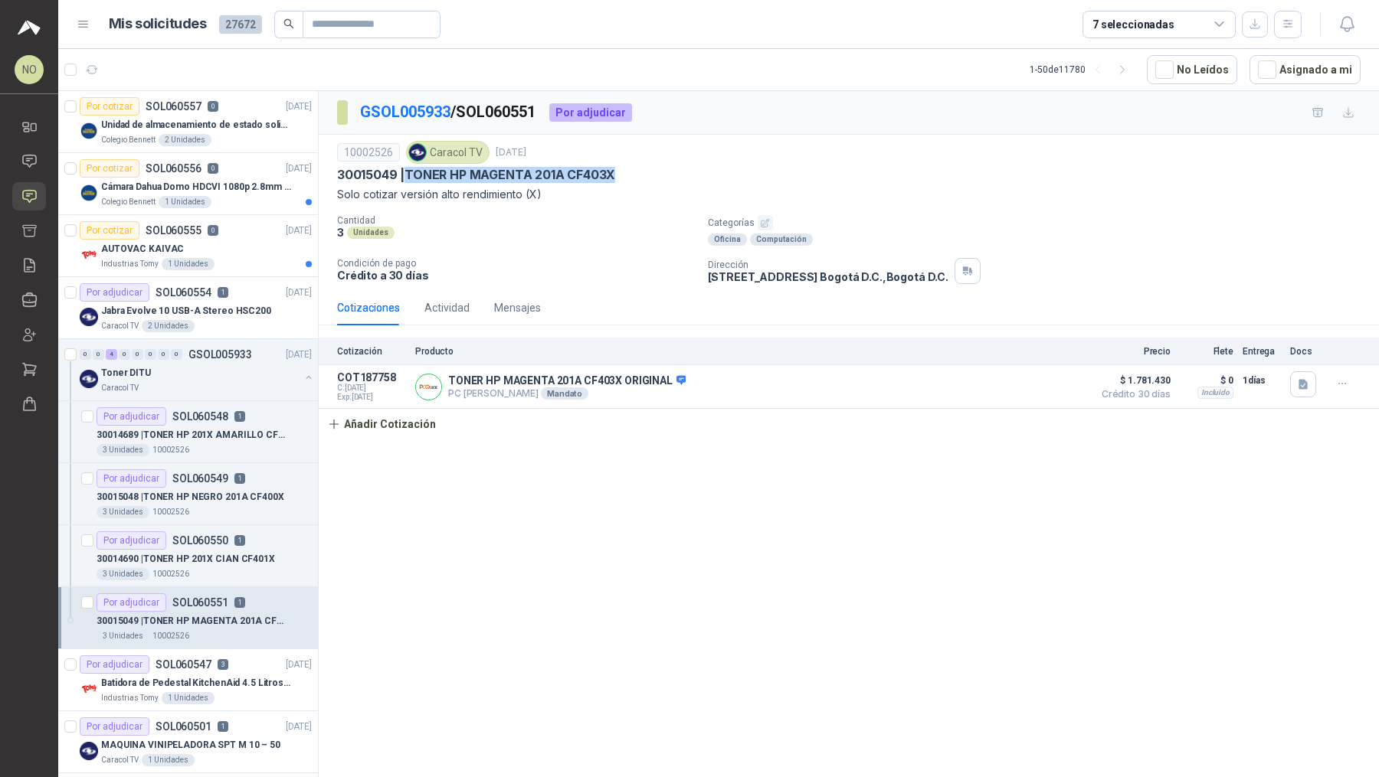
drag, startPoint x: 407, startPoint y: 172, endPoint x: 648, endPoint y: 172, distance: 240.5
click at [648, 172] on div "30015049 | TONER HP MAGENTA 201A CF403X" at bounding box center [848, 175] width 1023 height 16
click at [240, 430] on p "30014689 | TONER HP 201X AMARILLO CF402X" at bounding box center [191, 435] width 191 height 15
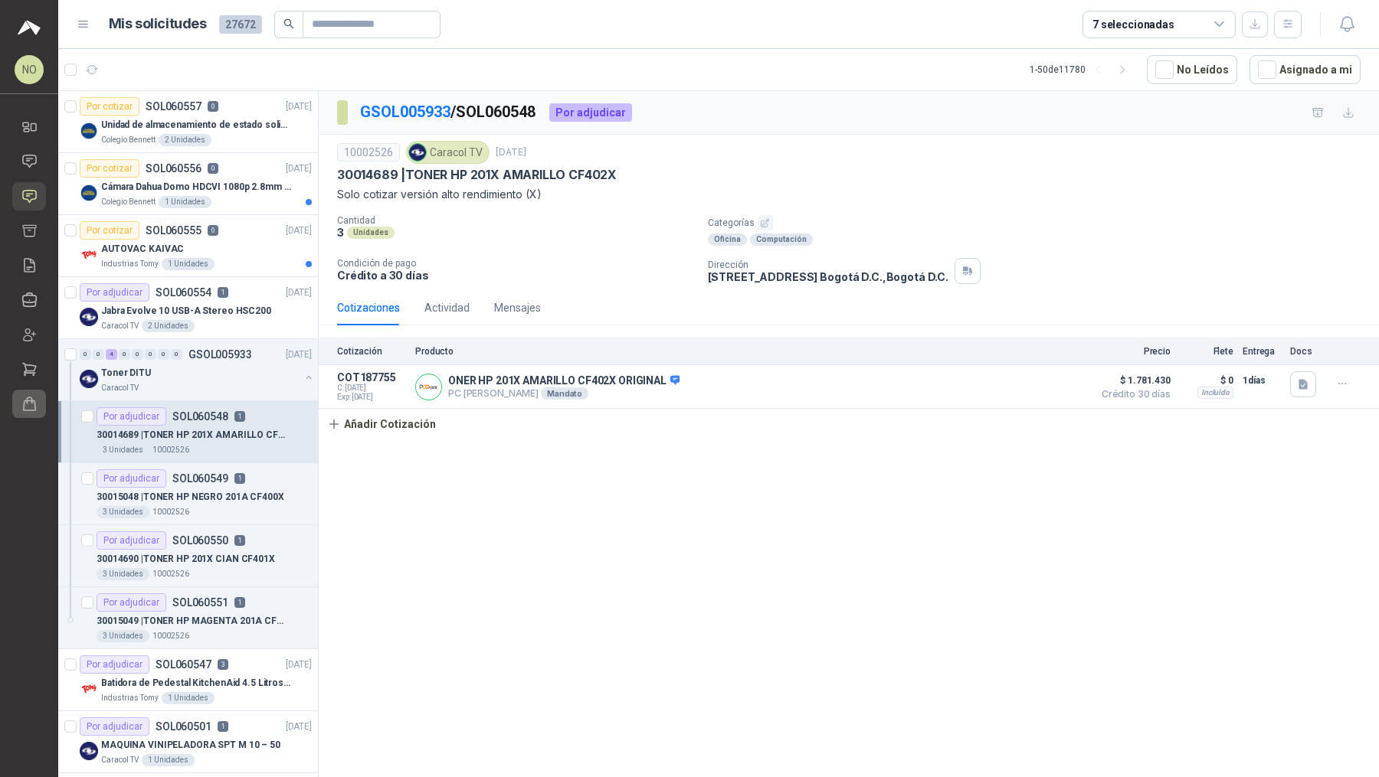
click at [32, 397] on icon at bounding box center [29, 404] width 16 height 16
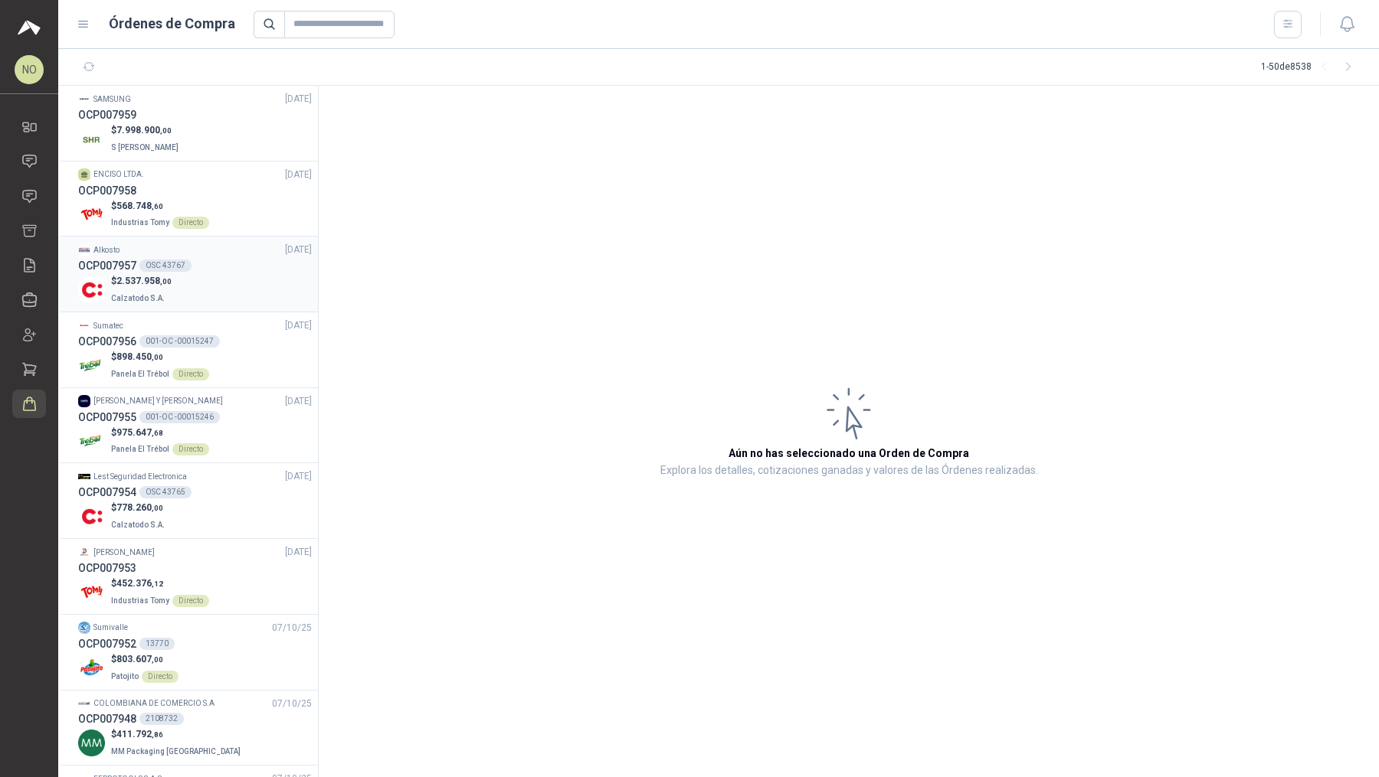
click at [224, 283] on div "$ 2.537.958 ,00 Calzatodo S.A." at bounding box center [195, 289] width 234 height 31
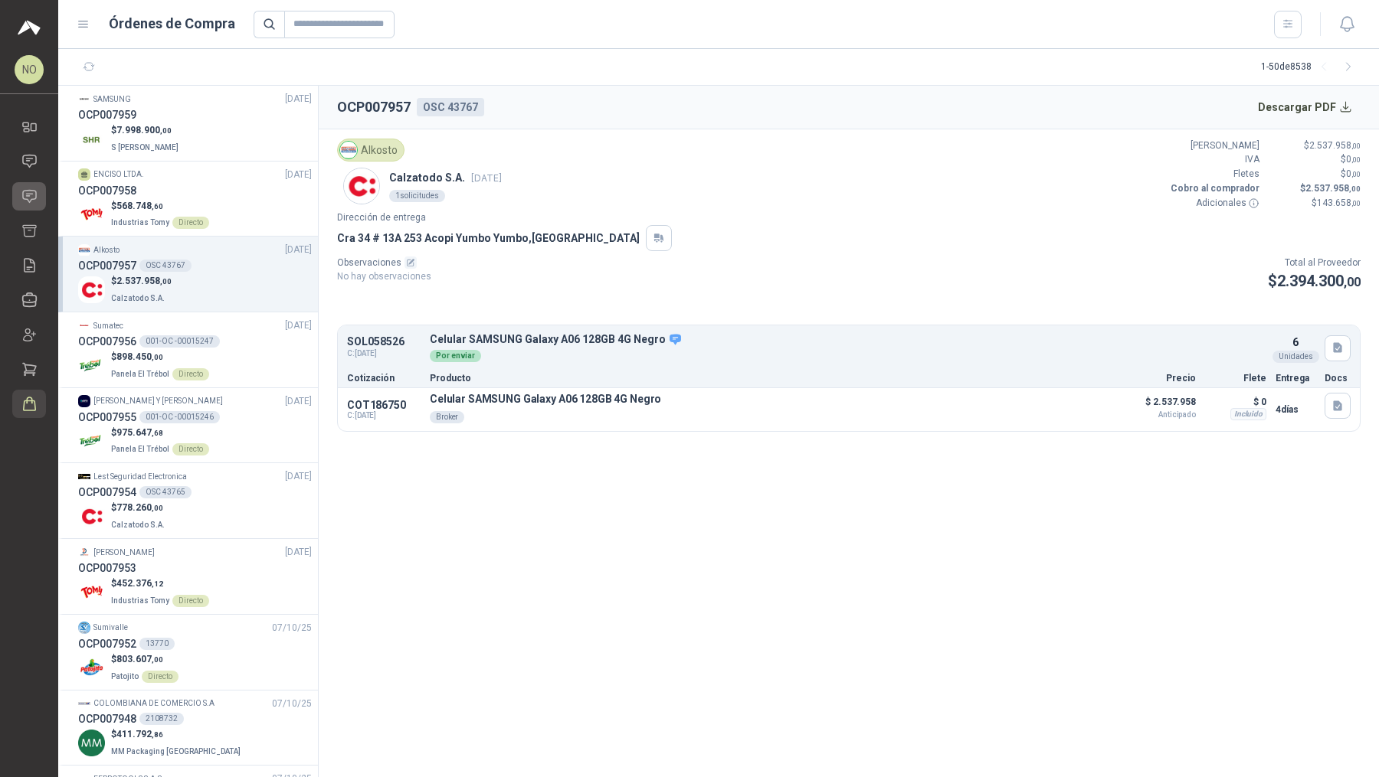
click at [28, 196] on icon at bounding box center [29, 196] width 16 height 16
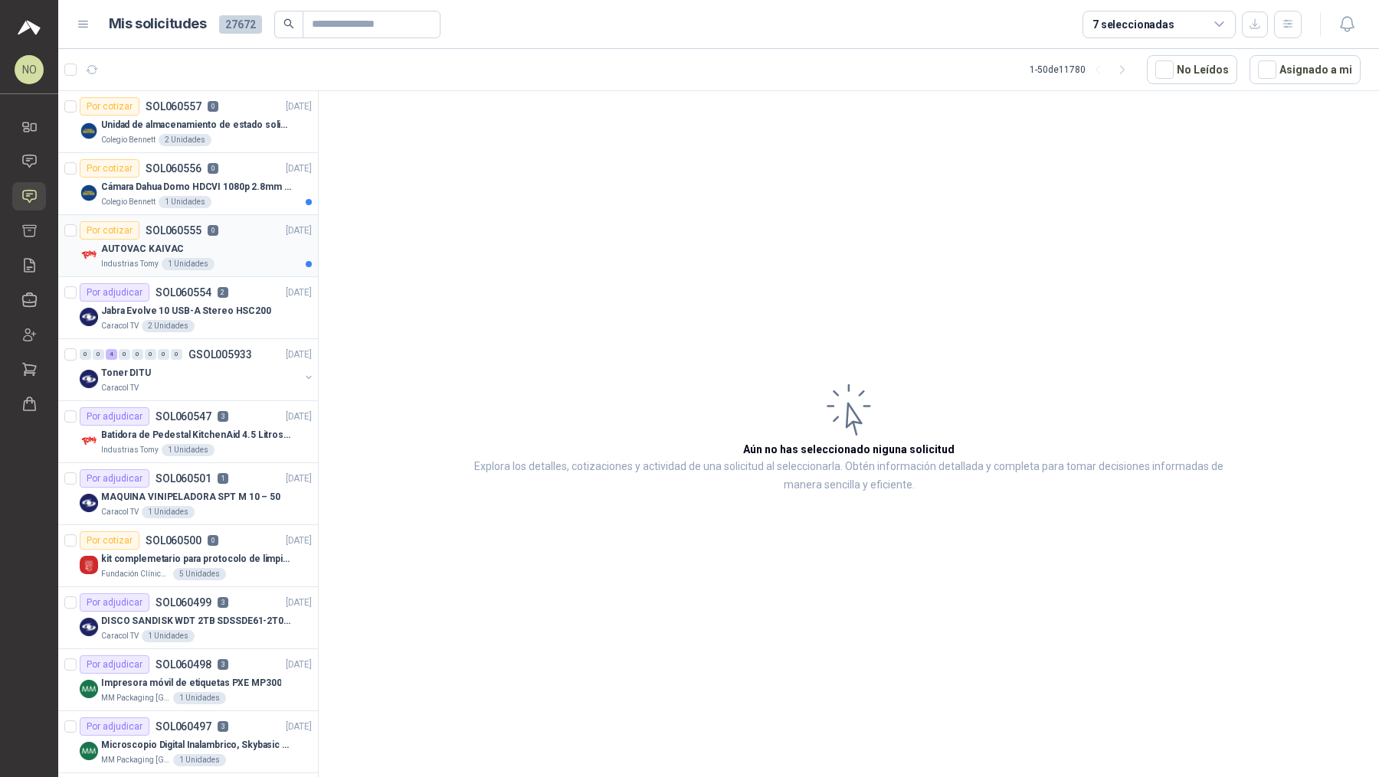
click at [243, 261] on div "Industrias Tomy 1 Unidades" at bounding box center [206, 264] width 211 height 12
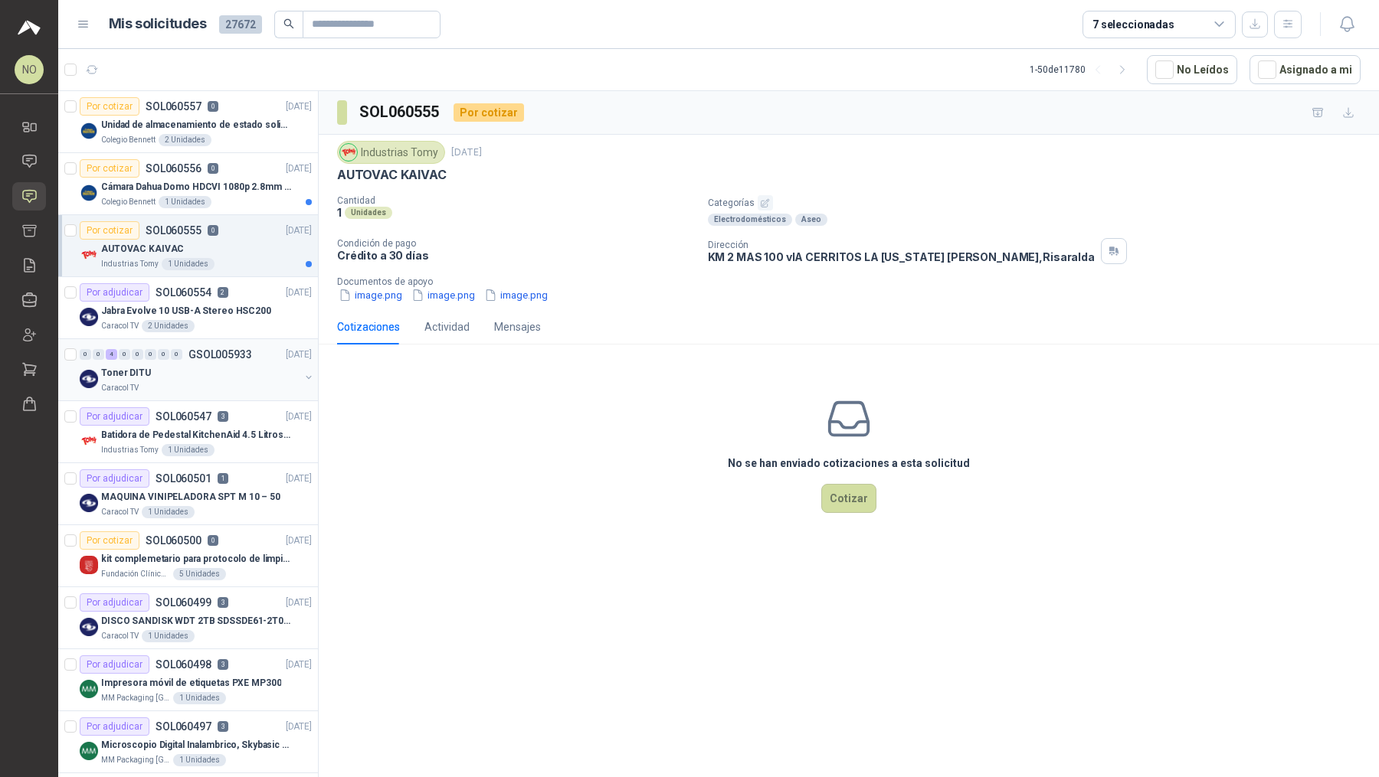
click at [245, 355] on p "GSOL005933" at bounding box center [220, 354] width 64 height 11
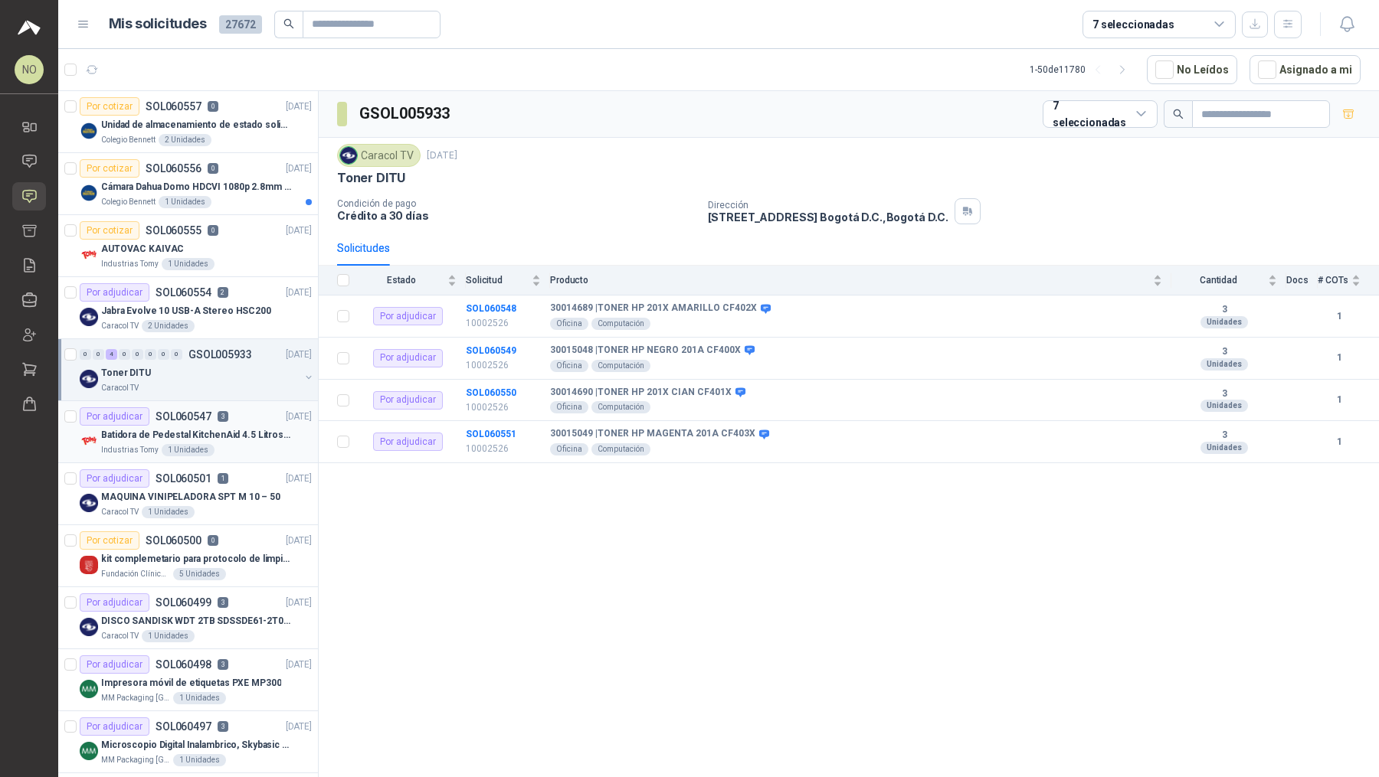
click at [249, 420] on div "Por adjudicar SOL060547 3 [DATE]" at bounding box center [196, 416] width 232 height 18
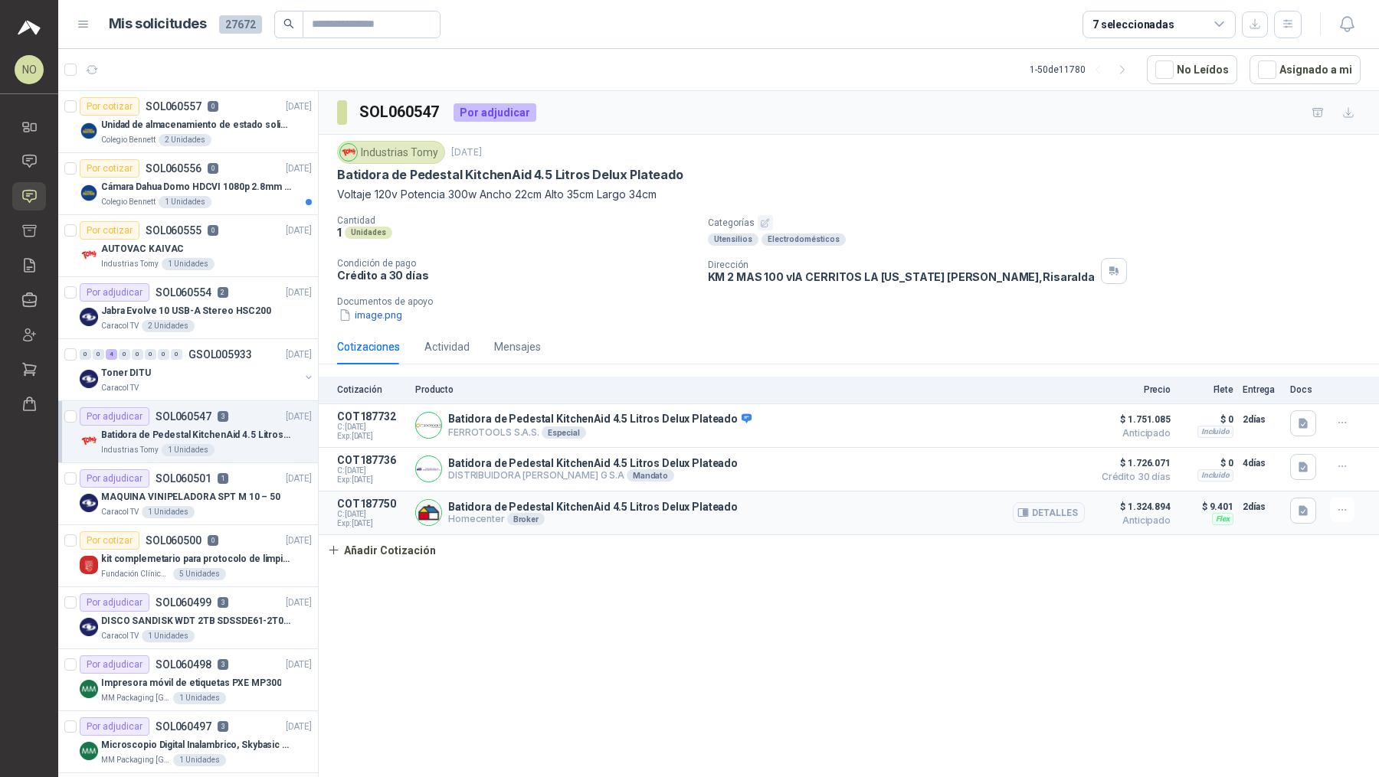
click at [724, 505] on div "Batidora de Pedestal KitchenAid 4.5 Litros Delux Plateado Homecenter Broker Det…" at bounding box center [749, 513] width 669 height 31
click at [236, 182] on p "Cámara Dahua Domo HDCVI 1080p 2.8mm IP67 Led IR 30m mts nocturnos" at bounding box center [196, 187] width 191 height 15
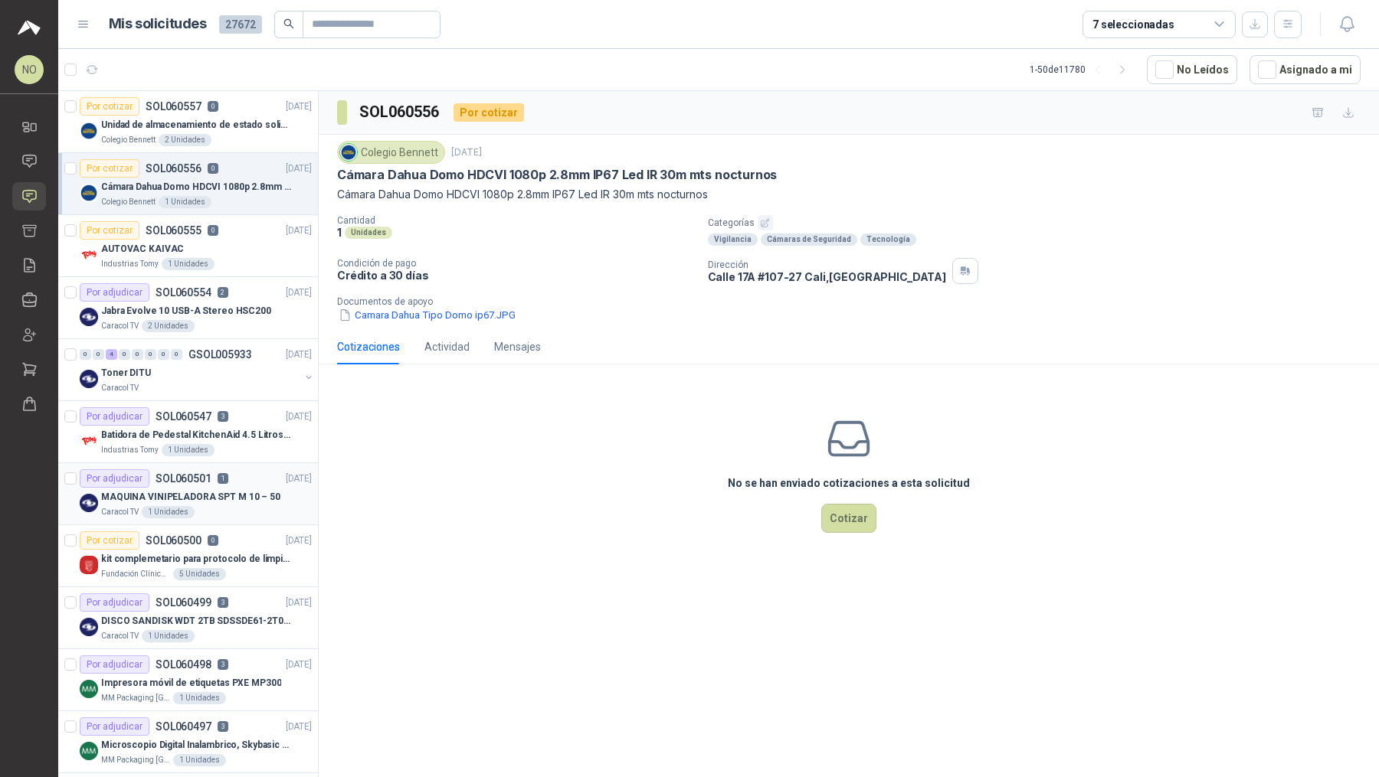
click at [254, 488] on div "MAQUINA VINIPELADORA SPT M 10 – 50" at bounding box center [206, 497] width 211 height 18
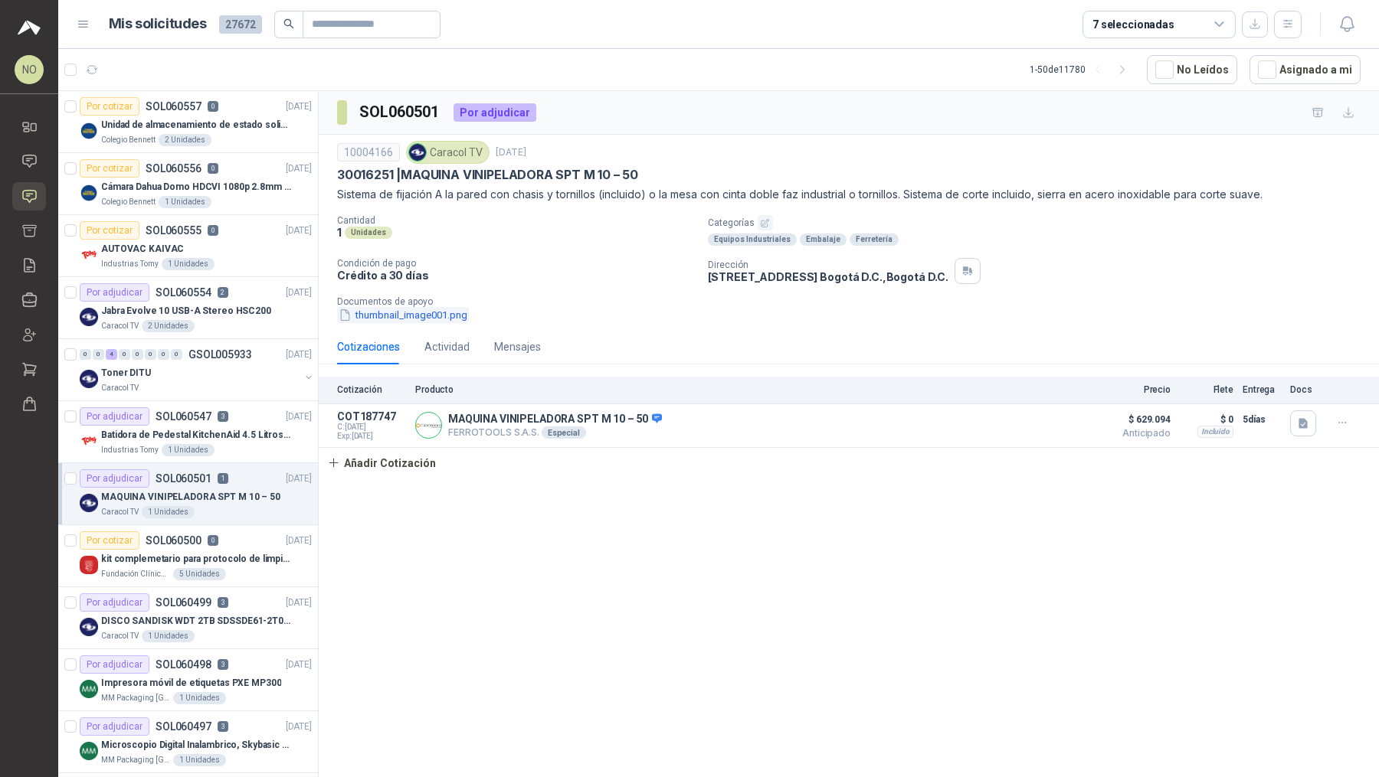
click at [410, 319] on button "thumbnail_image001.png" at bounding box center [403, 315] width 132 height 16
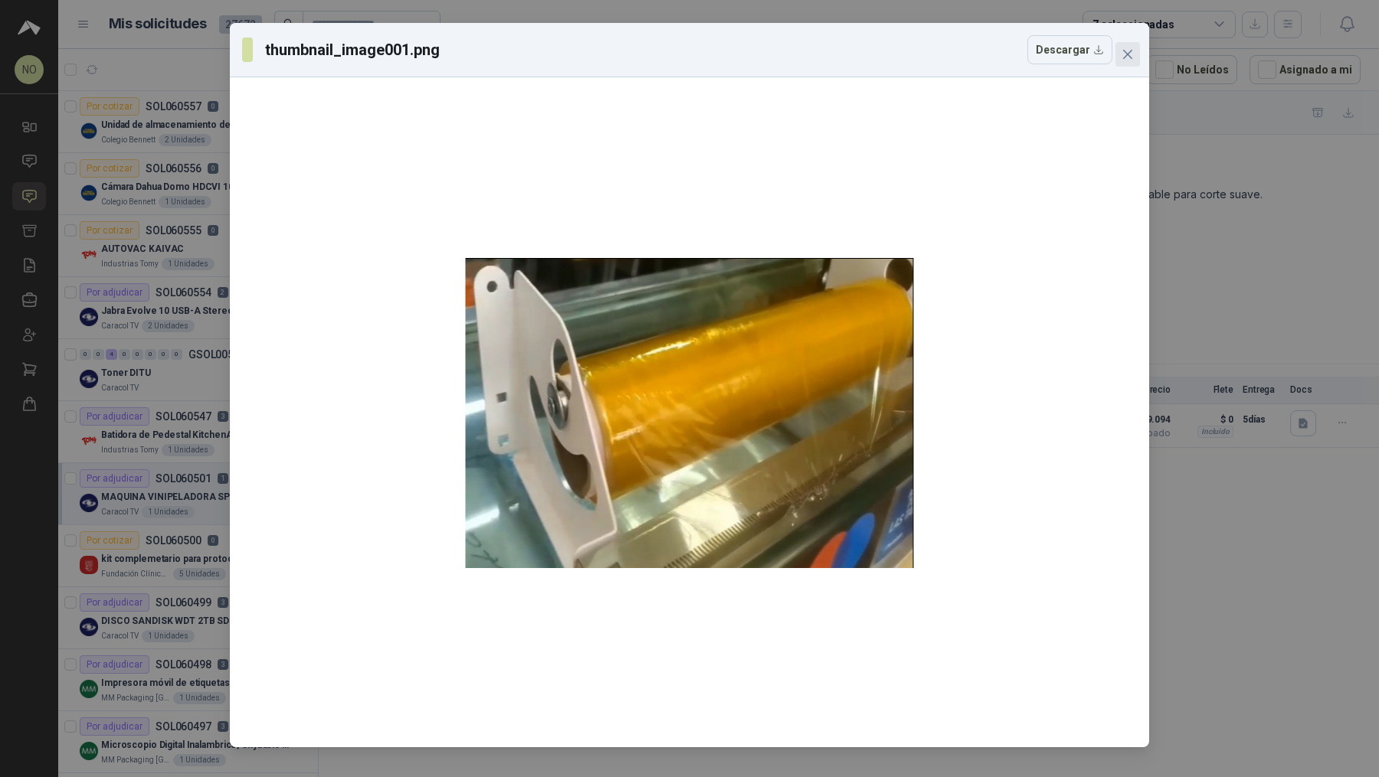
click at [1127, 53] on icon "close" at bounding box center [1127, 54] width 9 height 9
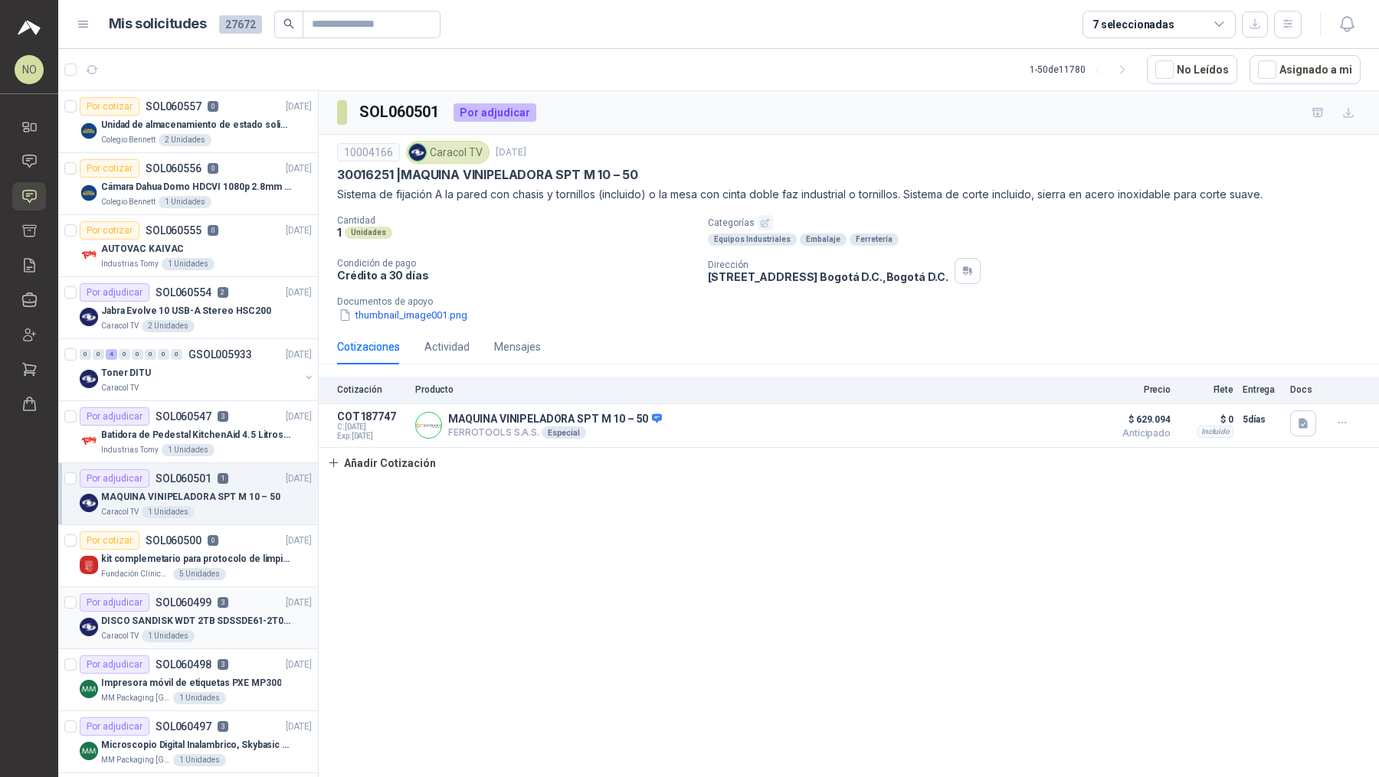
click at [270, 630] on div "Caracol TV 1 Unidades" at bounding box center [206, 636] width 211 height 12
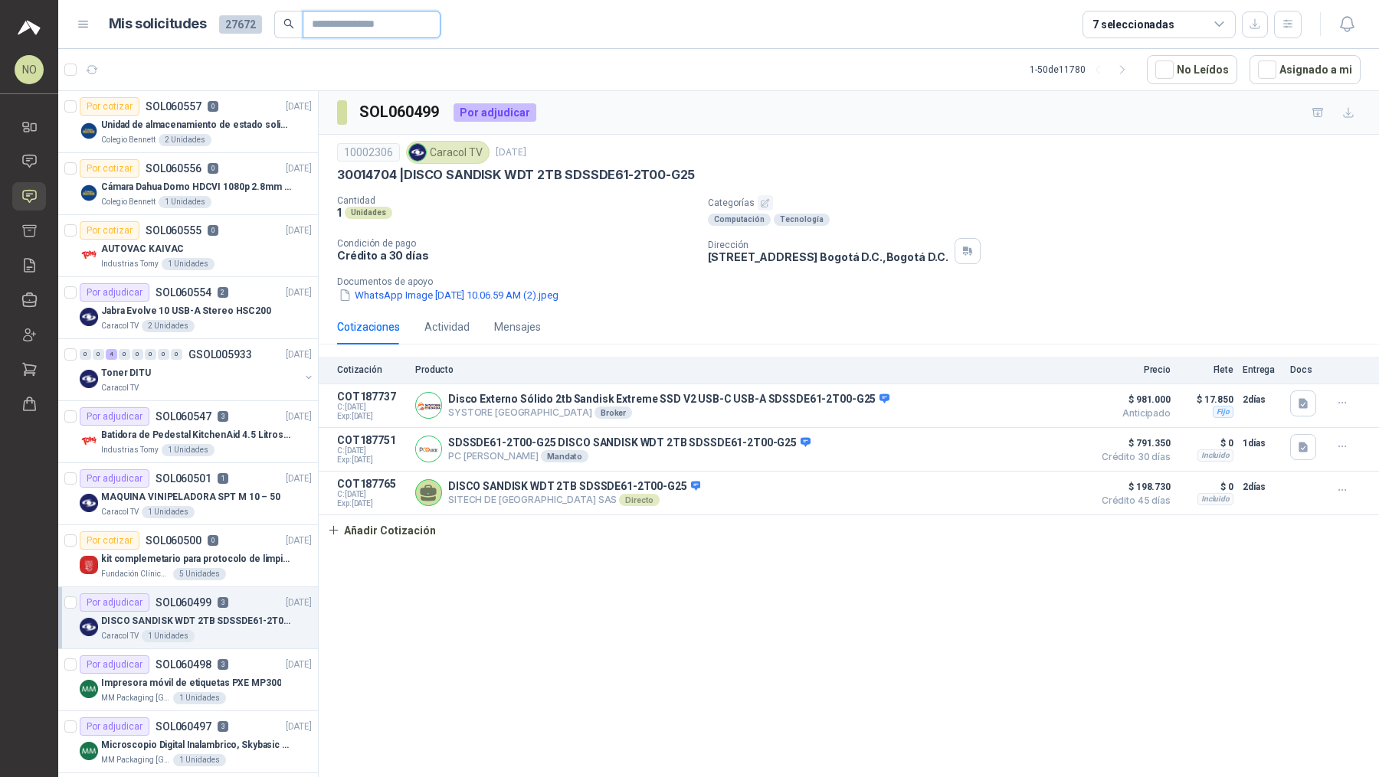
click at [396, 34] on input "text" at bounding box center [365, 24] width 107 height 26
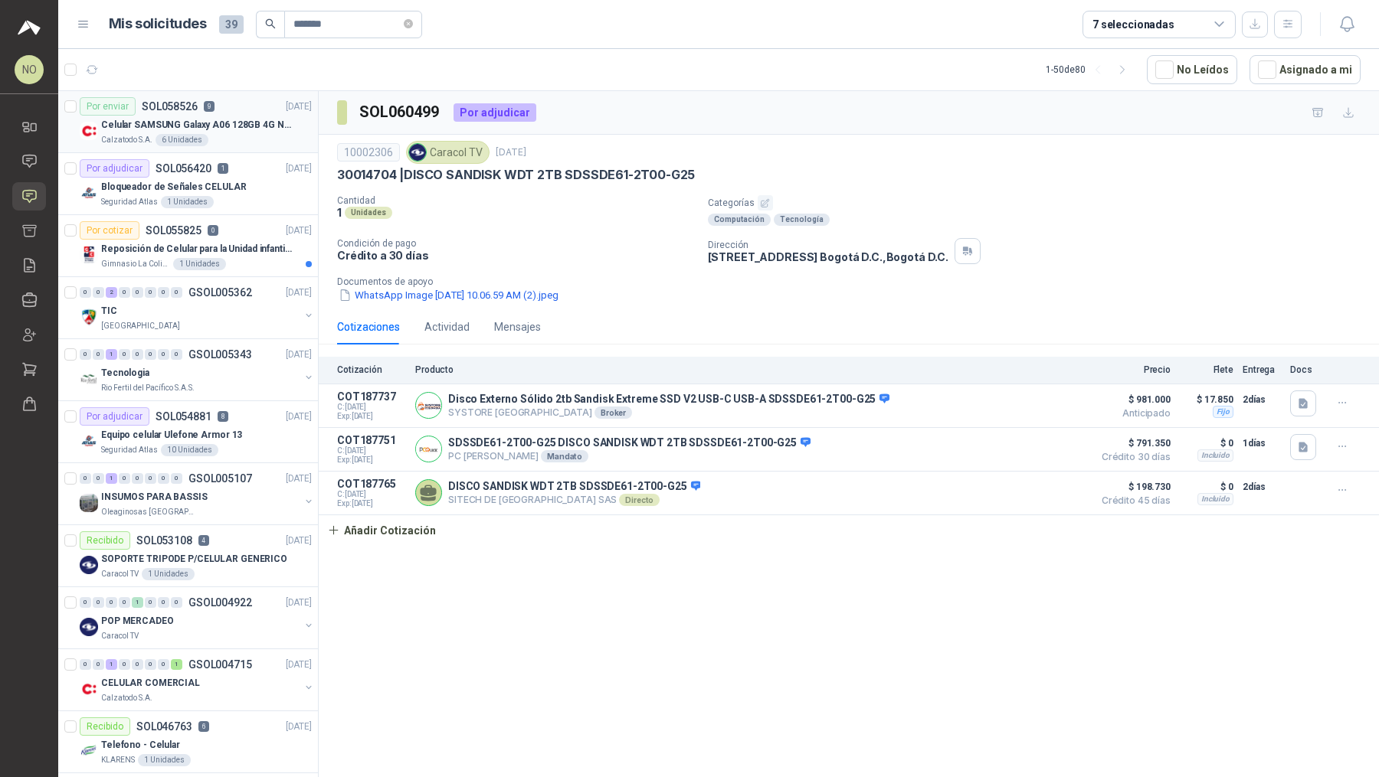
click at [239, 119] on p "Celular SAMSUNG Galaxy A06 128GB 4G Negro" at bounding box center [196, 125] width 191 height 15
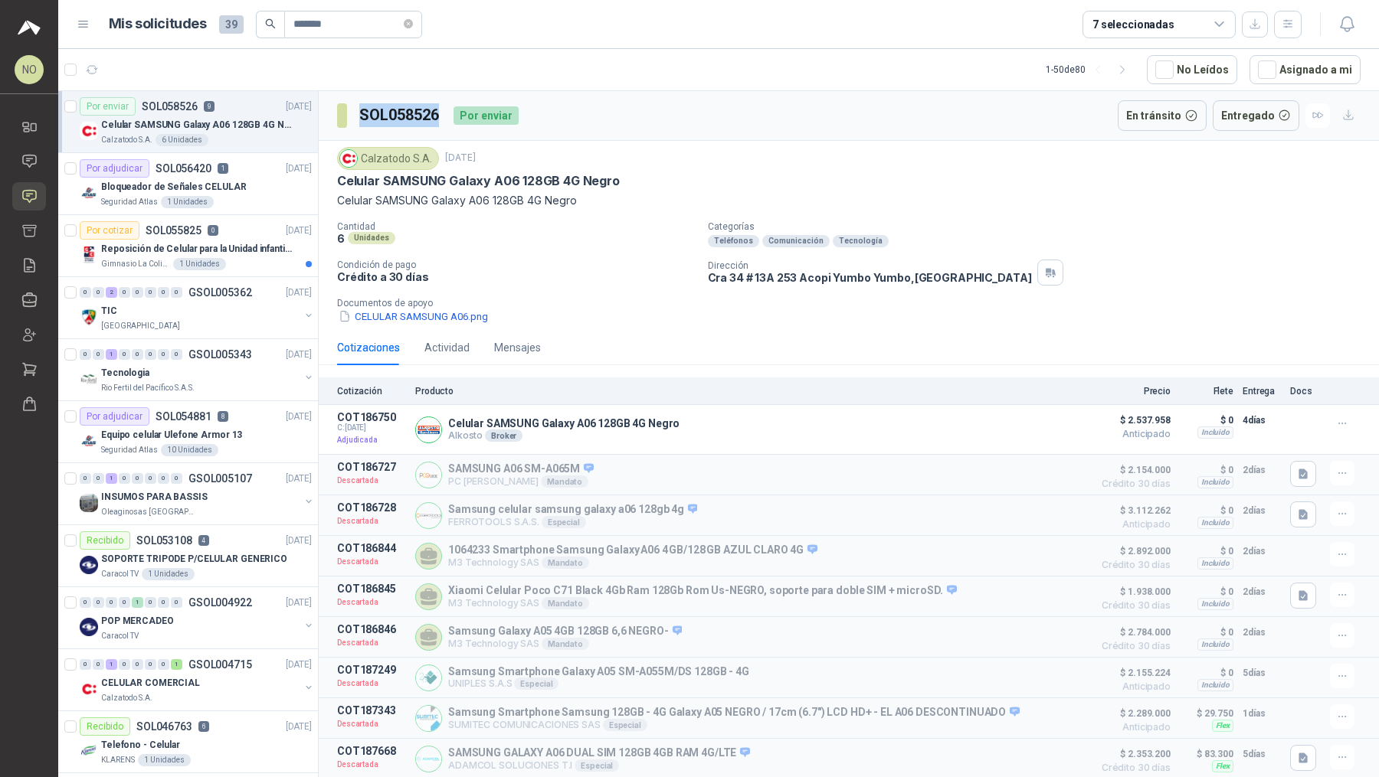
drag, startPoint x: 360, startPoint y: 110, endPoint x: 437, endPoint y: 114, distance: 77.4
click at [437, 114] on h3 "SOL058526" at bounding box center [400, 115] width 82 height 24
drag, startPoint x: 450, startPoint y: 426, endPoint x: 691, endPoint y: 425, distance: 240.5
click at [691, 425] on div "Celular SAMSUNG Galaxy A06 128GB 4G Negro Alkosto Broker Detalles" at bounding box center [749, 429] width 669 height 37
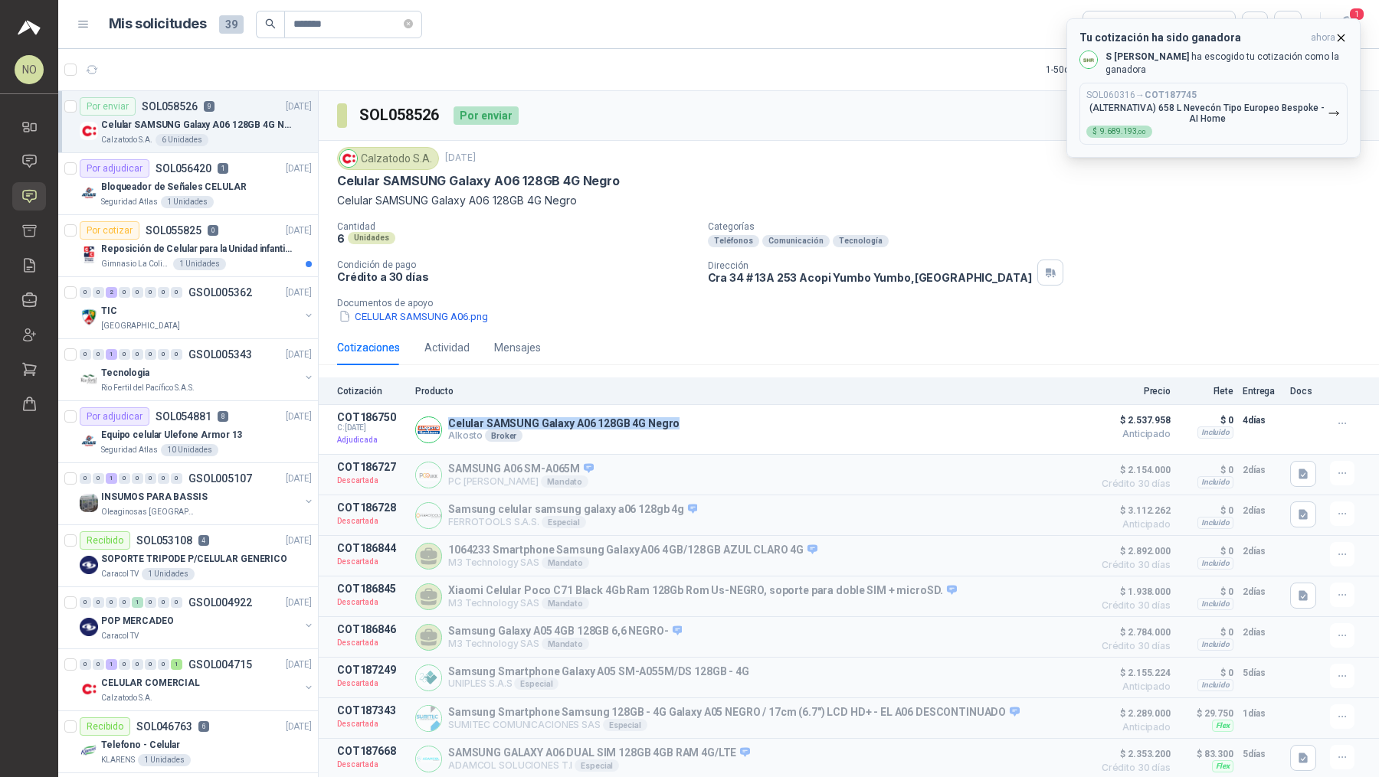
click at [1341, 38] on icon "button" at bounding box center [1341, 37] width 6 height 6
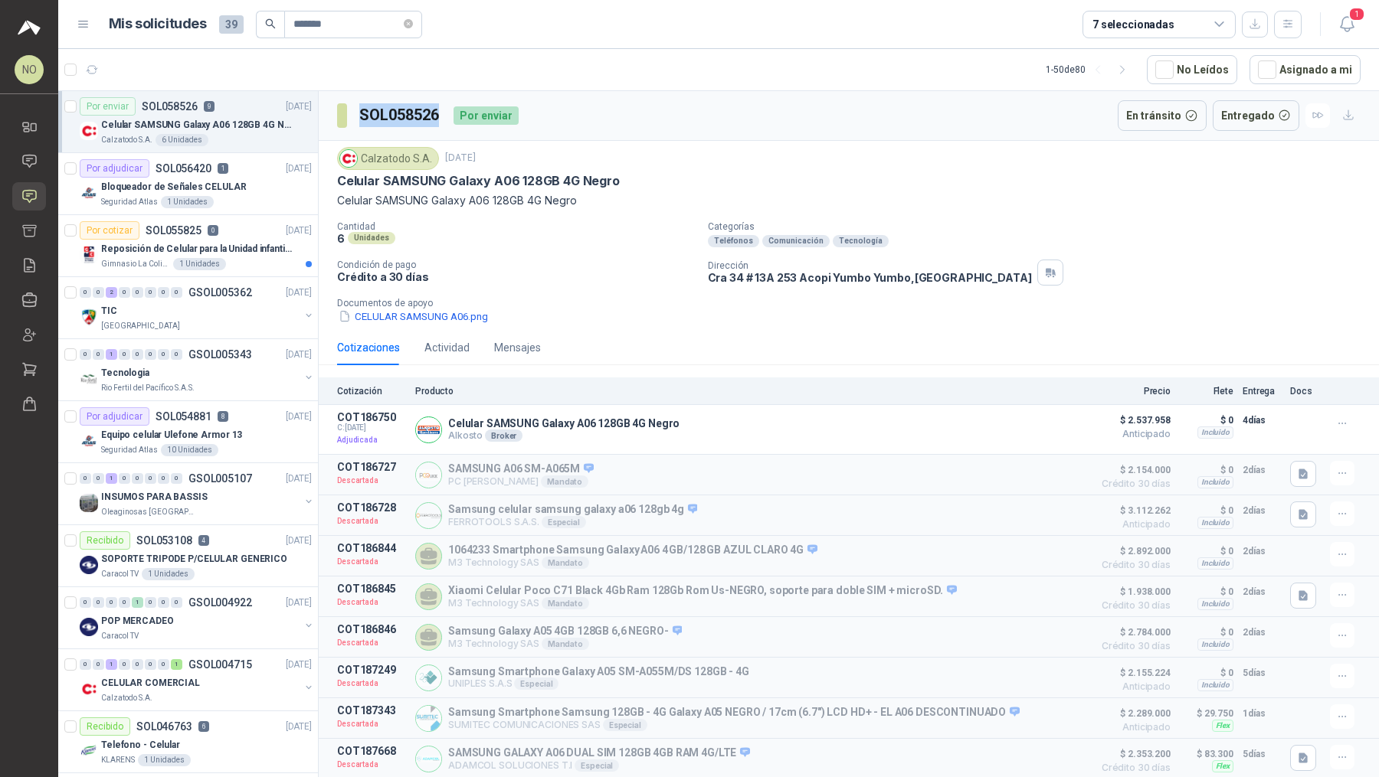
drag, startPoint x: 361, startPoint y: 120, endPoint x: 440, endPoint y: 121, distance: 78.1
click at [440, 121] on h3 "SOL058526" at bounding box center [400, 115] width 82 height 24
click at [1044, 426] on button "Detalles" at bounding box center [1048, 430] width 72 height 21
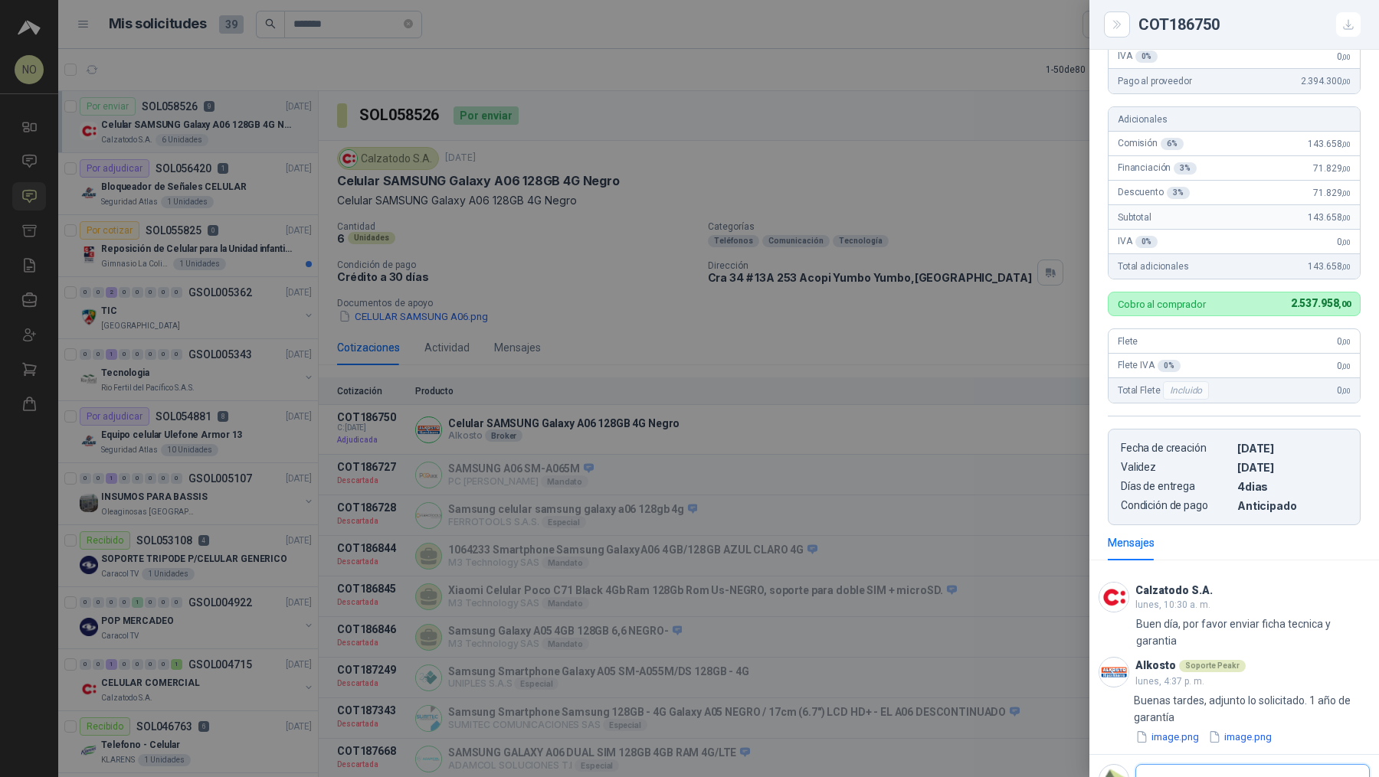
scroll to position [267, 0]
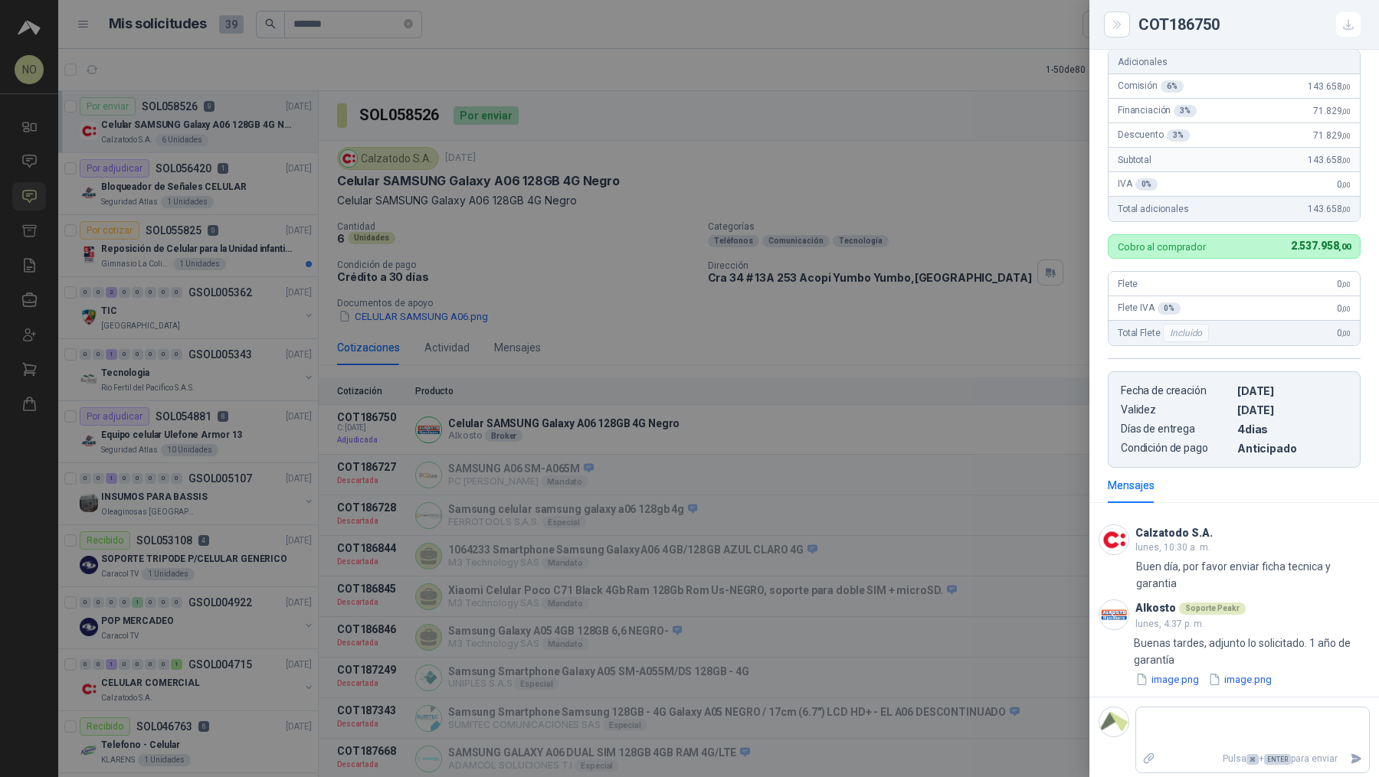
click at [755, 368] on div at bounding box center [689, 388] width 1379 height 777
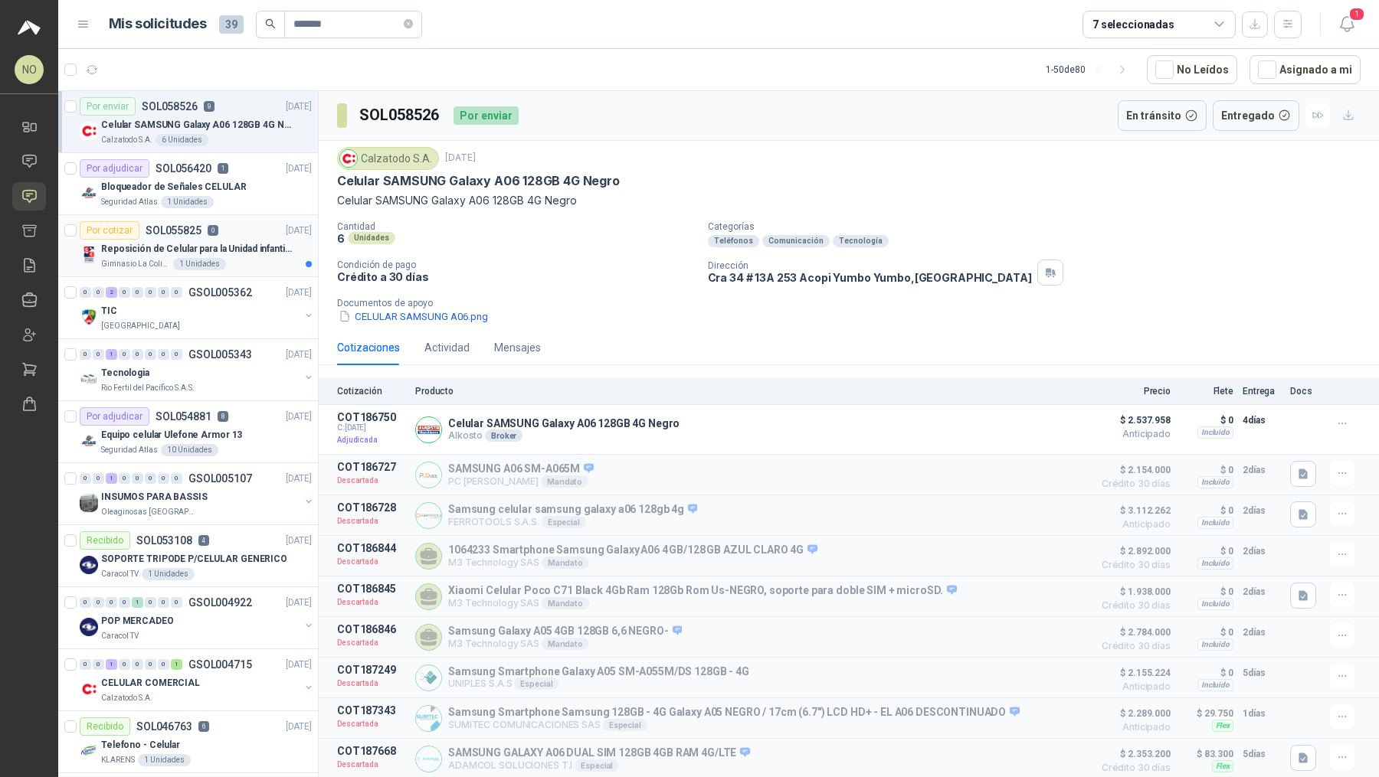
click at [231, 253] on p "Reposición de Celular para la Unidad infantil (con forro, y vidrio protector)" at bounding box center [196, 249] width 191 height 15
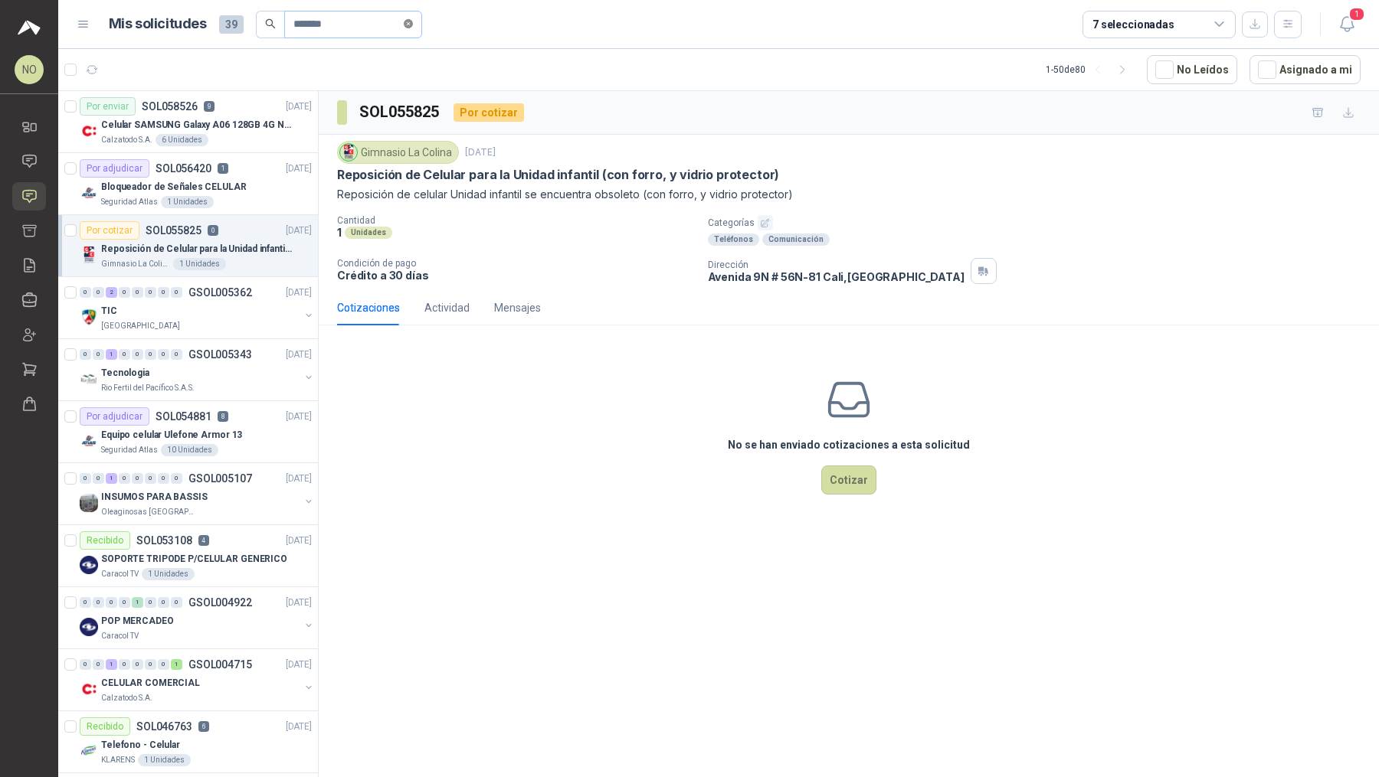
click at [409, 25] on icon "close-circle" at bounding box center [408, 23] width 9 height 9
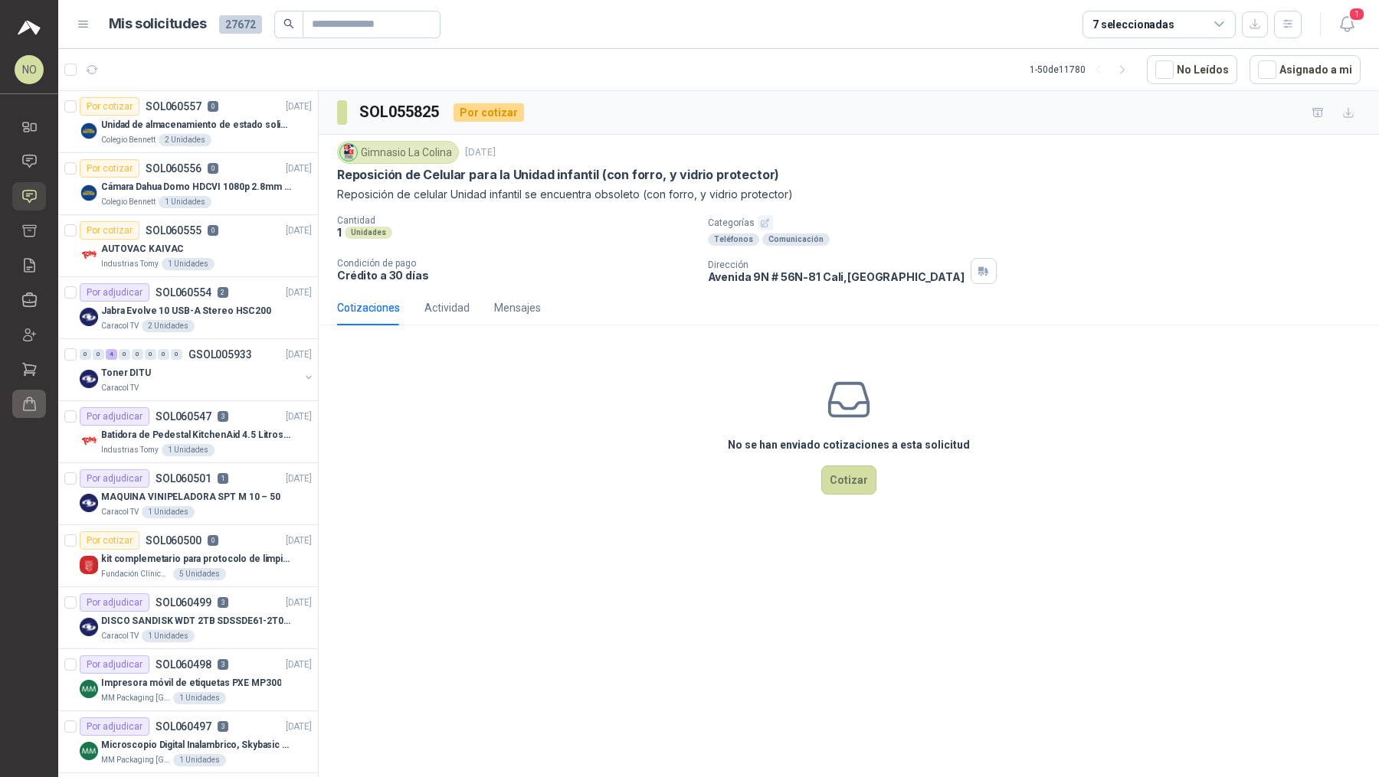
click at [36, 396] on icon at bounding box center [29, 404] width 16 height 16
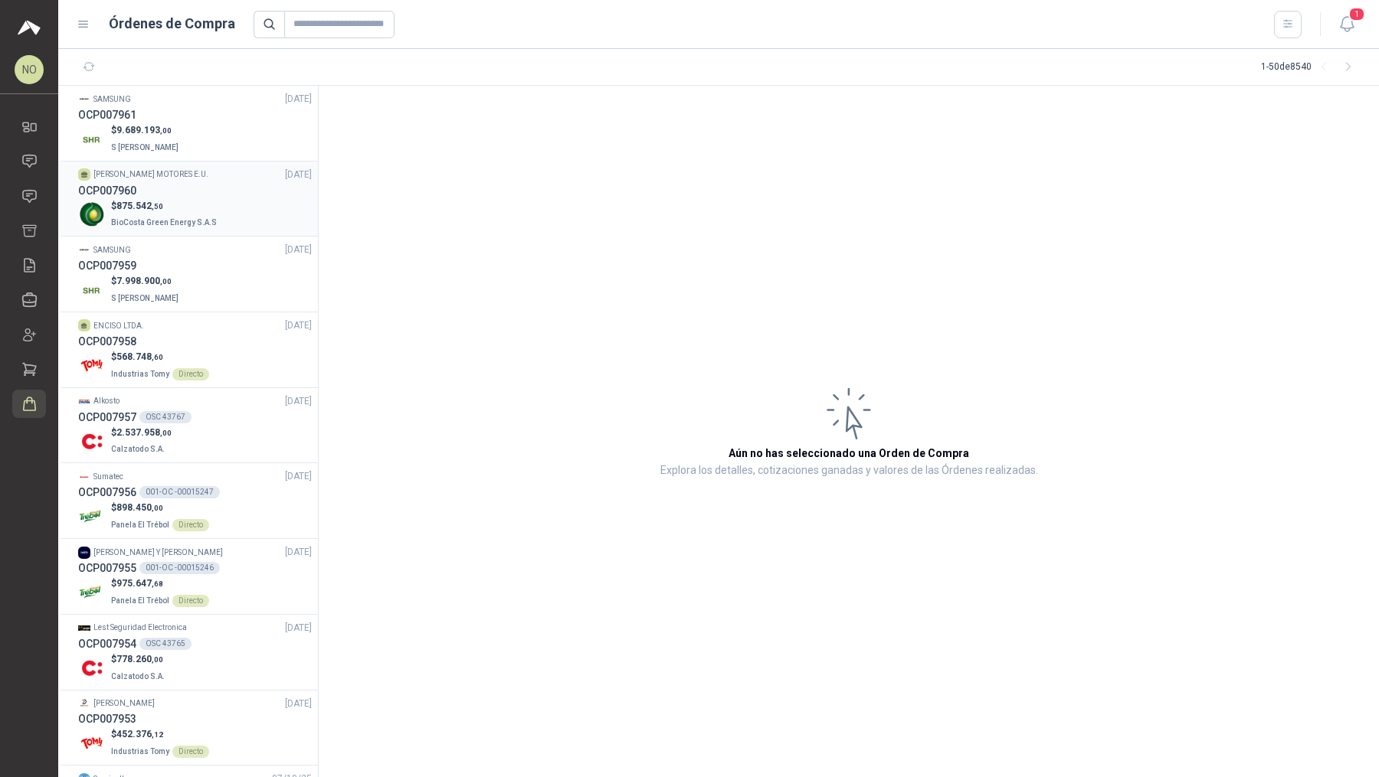
click at [246, 229] on div "$ 875.542 ,50 BioCosta Green Energy S.A.S" at bounding box center [195, 214] width 234 height 31
click at [212, 201] on p "$ 875.542 ,50" at bounding box center [165, 206] width 109 height 15
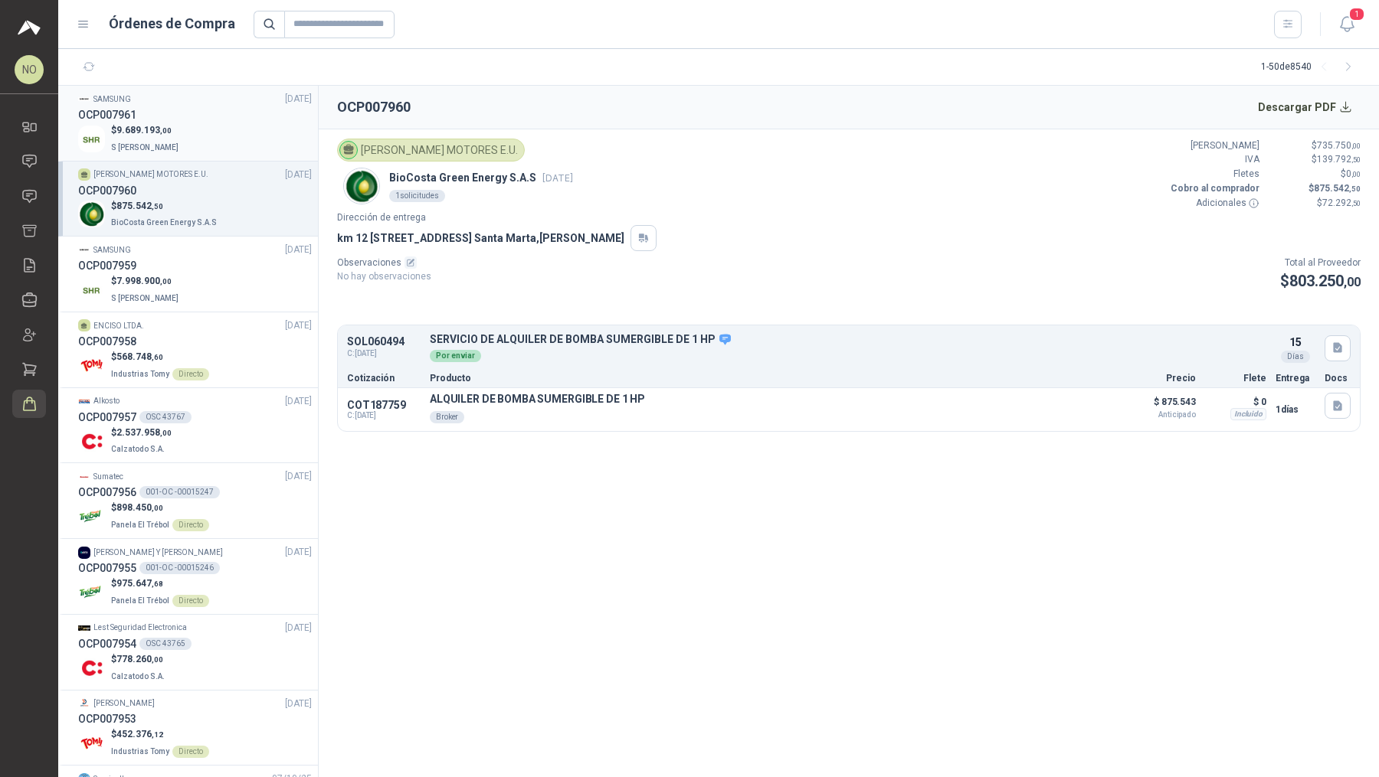
click at [221, 109] on div "OCP007961" at bounding box center [195, 114] width 234 height 17
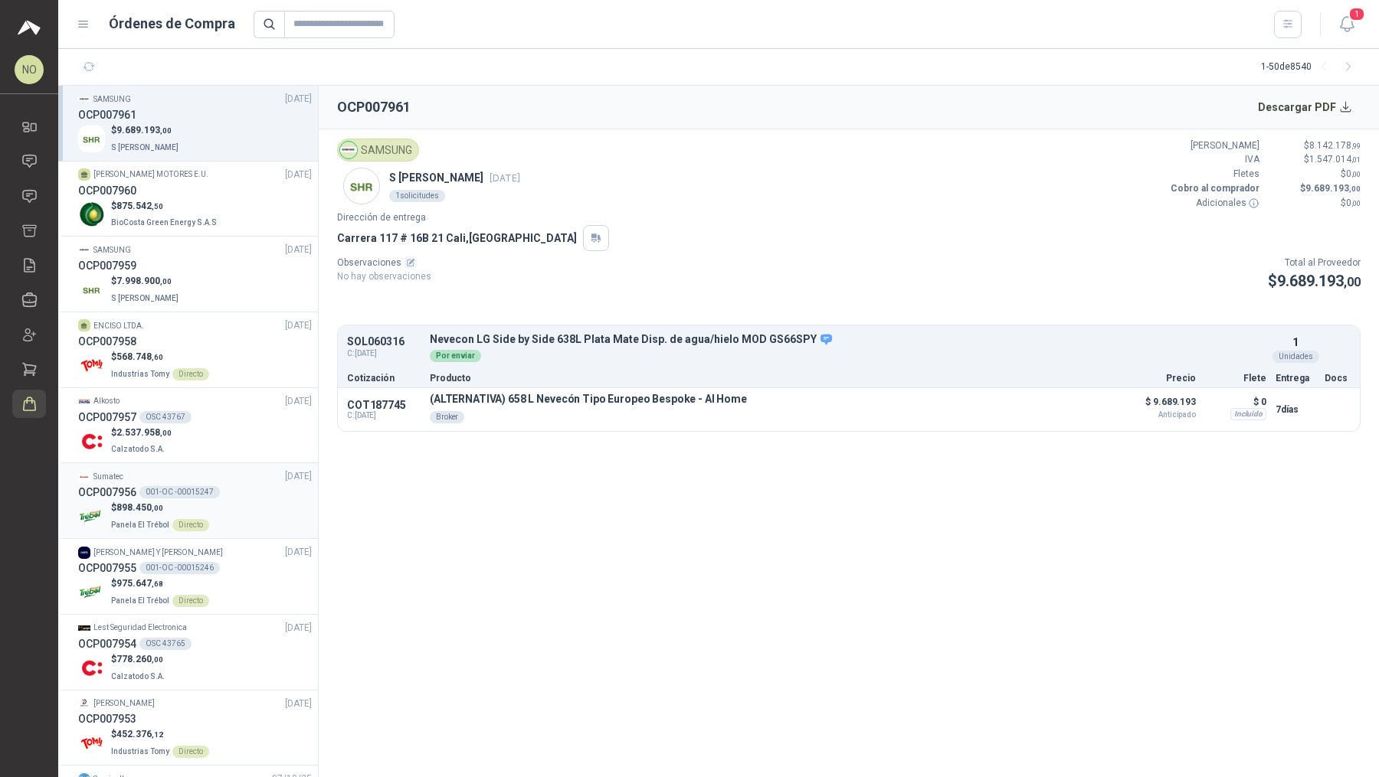
scroll to position [44, 0]
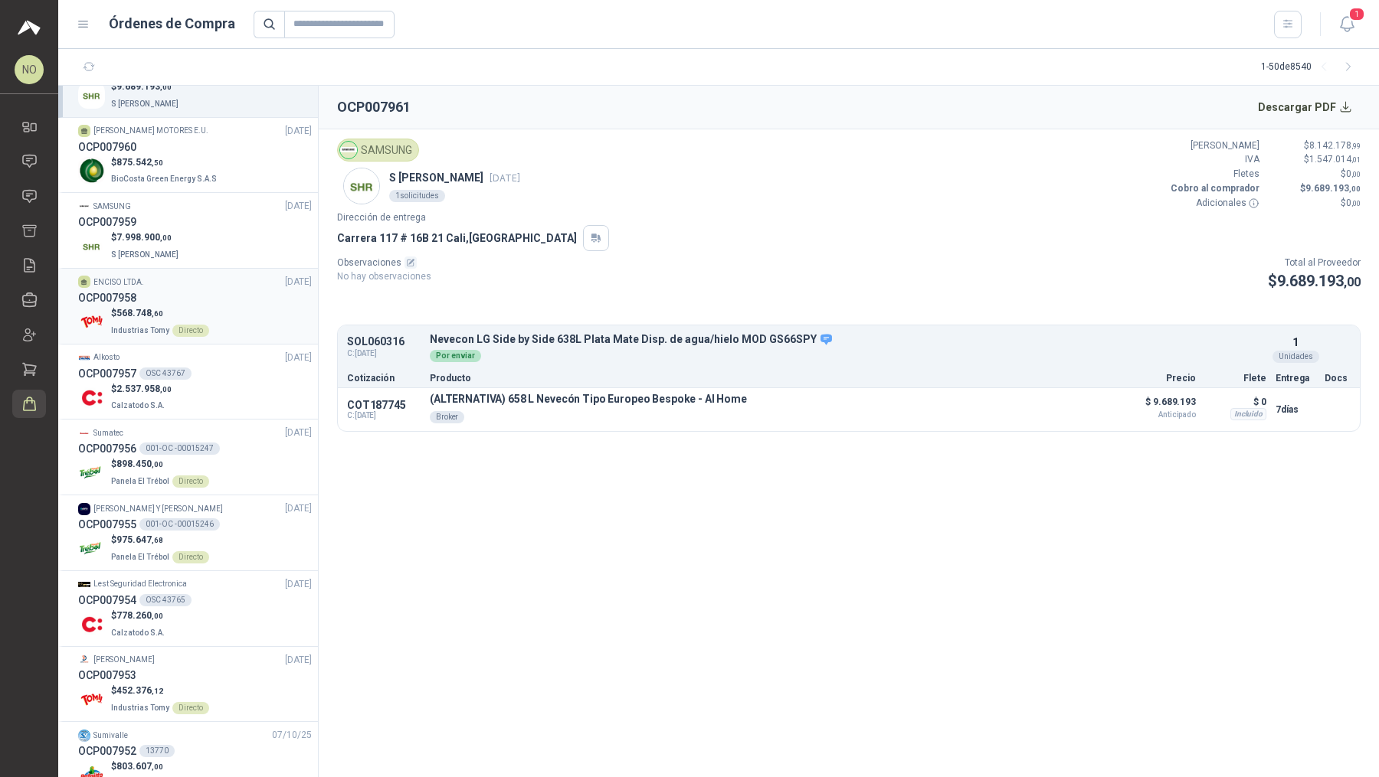
click at [205, 317] on div "$ 568.748 ,60 Industrias Tomy Directo" at bounding box center [195, 321] width 234 height 31
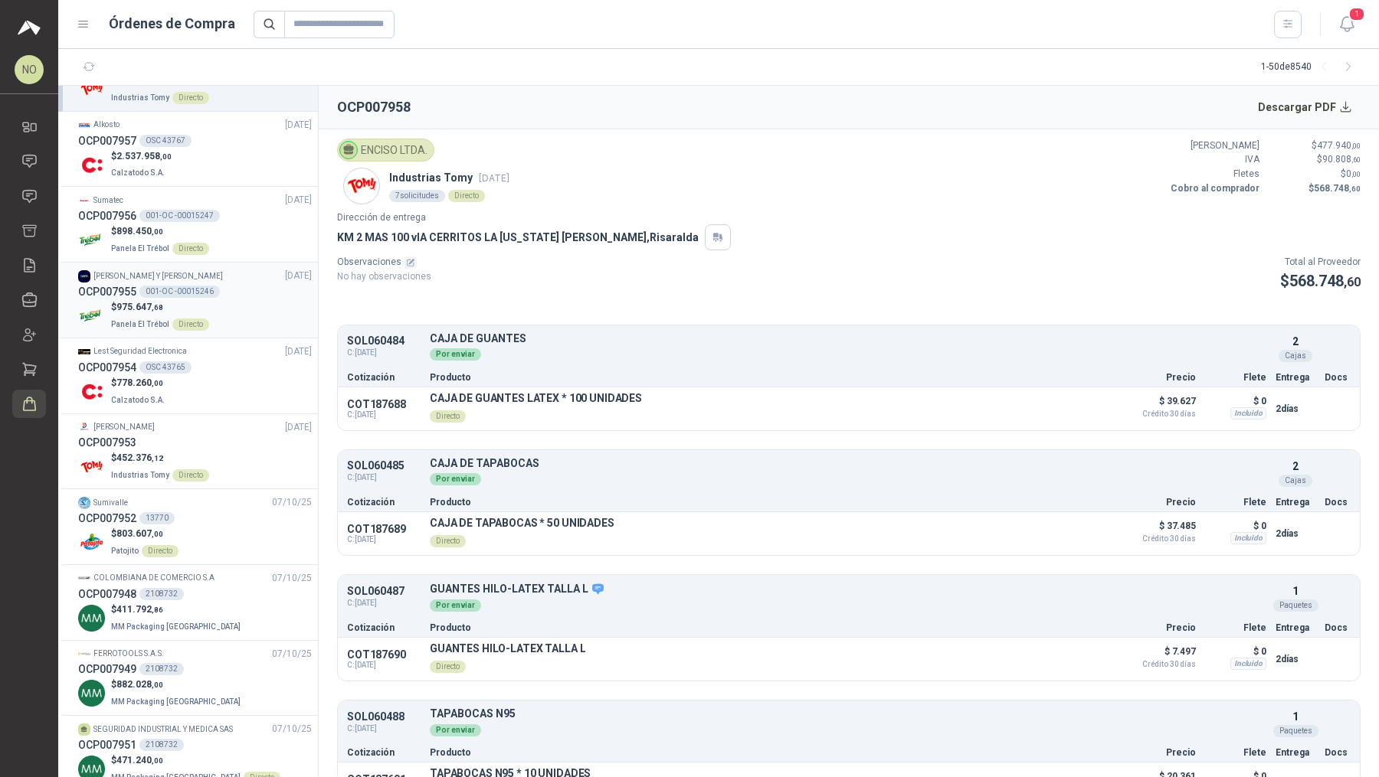
scroll to position [277, 0]
click at [238, 535] on div "$ 803.607 ,00 Patojito Directo" at bounding box center [195, 541] width 234 height 31
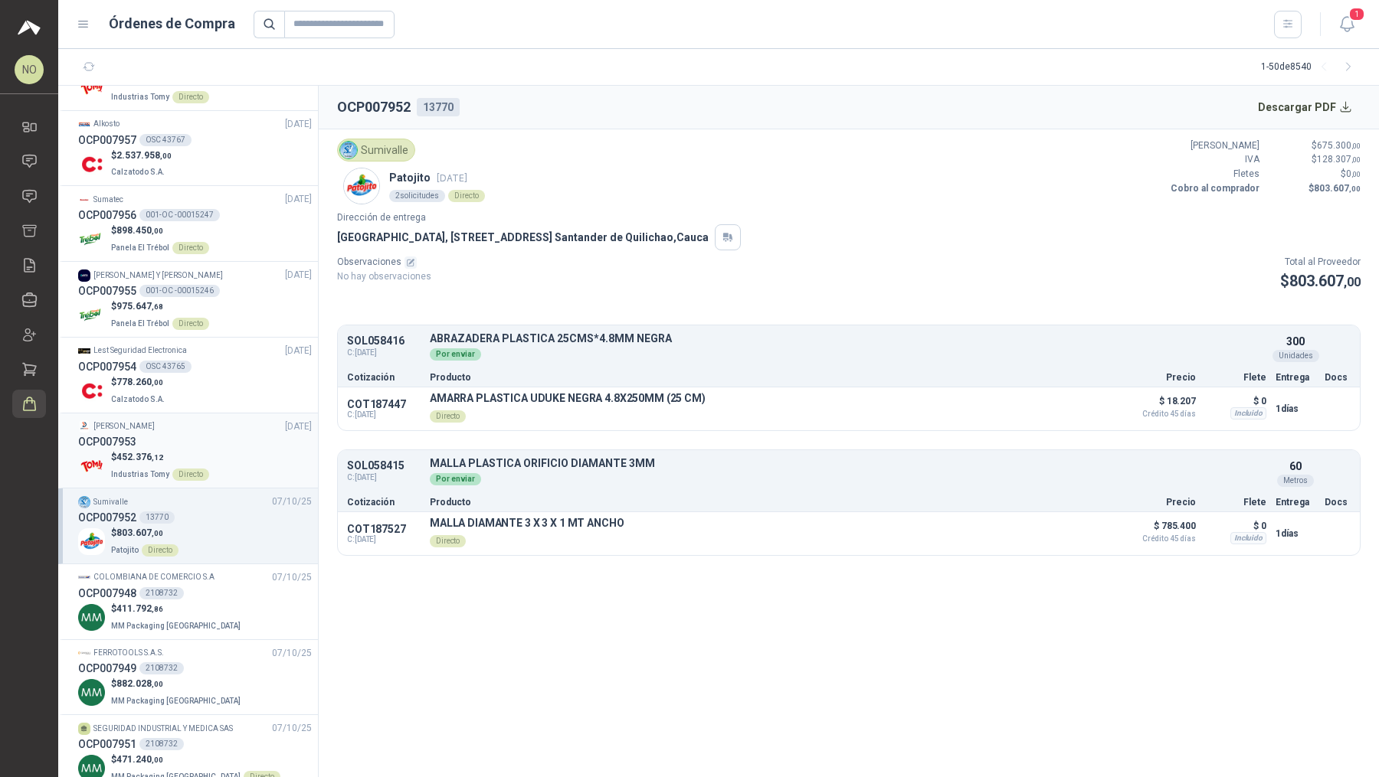
click at [237, 463] on div "$ 452.376 ,12 Industrias Tomy Directo" at bounding box center [195, 465] width 234 height 31
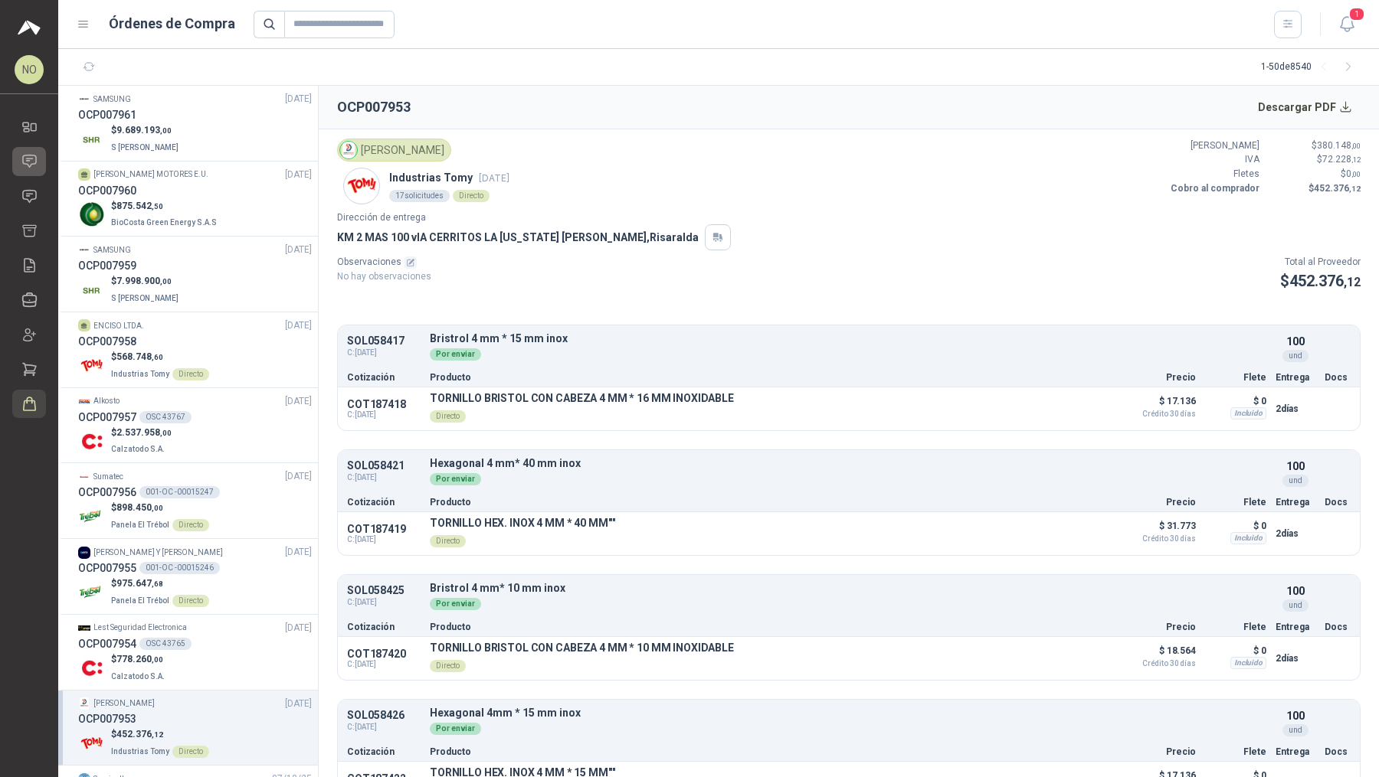
click at [24, 173] on link "Chat" at bounding box center [29, 161] width 34 height 28
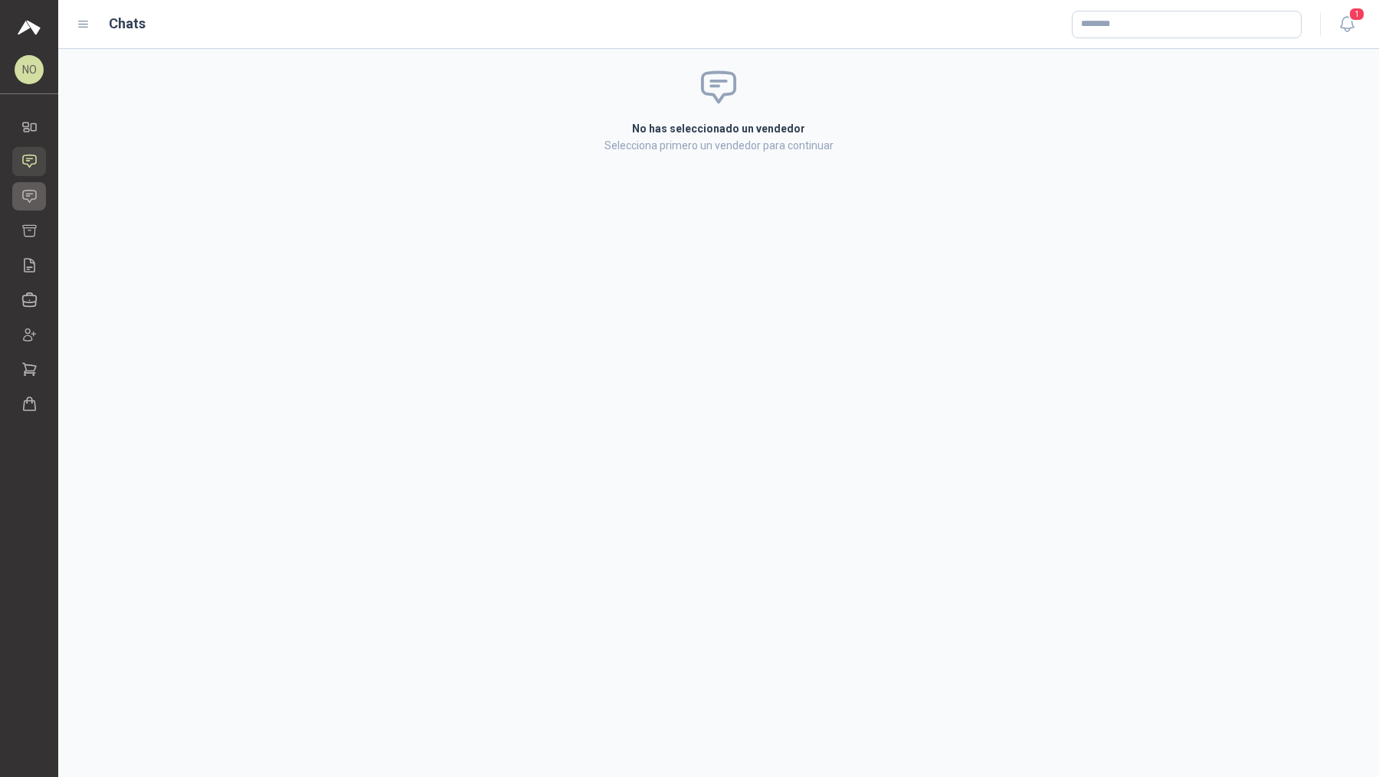
click at [28, 204] on link "Solicitudes" at bounding box center [29, 196] width 34 height 28
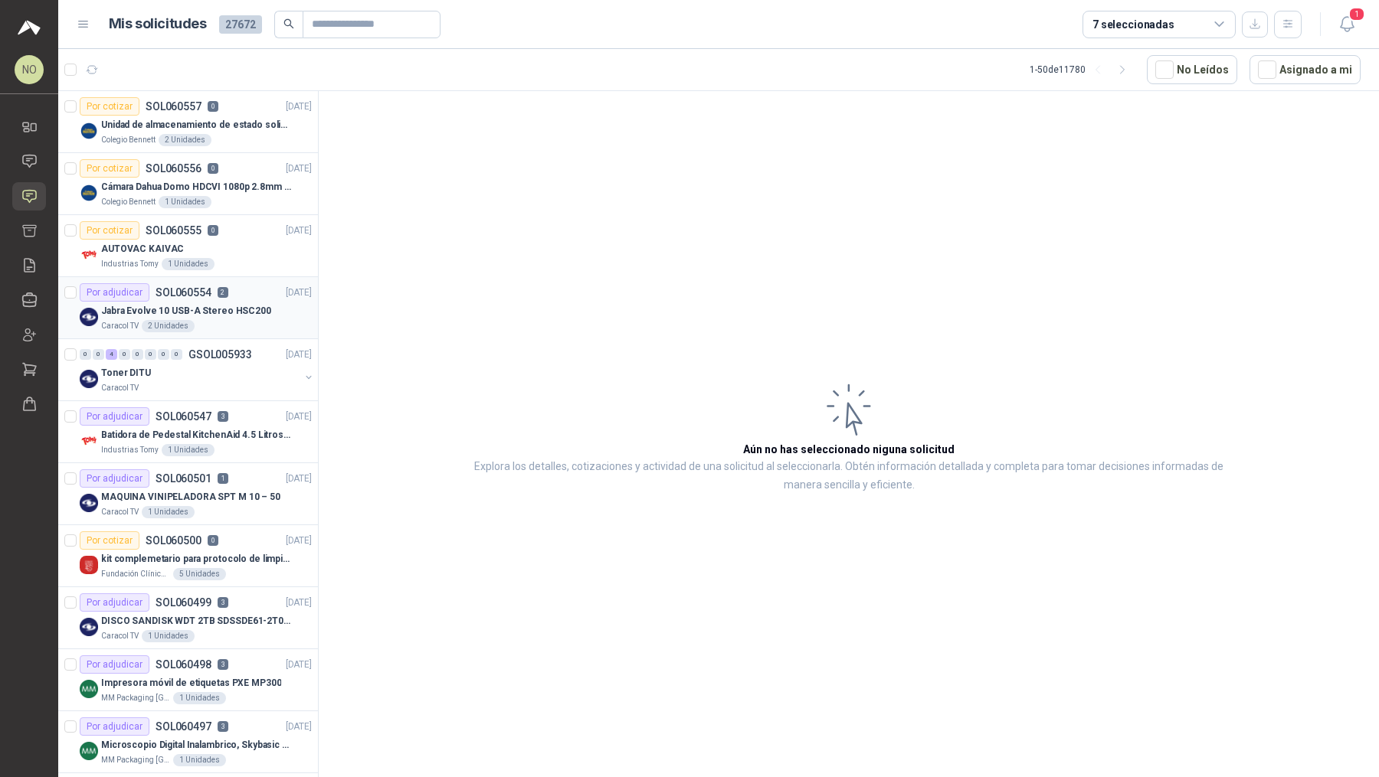
click at [221, 320] on div "Caracol TV 2 Unidades" at bounding box center [206, 326] width 211 height 12
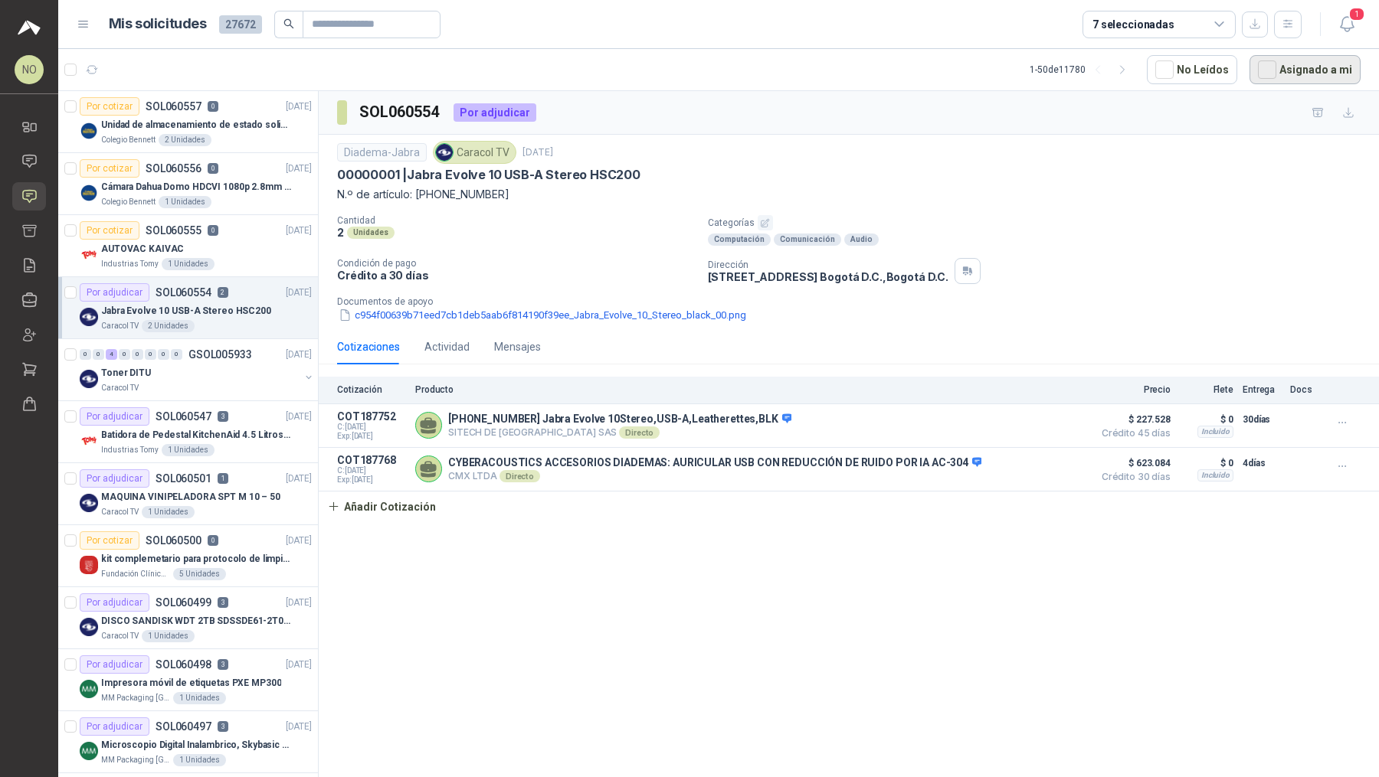
click at [1305, 65] on button "Asignado a mi" at bounding box center [1304, 69] width 111 height 29
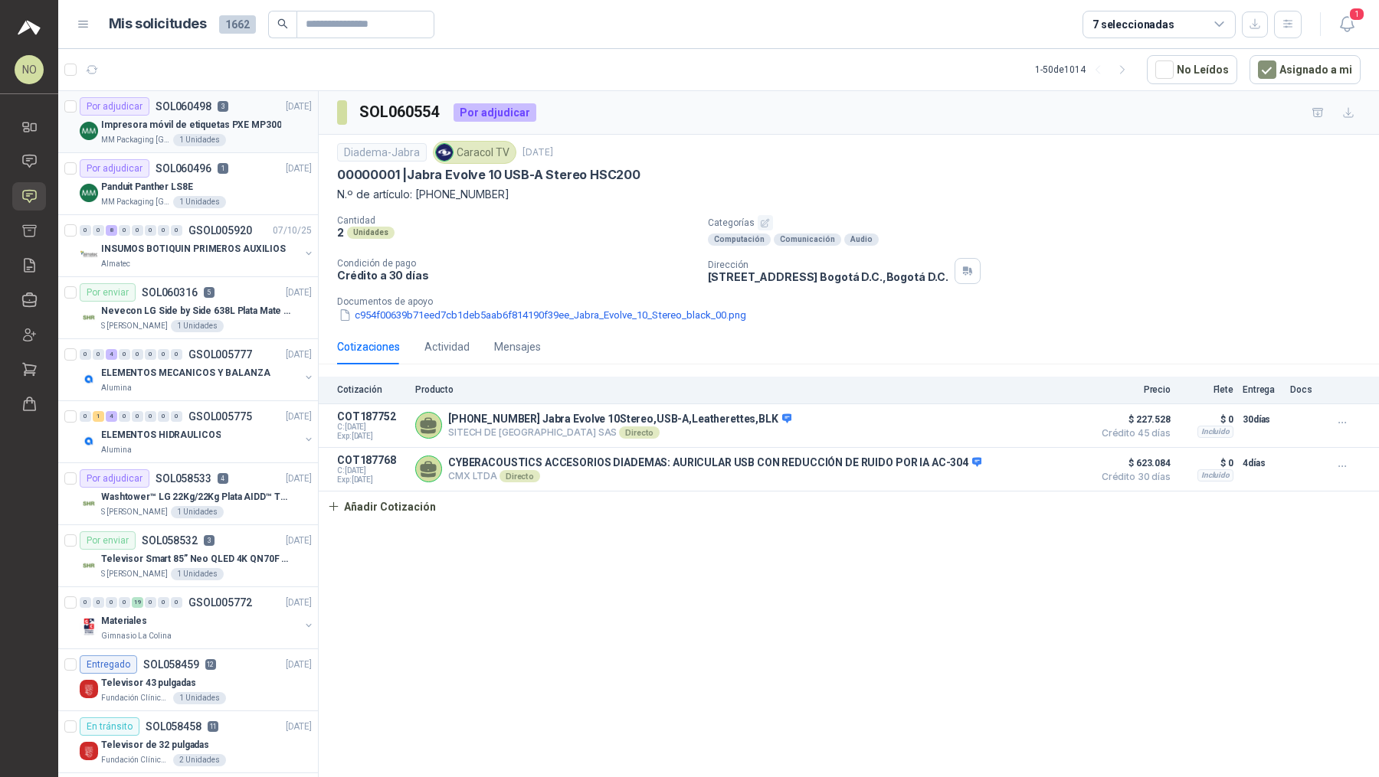
click at [250, 129] on p "Impresora móvil de etiquetas PXE MP300" at bounding box center [191, 125] width 180 height 15
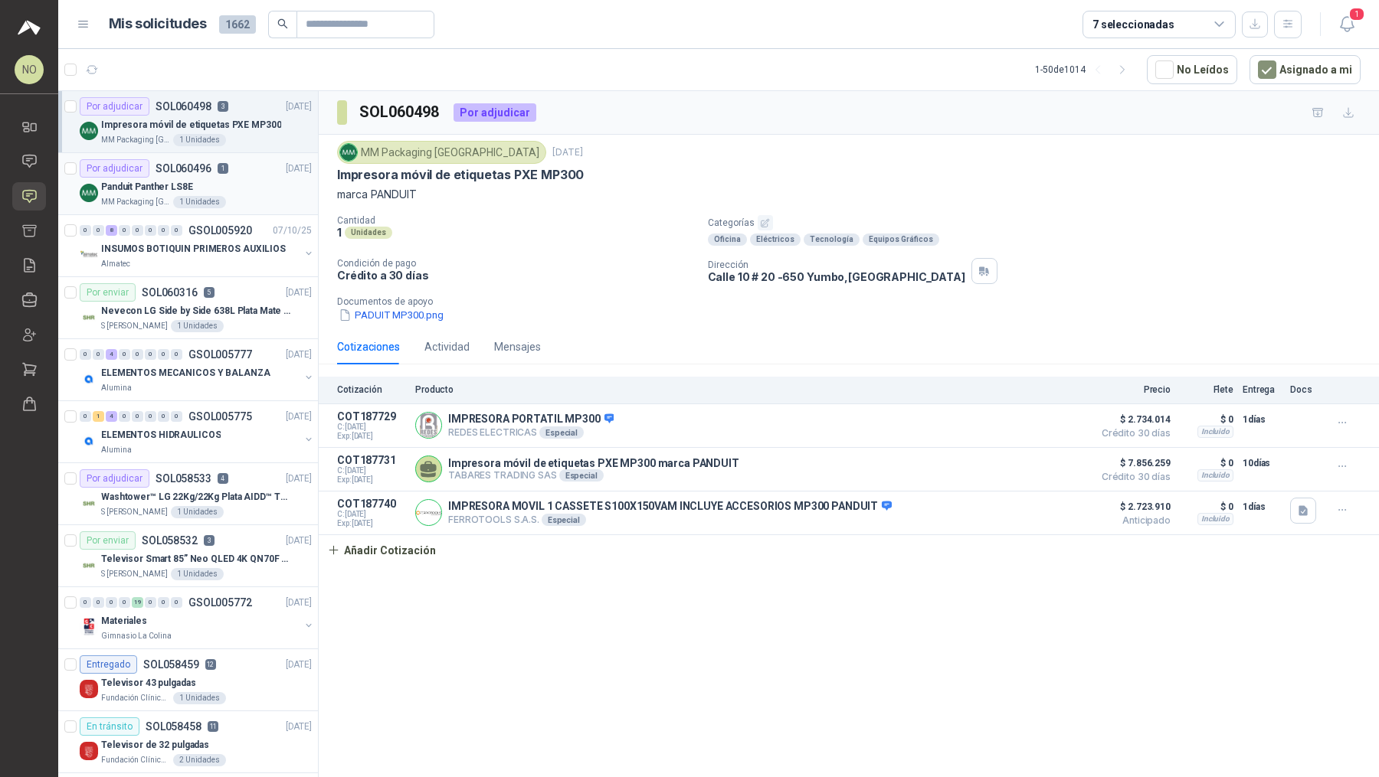
click at [221, 182] on div "Panduit Panther LS8E" at bounding box center [206, 187] width 211 height 18
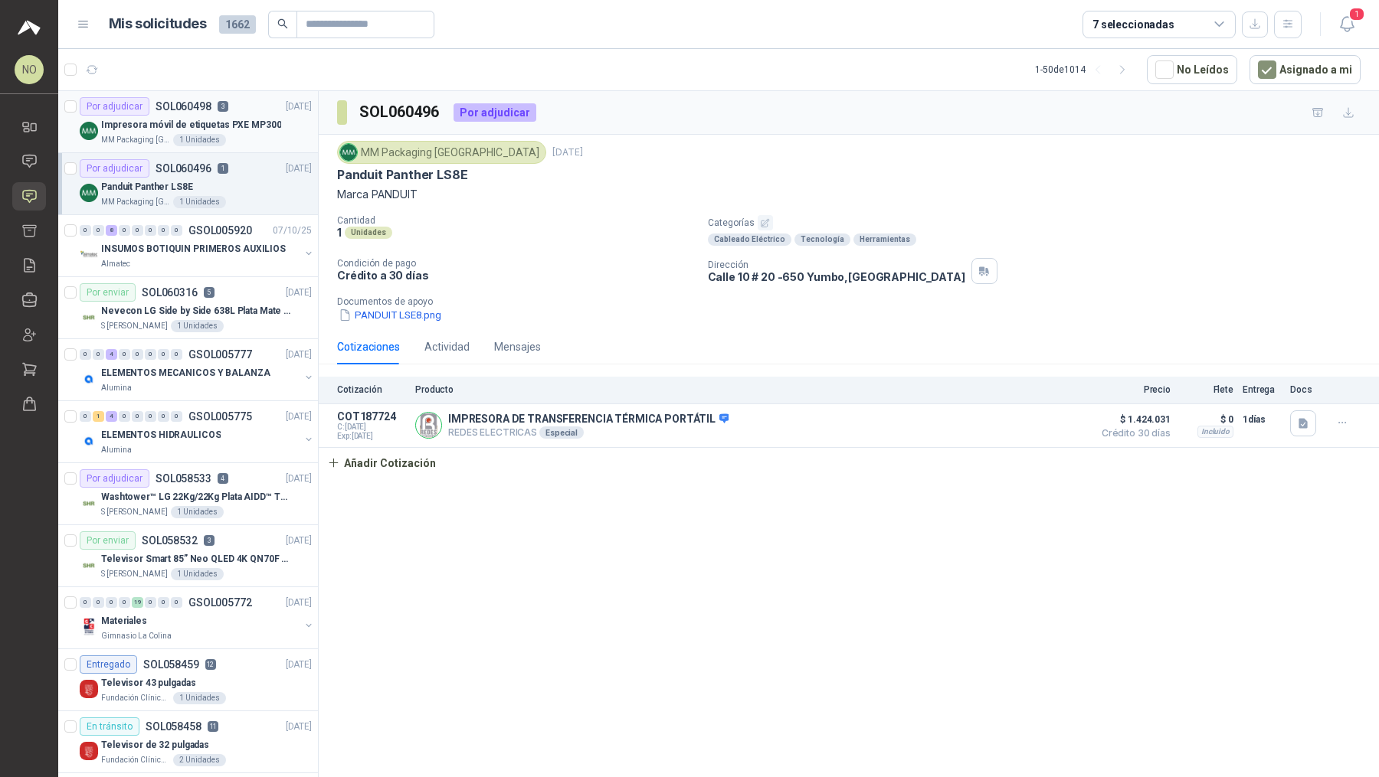
click at [244, 136] on div "MM Packaging [GEOGRAPHIC_DATA] 1 Unidades" at bounding box center [206, 140] width 211 height 12
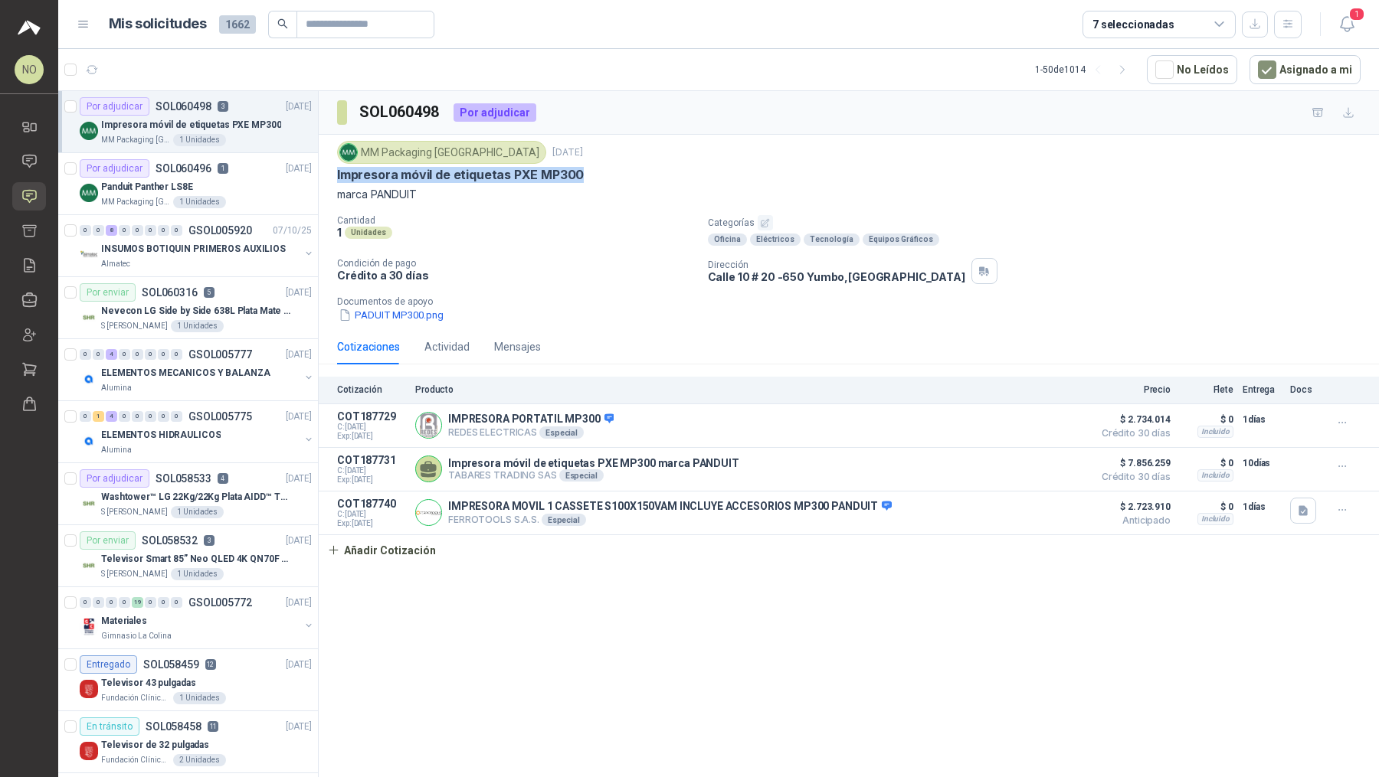
drag, startPoint x: 339, startPoint y: 171, endPoint x: 644, endPoint y: 171, distance: 305.6
click at [645, 171] on div "Impresora móvil de etiquetas PXE MP300" at bounding box center [848, 175] width 1023 height 16
click at [259, 181] on div "Panduit Panther LS8E" at bounding box center [206, 187] width 211 height 18
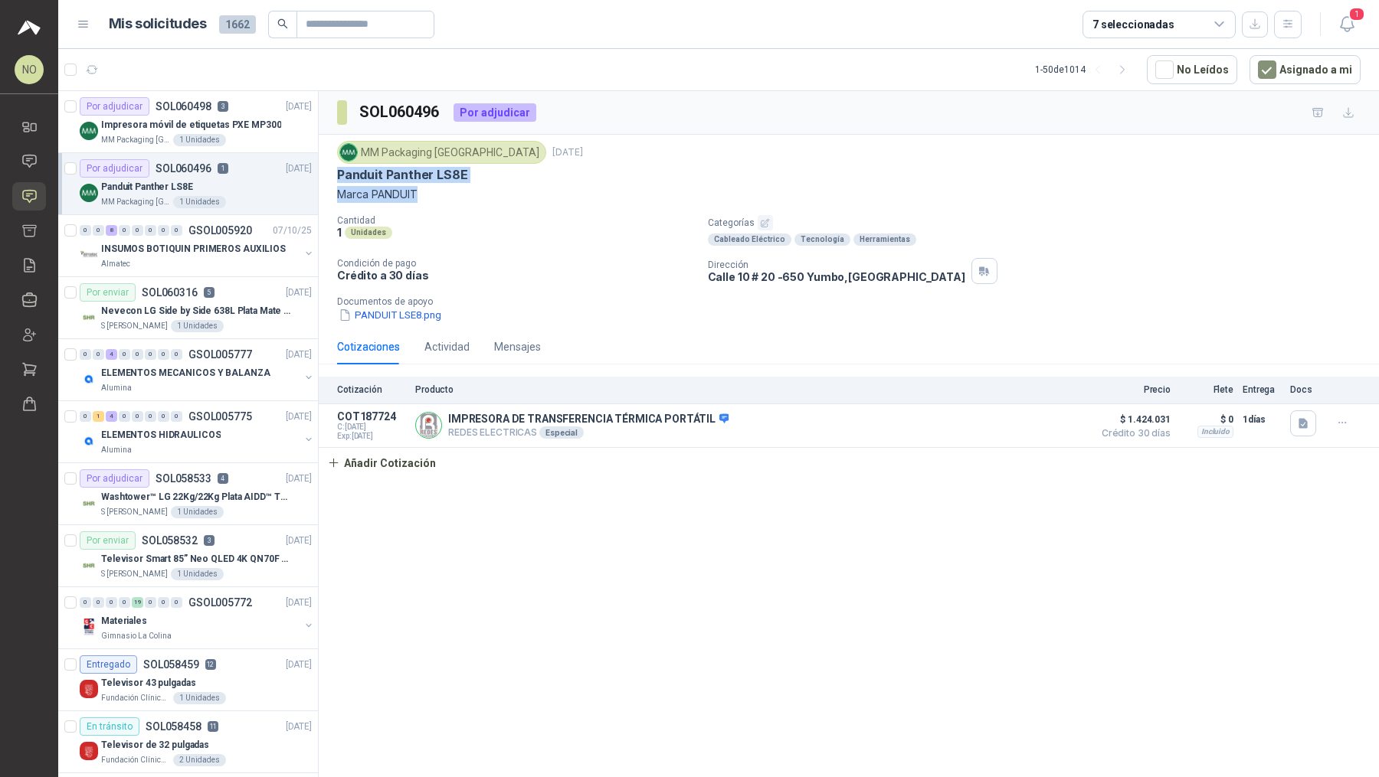
drag, startPoint x: 337, startPoint y: 174, endPoint x: 432, endPoint y: 189, distance: 96.2
click at [432, 189] on div "MM Packaging [GEOGRAPHIC_DATA] [DATE] Panduit Panther LS8E Marca PANDUIT" at bounding box center [848, 172] width 1023 height 62
click at [385, 182] on div "MM Packaging [GEOGRAPHIC_DATA] [DATE] Panduit Panther LS8E Marca PANDUIT" at bounding box center [848, 172] width 1023 height 62
drag, startPoint x: 337, startPoint y: 173, endPoint x: 456, endPoint y: 188, distance: 120.4
click at [456, 188] on div "MM Packaging [GEOGRAPHIC_DATA] [DATE] Panduit Panther LS8E Marca PANDUIT" at bounding box center [848, 172] width 1023 height 62
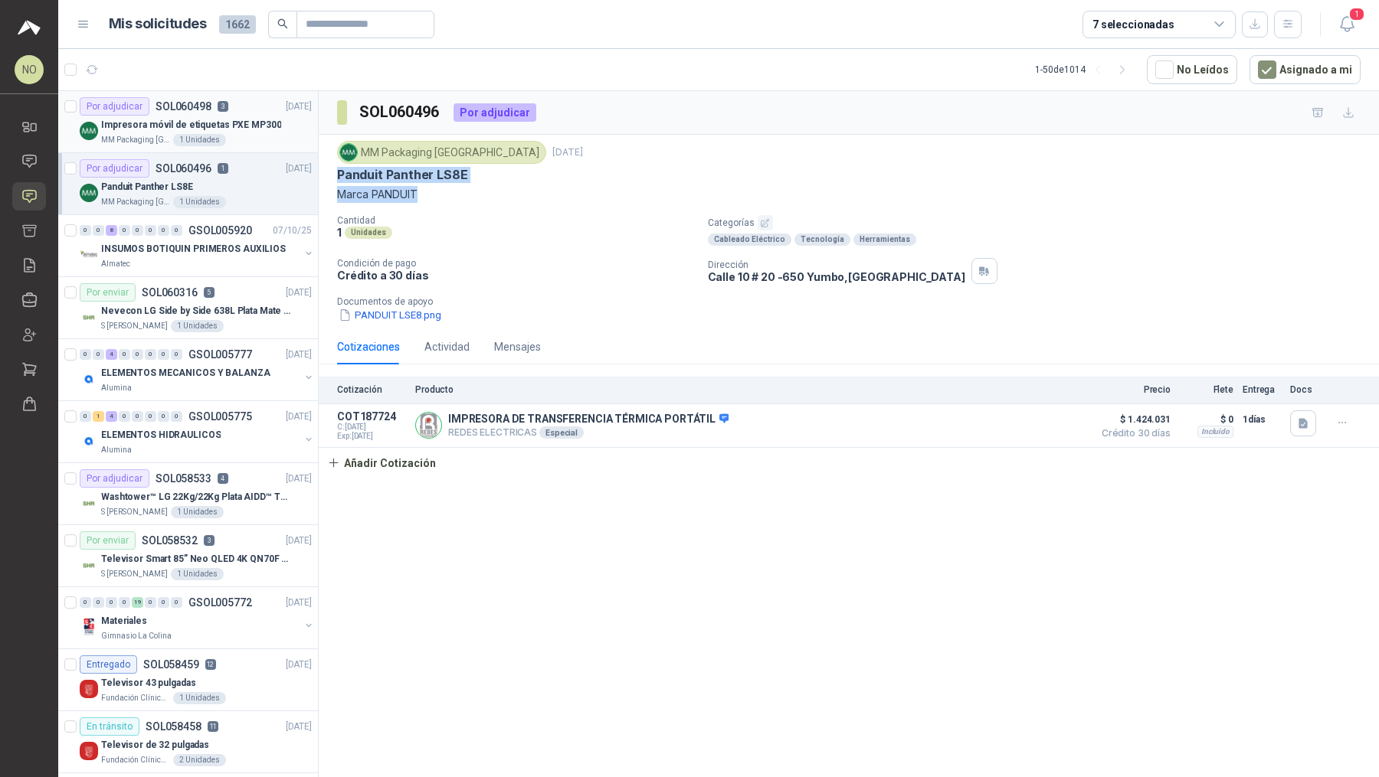
click at [213, 130] on p "Impresora móvil de etiquetas PXE MP300" at bounding box center [191, 125] width 180 height 15
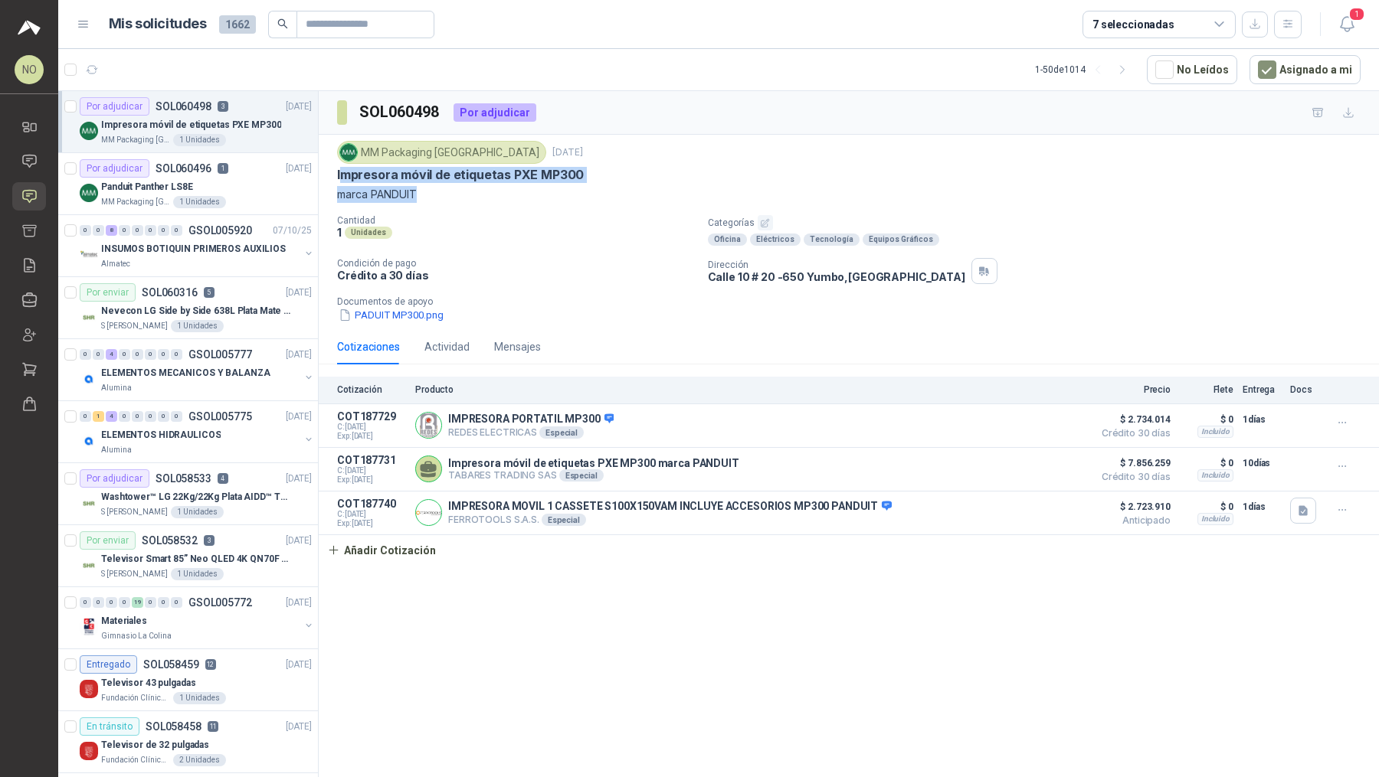
drag, startPoint x: 339, startPoint y: 172, endPoint x: 433, endPoint y: 198, distance: 97.7
click at [433, 198] on div "MM Packaging [GEOGRAPHIC_DATA] [DATE] Impresora móvil de etiquetas PXE MP300 ma…" at bounding box center [848, 172] width 1023 height 62
click at [433, 198] on p "marca PANDUIT" at bounding box center [848, 194] width 1023 height 17
drag, startPoint x: 337, startPoint y: 171, endPoint x: 448, endPoint y: 191, distance: 113.0
click at [448, 191] on div "MM Packaging [GEOGRAPHIC_DATA] [DATE] Impresora móvil de etiquetas PXE MP300 ma…" at bounding box center [848, 172] width 1023 height 62
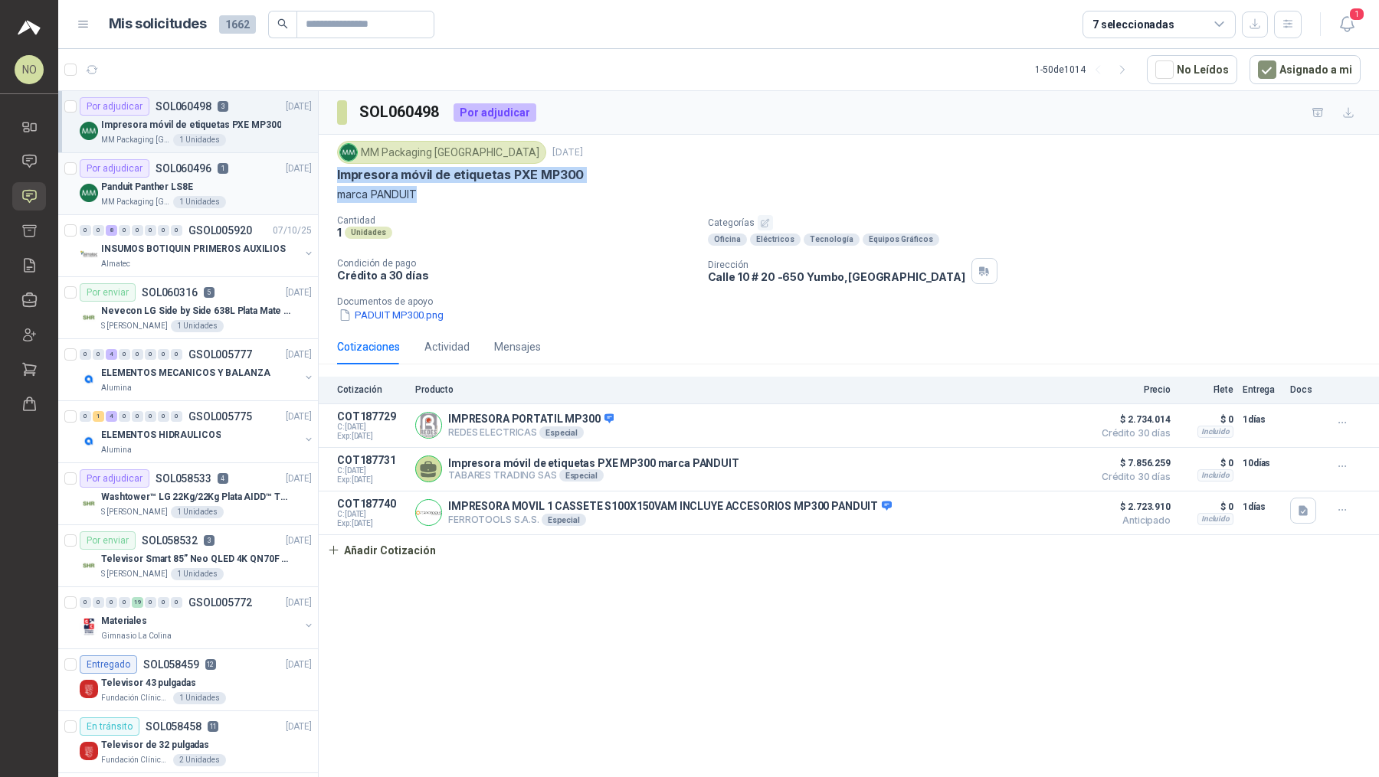
click at [255, 185] on div "Panduit Panther LS8E" at bounding box center [206, 187] width 211 height 18
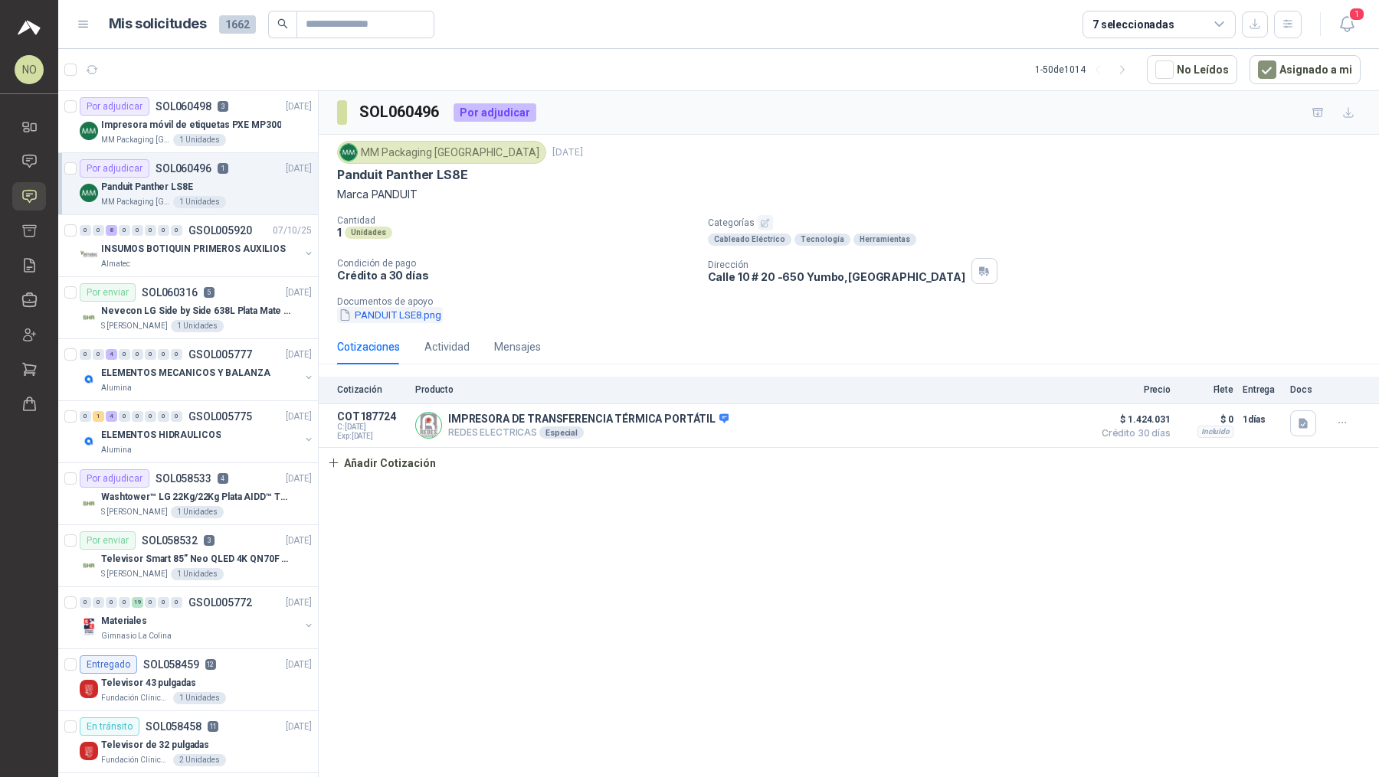
click at [424, 320] on button "PANDUIT LSE8.png" at bounding box center [390, 315] width 106 height 16
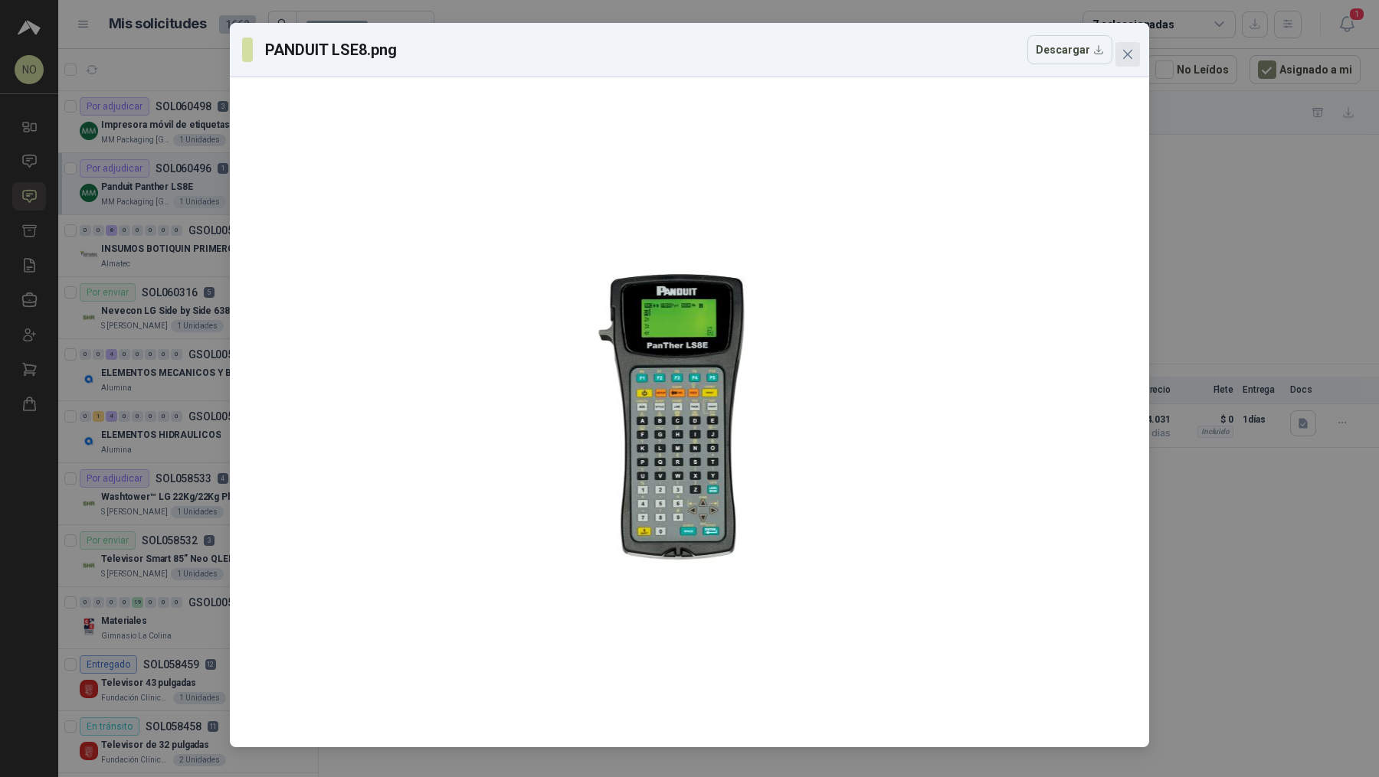
click at [1129, 62] on button "Close" at bounding box center [1127, 54] width 25 height 25
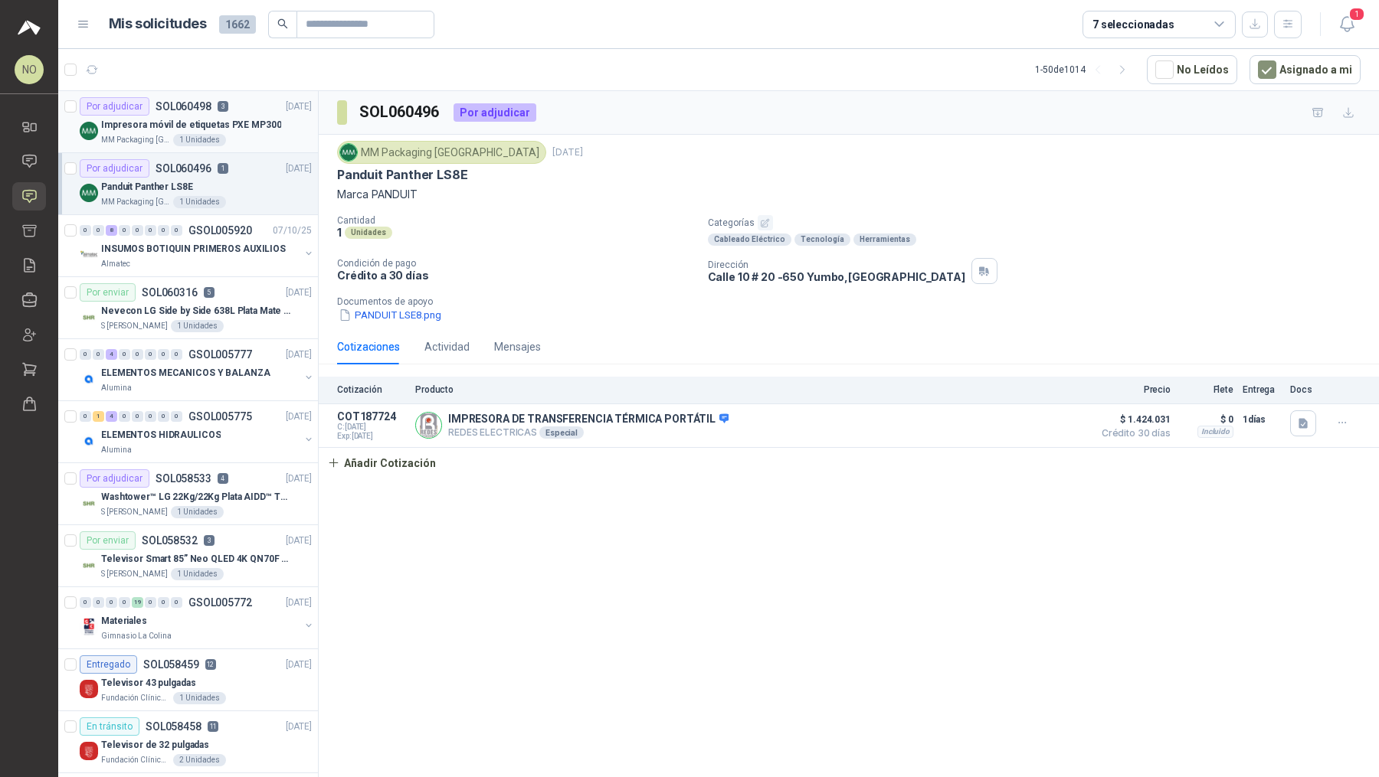
click at [225, 124] on p "Impresora móvil de etiquetas PXE MP300" at bounding box center [191, 125] width 180 height 15
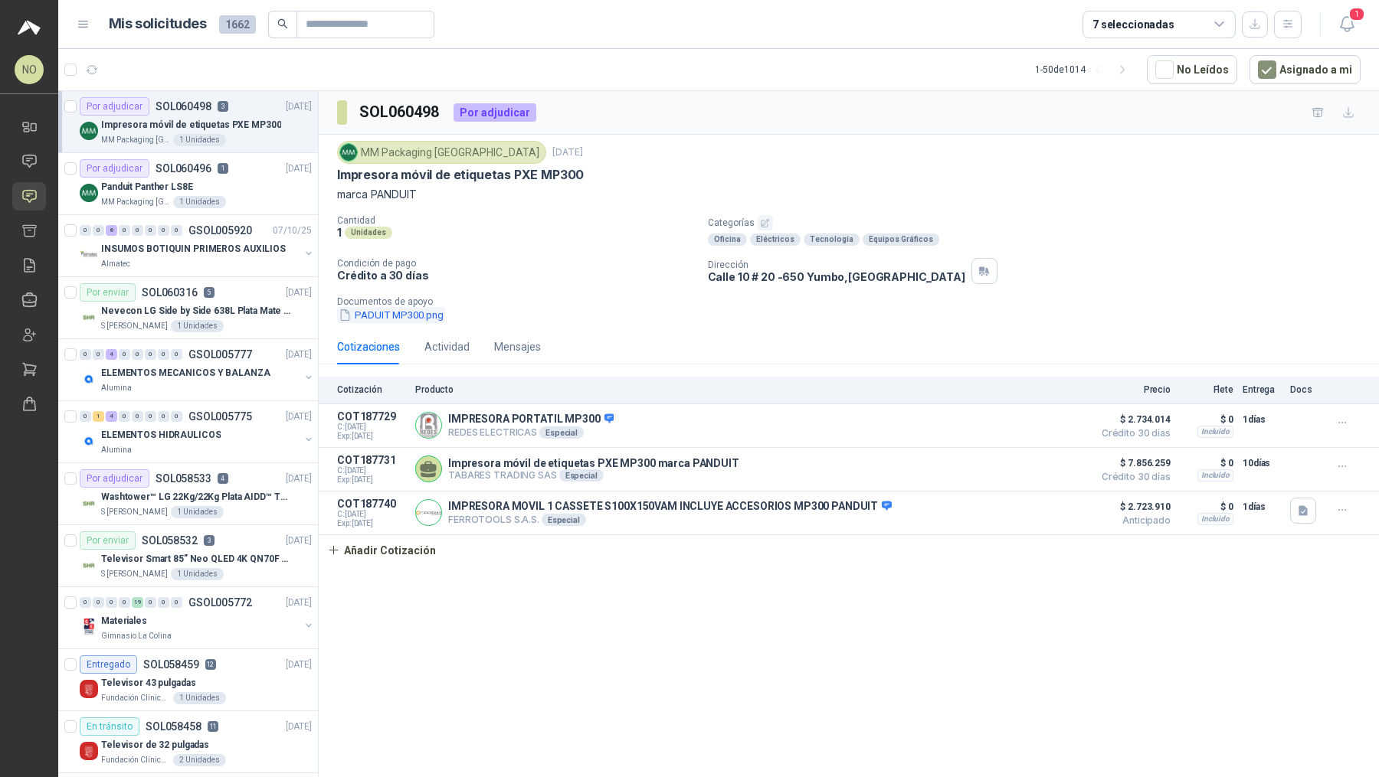
click at [422, 318] on button "PADUIT MP300.png" at bounding box center [391, 315] width 108 height 16
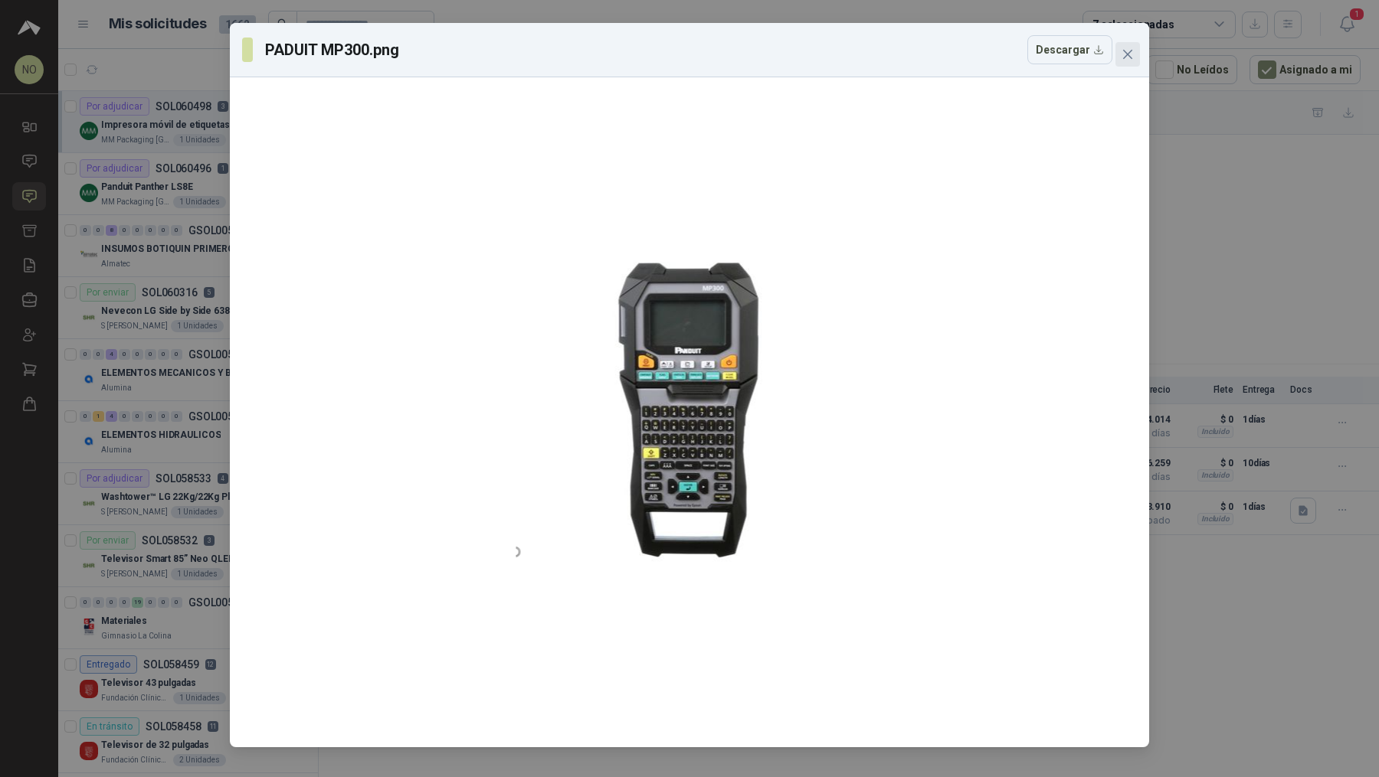
click at [1131, 54] on icon "close" at bounding box center [1127, 54] width 12 height 12
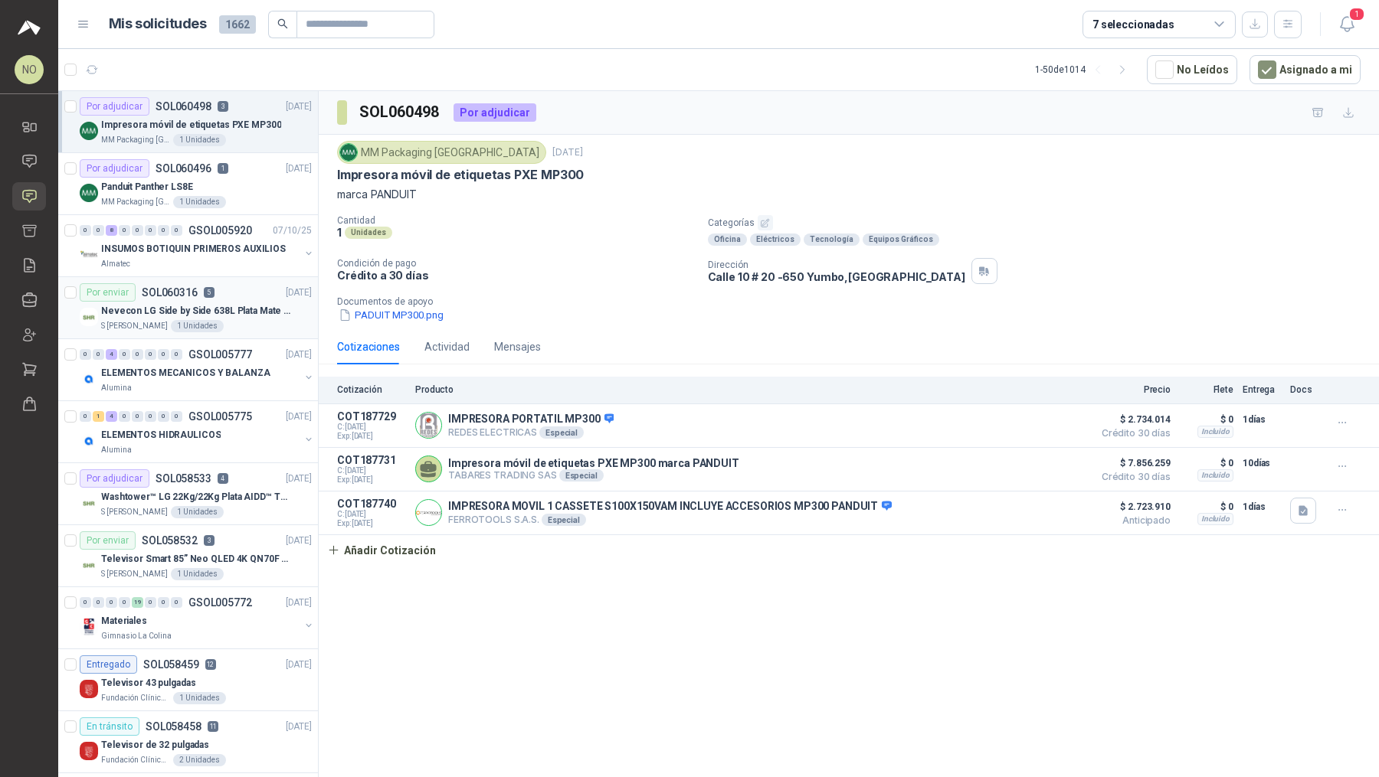
click at [244, 317] on div "Nevecon LG Side by Side 638L Plata Mate Disp. de agua/hielo MOD GS66SPY" at bounding box center [206, 311] width 211 height 18
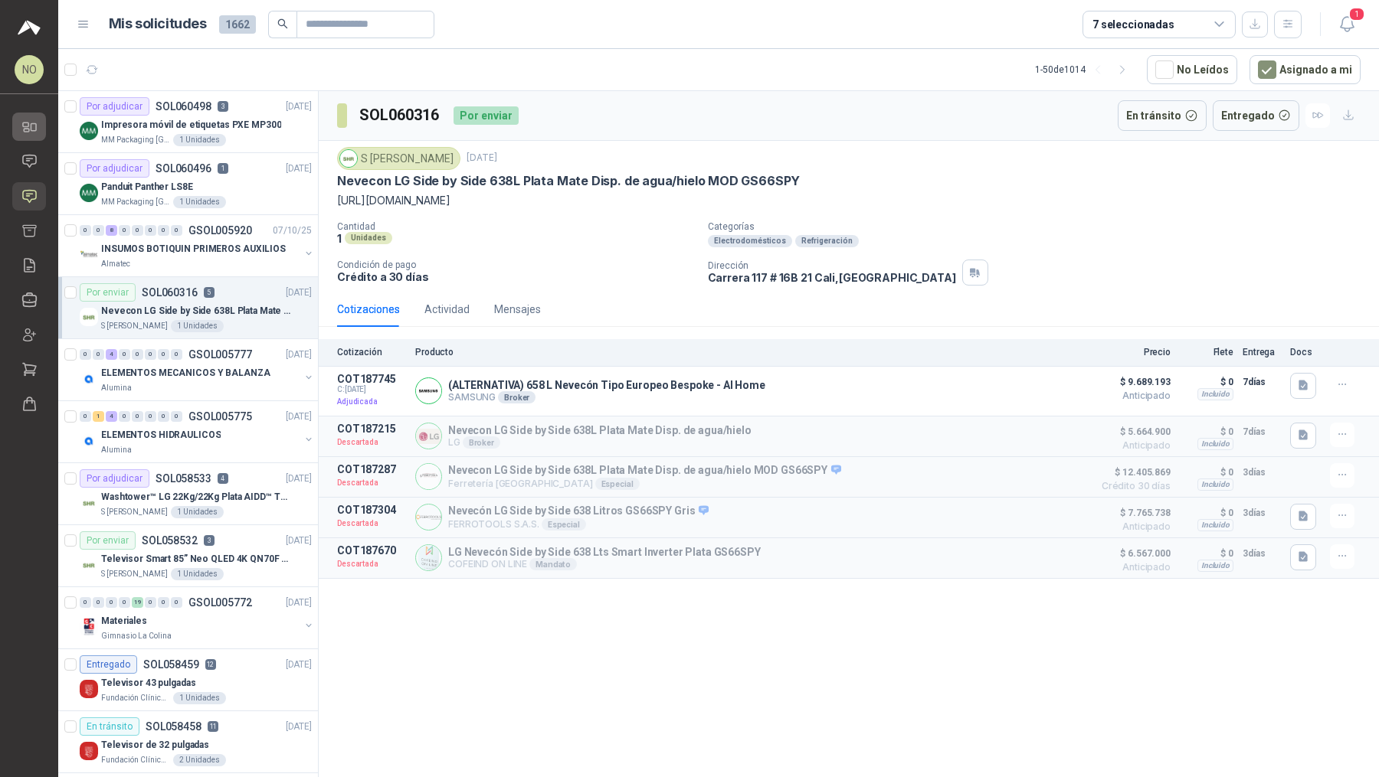
click at [36, 125] on icon at bounding box center [33, 127] width 5 height 7
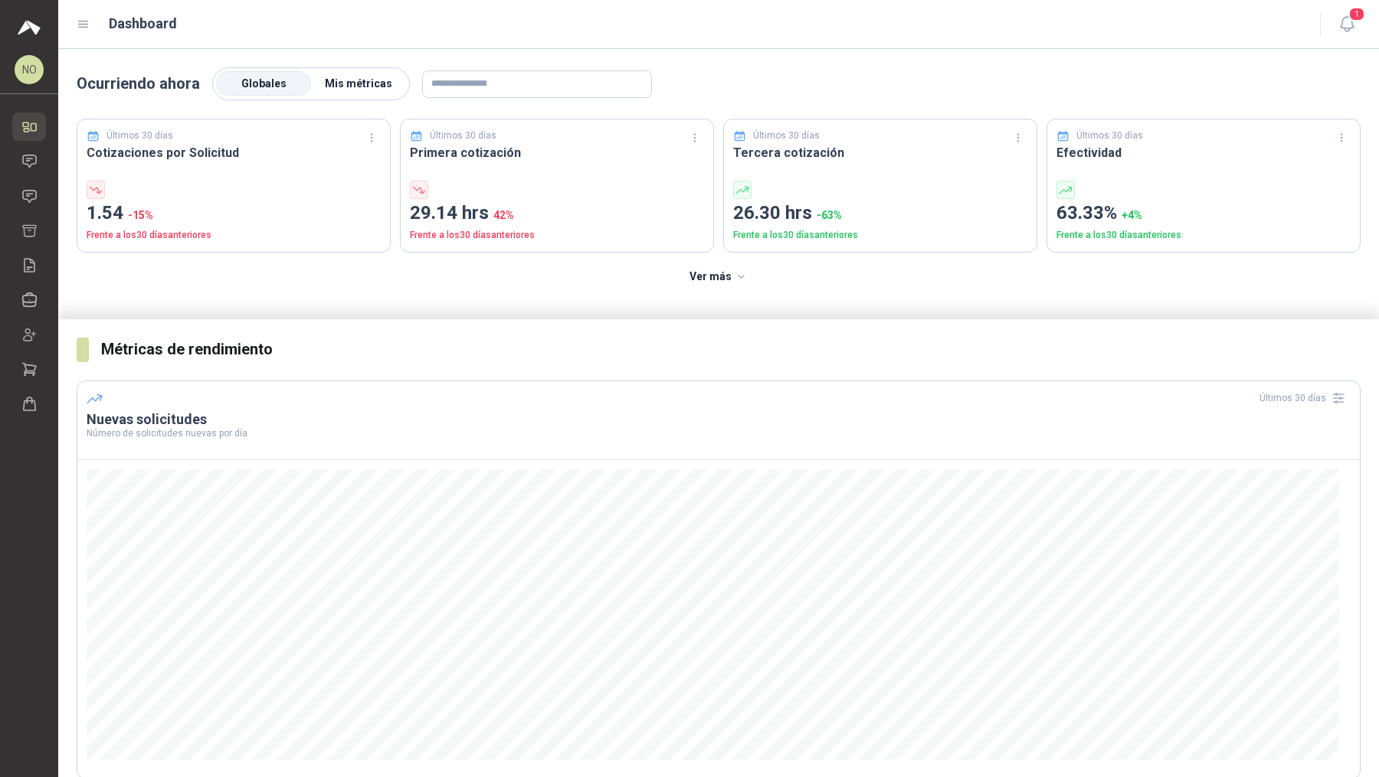
click at [374, 82] on span "Mis métricas" at bounding box center [358, 83] width 67 height 12
click at [282, 80] on label "Globales" at bounding box center [263, 84] width 95 height 25
click at [329, 80] on span "Mis métricas" at bounding box center [358, 83] width 67 height 12
click at [36, 199] on icon at bounding box center [29, 196] width 16 height 16
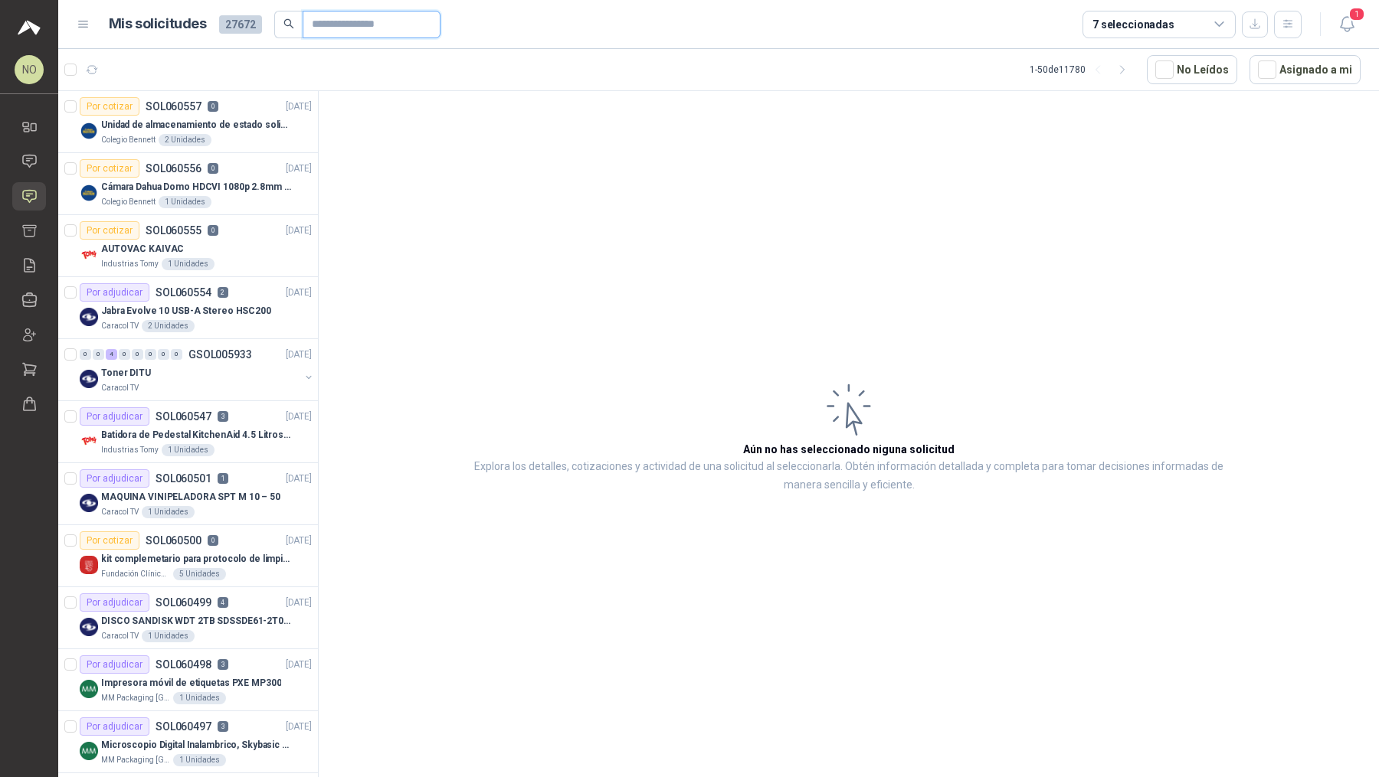
click at [343, 34] on input "text" at bounding box center [365, 24] width 107 height 26
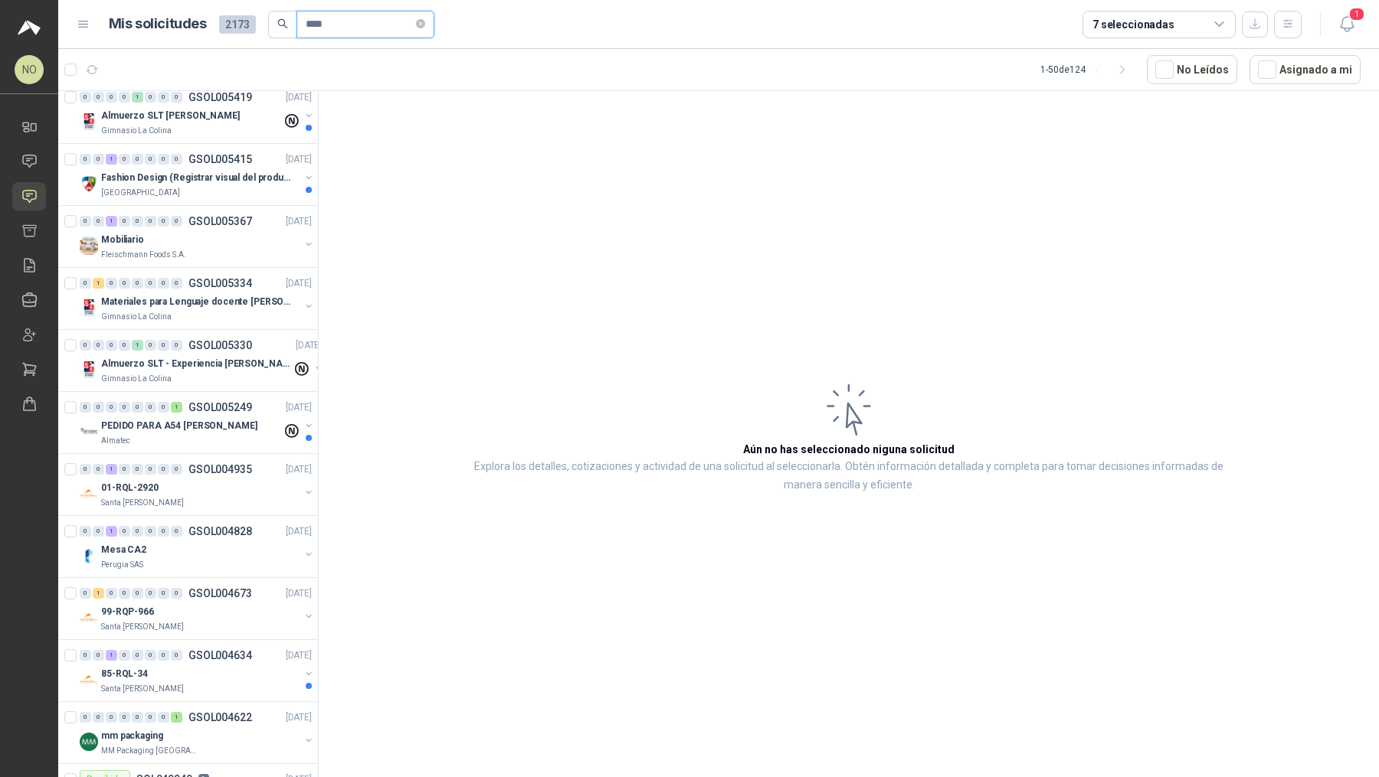
scroll to position [328, 0]
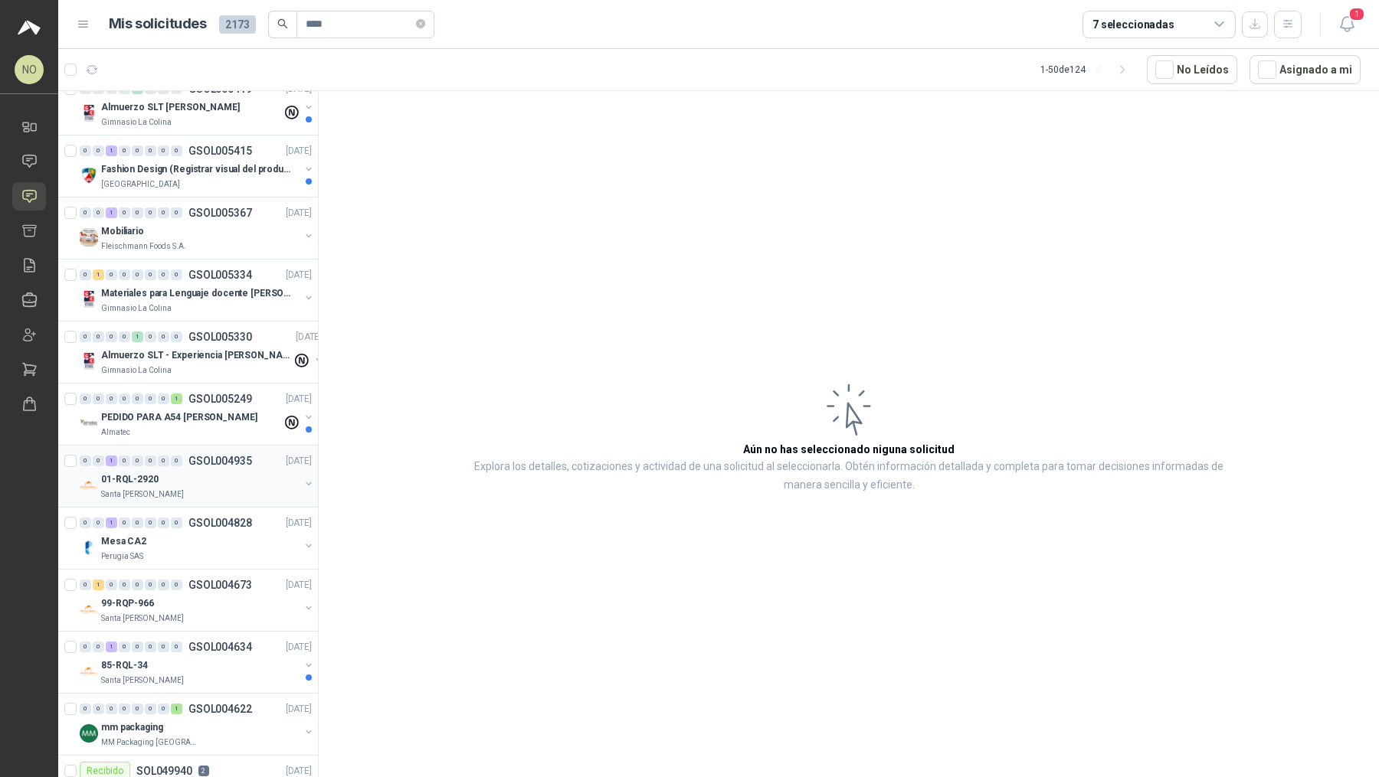
click at [236, 489] on div "Santa [PERSON_NAME]" at bounding box center [200, 495] width 198 height 12
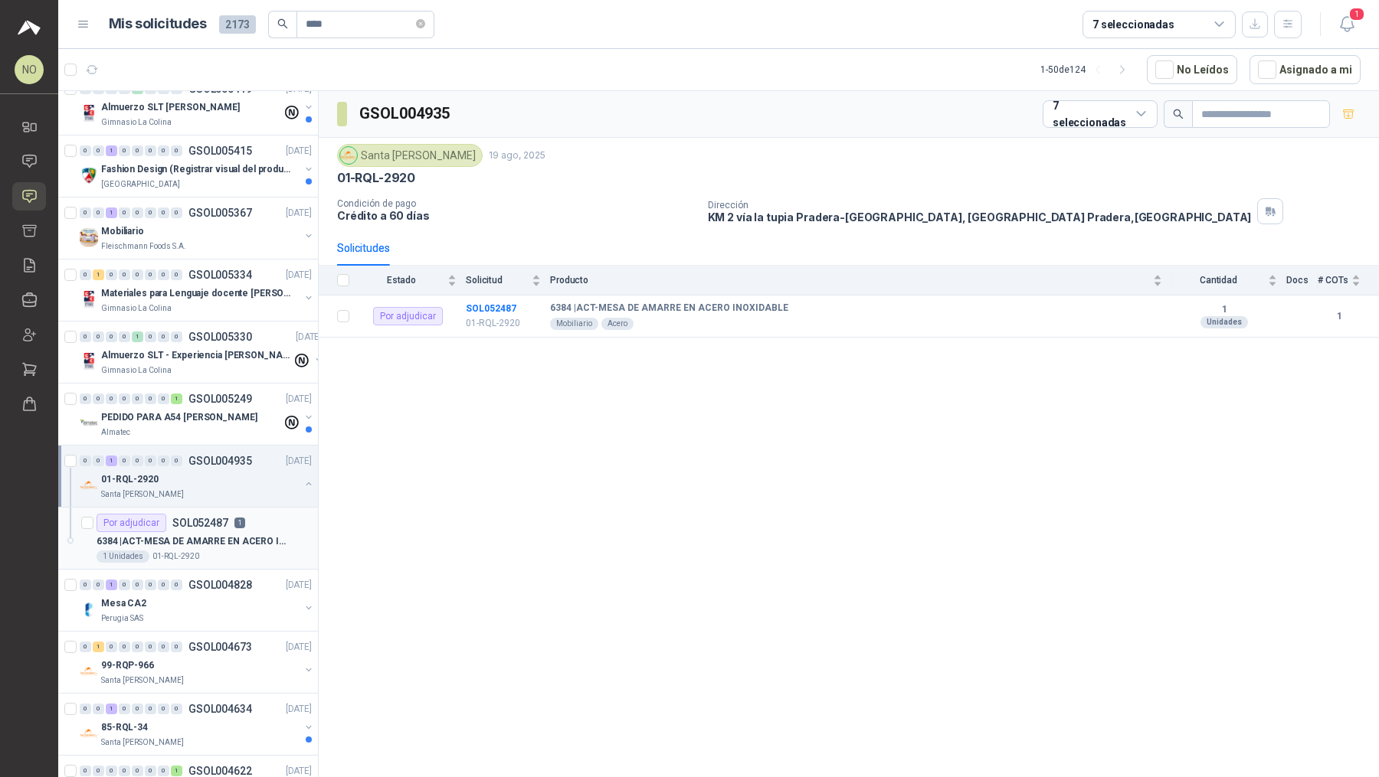
click at [234, 536] on p "6384 | ACT-MESA DE AMARRE EN ACERO INOXIDABLE" at bounding box center [191, 542] width 191 height 15
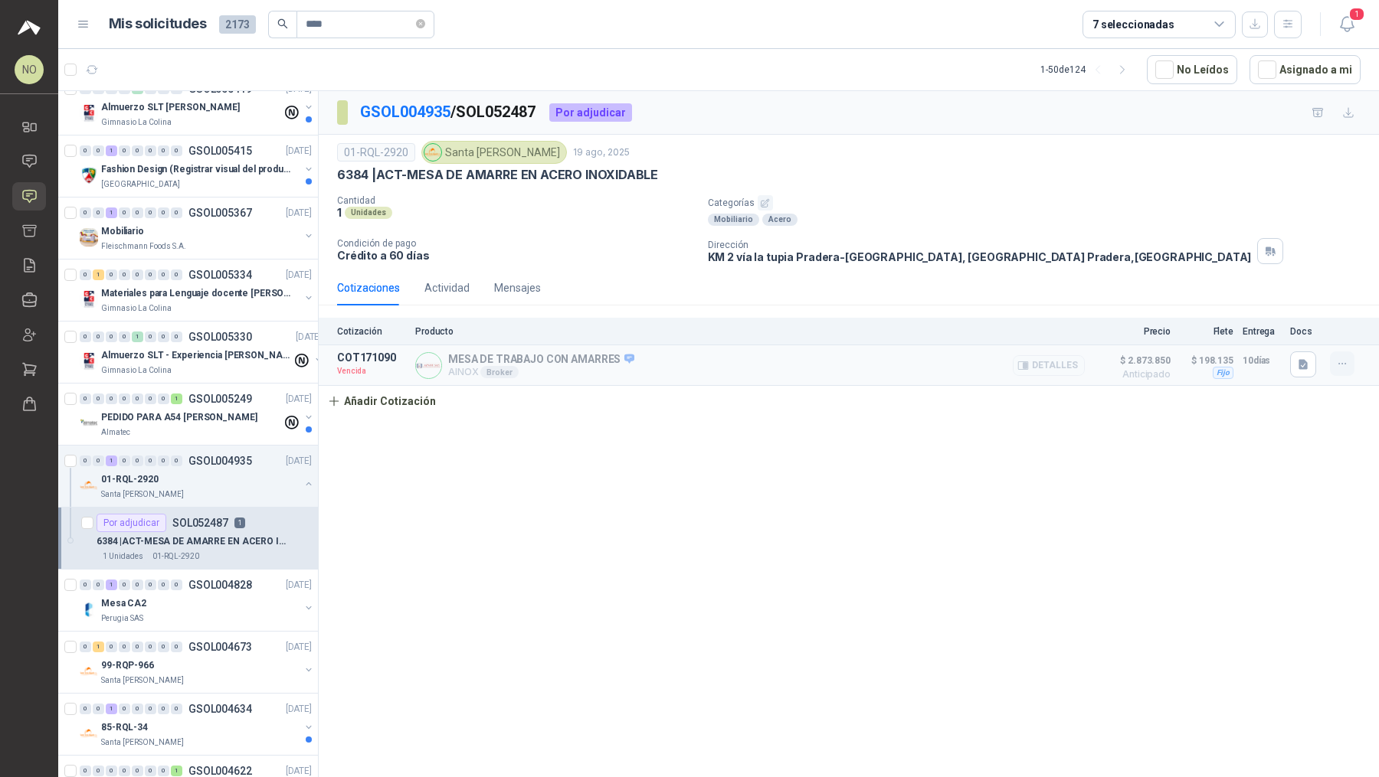
click at [1342, 358] on icon "button" at bounding box center [1342, 364] width 13 height 13
click at [1301, 265] on button "Editar" at bounding box center [1311, 272] width 123 height 25
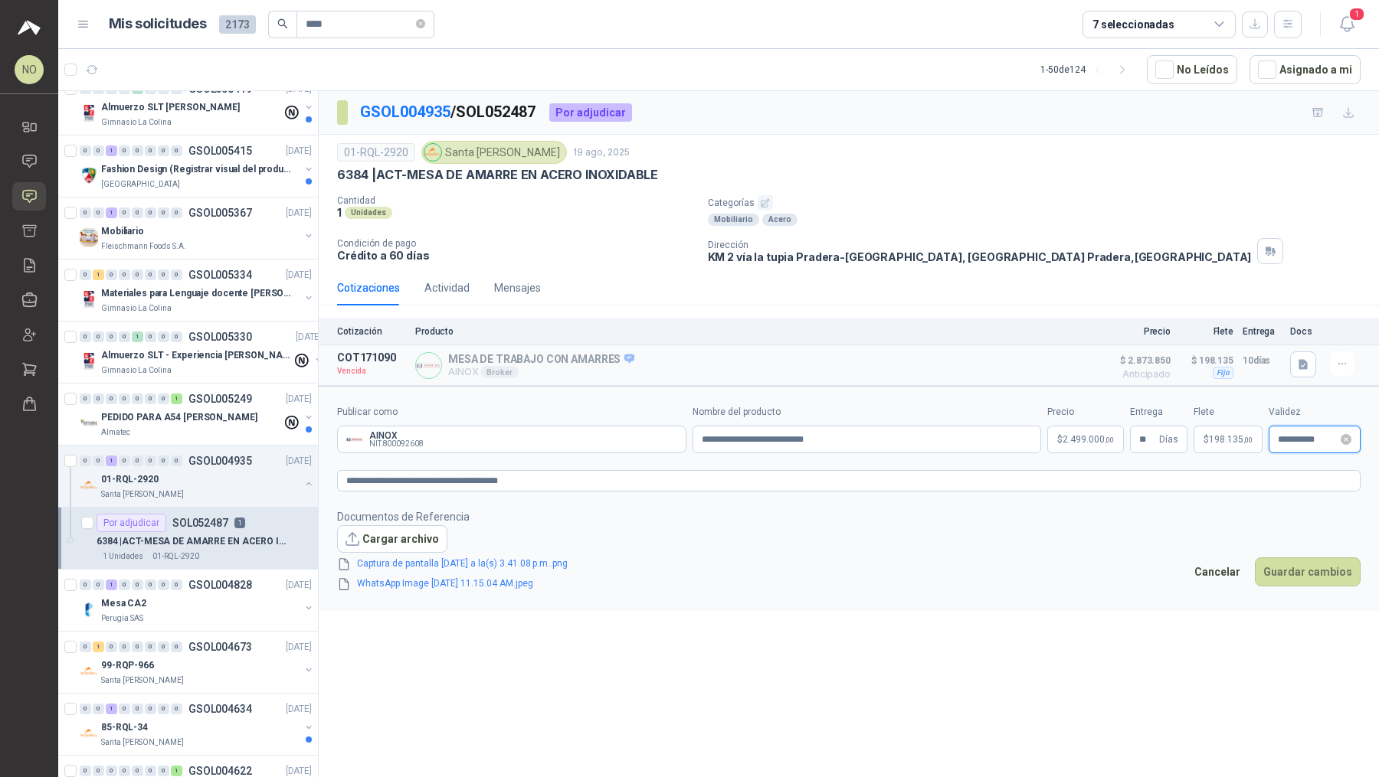
click at [1293, 440] on input "**********" at bounding box center [1307, 440] width 60 height 10
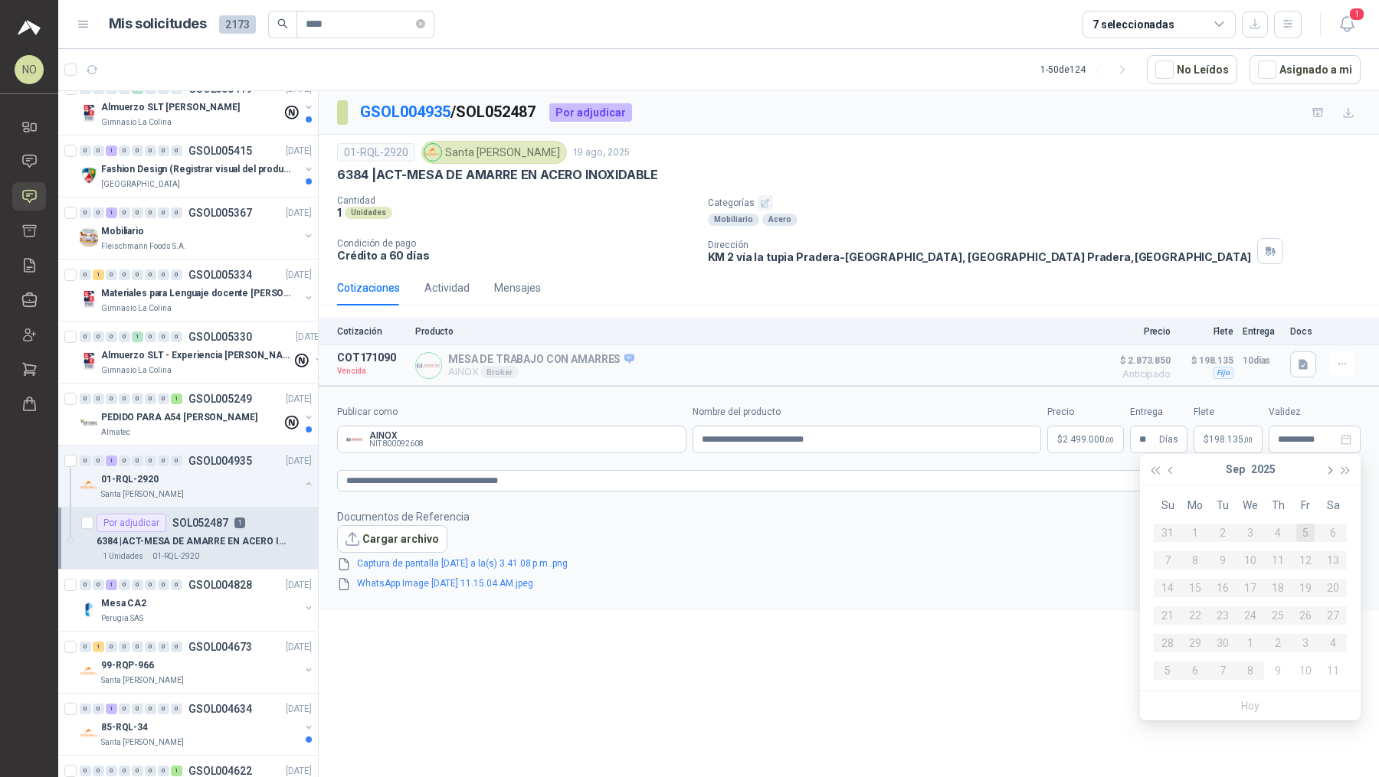
click at [1333, 469] on button "button" at bounding box center [1328, 469] width 17 height 31
click at [1310, 590] on div "17" at bounding box center [1305, 588] width 18 height 18
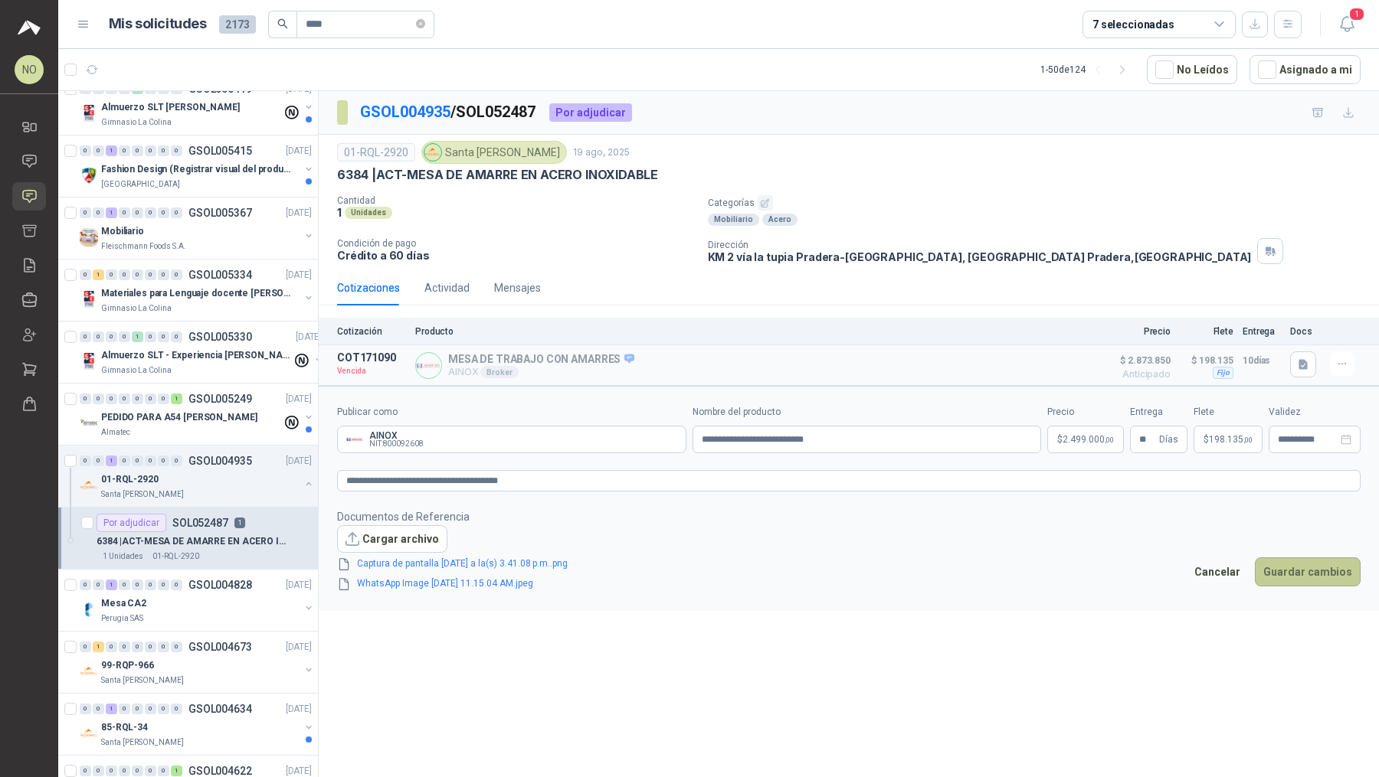
click at [1310, 571] on button "Guardar cambios" at bounding box center [1307, 572] width 106 height 29
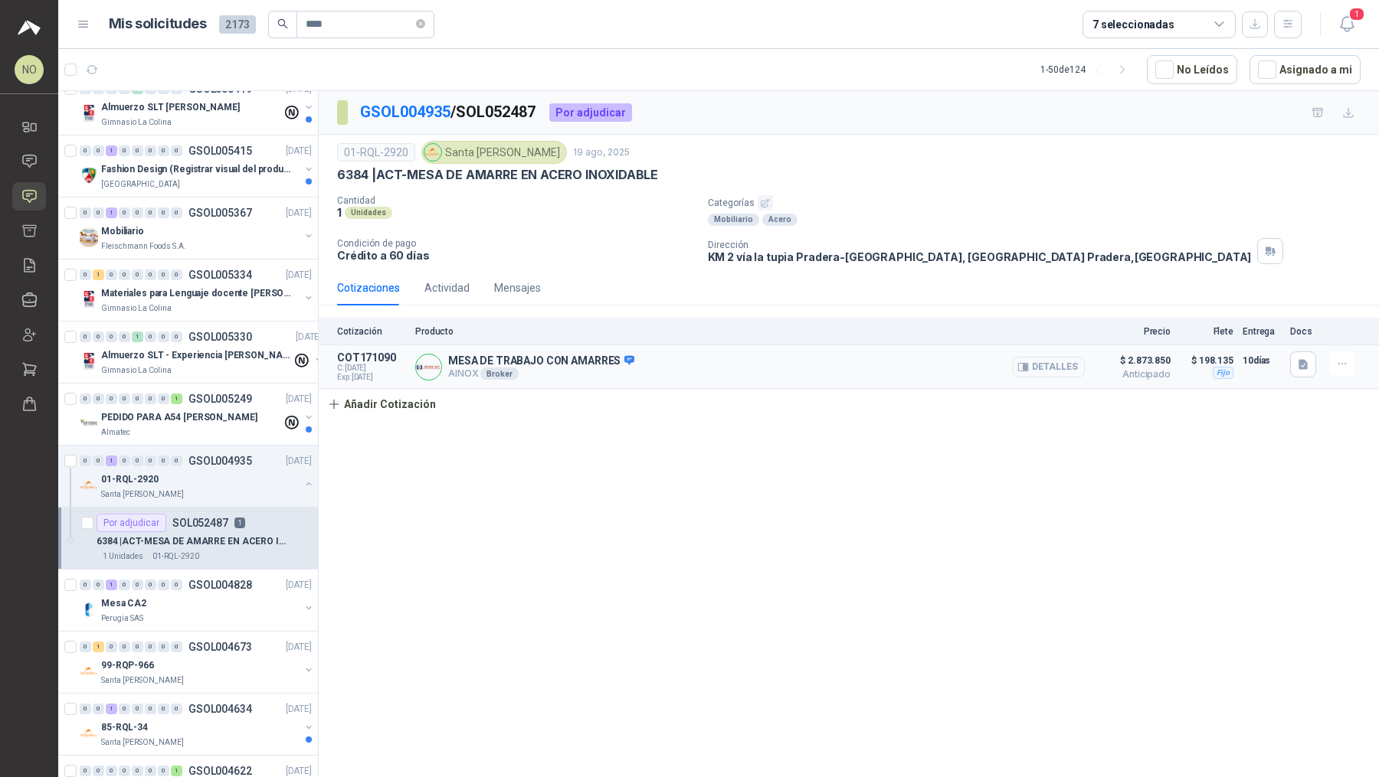
click at [1032, 363] on button "Detalles" at bounding box center [1048, 367] width 72 height 21
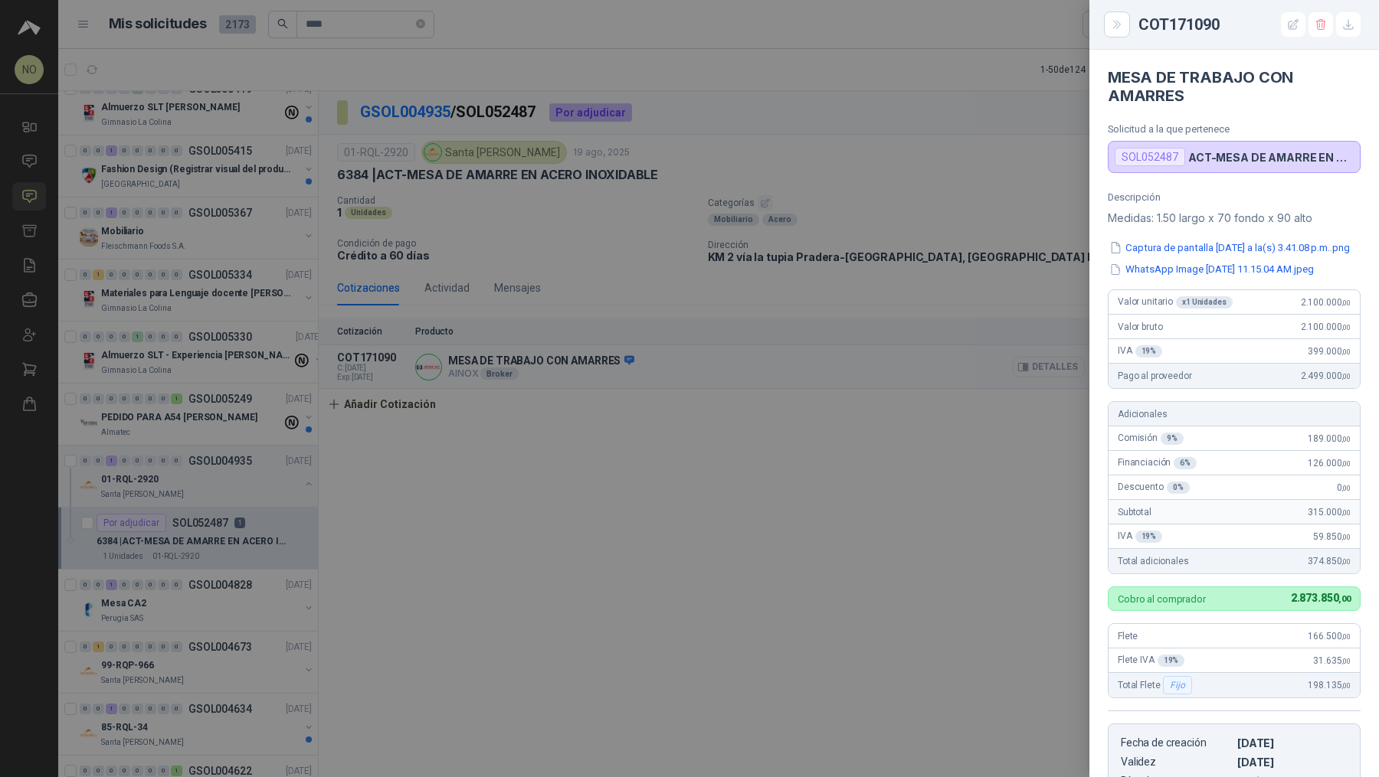
scroll to position [307, 0]
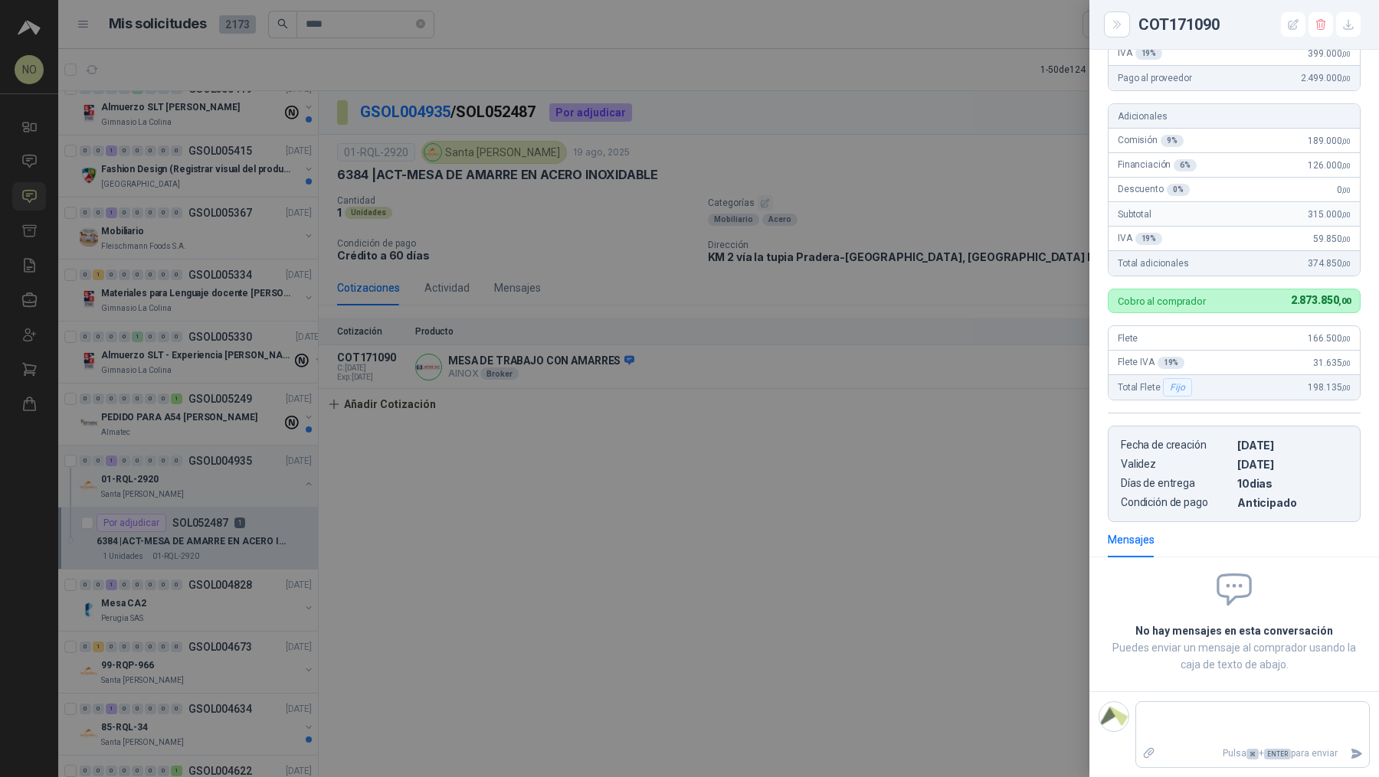
click at [951, 444] on div at bounding box center [689, 388] width 1379 height 777
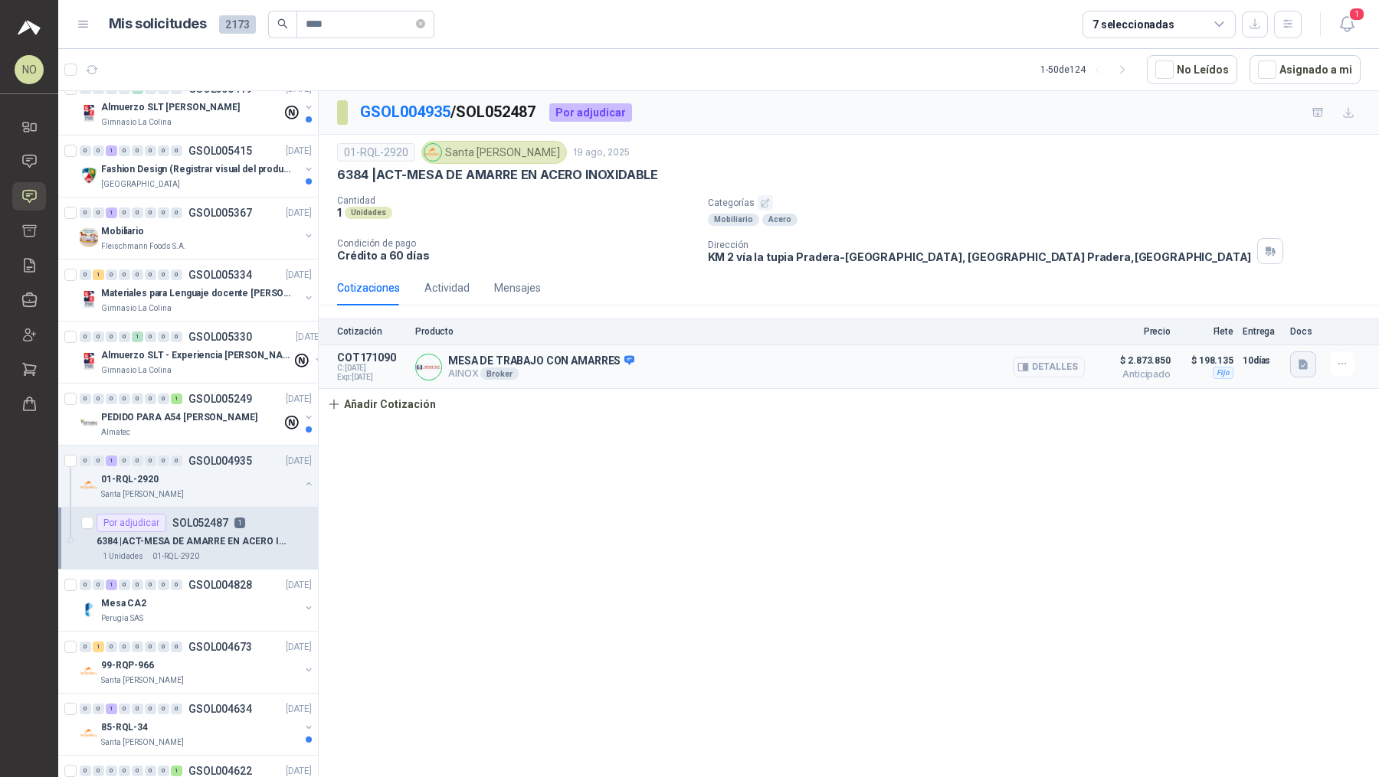
click at [1307, 361] on icon "button" at bounding box center [1303, 364] width 13 height 13
click at [1253, 321] on button "WhatsApp Image [DATE] 11.15.04 AM.jpeg" at bounding box center [1165, 329] width 208 height 16
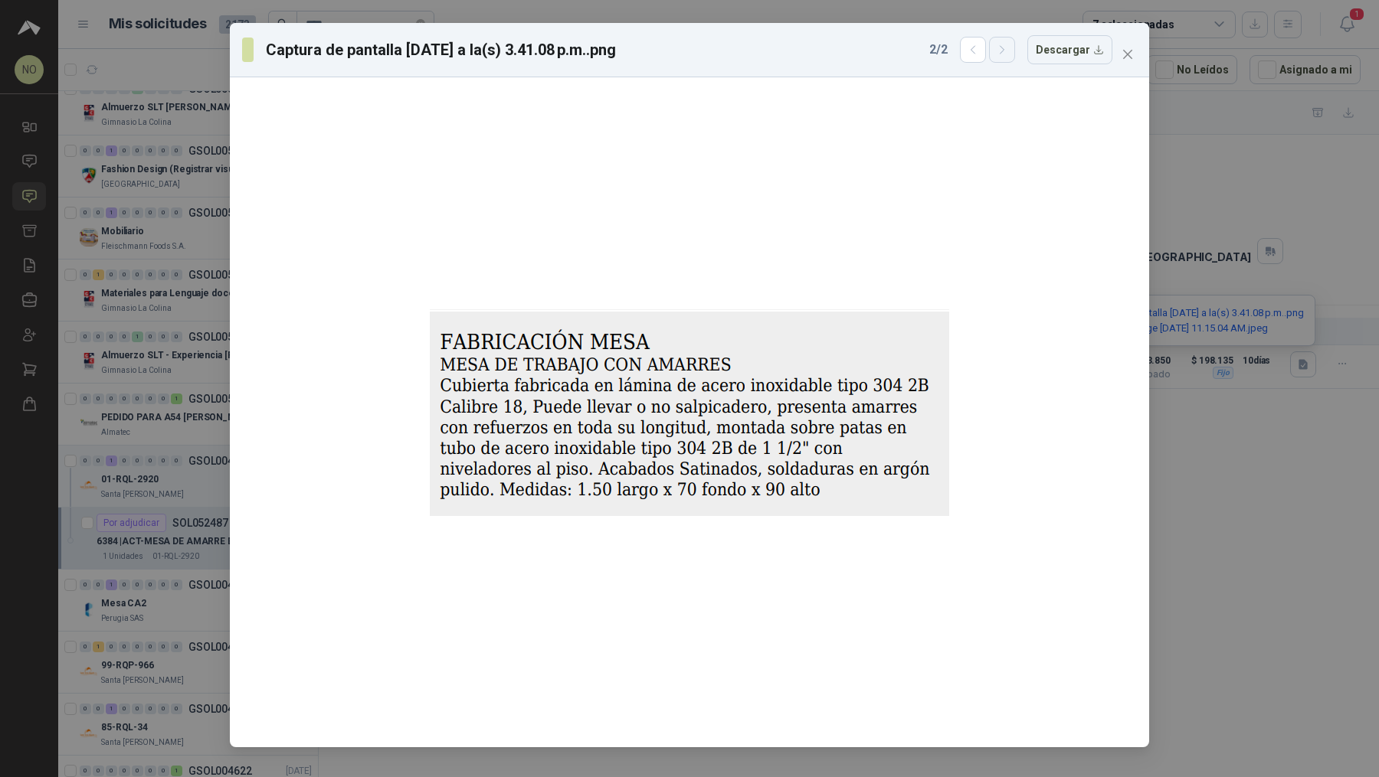
click at [1003, 48] on icon "button" at bounding box center [1001, 50] width 4 height 8
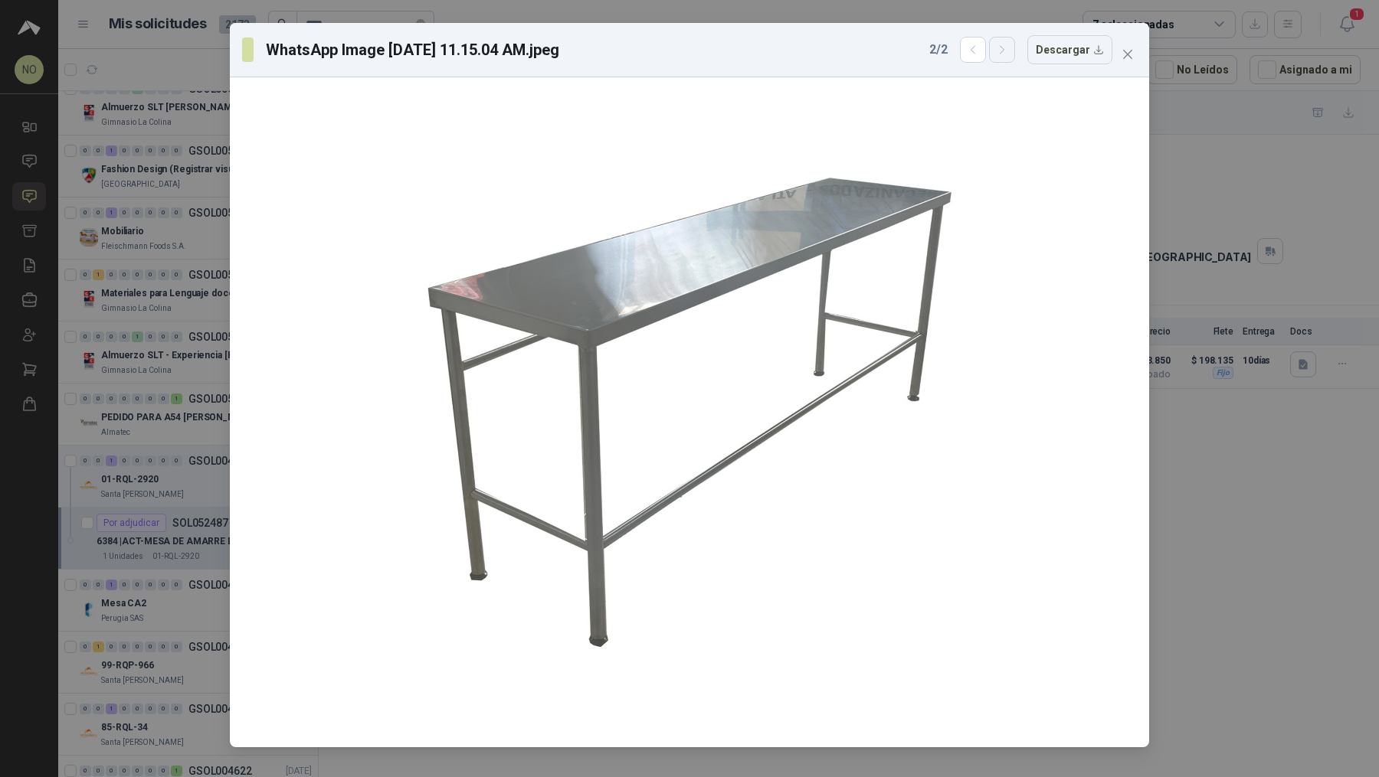
click at [1003, 48] on icon "button" at bounding box center [1001, 50] width 4 height 8
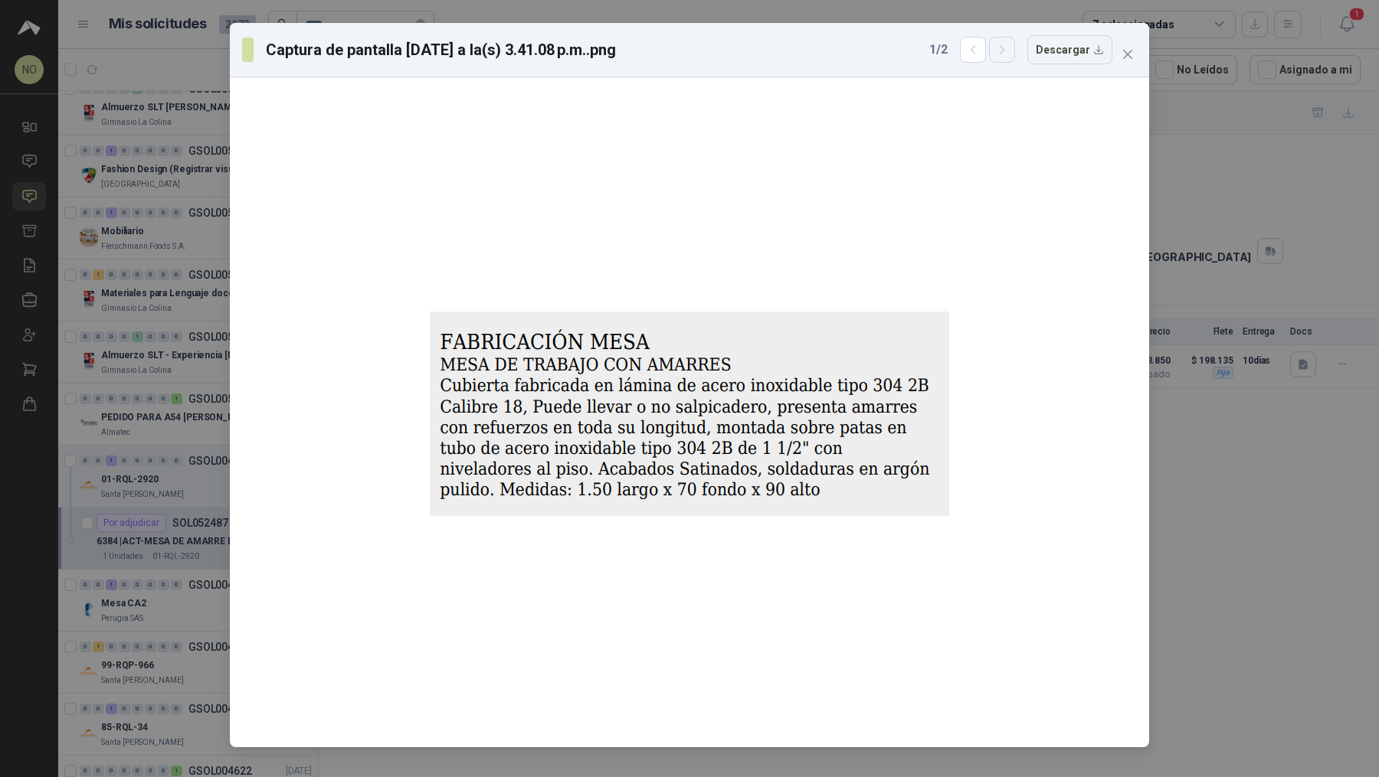
click at [1003, 48] on icon "button" at bounding box center [1001, 50] width 4 height 8
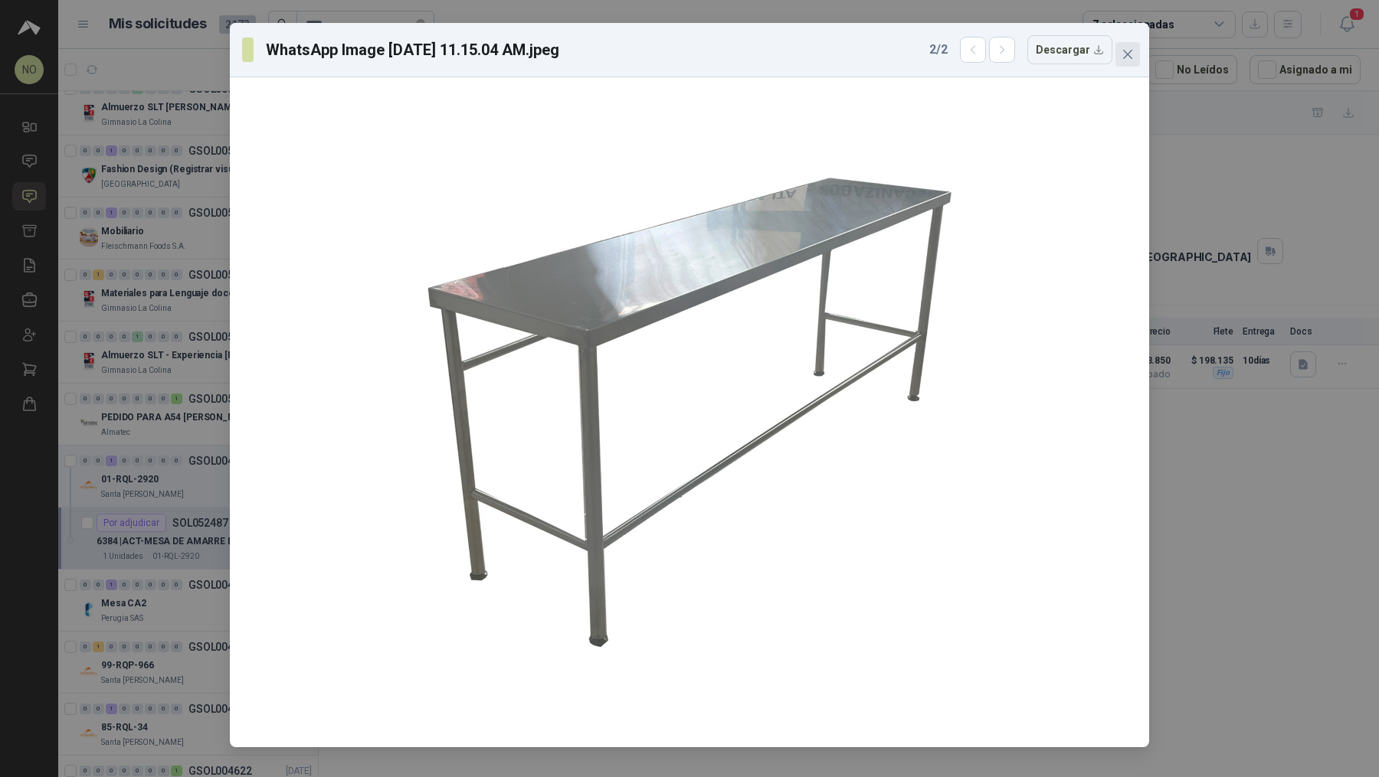
click at [1127, 61] on button "Close" at bounding box center [1127, 54] width 25 height 25
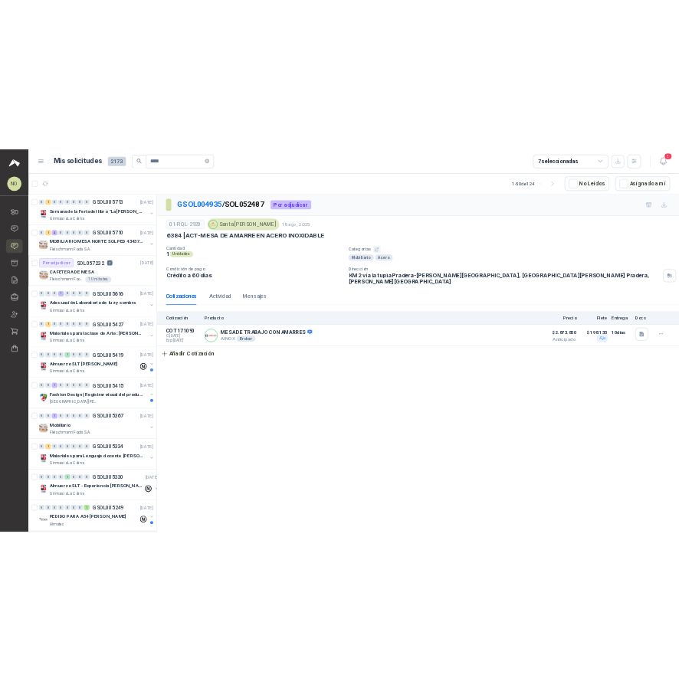
scroll to position [328, 0]
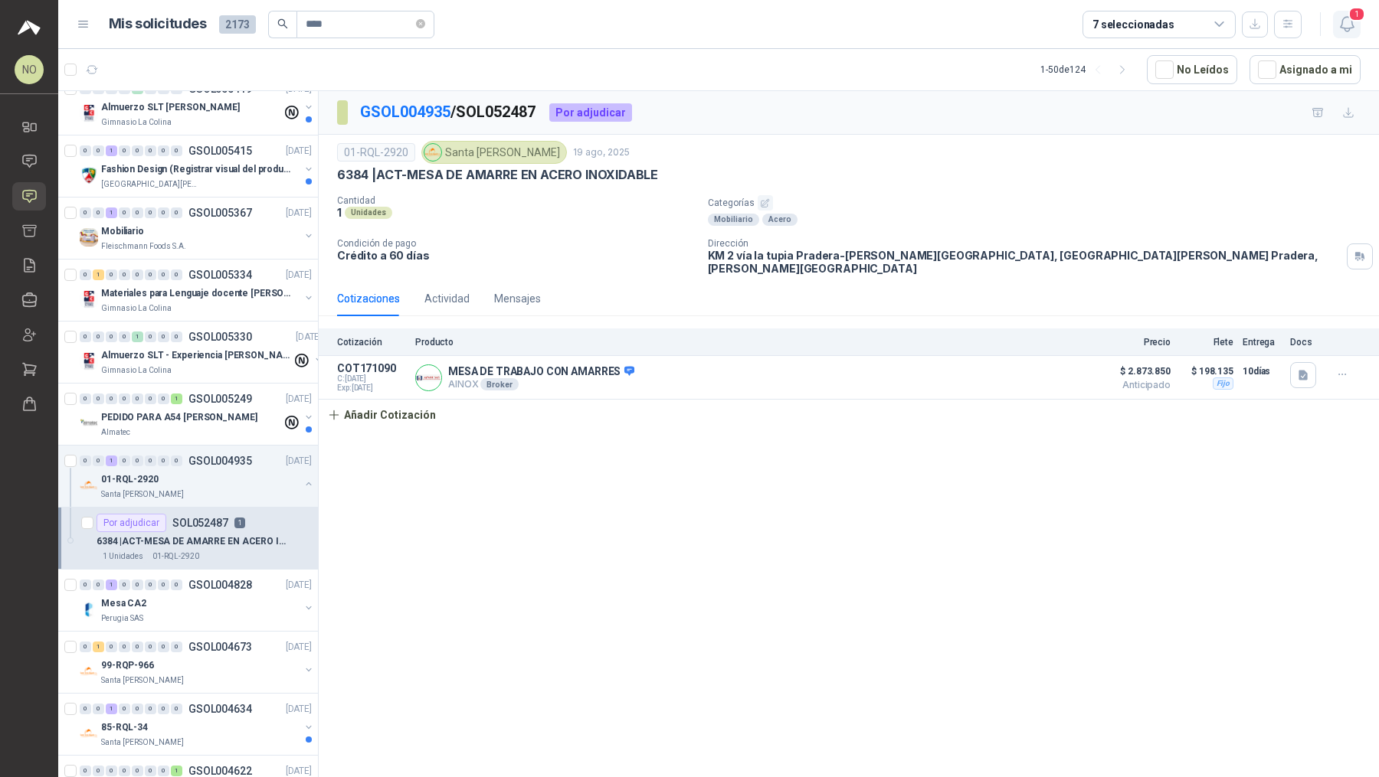
click at [1348, 15] on span "1" at bounding box center [1356, 14] width 17 height 15
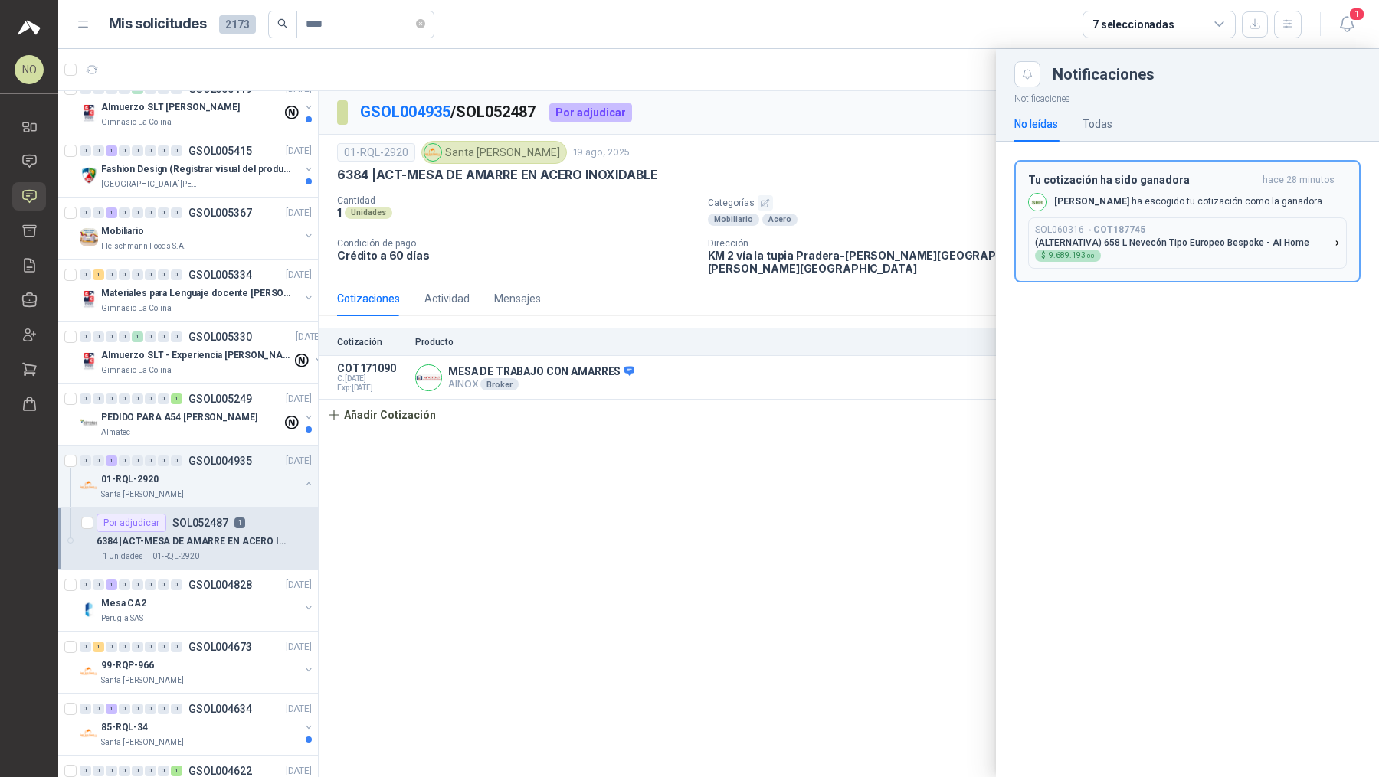
click at [1173, 217] on button "SOL060316 → COT187745 (ALTERNATIVA) 658 L Nevecón Tipo Europeo Bespoke - AI Hom…" at bounding box center [1187, 242] width 319 height 51
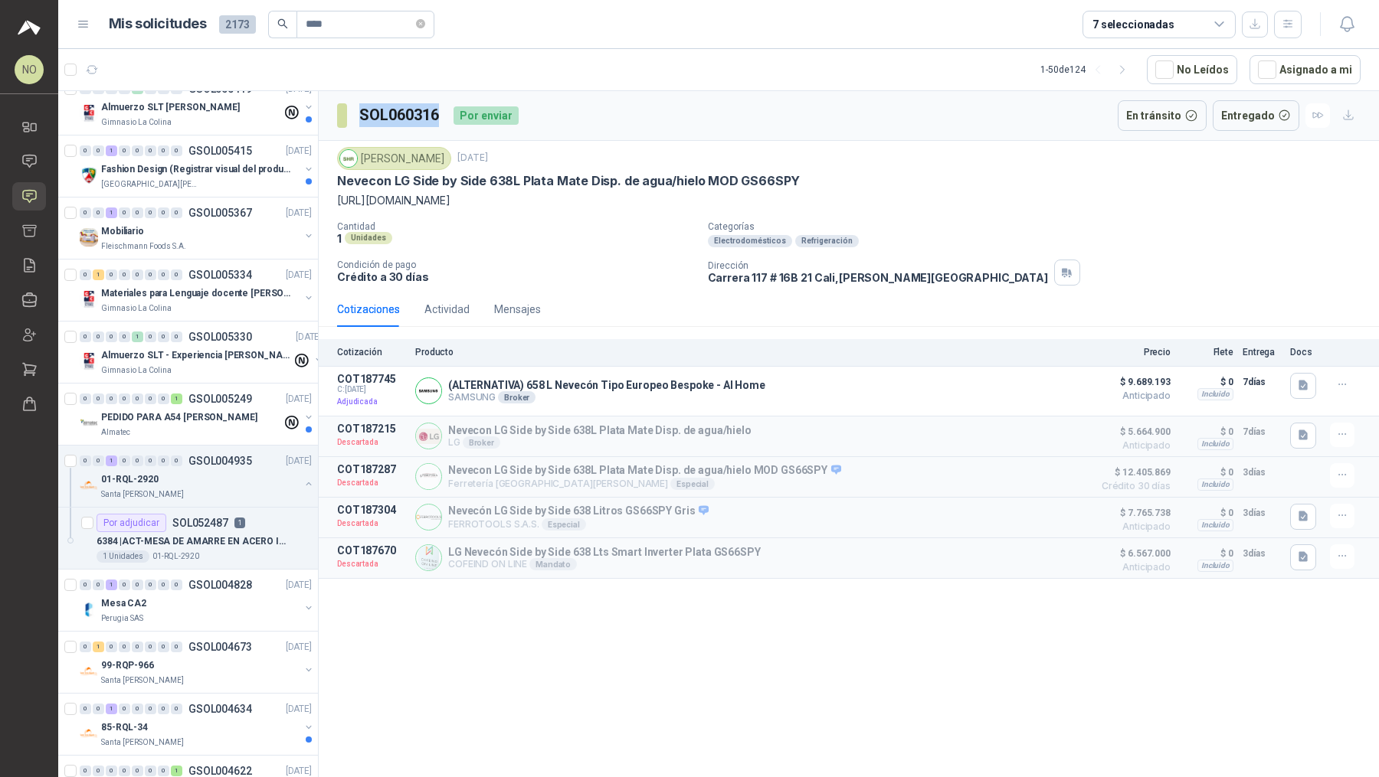
drag, startPoint x: 359, startPoint y: 110, endPoint x: 444, endPoint y: 113, distance: 85.1
click at [444, 113] on div "SOL060316 Por enviar" at bounding box center [428, 115] width 182 height 31
copy h3 "SOL060316"
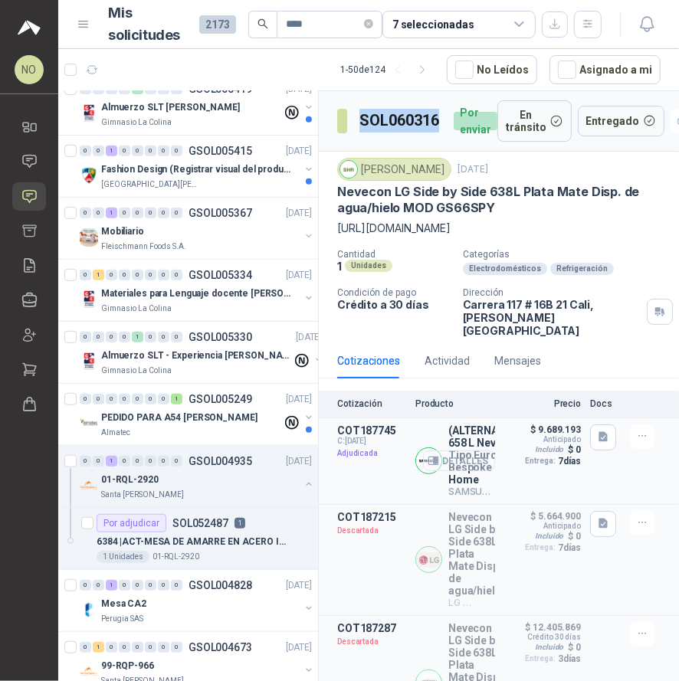
click at [460, 466] on button "Detalles" at bounding box center [459, 460] width 72 height 21
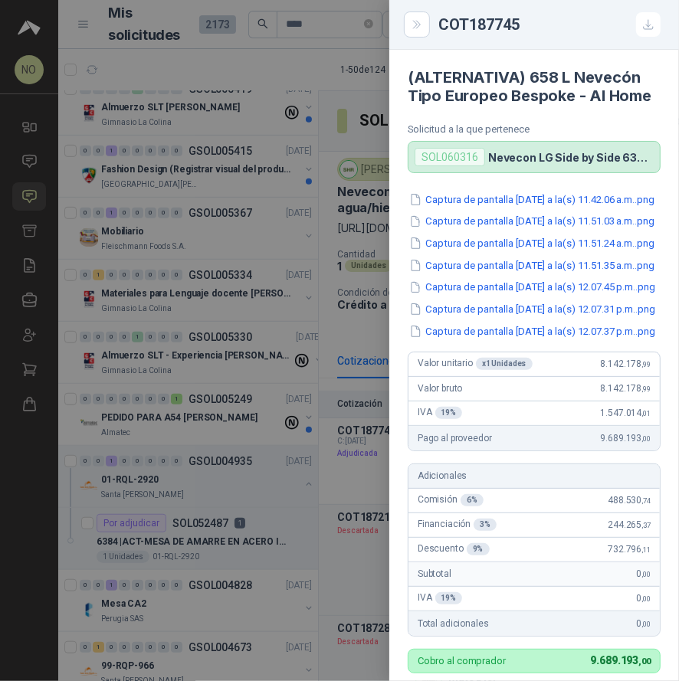
drag, startPoint x: 525, startPoint y: 74, endPoint x: 652, endPoint y: 95, distance: 128.9
click at [653, 96] on article "(ALTERNATIVA) 658 L Nevecón Tipo Europeo Bespoke - AI Home Solicitud a la que p…" at bounding box center [533, 111] width 289 height 123
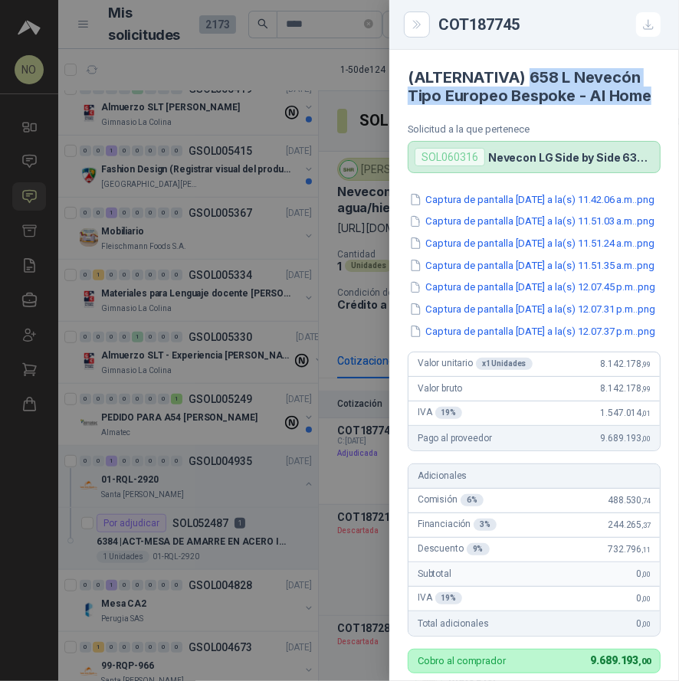
drag, startPoint x: 526, startPoint y: 80, endPoint x: 646, endPoint y: 93, distance: 120.9
click at [646, 93] on h4 "(ALTERNATIVA) 658 L Nevecón Tipo Europeo Bespoke - AI Home" at bounding box center [533, 86] width 253 height 37
copy h4 "658 L Nevecón Tipo Europeo Bespoke - AI Home"
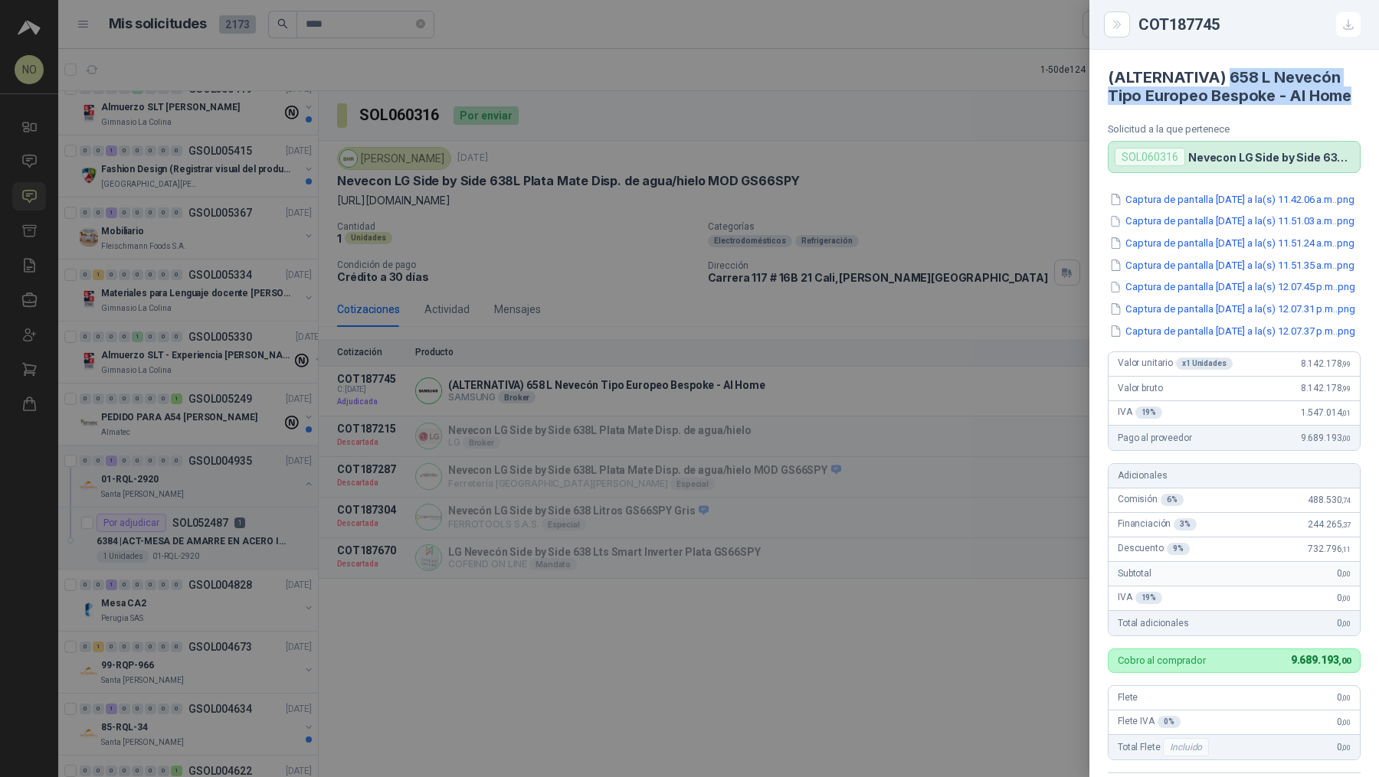
click at [404, 159] on div at bounding box center [689, 388] width 1379 height 777
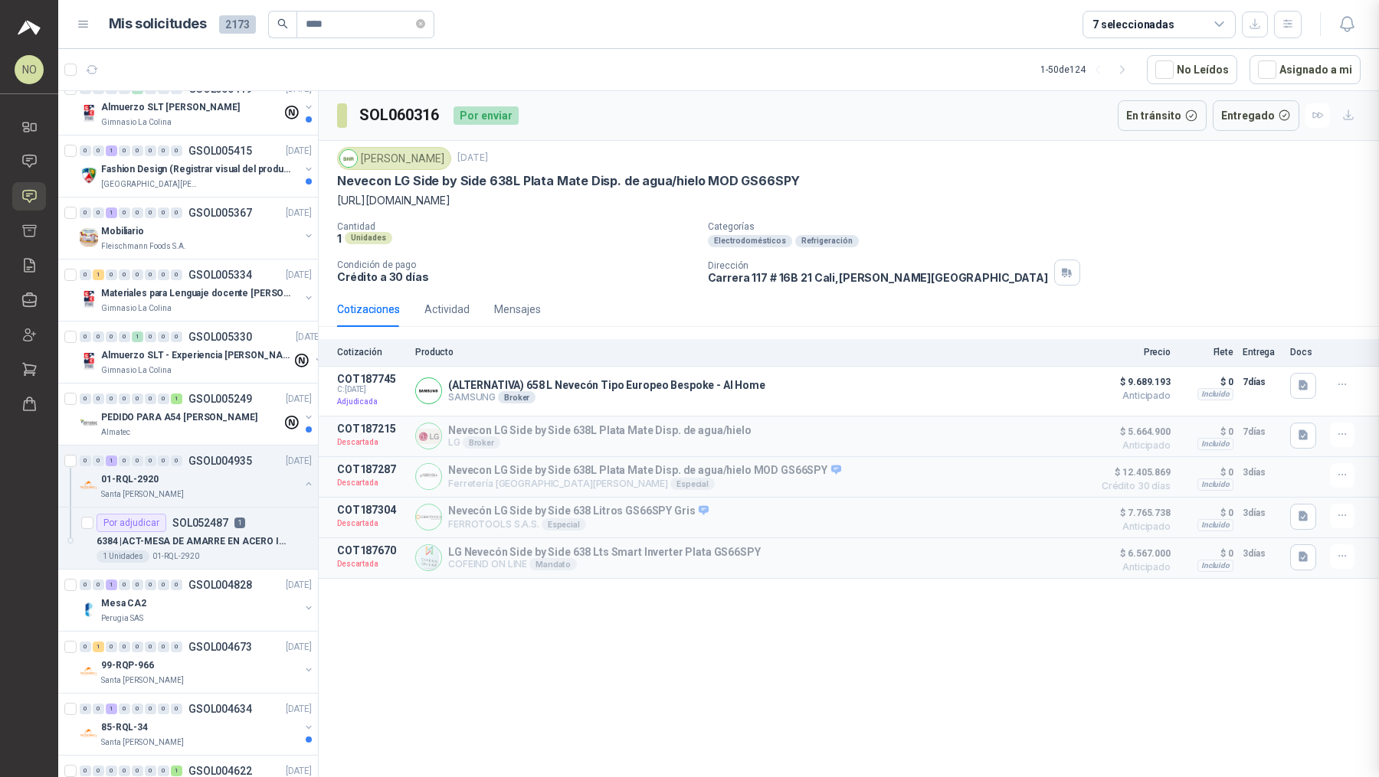
scroll to position [433, 0]
drag, startPoint x: 358, startPoint y: 110, endPoint x: 440, endPoint y: 113, distance: 82.8
click at [440, 113] on section "SOL060316" at bounding box center [389, 115] width 104 height 25
copy h3 "SOL060316"
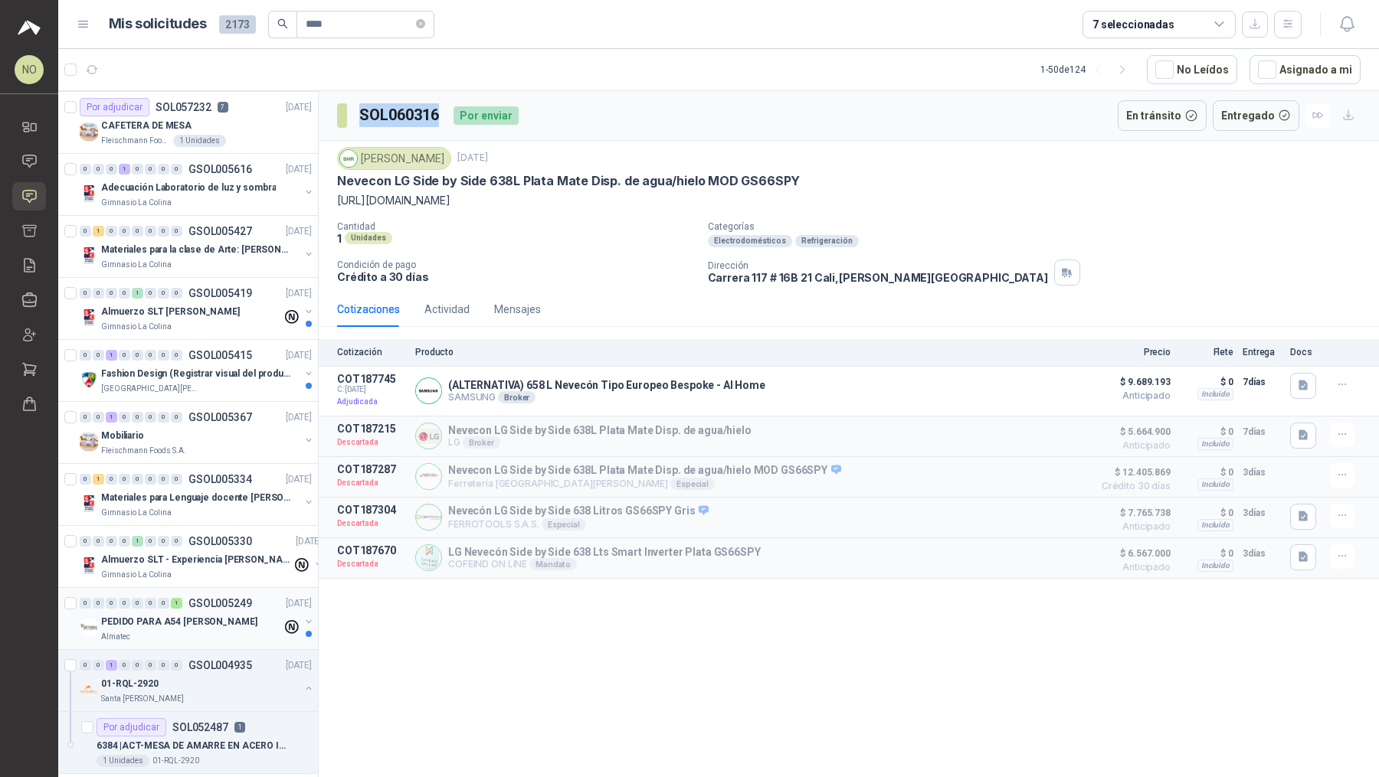
scroll to position [0, 0]
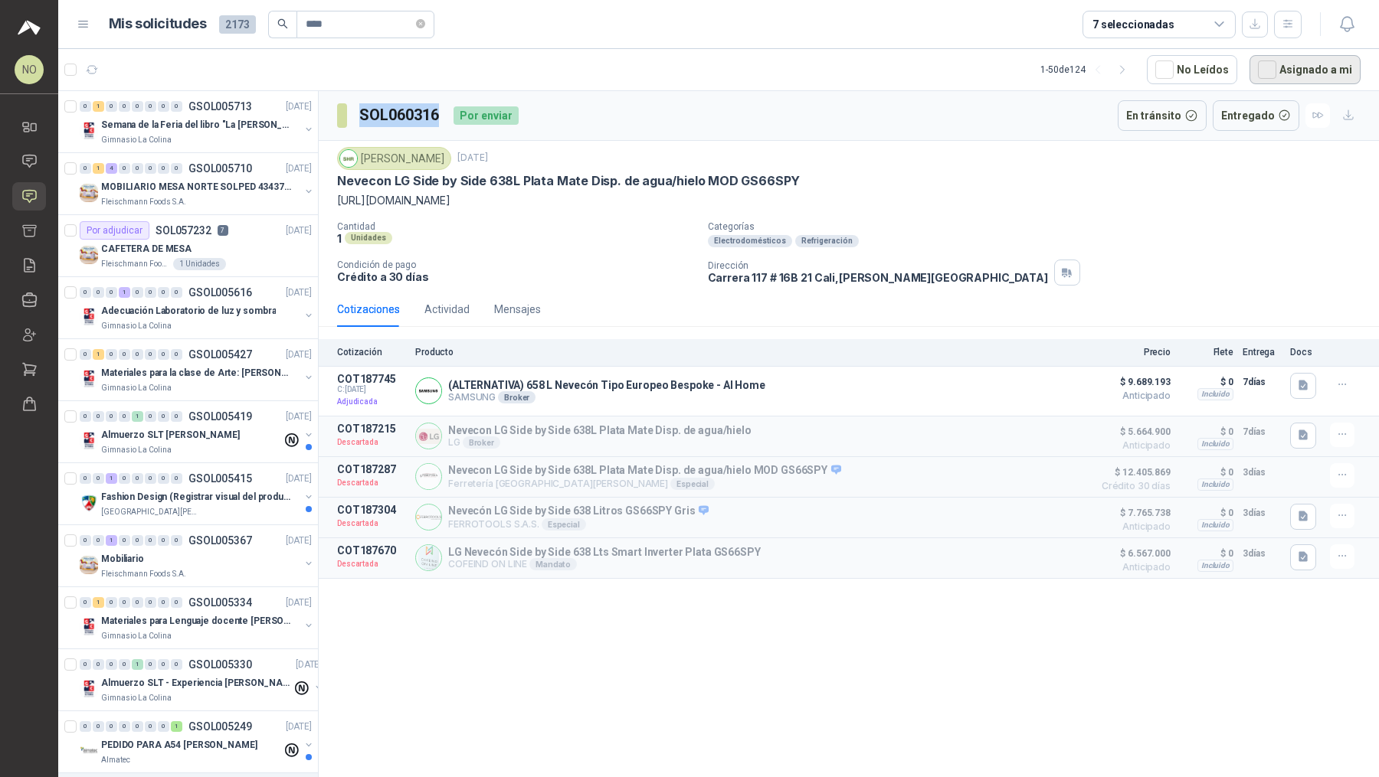
click at [1295, 64] on button "Asignado a mi" at bounding box center [1304, 69] width 111 height 29
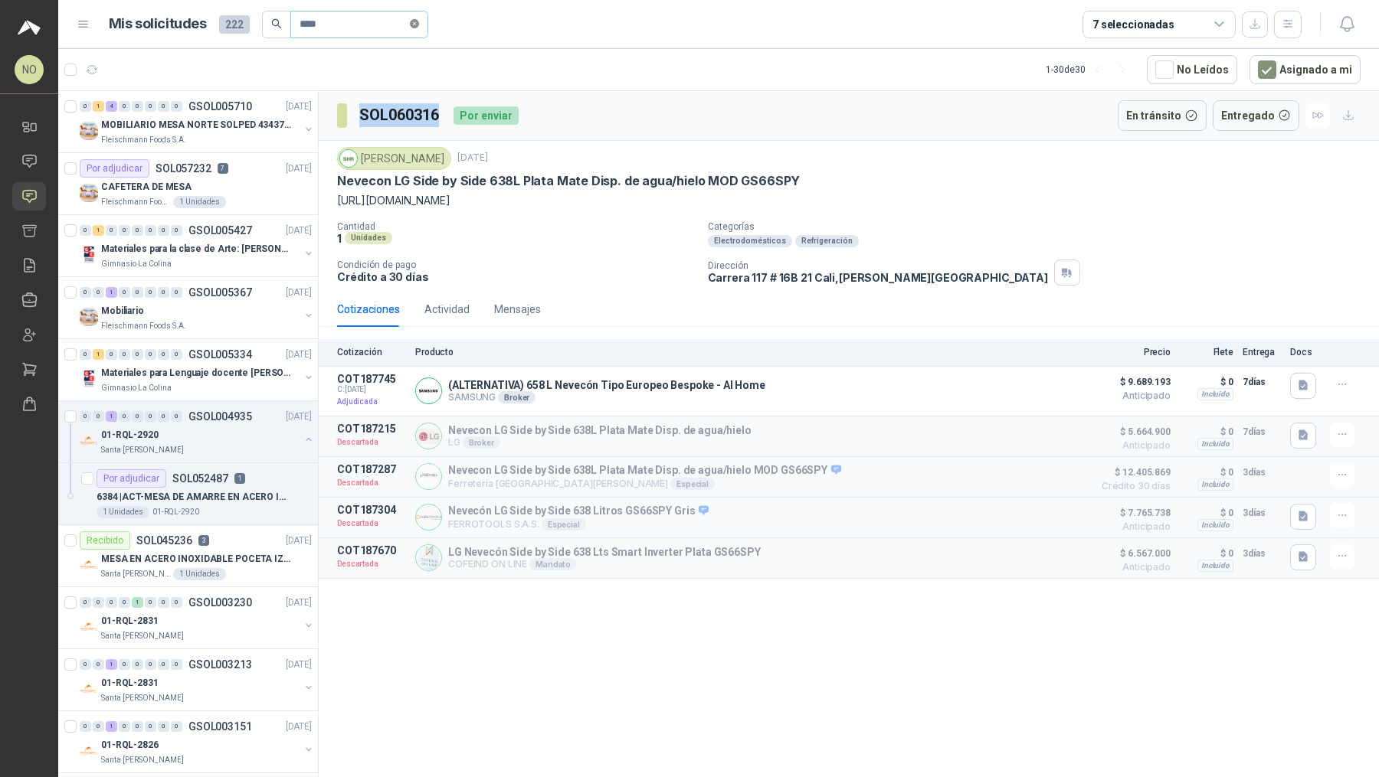
click at [418, 26] on icon "close-circle" at bounding box center [414, 23] width 9 height 9
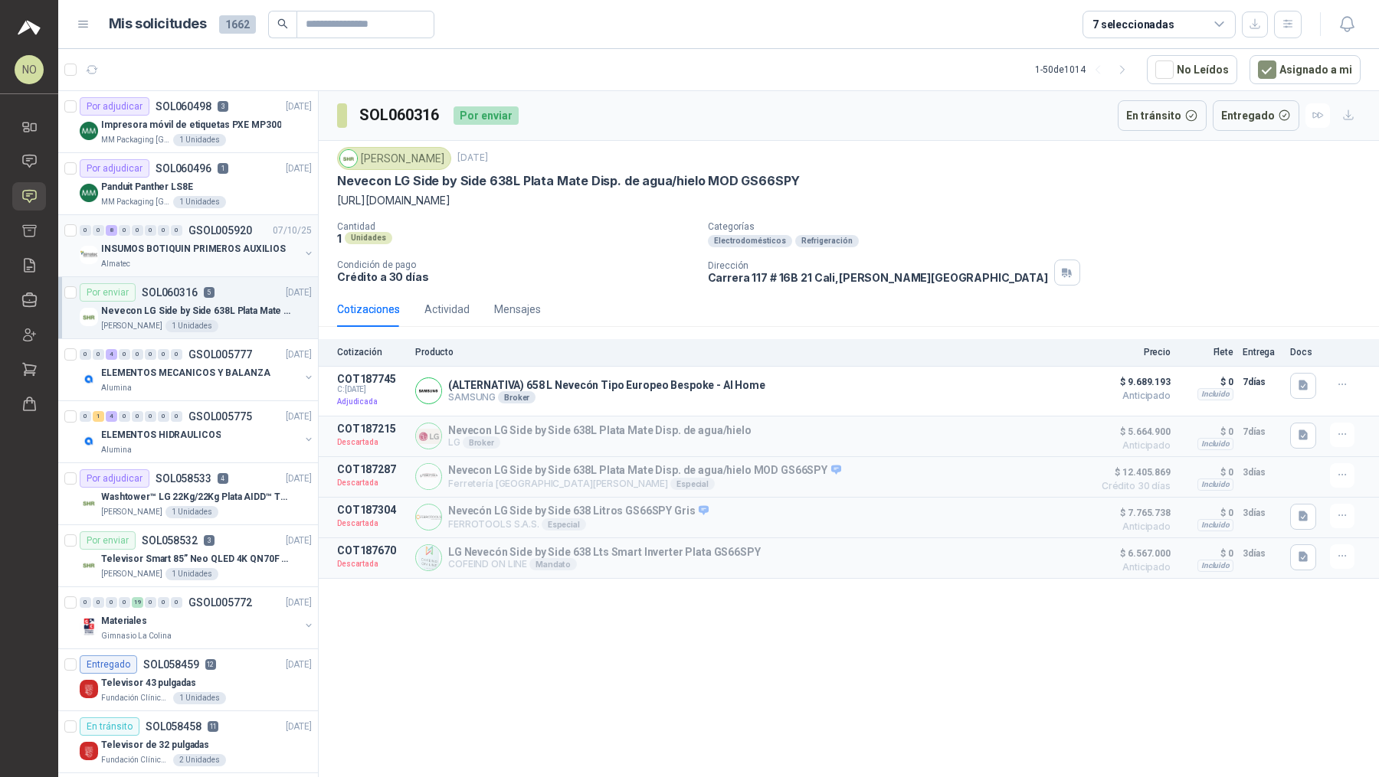
click at [217, 253] on p "INSUMOS BOTIQUIN PRIMEROS AUXILIOS" at bounding box center [193, 249] width 185 height 15
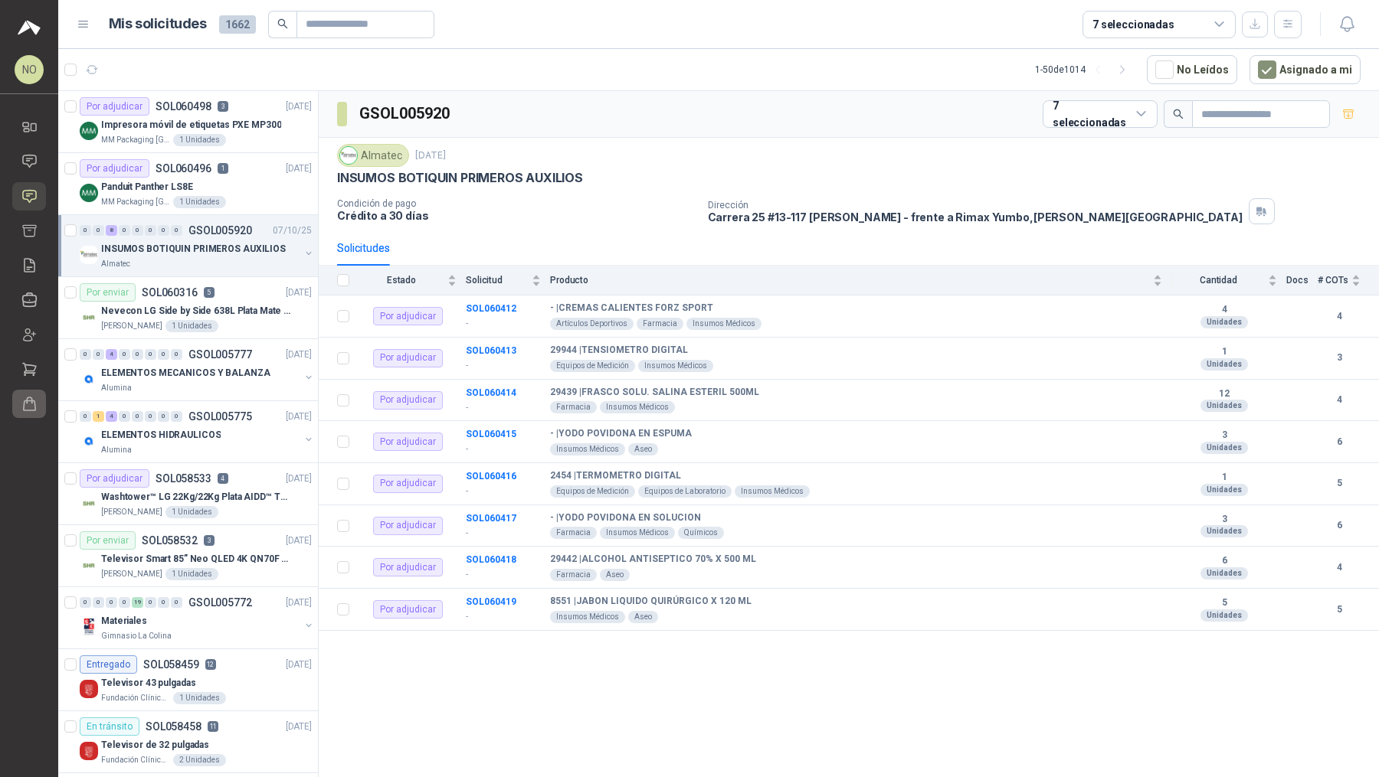
click at [29, 415] on link "Órdenes de Compra" at bounding box center [29, 404] width 34 height 28
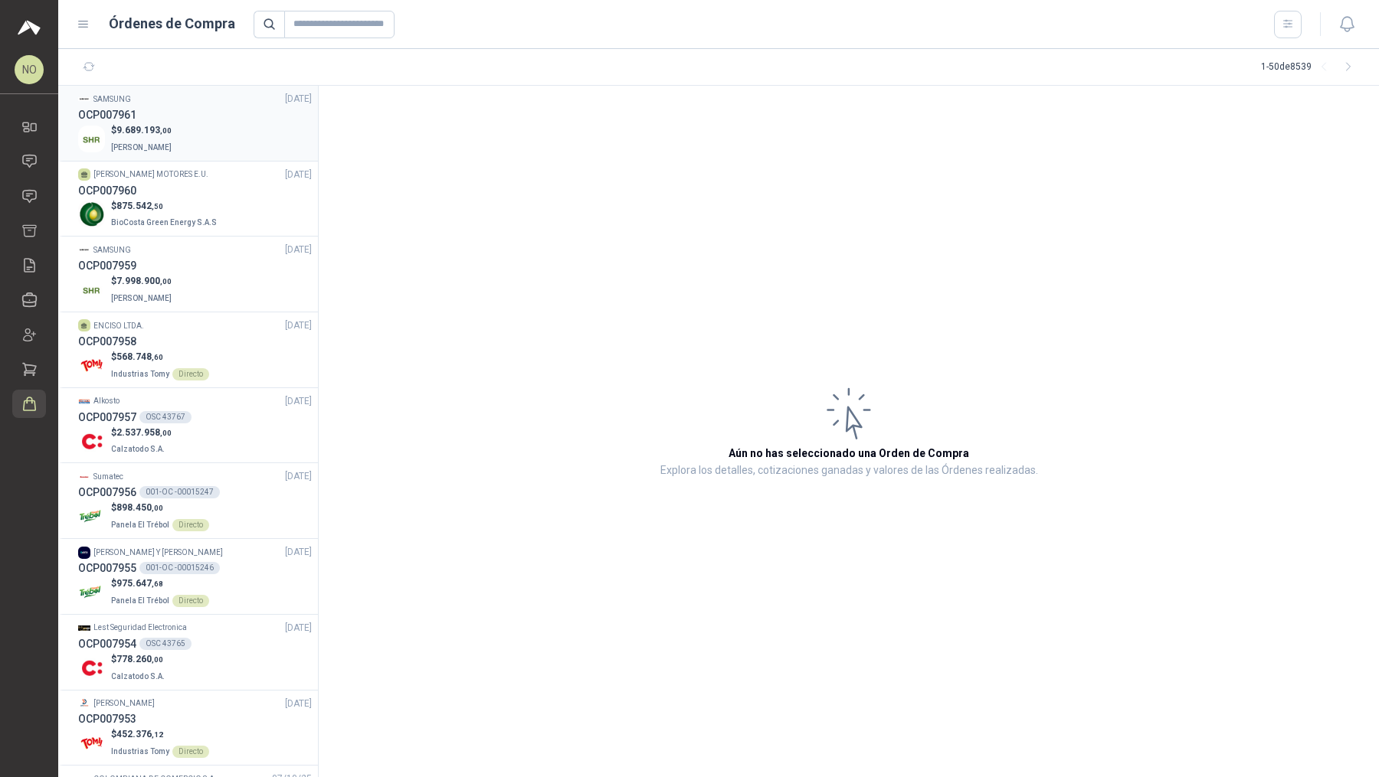
click at [185, 133] on div "$ 9.689.193 ,00 S Holguín Ramos" at bounding box center [195, 138] width 234 height 31
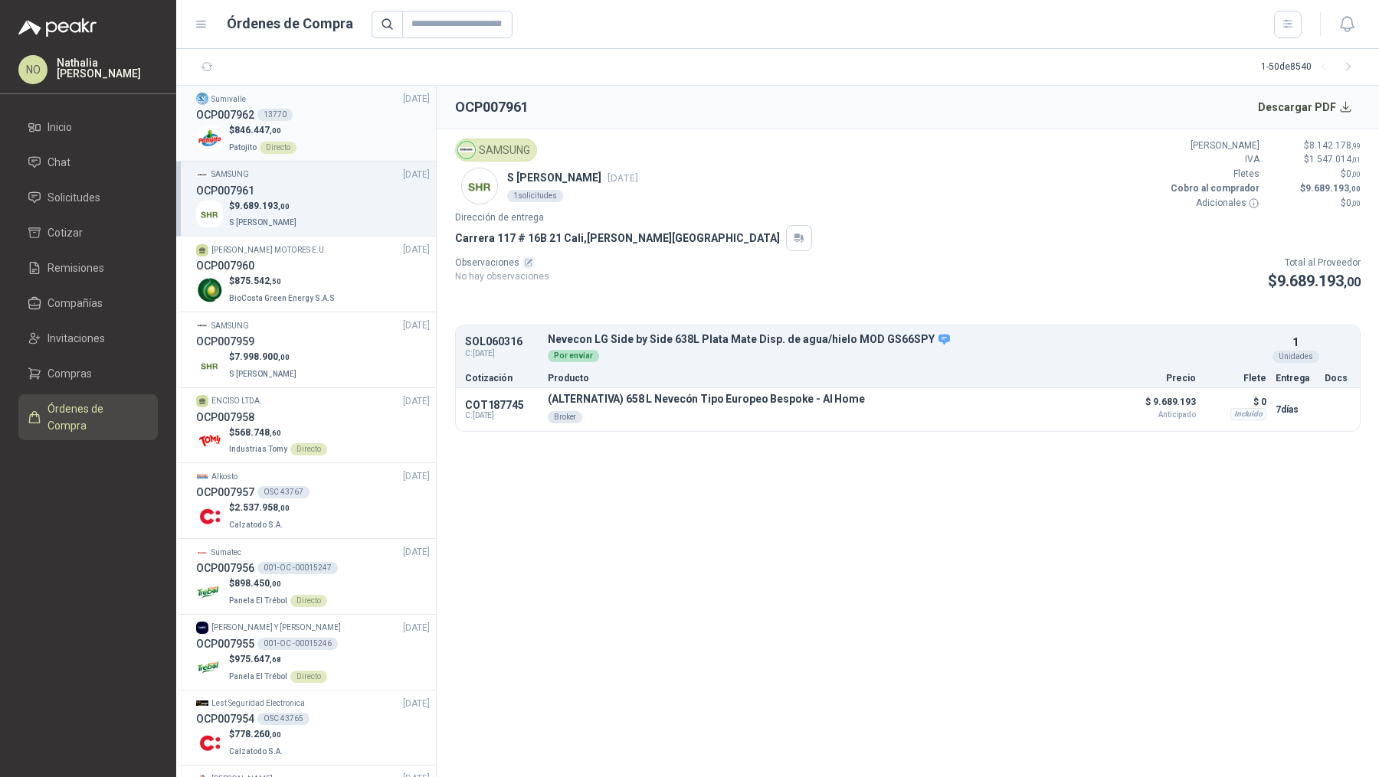
click at [338, 126] on div "$ 846.447 ,00 Patojito Directo" at bounding box center [313, 138] width 234 height 31
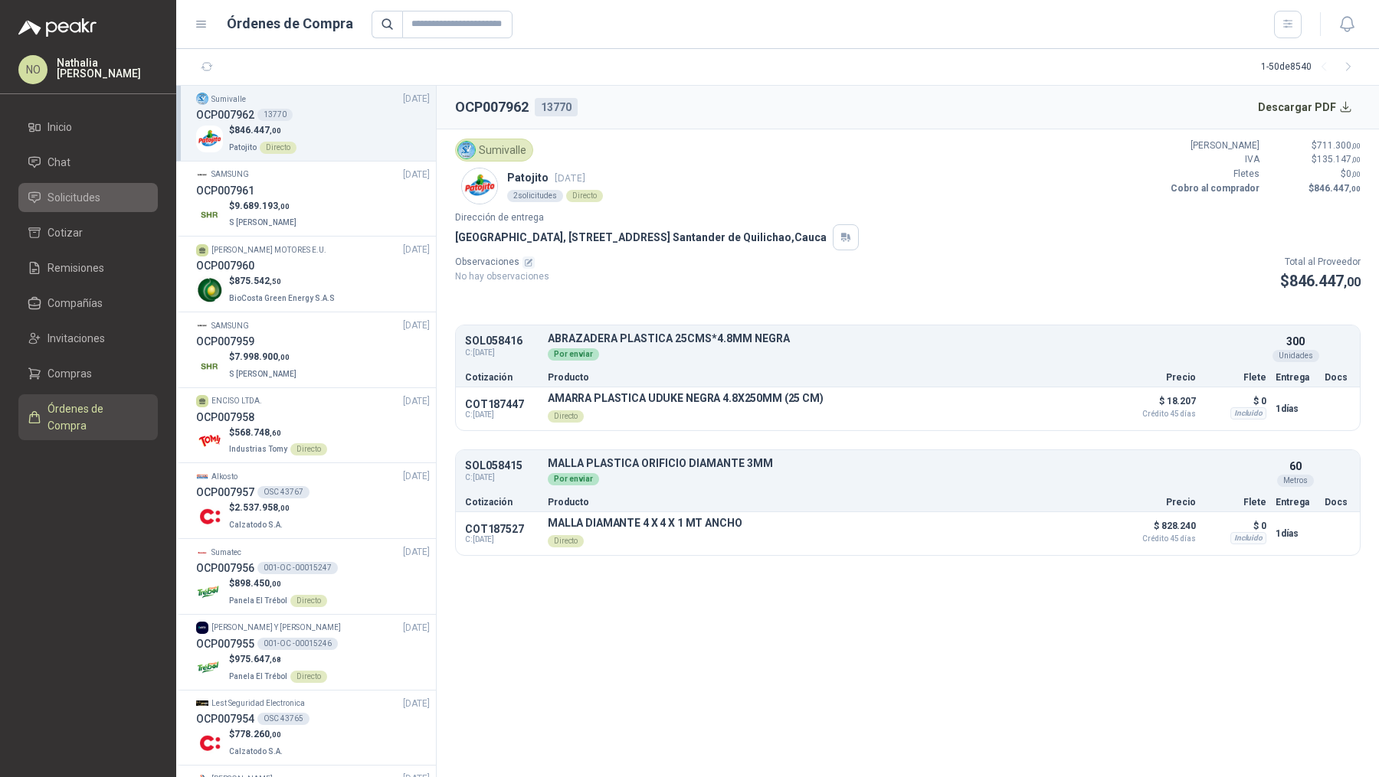
click at [129, 189] on li "Solicitudes" at bounding box center [88, 197] width 121 height 17
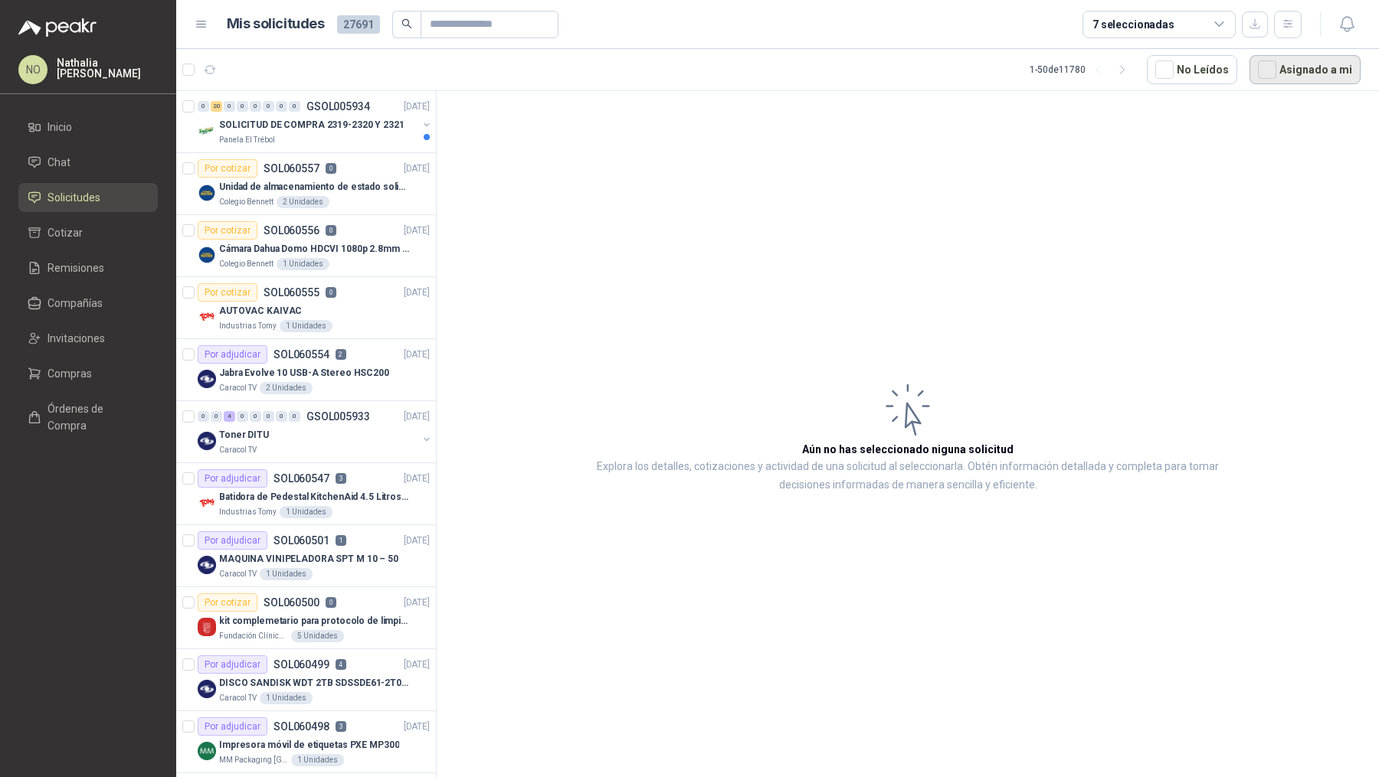
click at [1313, 79] on button "Asignado a mi" at bounding box center [1304, 69] width 111 height 29
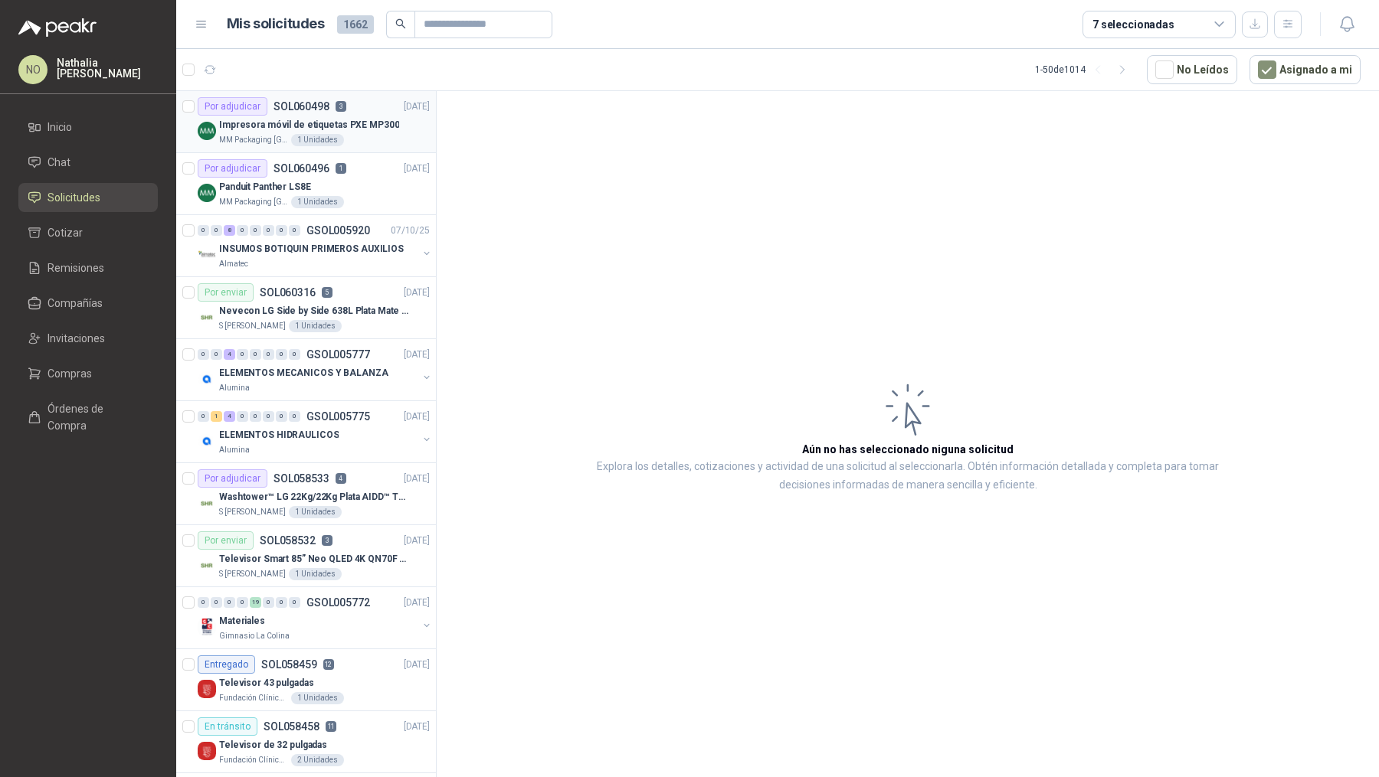
click at [397, 126] on div "Impresora móvil de etiquetas PXE MP300" at bounding box center [324, 125] width 211 height 18
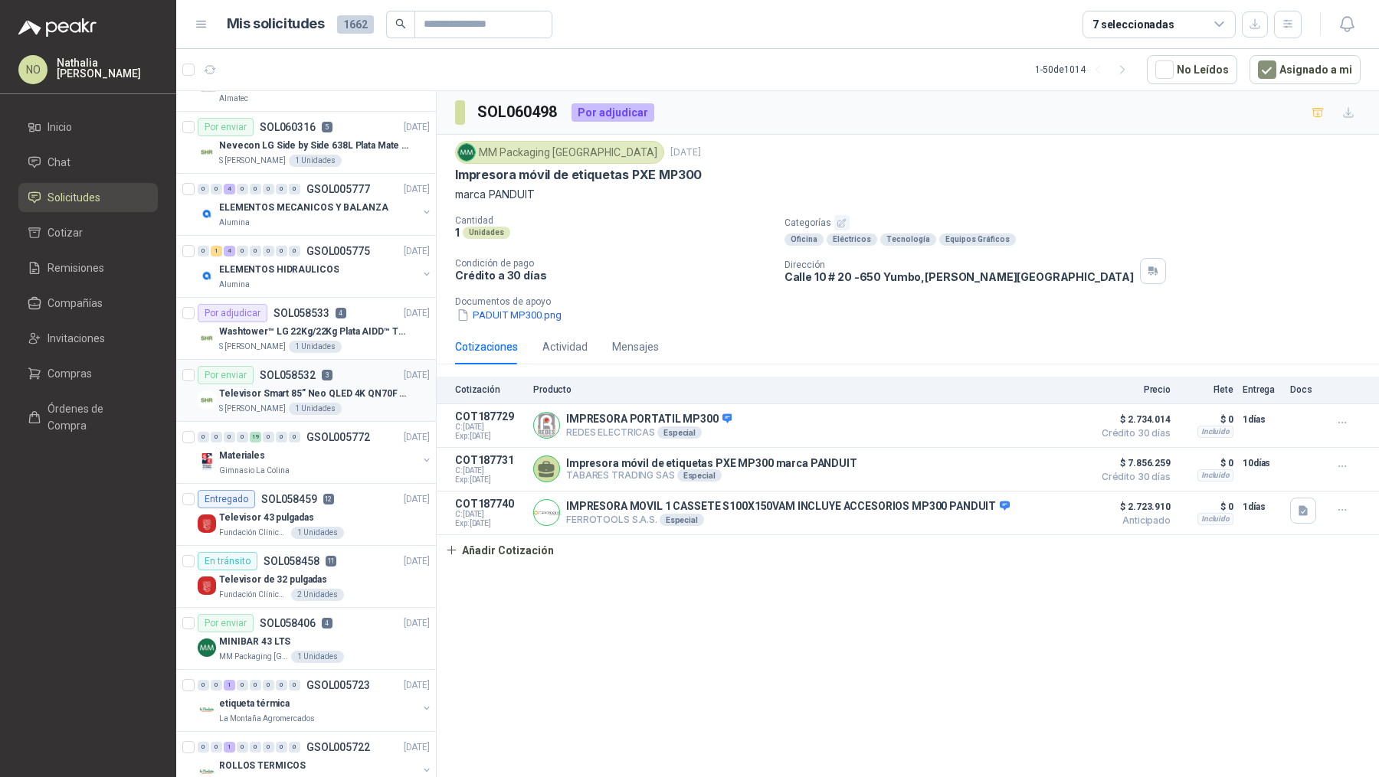
scroll to position [168, 0]
click at [289, 623] on div "Por enviar SOL058406 4" at bounding box center [265, 620] width 135 height 18
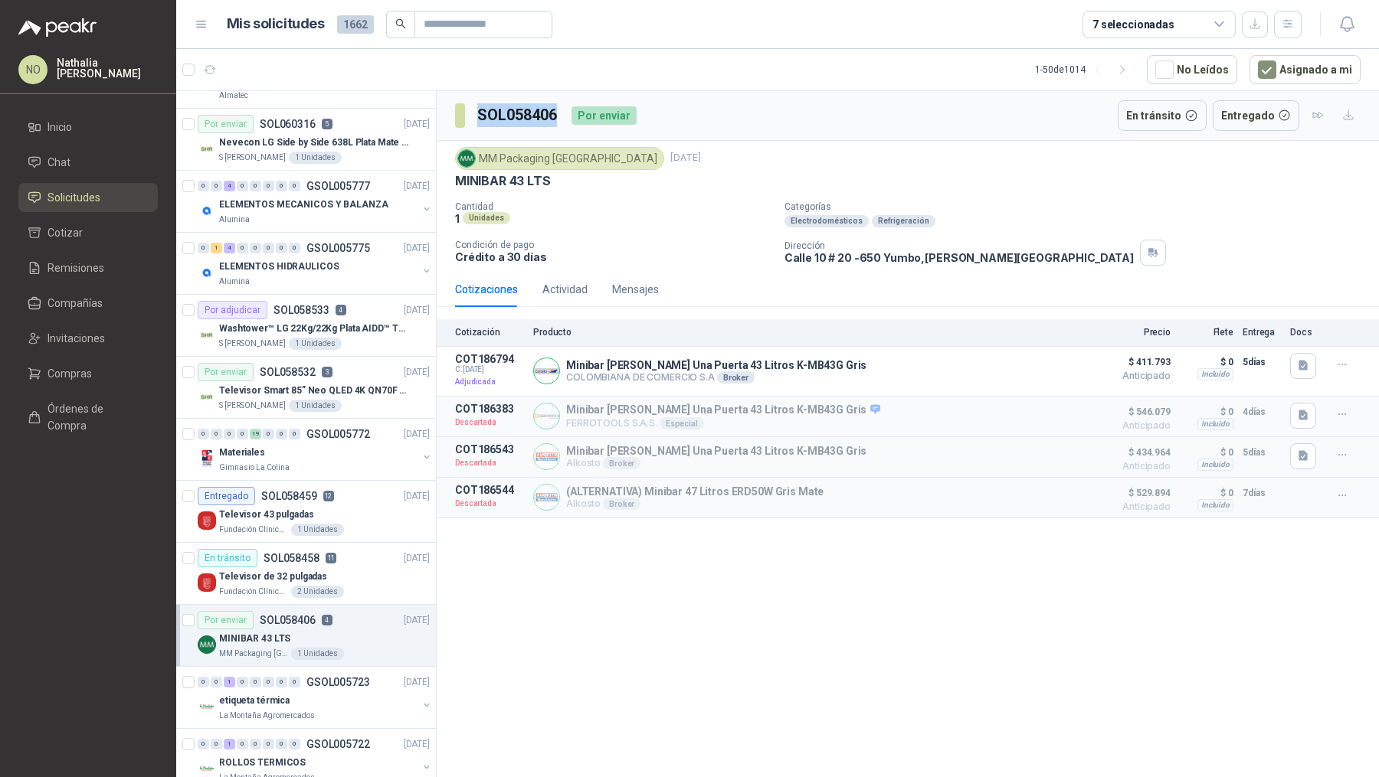
drag, startPoint x: 476, startPoint y: 113, endPoint x: 559, endPoint y: 115, distance: 83.5
click at [559, 115] on section "SOL058406" at bounding box center [507, 115] width 104 height 25
copy h3 "SOL058406"
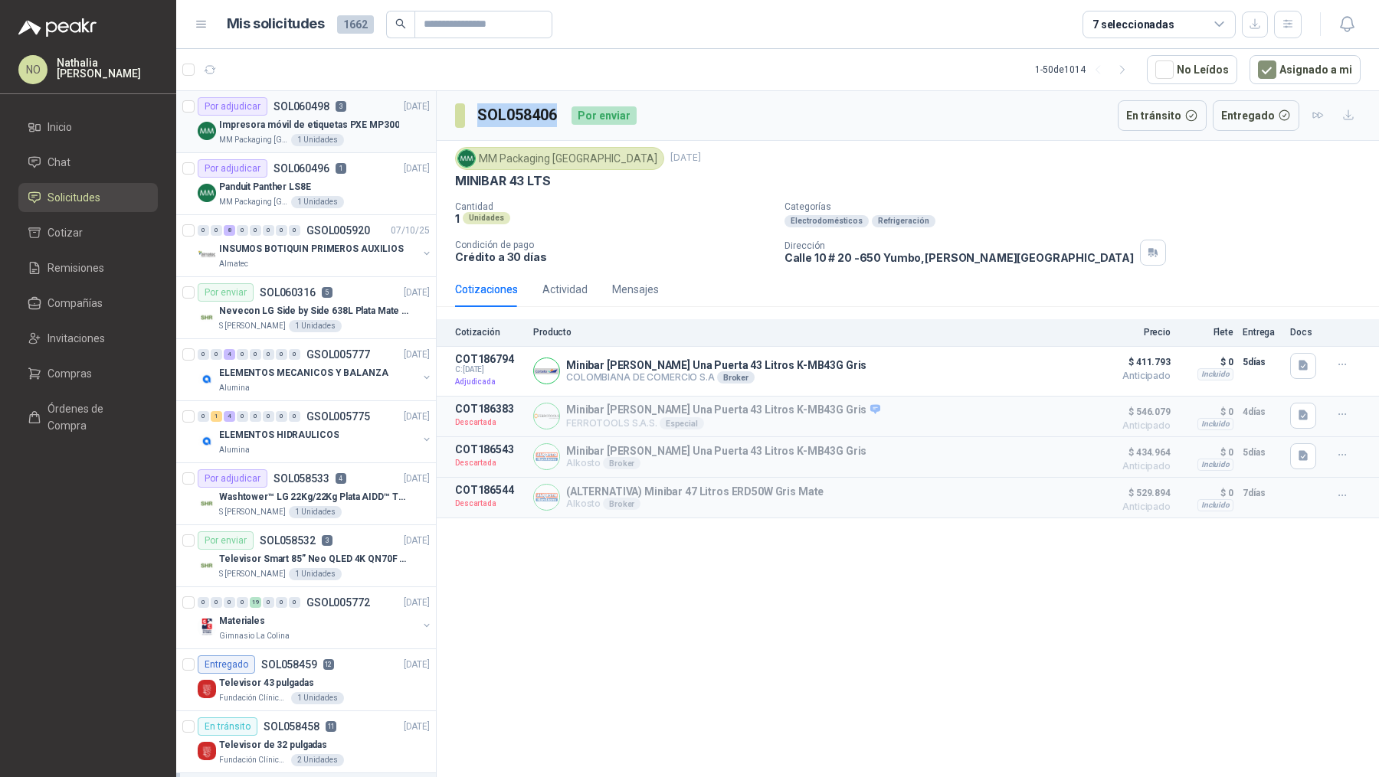
click at [355, 128] on p "Impresora móvil de etiquetas PXE MP300" at bounding box center [309, 125] width 180 height 15
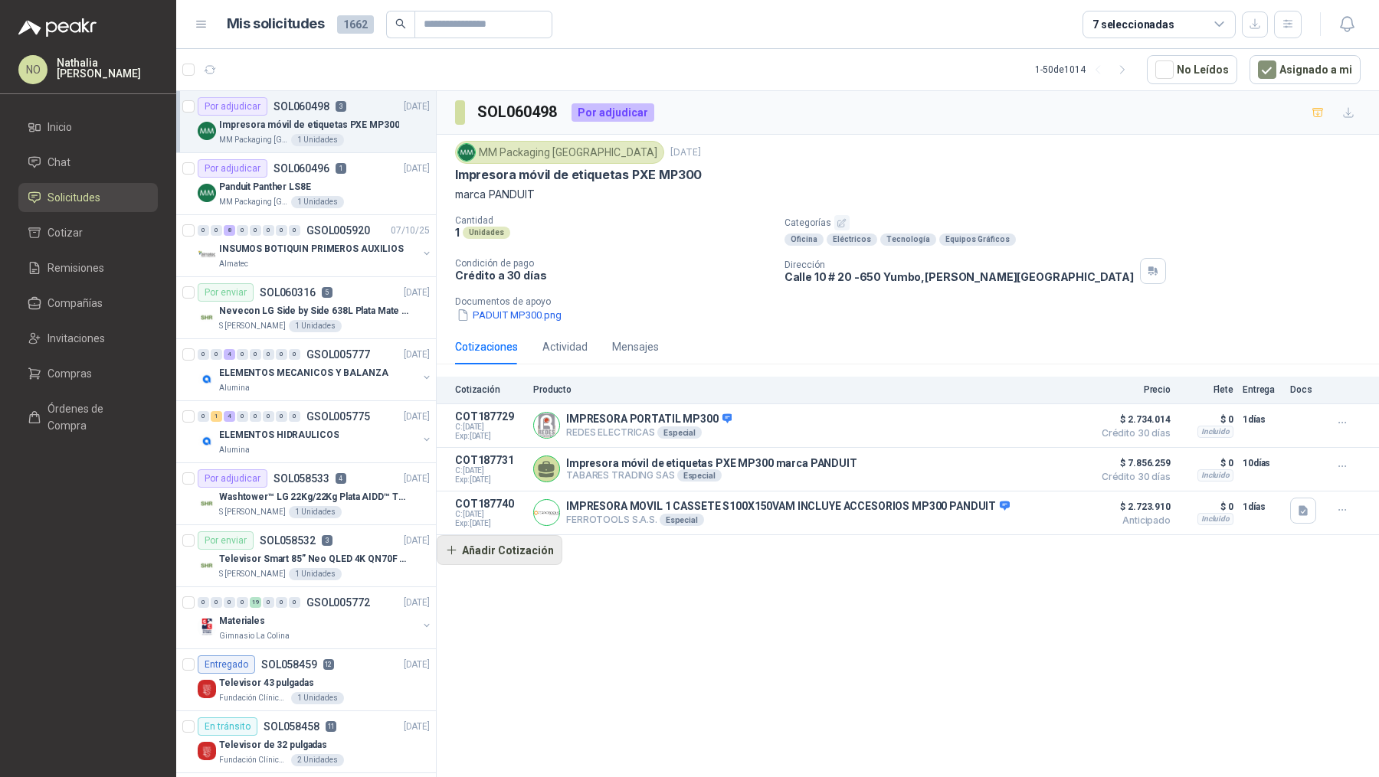
click at [525, 546] on button "Añadir Cotización" at bounding box center [500, 550] width 126 height 31
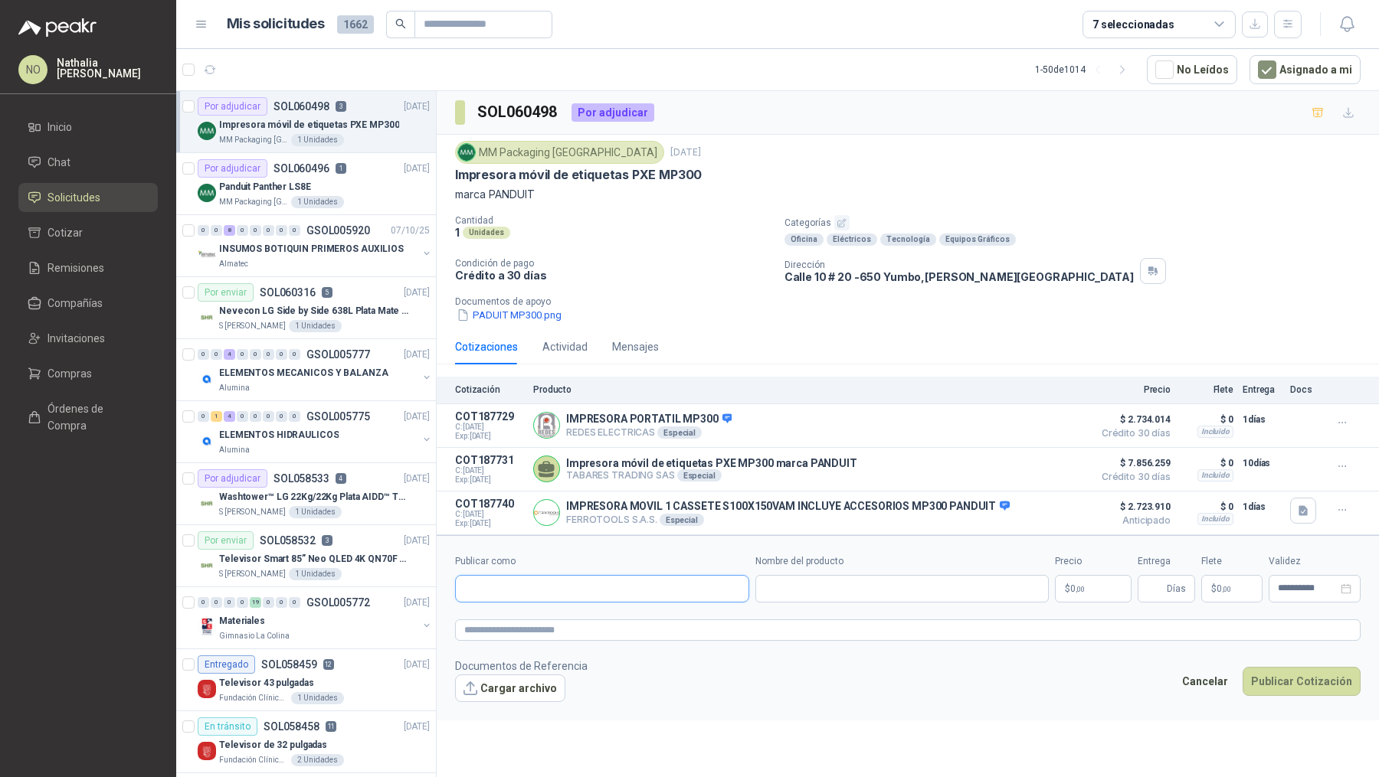
click at [564, 584] on input "Publicar como" at bounding box center [602, 589] width 293 height 26
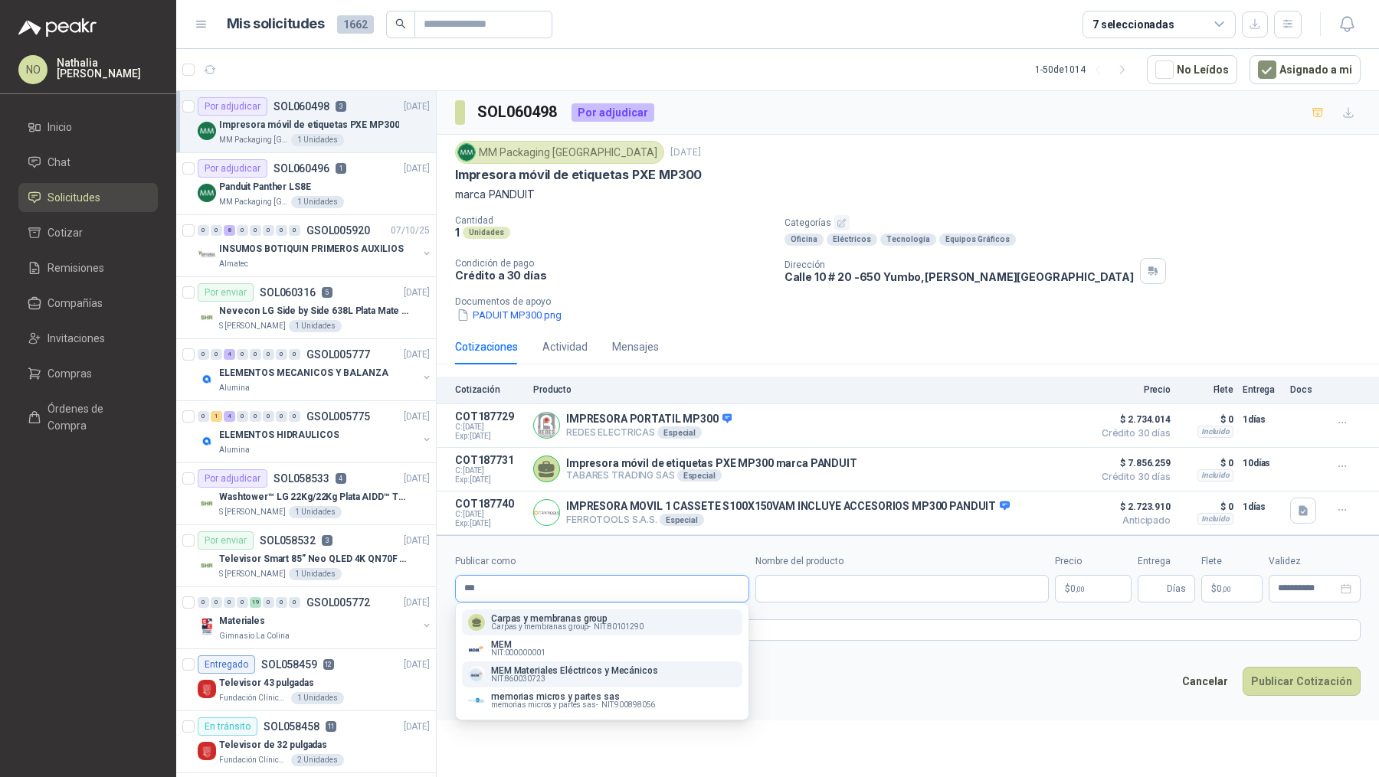
type input "***"
click at [581, 669] on p "MEM Materiales Eléctricos y Mecánicos" at bounding box center [574, 670] width 167 height 9
type input "**********"
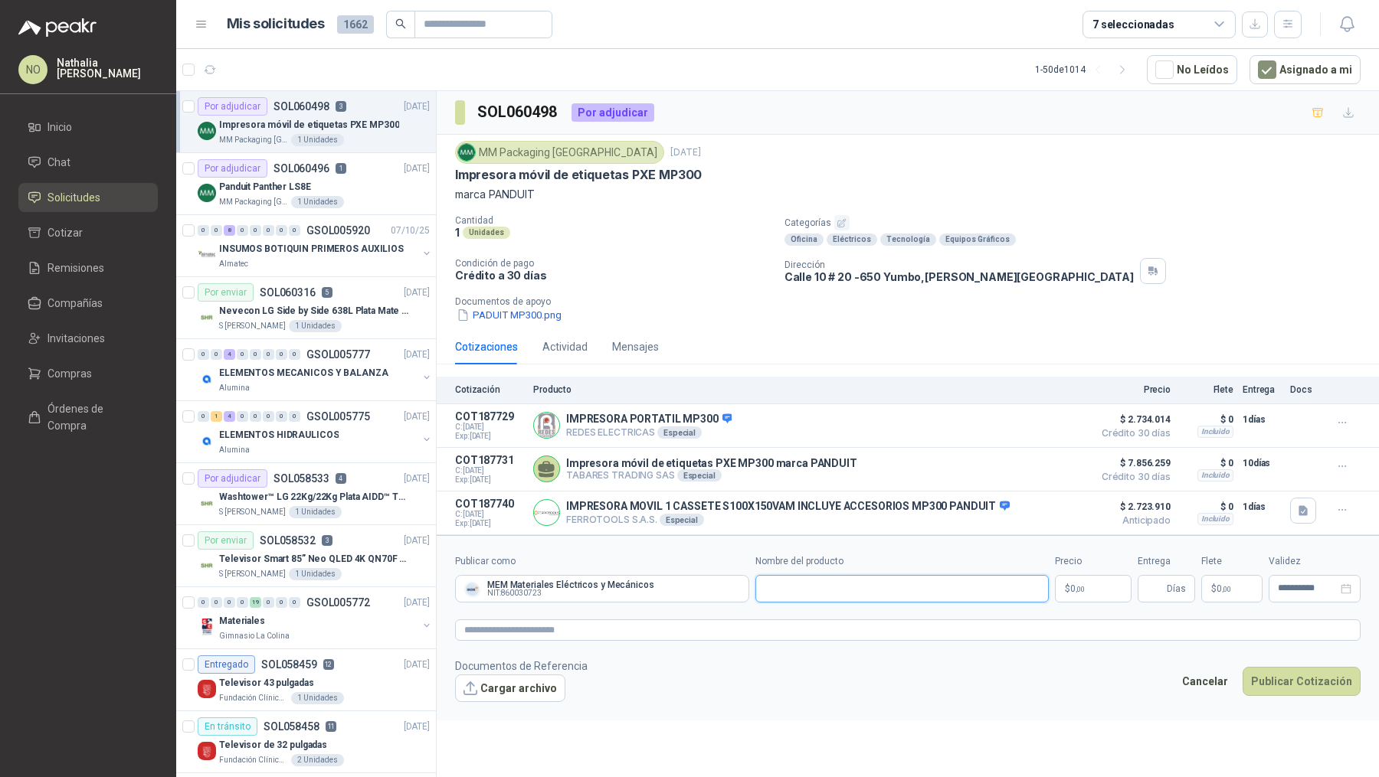
click at [800, 575] on input "Nombre del producto" at bounding box center [902, 589] width 294 height 28
paste input "**********"
type input "**********"
click at [1090, 584] on p "$ 0 ,00" at bounding box center [1093, 589] width 77 height 28
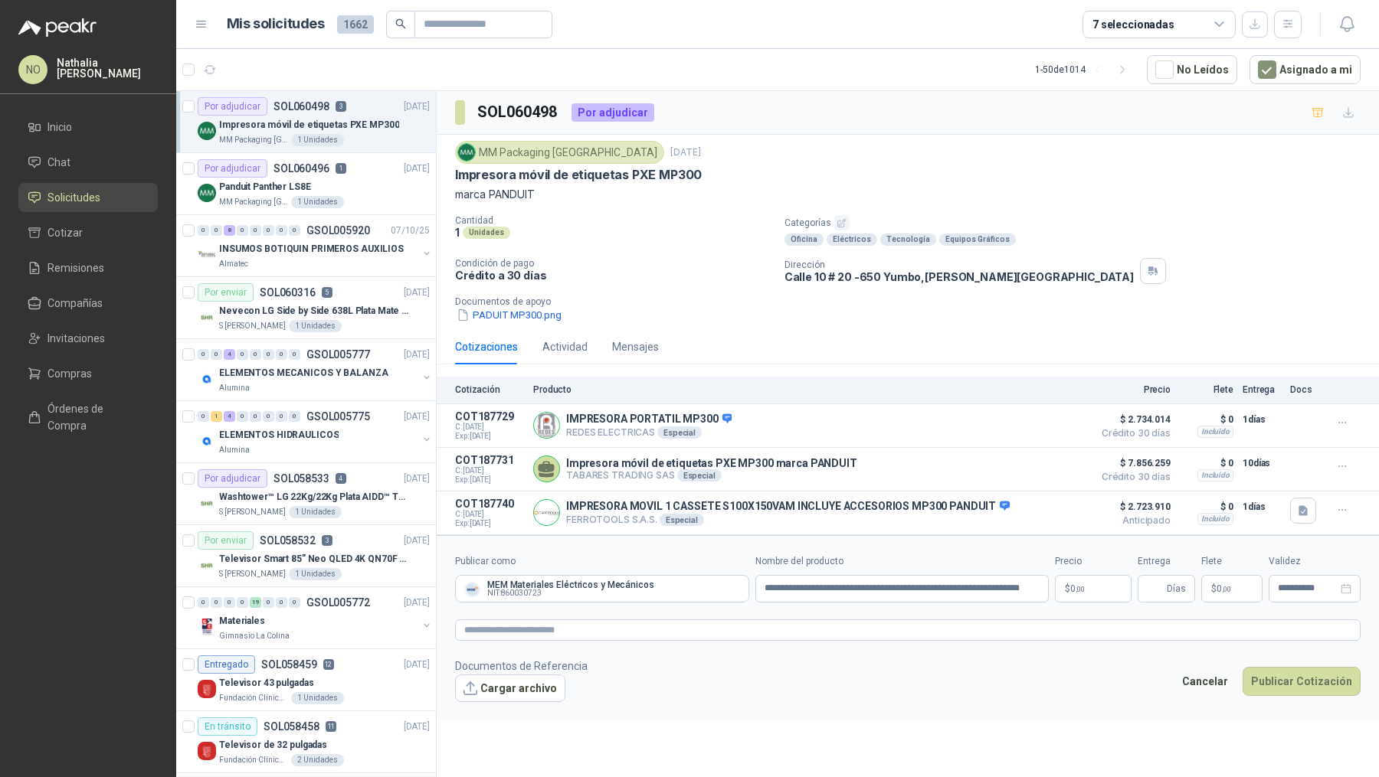
scroll to position [0, 0]
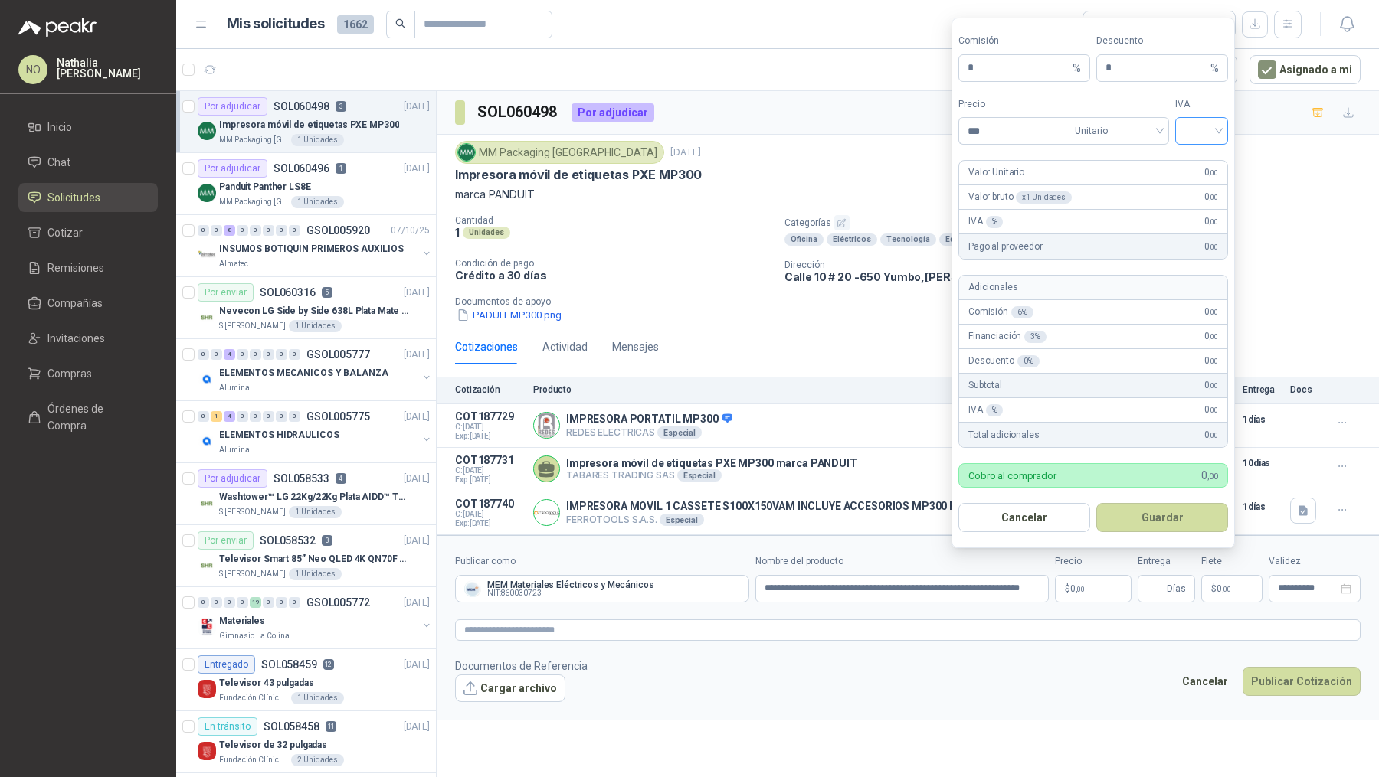
click at [1195, 136] on input "search" at bounding box center [1201, 129] width 34 height 23
click at [1196, 169] on div "19%" at bounding box center [1201, 165] width 28 height 17
click at [1021, 137] on input "***" at bounding box center [1012, 131] width 106 height 26
type input "*"
type input "**********"
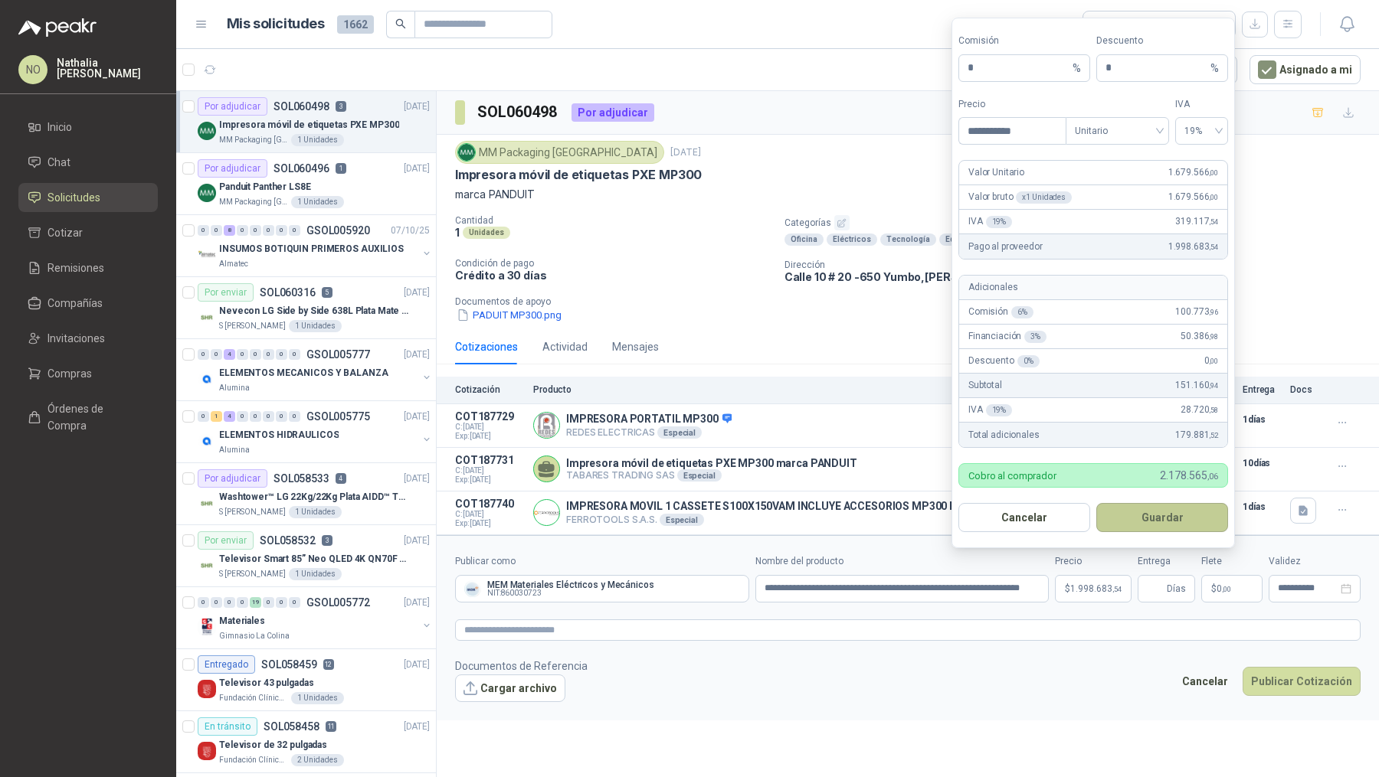
click at [1199, 513] on button "Guardar" at bounding box center [1162, 517] width 132 height 29
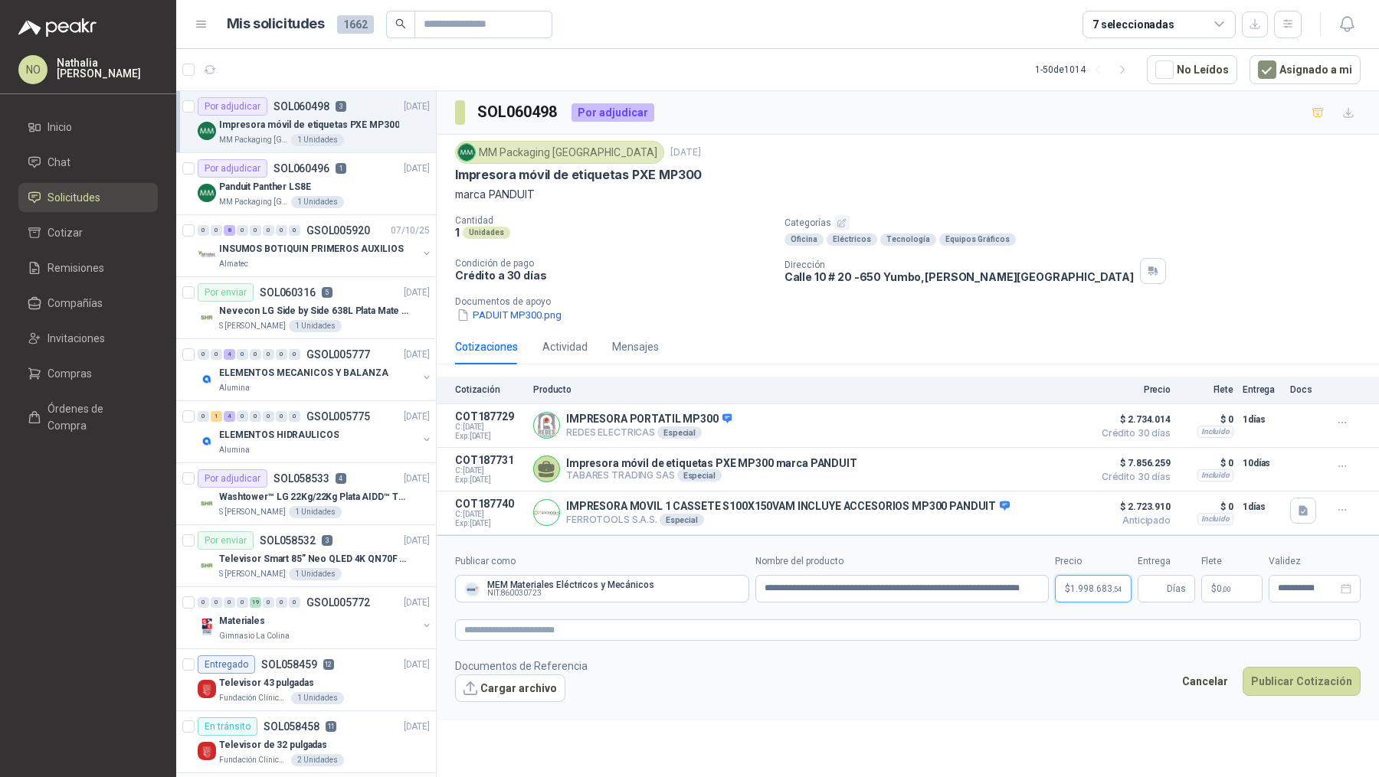
click at [1082, 584] on span "1.998.683 ,54" at bounding box center [1095, 588] width 51 height 9
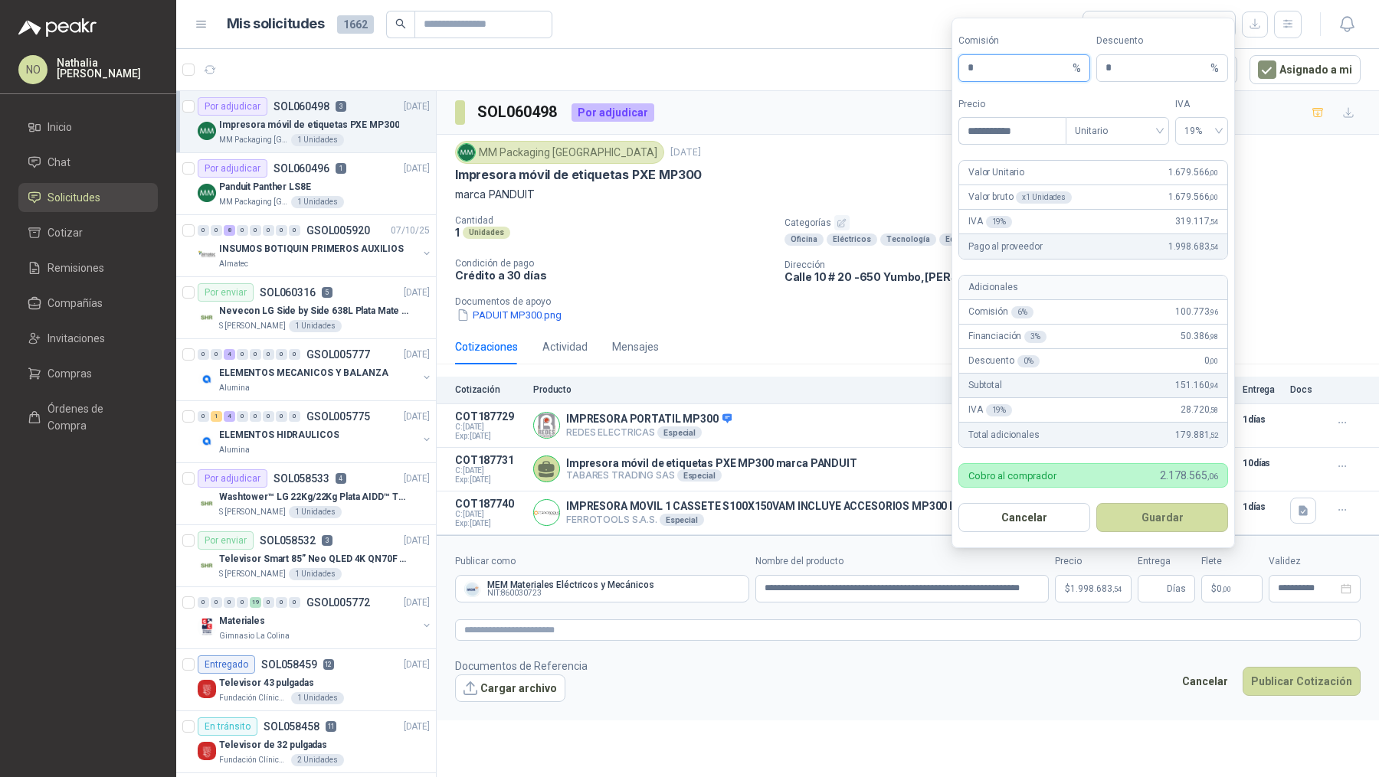
click at [1019, 73] on input "*" at bounding box center [1018, 68] width 102 height 26
type input "*"
click at [1184, 513] on button "Guardar" at bounding box center [1162, 517] width 132 height 29
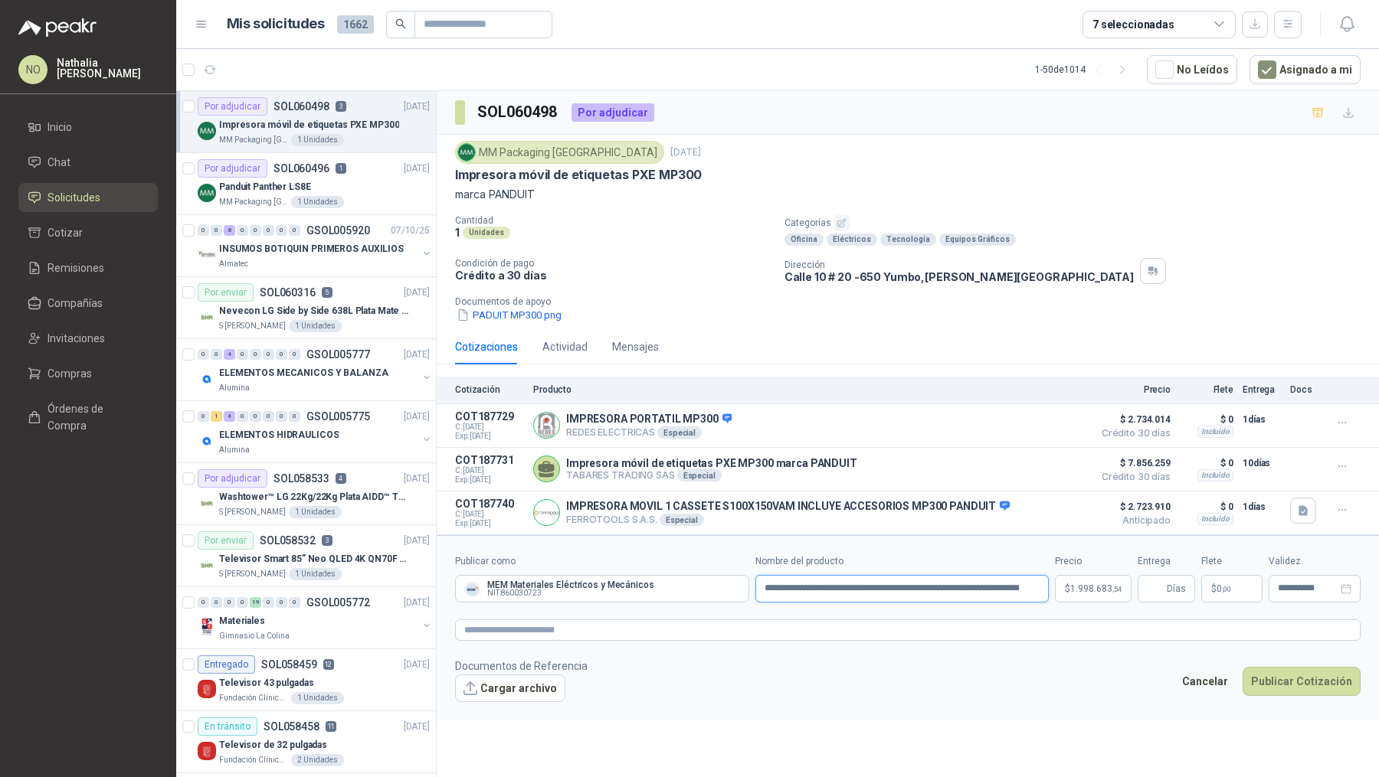
click at [760, 587] on input "**********" at bounding box center [902, 589] width 294 height 28
paste input "*****"
type input "**********"
click at [1146, 592] on input "Entrega" at bounding box center [1154, 589] width 17 height 26
type input "*"
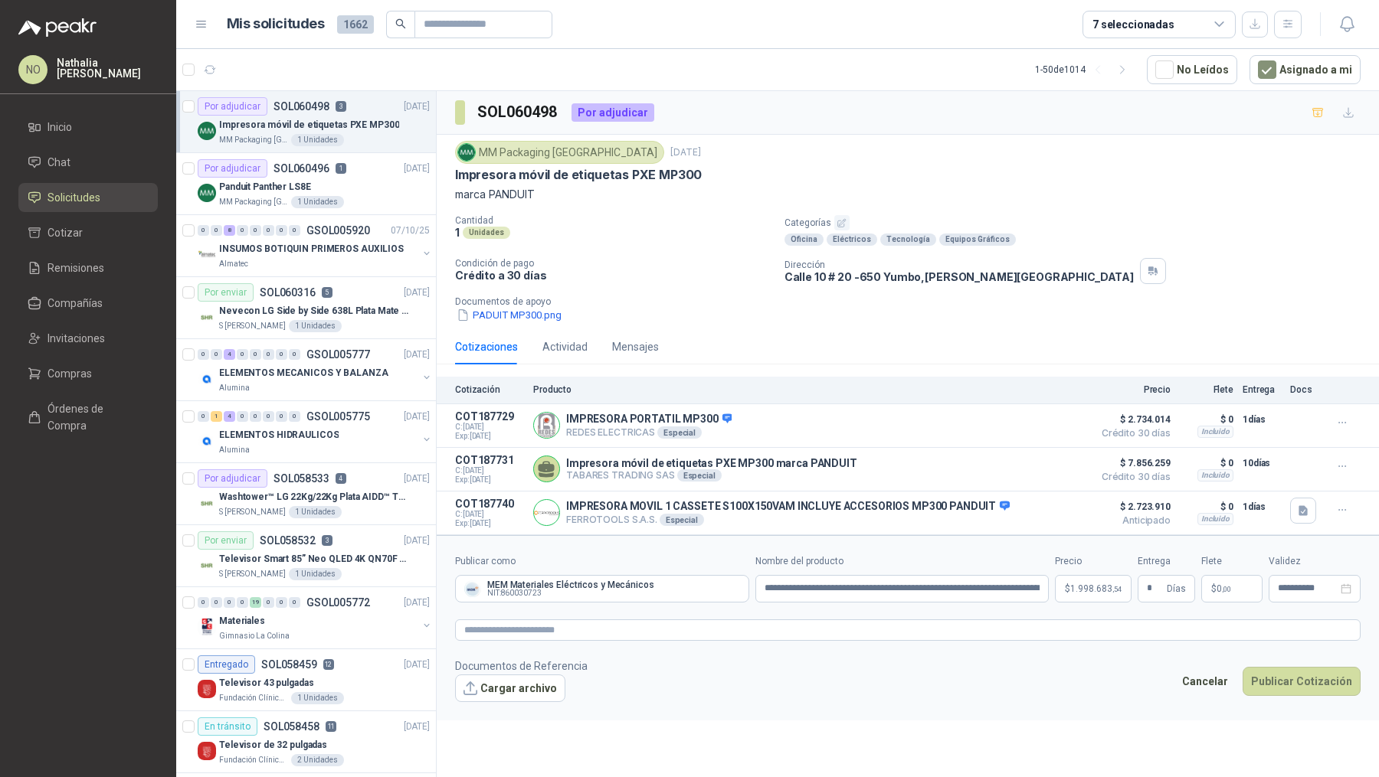
click at [1119, 689] on footer "Documentos de Referencia Cargar archivo Cancelar Publicar Cotización" at bounding box center [907, 680] width 905 height 44
click at [1228, 593] on p "$ 0 ,00" at bounding box center [1231, 589] width 61 height 28
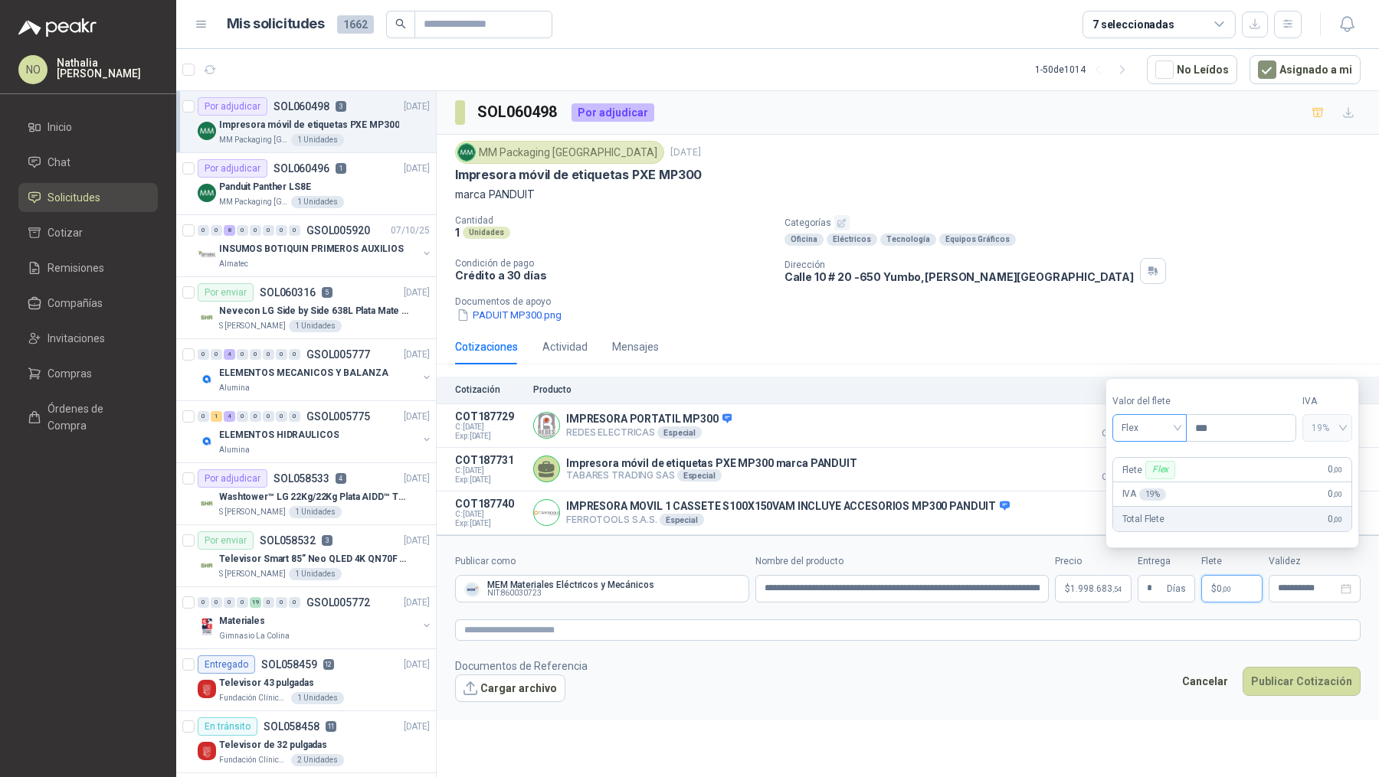
click at [1165, 424] on span "Flex" at bounding box center [1149, 428] width 56 height 23
click at [1147, 501] on div "Fijo" at bounding box center [1148, 511] width 69 height 25
click at [1226, 427] on input "***" at bounding box center [1240, 428] width 109 height 26
type input "*"
type input "********"
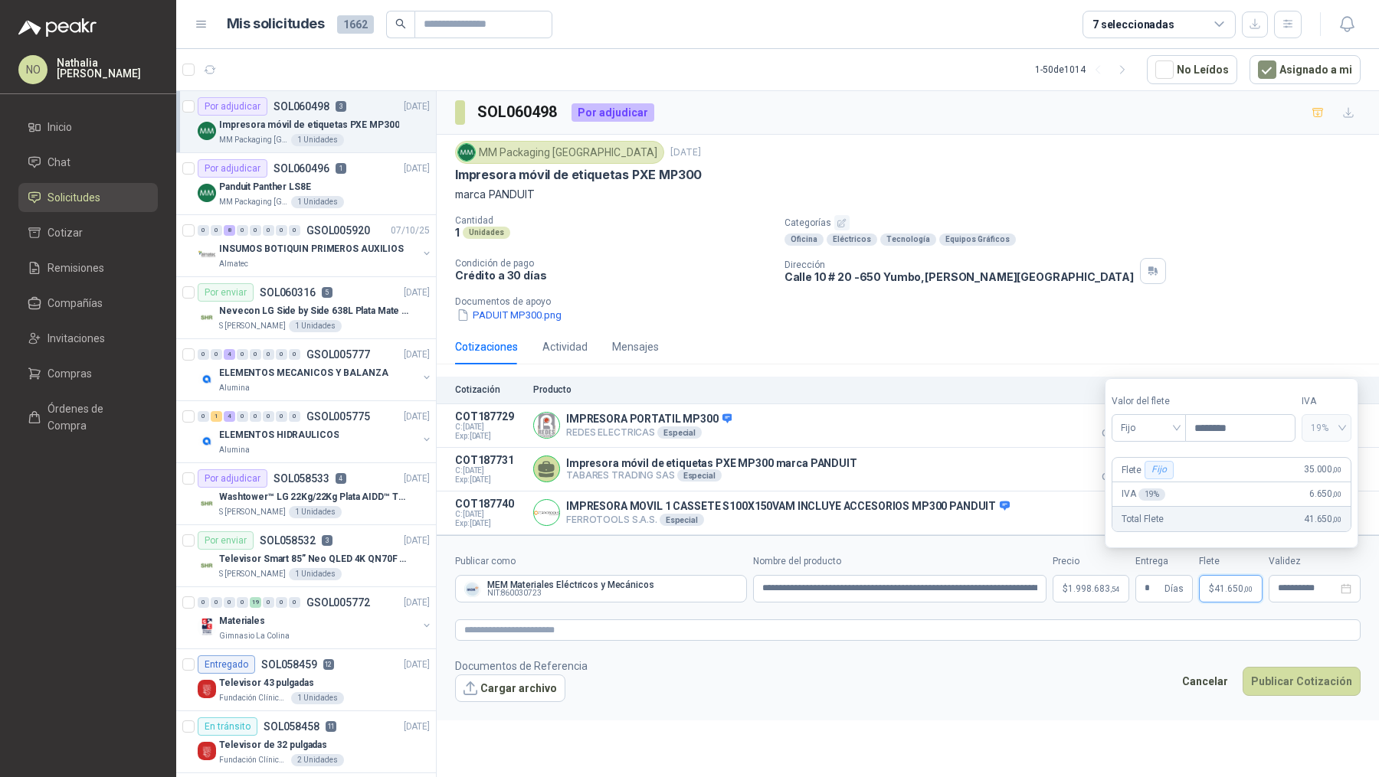
click at [1279, 571] on div "**********" at bounding box center [1314, 578] width 92 height 48
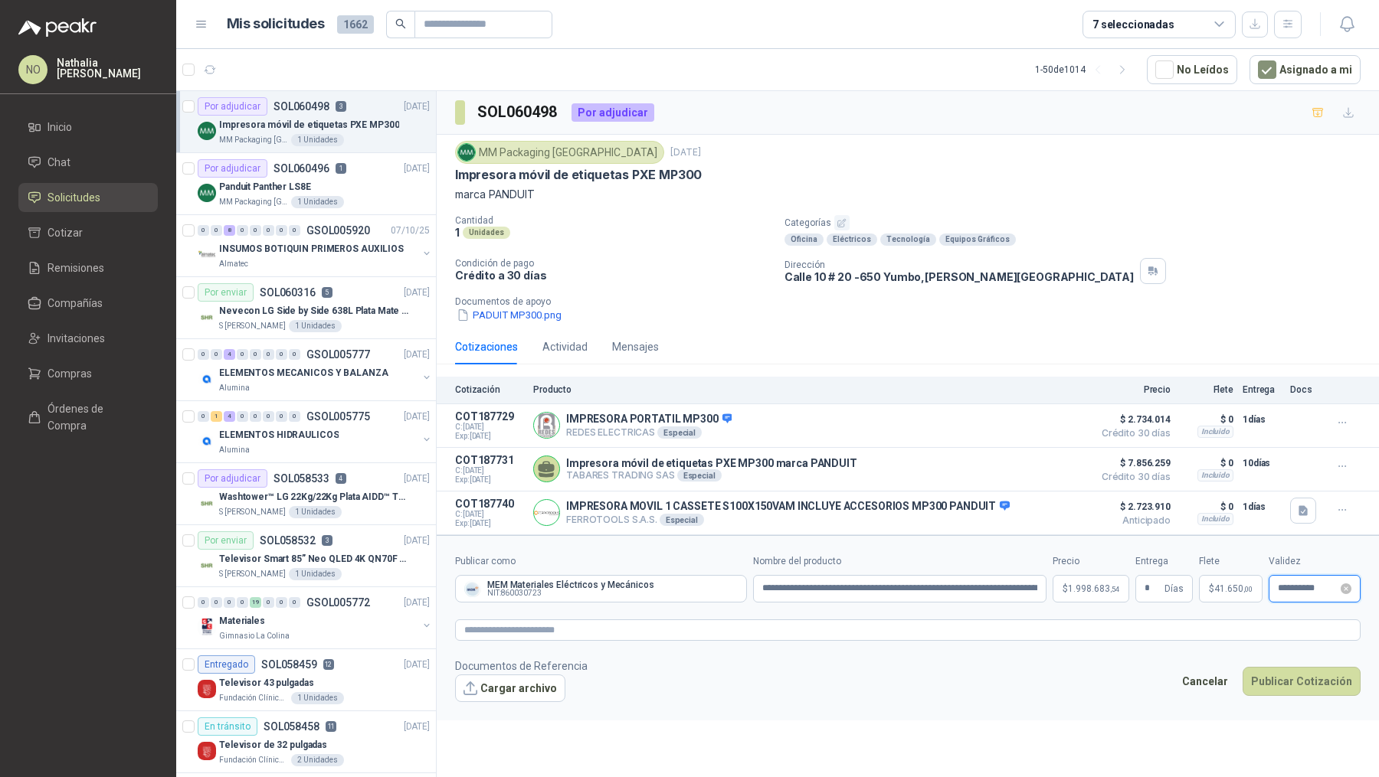
click at [1287, 589] on input "**********" at bounding box center [1307, 589] width 60 height 10
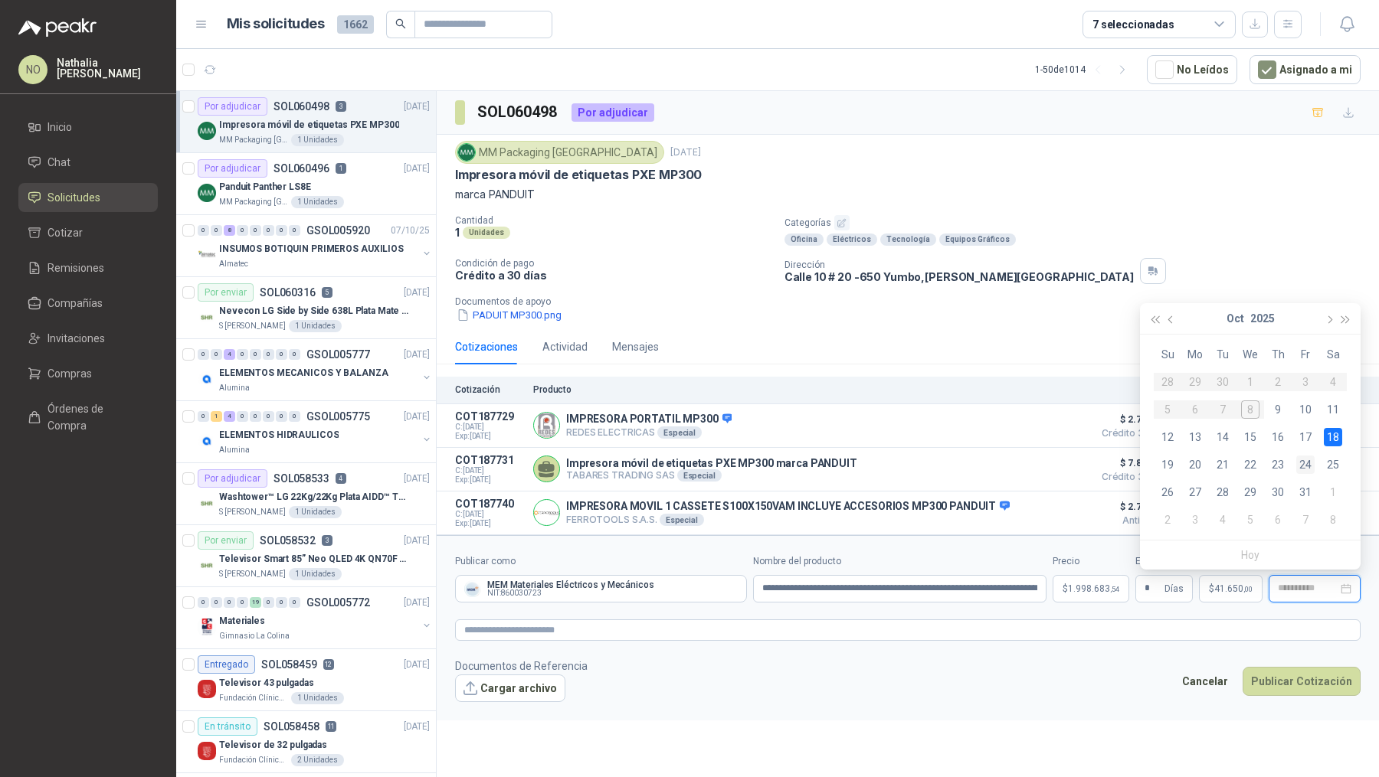
type input "**********"
click at [1305, 469] on div "24" at bounding box center [1305, 465] width 18 height 18
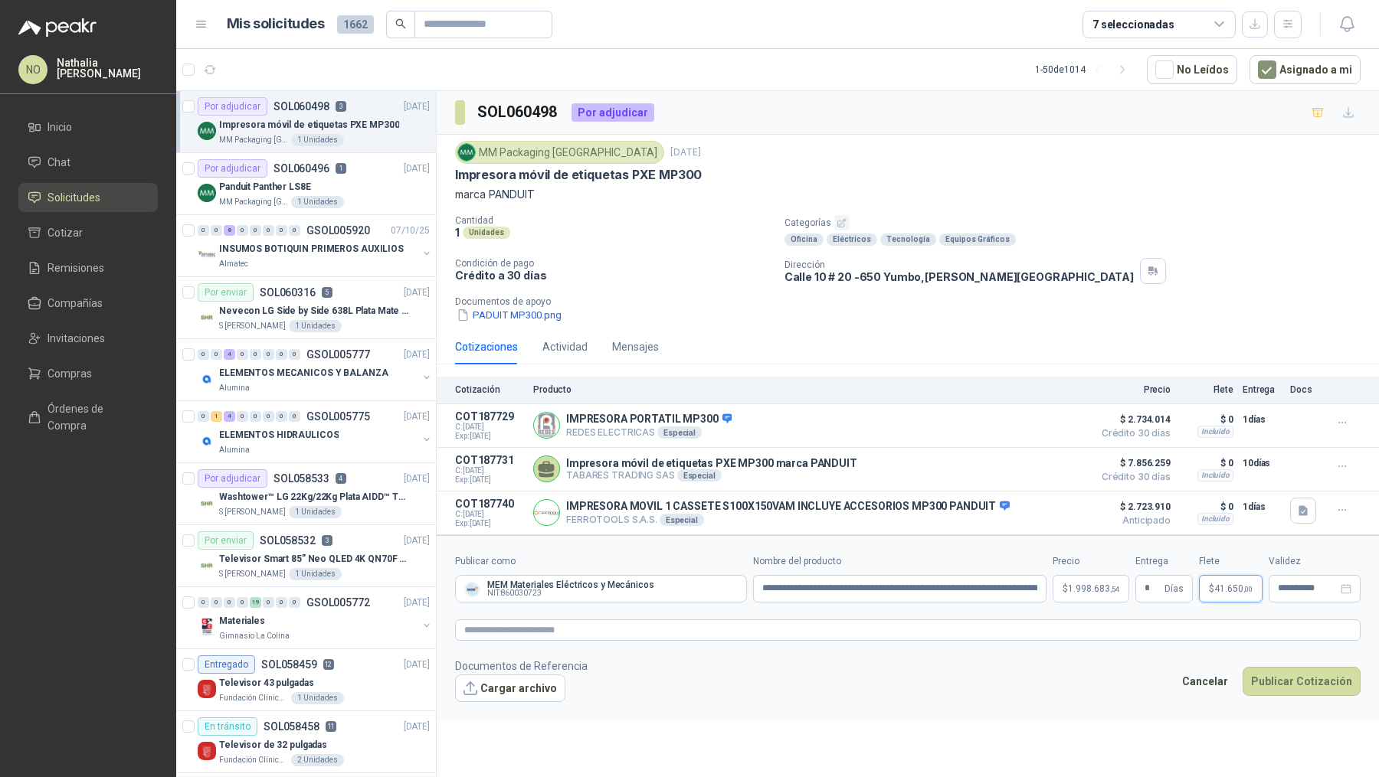
click at [1247, 585] on span ",00" at bounding box center [1247, 589] width 9 height 8
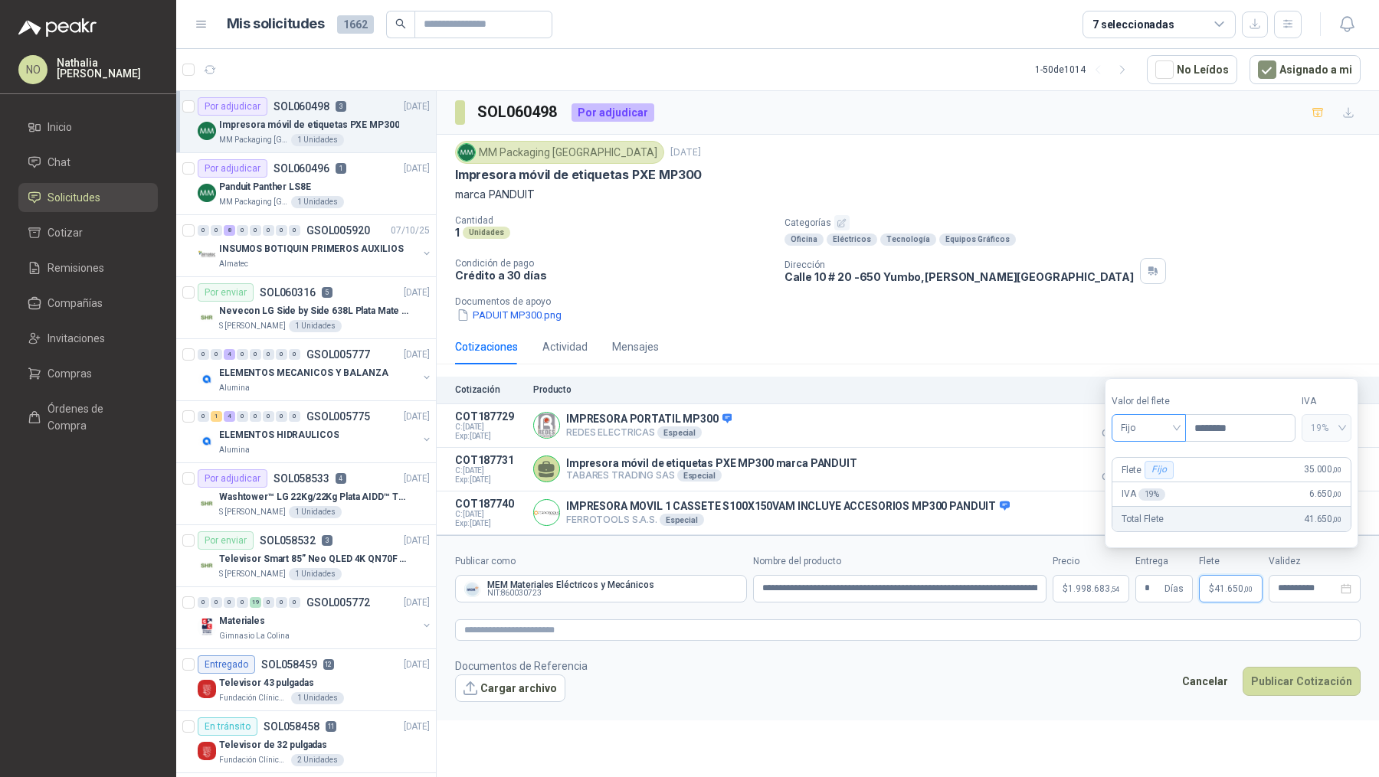
click at [1167, 428] on span "Fijo" at bounding box center [1148, 428] width 56 height 23
click at [1152, 489] on div "Incluido" at bounding box center [1148, 486] width 51 height 17
type input "***"
click at [1297, 587] on input "**********" at bounding box center [1307, 589] width 60 height 10
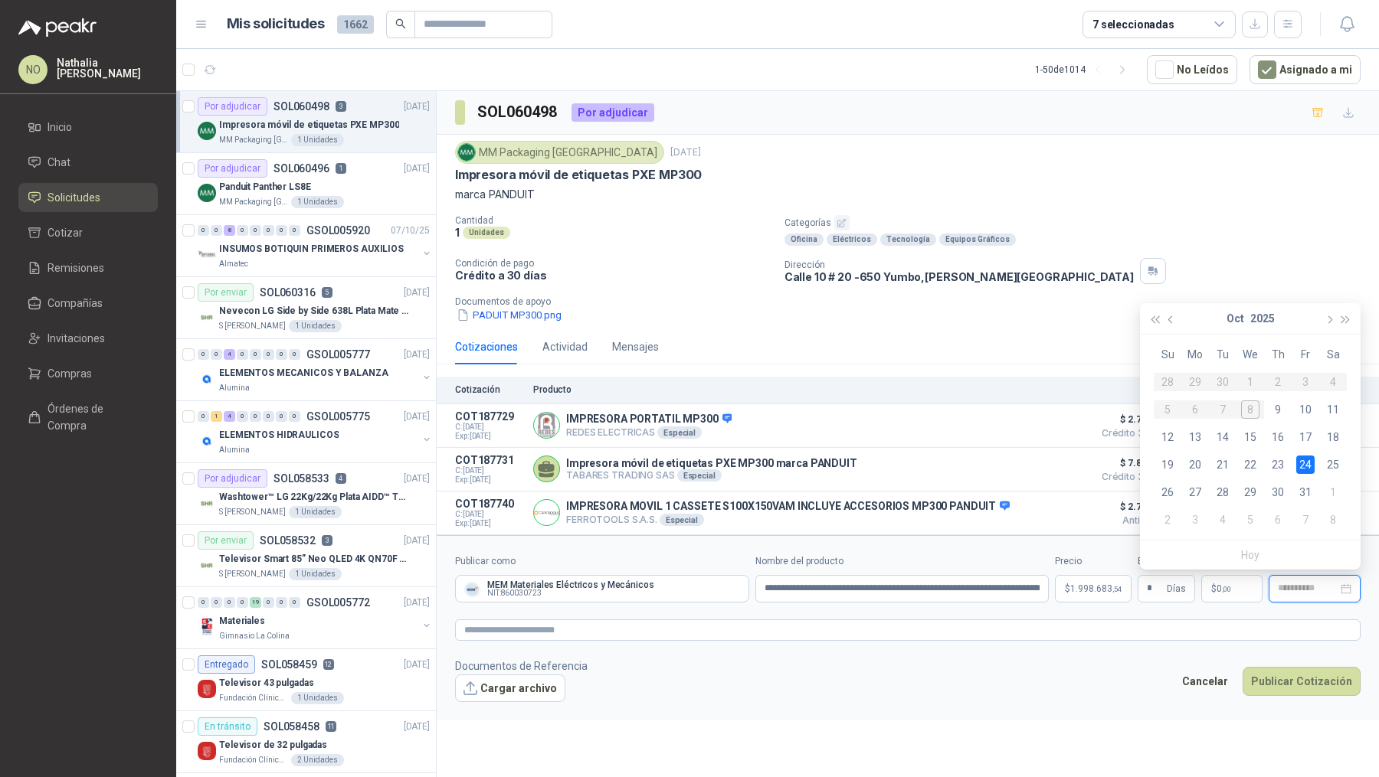
type input "**********"
click at [1303, 466] on div "24" at bounding box center [1305, 465] width 18 height 18
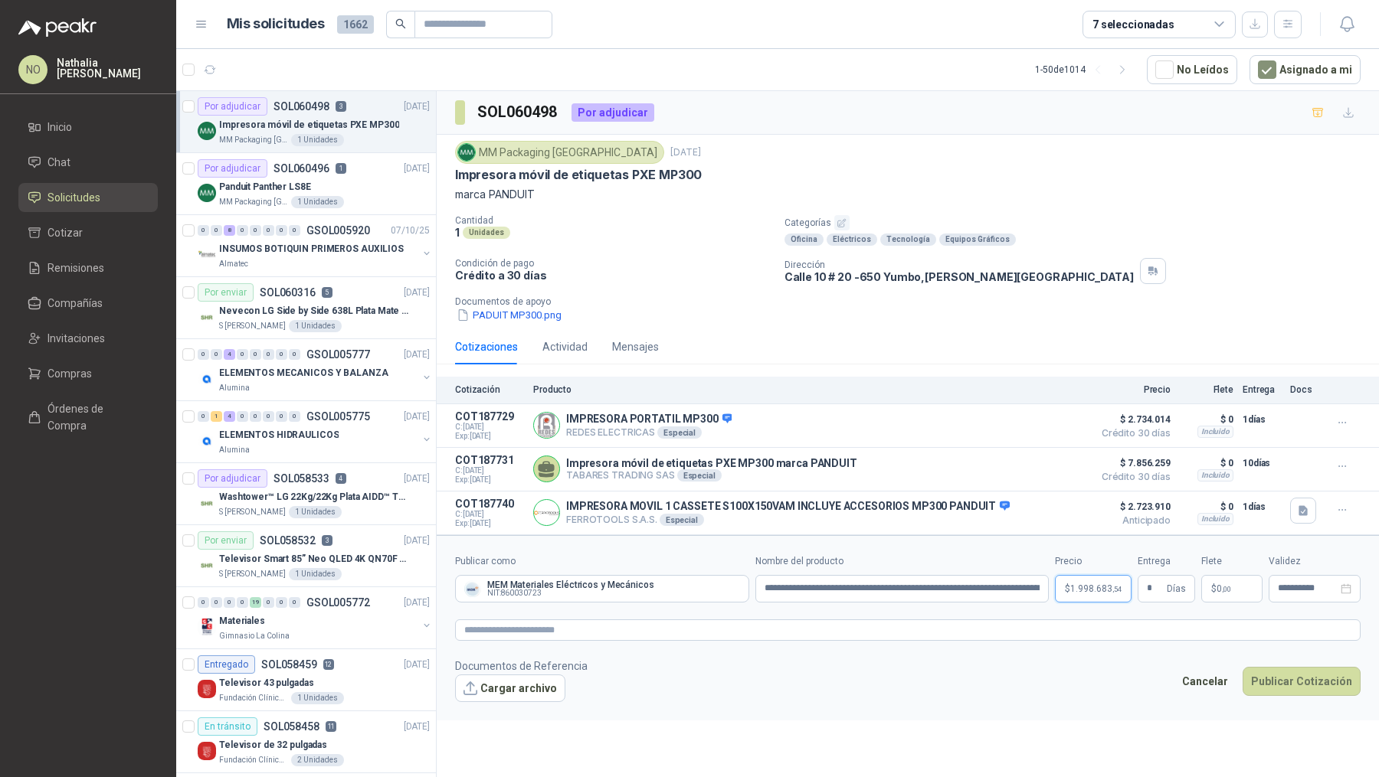
click at [1100, 587] on span "1.998.683 ,54" at bounding box center [1095, 588] width 51 height 9
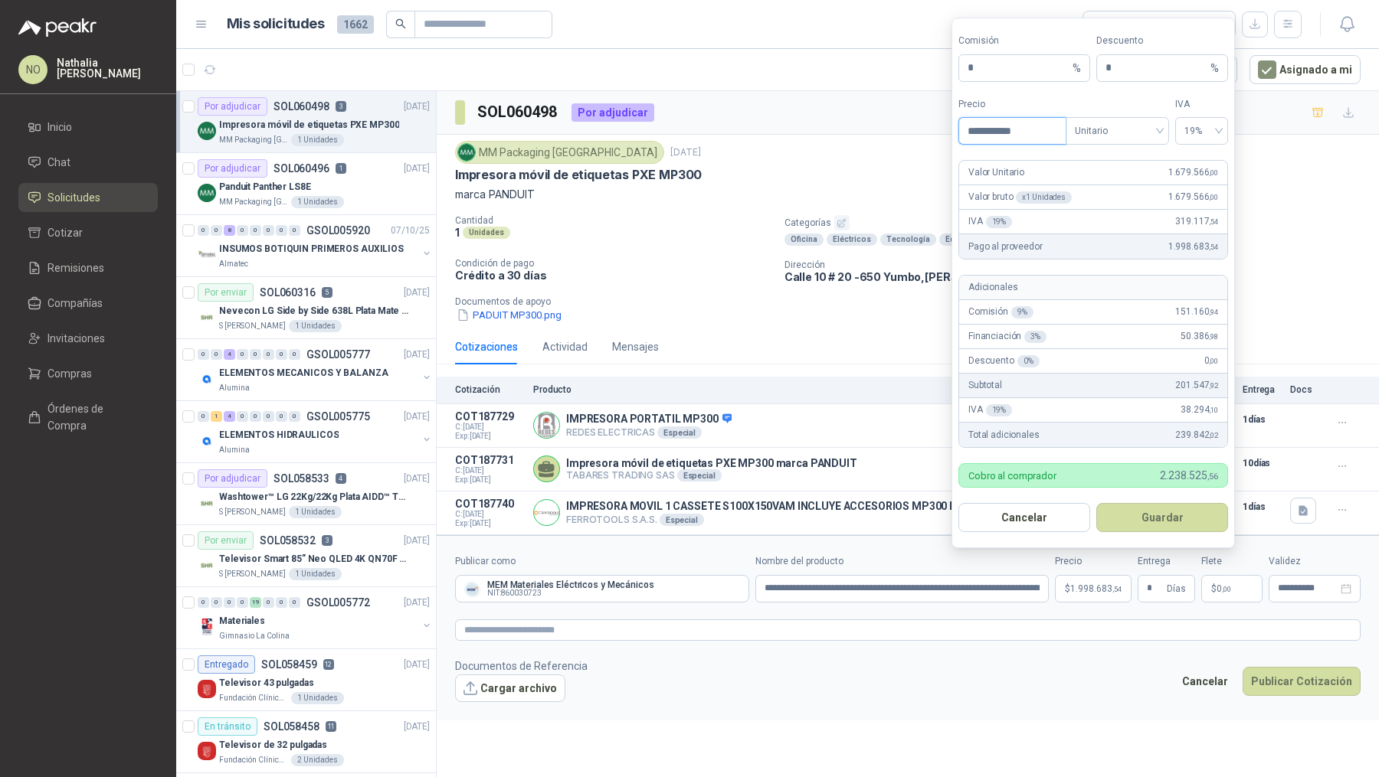
click at [1043, 140] on input "**********" at bounding box center [1012, 131] width 106 height 26
type input "*"
type input "**********"
click at [1137, 512] on button "Guardar" at bounding box center [1162, 517] width 132 height 29
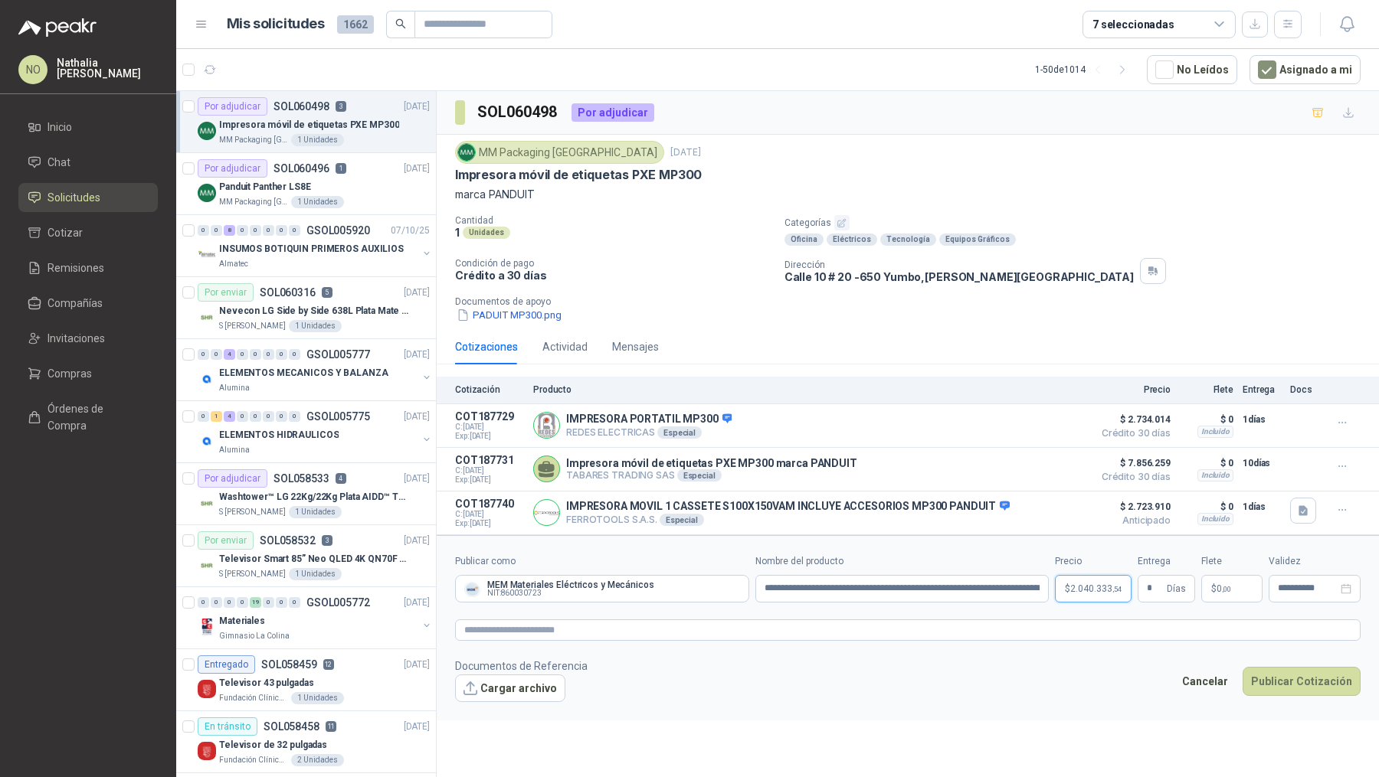
click at [1090, 587] on span "2.040.333 ,54" at bounding box center [1095, 588] width 51 height 9
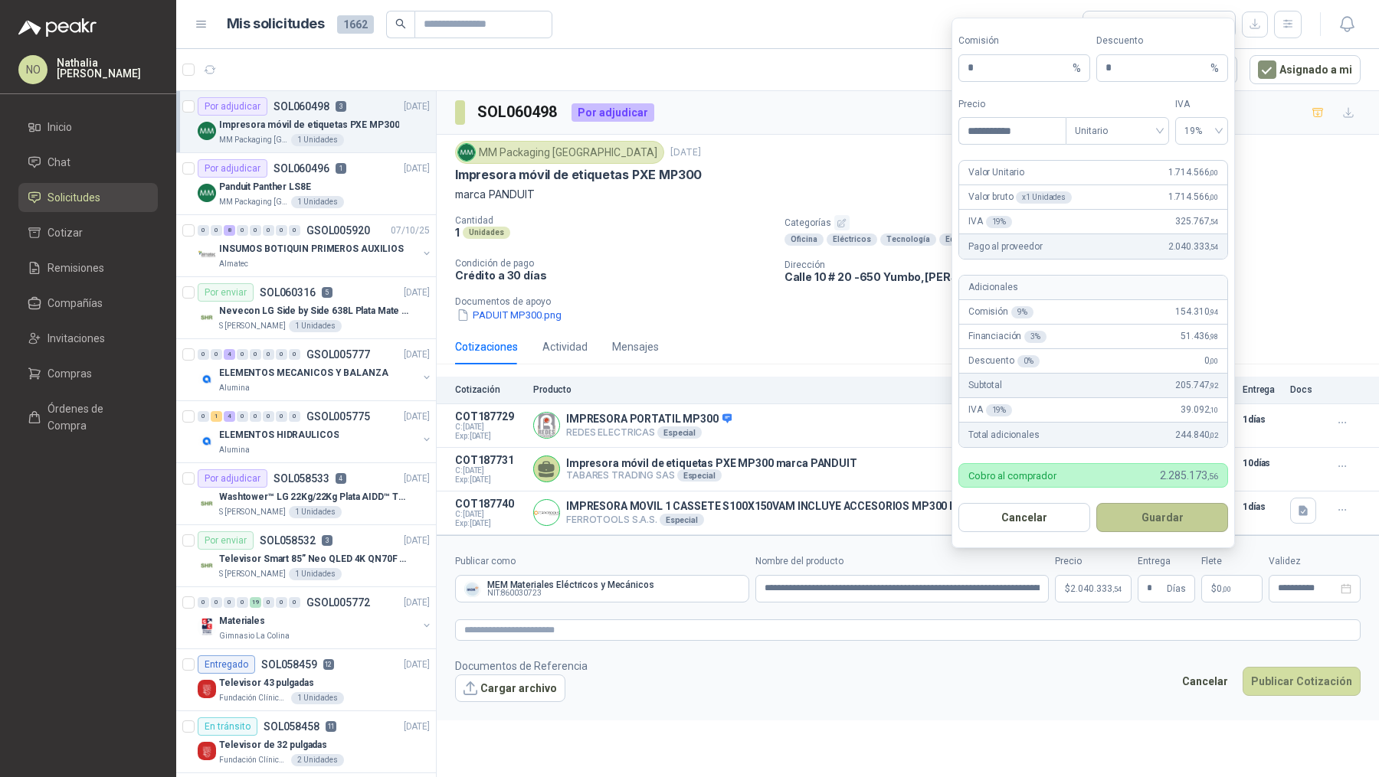
click at [1176, 518] on button "Guardar" at bounding box center [1162, 517] width 132 height 29
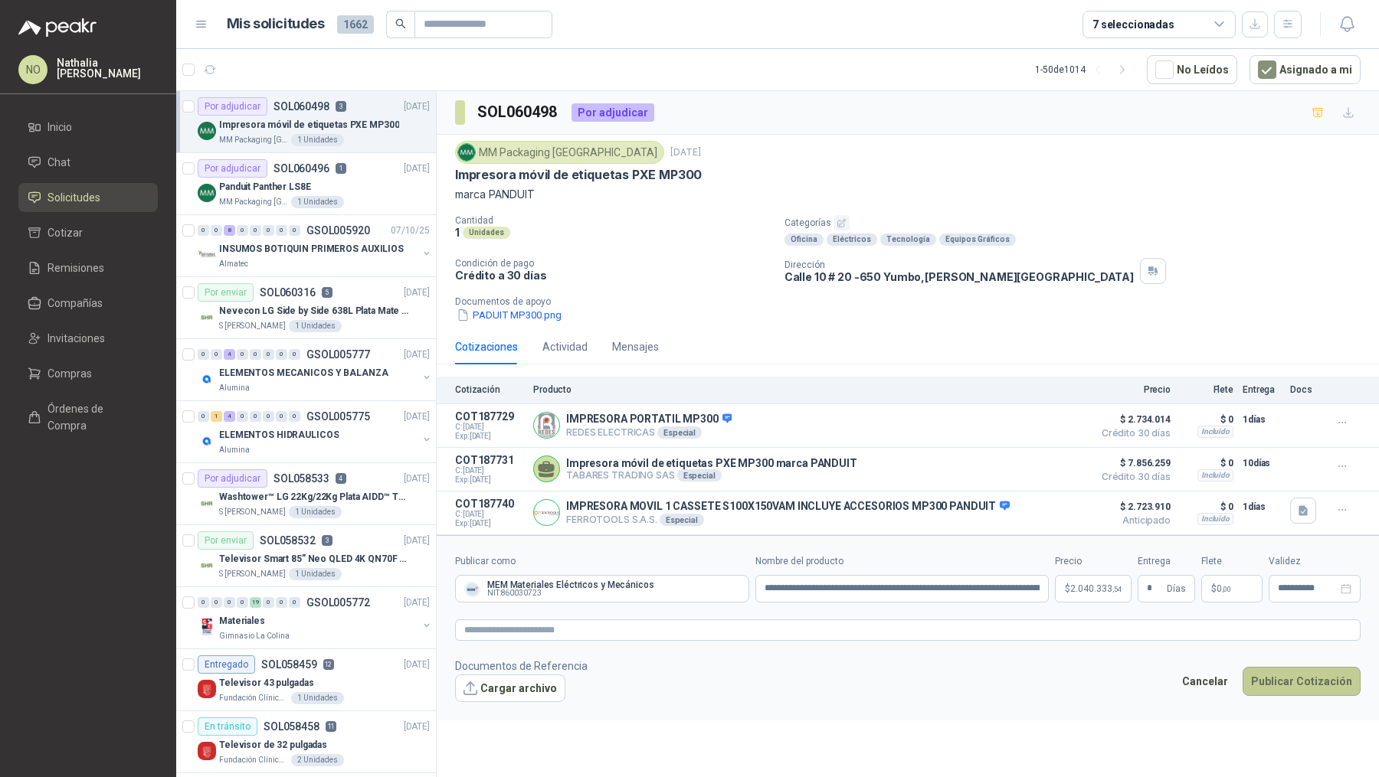
click at [1289, 681] on button "Publicar Cotización" at bounding box center [1301, 681] width 118 height 29
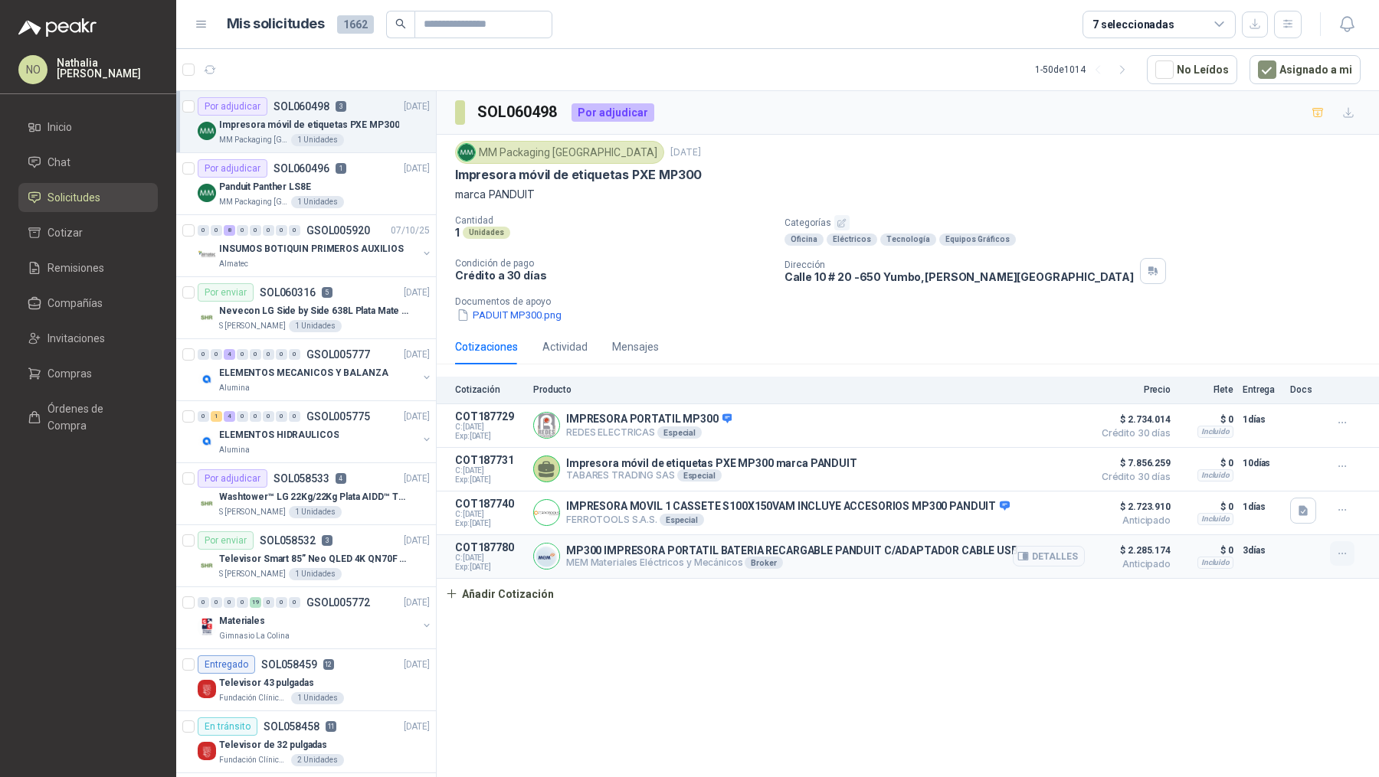
click at [1345, 554] on icon "button" at bounding box center [1342, 554] width 13 height 13
click at [1301, 492] on button "Editar" at bounding box center [1311, 490] width 123 height 25
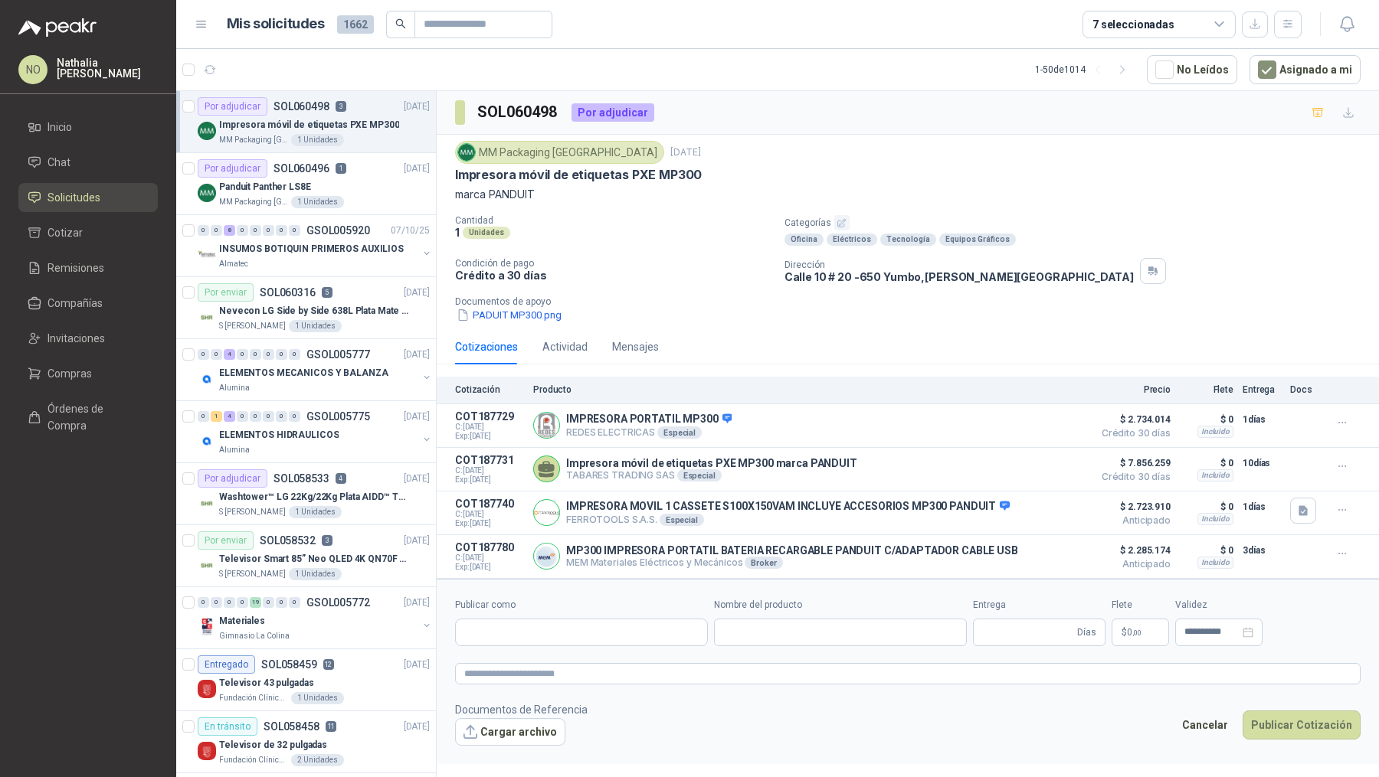
type input "**********"
type input "*"
type input "**********"
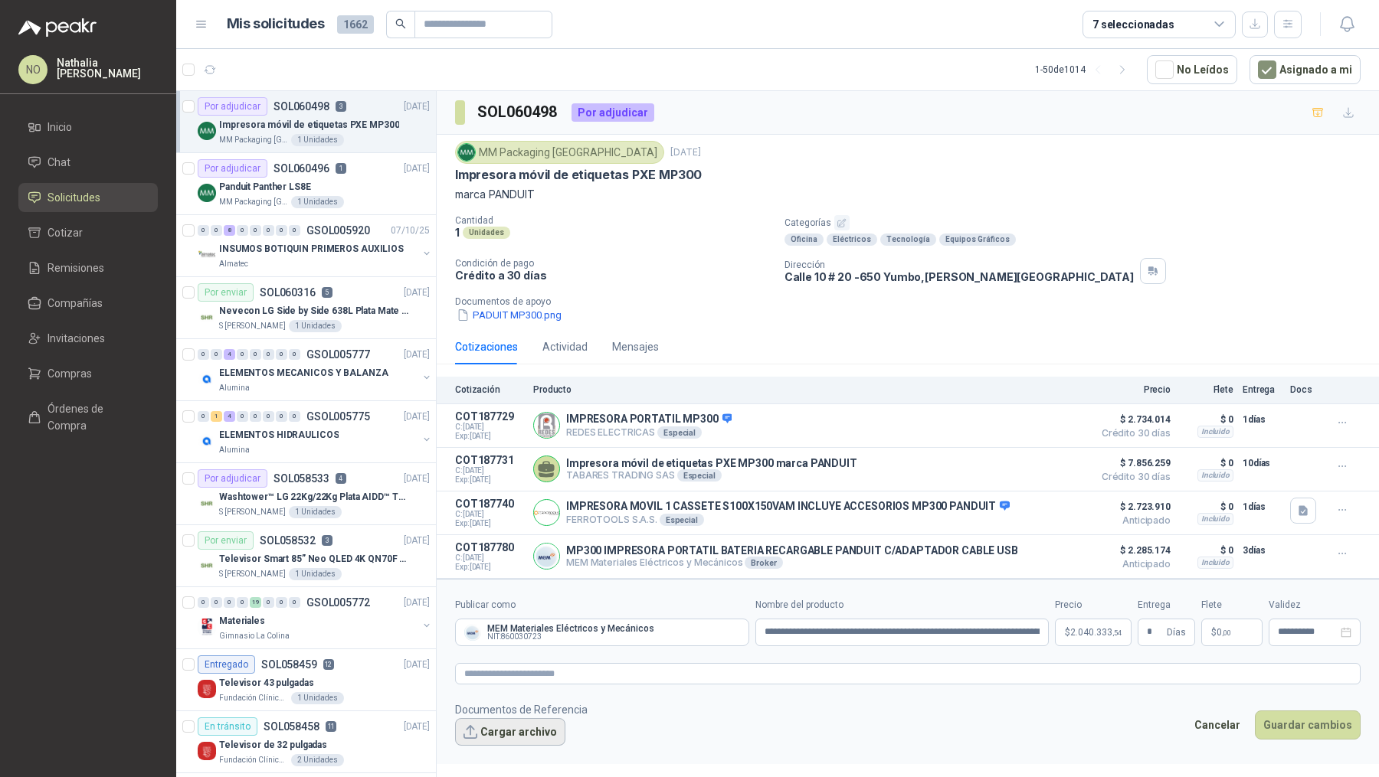
click at [517, 733] on button "Cargar archivo" at bounding box center [510, 732] width 110 height 28
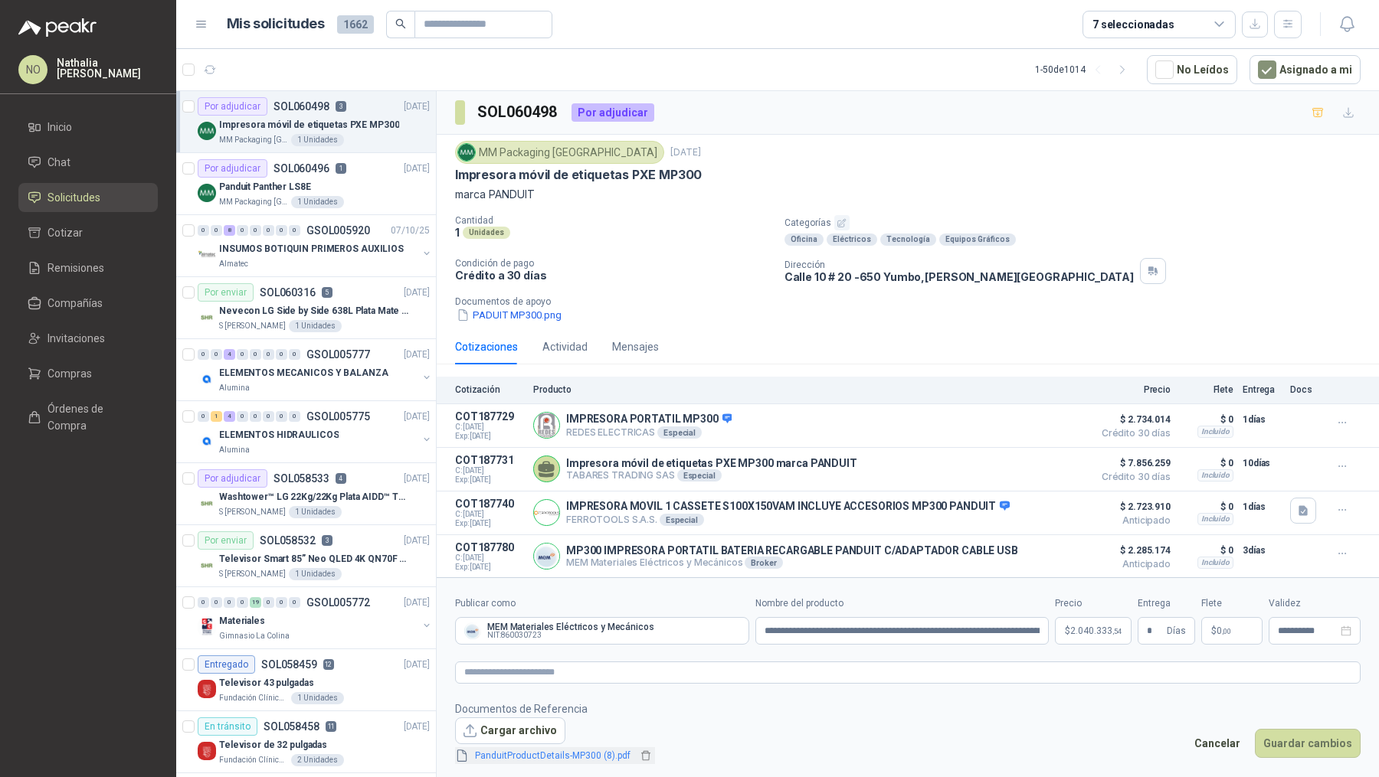
click at [603, 754] on link "PanduitProductDetails-MP300 (8).pdf" at bounding box center [553, 756] width 168 height 15
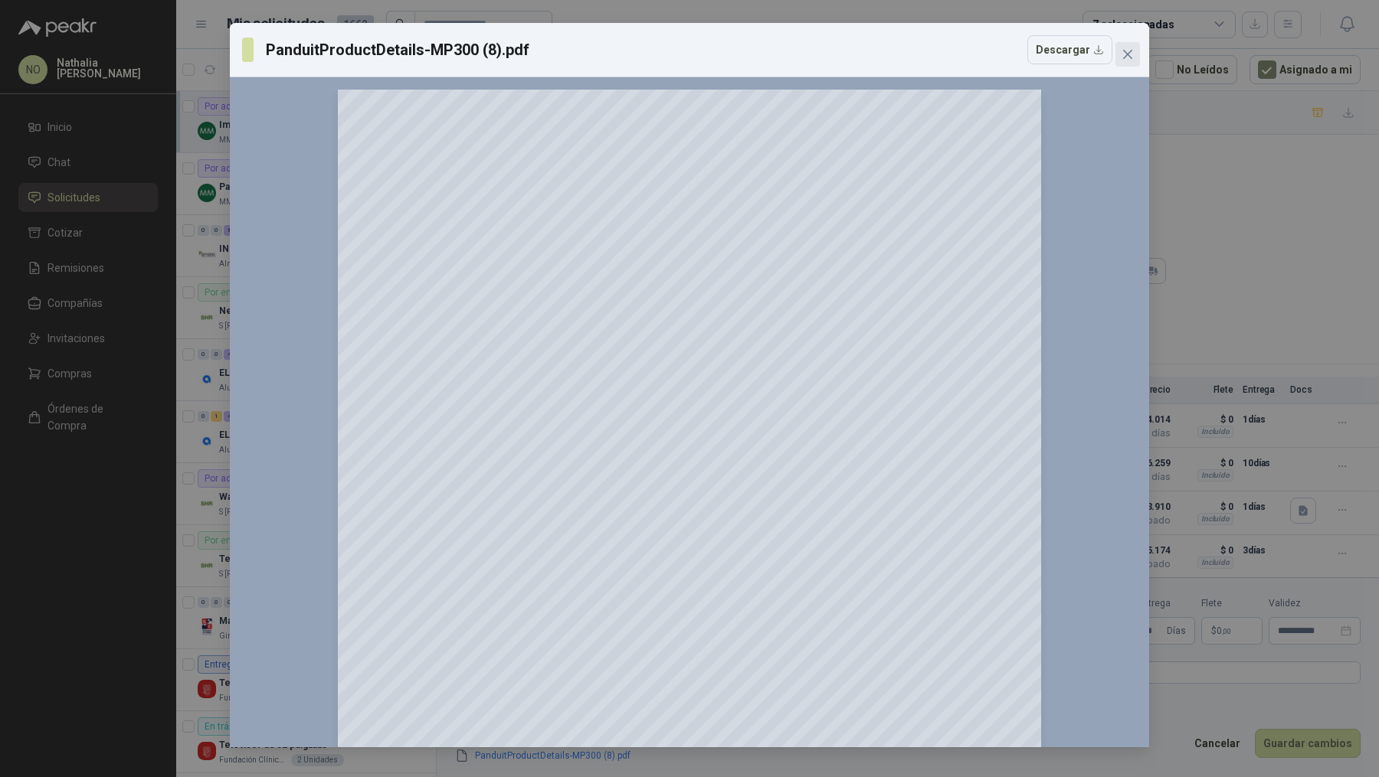
click at [1130, 57] on icon "close" at bounding box center [1127, 54] width 12 height 12
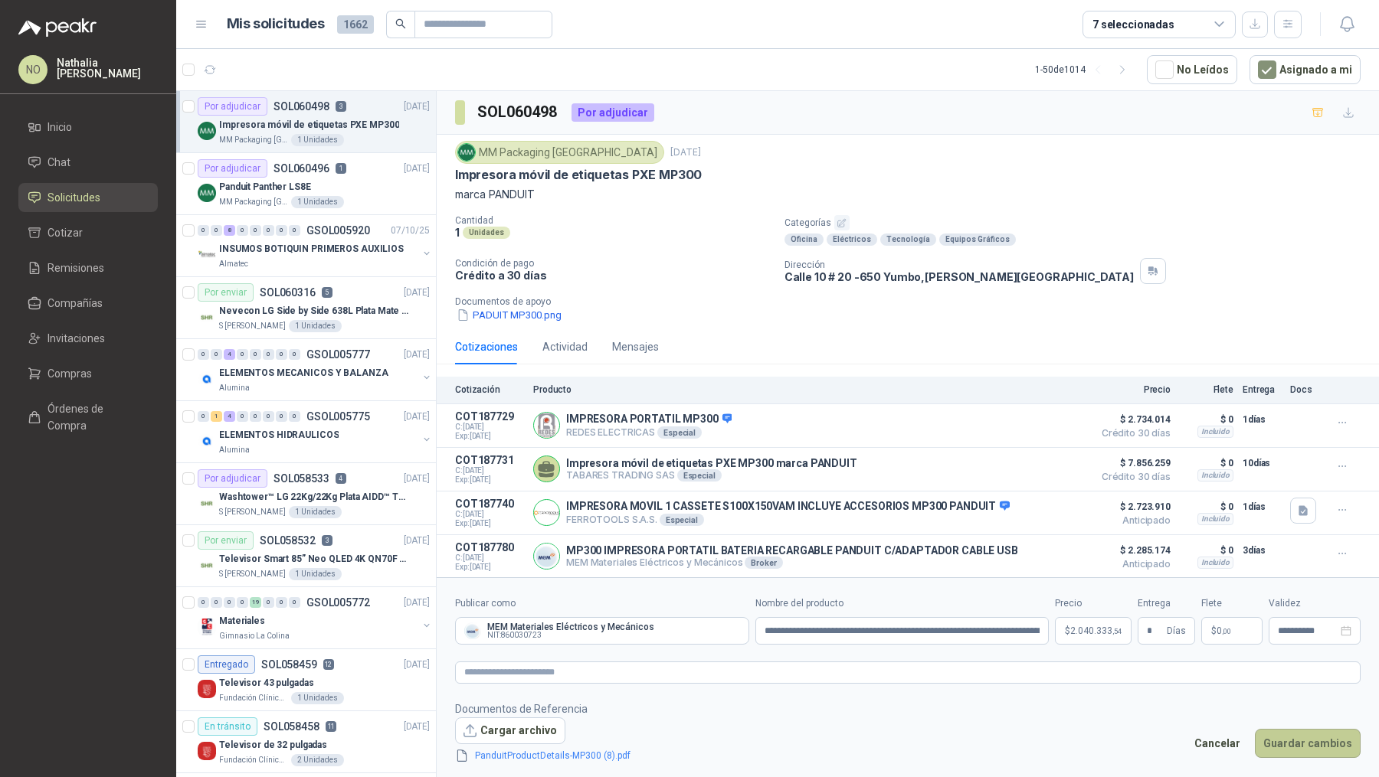
click at [1300, 741] on button "Guardar cambios" at bounding box center [1307, 743] width 106 height 29
